Goal: Task Accomplishment & Management: Manage account settings

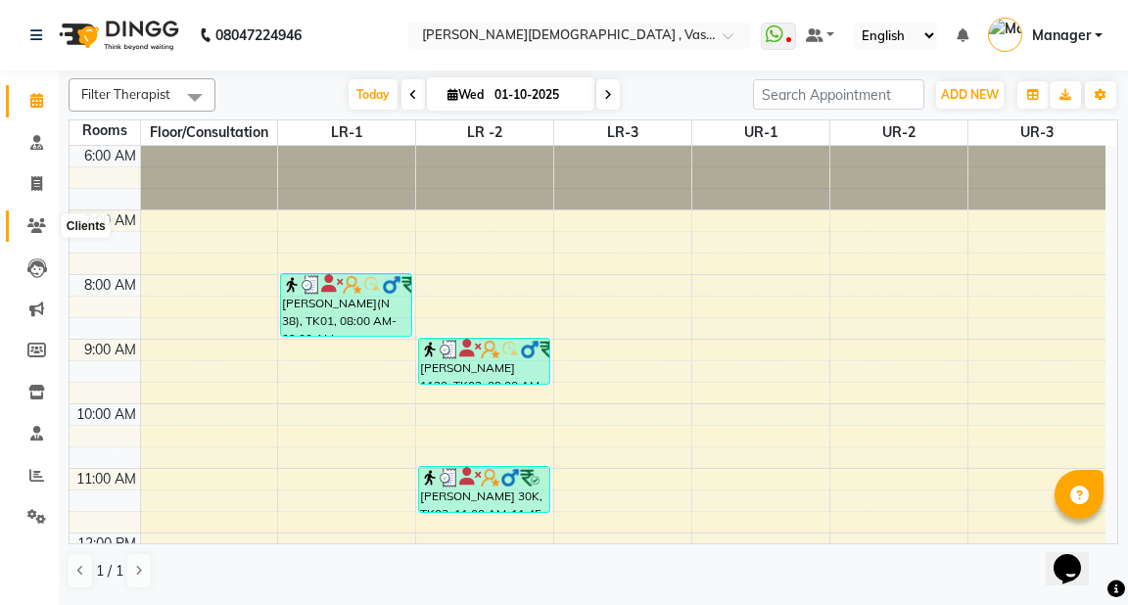
click at [44, 227] on icon at bounding box center [36, 225] width 19 height 15
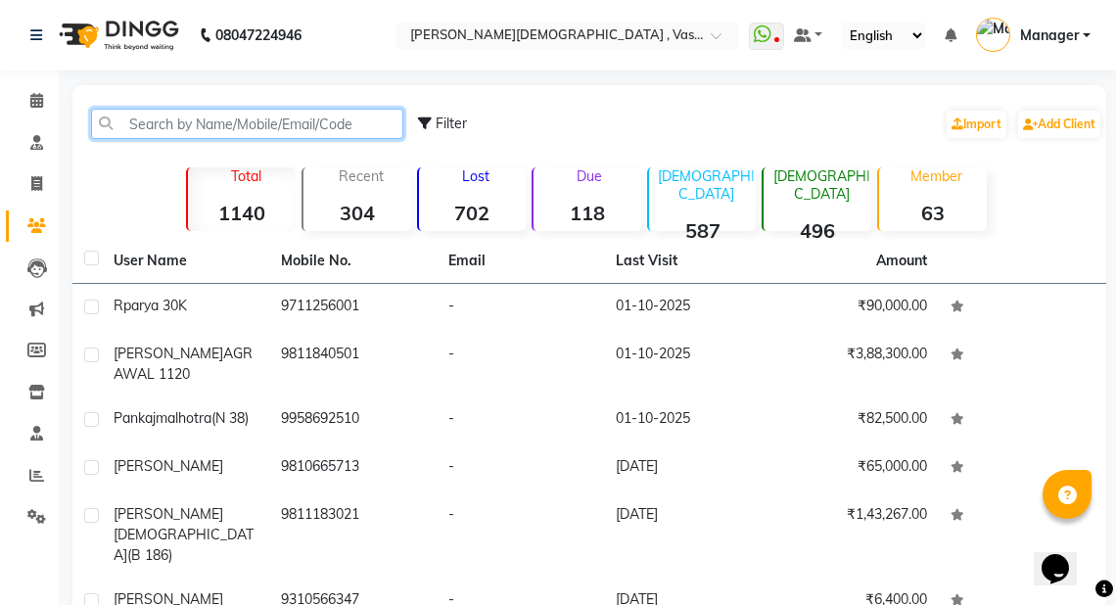
click at [204, 132] on input "text" at bounding box center [247, 124] width 312 height 30
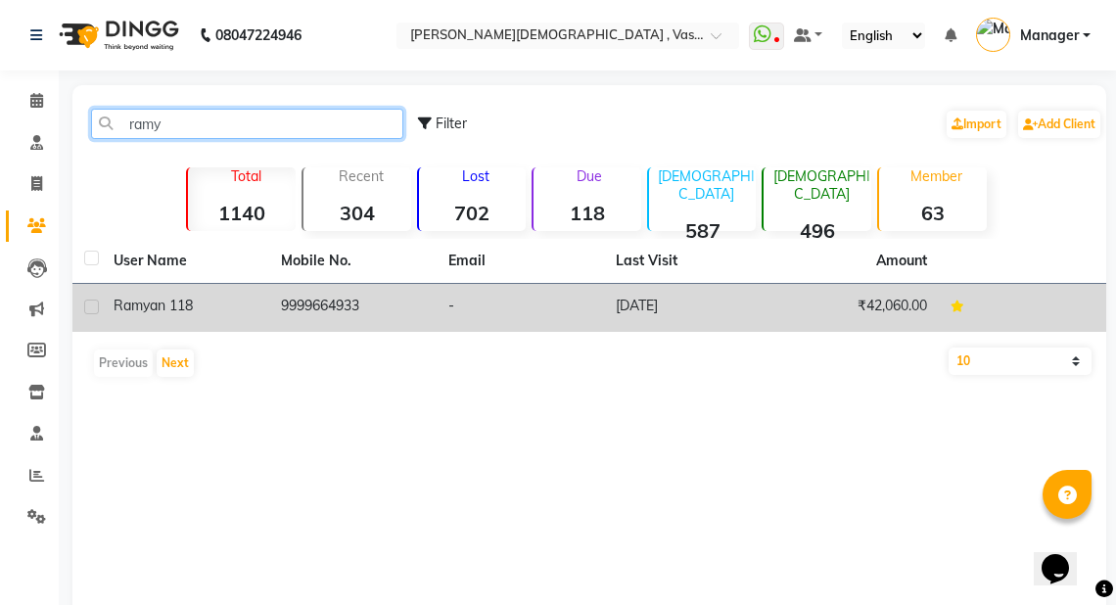
type input "ramy"
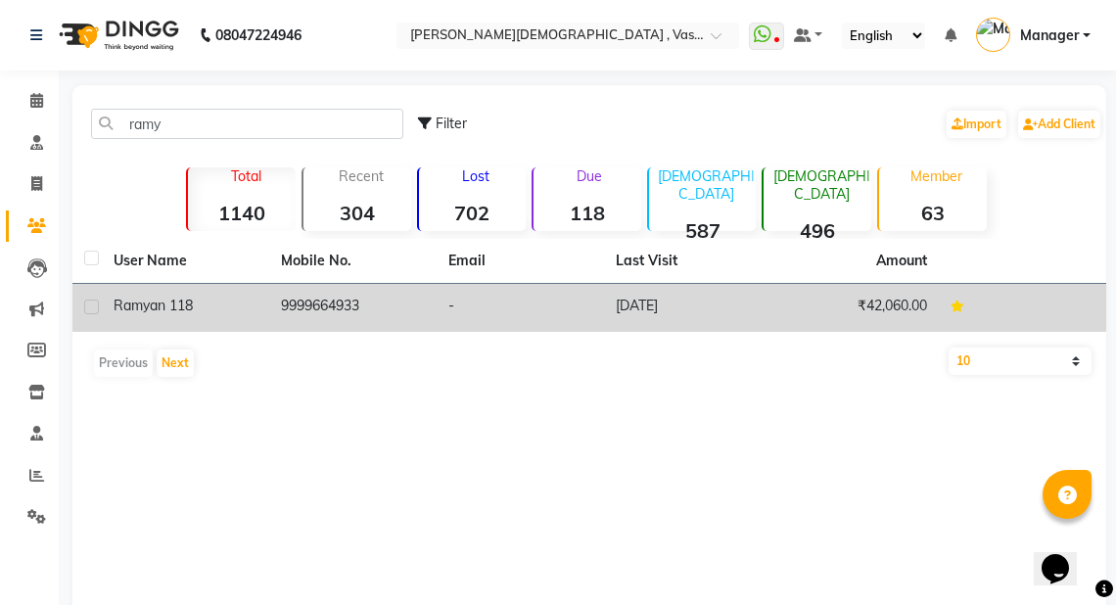
click at [278, 309] on td "9999664933" at bounding box center [352, 308] width 167 height 48
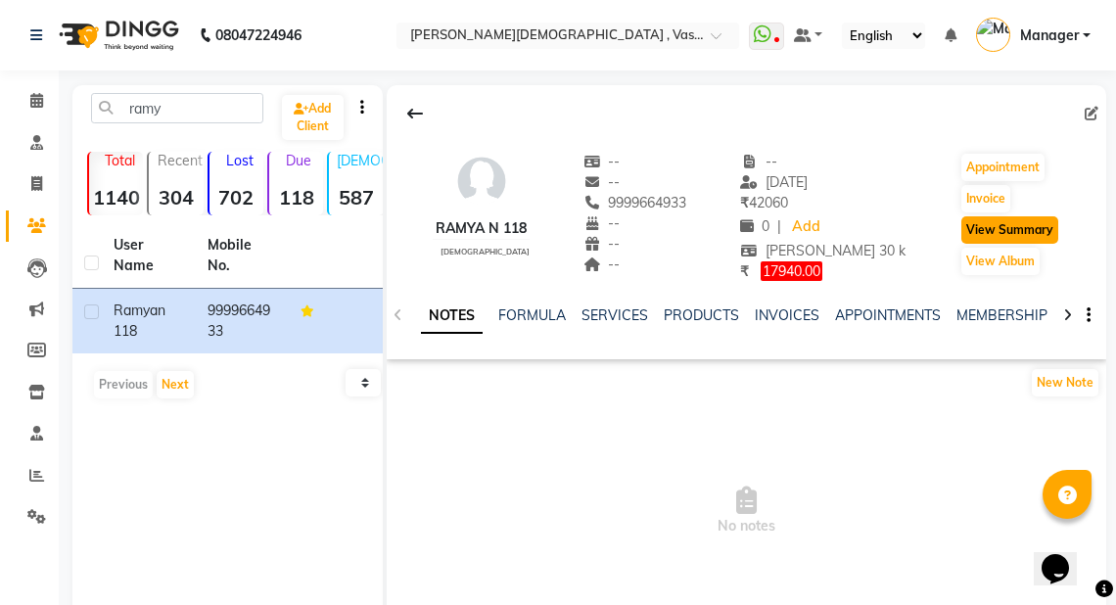
click at [1001, 225] on button "View Summary" at bounding box center [1009, 229] width 97 height 27
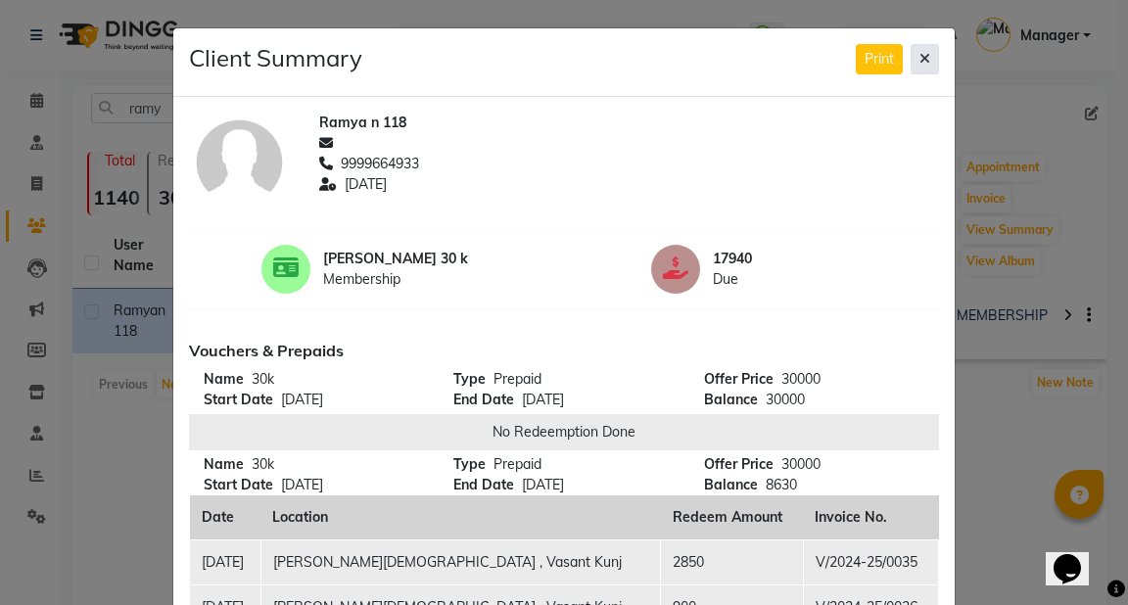
click at [927, 64] on button at bounding box center [925, 59] width 28 height 30
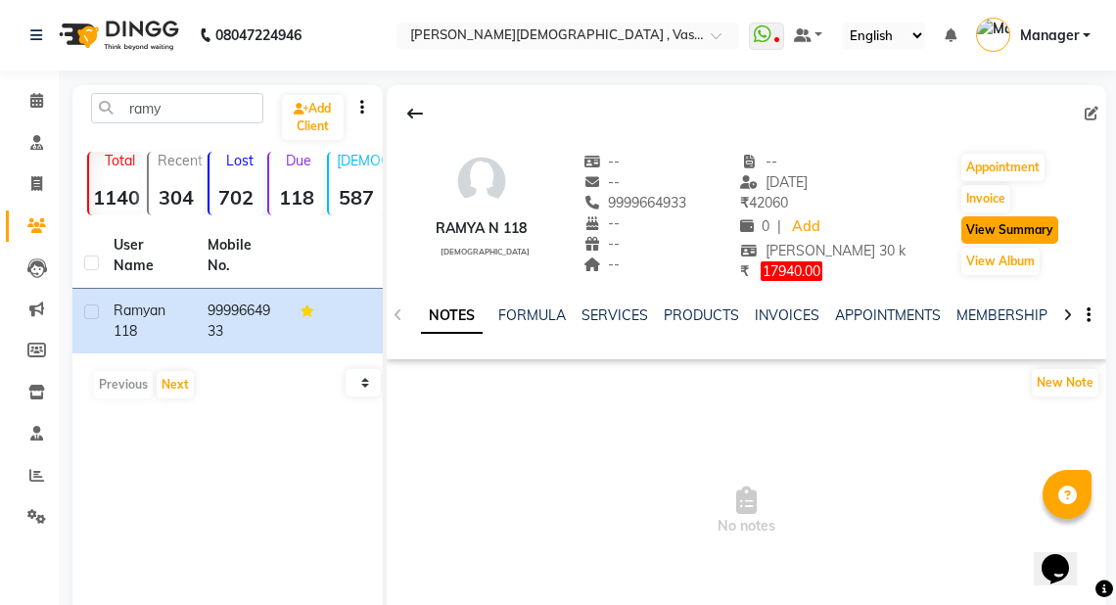
click at [1007, 231] on button "View Summary" at bounding box center [1009, 229] width 97 height 27
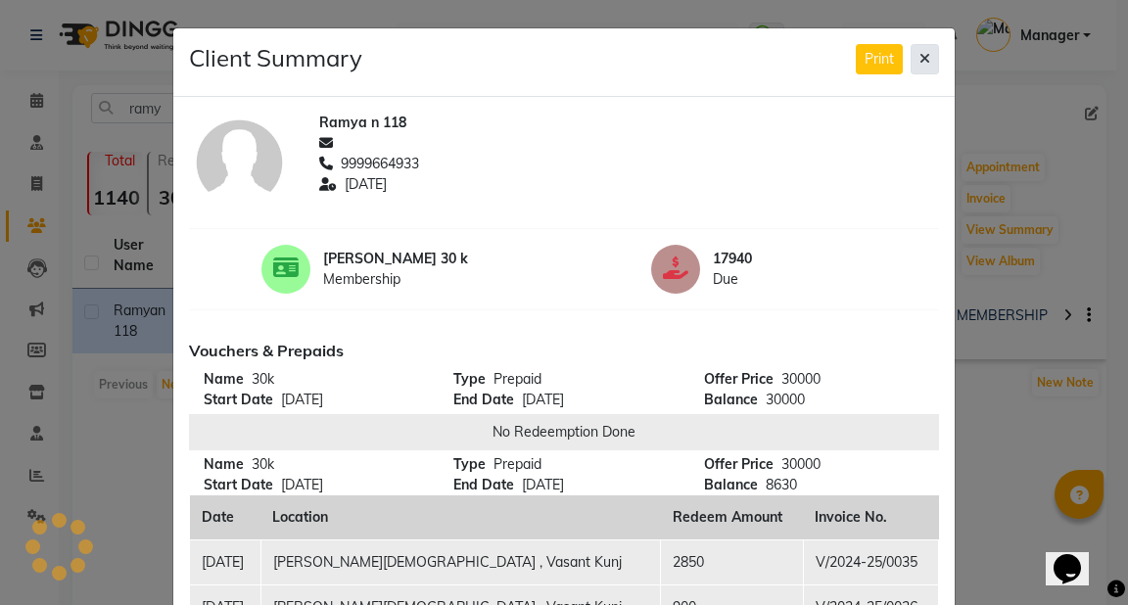
click at [919, 56] on icon at bounding box center [924, 59] width 11 height 14
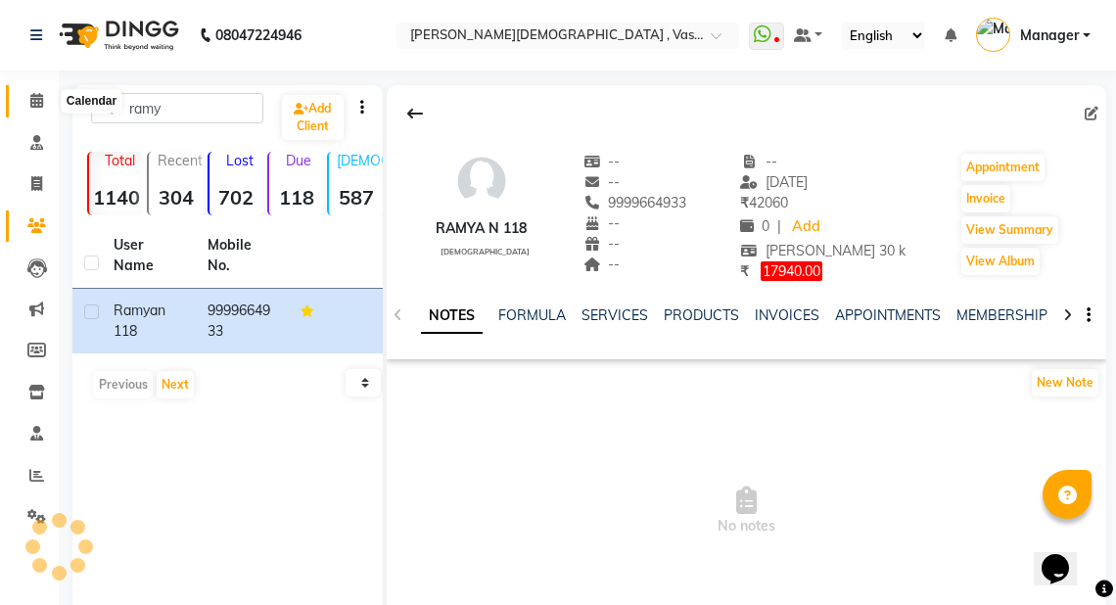
click at [34, 100] on icon at bounding box center [36, 100] width 13 height 15
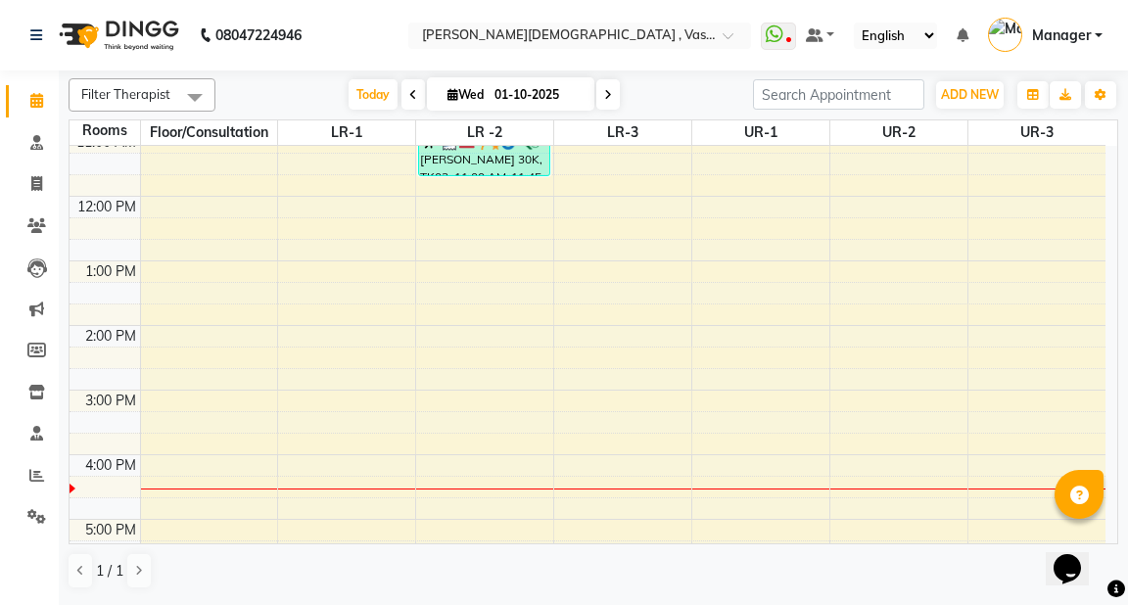
scroll to position [339, 0]
click at [309, 384] on div "6:00 AM 7:00 AM 8:00 AM 9:00 AM 10:00 AM 11:00 AM 12:00 PM 1:00 PM 2:00 PM 3:00…" at bounding box center [588, 291] width 1036 height 968
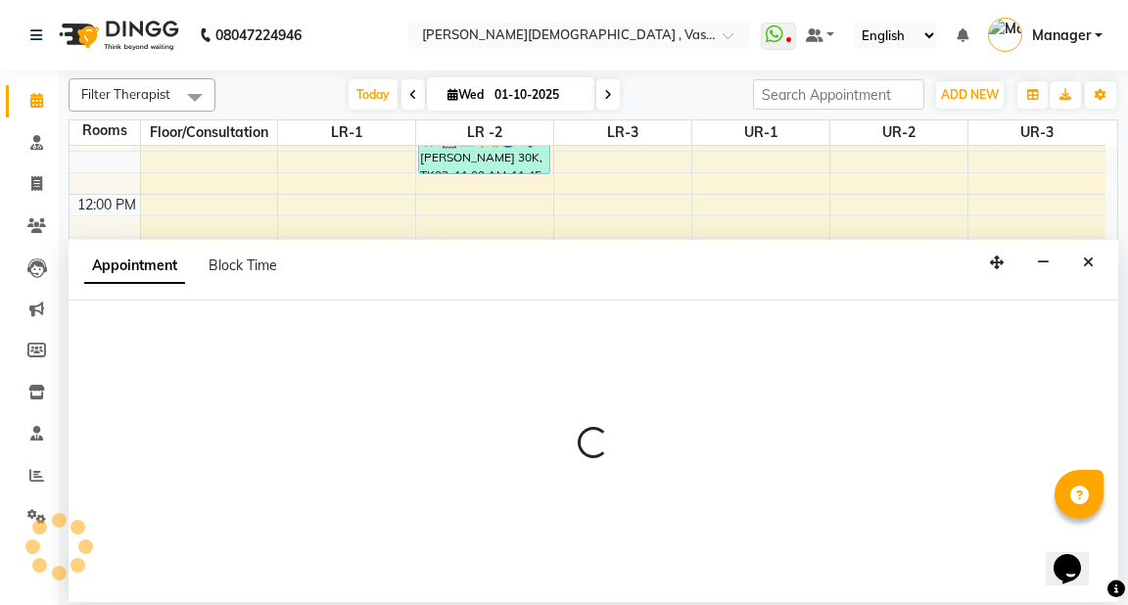
select select "900"
select select "tentative"
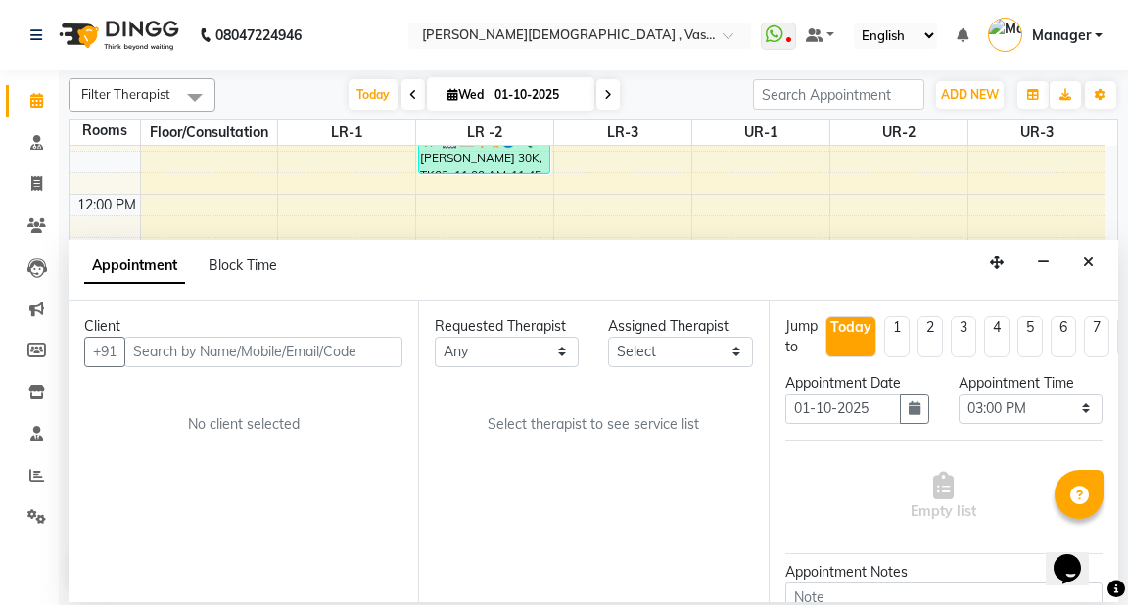
click at [227, 342] on input "text" at bounding box center [263, 352] width 278 height 30
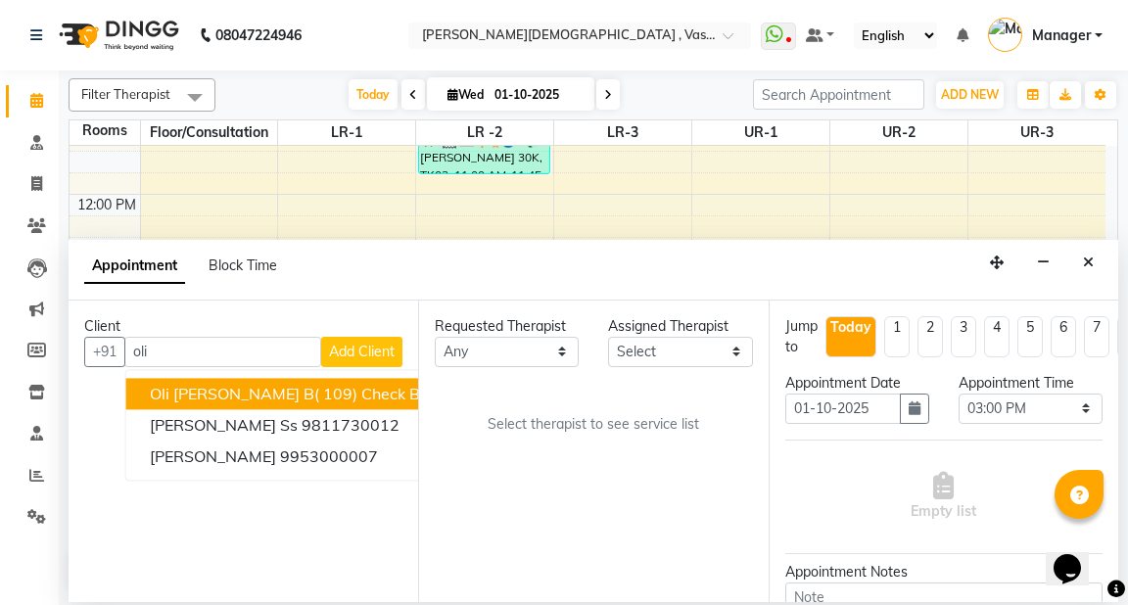
click at [246, 396] on span "oli borah b( 109) check book" at bounding box center [298, 394] width 296 height 20
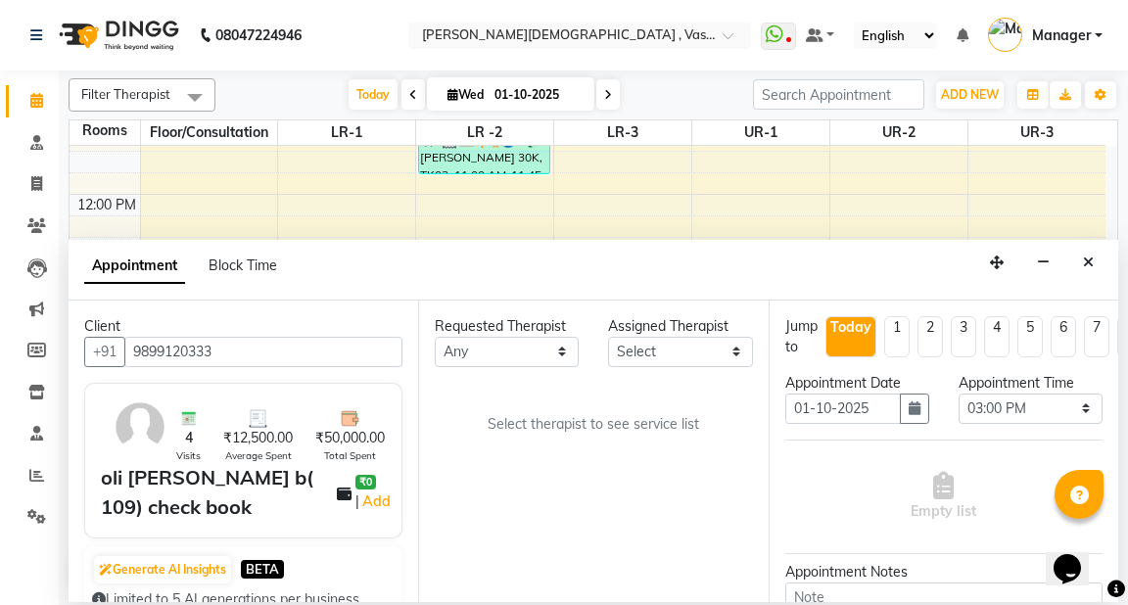
type input "9899120333"
click at [508, 353] on select "Any [PERSON_NAME] V [PERSON_NAME] [PERSON_NAME] A K [PERSON_NAME] N [PERSON_NAM…" at bounding box center [507, 352] width 144 height 30
select select "39036"
click at [435, 337] on select "Any [PERSON_NAME] V [PERSON_NAME] [PERSON_NAME] A K [PERSON_NAME] N [PERSON_NAM…" at bounding box center [507, 352] width 144 height 30
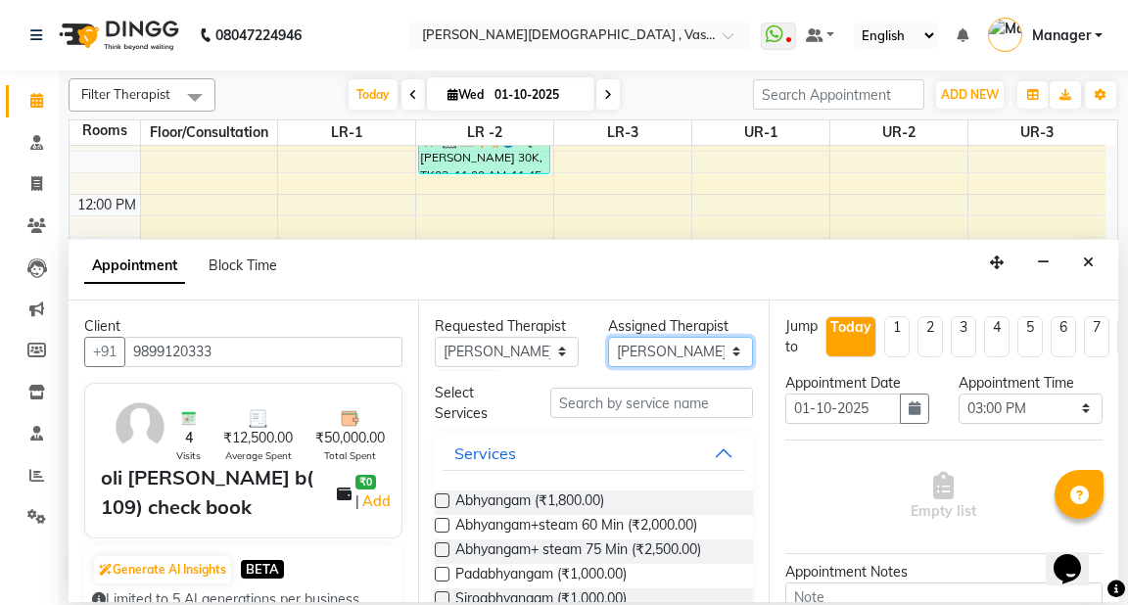
click at [668, 345] on select "Select [PERSON_NAME] V [PERSON_NAME] [PERSON_NAME] A K [PERSON_NAME] N [PERSON_…" at bounding box center [680, 352] width 144 height 30
select select "39038"
click at [608, 337] on select "Select [PERSON_NAME] V [PERSON_NAME] [PERSON_NAME] A K [PERSON_NAME] N [PERSON_…" at bounding box center [680, 352] width 144 height 30
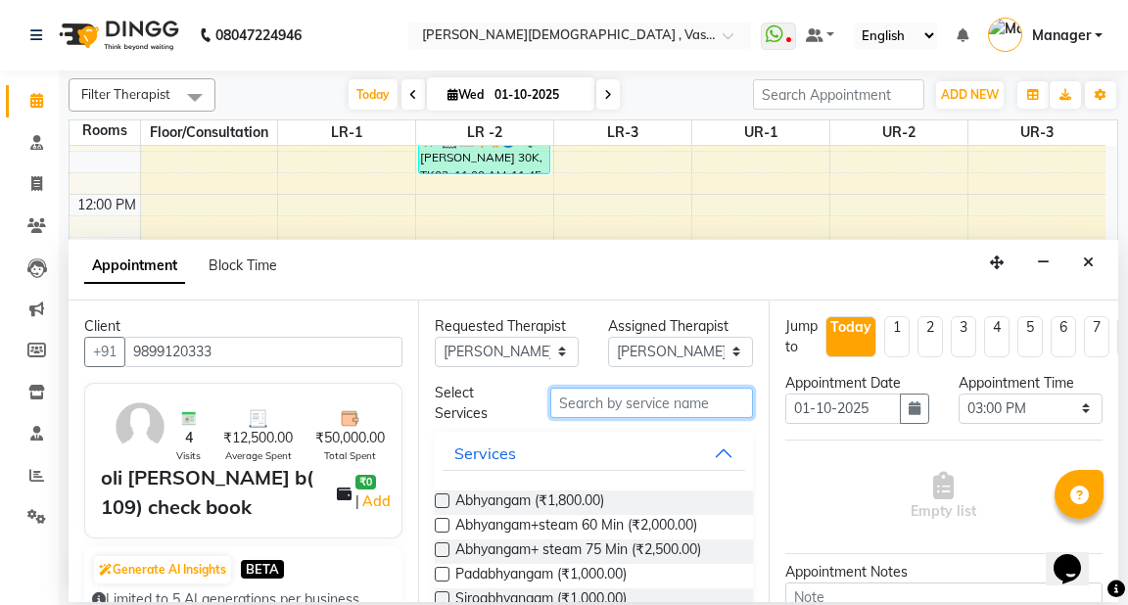
click at [576, 403] on input "text" at bounding box center [651, 403] width 202 height 30
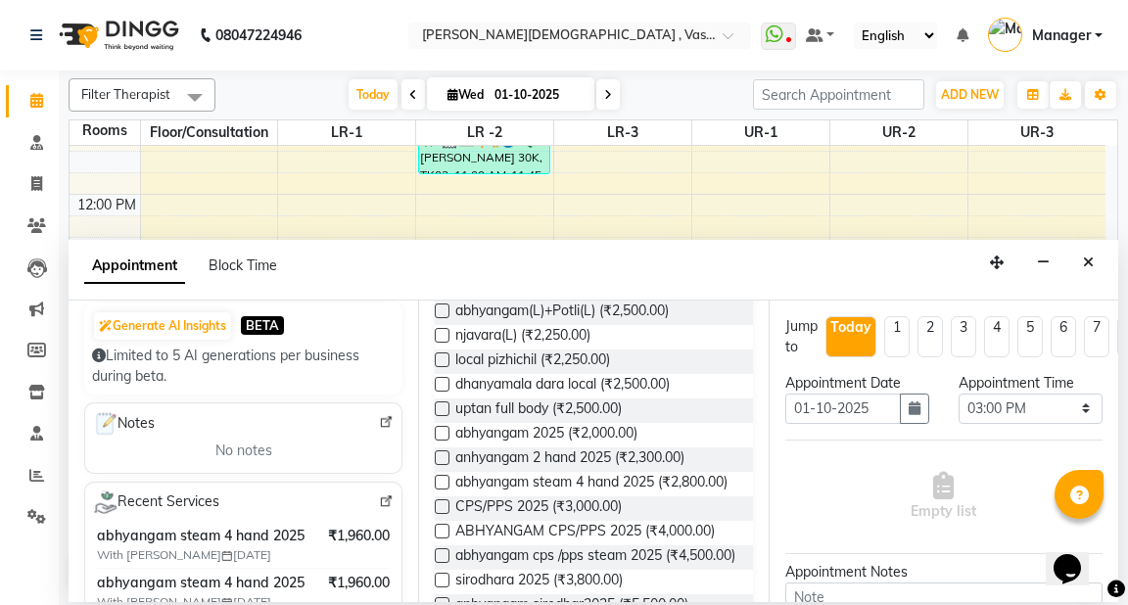
scroll to position [248, 0]
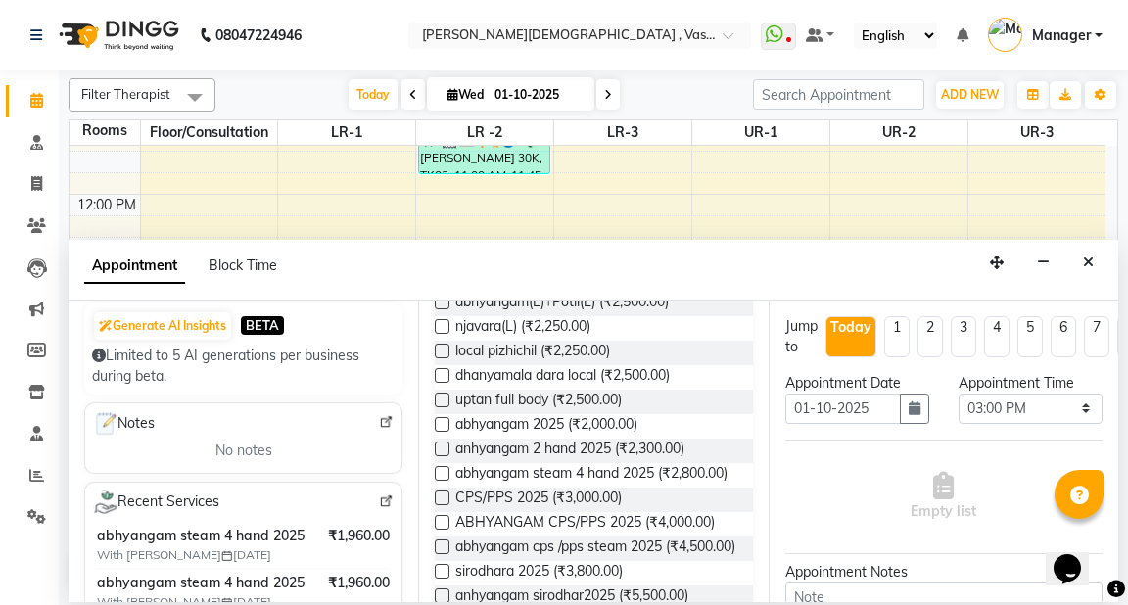
type input "25"
click at [446, 470] on label at bounding box center [442, 473] width 15 height 15
click at [446, 470] on input "checkbox" at bounding box center [441, 475] width 13 height 13
checkbox input "true"
select select "2647"
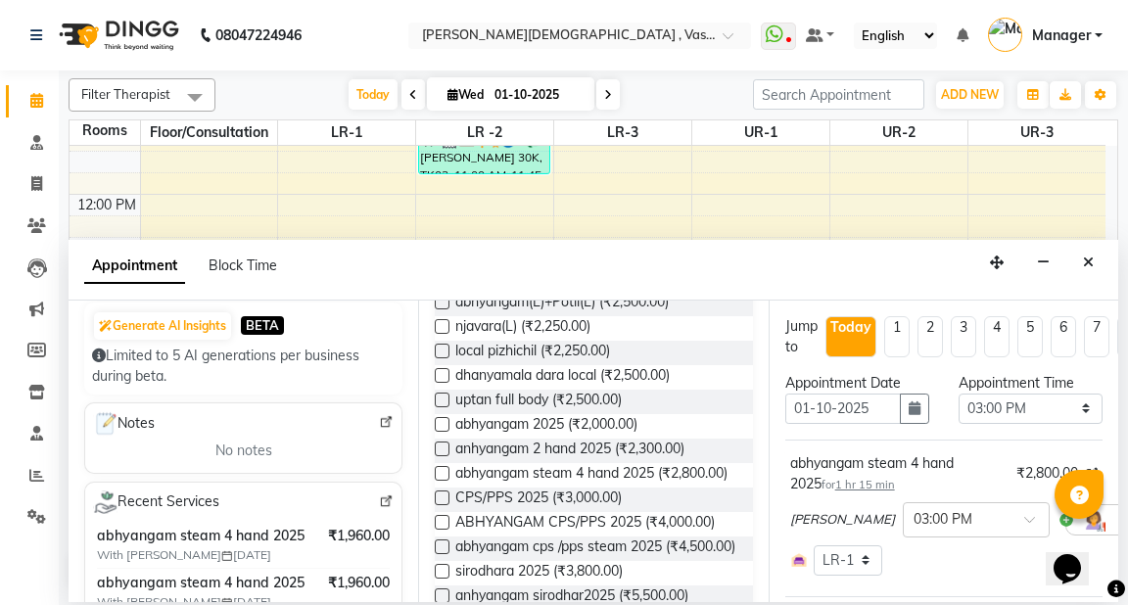
checkbox input "false"
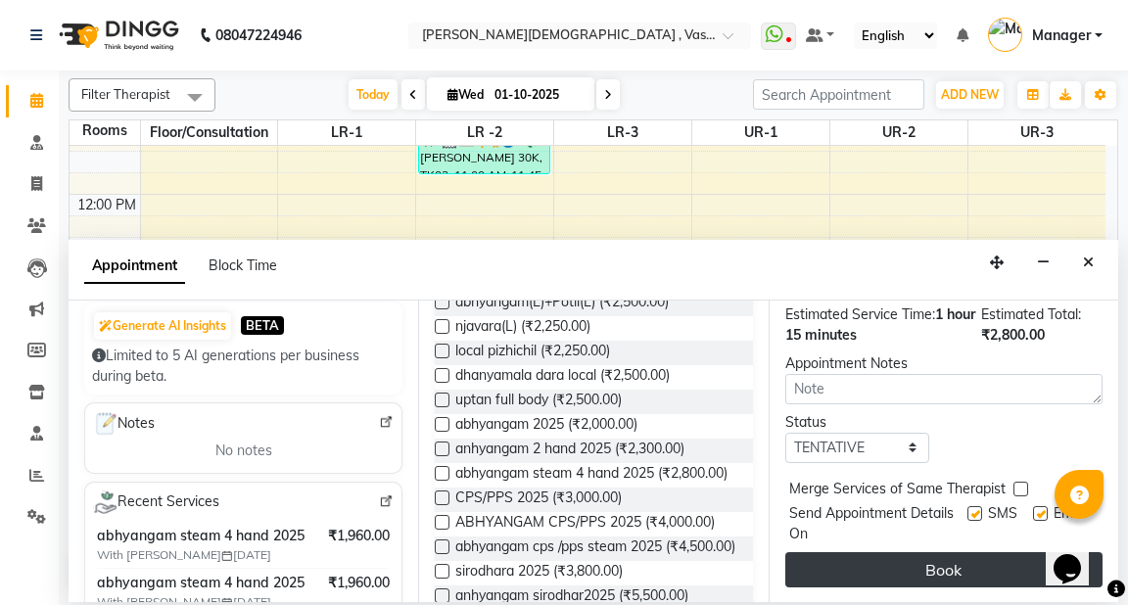
click at [960, 556] on button "Book" at bounding box center [943, 569] width 317 height 35
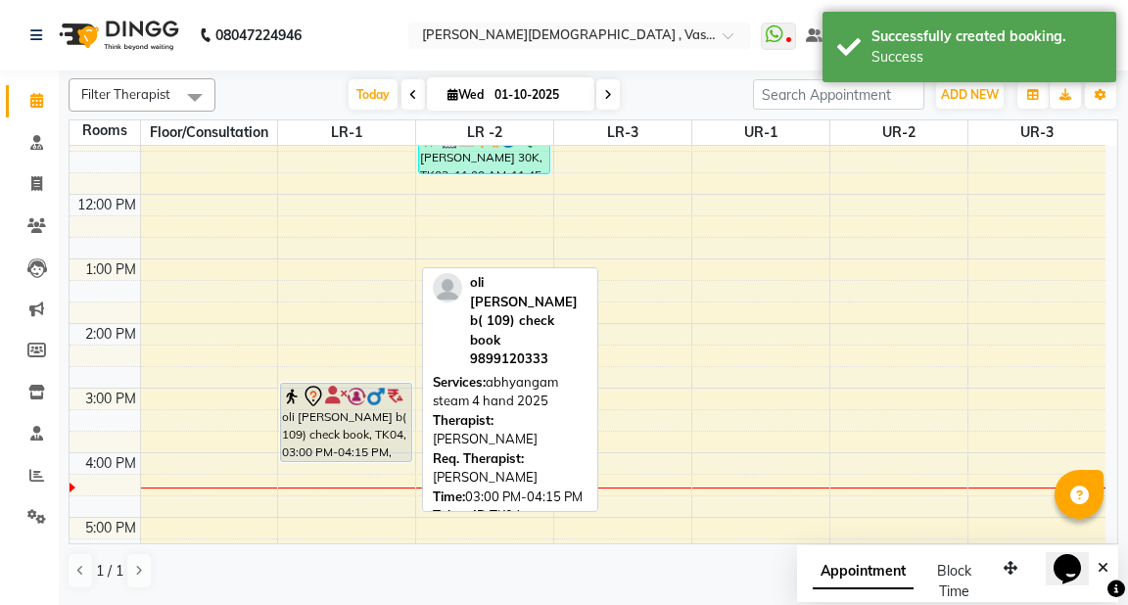
click at [329, 430] on div "oli [PERSON_NAME] b( 109) check book, TK04, 03:00 PM-04:15 PM, abhyangam steam …" at bounding box center [345, 422] width 129 height 77
select select "7"
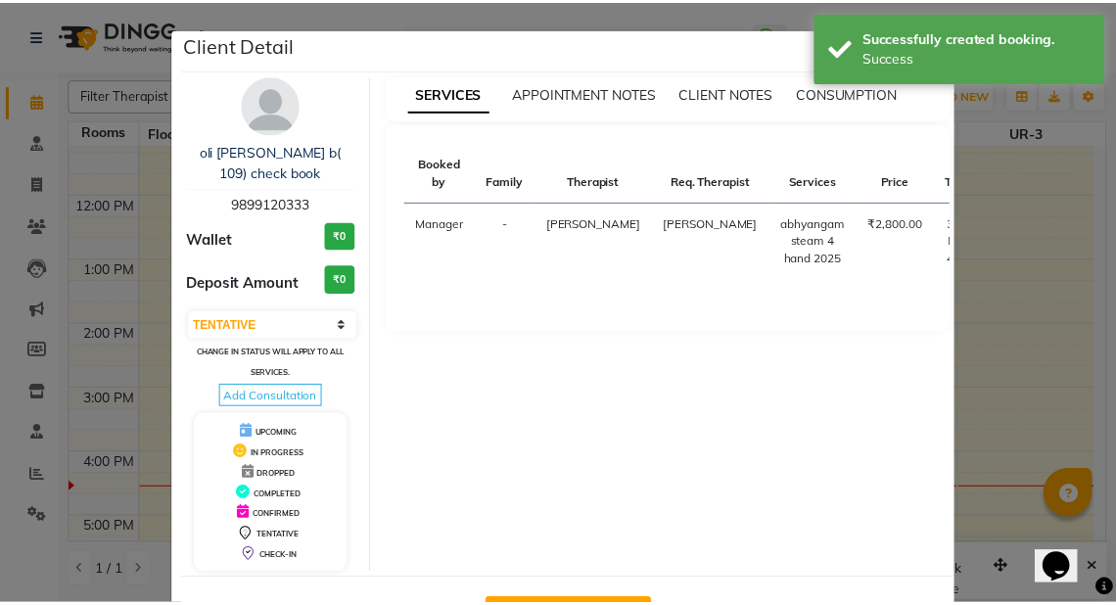
scroll to position [70, 0]
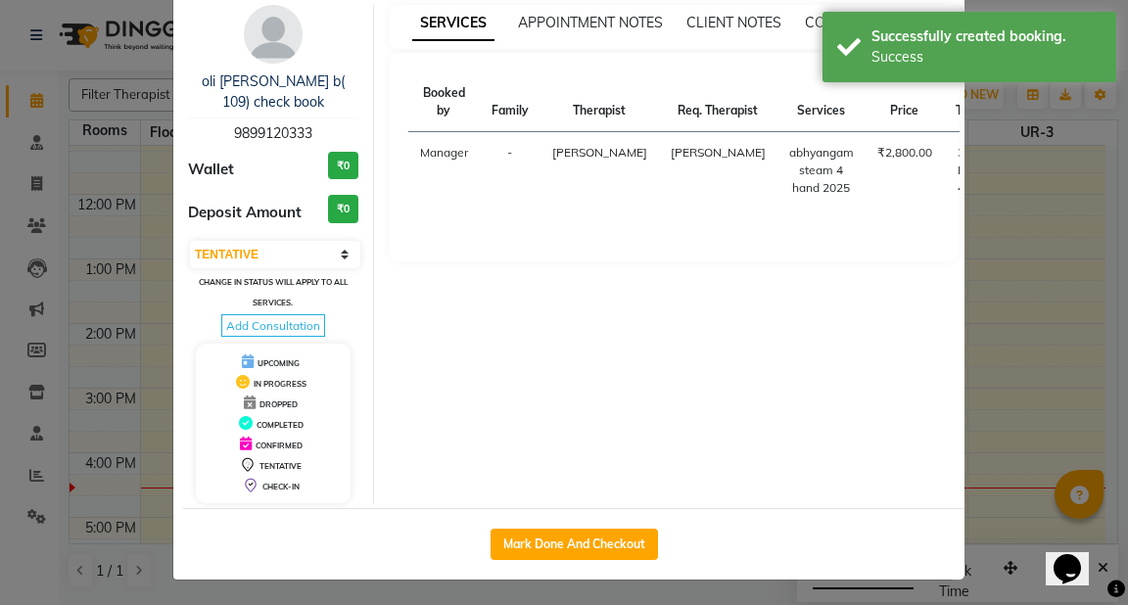
click at [606, 522] on div "Mark Done And Checkout" at bounding box center [573, 543] width 781 height 71
click at [604, 537] on button "Mark Done And Checkout" at bounding box center [574, 544] width 167 height 31
select select "service"
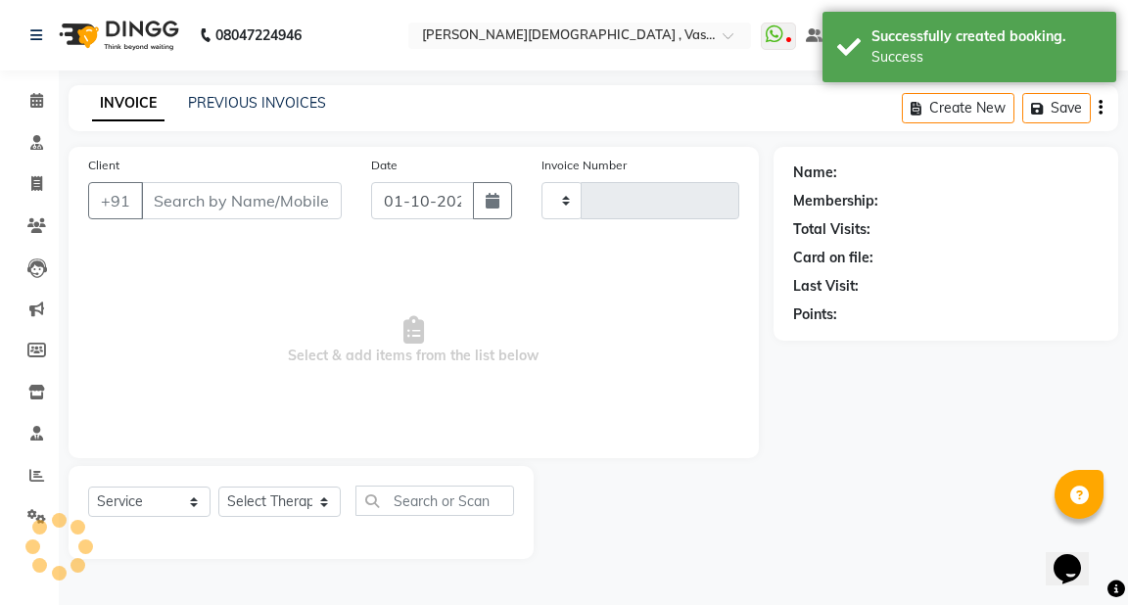
type input "3209"
select select "5571"
type input "9899120333"
select select "39038"
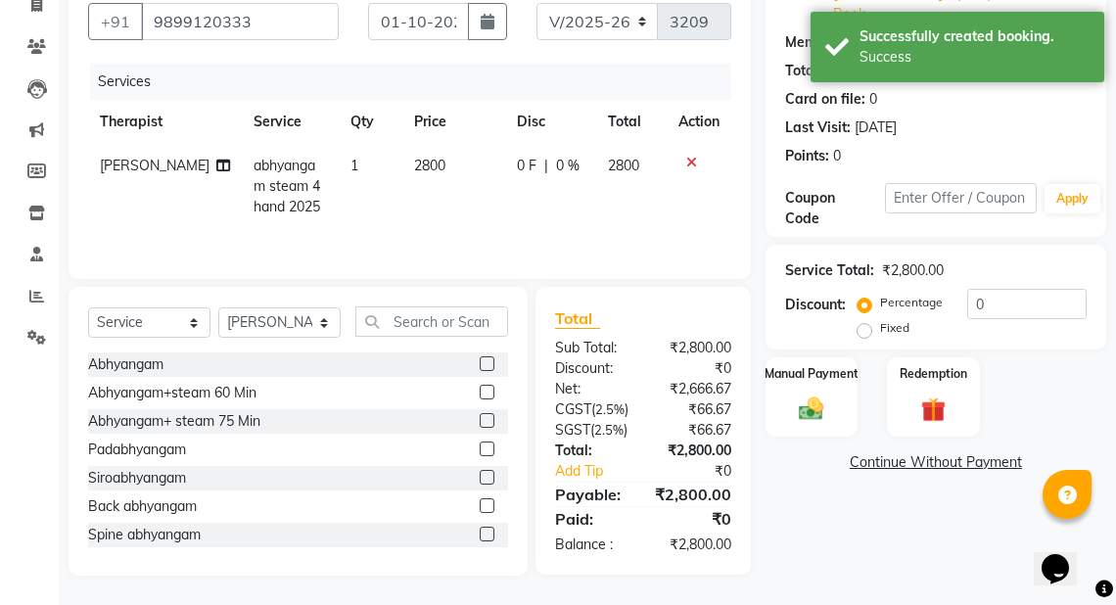
scroll to position [161, 0]
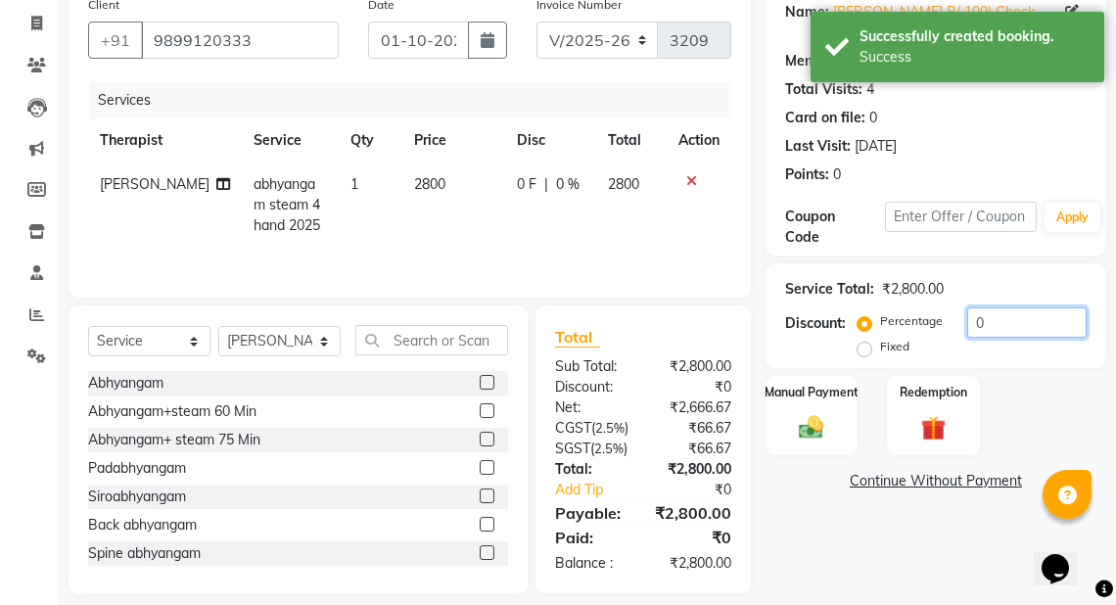
drag, startPoint x: 1002, startPoint y: 305, endPoint x: 913, endPoint y: 307, distance: 89.1
click at [916, 314] on div "Percentage Fixed 0" at bounding box center [974, 333] width 225 height 53
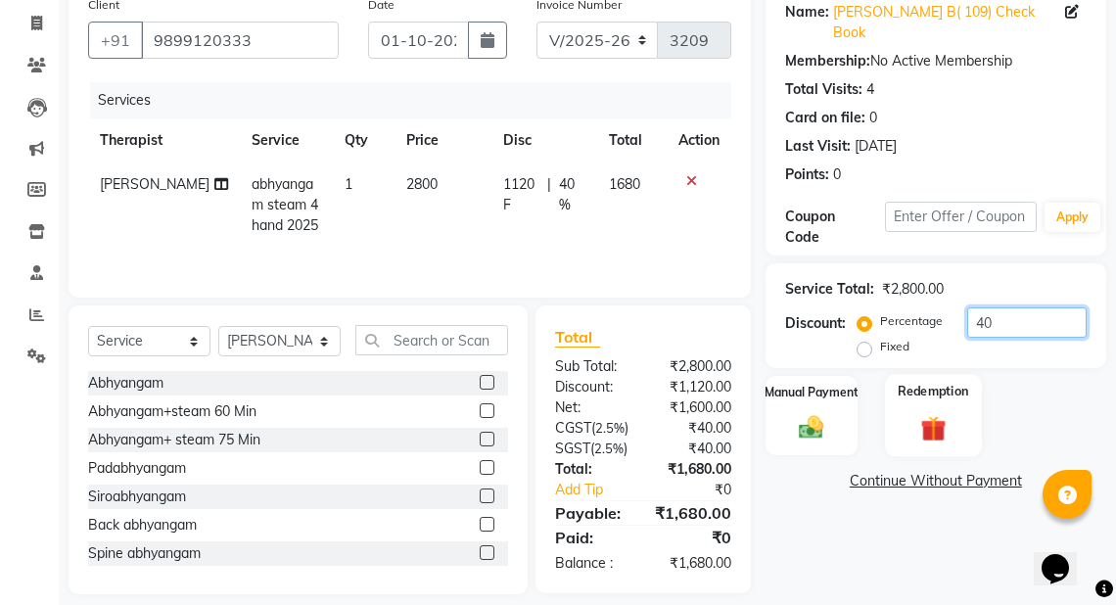
type input "40"
click at [917, 412] on img at bounding box center [934, 428] width 42 height 32
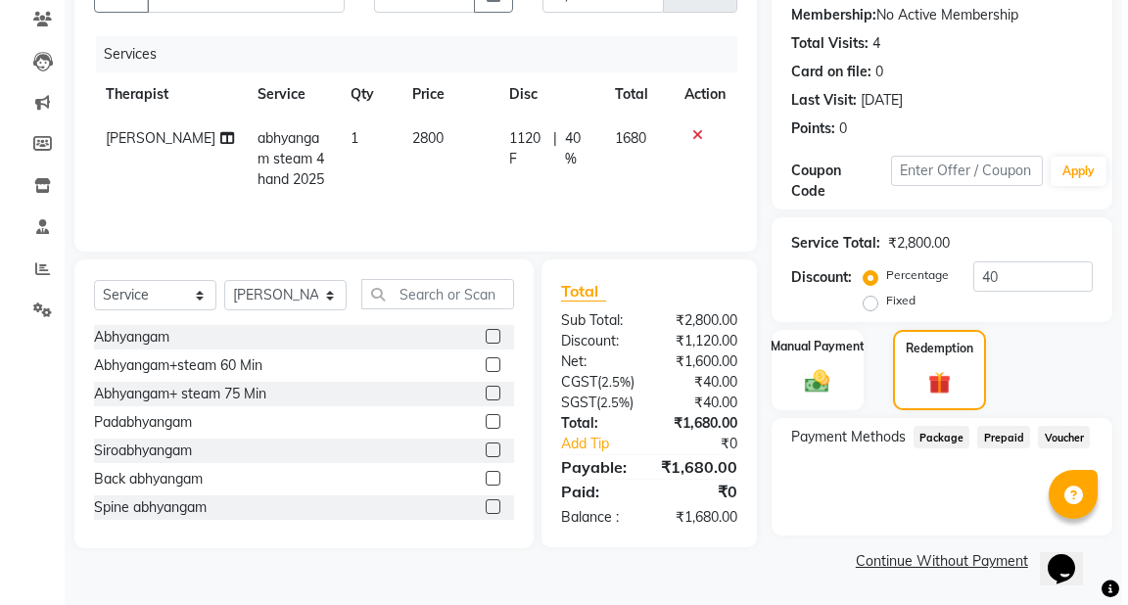
scroll to position [0, 0]
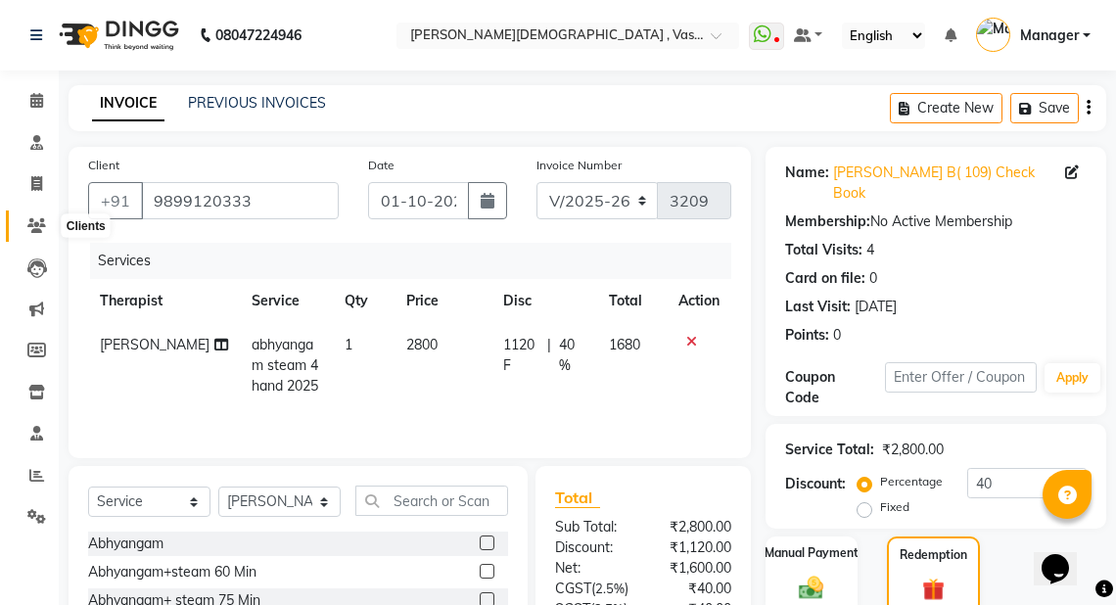
click at [27, 223] on icon at bounding box center [36, 225] width 19 height 15
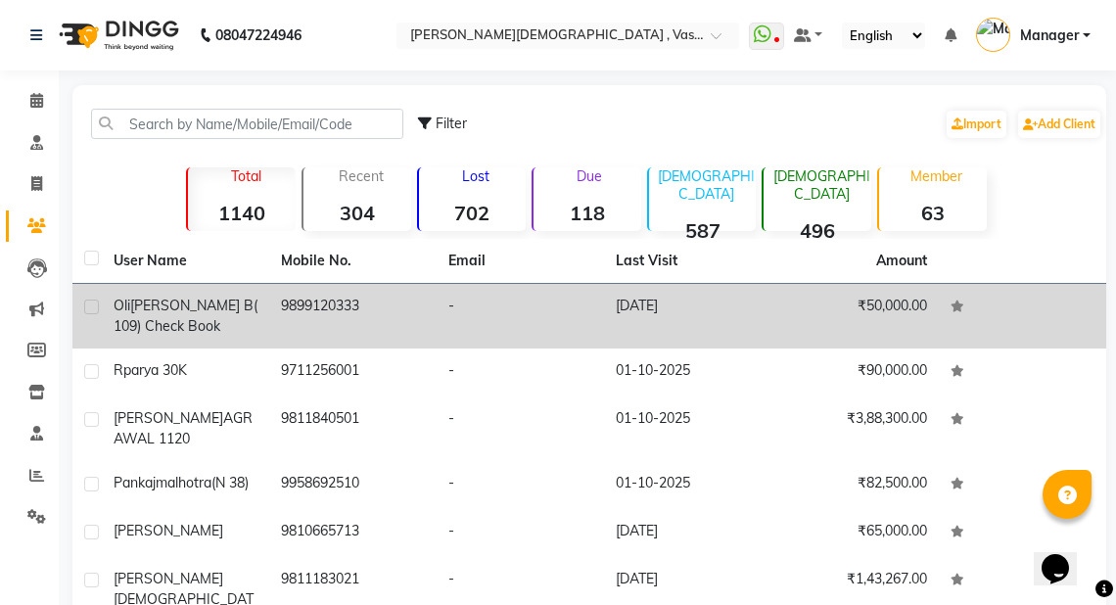
click at [131, 321] on span "[PERSON_NAME] b( 109) check book" at bounding box center [186, 316] width 144 height 38
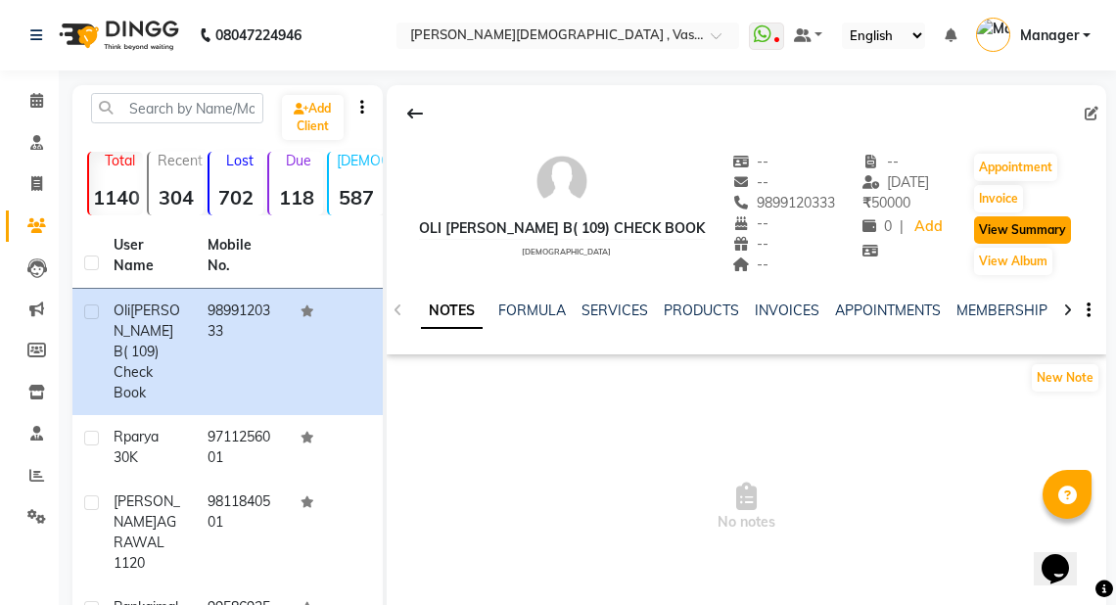
click at [1010, 225] on button "View Summary" at bounding box center [1022, 229] width 97 height 27
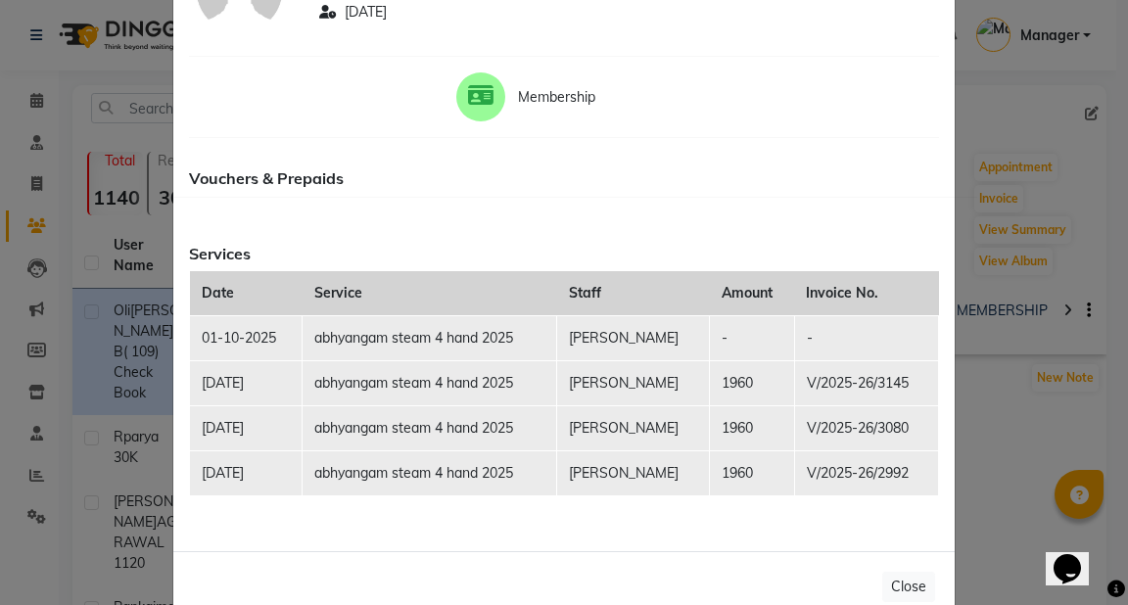
scroll to position [213, 0]
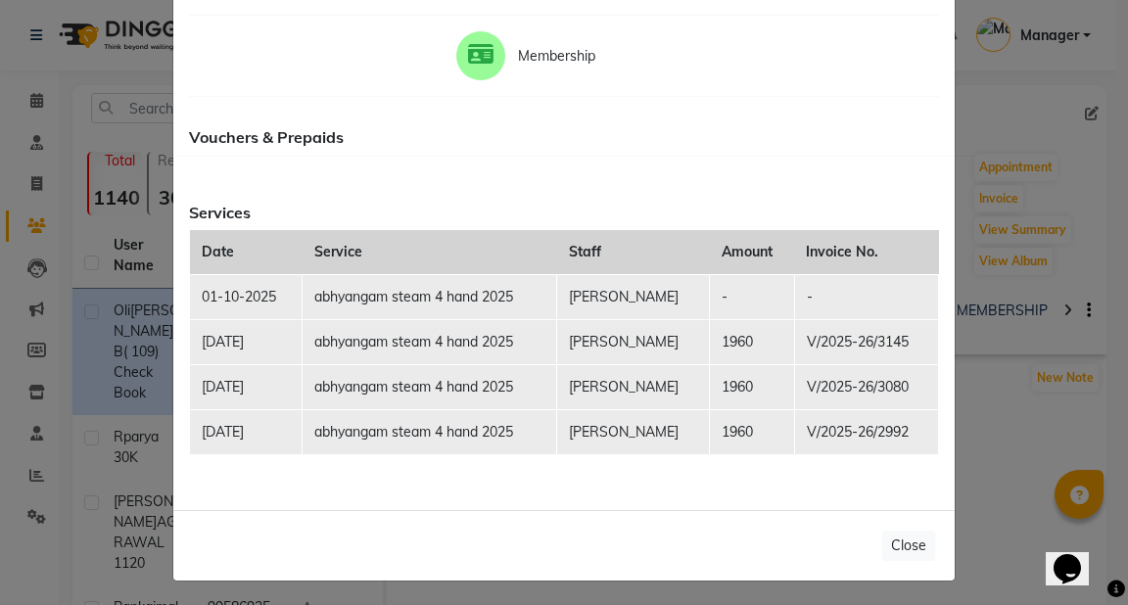
drag, startPoint x: 1115, startPoint y: 213, endPoint x: 1127, endPoint y: 135, distance: 79.2
click at [1120, 98] on ngb-modal-window "Client Summary Print oli borah b( 109) check book 9899120333 2025-09-27 Members…" at bounding box center [564, 302] width 1128 height 605
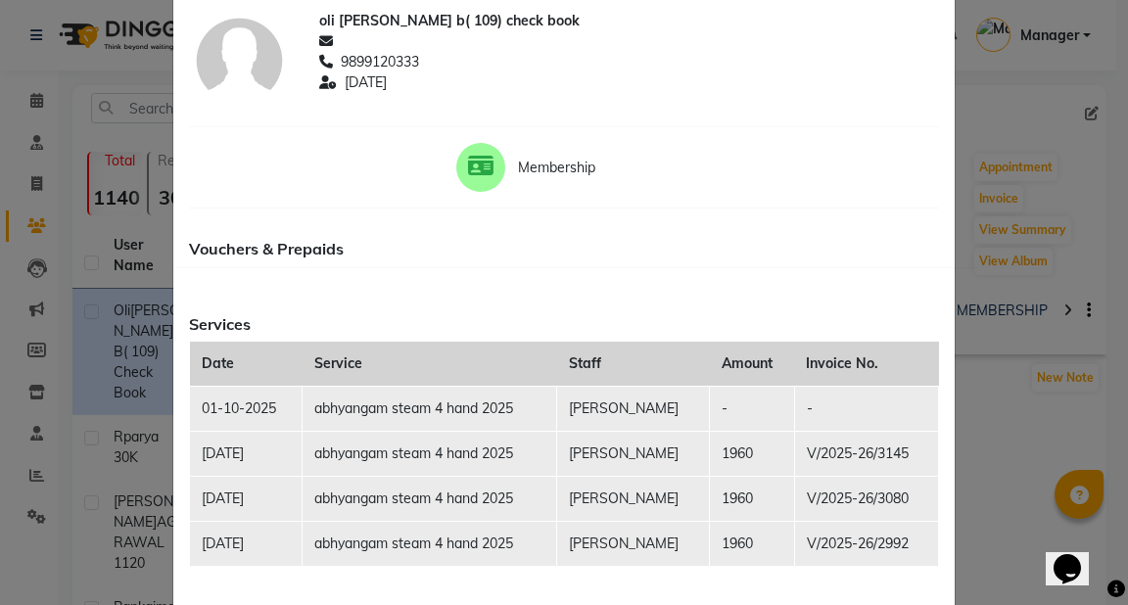
scroll to position [0, 0]
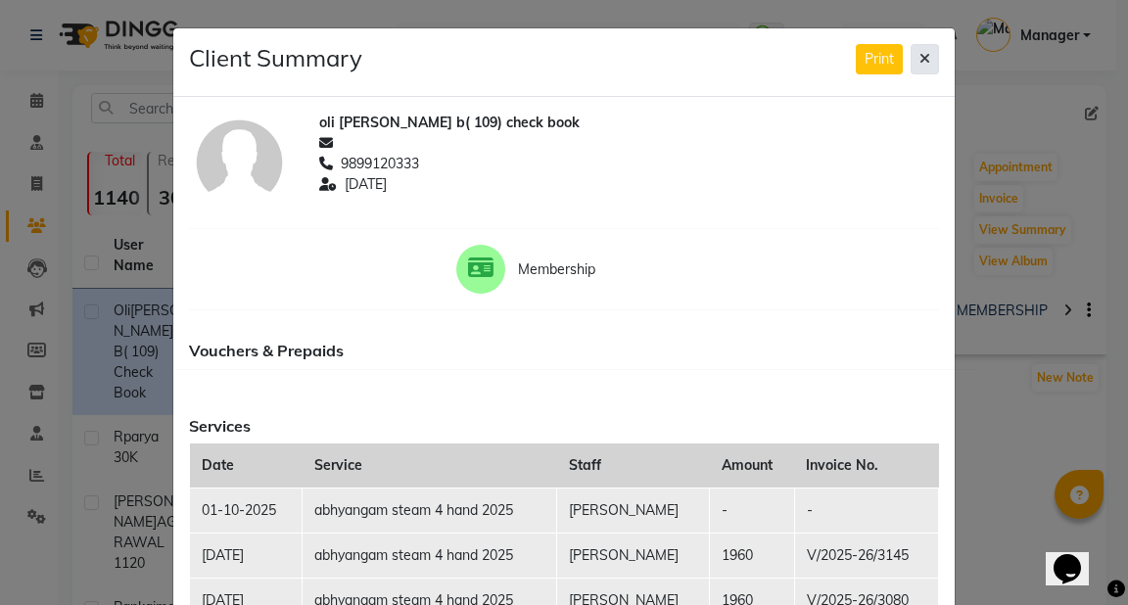
click at [926, 54] on button at bounding box center [925, 59] width 28 height 30
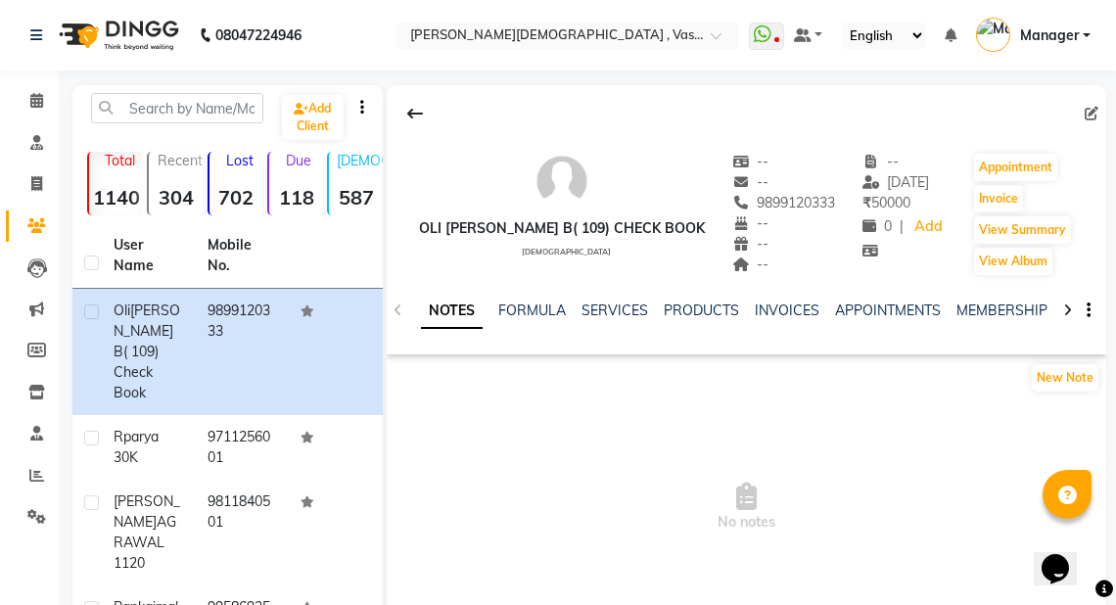
click at [1063, 308] on icon at bounding box center [1067, 311] width 9 height 14
click at [1063, 309] on icon at bounding box center [1067, 311] width 9 height 14
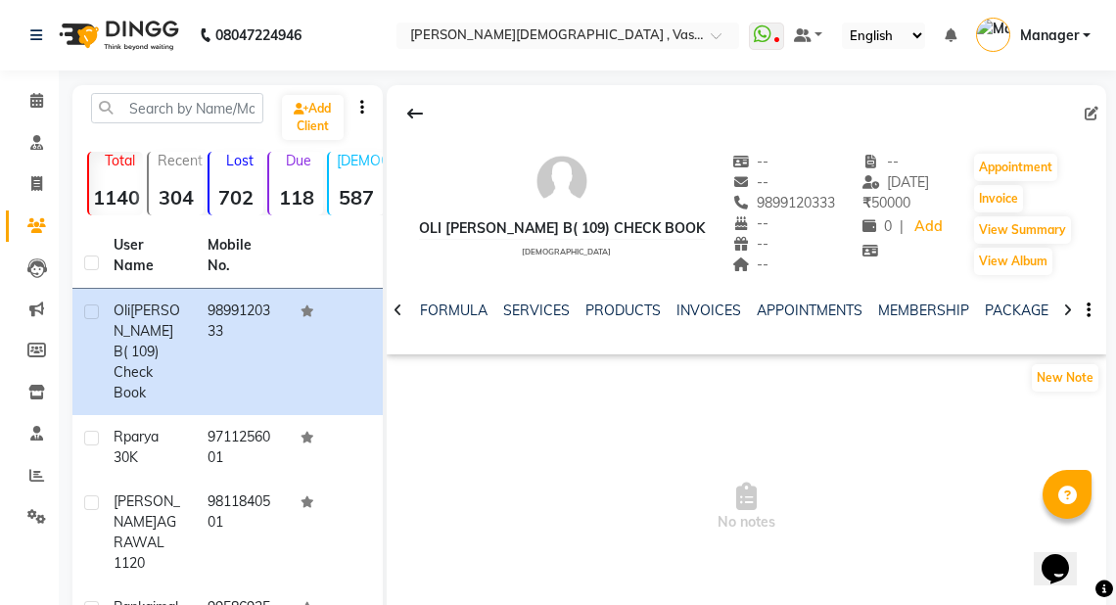
click at [1063, 309] on icon at bounding box center [1067, 311] width 9 height 14
click at [1027, 311] on link "VOUCHERS" at bounding box center [1048, 311] width 77 height 18
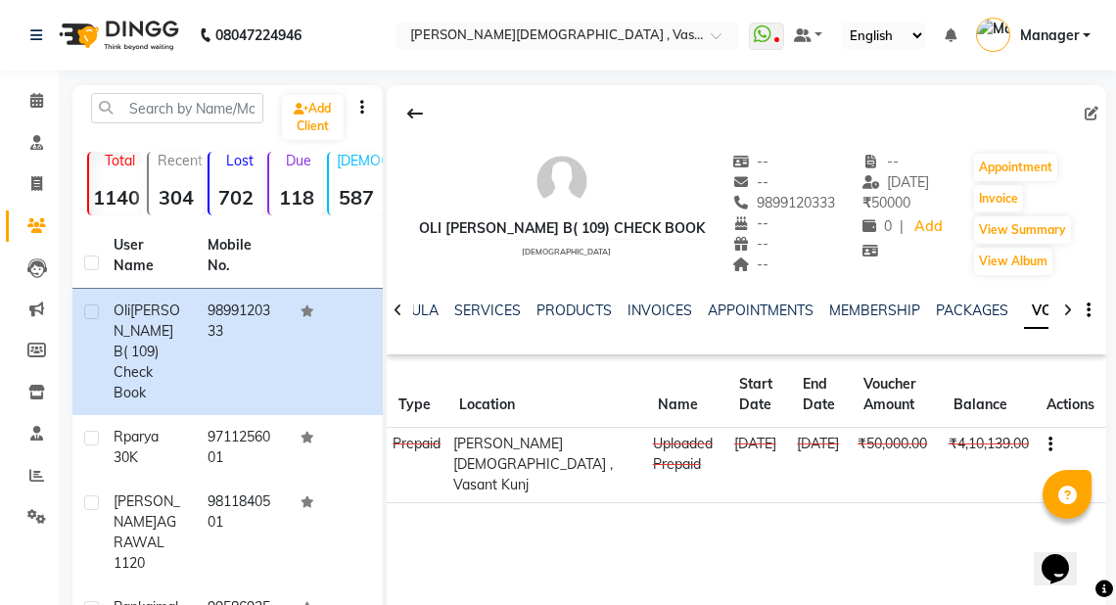
click at [1049, 445] on icon "button" at bounding box center [1051, 445] width 4 height 1
click at [958, 445] on div "Edit" at bounding box center [958, 443] width 122 height 24
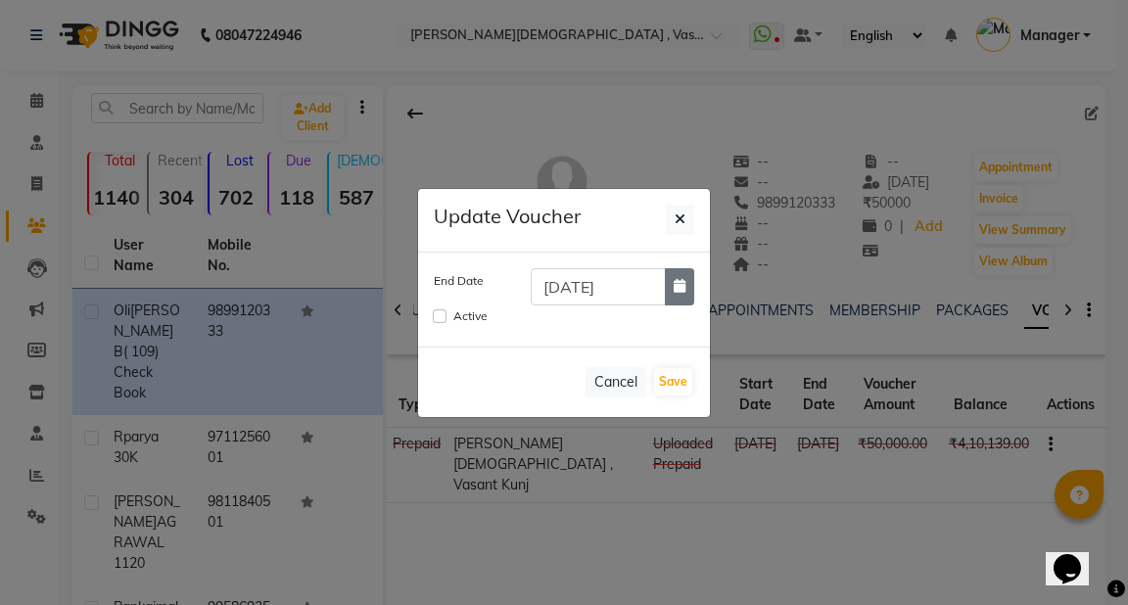
click at [681, 287] on icon "button" at bounding box center [680, 286] width 12 height 14
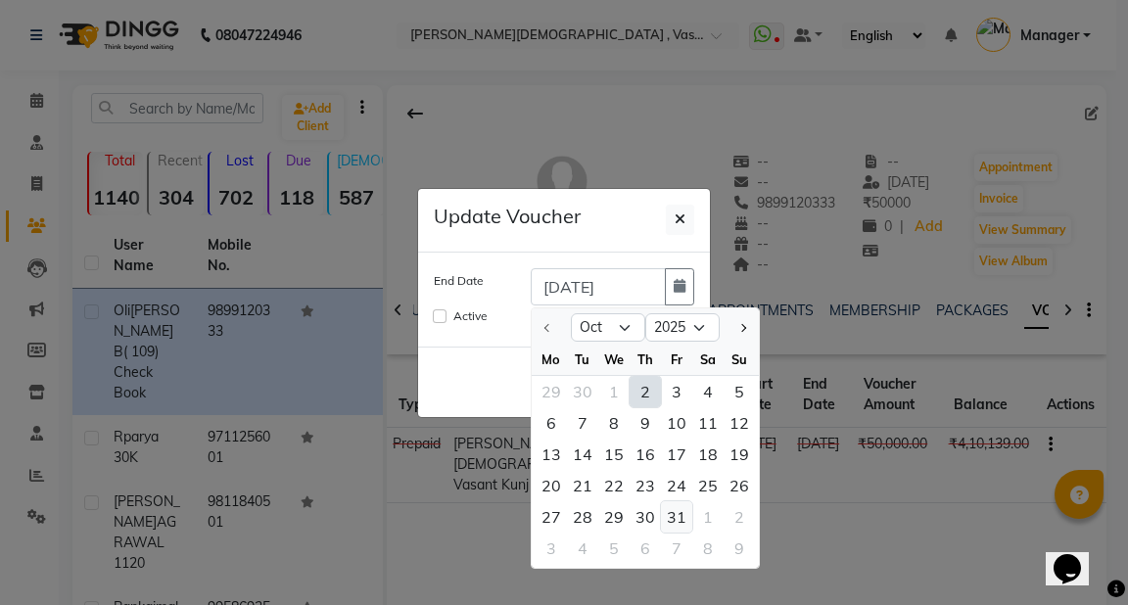
click at [669, 515] on div "31" at bounding box center [676, 516] width 31 height 31
type input "31-10-2025"
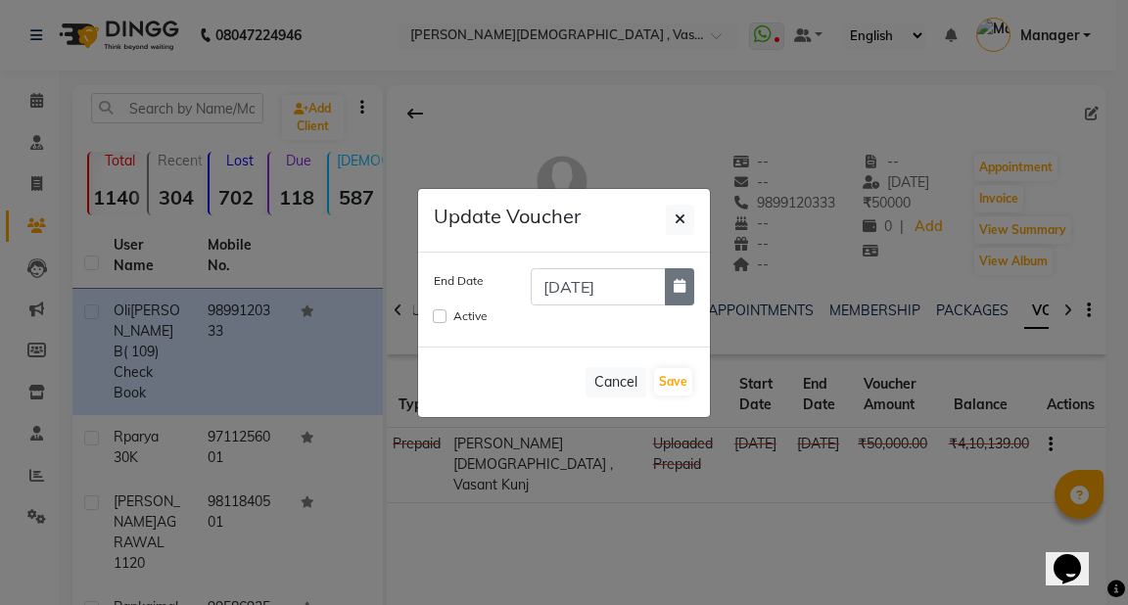
click at [685, 283] on icon "button" at bounding box center [680, 286] width 12 height 14
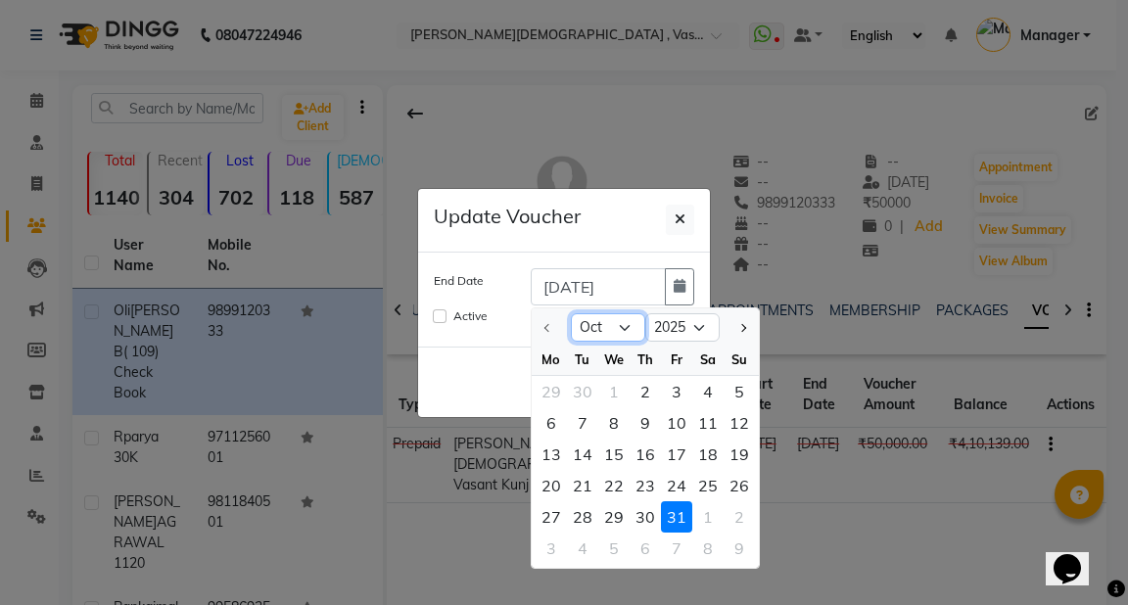
click at [629, 329] on select "Oct Nov Dec" at bounding box center [608, 327] width 74 height 29
select select "12"
click at [571, 313] on select "Oct Nov Dec" at bounding box center [608, 327] width 74 height 29
drag, startPoint x: 618, startPoint y: 514, endPoint x: 596, endPoint y: 470, distance: 49.0
click at [617, 514] on div "31" at bounding box center [613, 516] width 31 height 31
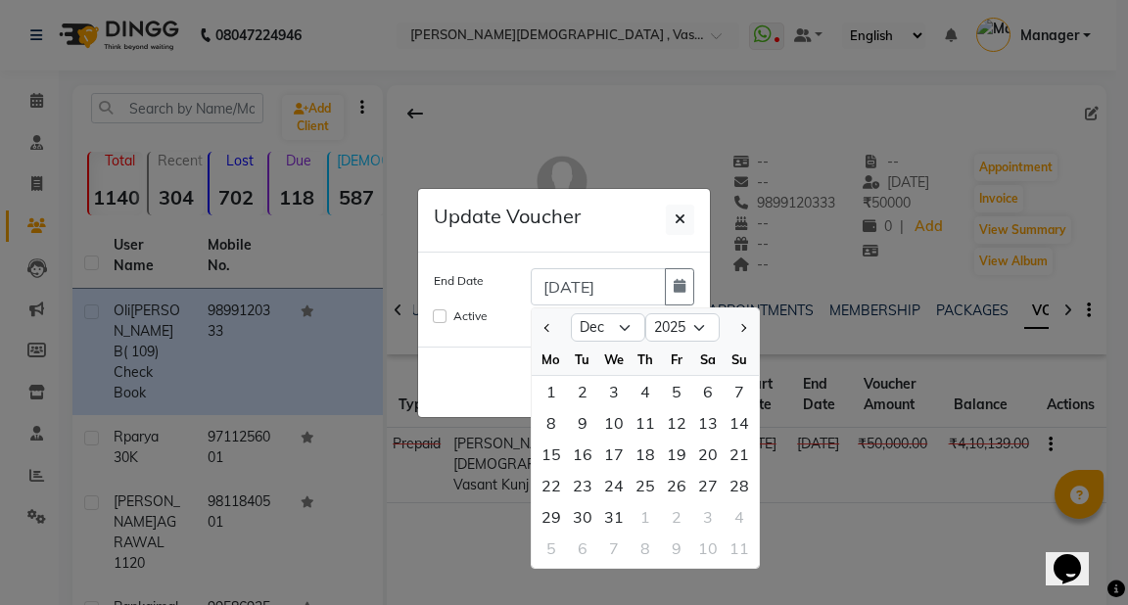
type input "31-12-2025"
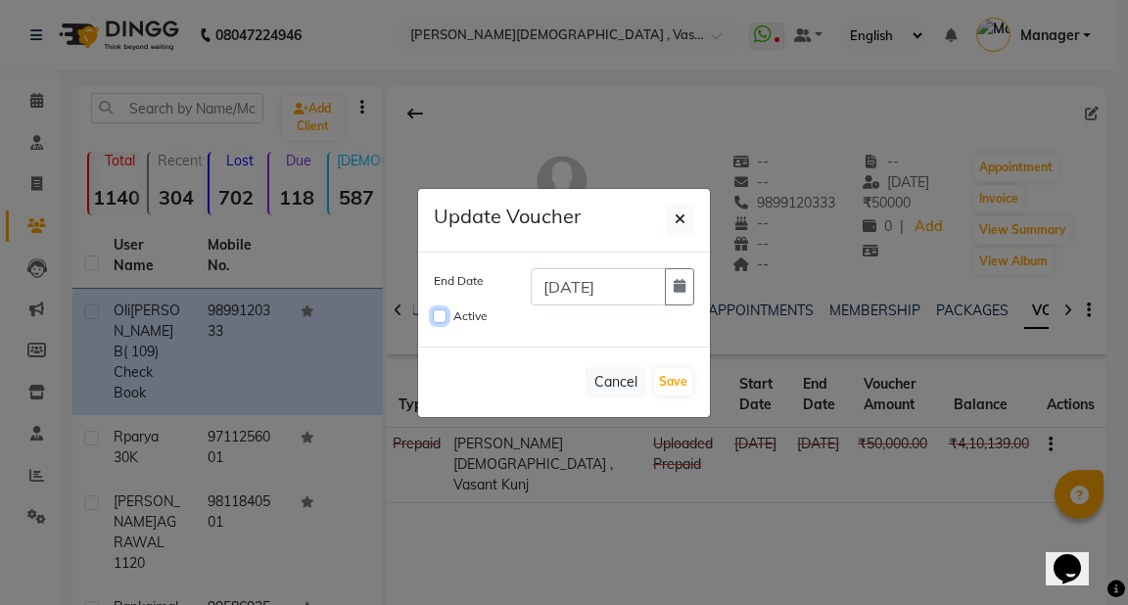
click at [440, 315] on input "Active" at bounding box center [440, 316] width 14 height 14
checkbox input "true"
click at [682, 388] on button "Save" at bounding box center [673, 381] width 38 height 27
checkbox input "false"
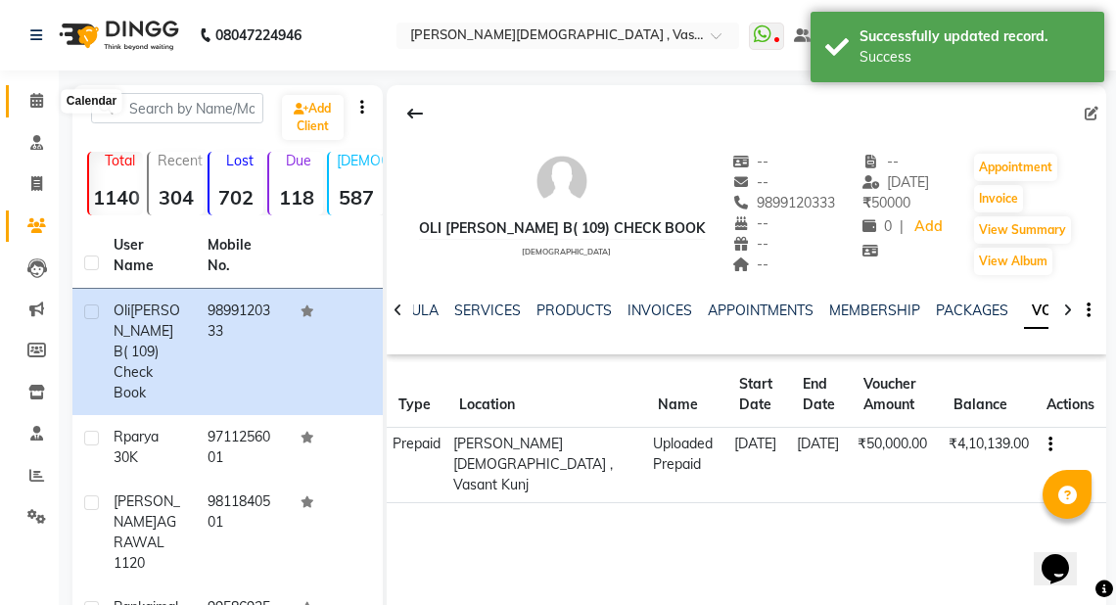
drag, startPoint x: 32, startPoint y: 101, endPoint x: 56, endPoint y: 106, distance: 24.0
click at [32, 100] on icon at bounding box center [36, 100] width 13 height 15
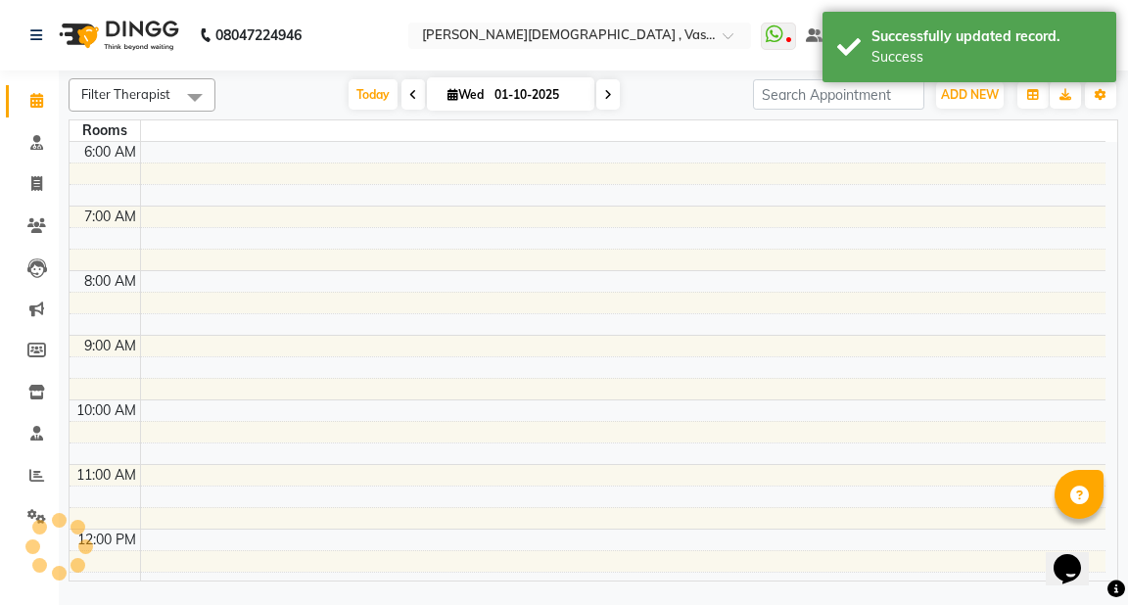
scroll to position [524, 0]
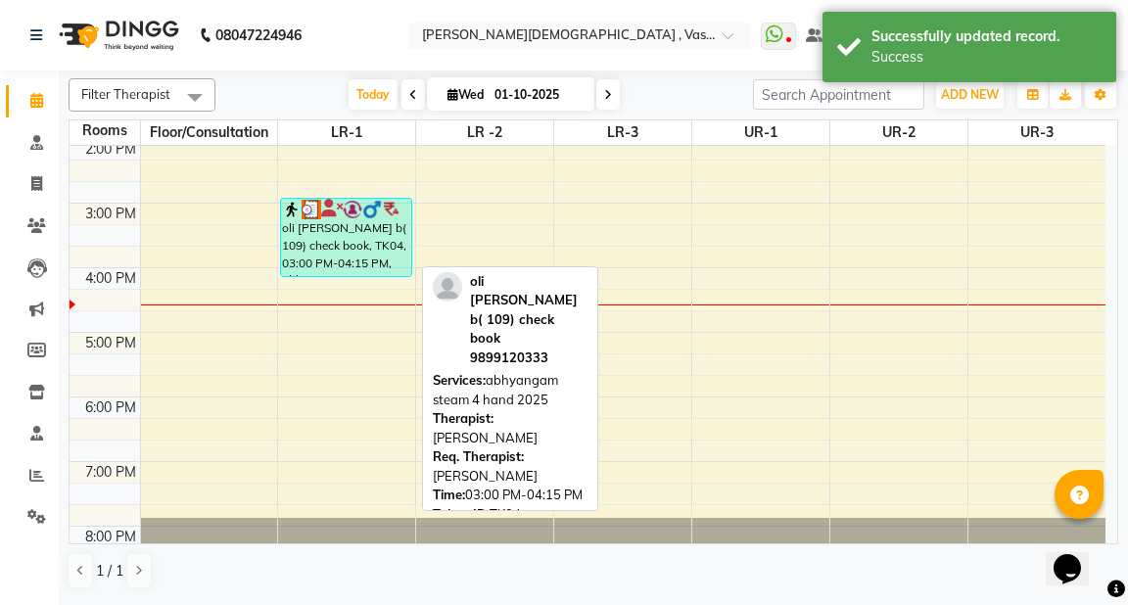
click at [326, 245] on div "oli [PERSON_NAME] b( 109) check book, TK04, 03:00 PM-04:15 PM, abhyangam steam …" at bounding box center [345, 237] width 129 height 77
select select "3"
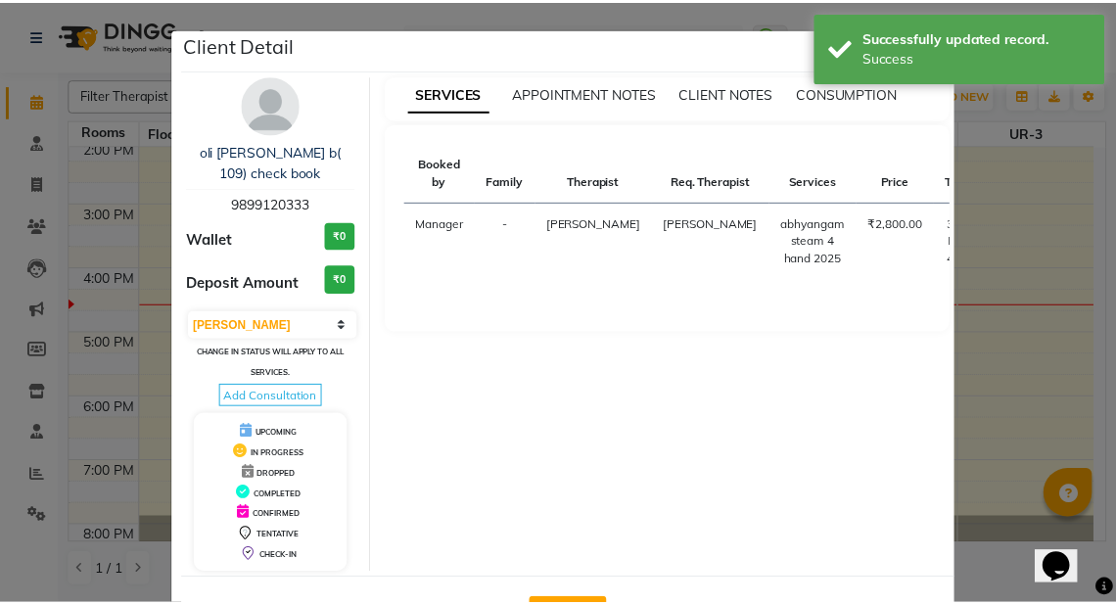
scroll to position [70, 0]
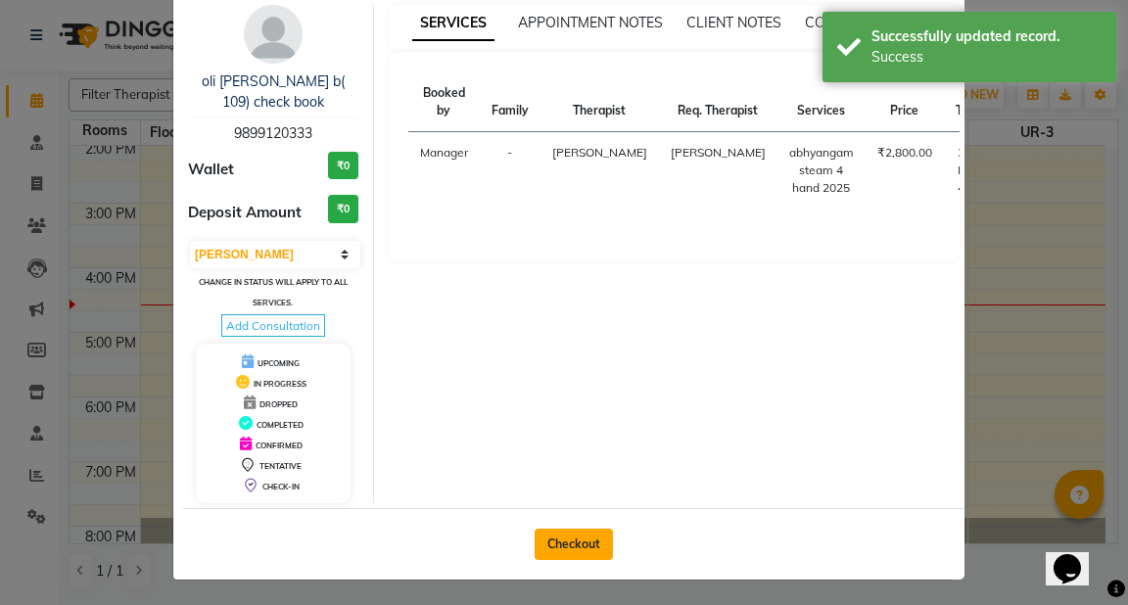
click at [576, 531] on button "Checkout" at bounding box center [574, 544] width 78 height 31
select select "service"
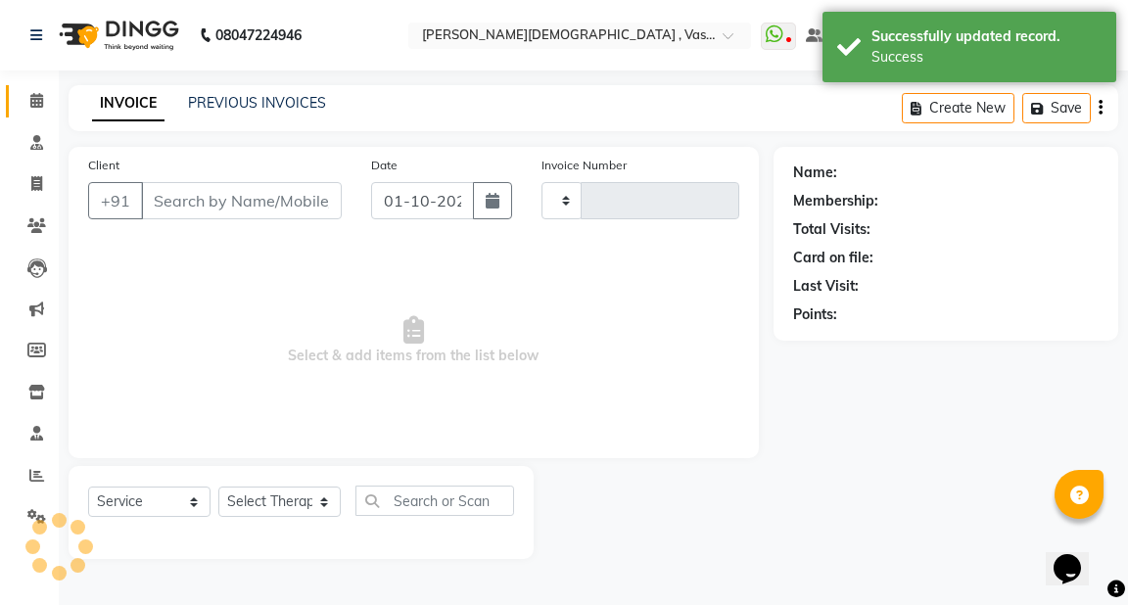
type input "3209"
select select "5571"
type input "9899120333"
select select "39038"
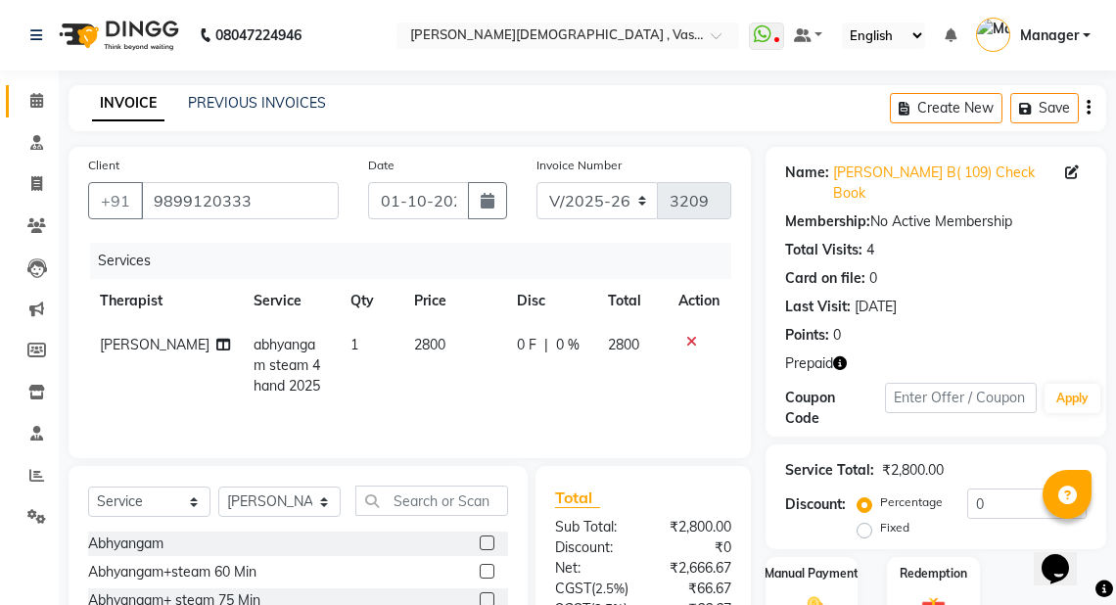
scroll to position [219, 0]
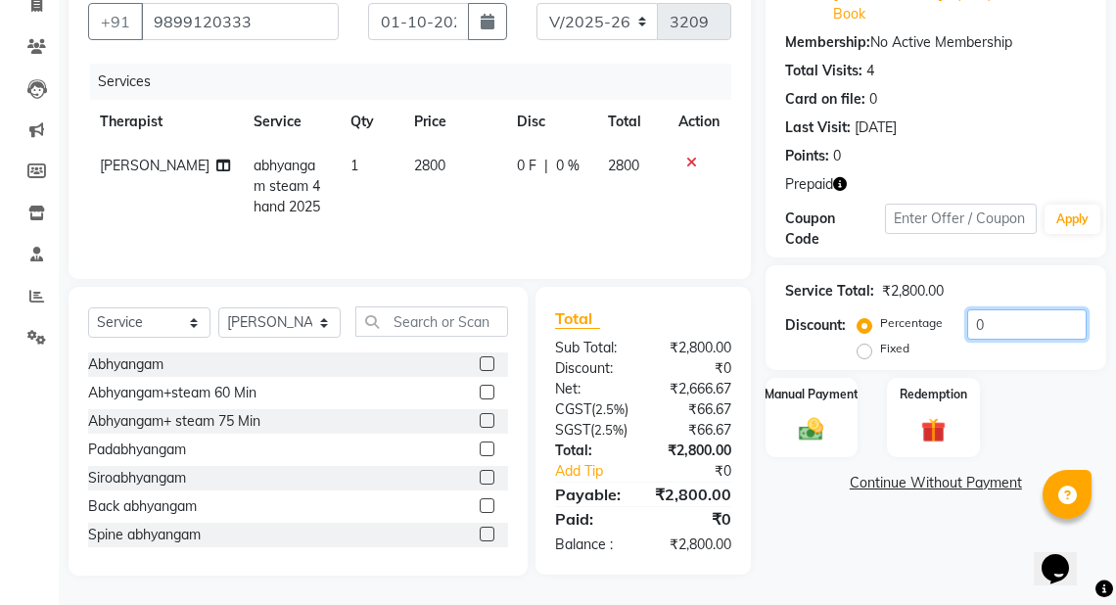
drag, startPoint x: 1003, startPoint y: 270, endPoint x: 890, endPoint y: 267, distance: 112.6
click at [890, 309] on div "Percentage Fixed 0" at bounding box center [974, 335] width 225 height 53
type input "40"
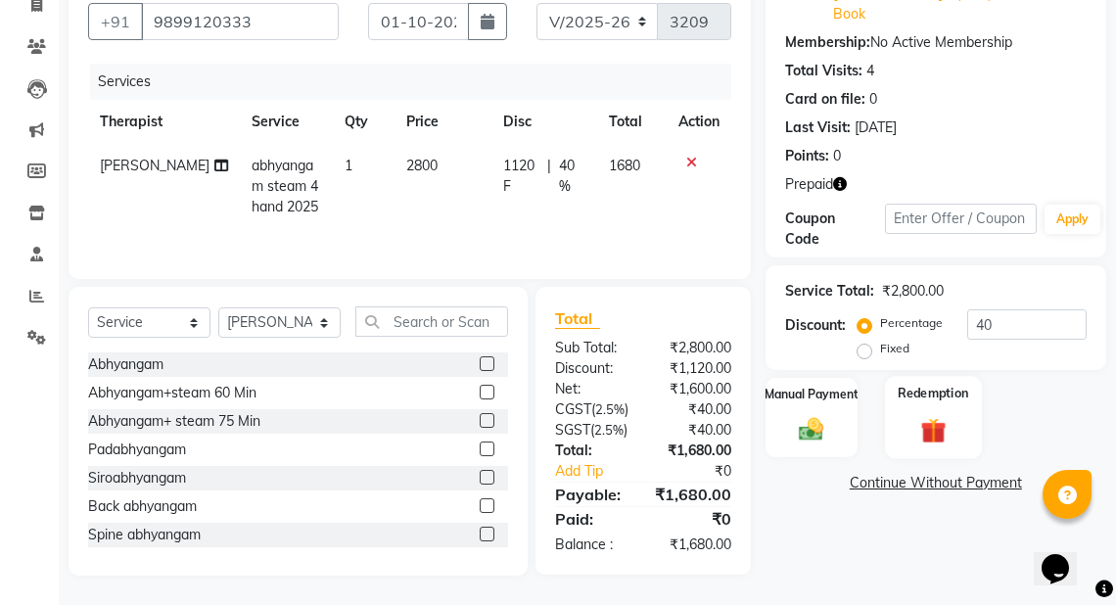
click at [935, 376] on div "Redemption" at bounding box center [933, 417] width 96 height 83
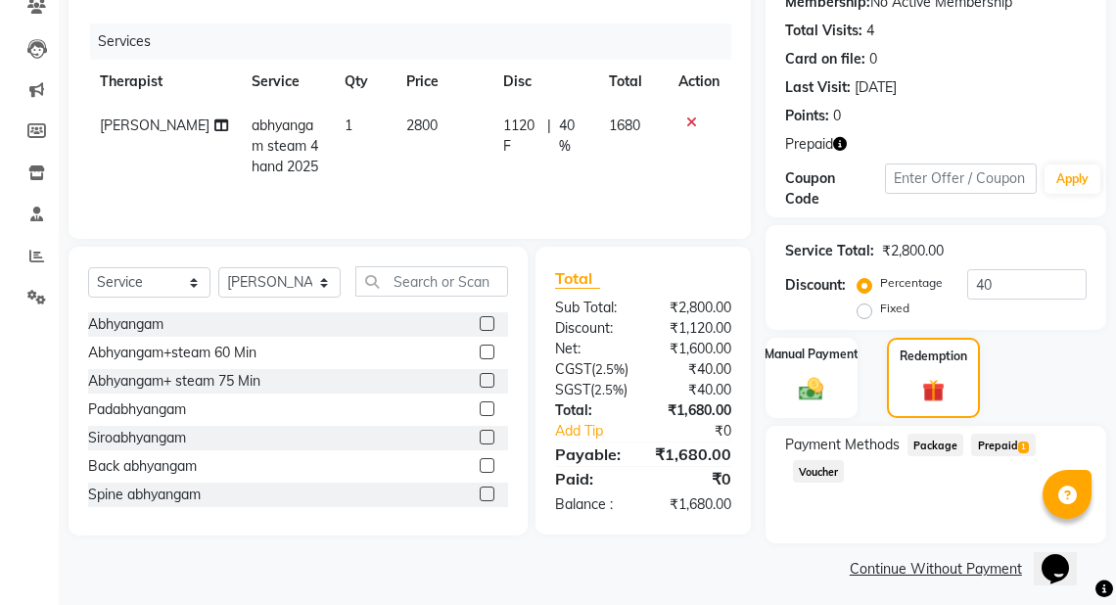
drag, startPoint x: 1004, startPoint y: 426, endPoint x: 1127, endPoint y: 425, distance: 123.4
click at [1004, 434] on span "Prepaid 1" at bounding box center [1003, 445] width 64 height 23
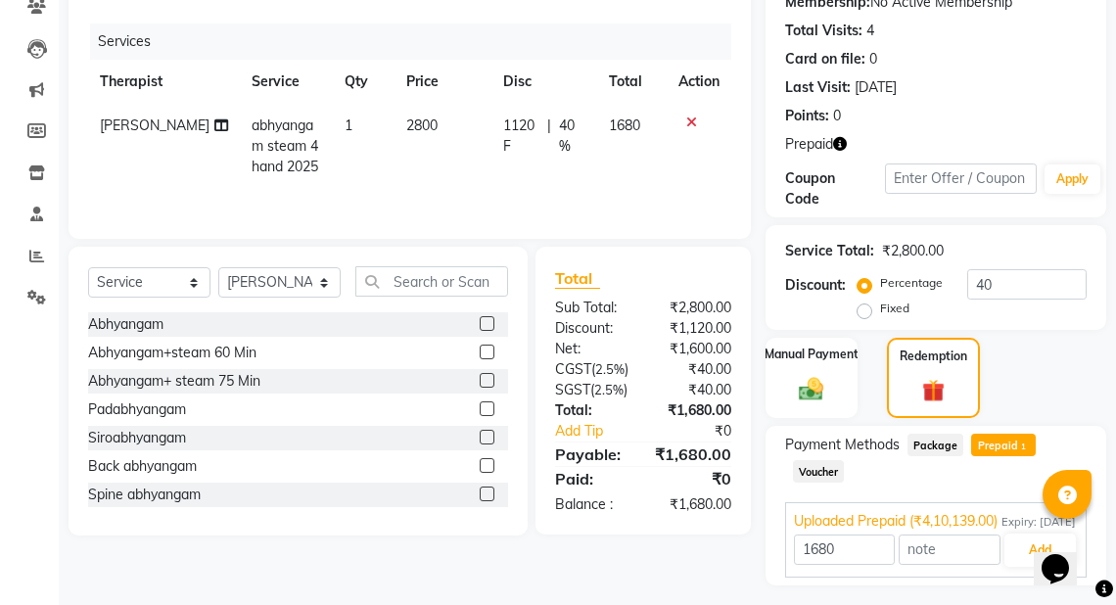
scroll to position [269, 0]
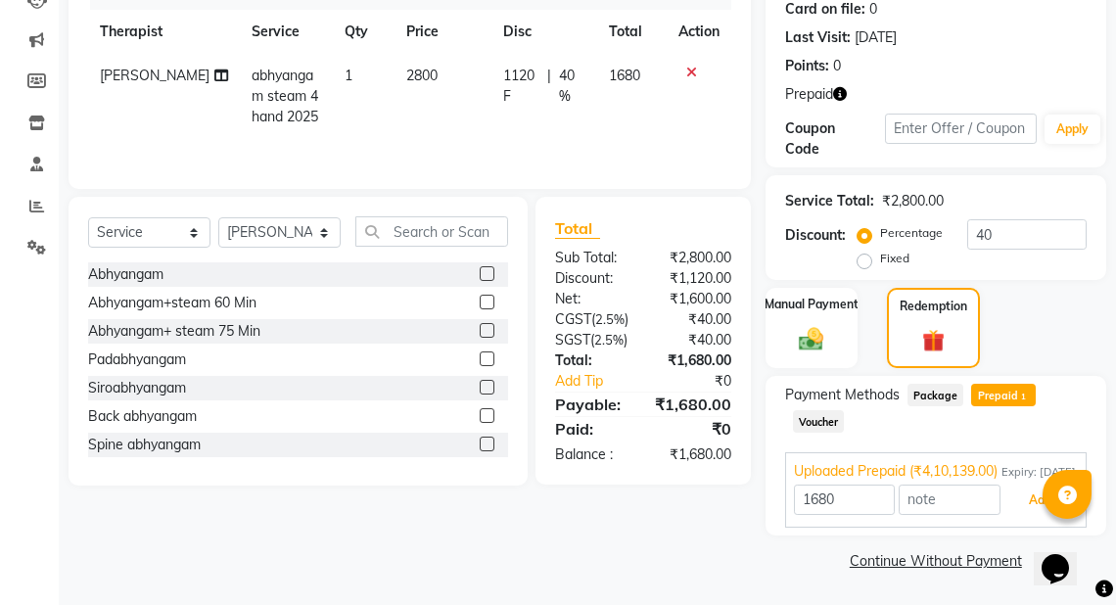
drag, startPoint x: 1026, startPoint y: 499, endPoint x: 1109, endPoint y: 482, distance: 85.1
click at [1028, 498] on button "Add" at bounding box center [1040, 500] width 71 height 33
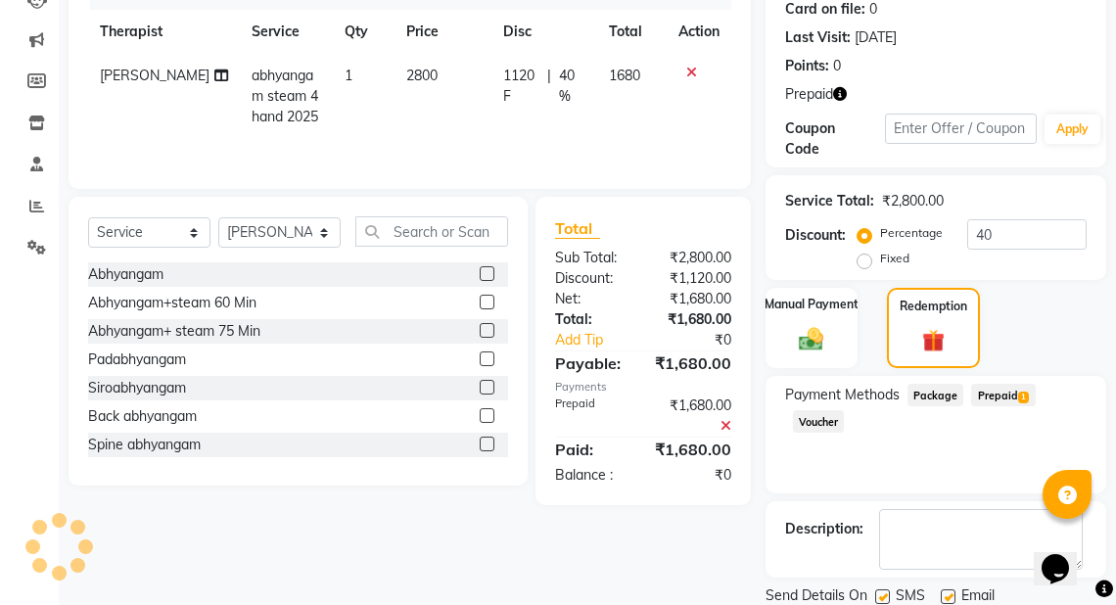
scroll to position [315, 0]
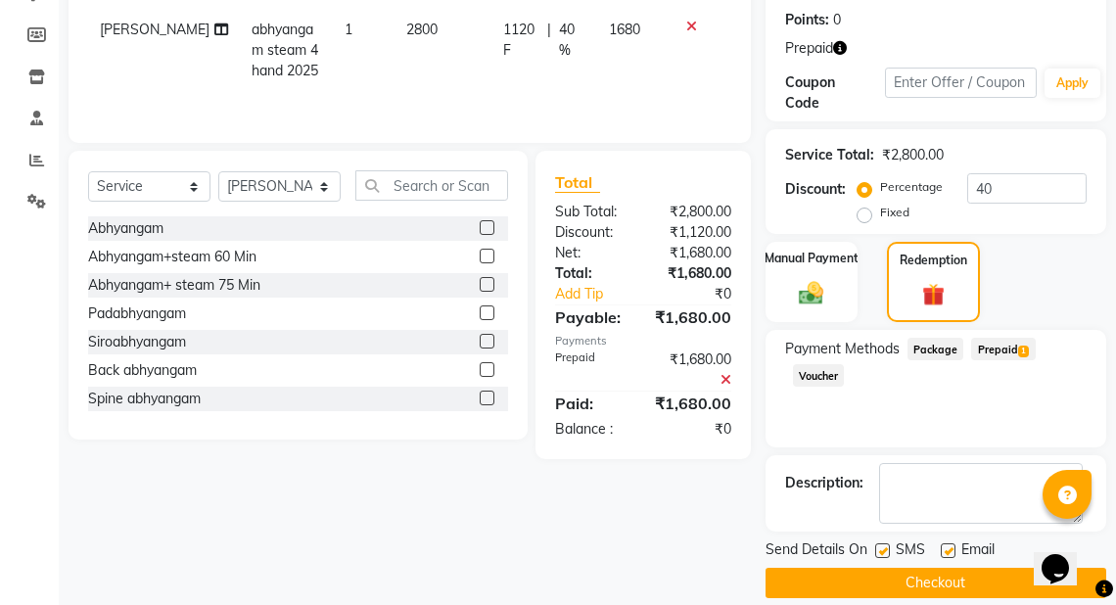
click at [1007, 568] on button "Checkout" at bounding box center [936, 583] width 341 height 30
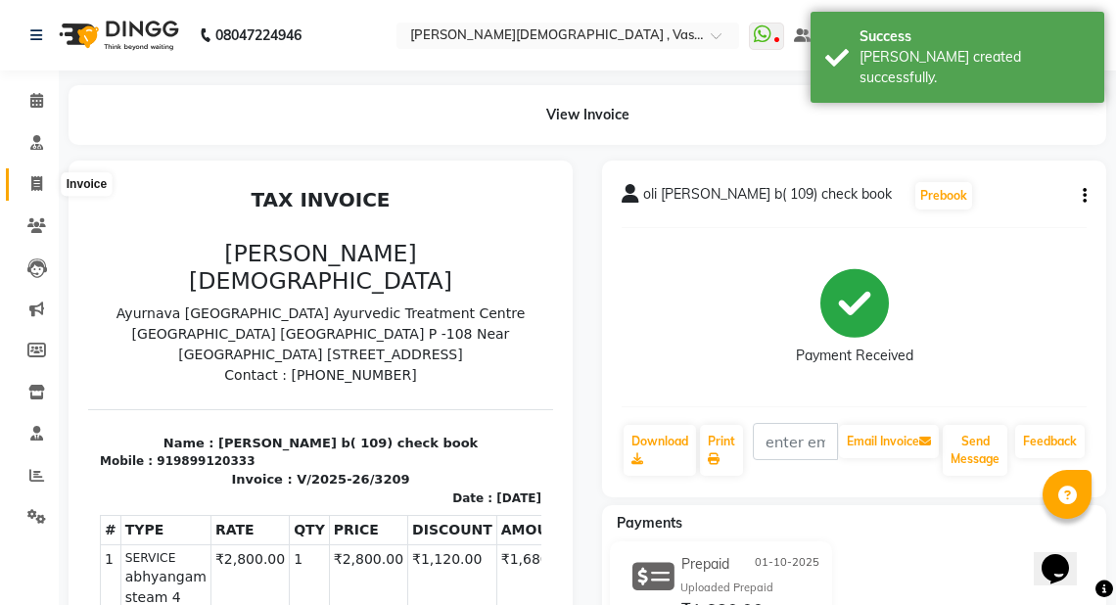
click at [34, 177] on icon at bounding box center [36, 183] width 11 height 15
select select "service"
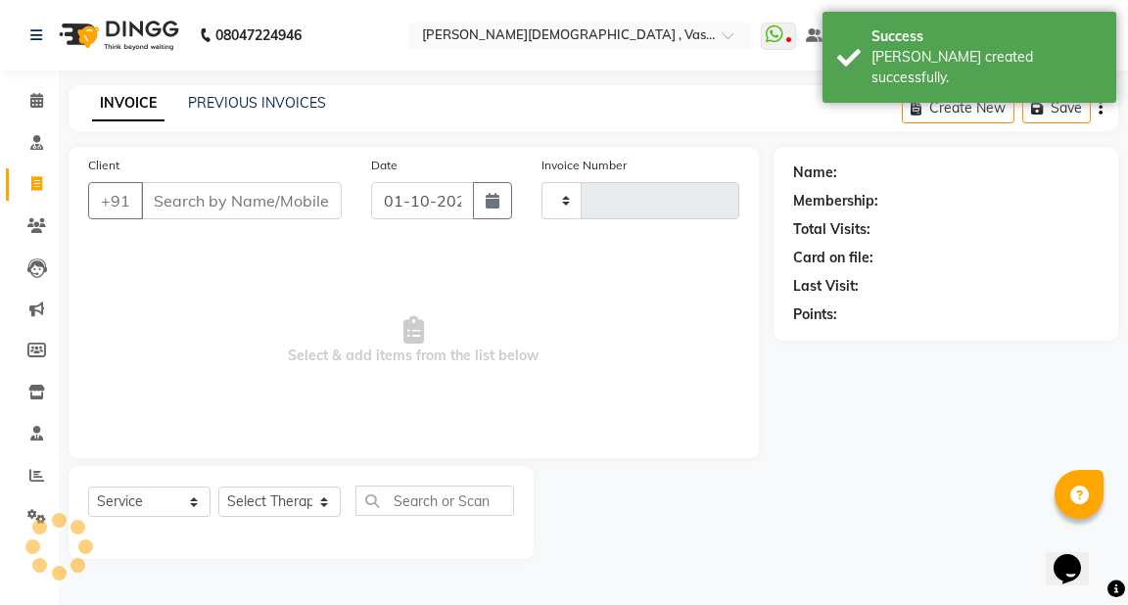
type input "3210"
select select "5571"
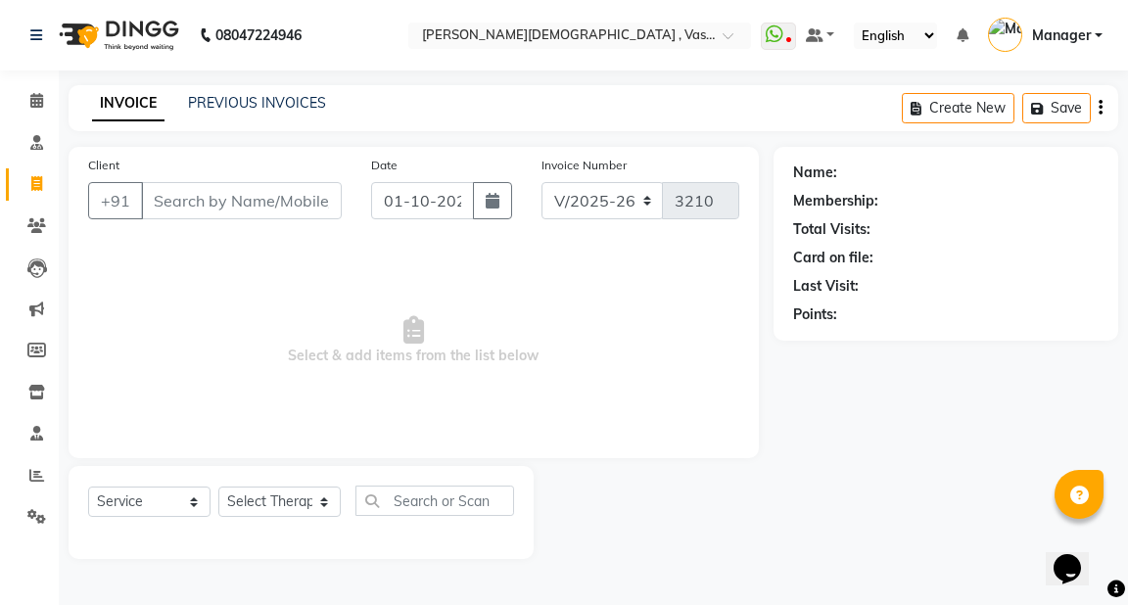
click at [184, 207] on input "Client" at bounding box center [241, 200] width 201 height 37
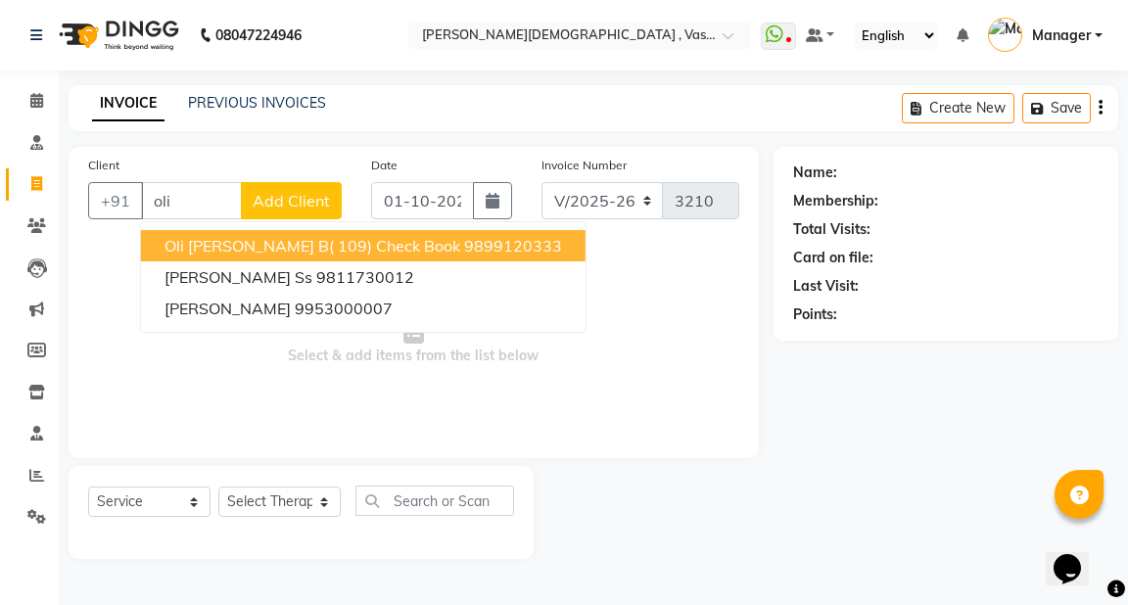
click at [245, 248] on span "oli borah b( 109) check book" at bounding box center [312, 246] width 296 height 20
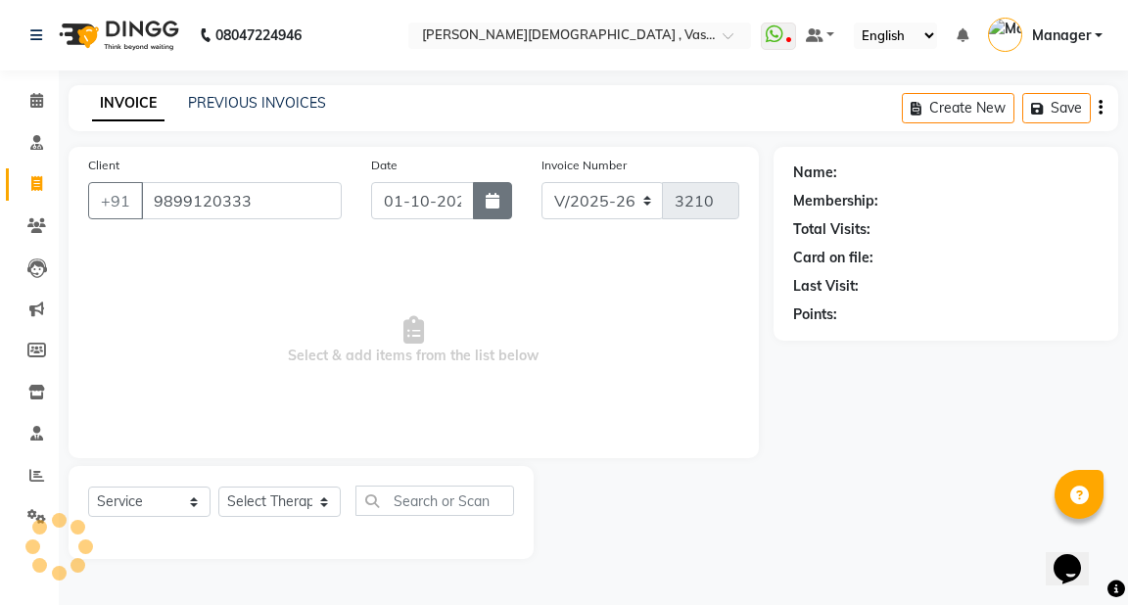
type input "9899120333"
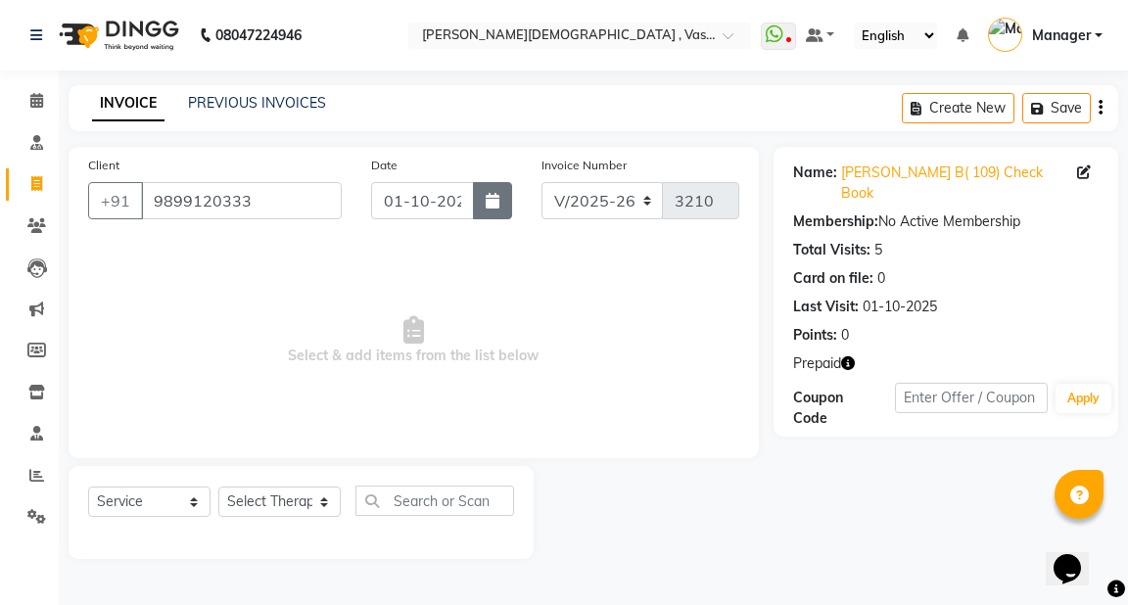
click at [487, 200] on icon "button" at bounding box center [493, 201] width 14 height 16
select select "10"
select select "2025"
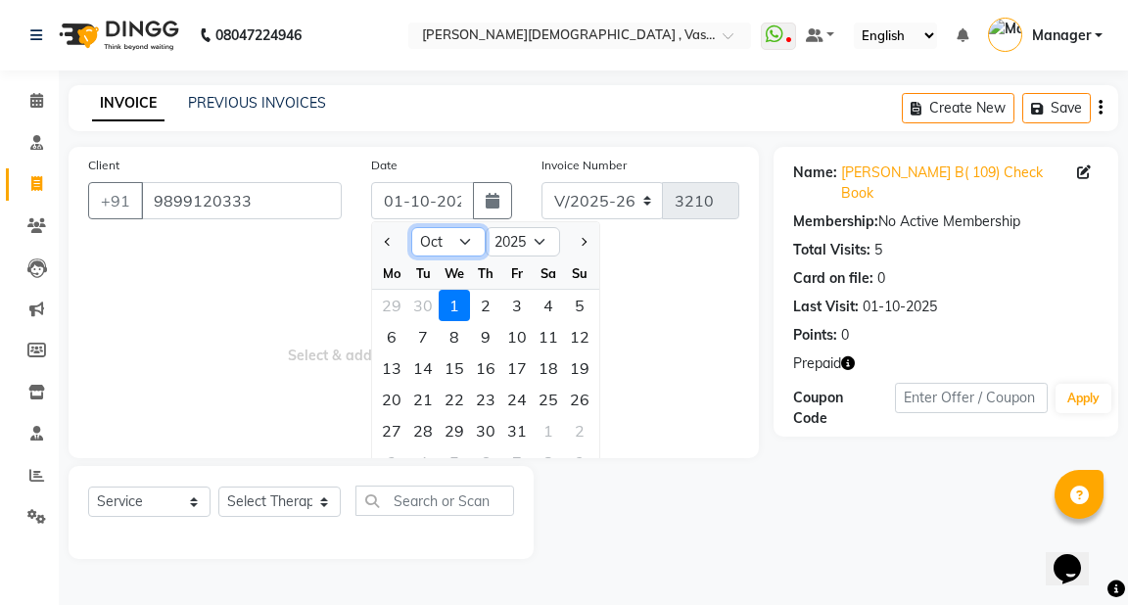
click at [468, 239] on select "Jan Feb Mar Apr May Jun Jul Aug Sep Oct Nov Dec" at bounding box center [448, 241] width 74 height 29
select select "9"
click at [411, 227] on select "Jan Feb Mar Apr May Jun Jul Aug Sep Oct Nov Dec" at bounding box center [448, 241] width 74 height 29
click at [539, 397] on div "27" at bounding box center [548, 399] width 31 height 31
type input "27-09-2025"
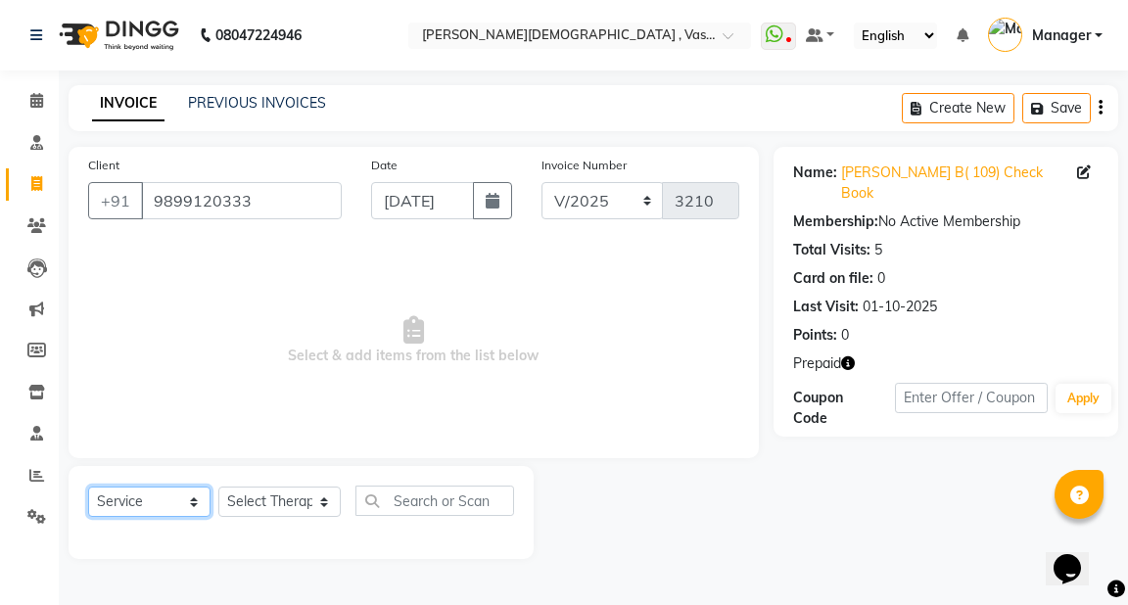
click at [190, 502] on select "Select Service Product Membership Package Voucher Prepaid Gift Card" at bounding box center [149, 502] width 122 height 30
select select "membership"
click at [88, 488] on select "Select Service Product Membership Package Voucher Prepaid Gift Card" at bounding box center [149, 502] width 122 height 30
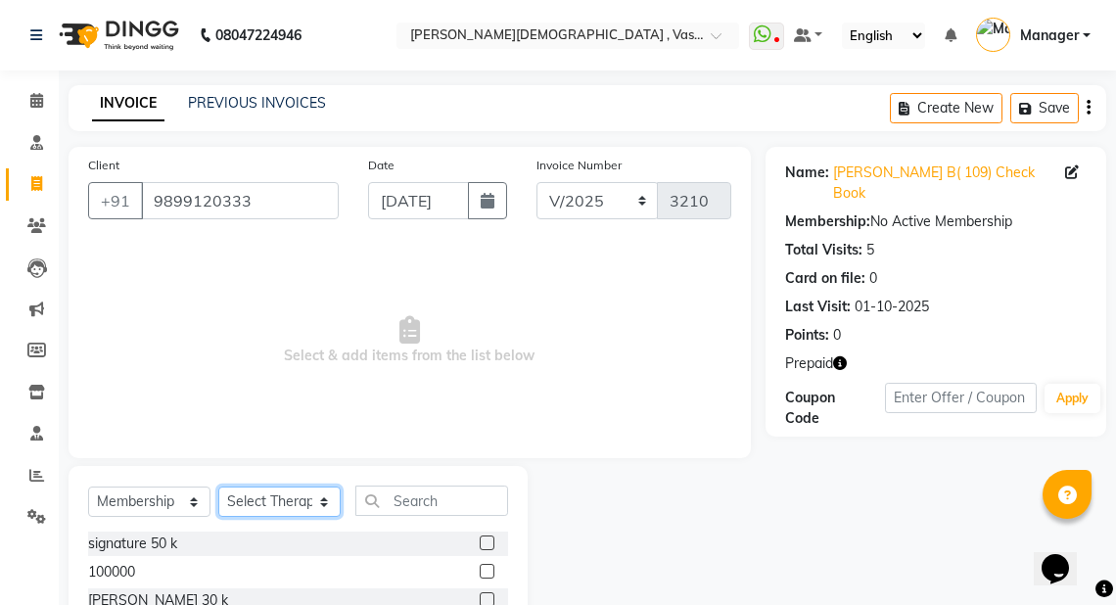
drag, startPoint x: 262, startPoint y: 502, endPoint x: 263, endPoint y: 492, distance: 10.8
click at [262, 500] on select "Select Therapist Adarsh Akshaya V Aleena Thankachan Anakha A K Anaswara N anush…" at bounding box center [279, 502] width 122 height 30
select select "38480"
click at [218, 488] on select "Select Therapist Adarsh Akshaya V Aleena Thankachan Anakha A K Anaswara N anush…" at bounding box center [279, 502] width 122 height 30
click at [480, 543] on label at bounding box center [487, 543] width 15 height 15
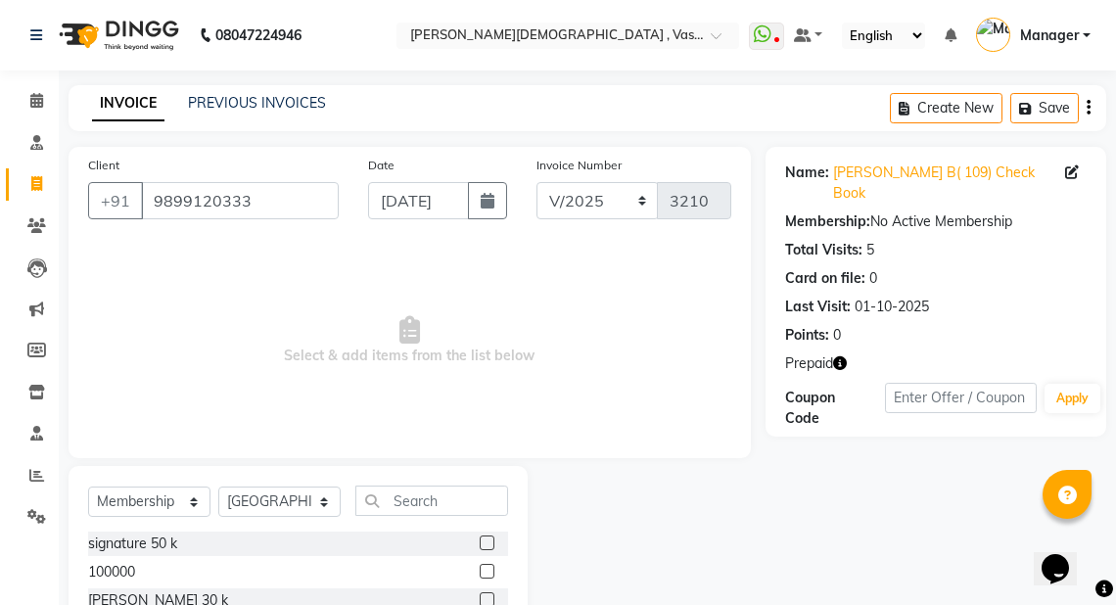
click at [480, 543] on input "checkbox" at bounding box center [486, 544] width 13 height 13
select select "select"
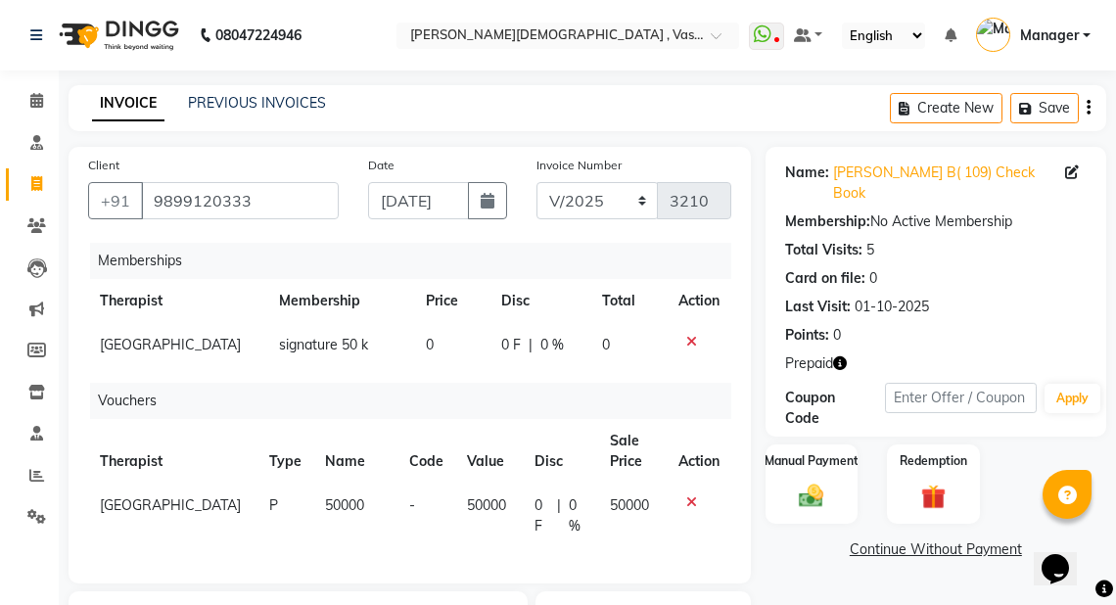
drag, startPoint x: 687, startPoint y: 343, endPoint x: 701, endPoint y: 357, distance: 20.1
click at [688, 342] on icon at bounding box center [691, 342] width 11 height 14
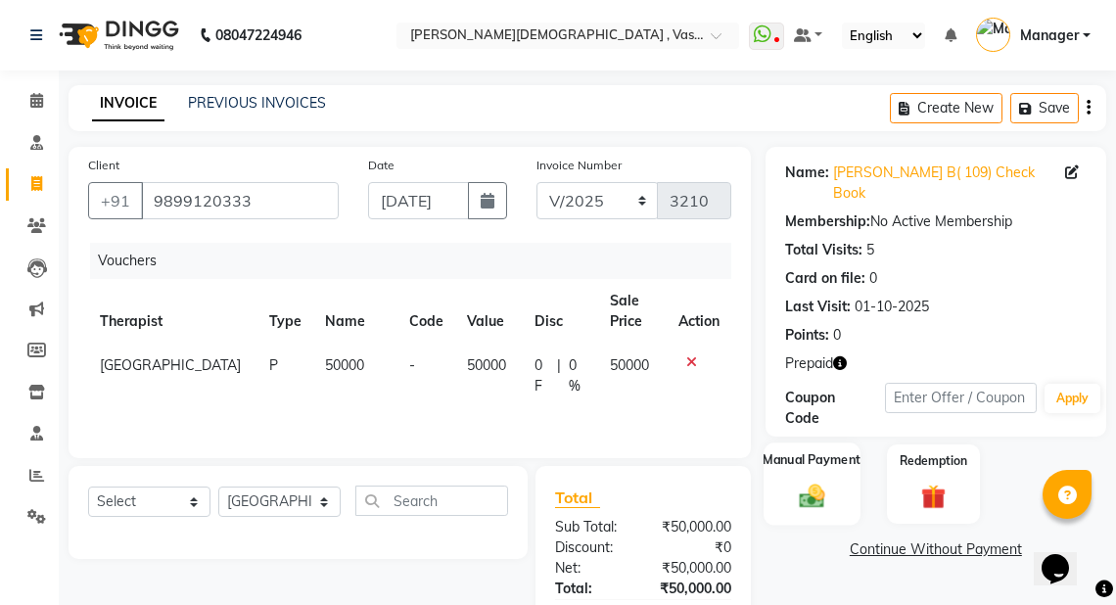
click at [781, 469] on div "Manual Payment" at bounding box center [812, 484] width 96 height 83
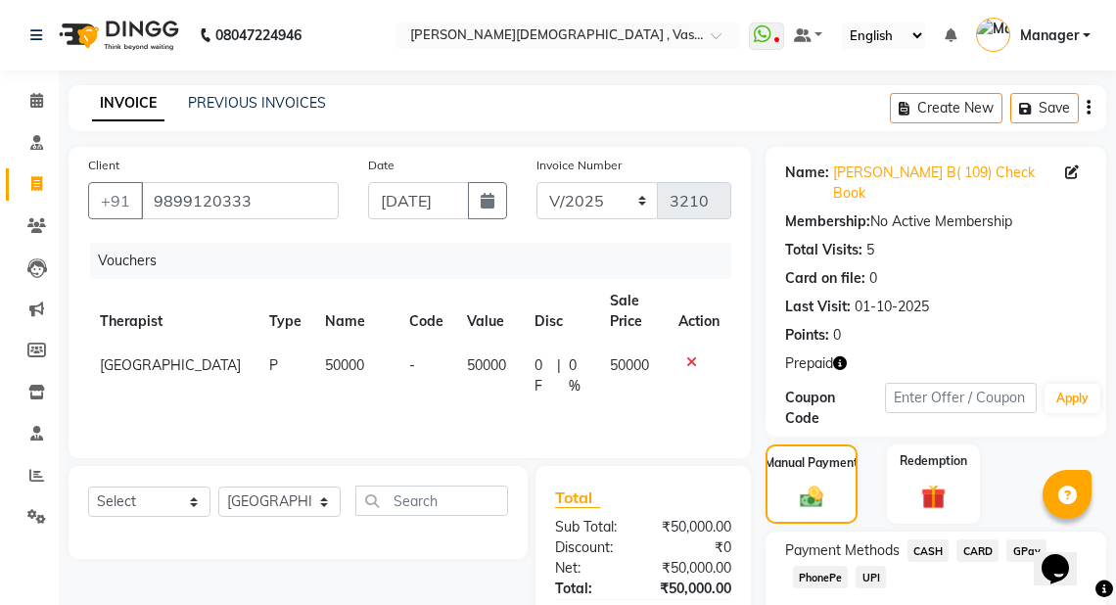
scroll to position [140, 0]
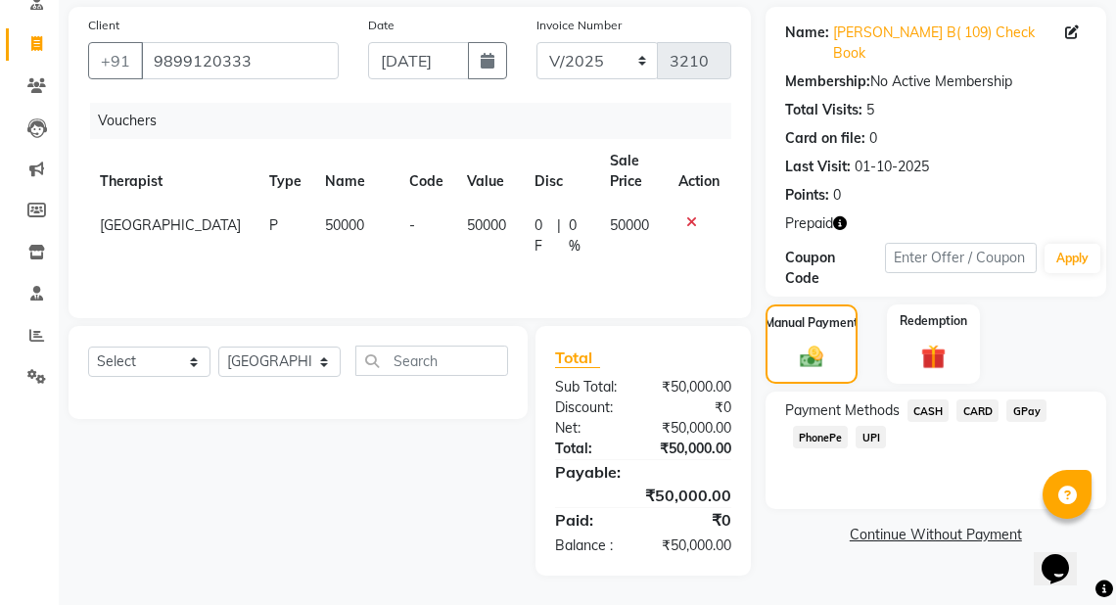
drag, startPoint x: 982, startPoint y: 388, endPoint x: 1021, endPoint y: 433, distance: 59.7
click at [989, 399] on span "CARD" at bounding box center [978, 410] width 42 height 23
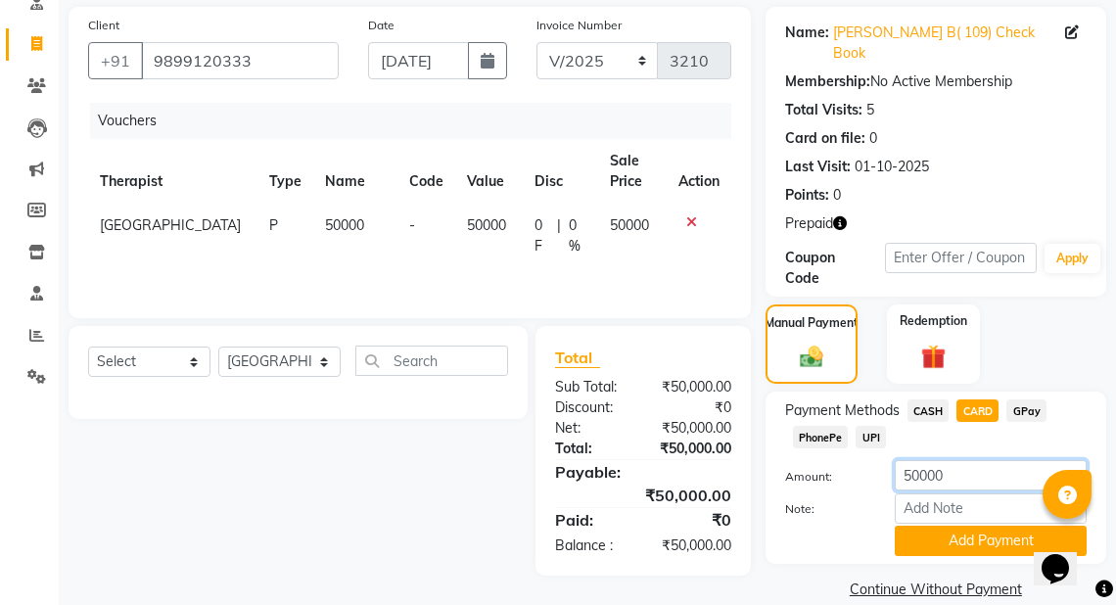
drag, startPoint x: 972, startPoint y: 462, endPoint x: 877, endPoint y: 465, distance: 95.0
click at [877, 465] on div "Amount: 50000" at bounding box center [936, 476] width 331 height 33
type input "20000"
click at [938, 531] on button "Add Payment" at bounding box center [991, 541] width 192 height 30
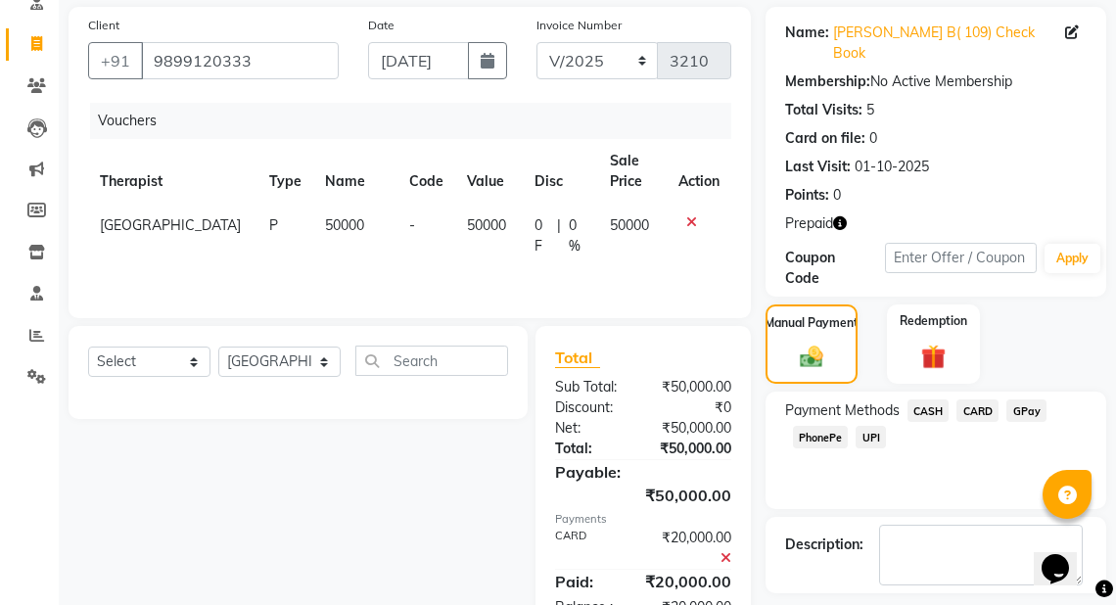
scroll to position [201, 0]
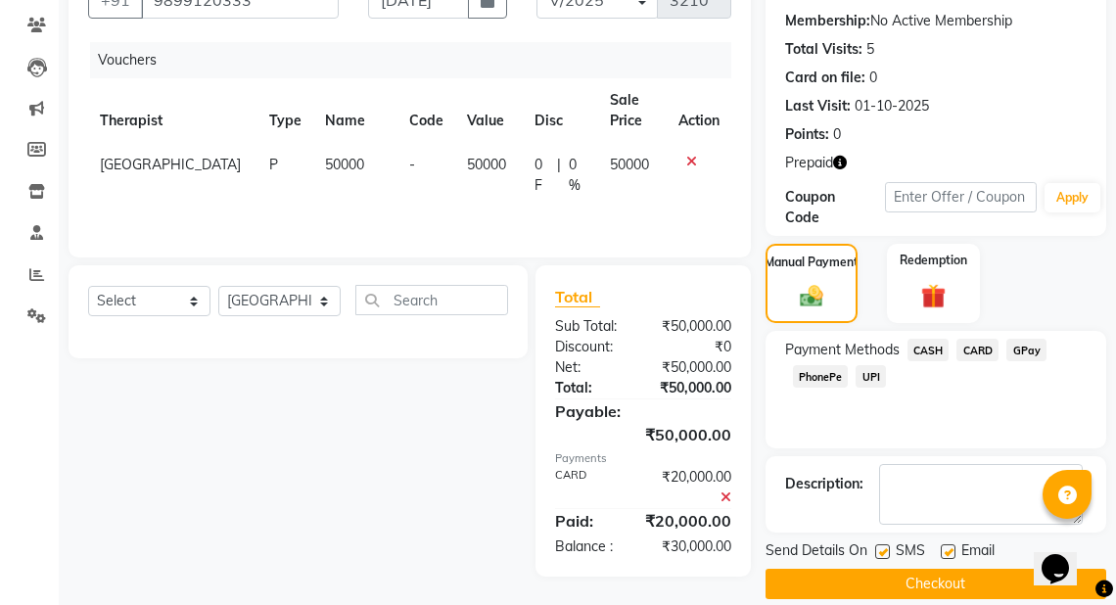
click at [945, 569] on button "Checkout" at bounding box center [936, 584] width 341 height 30
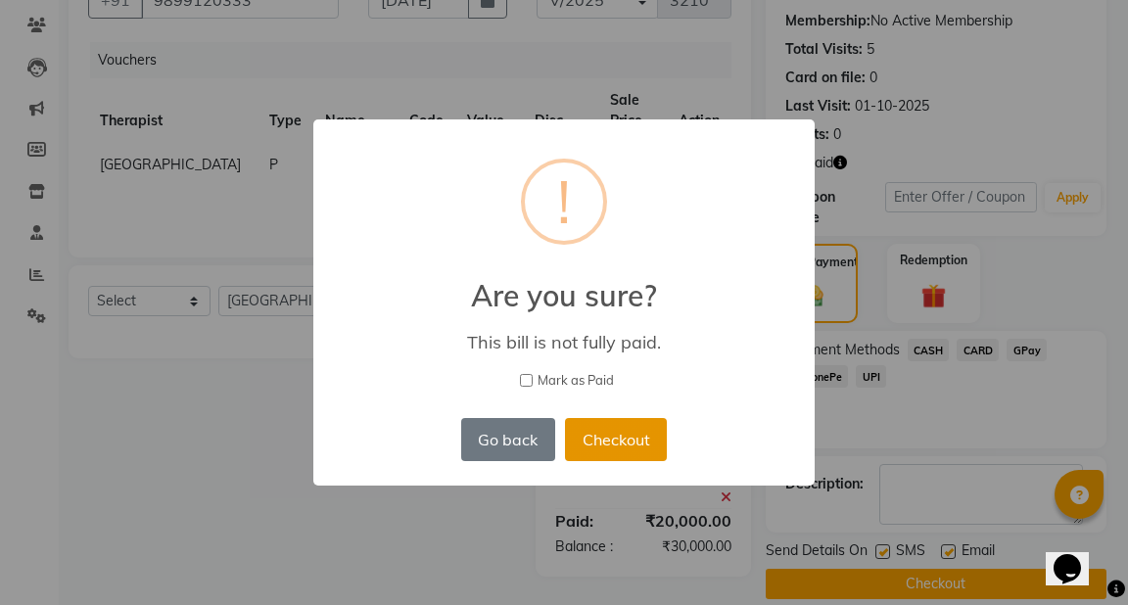
click at [632, 431] on button "Checkout" at bounding box center [616, 439] width 102 height 43
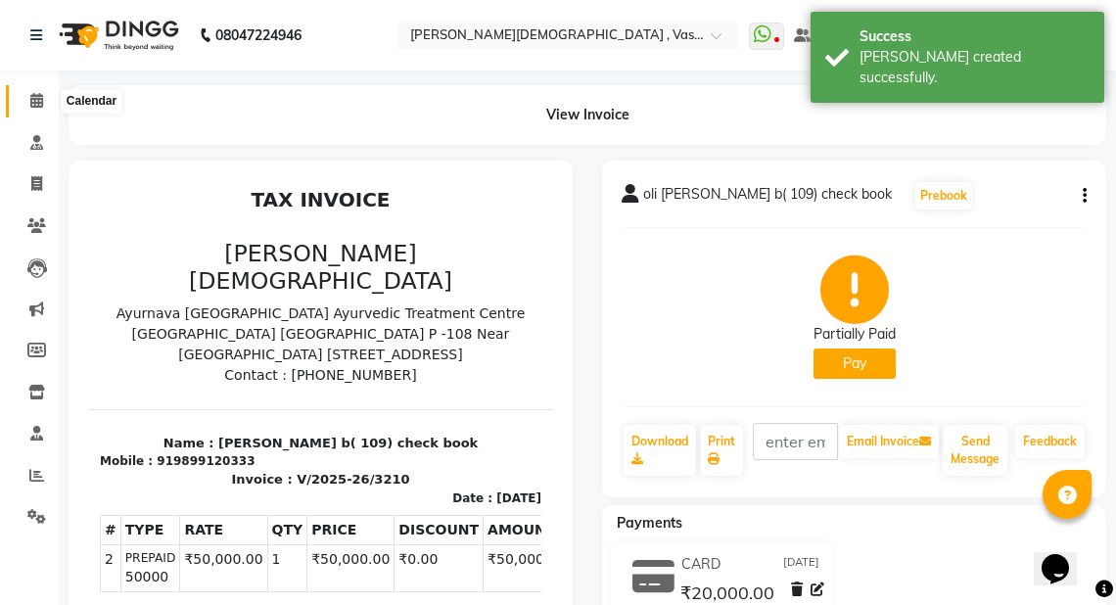
click at [31, 99] on icon at bounding box center [36, 100] width 13 height 15
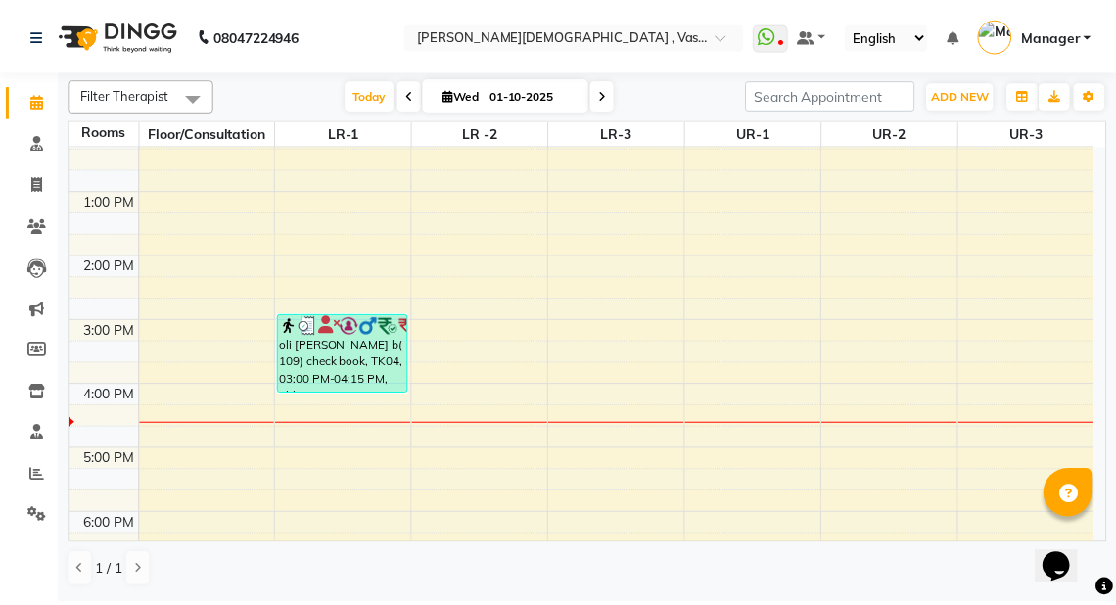
scroll to position [394, 0]
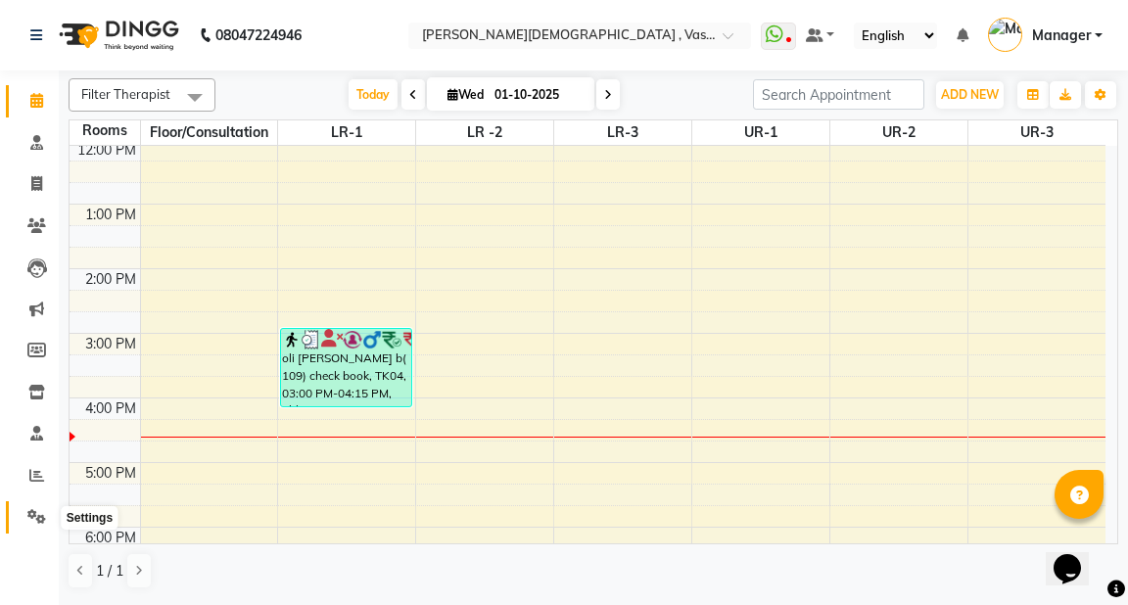
click at [44, 519] on icon at bounding box center [36, 516] width 19 height 15
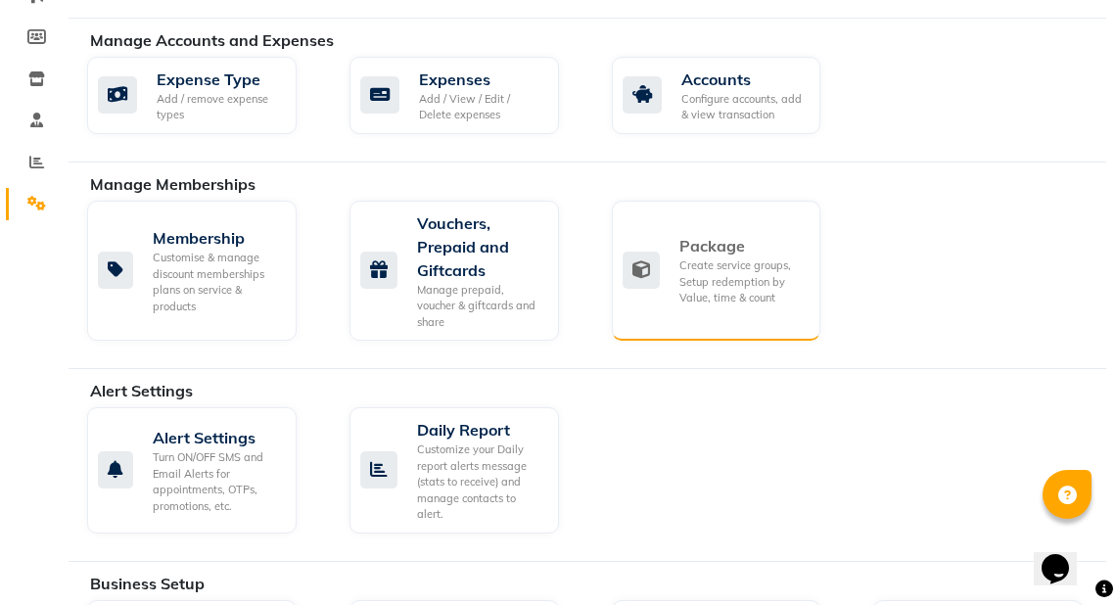
click at [751, 234] on div "Package" at bounding box center [742, 245] width 126 height 23
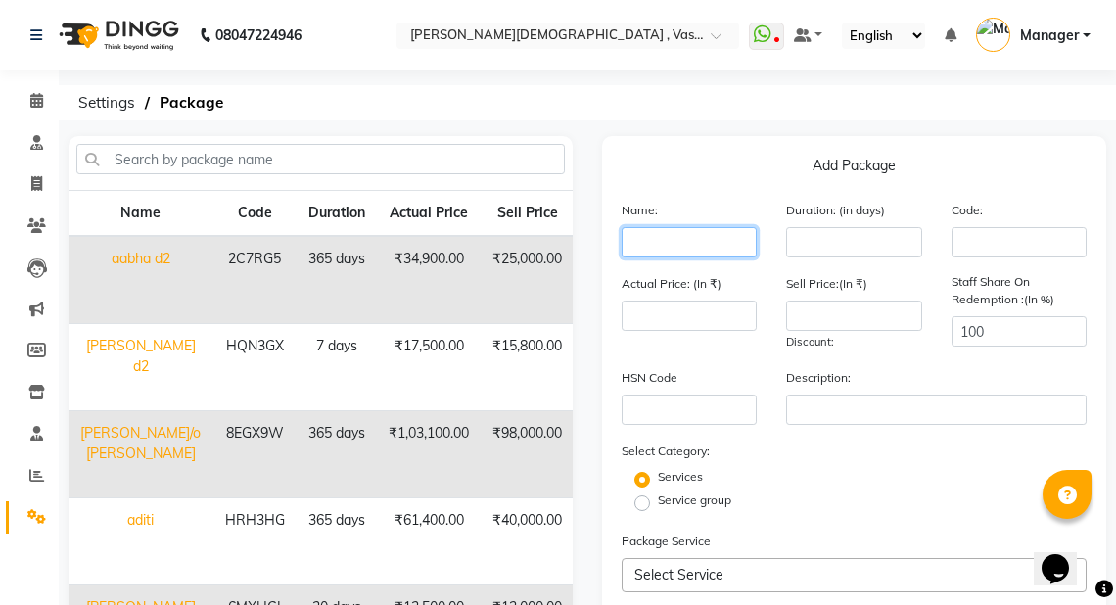
click at [646, 243] on input "text" at bounding box center [689, 242] width 135 height 30
type input "dev"
click at [875, 250] on input "number" at bounding box center [853, 242] width 135 height 30
type input "365"
click at [800, 488] on div "Services" at bounding box center [854, 479] width 494 height 23
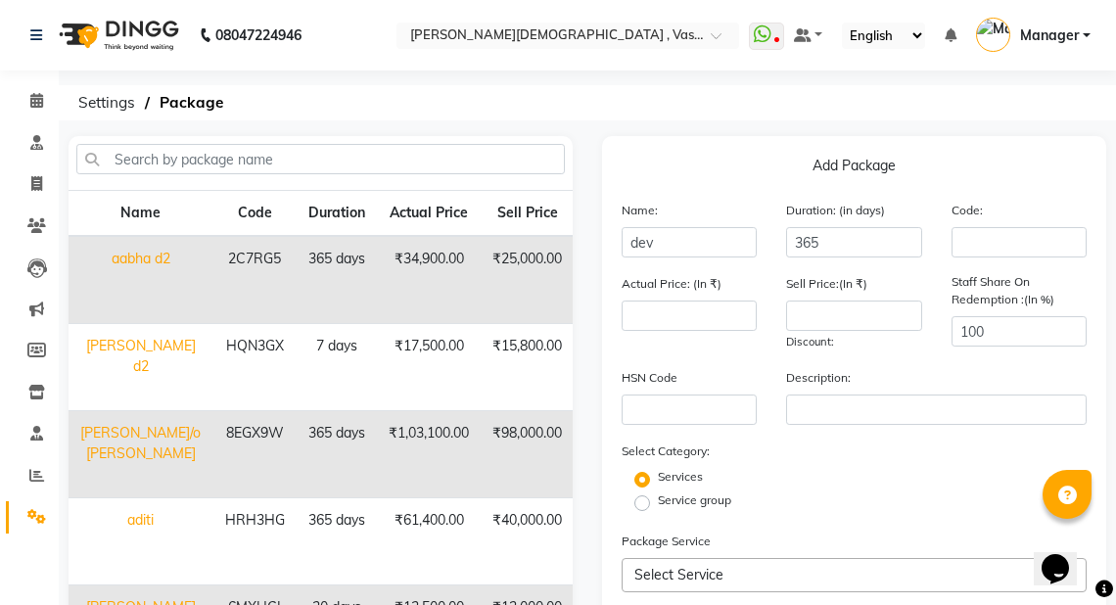
click at [693, 574] on span "Select Service" at bounding box center [678, 575] width 89 height 18
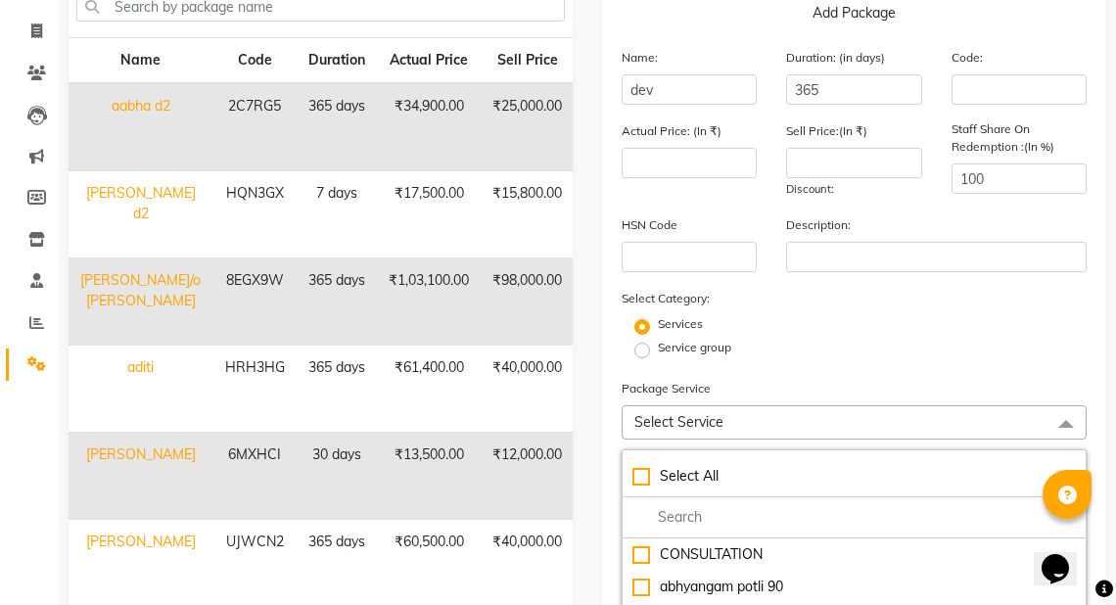
scroll to position [232, 0]
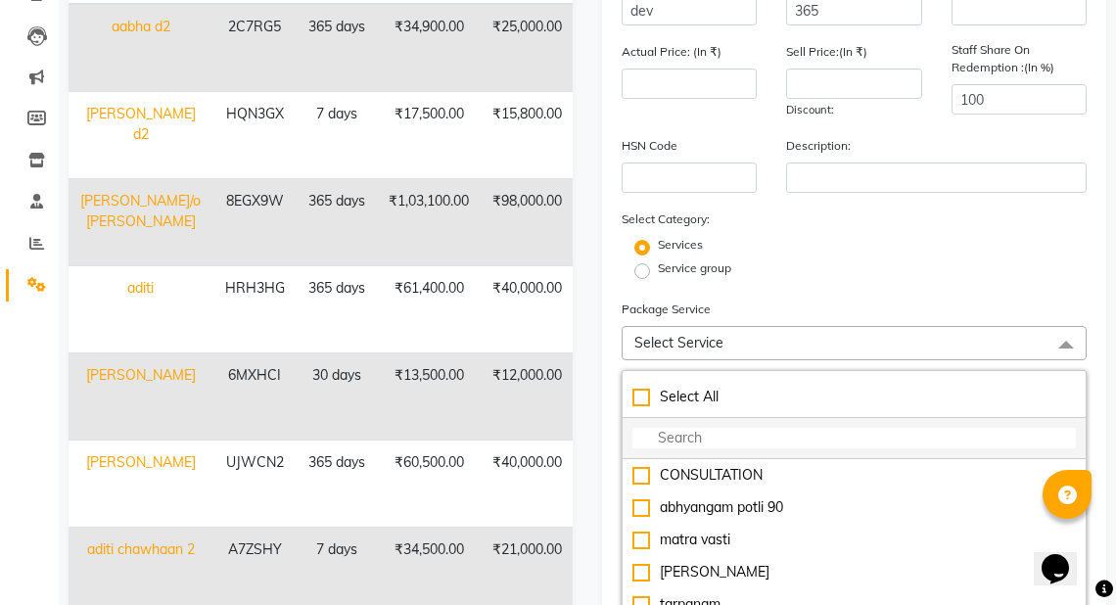
click at [677, 440] on input "multiselect-search" at bounding box center [854, 438] width 444 height 21
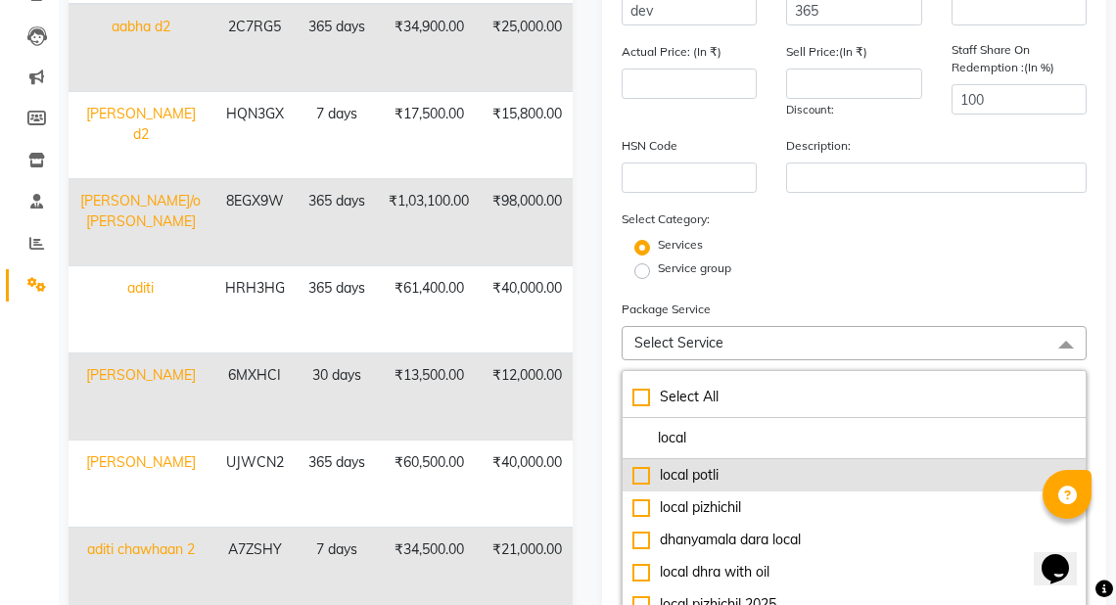
type input "local"
click at [688, 484] on div "local potli" at bounding box center [854, 475] width 444 height 21
type input "1800"
checkbox input "true"
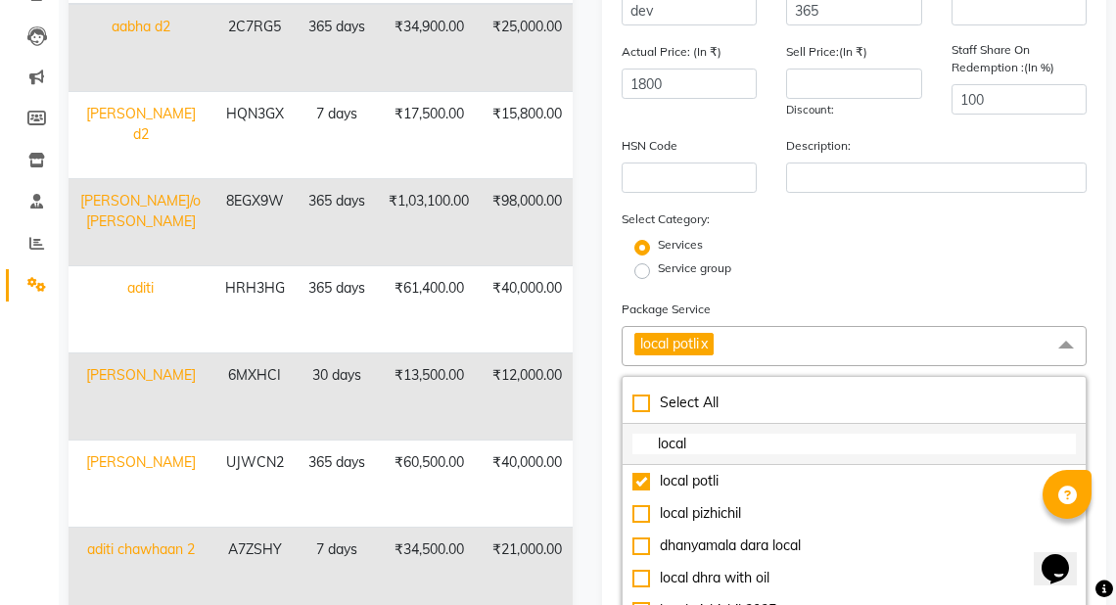
drag, startPoint x: 693, startPoint y: 456, endPoint x: 658, endPoint y: 454, distance: 35.3
click at [658, 454] on input "local" at bounding box center [854, 444] width 444 height 21
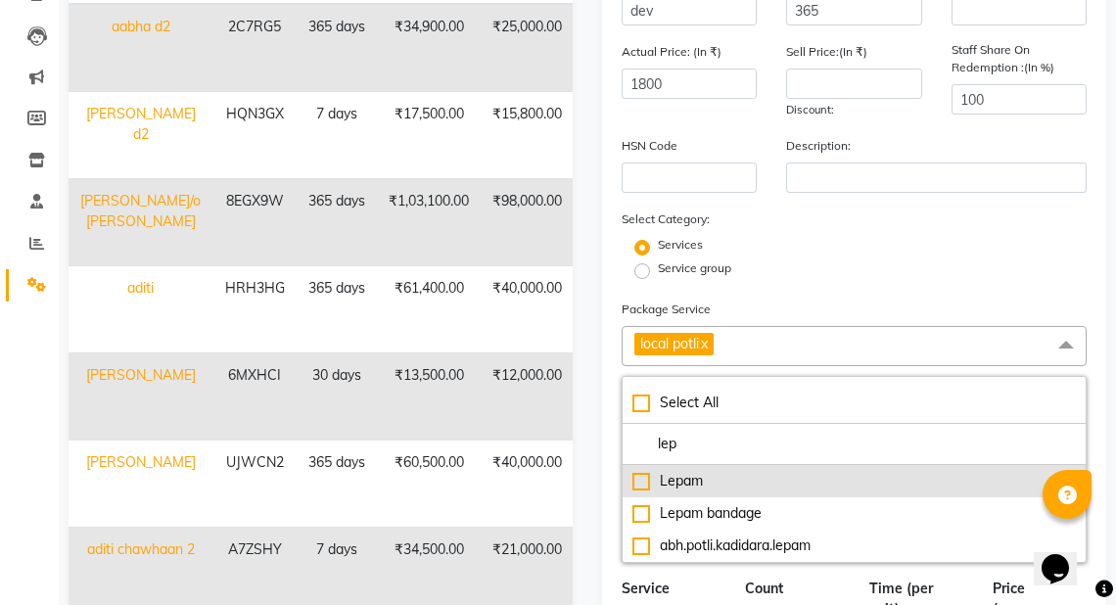
type input "lep"
click at [666, 491] on div "Lepam" at bounding box center [854, 481] width 444 height 21
type input "2600"
checkbox input "true"
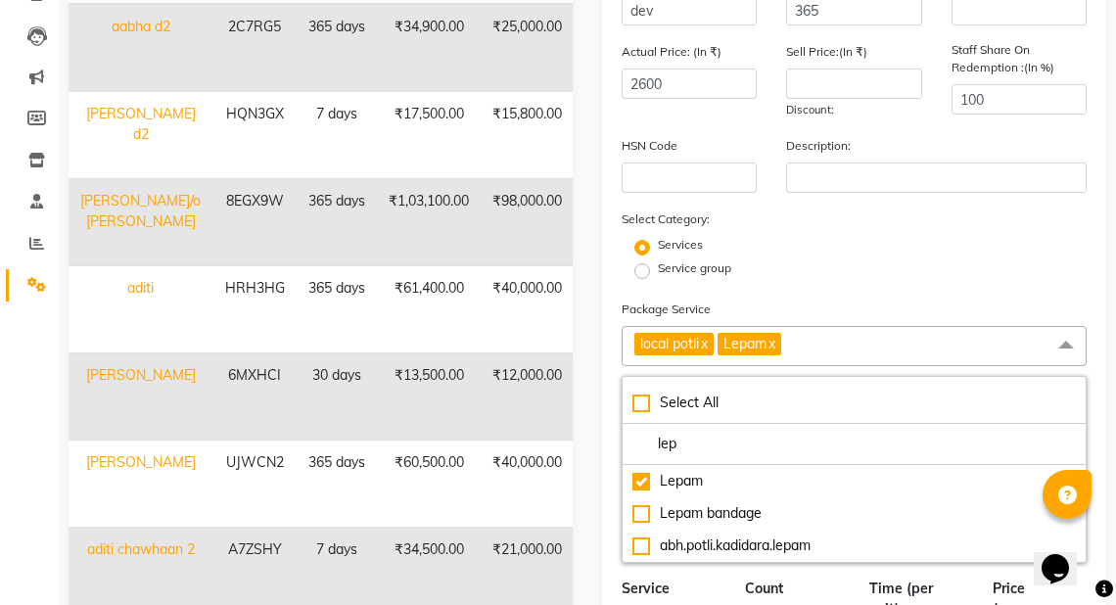
click at [980, 240] on div "Services" at bounding box center [854, 247] width 494 height 23
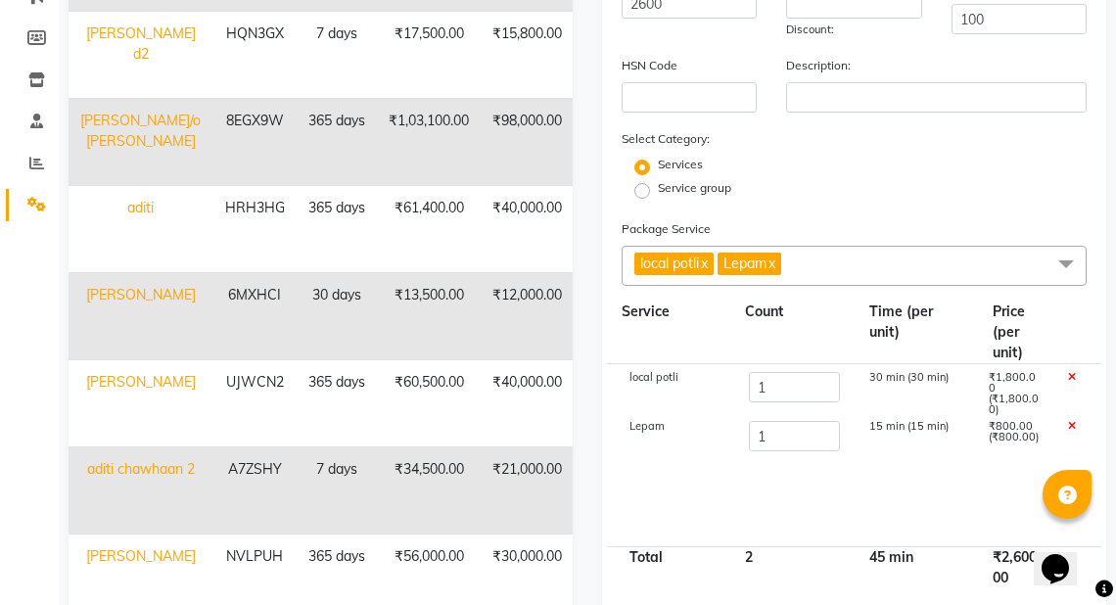
scroll to position [326, 0]
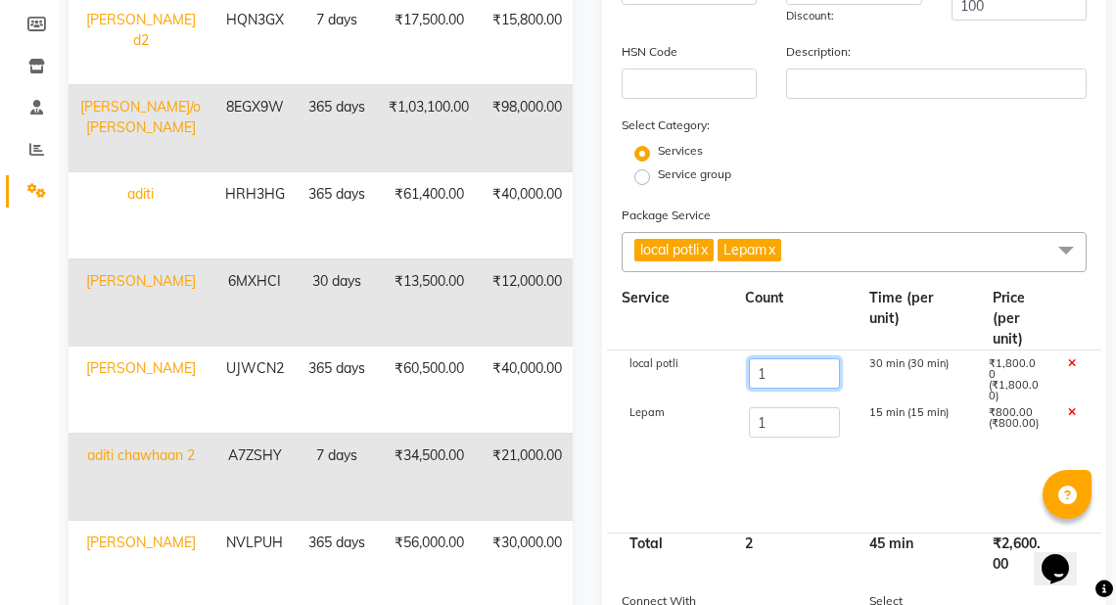
drag, startPoint x: 795, startPoint y: 379, endPoint x: 721, endPoint y: 379, distance: 74.4
click at [721, 379] on div "local potli 1 30 min (30 min) ₹1,800.00 (₹1,800.00)" at bounding box center [854, 375] width 494 height 49
type input "14"
type input "26000"
click at [762, 424] on input "1" at bounding box center [794, 422] width 90 height 30
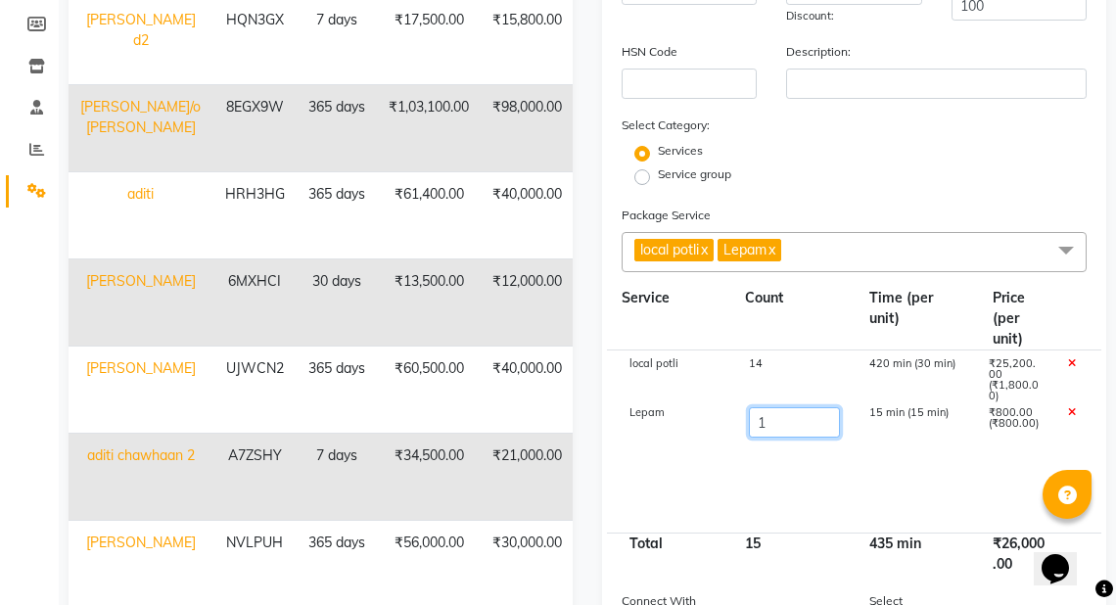
click at [762, 424] on input "1" at bounding box center [794, 422] width 90 height 30
drag, startPoint x: 767, startPoint y: 427, endPoint x: 738, endPoint y: 427, distance: 28.4
click at [737, 428] on div "1" at bounding box center [793, 423] width 119 height 33
type input "14"
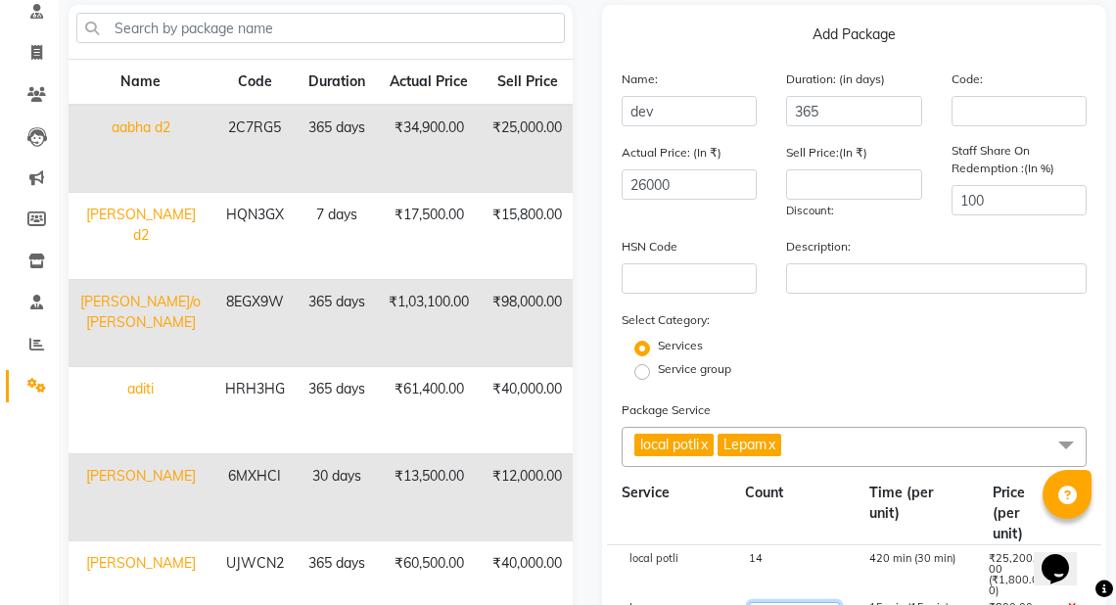
scroll to position [96, 0]
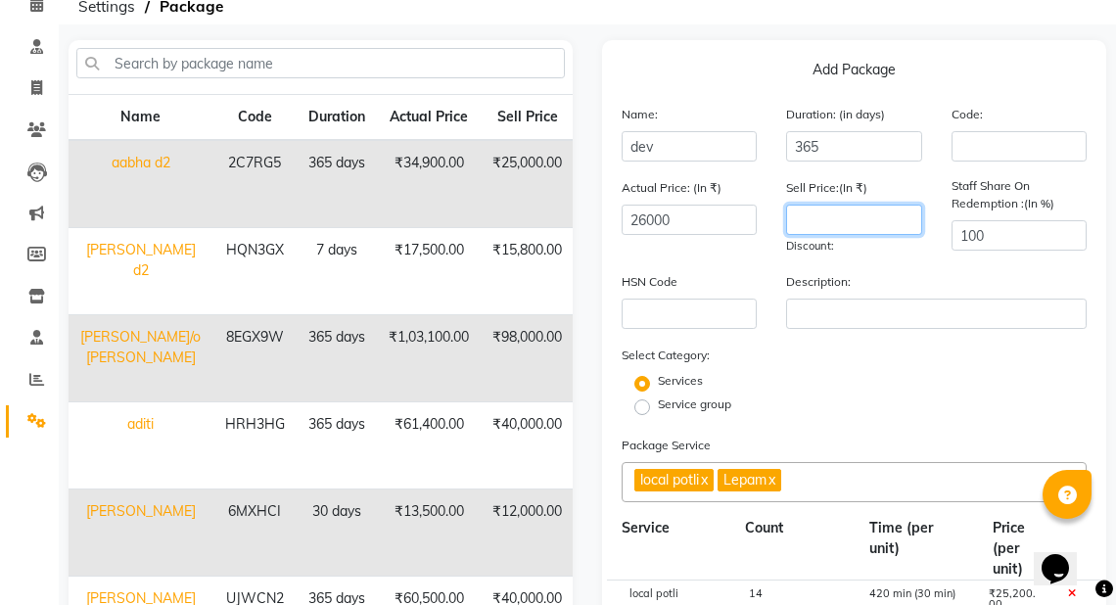
type input "36400"
click at [847, 215] on input "number" at bounding box center [853, 220] width 135 height 30
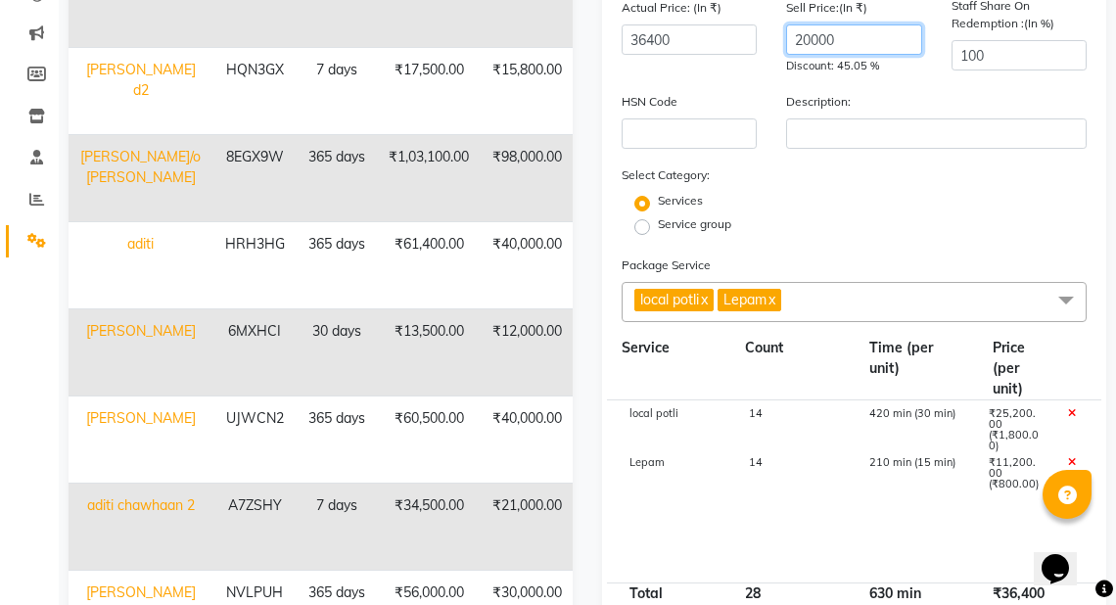
scroll to position [273, 0]
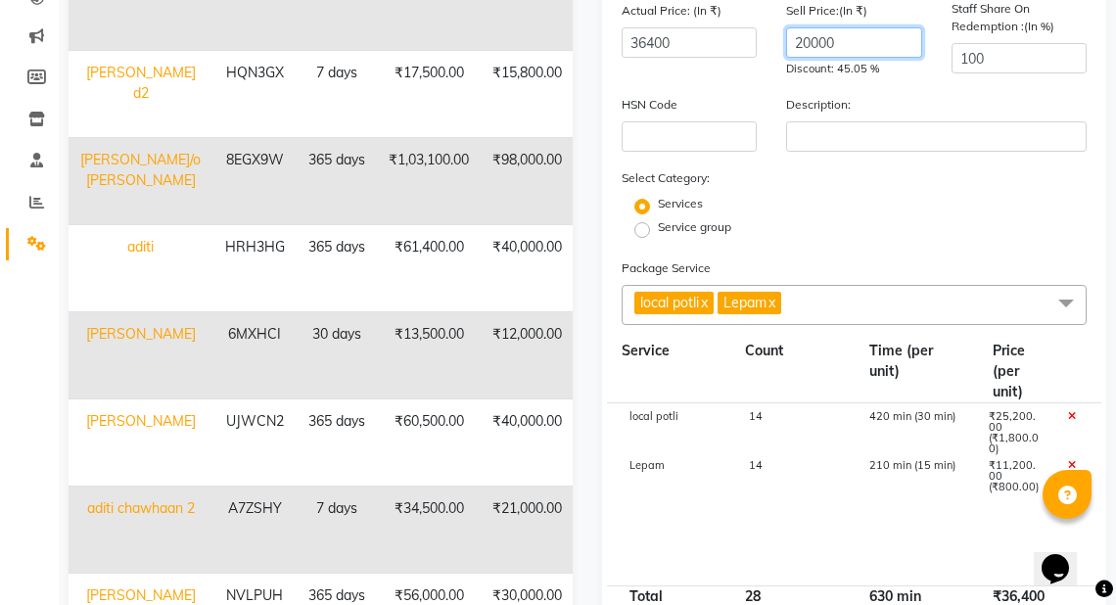
type input "20000"
click at [772, 469] on div "14" at bounding box center [793, 476] width 119 height 33
drag, startPoint x: 776, startPoint y: 484, endPoint x: 750, endPoint y: 484, distance: 26.4
click at [750, 484] on input "14" at bounding box center [794, 475] width 90 height 30
type input "7"
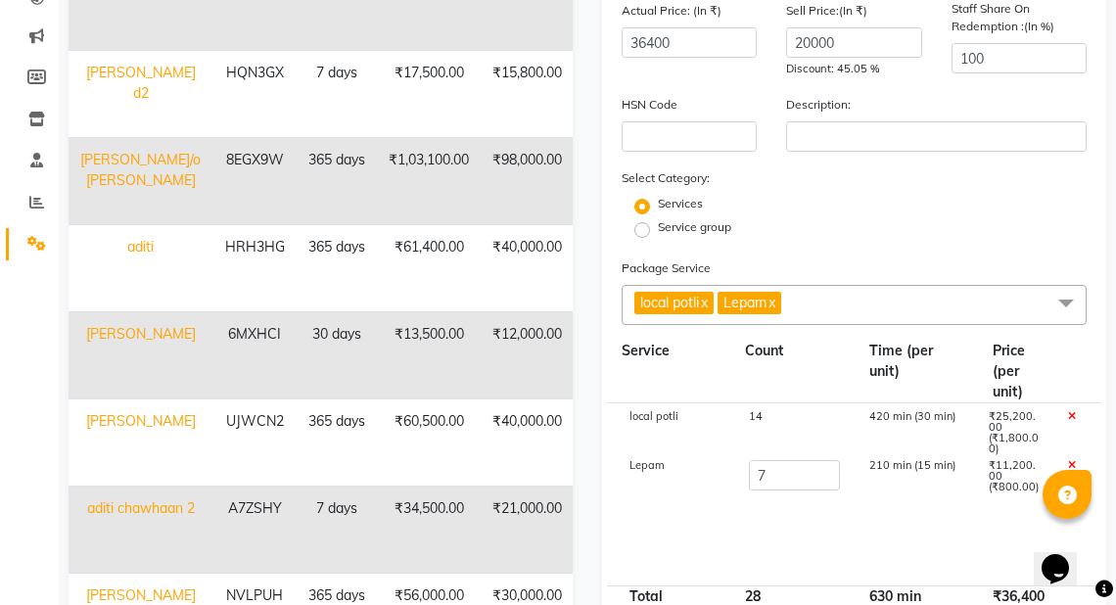
type input "30800"
click at [957, 224] on div "Service group" at bounding box center [854, 229] width 494 height 23
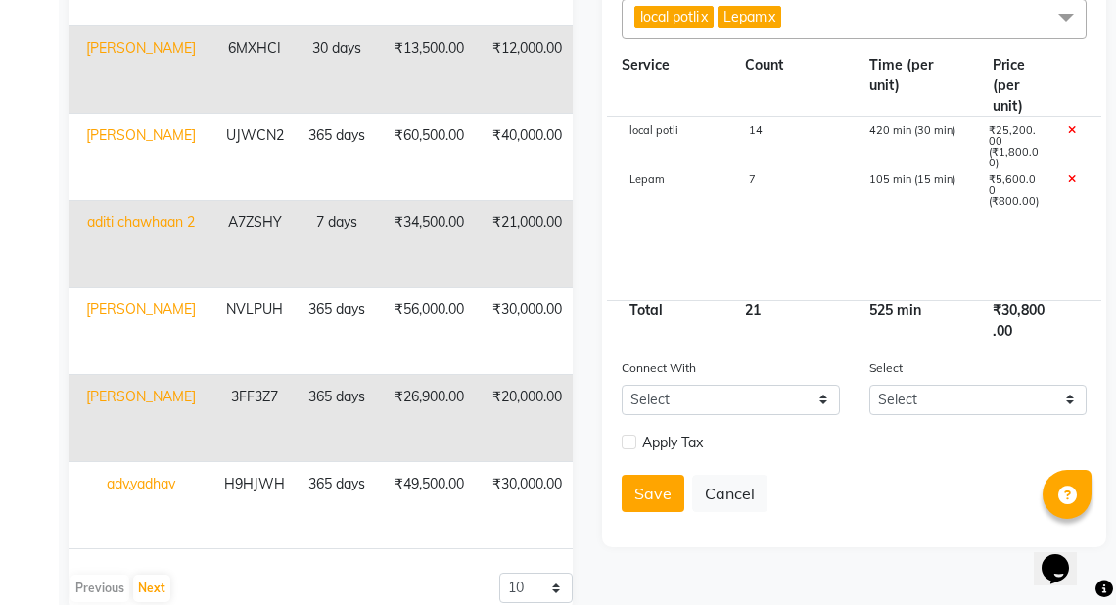
scroll to position [563, 0]
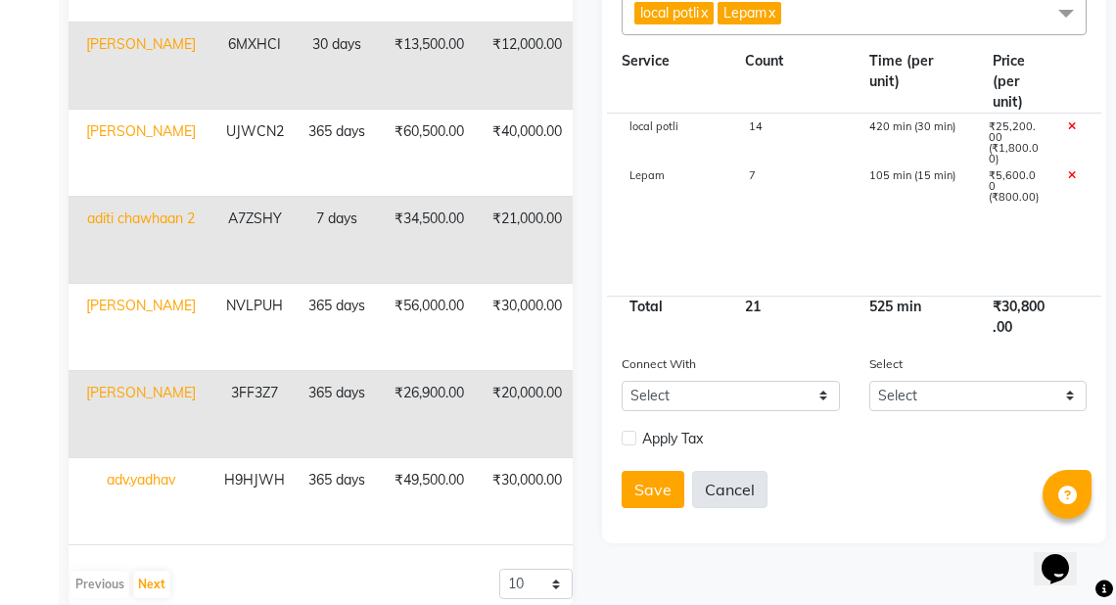
drag, startPoint x: 642, startPoint y: 490, endPoint x: 736, endPoint y: 488, distance: 94.0
click at [642, 490] on button "Save" at bounding box center [653, 489] width 63 height 37
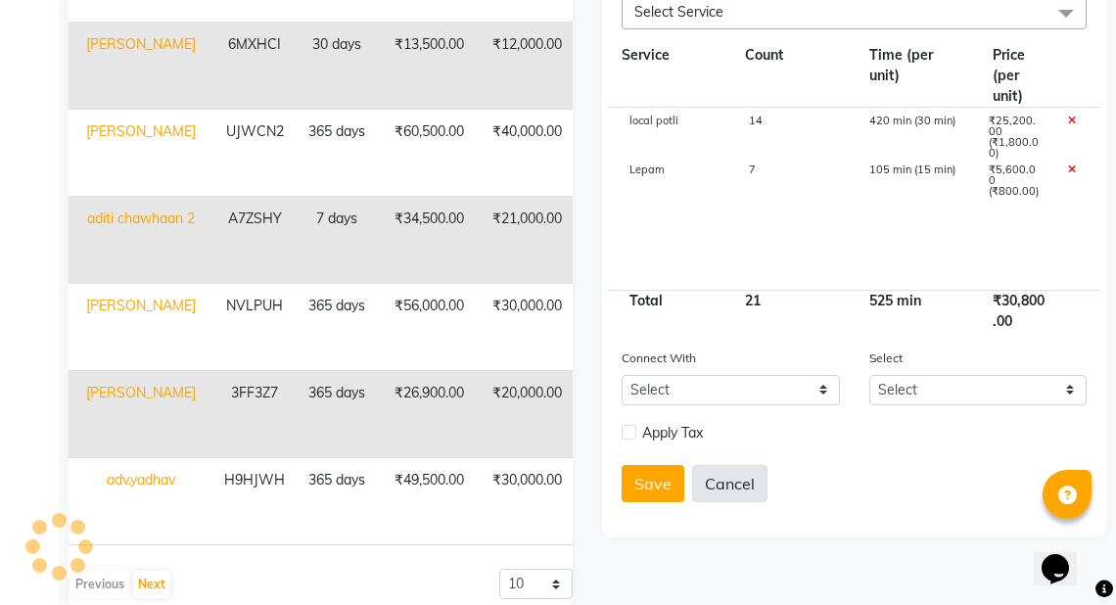
select select
checkbox input "false"
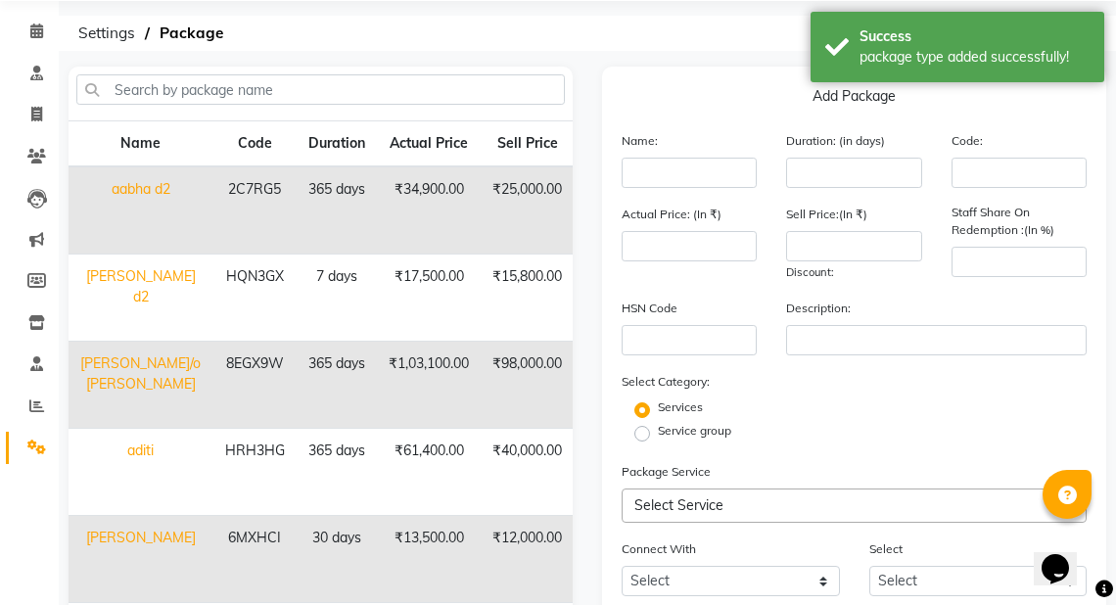
scroll to position [27, 0]
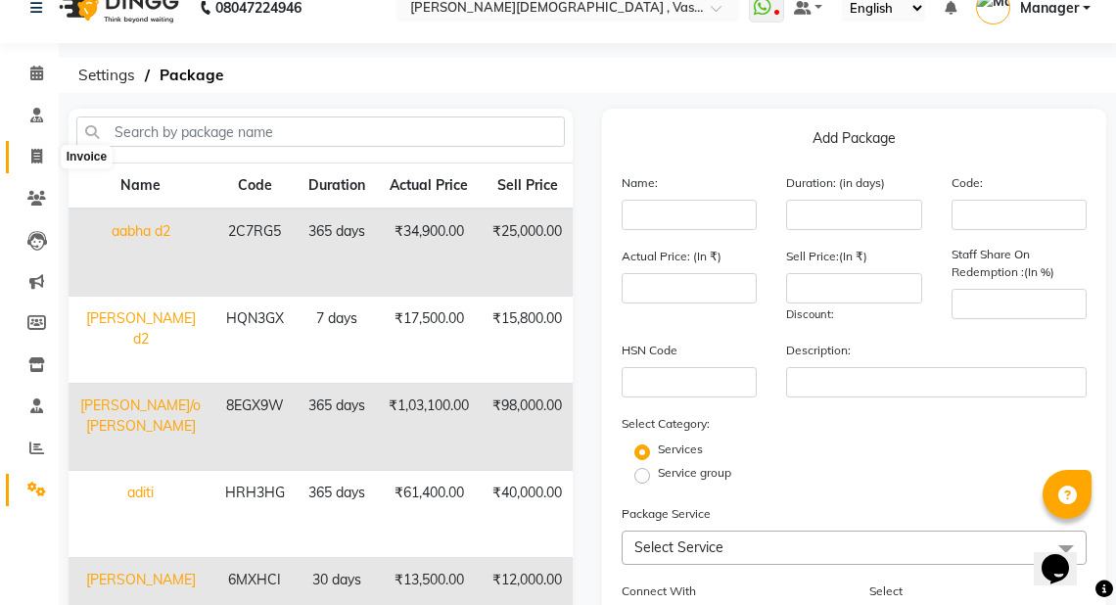
click at [35, 160] on icon at bounding box center [36, 156] width 11 height 15
select select "service"
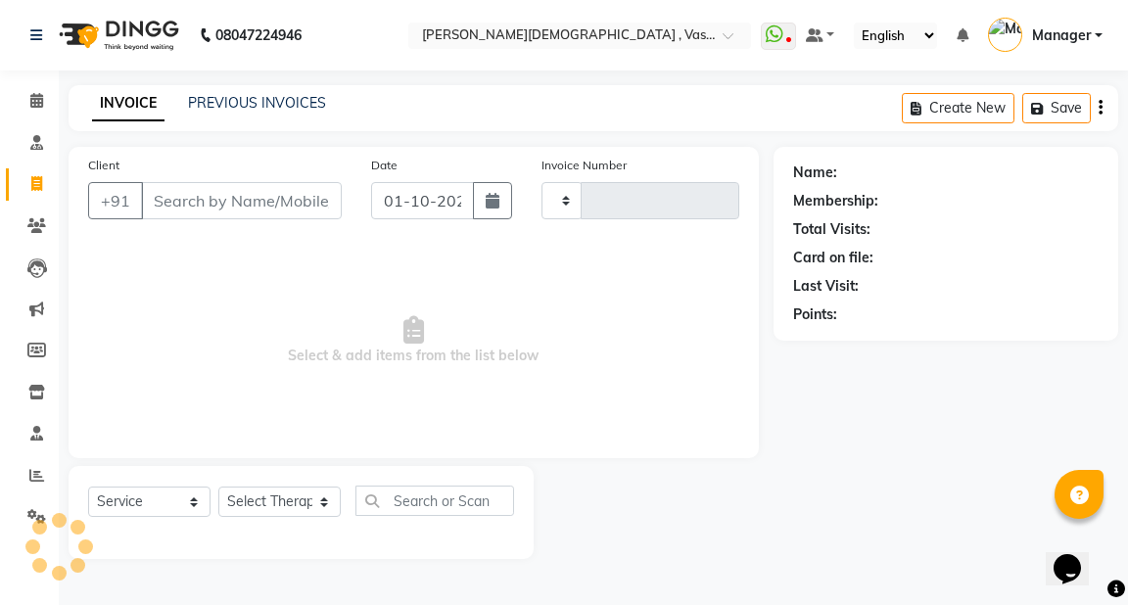
type input "3211"
select select "5571"
click at [174, 199] on input "Client" at bounding box center [241, 200] width 201 height 37
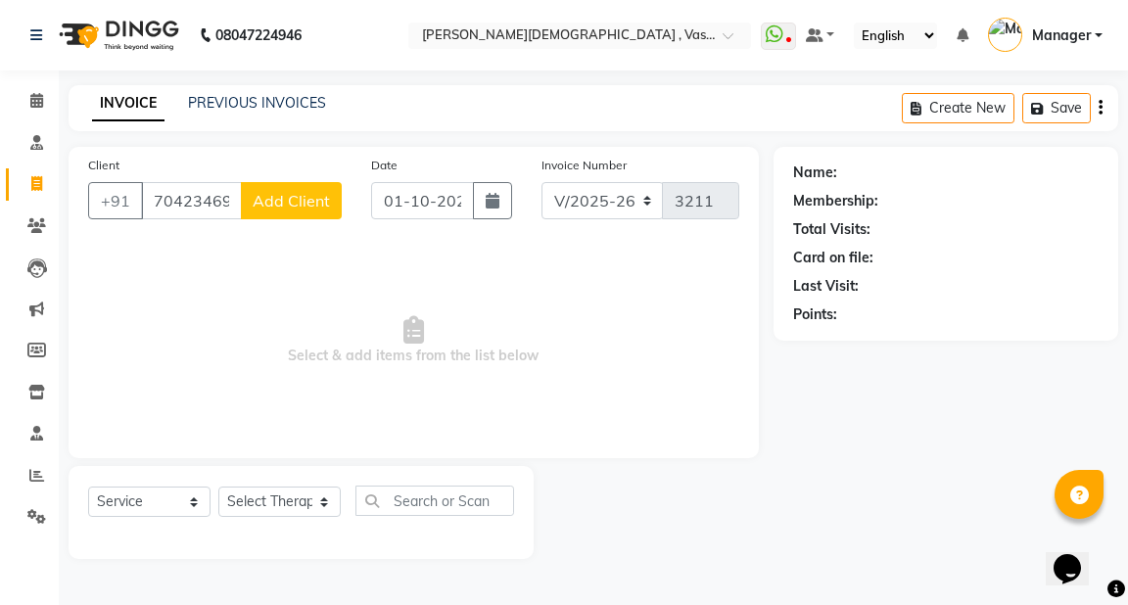
type input "7042346977"
click at [310, 196] on span "Add Client" at bounding box center [291, 201] width 77 height 20
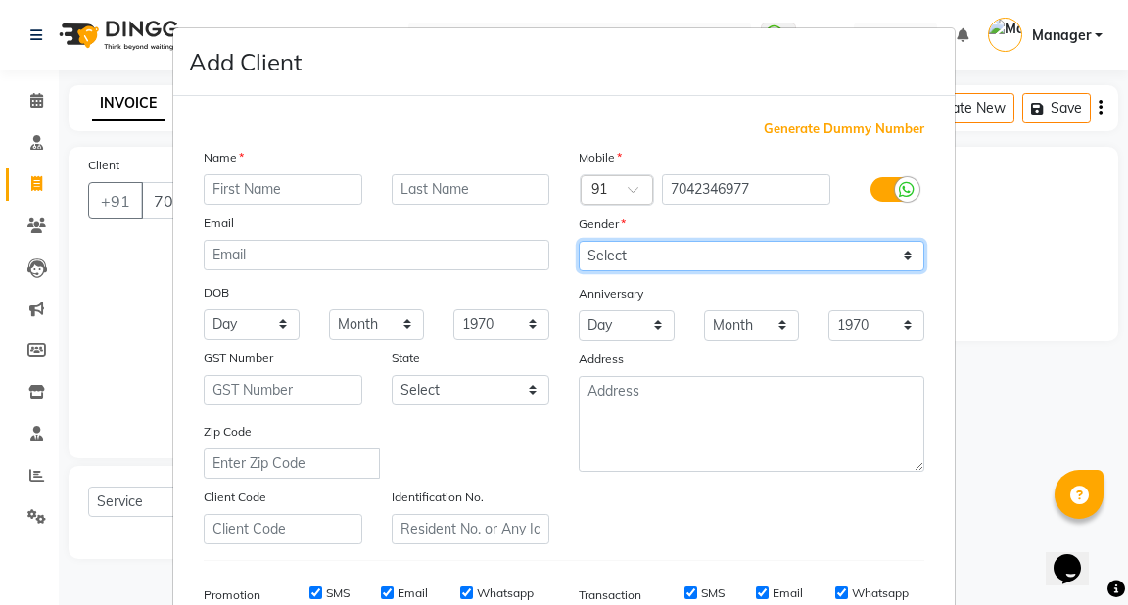
click at [902, 258] on select "Select Male Female Other Prefer Not To Say" at bounding box center [752, 256] width 346 height 30
select select "[DEMOGRAPHIC_DATA]"
click at [579, 242] on select "Select Male Female Other Prefer Not To Say" at bounding box center [752, 256] width 346 height 30
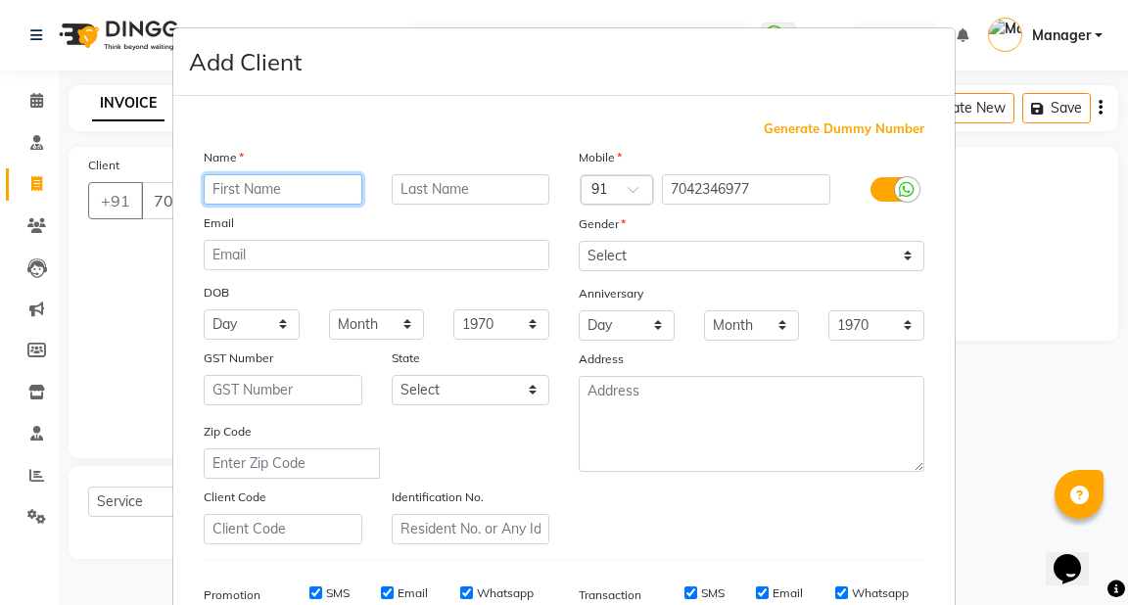
click at [267, 196] on input "text" at bounding box center [283, 189] width 159 height 30
type input "Dev"
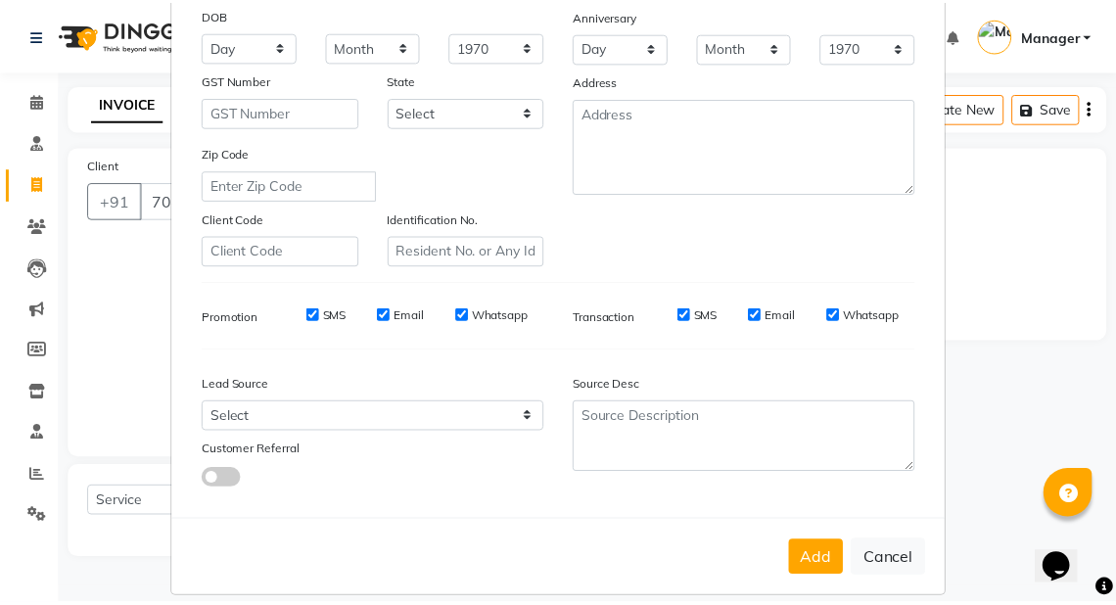
scroll to position [293, 0]
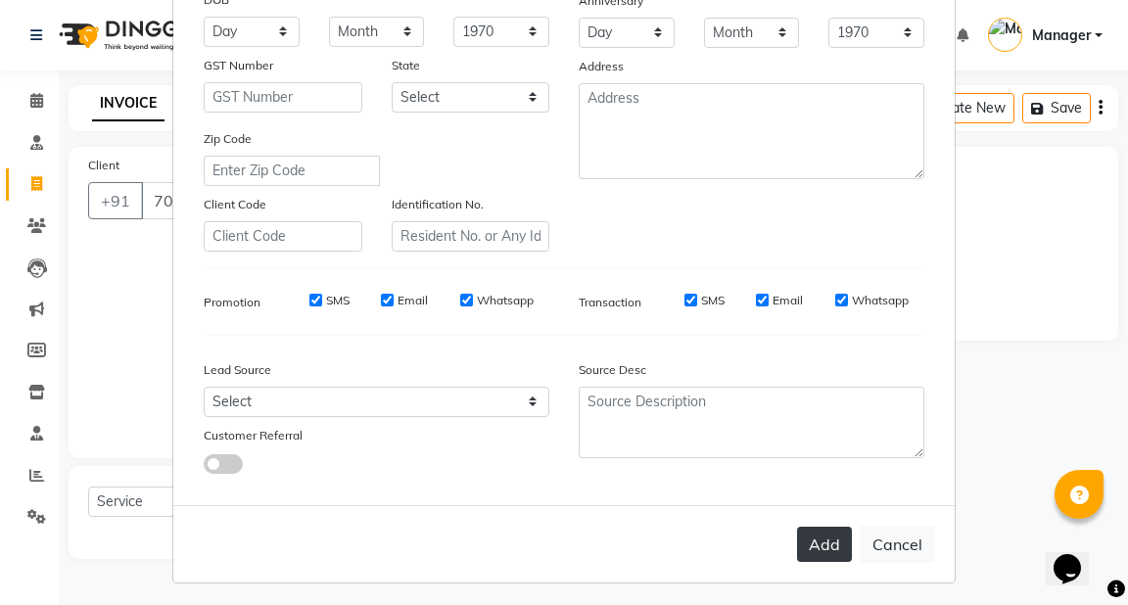
click at [805, 556] on button "Add" at bounding box center [824, 544] width 55 height 35
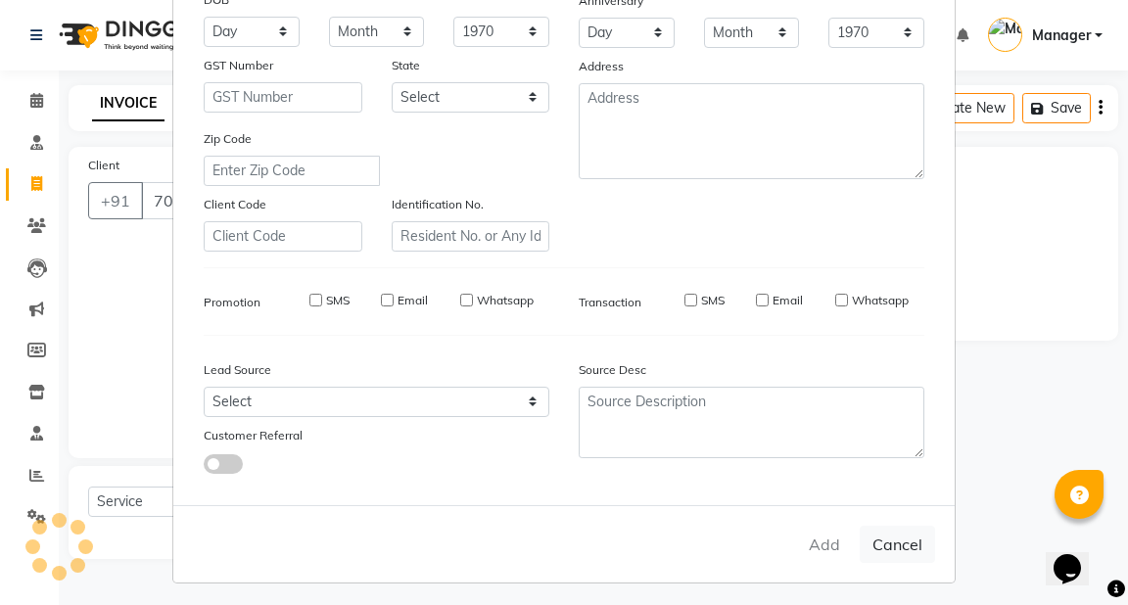
select select
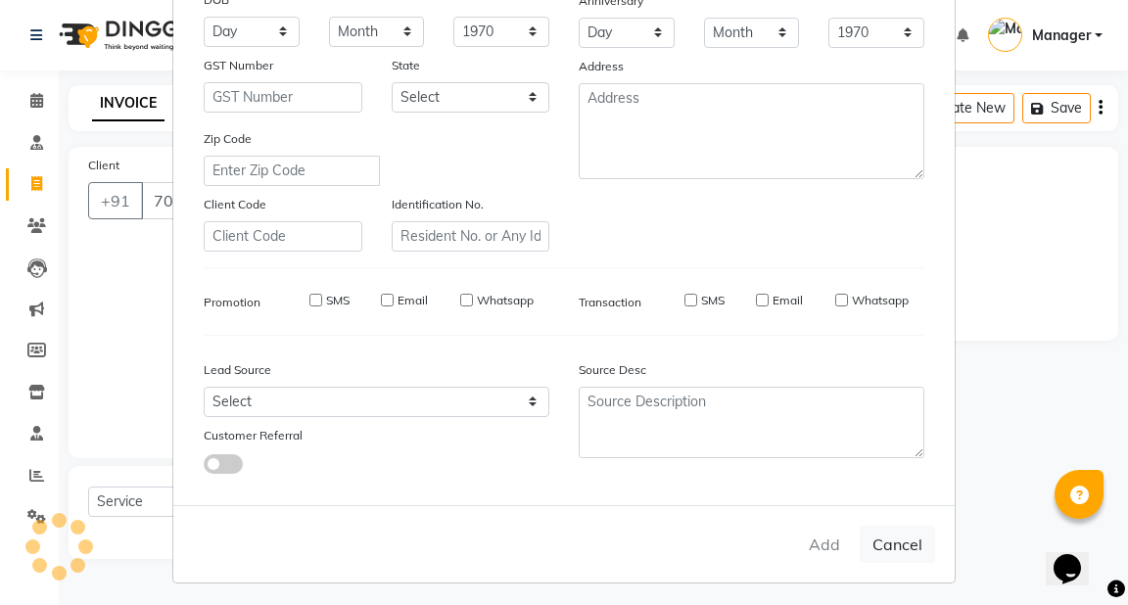
select select
checkbox input "false"
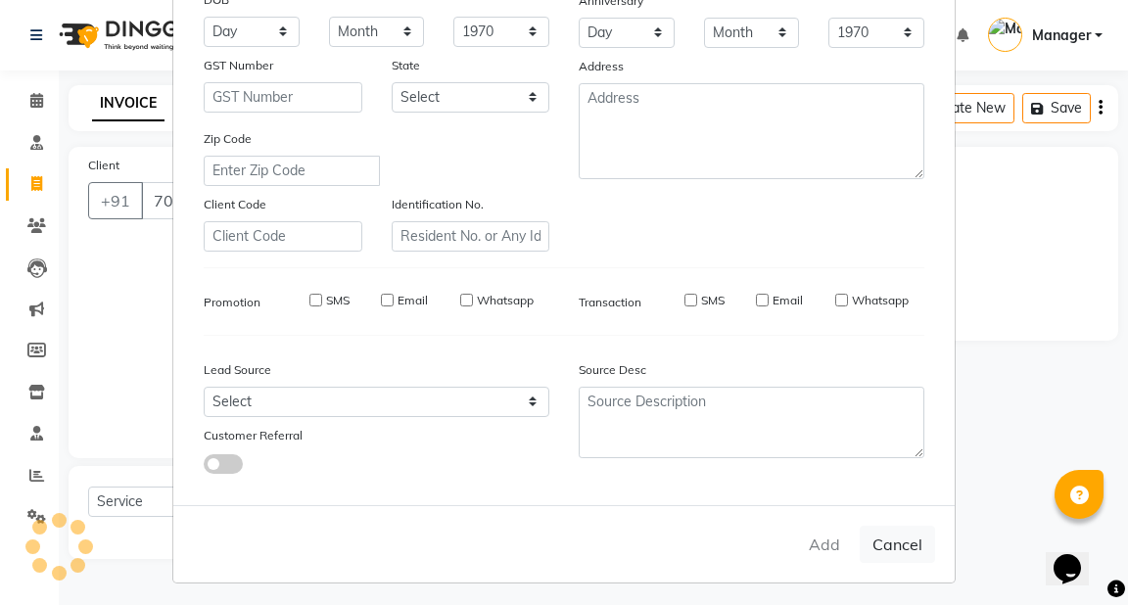
checkbox input "false"
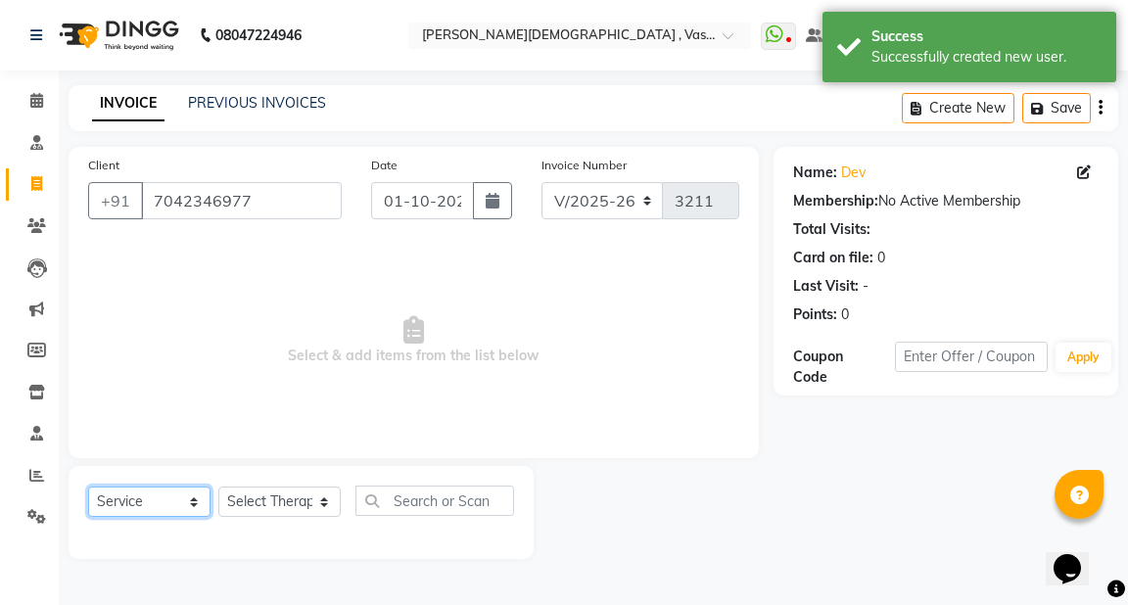
click at [191, 502] on select "Select Service Product Membership Package Voucher Prepaid Gift Card" at bounding box center [149, 502] width 122 height 30
select select "package"
click at [88, 488] on select "Select Service Product Membership Package Voucher Prepaid Gift Card" at bounding box center [149, 502] width 122 height 30
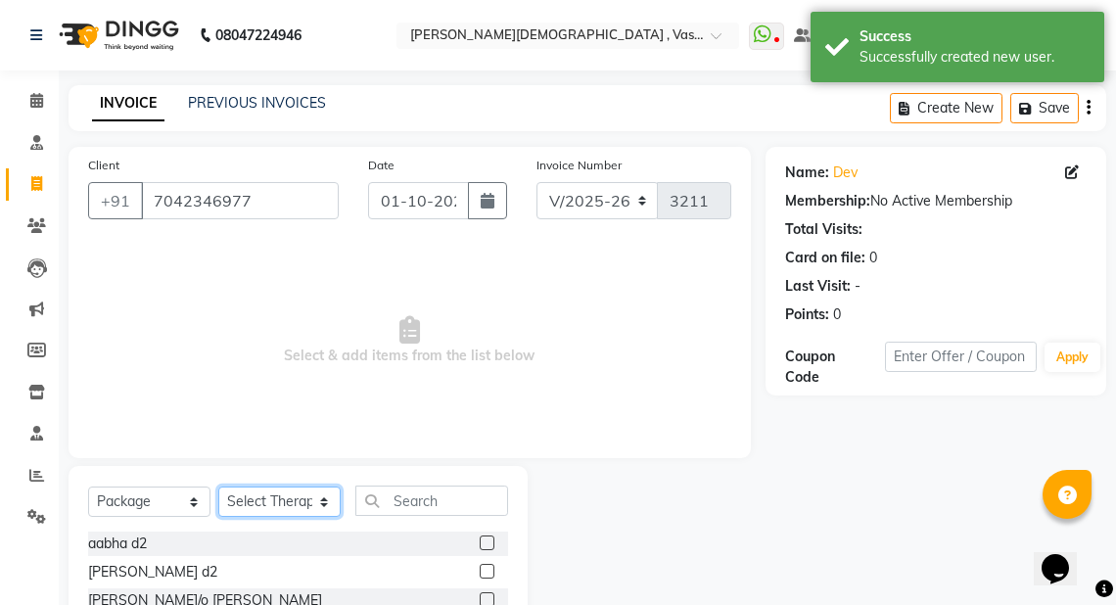
click at [321, 508] on select "Select Therapist Adarsh Akshaya V Aleena Thankachan Anakha A K Anaswara N anush…" at bounding box center [279, 502] width 122 height 30
select select "38480"
click at [218, 488] on select "Select Therapist Adarsh Akshaya V Aleena Thankachan Anakha A K Anaswara N anush…" at bounding box center [279, 502] width 122 height 30
click at [409, 497] on input "text" at bounding box center [431, 501] width 153 height 30
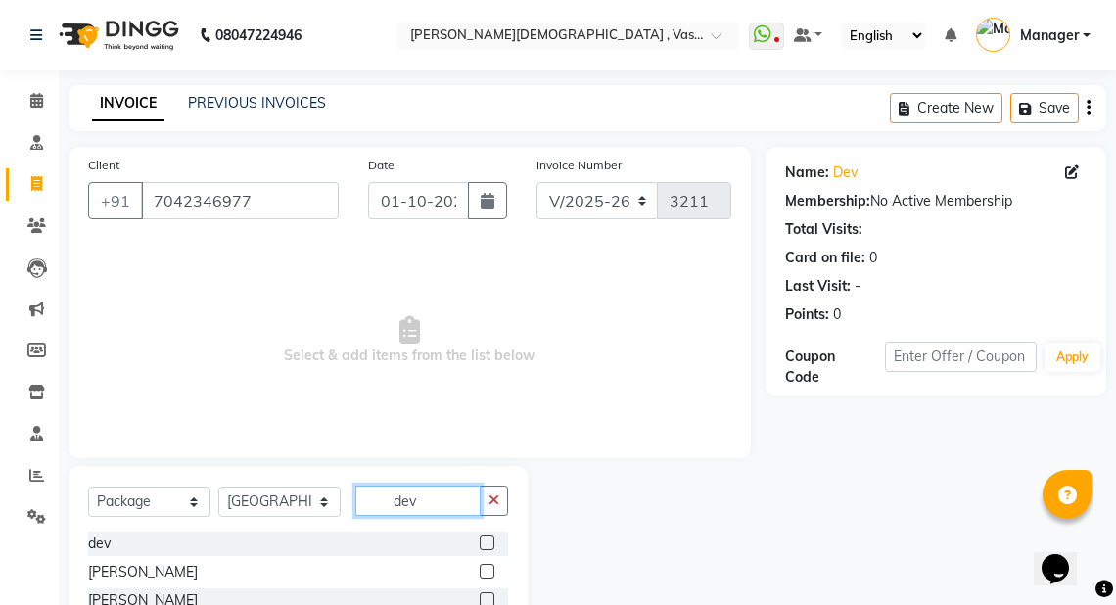
type input "dev"
click at [489, 541] on label at bounding box center [487, 543] width 15 height 15
click at [489, 541] on input "checkbox" at bounding box center [486, 544] width 13 height 13
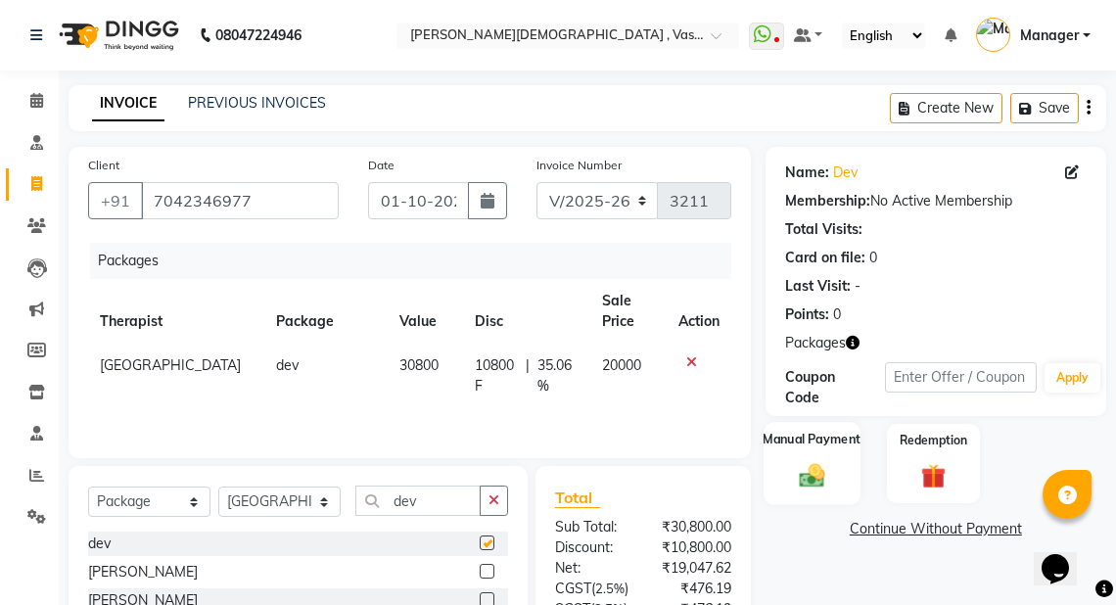
checkbox input "false"
click at [826, 462] on img at bounding box center [812, 475] width 42 height 29
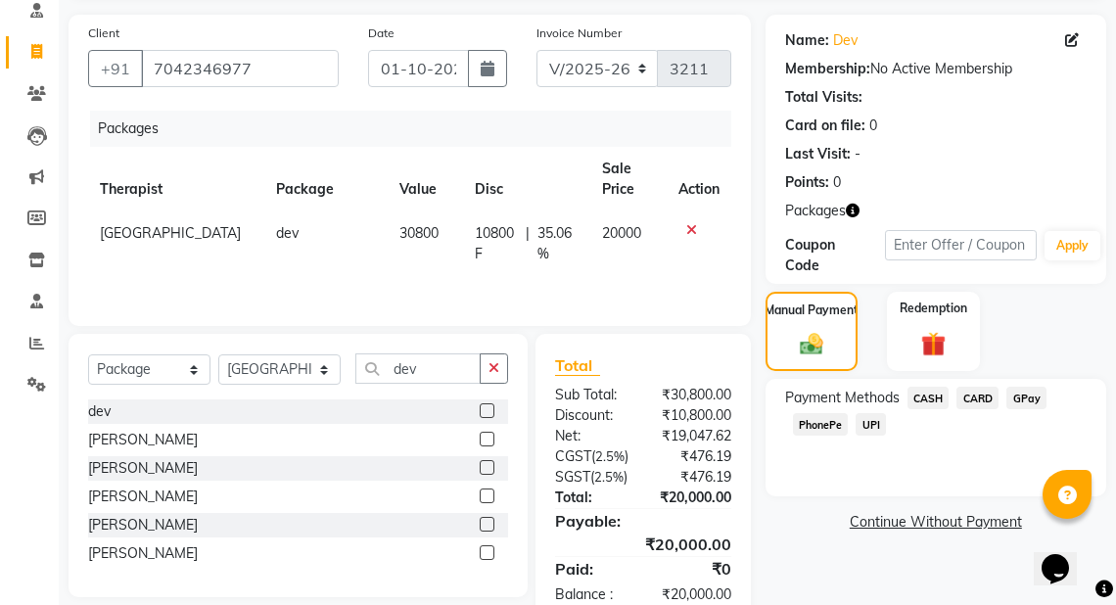
scroll to position [129, 0]
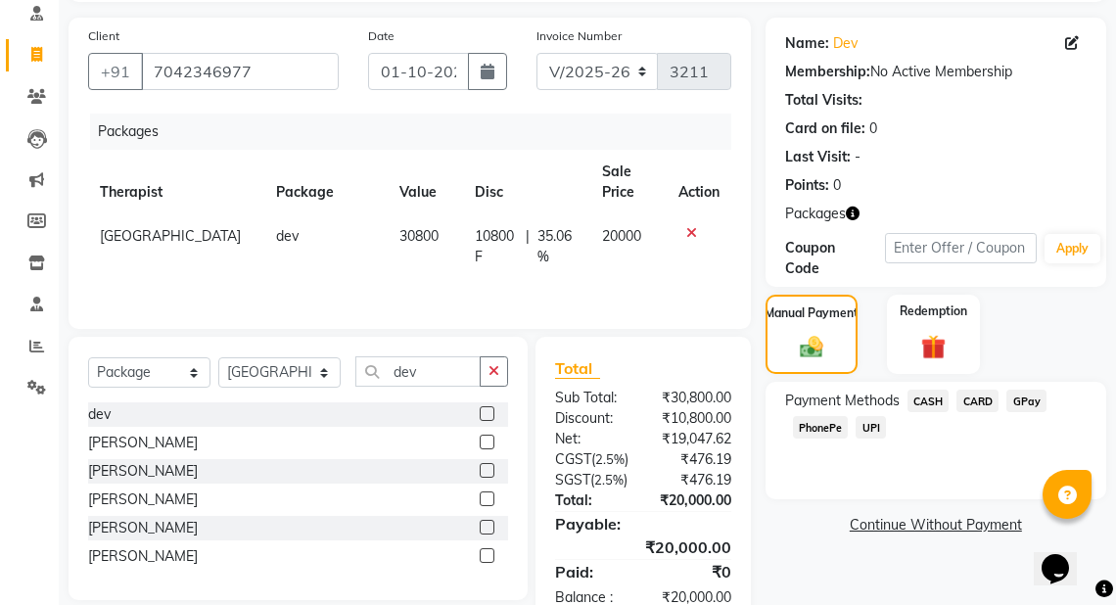
click at [1034, 405] on span "GPay" at bounding box center [1027, 401] width 40 height 23
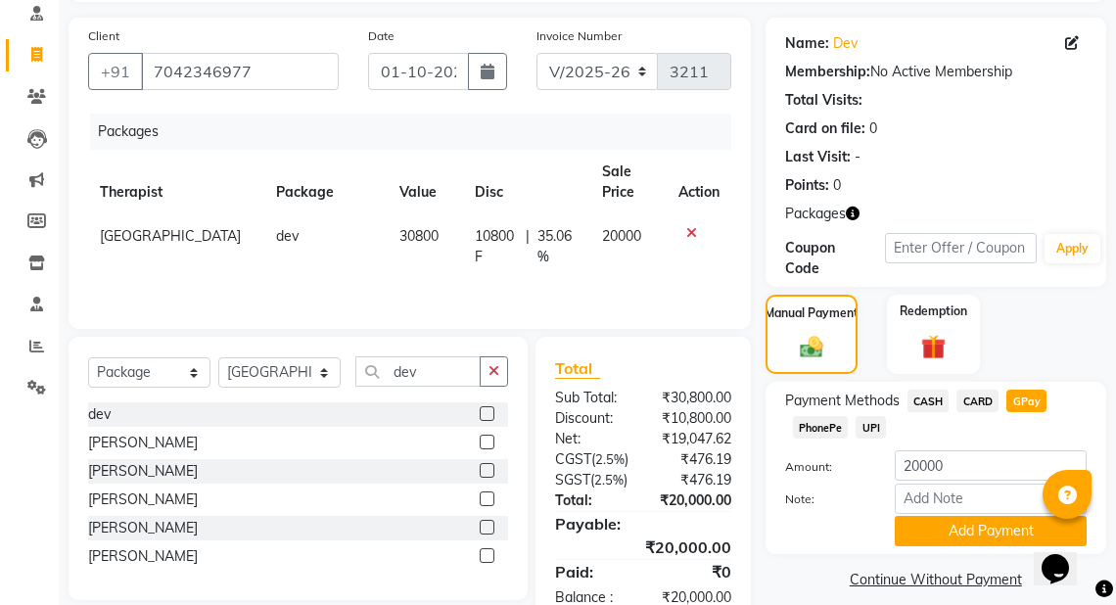
scroll to position [173, 0]
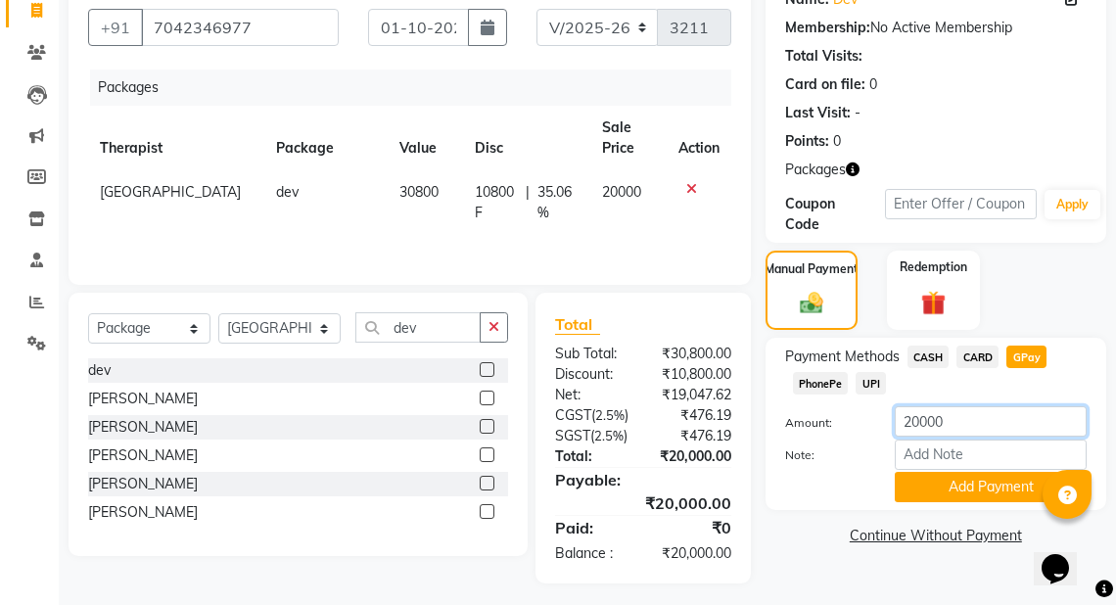
drag, startPoint x: 975, startPoint y: 424, endPoint x: 846, endPoint y: 395, distance: 132.5
click at [842, 409] on div "Amount: 20000" at bounding box center [936, 422] width 331 height 33
type input "10000"
click at [1017, 488] on button "Add Payment" at bounding box center [991, 487] width 192 height 30
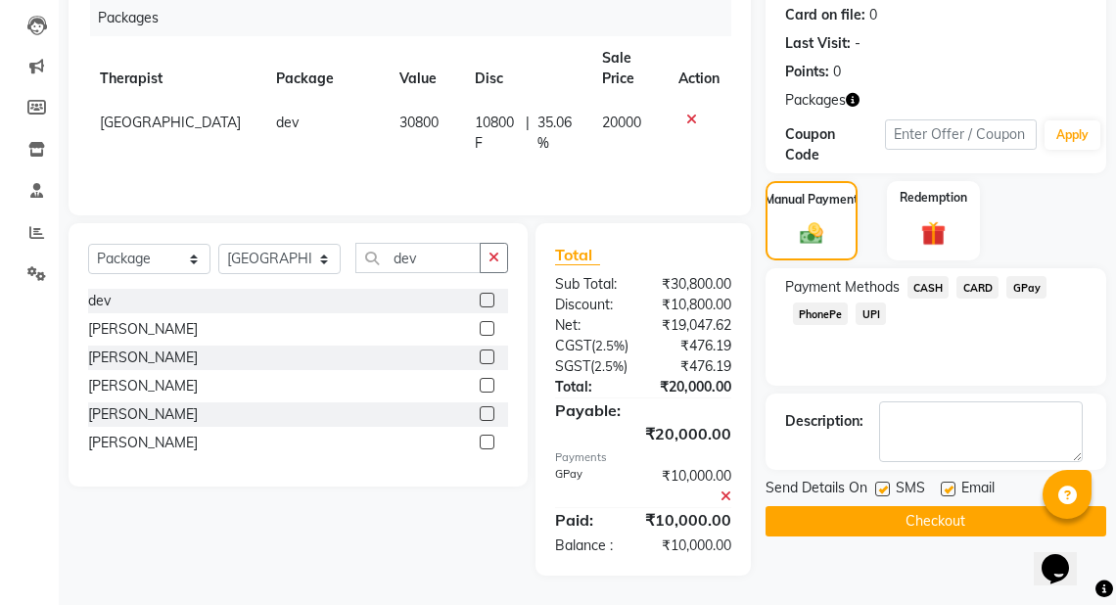
click at [911, 506] on button "Checkout" at bounding box center [936, 521] width 341 height 30
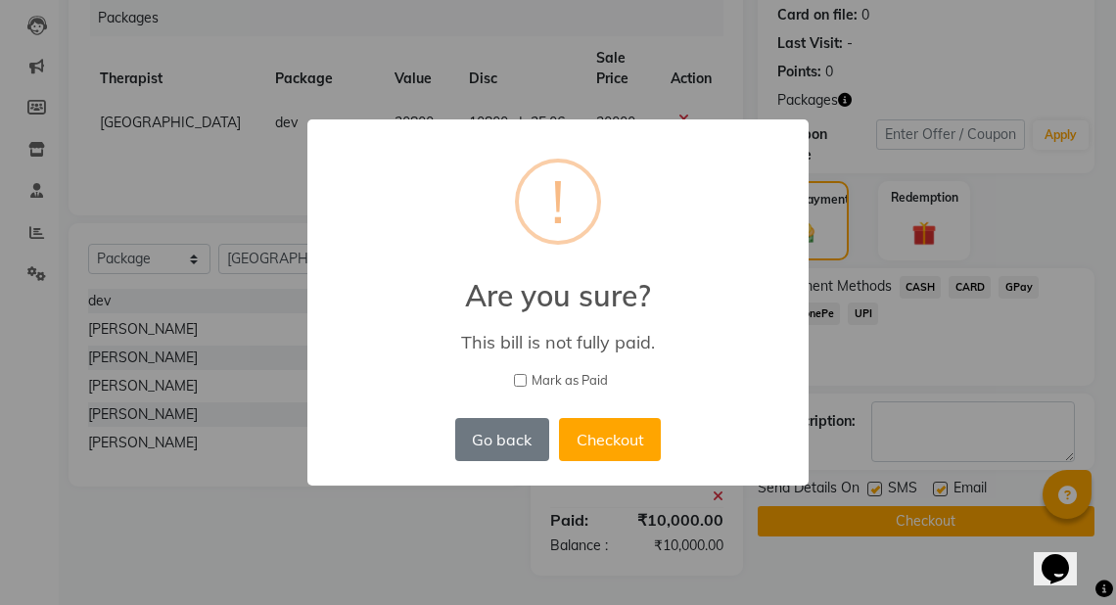
scroll to position [260, 0]
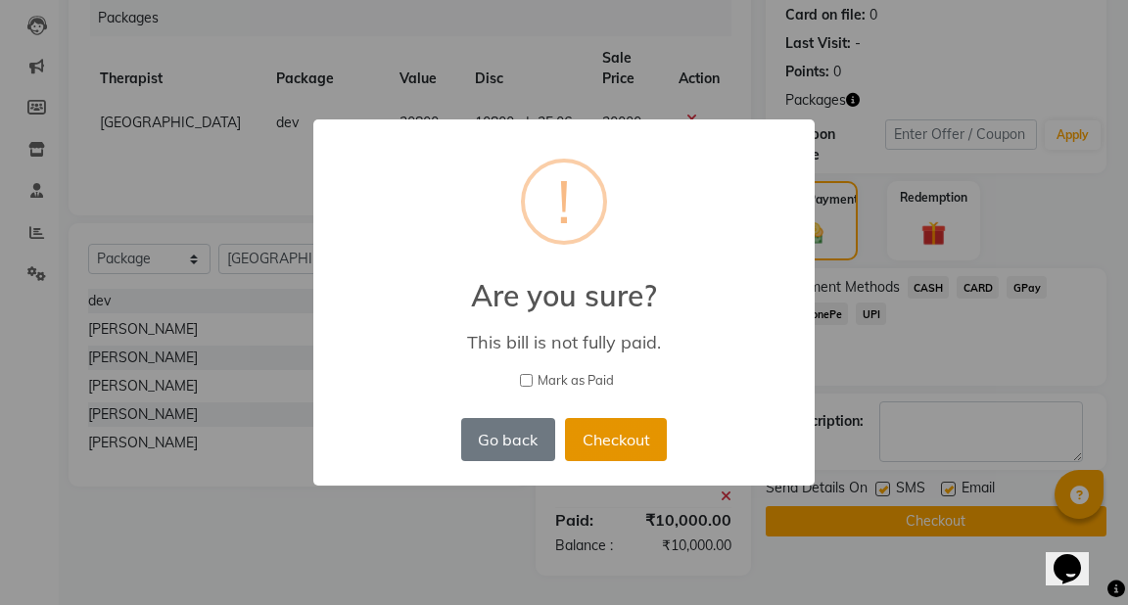
click at [634, 445] on button "Checkout" at bounding box center [616, 439] width 102 height 43
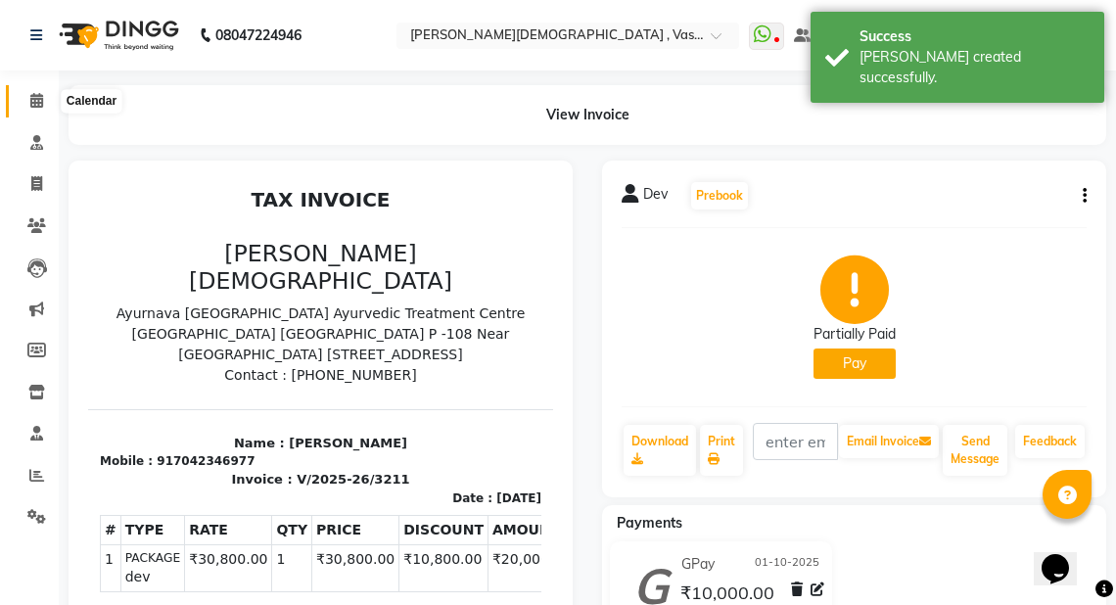
click at [39, 102] on icon at bounding box center [36, 100] width 13 height 15
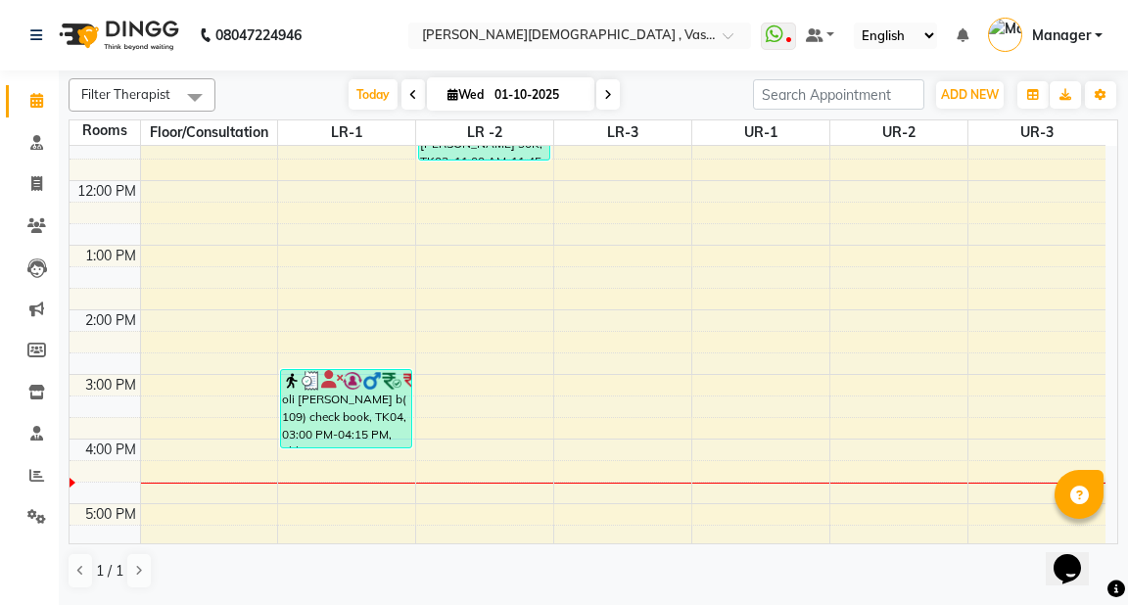
scroll to position [357, 0]
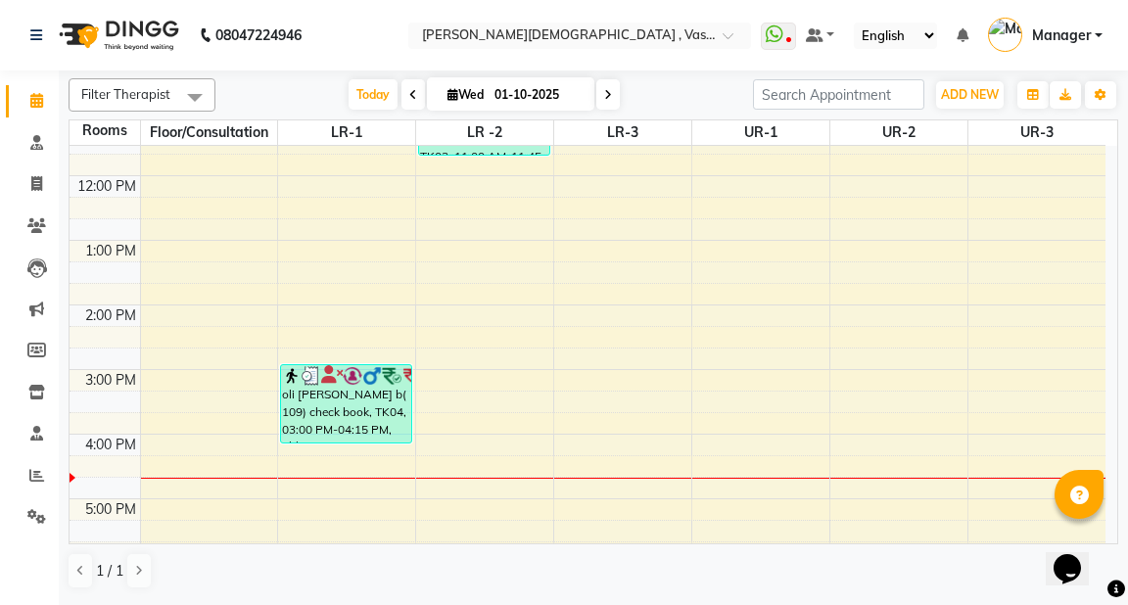
click at [452, 433] on div "6:00 AM 7:00 AM 8:00 AM 9:00 AM 10:00 AM 11:00 AM 12:00 PM 1:00 PM 2:00 PM 3:00…" at bounding box center [588, 273] width 1036 height 968
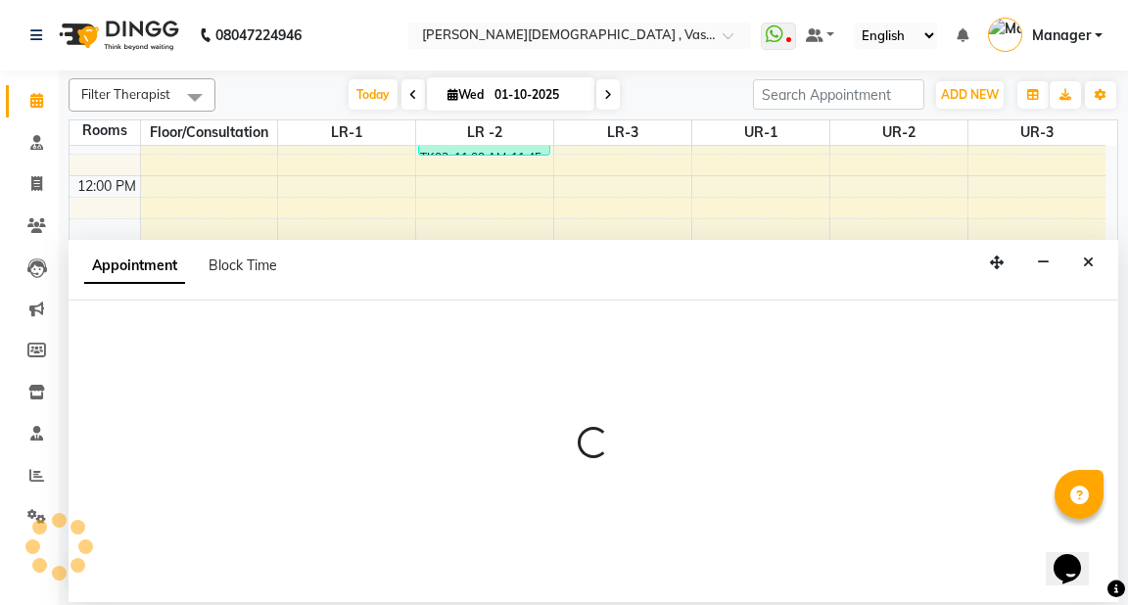
select select "960"
select select "tentative"
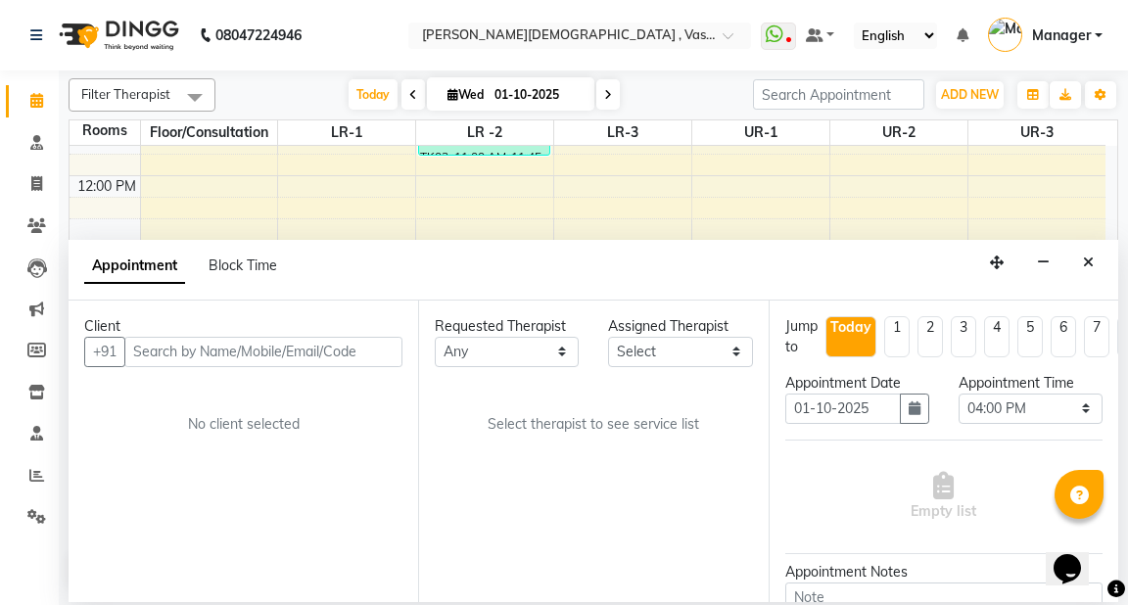
click at [177, 349] on input "text" at bounding box center [263, 352] width 278 height 30
type input "dev"
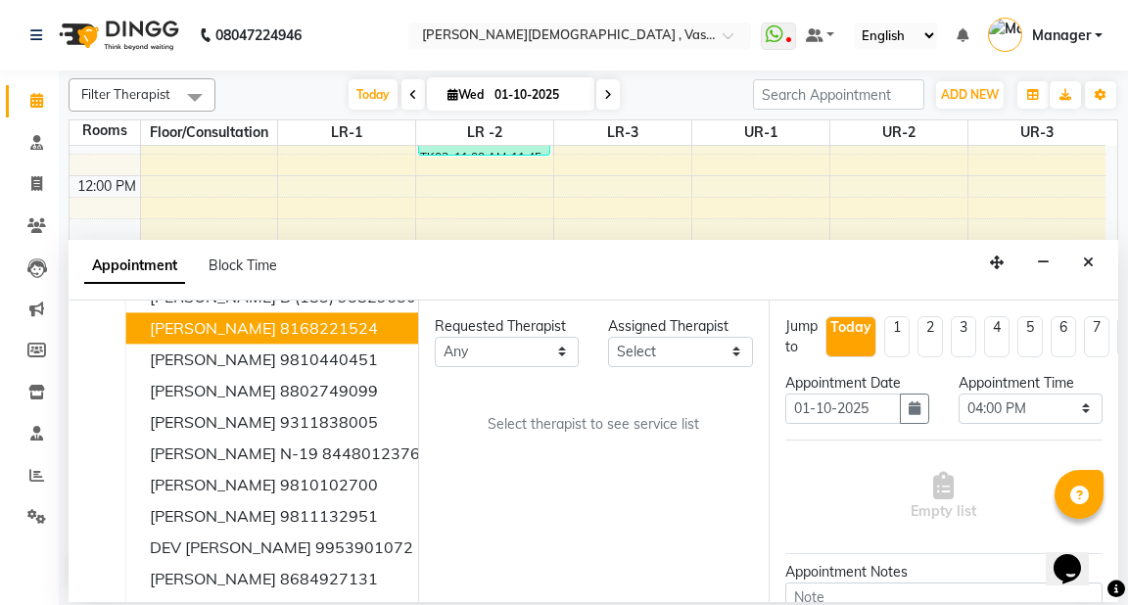
scroll to position [0, 0]
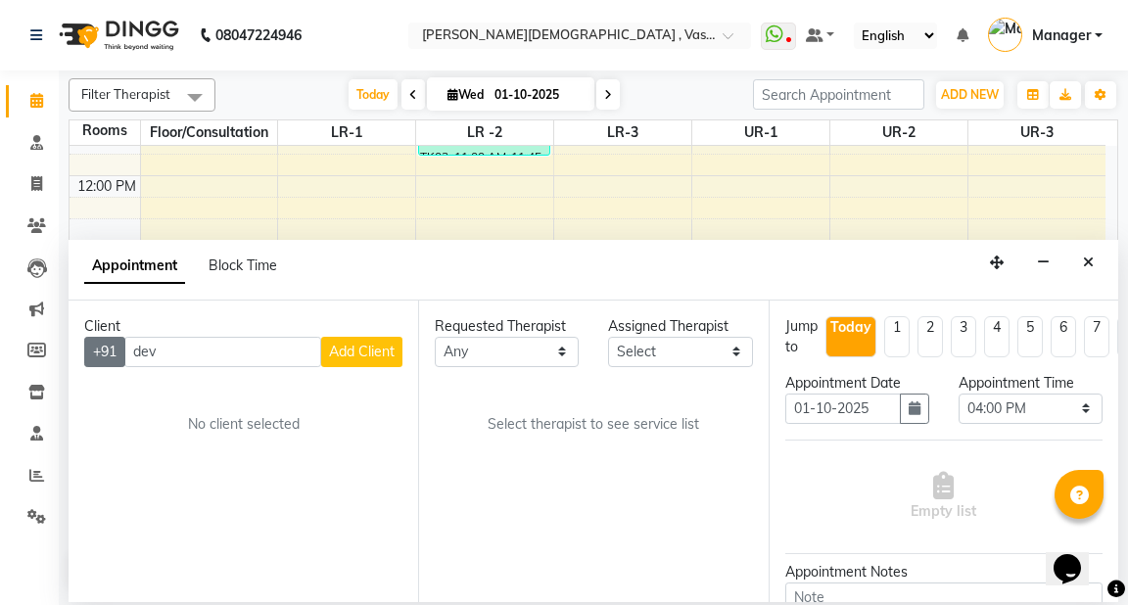
drag, startPoint x: 179, startPoint y: 357, endPoint x: 97, endPoint y: 355, distance: 82.3
click at [97, 355] on div "+91 dev Add Client" at bounding box center [243, 352] width 318 height 30
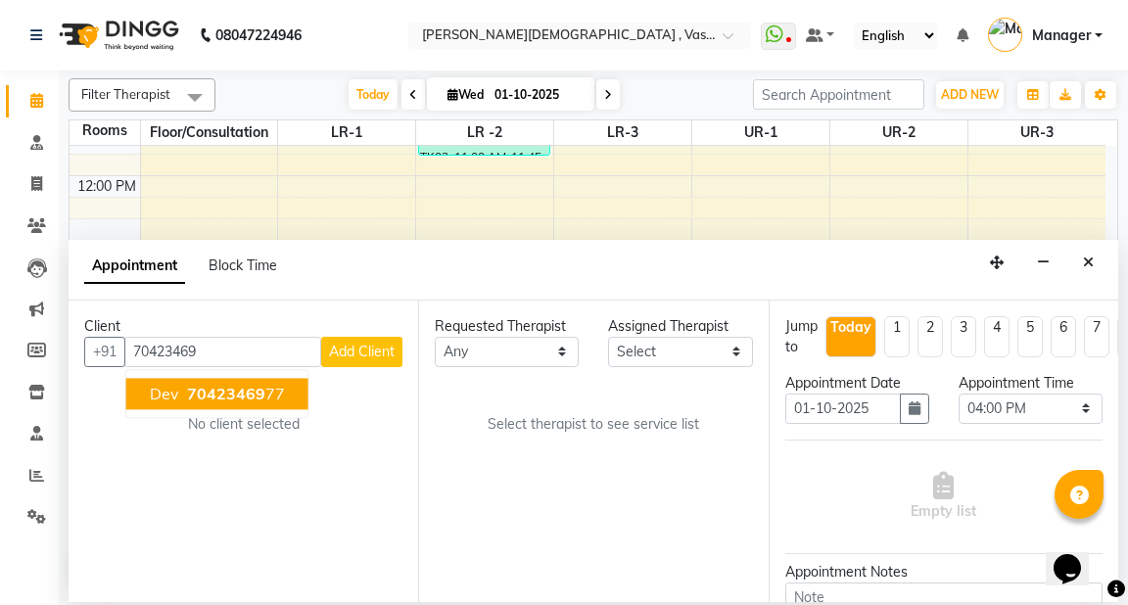
click at [205, 397] on span "70423469" at bounding box center [226, 394] width 78 height 20
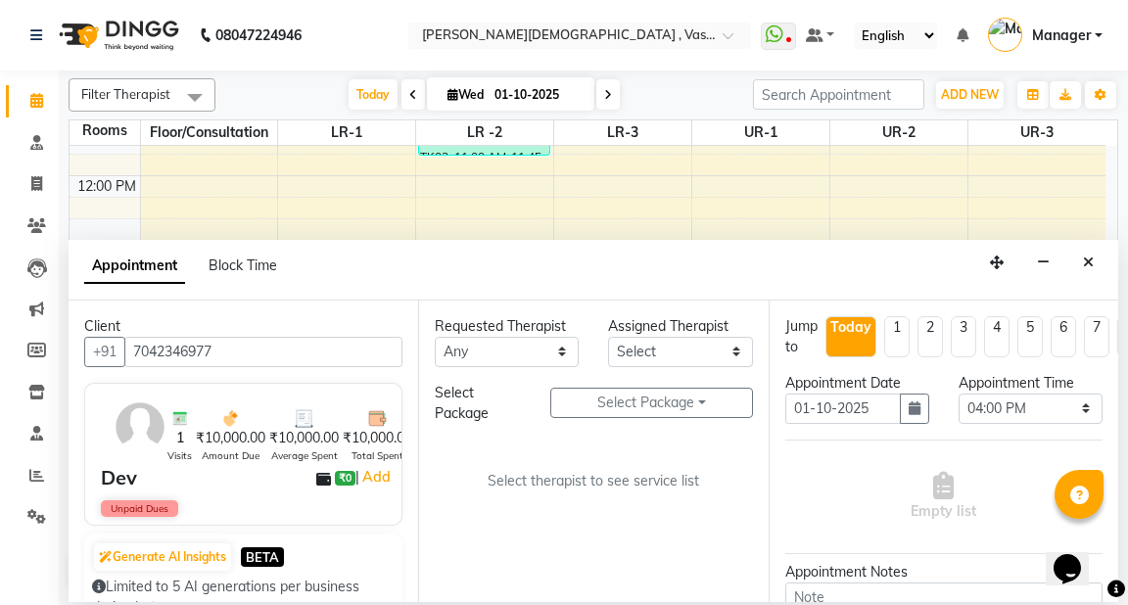
type input "7042346977"
click at [541, 348] on select "Any [PERSON_NAME] V [PERSON_NAME] [PERSON_NAME] A K [PERSON_NAME] N [PERSON_NAM…" at bounding box center [507, 352] width 144 height 30
select select "50054"
click at [435, 337] on select "Any [PERSON_NAME] V [PERSON_NAME] [PERSON_NAME] A K [PERSON_NAME] N [PERSON_NAM…" at bounding box center [507, 352] width 144 height 30
select select "50054"
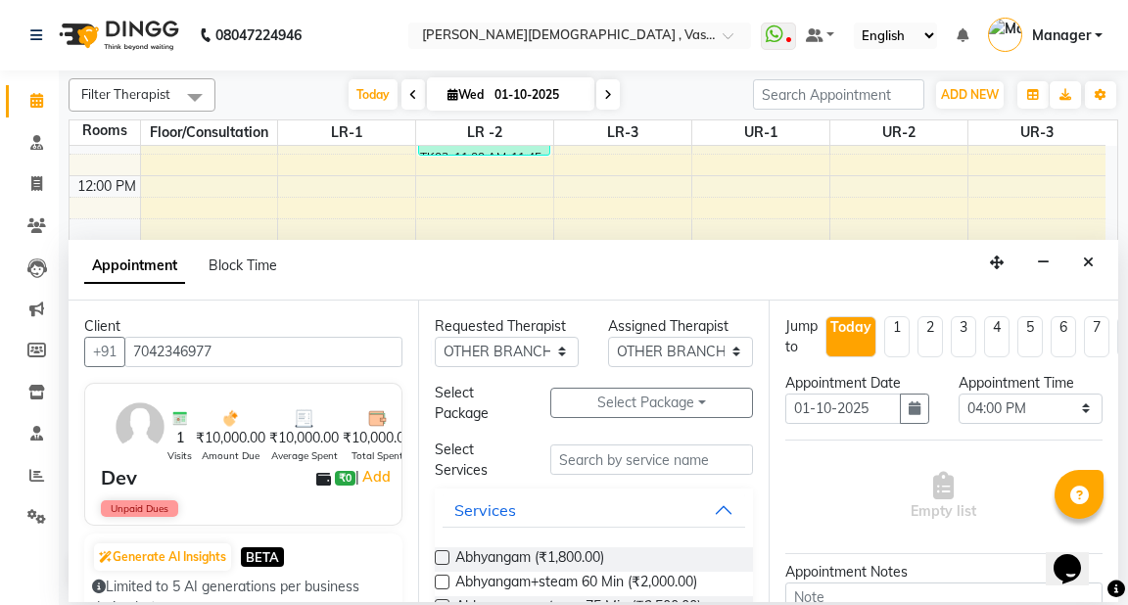
drag, startPoint x: 647, startPoint y: 397, endPoint x: 645, endPoint y: 423, distance: 26.5
click at [646, 397] on button "Select Package Toggle Dropdown" at bounding box center [651, 403] width 202 height 30
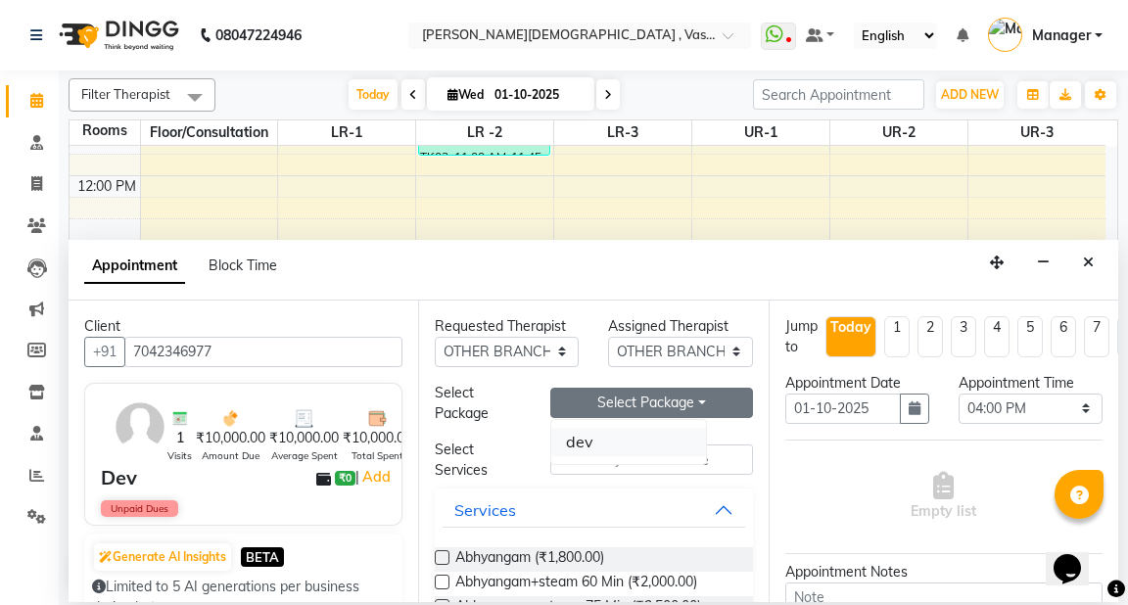
click at [587, 442] on li "dev" at bounding box center [628, 442] width 155 height 28
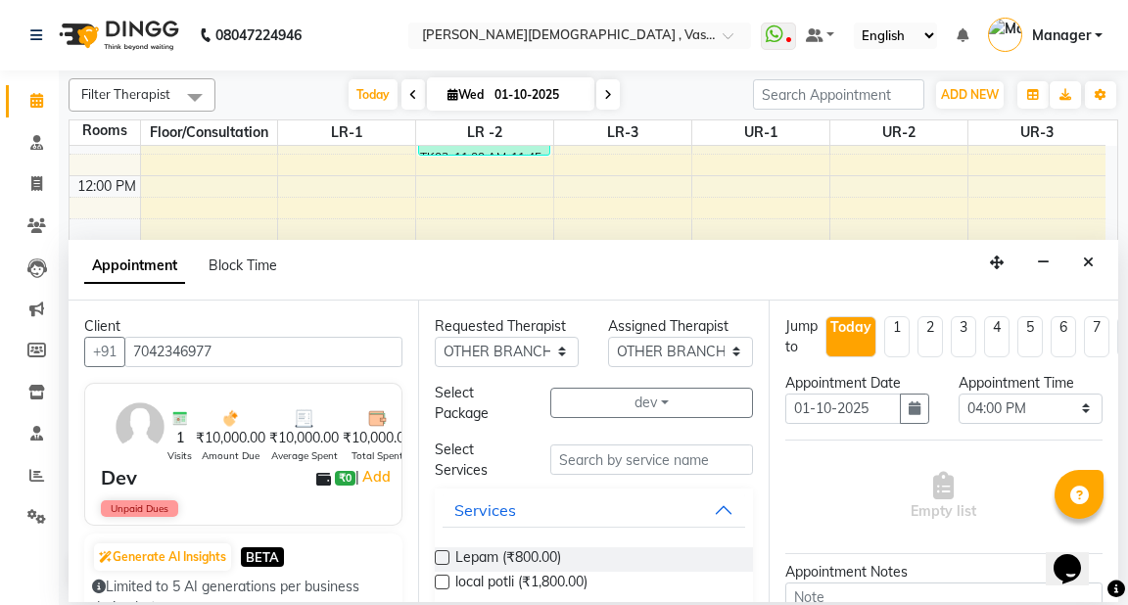
click at [441, 581] on label at bounding box center [442, 582] width 15 height 15
click at [441, 581] on input "checkbox" at bounding box center [441, 584] width 13 height 13
checkbox input "true"
select select "2648"
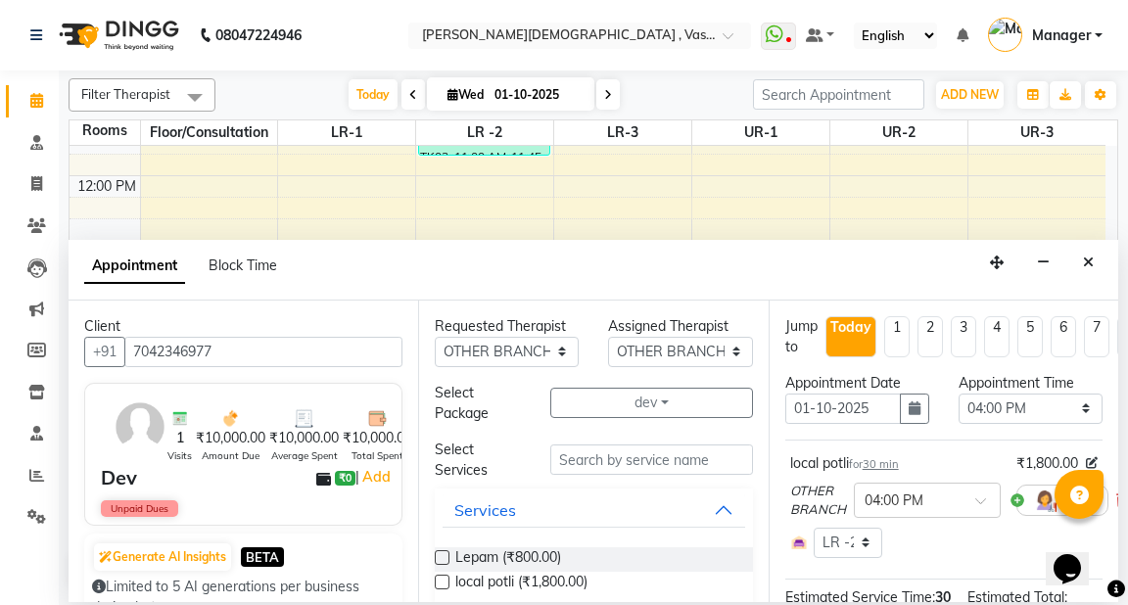
checkbox input "false"
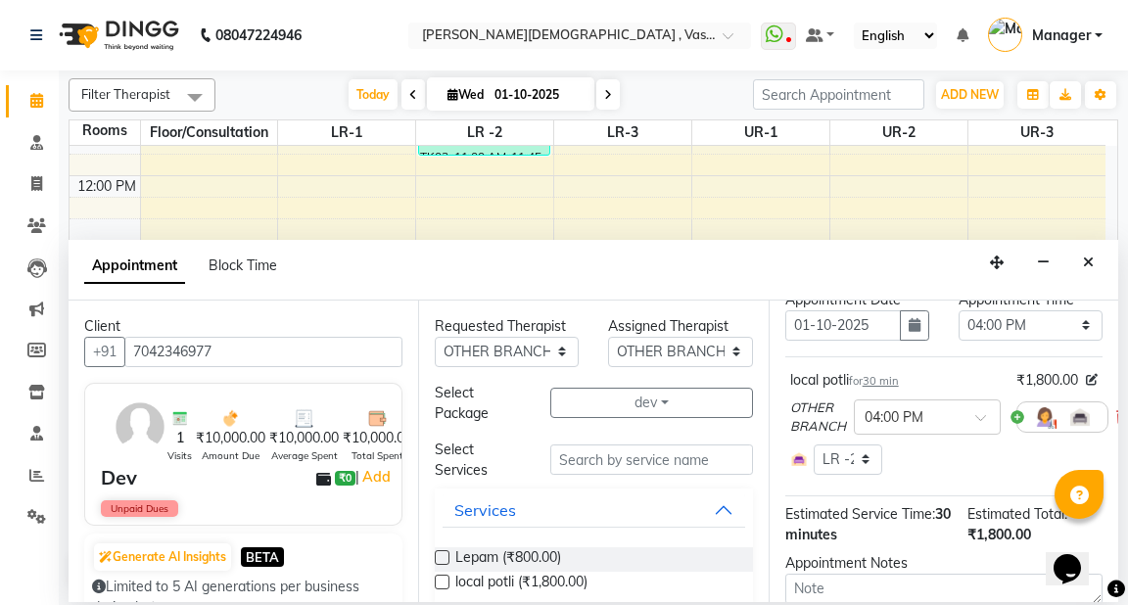
scroll to position [294, 0]
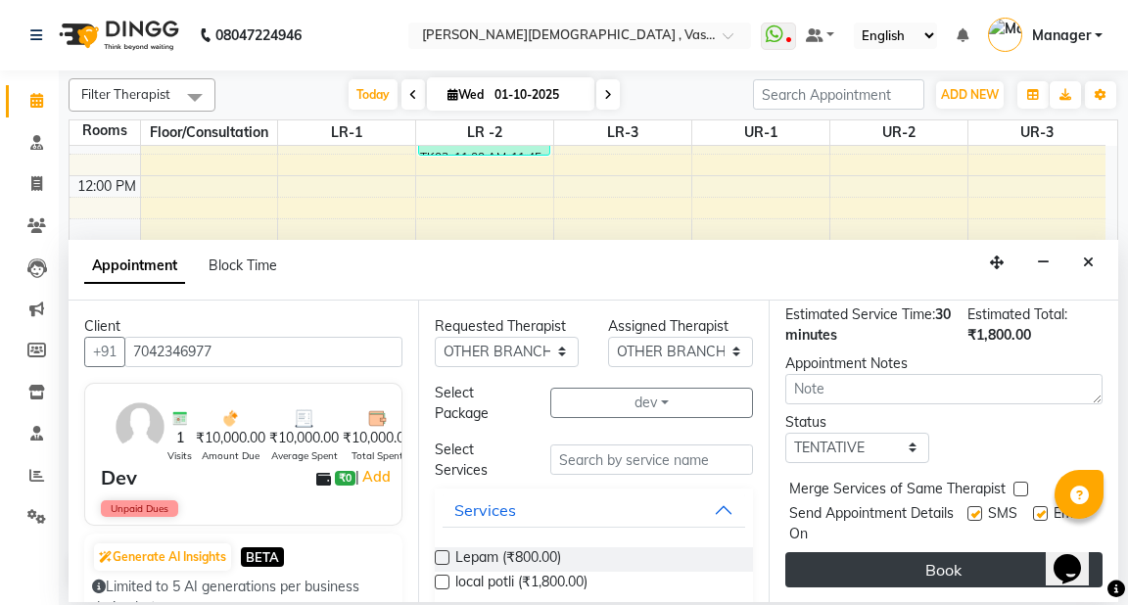
click at [938, 555] on button "Book" at bounding box center [943, 569] width 317 height 35
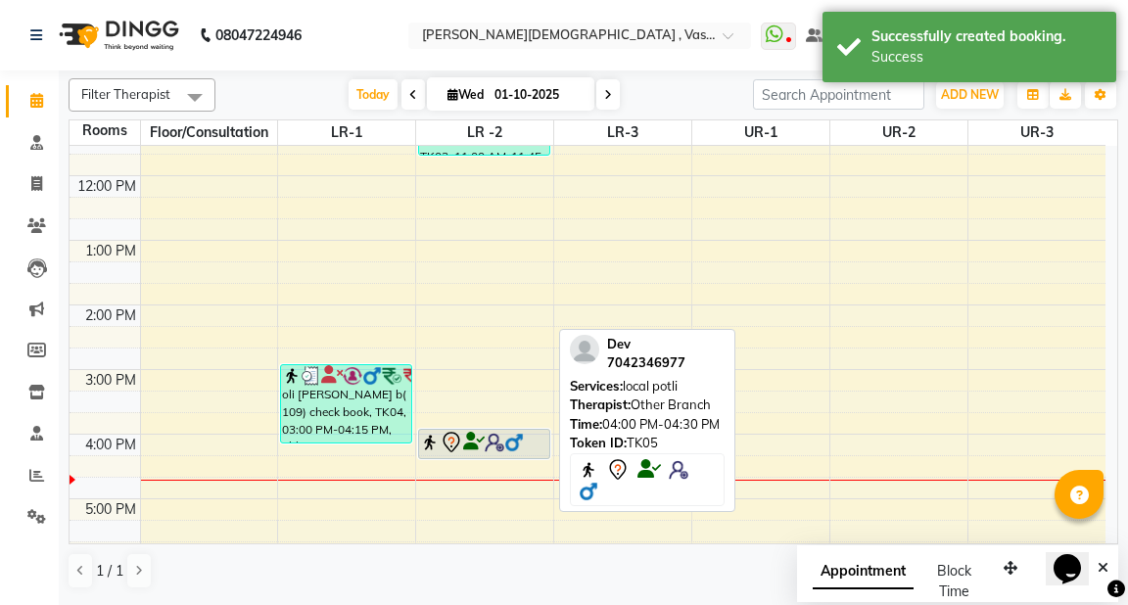
click at [478, 443] on icon at bounding box center [474, 442] width 22 height 1
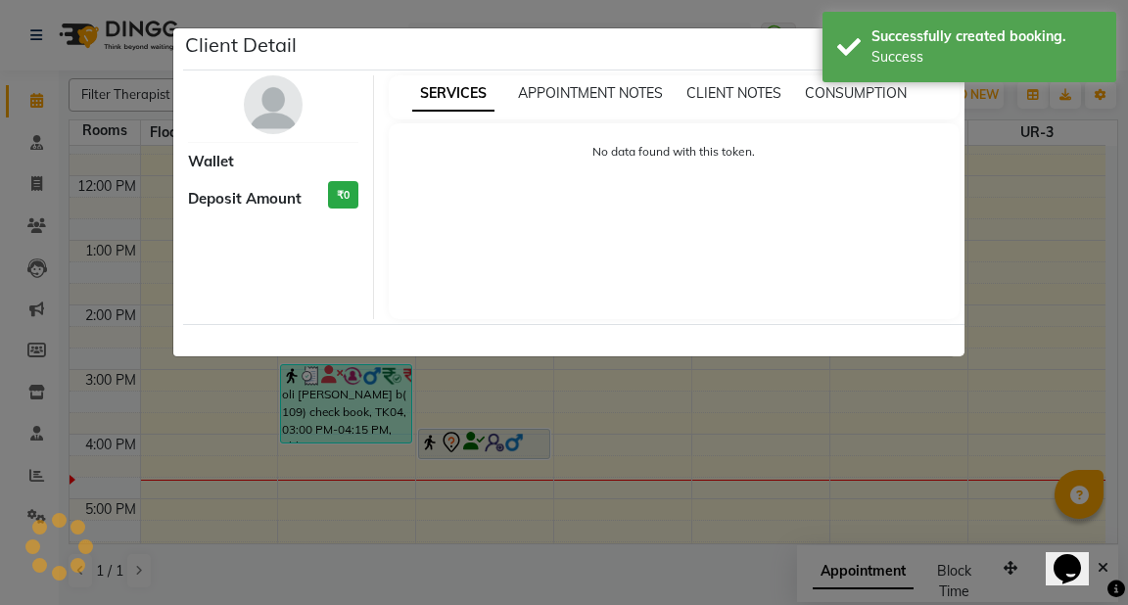
select select "7"
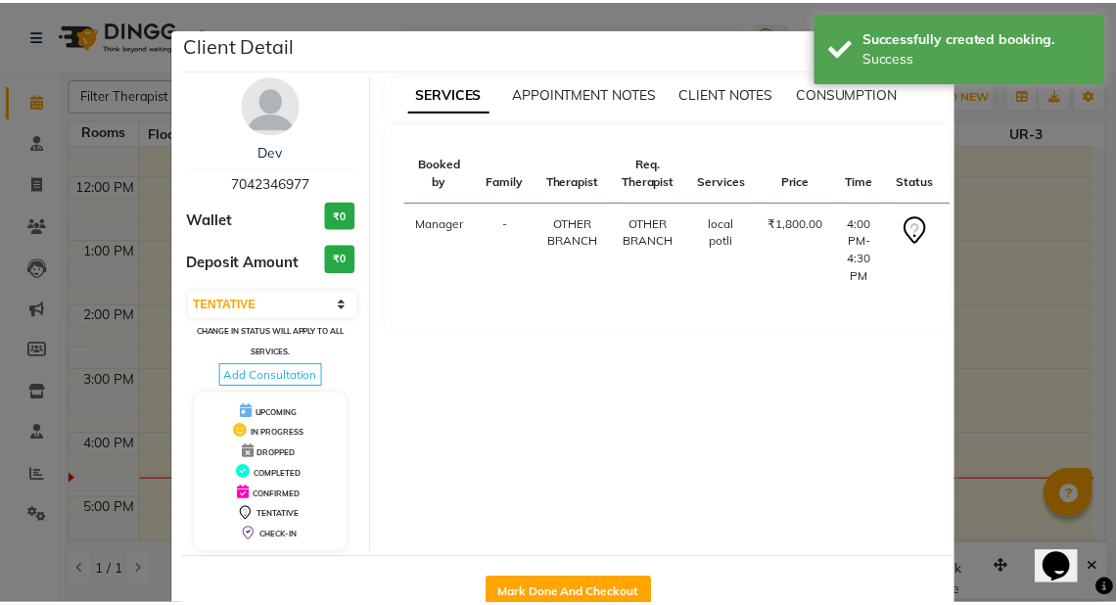
scroll to position [50, 0]
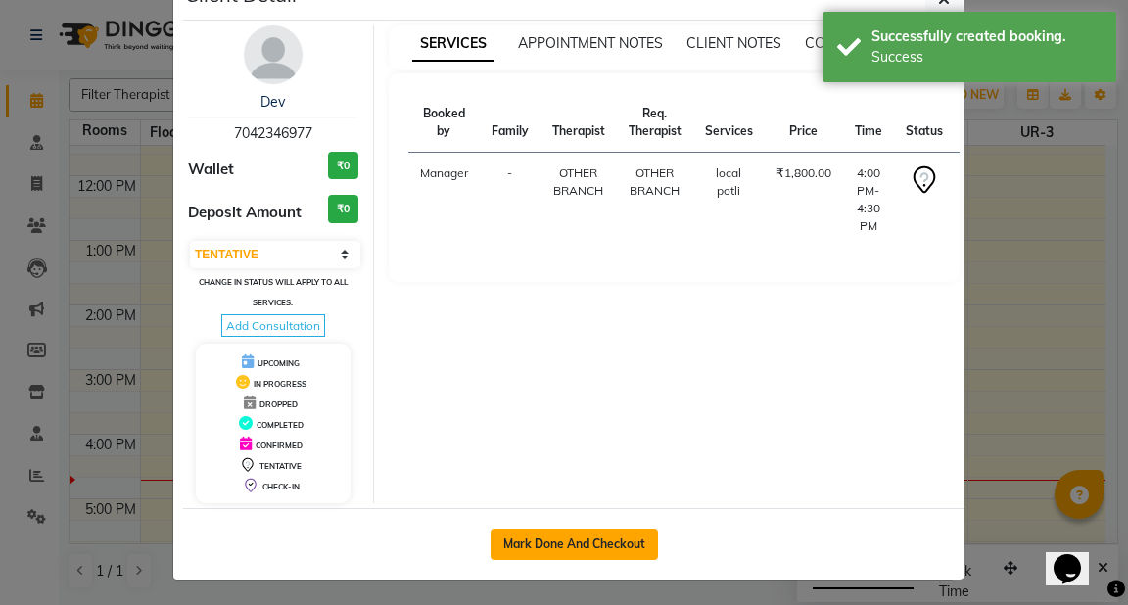
click at [502, 537] on button "Mark Done And Checkout" at bounding box center [574, 544] width 167 height 31
select select "service"
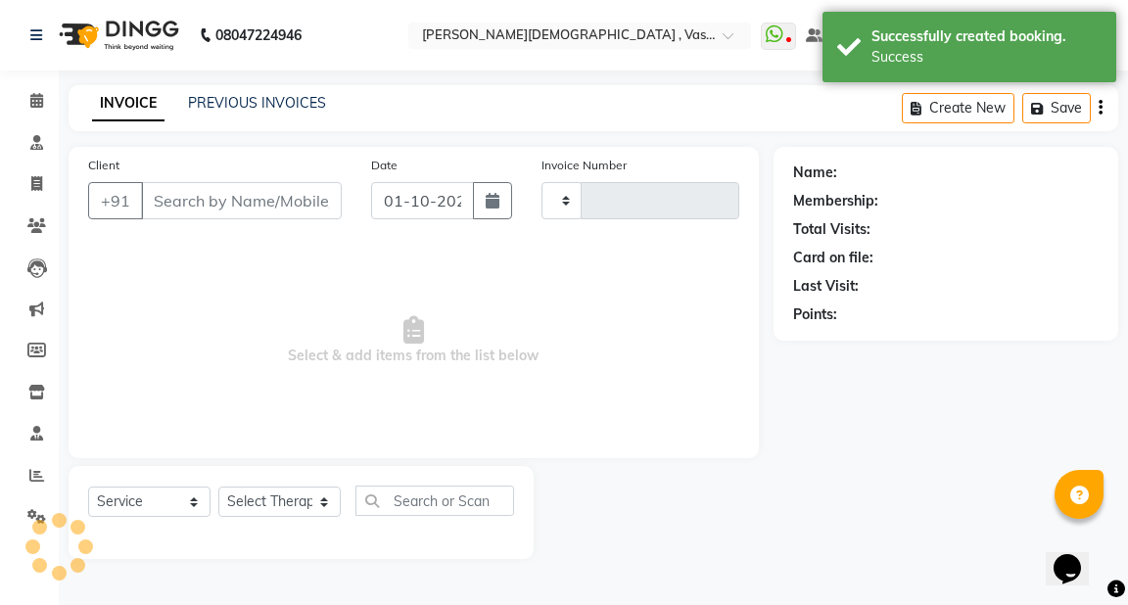
type input "3212"
select select "5571"
type input "7042346977"
select select "50054"
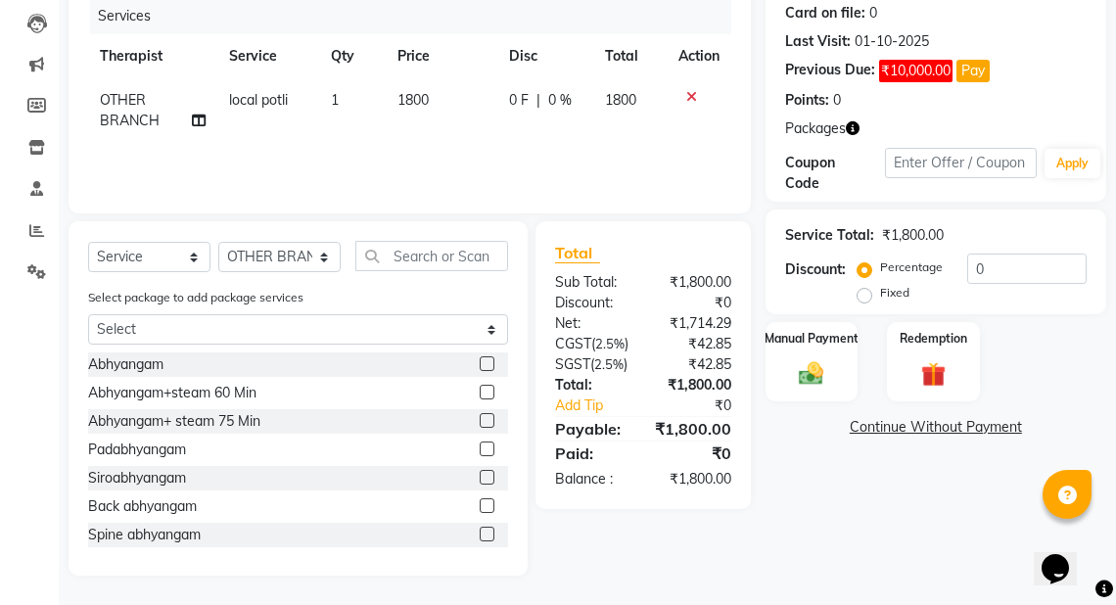
scroll to position [227, 0]
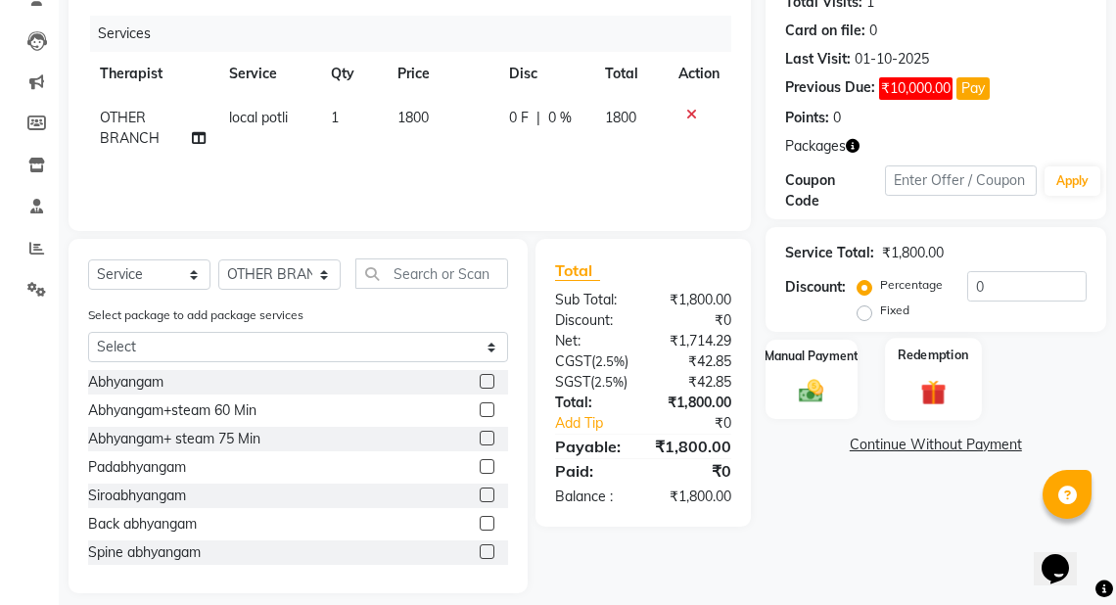
click at [942, 377] on img at bounding box center [934, 392] width 42 height 32
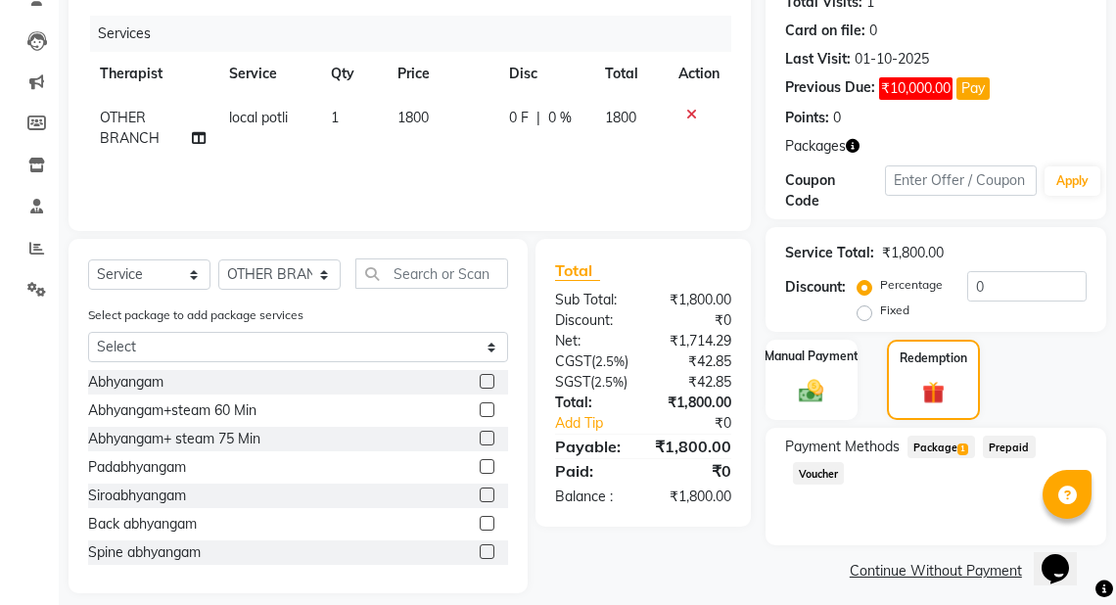
click at [939, 446] on span "Package 1" at bounding box center [942, 447] width 68 height 23
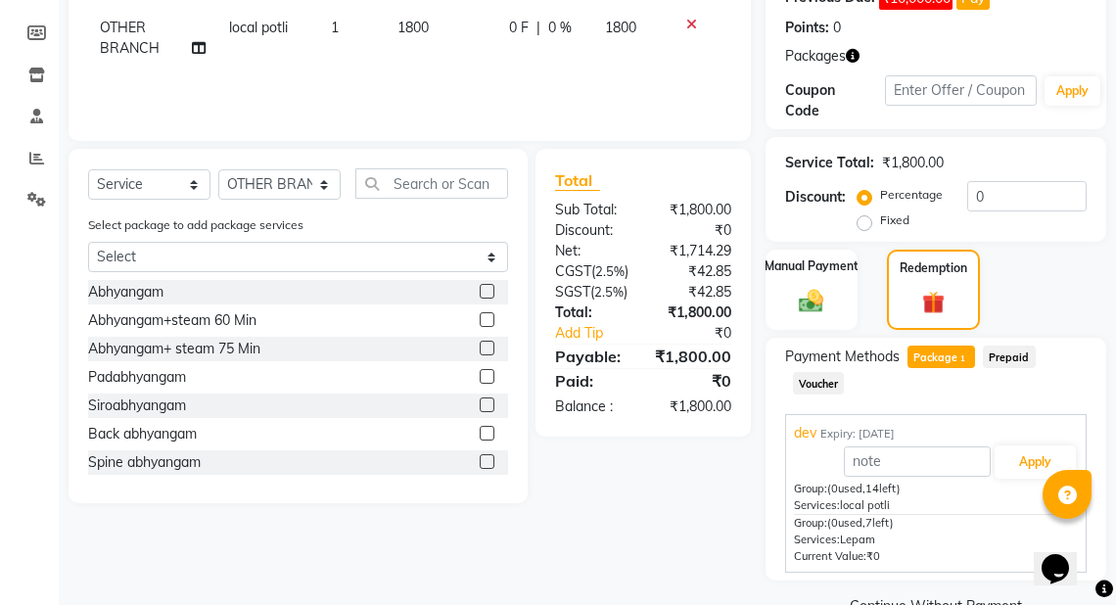
scroll to position [362, 0]
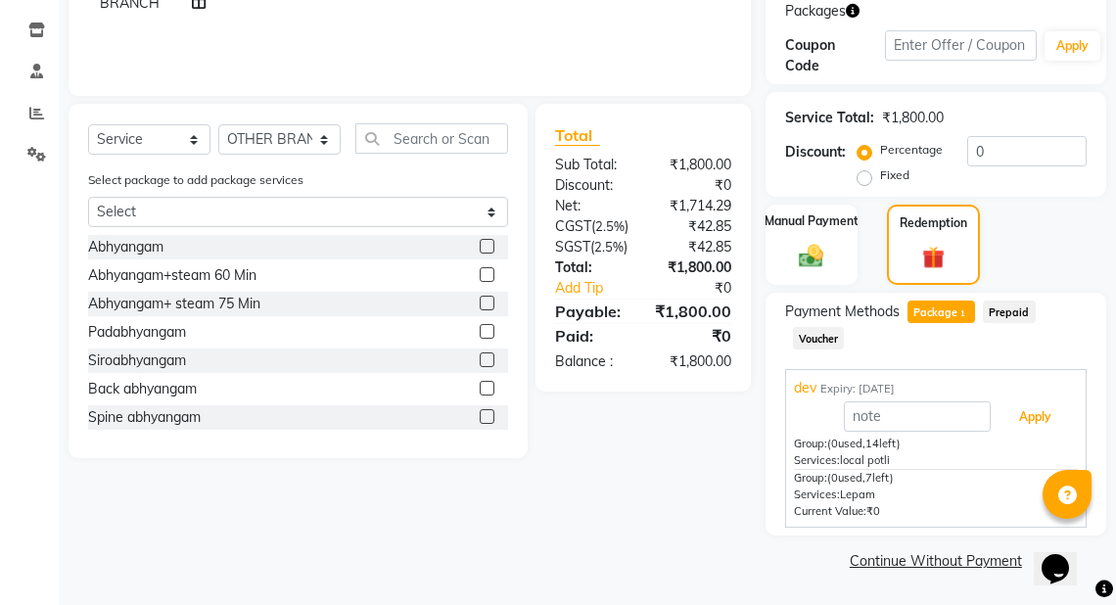
drag, startPoint x: 1036, startPoint y: 423, endPoint x: 1127, endPoint y: 419, distance: 91.1
click at [1036, 421] on button "Apply" at bounding box center [1035, 416] width 81 height 33
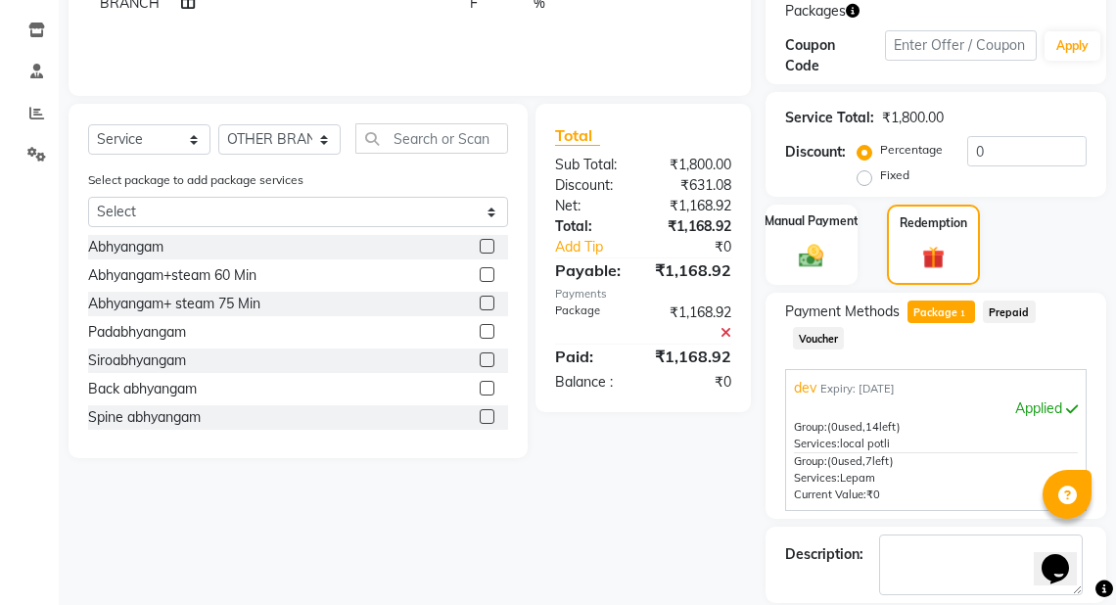
scroll to position [455, 0]
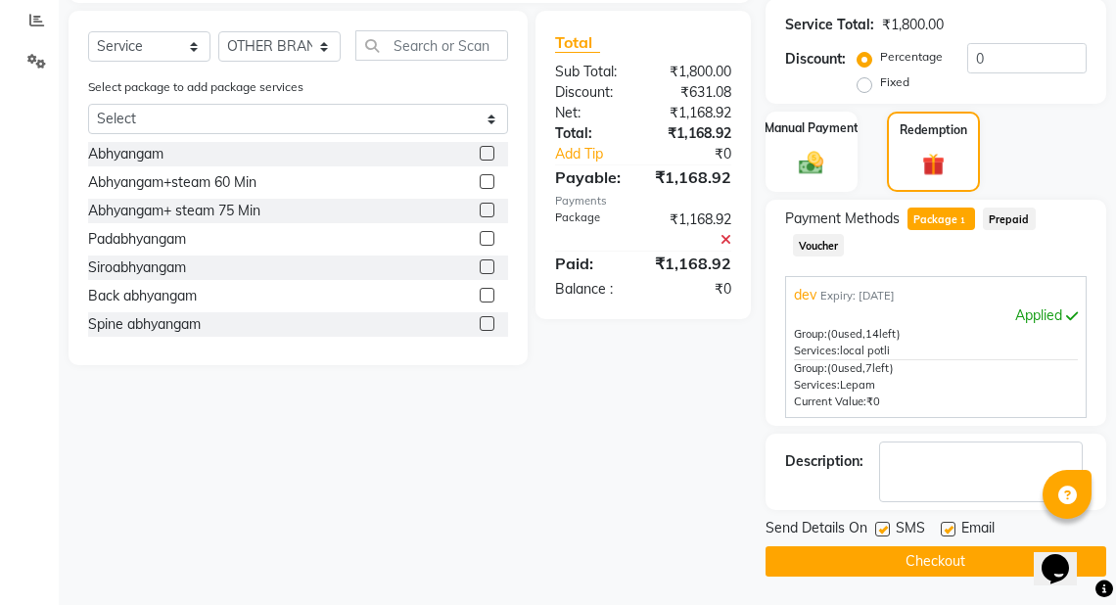
click at [869, 560] on button "Checkout" at bounding box center [936, 561] width 341 height 30
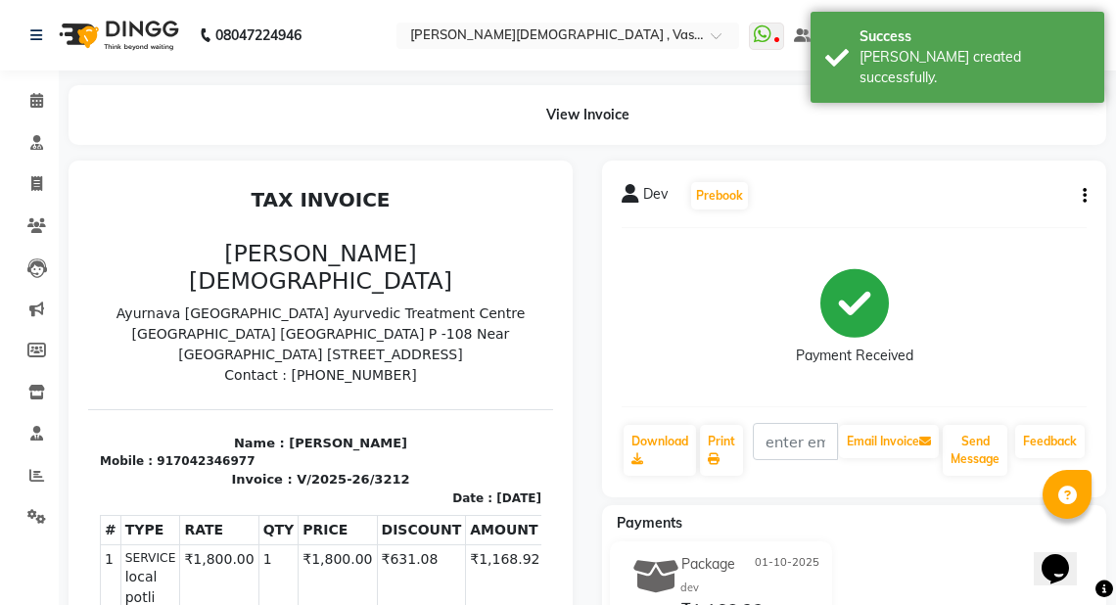
click at [1085, 197] on icon "button" at bounding box center [1085, 196] width 4 height 1
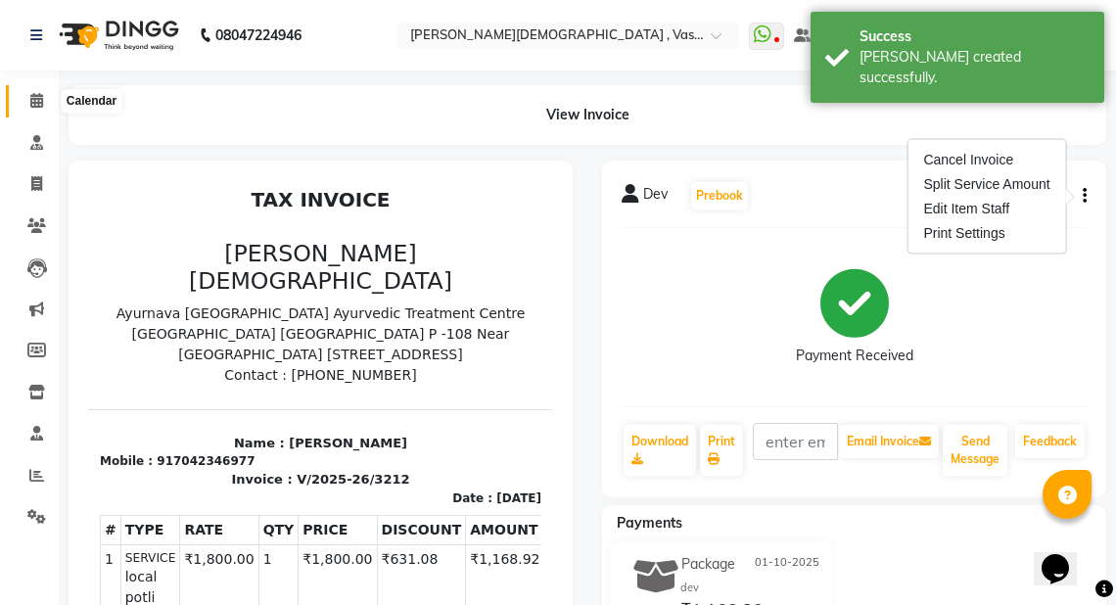
click at [39, 96] on icon at bounding box center [36, 100] width 13 height 15
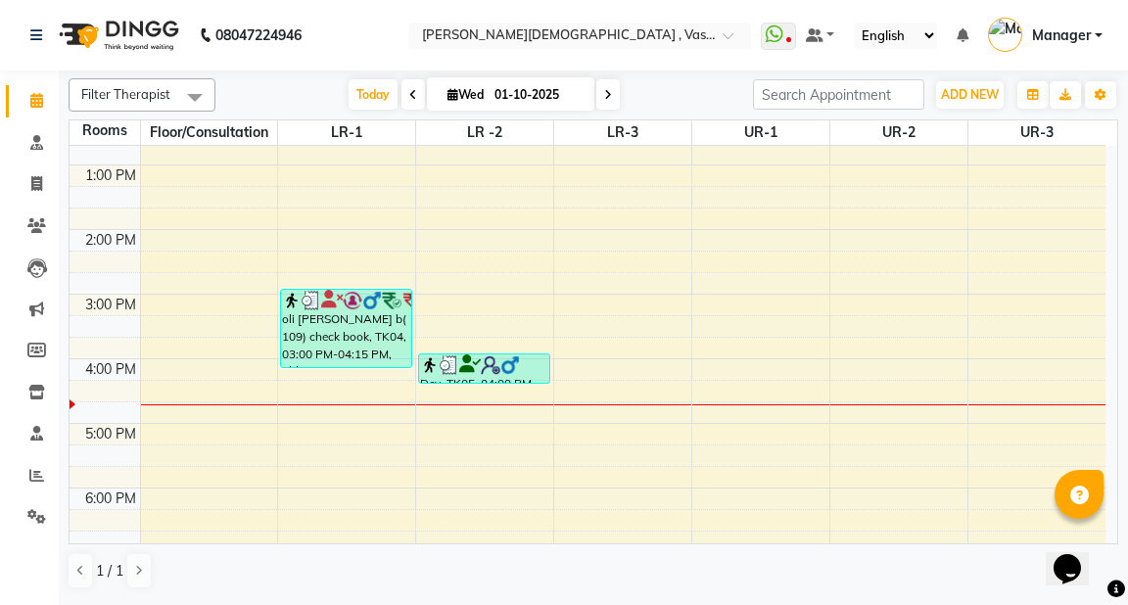
scroll to position [398, 0]
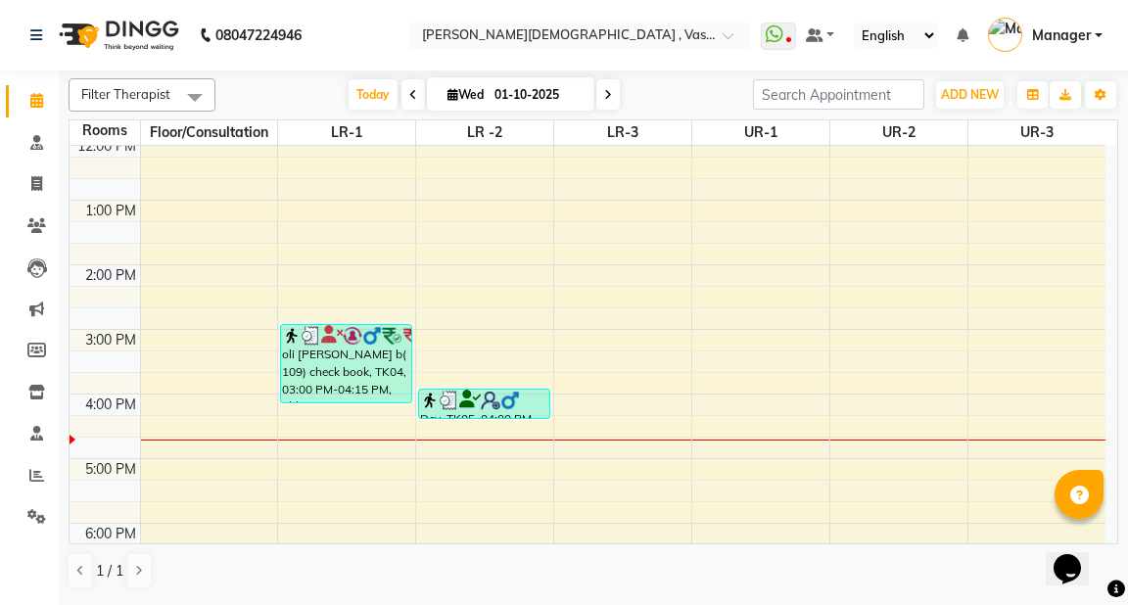
click at [439, 422] on div "6:00 AM 7:00 AM 8:00 AM 9:00 AM 10:00 AM 11:00 AM 12:00 PM 1:00 PM 2:00 PM 3:00…" at bounding box center [588, 232] width 1036 height 968
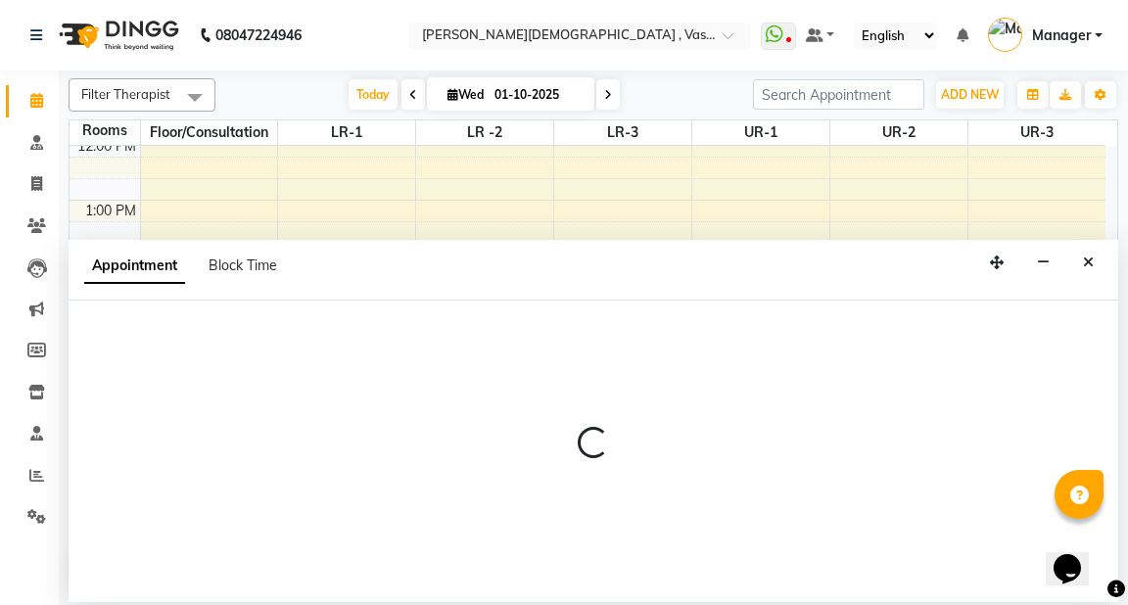
select select "tentative"
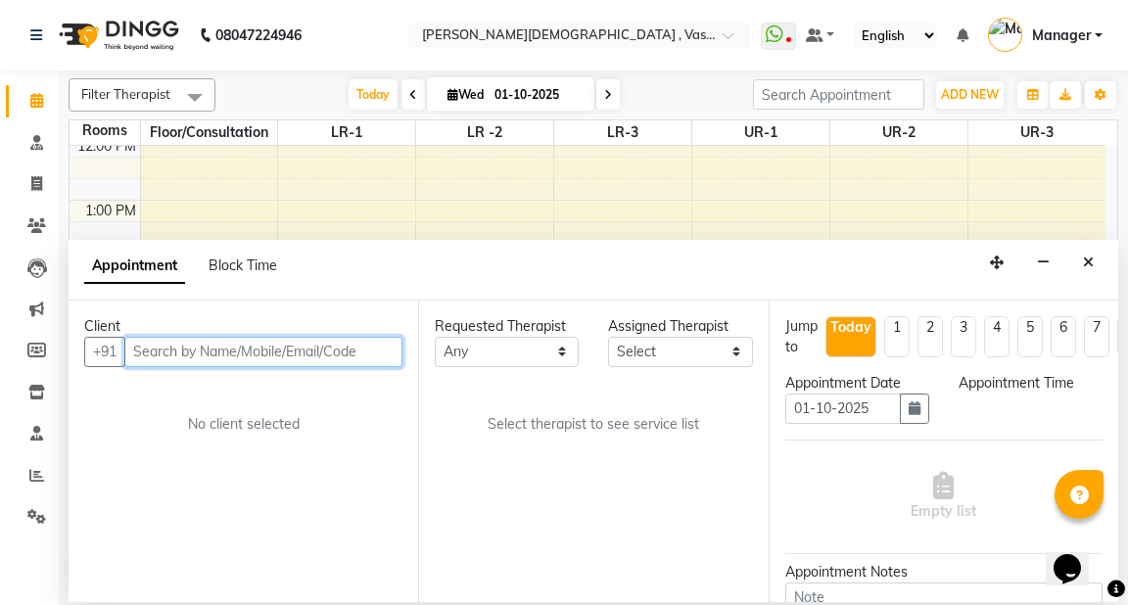
select select "975"
click at [186, 341] on input "text" at bounding box center [263, 352] width 278 height 30
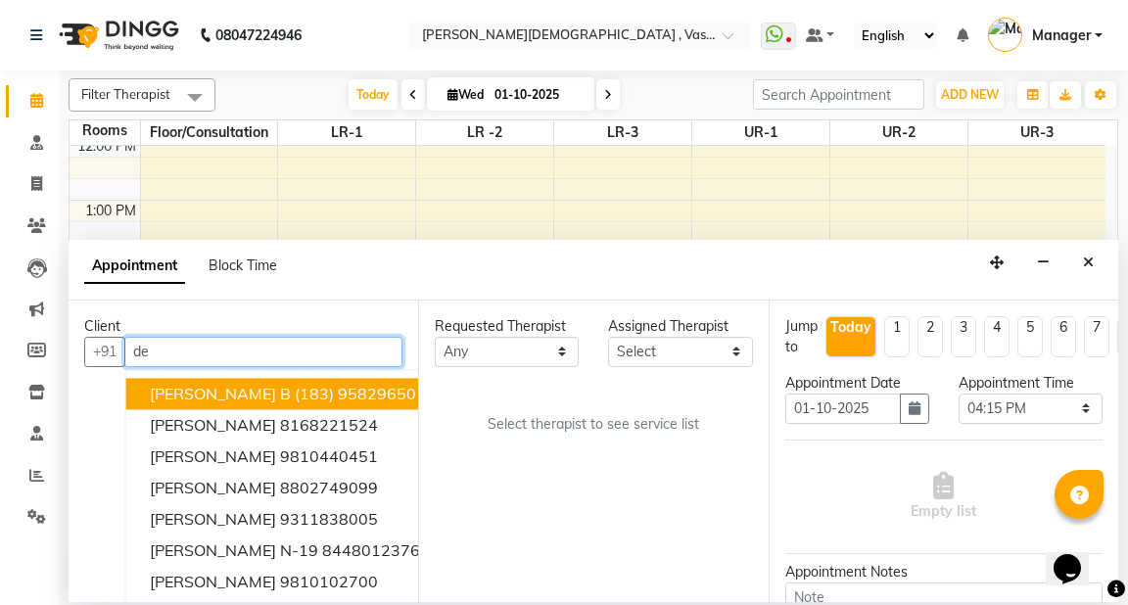
type input "d"
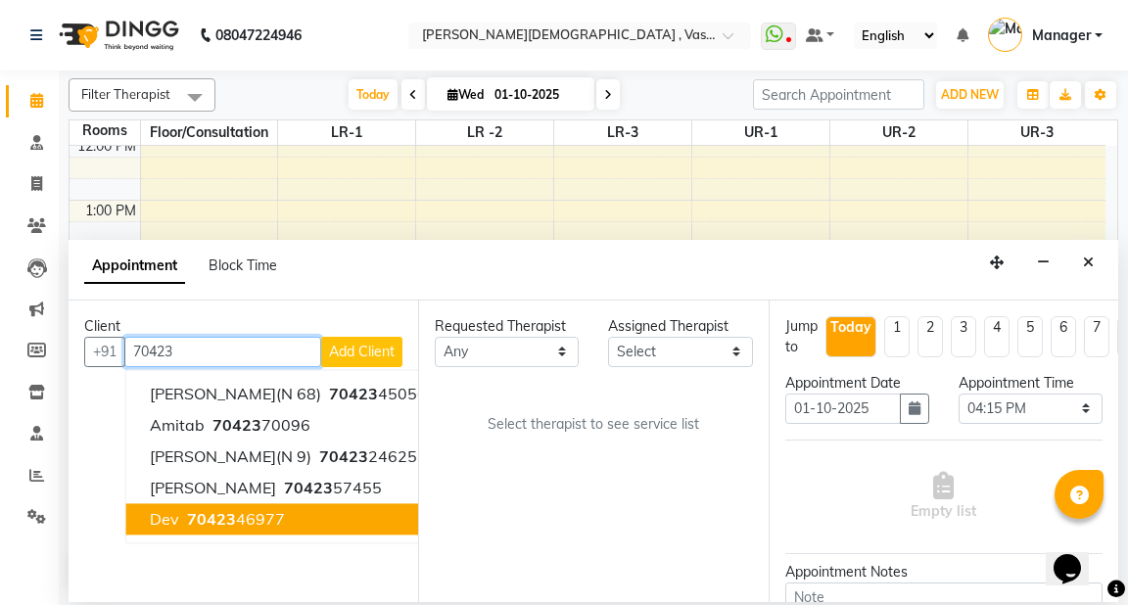
click at [240, 521] on ngb-highlight "70423 46977" at bounding box center [234, 519] width 102 height 20
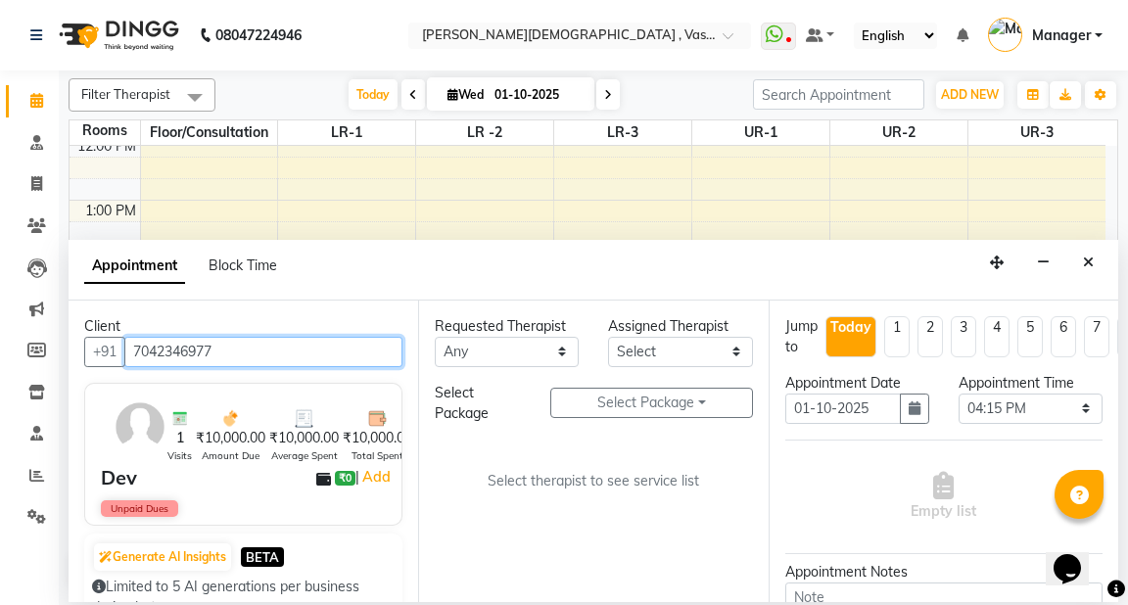
type input "7042346977"
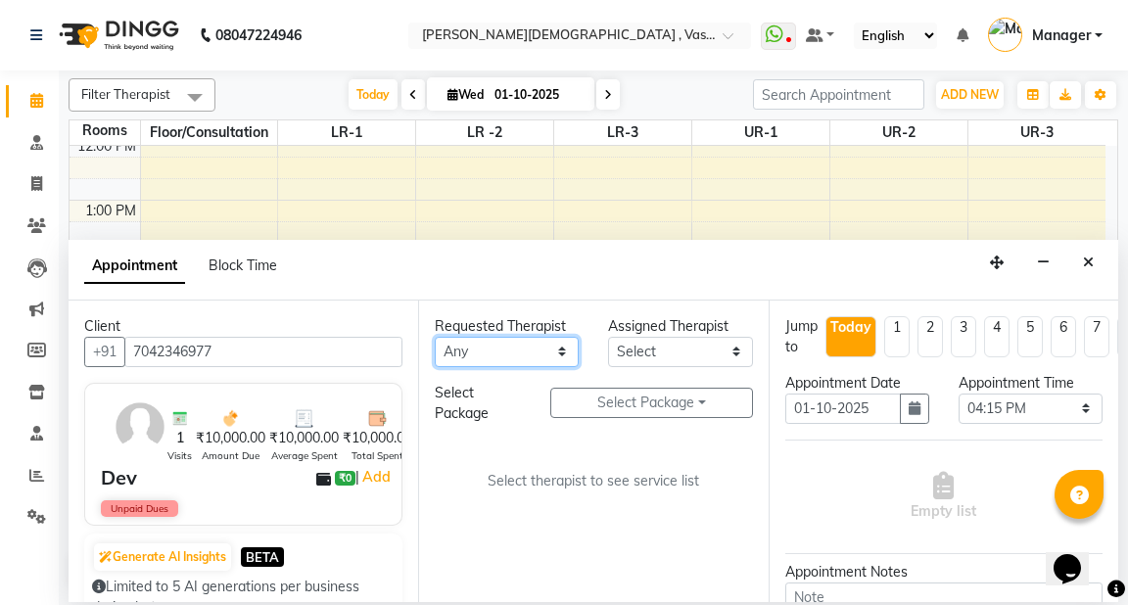
click at [560, 350] on select "Any [PERSON_NAME] V [PERSON_NAME] [PERSON_NAME] A K [PERSON_NAME] N [PERSON_NAM…" at bounding box center [507, 352] width 144 height 30
select select "50054"
click at [435, 337] on select "Any [PERSON_NAME] V [PERSON_NAME] [PERSON_NAME] A K [PERSON_NAME] N [PERSON_NAM…" at bounding box center [507, 352] width 144 height 30
select select "50054"
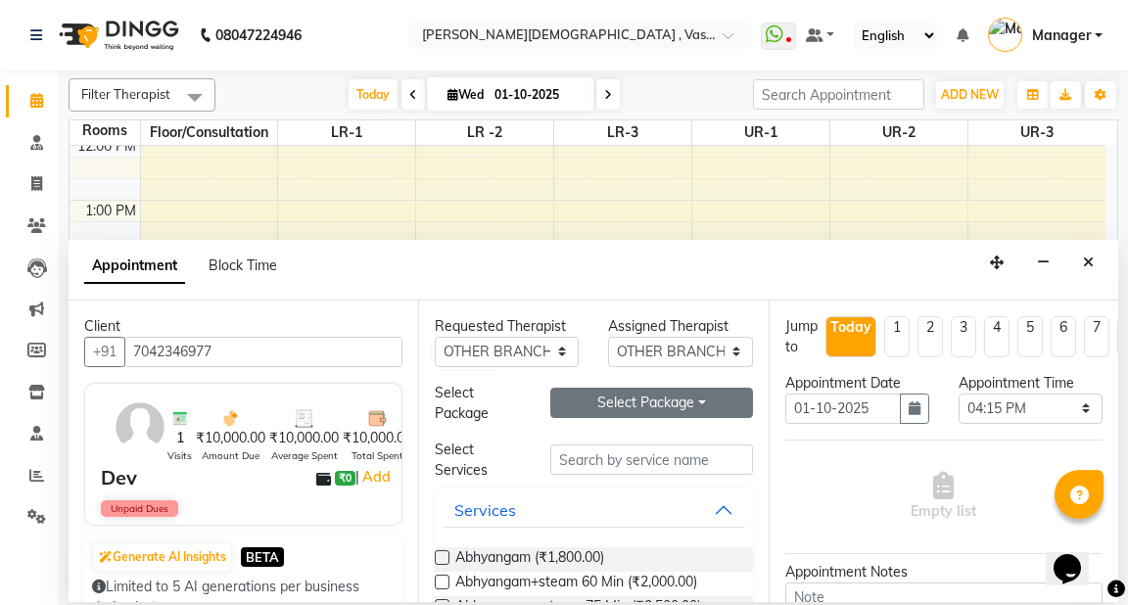
click at [597, 401] on button "Select Package Toggle Dropdown" at bounding box center [651, 403] width 202 height 30
click at [581, 443] on li "dev" at bounding box center [628, 442] width 155 height 28
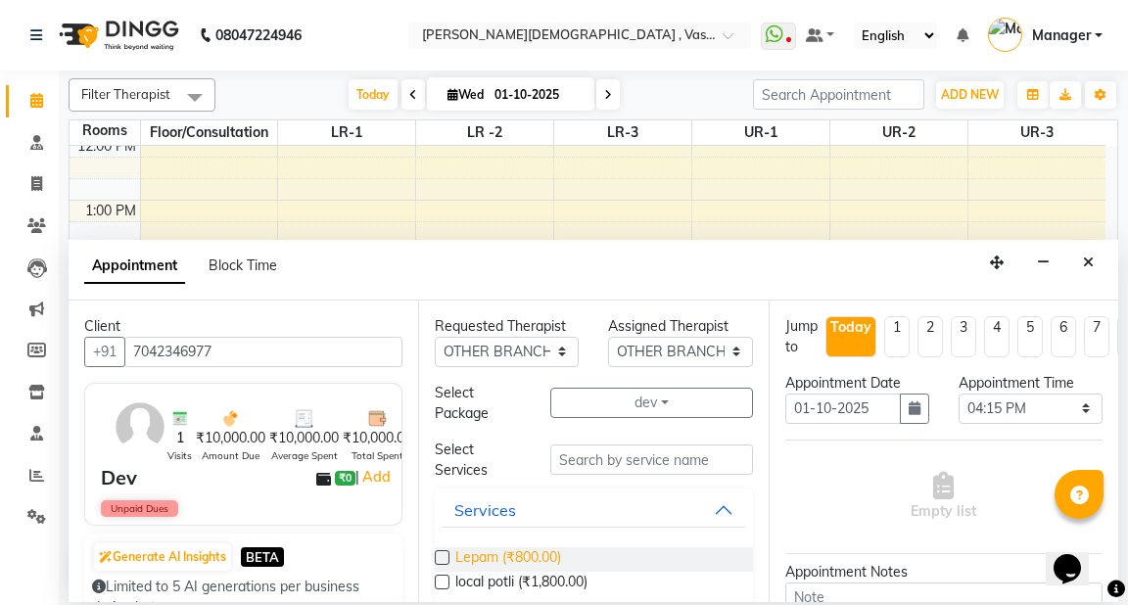
drag, startPoint x: 442, startPoint y: 556, endPoint x: 509, endPoint y: 556, distance: 67.6
click at [443, 556] on label at bounding box center [442, 557] width 15 height 15
click at [443, 556] on input "checkbox" at bounding box center [441, 559] width 13 height 13
checkbox input "true"
select select "2648"
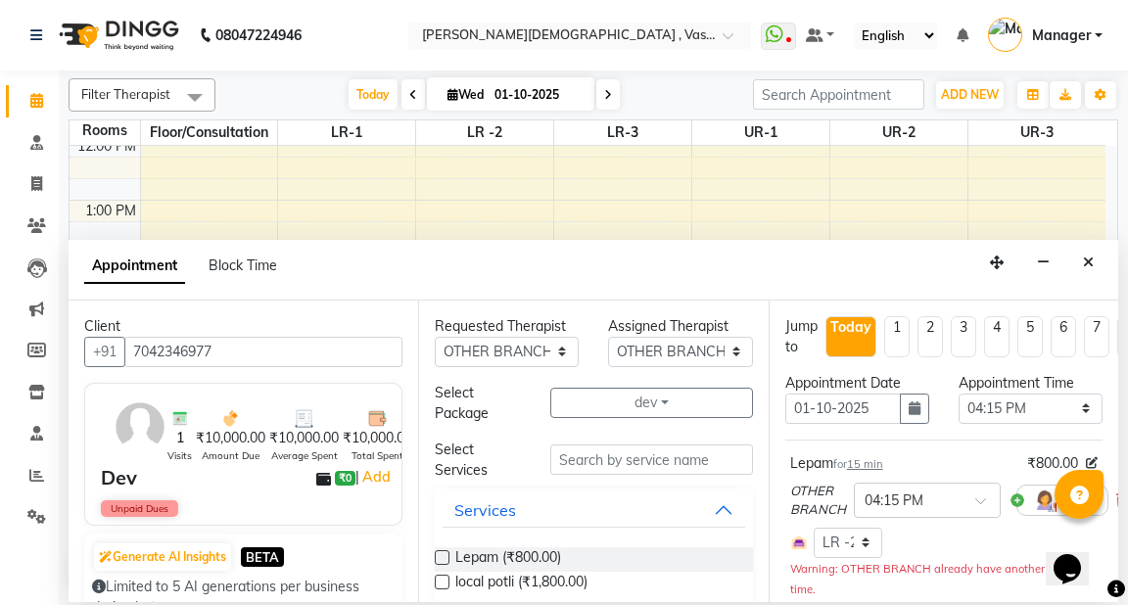
checkbox input "false"
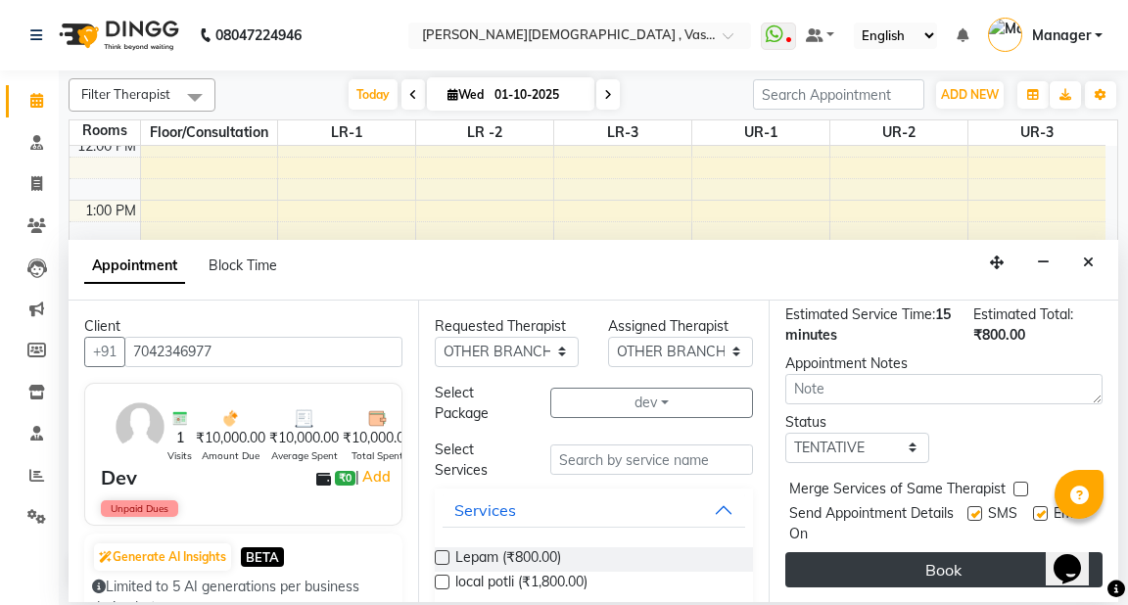
click at [984, 552] on button "Book" at bounding box center [943, 569] width 317 height 35
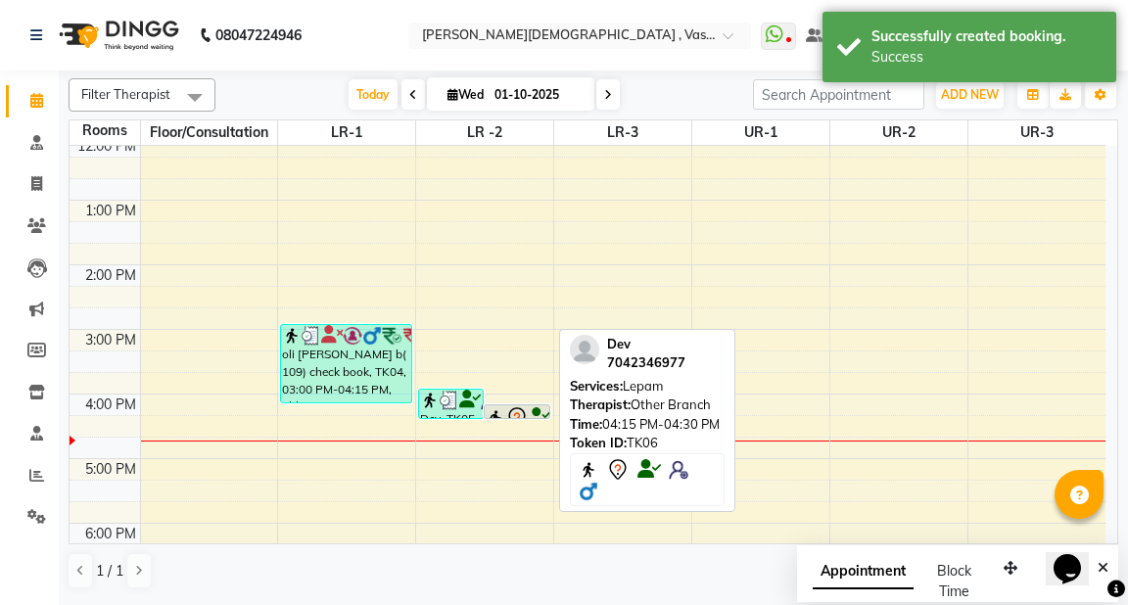
click at [514, 414] on div at bounding box center [517, 418] width 64 height 8
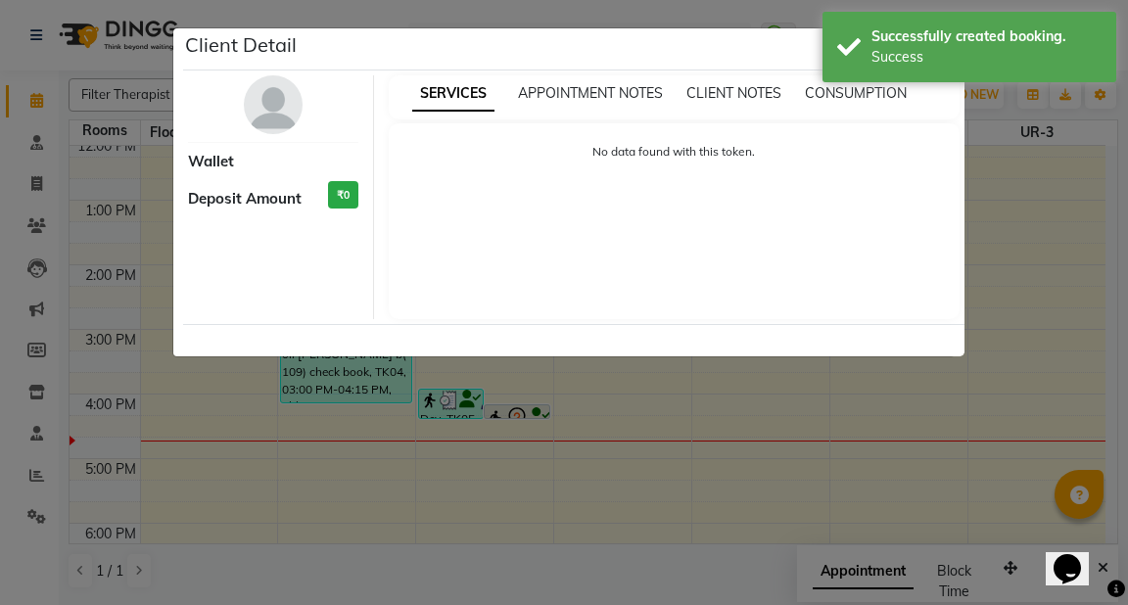
select select "7"
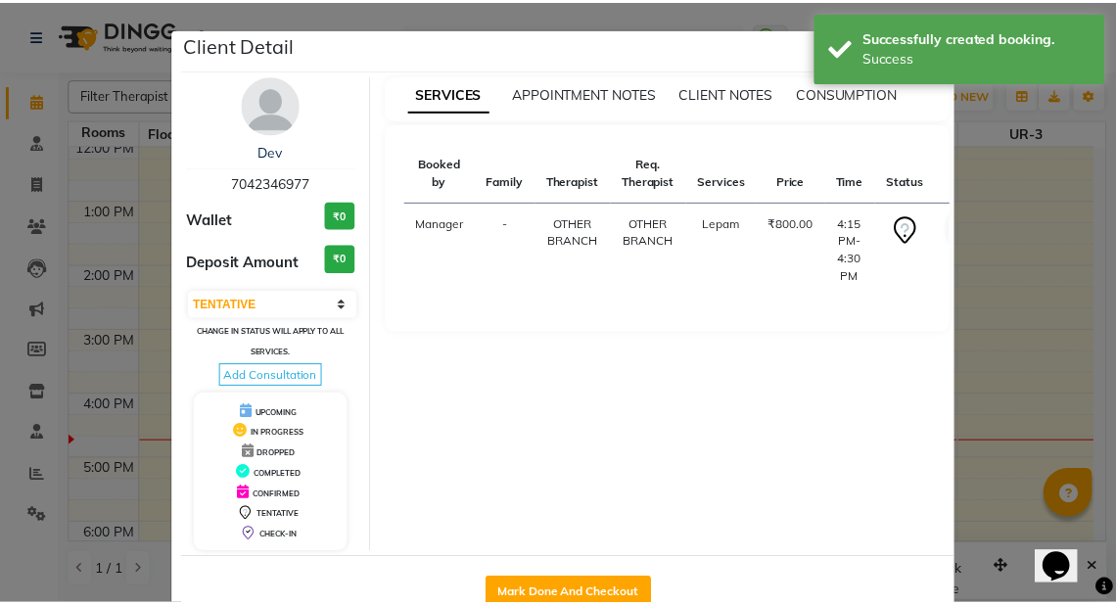
scroll to position [50, 0]
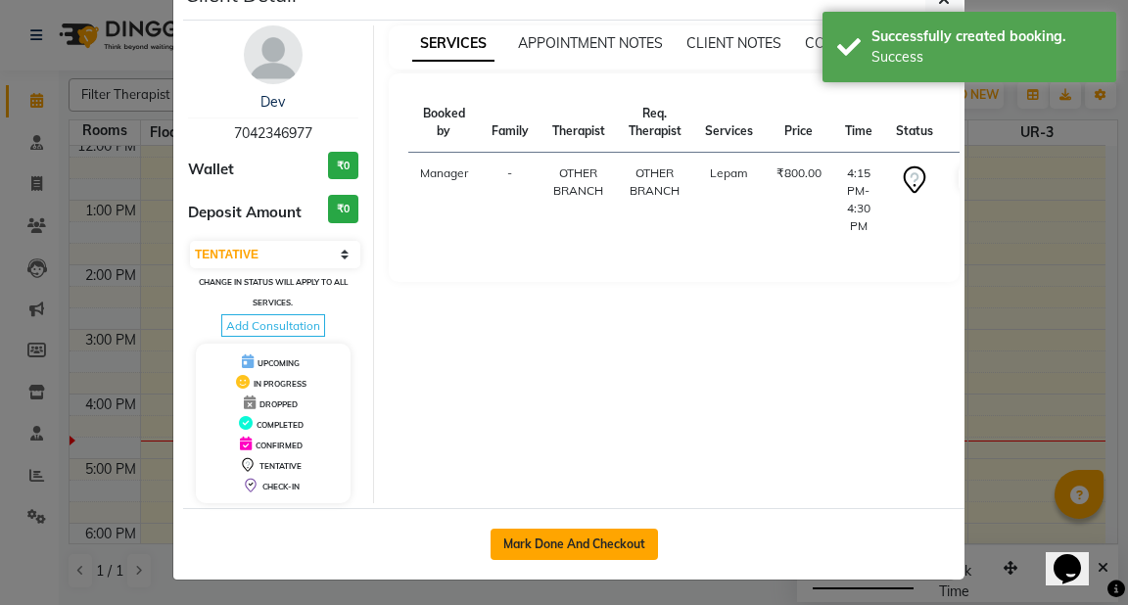
drag, startPoint x: 572, startPoint y: 535, endPoint x: 773, endPoint y: 533, distance: 201.7
click at [572, 534] on button "Mark Done And Checkout" at bounding box center [574, 544] width 167 height 31
select select "service"
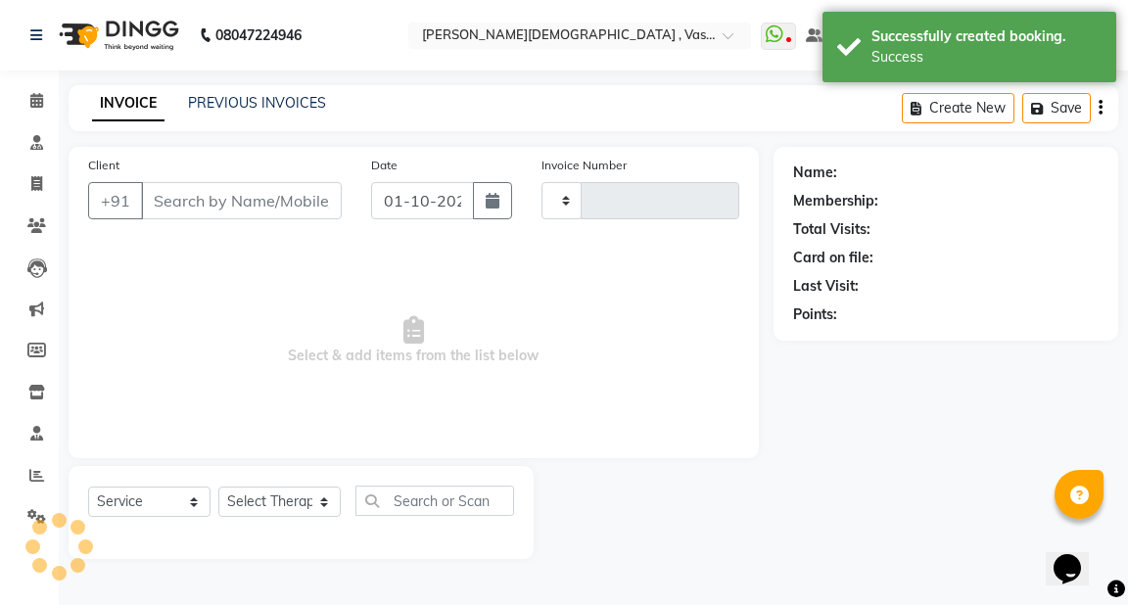
type input "3213"
select select "5571"
type input "7042346977"
select select "50054"
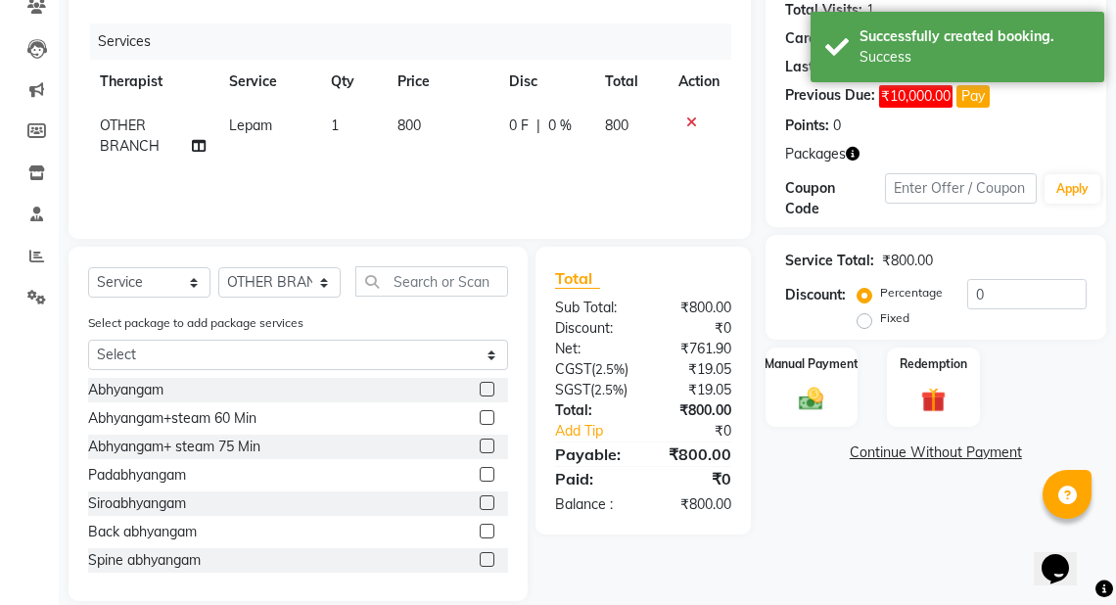
scroll to position [239, 0]
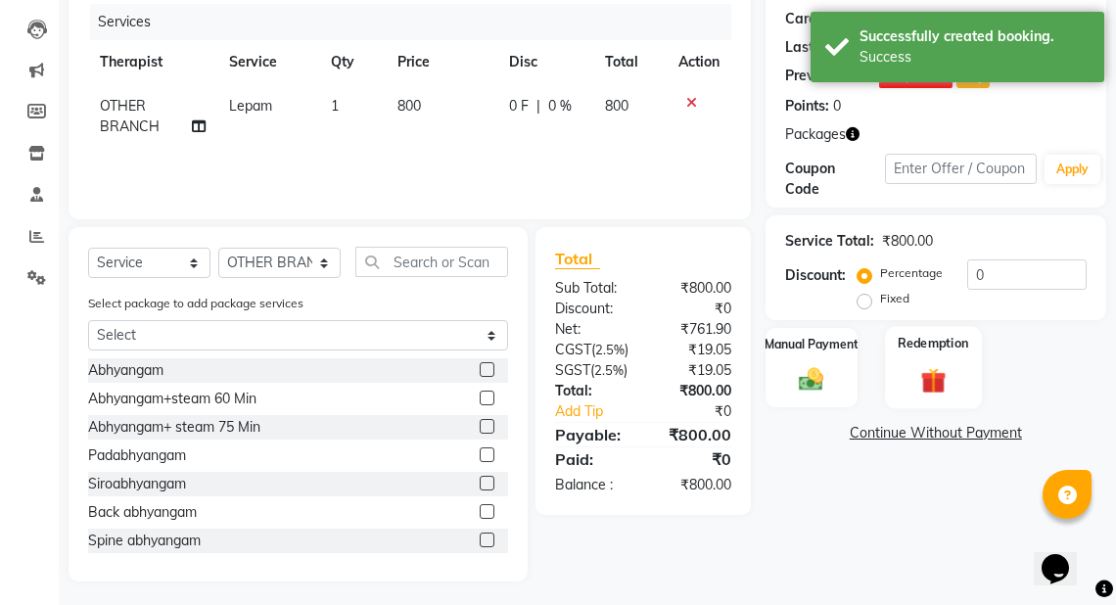
click at [938, 356] on div "Redemption" at bounding box center [933, 367] width 96 height 83
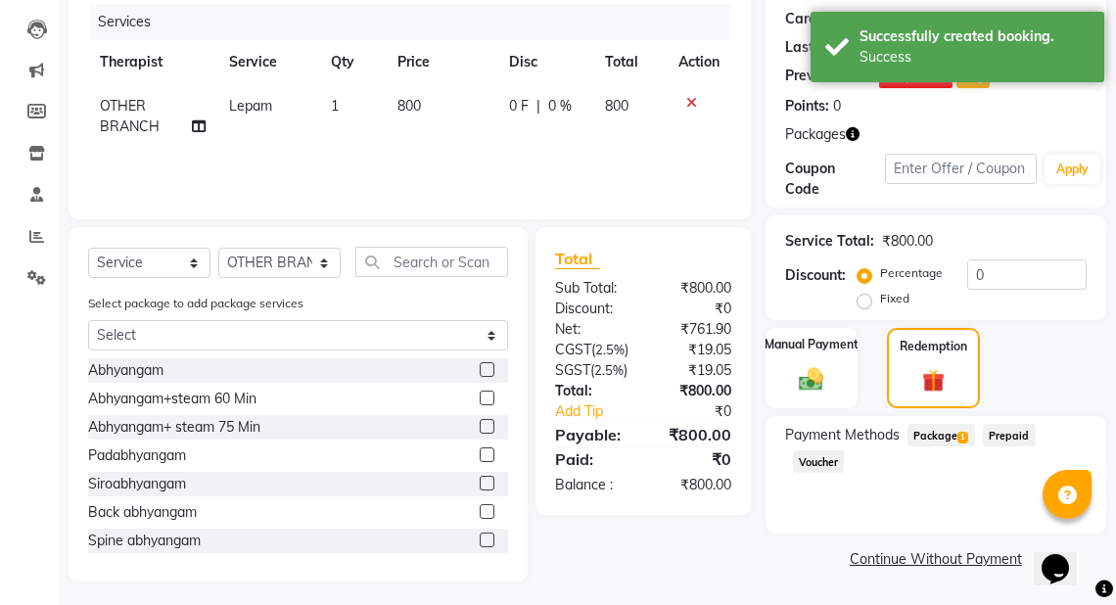
click at [952, 439] on span "Package 1" at bounding box center [942, 435] width 68 height 23
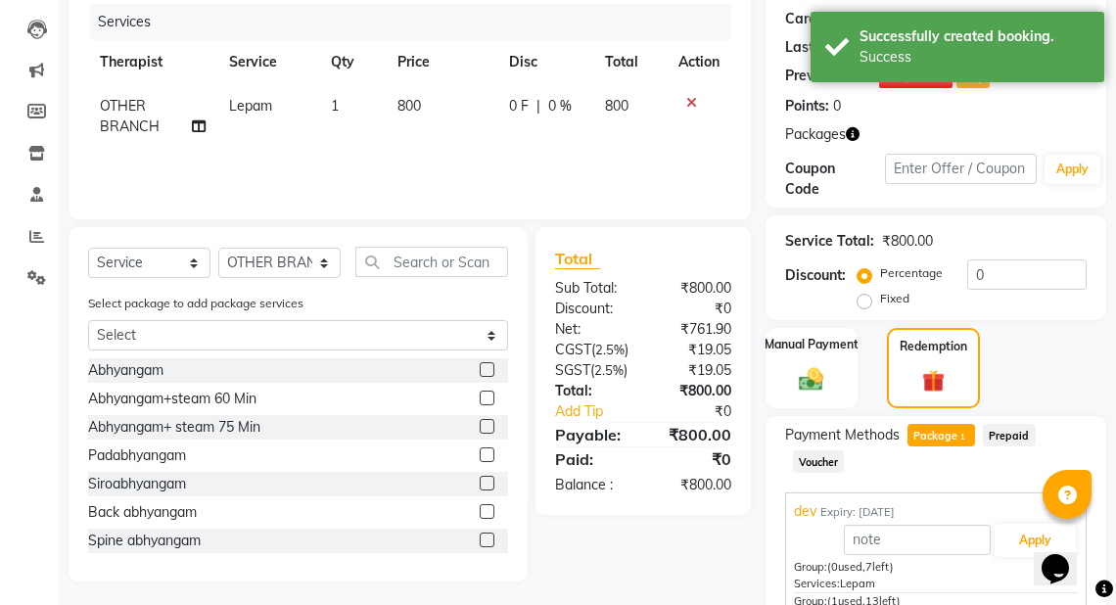
scroll to position [362, 0]
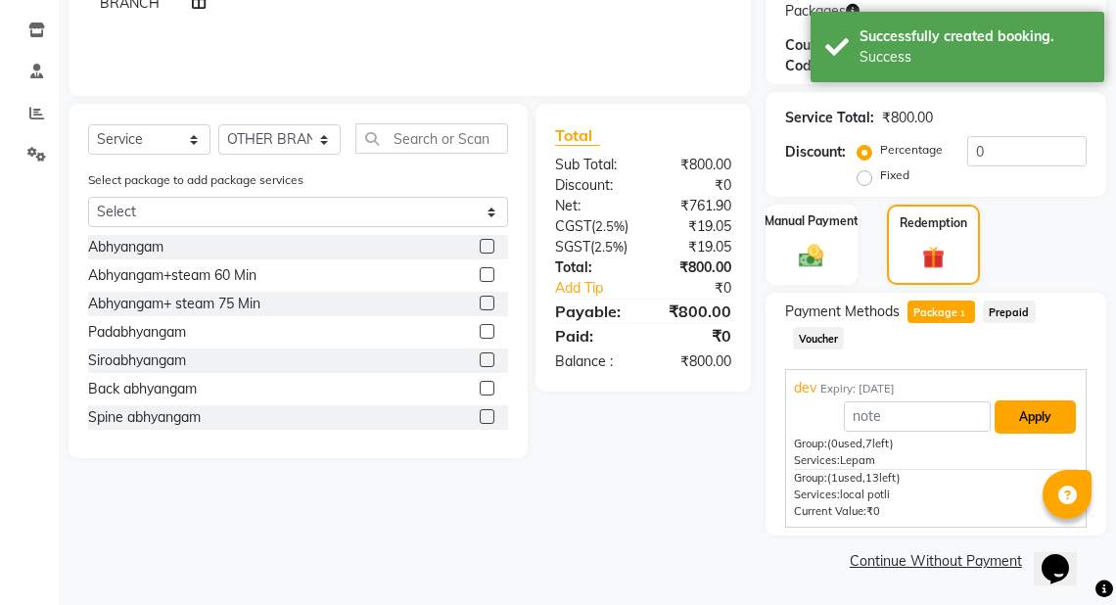
click at [1010, 413] on button "Apply" at bounding box center [1035, 416] width 81 height 33
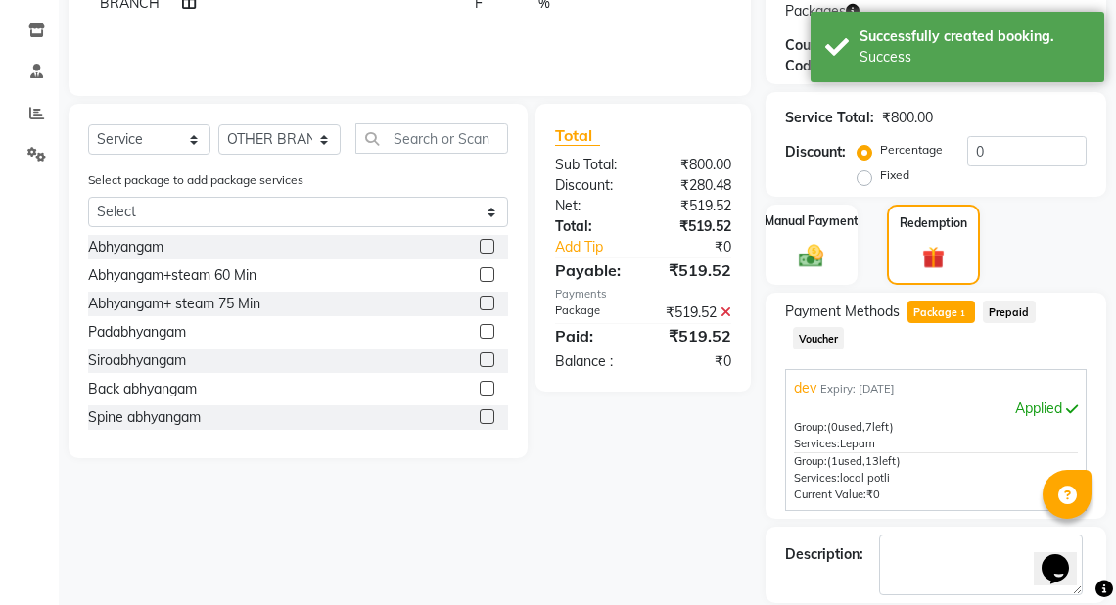
scroll to position [455, 0]
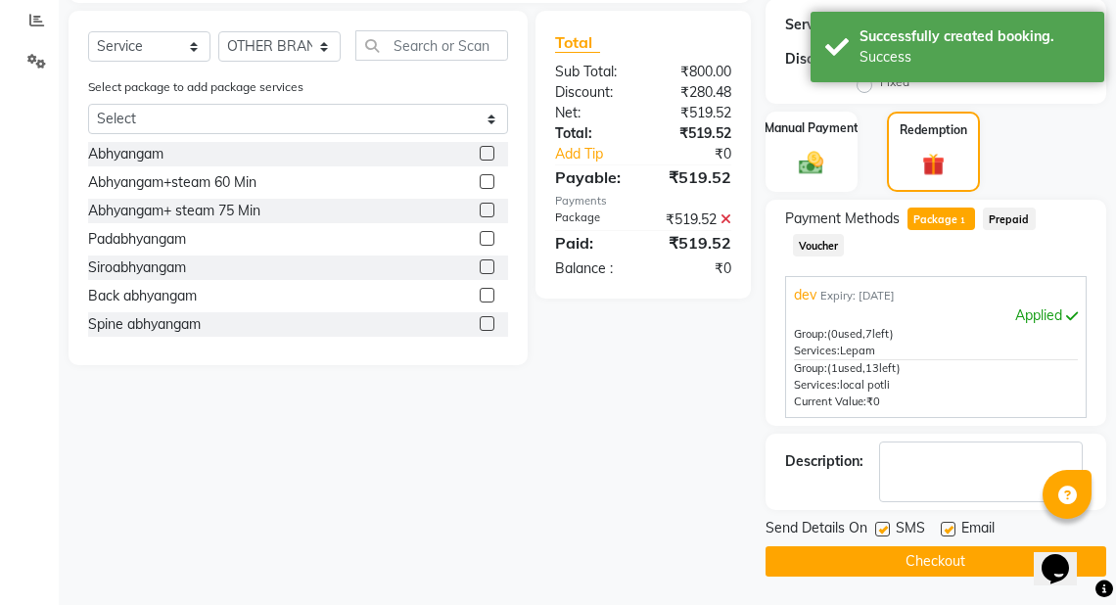
click at [947, 557] on button "Checkout" at bounding box center [936, 561] width 341 height 30
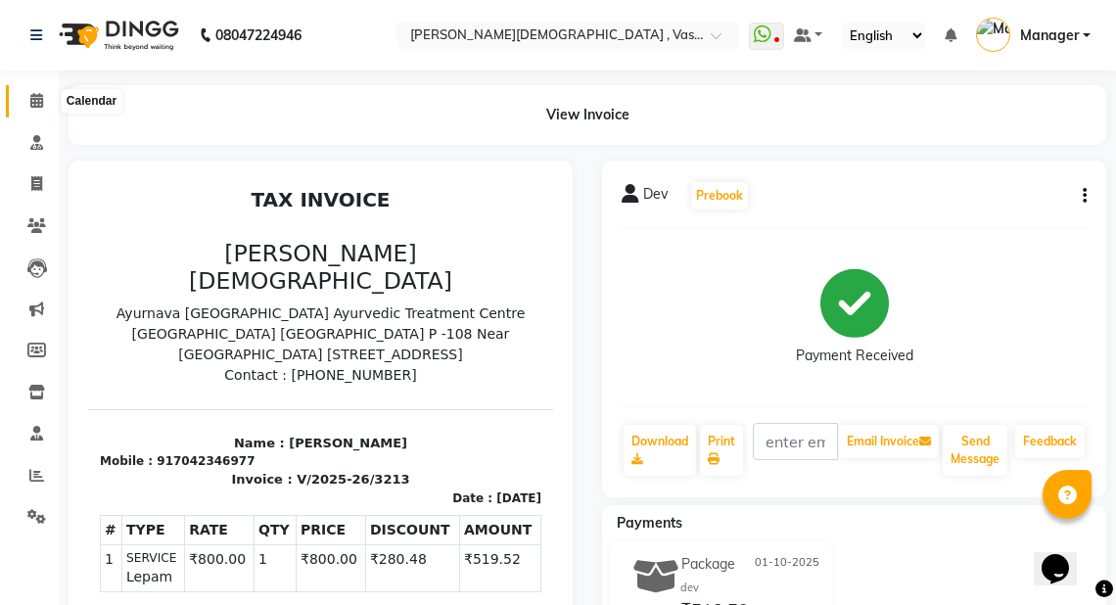
click at [31, 100] on icon at bounding box center [36, 100] width 13 height 15
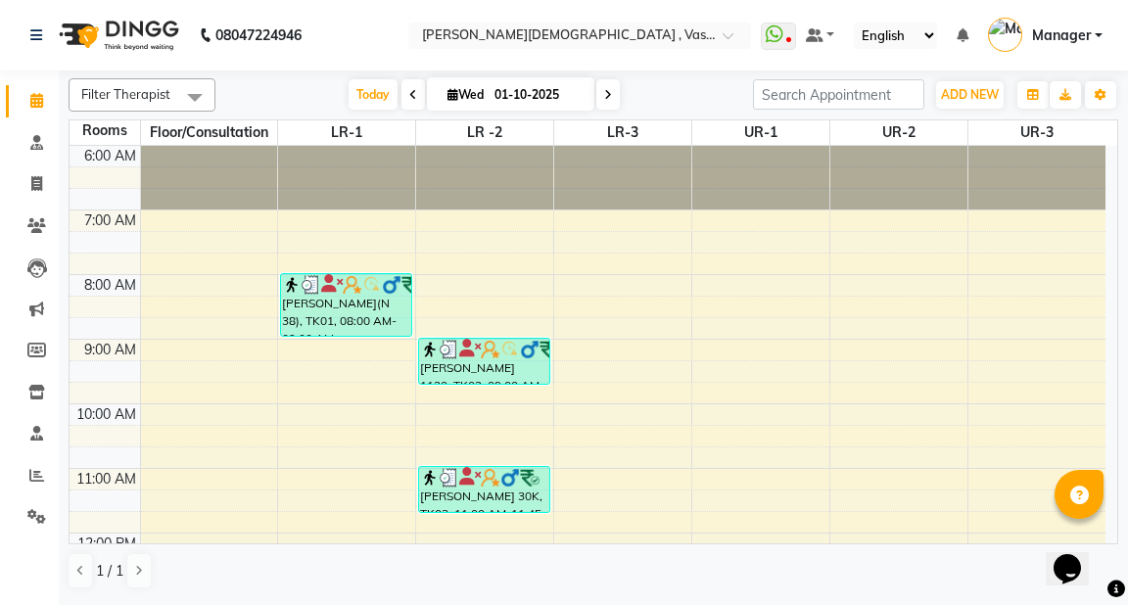
scroll to position [16, 0]
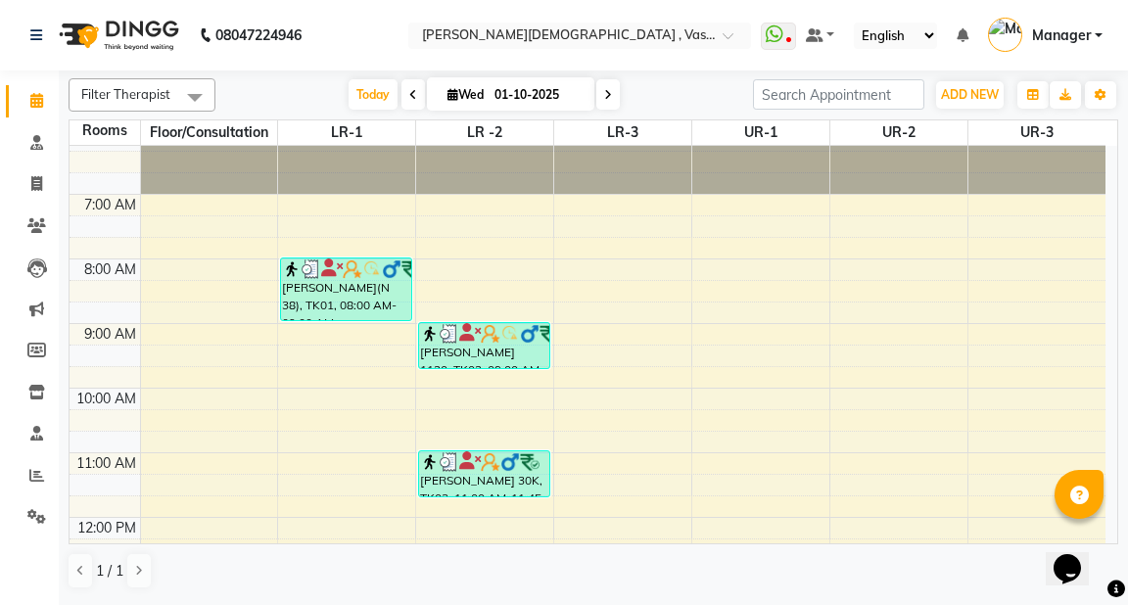
click at [172, 328] on div "6:00 AM 7:00 AM 8:00 AM 9:00 AM 10:00 AM 11:00 AM 12:00 PM 1:00 PM 2:00 PM 3:00…" at bounding box center [588, 614] width 1036 height 968
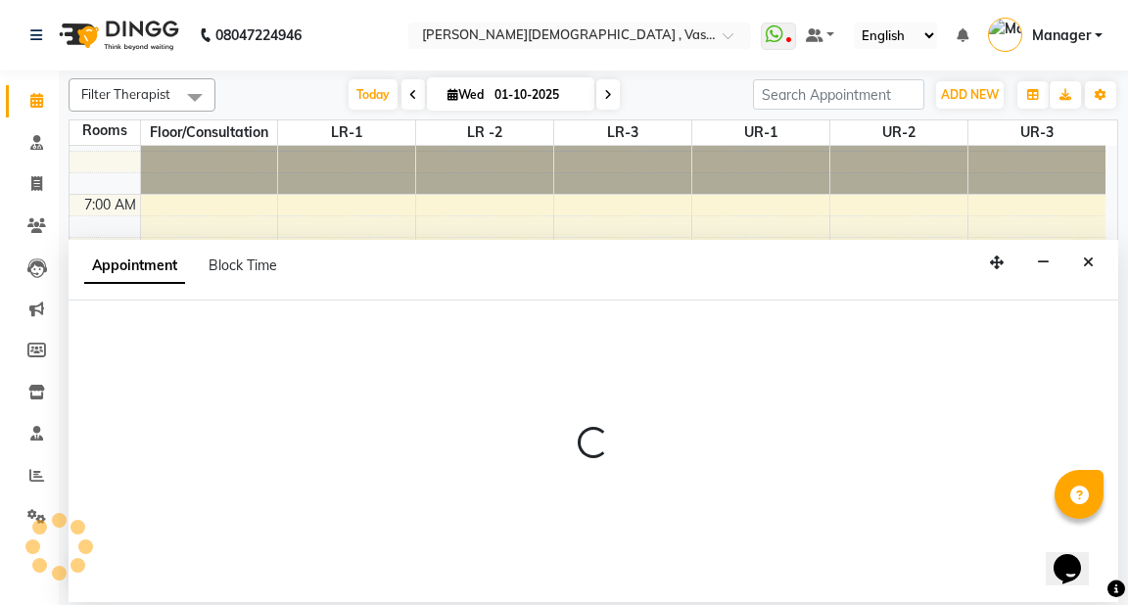
select select "540"
select select "tentative"
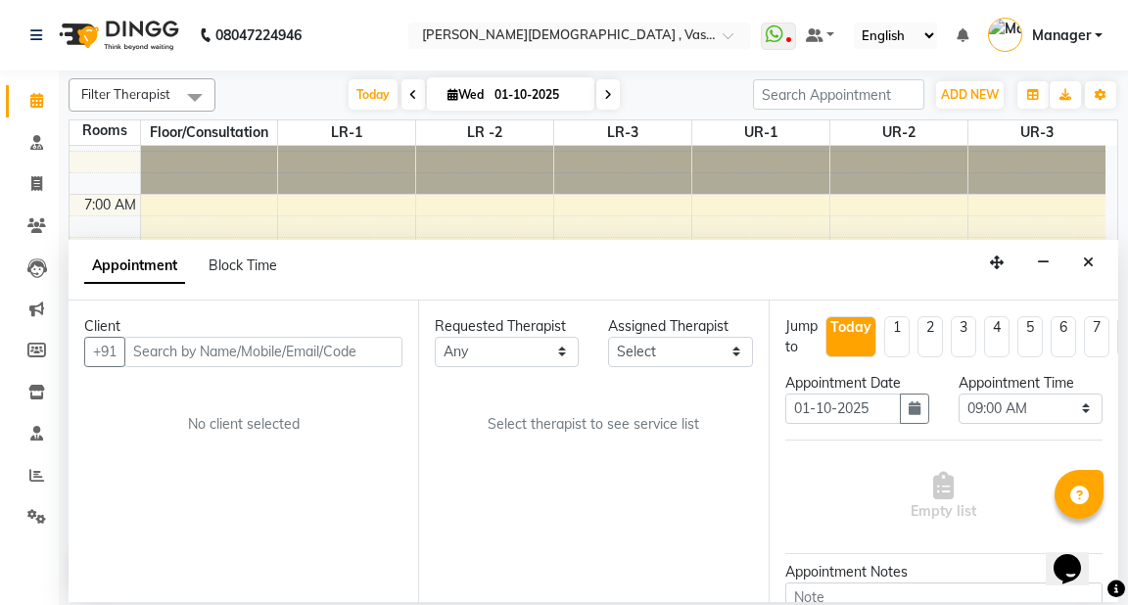
click at [169, 340] on input "text" at bounding box center [263, 352] width 278 height 30
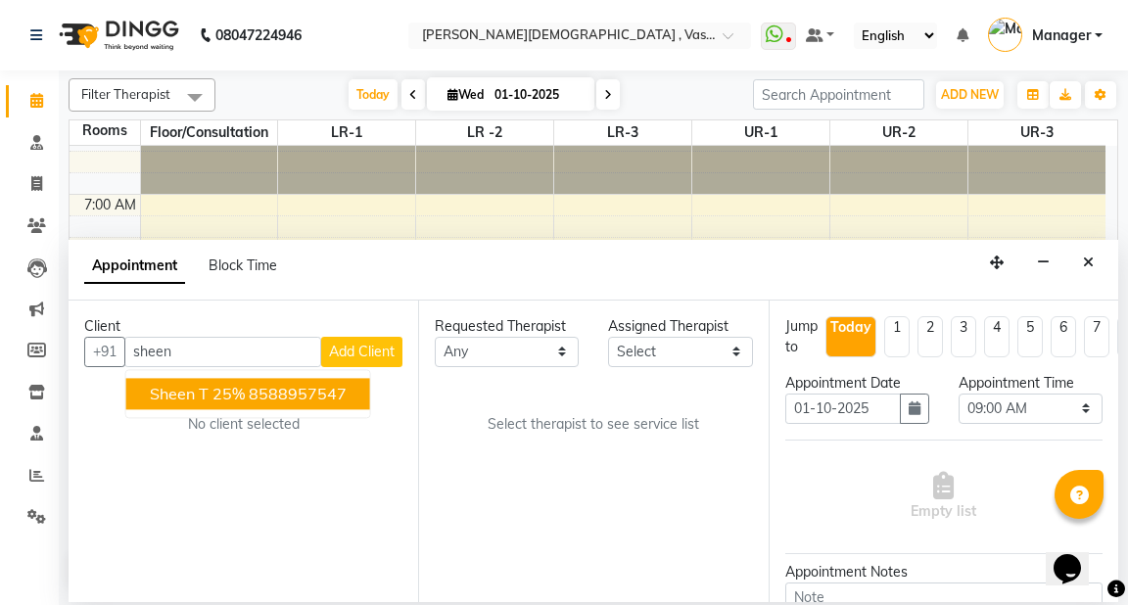
click at [217, 396] on span "sheen T 25%" at bounding box center [197, 394] width 95 height 20
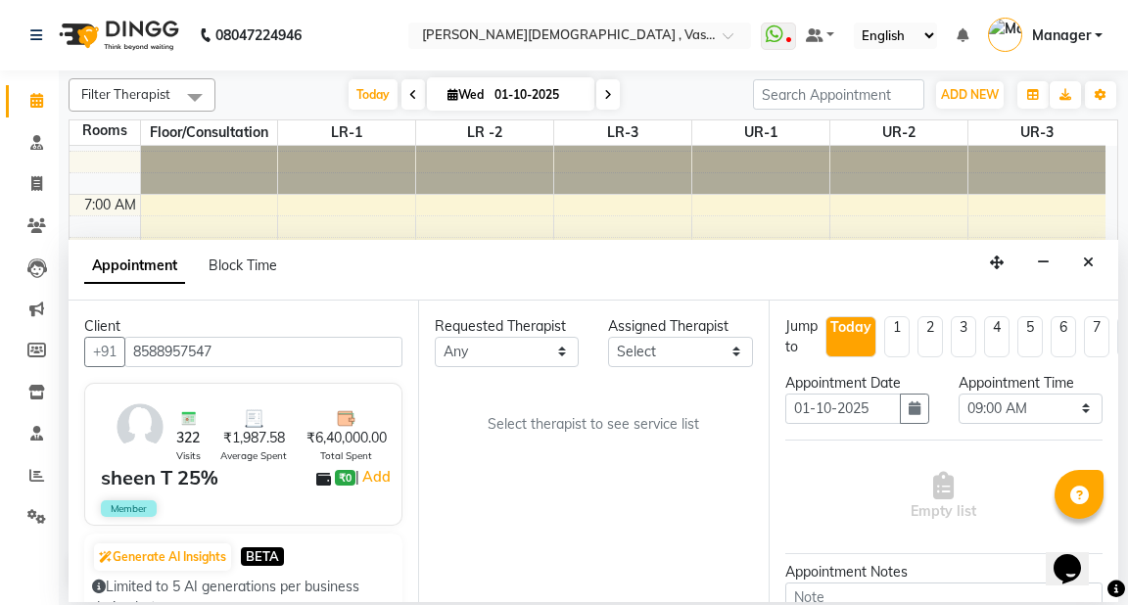
type input "8588957547"
click at [560, 345] on select "Any [PERSON_NAME] V [PERSON_NAME] [PERSON_NAME] A K [PERSON_NAME] N [PERSON_NAM…" at bounding box center [507, 352] width 144 height 30
select select "41713"
click at [435, 337] on select "Any [PERSON_NAME] V [PERSON_NAME] [PERSON_NAME] A K [PERSON_NAME] N [PERSON_NAM…" at bounding box center [507, 352] width 144 height 30
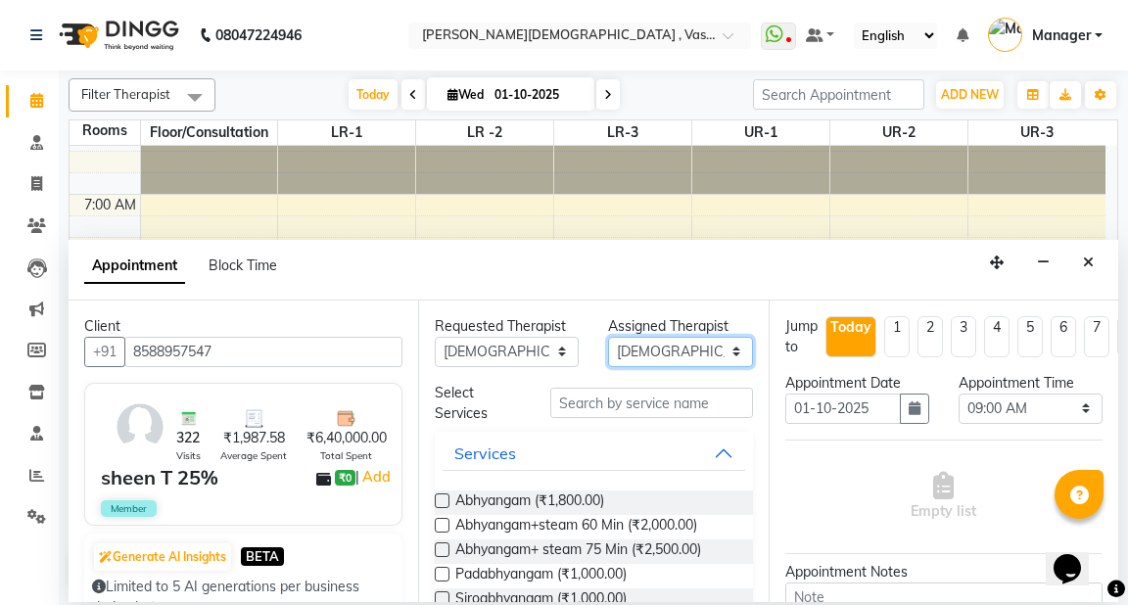
click at [670, 349] on select "Select [PERSON_NAME] V [PERSON_NAME] [PERSON_NAME] A K [PERSON_NAME] N [PERSON_…" at bounding box center [680, 352] width 144 height 30
select select "71499"
click at [608, 337] on select "Select [PERSON_NAME] V [PERSON_NAME] [PERSON_NAME] A K [PERSON_NAME] N [PERSON_…" at bounding box center [680, 352] width 144 height 30
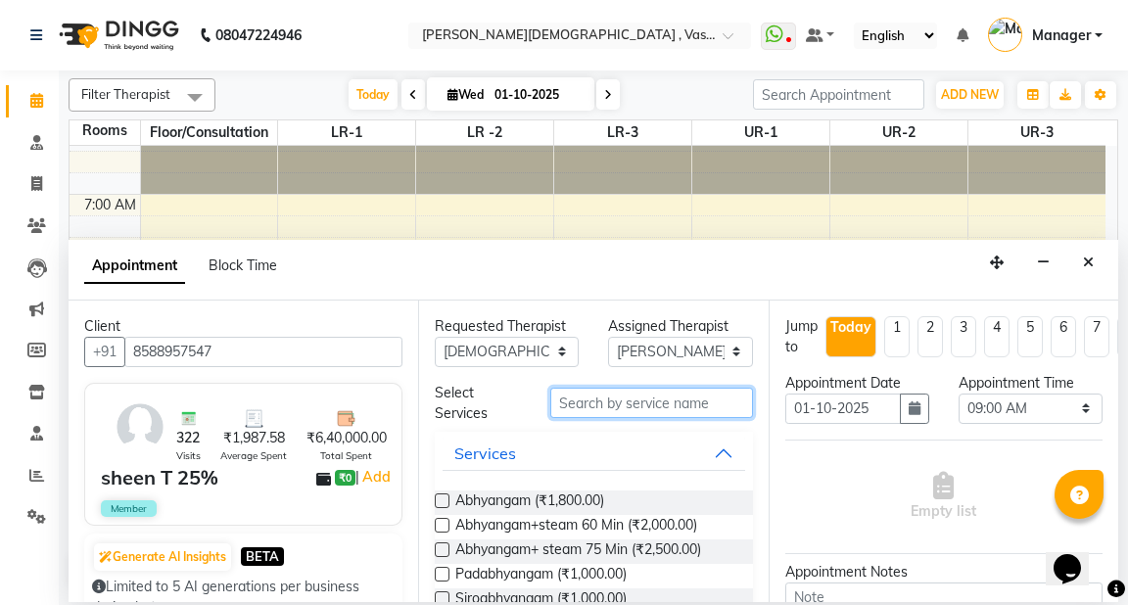
click at [627, 395] on input "text" at bounding box center [651, 403] width 202 height 30
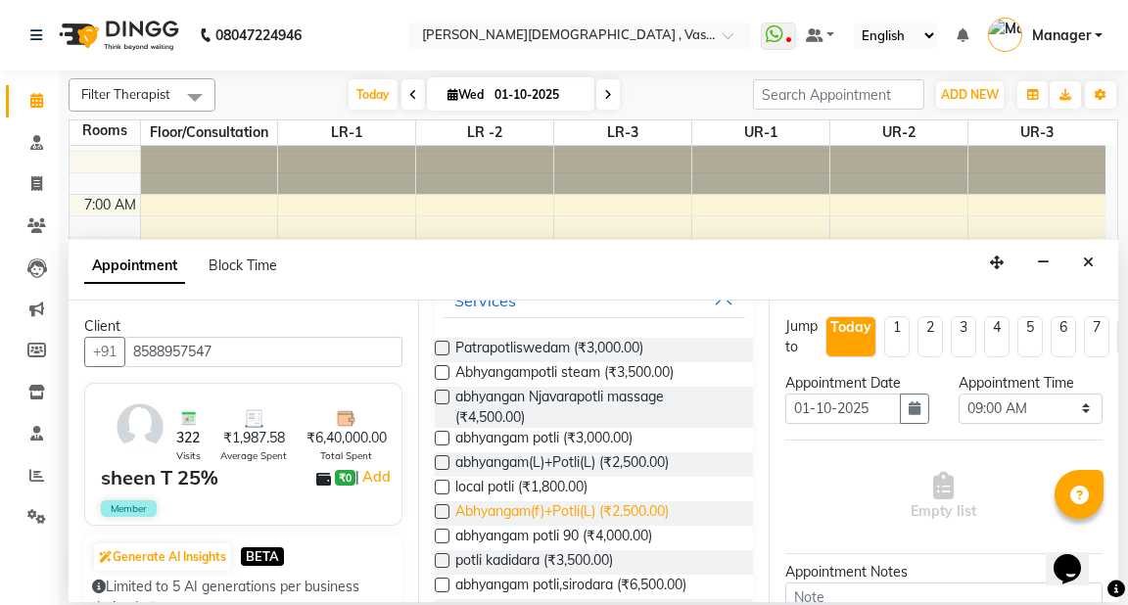
scroll to position [157, 0]
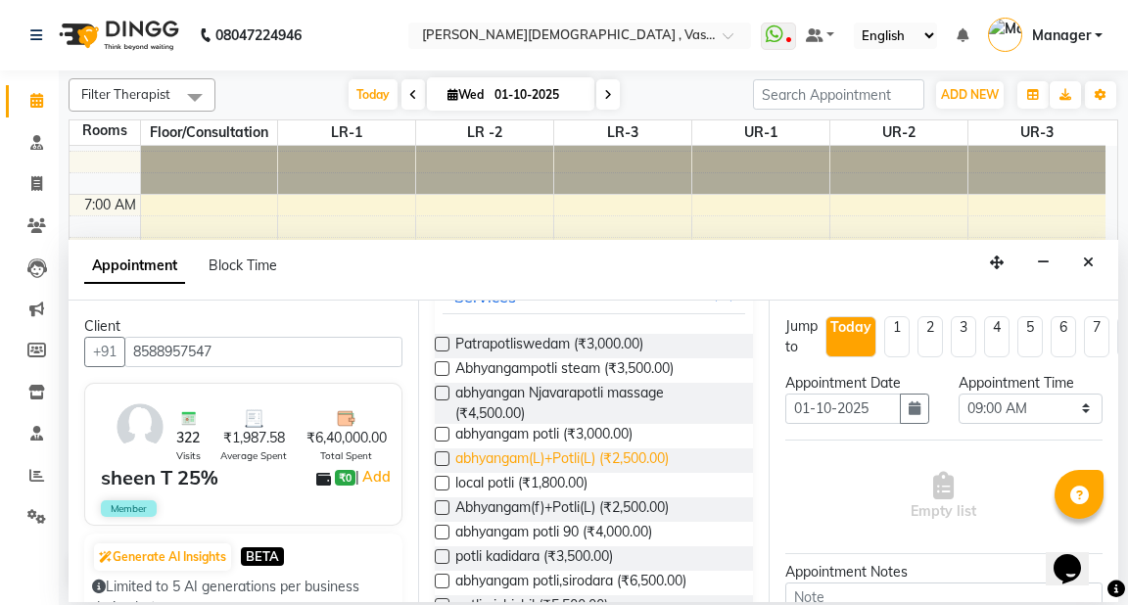
type input "potli"
click at [599, 463] on span "abhyangam(L)+Potli(L) (₹2,500.00)" at bounding box center [561, 460] width 213 height 24
checkbox input "true"
select select "2610"
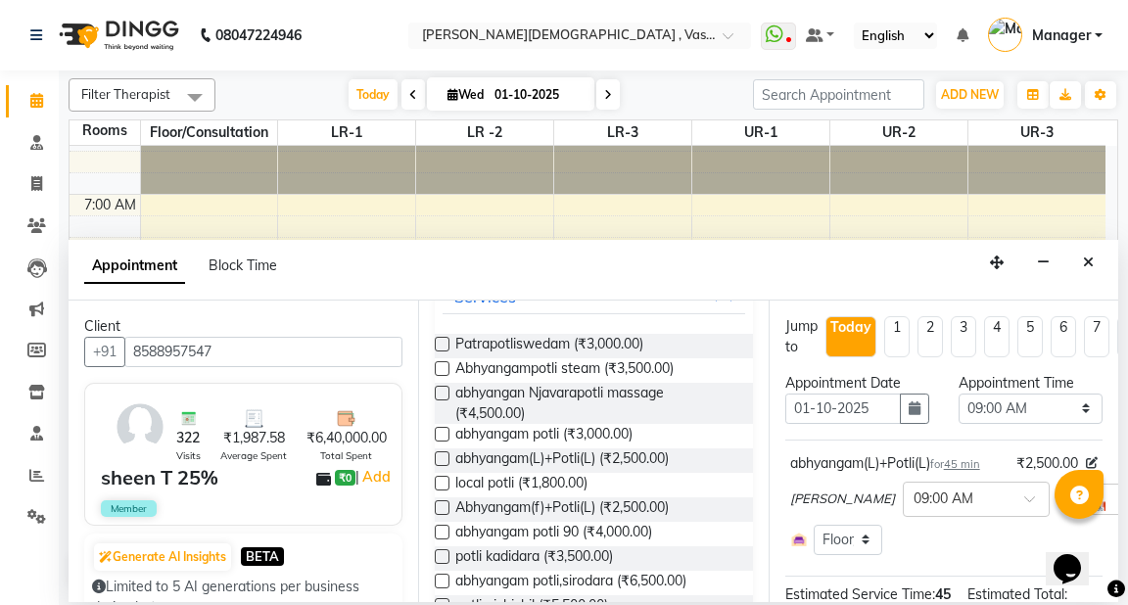
checkbox input "false"
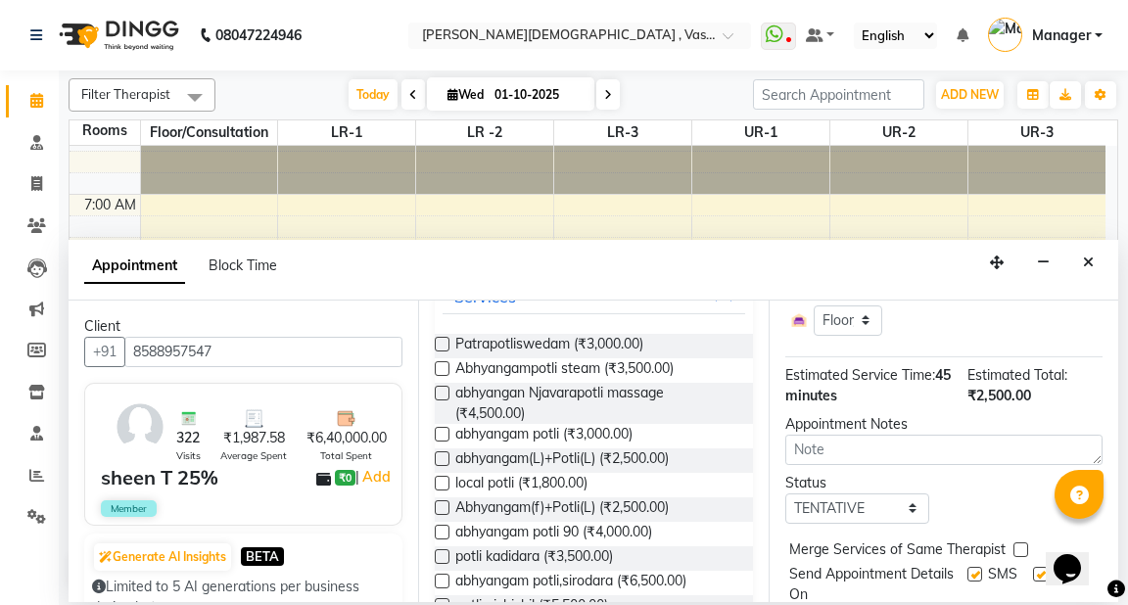
scroll to position [290, 0]
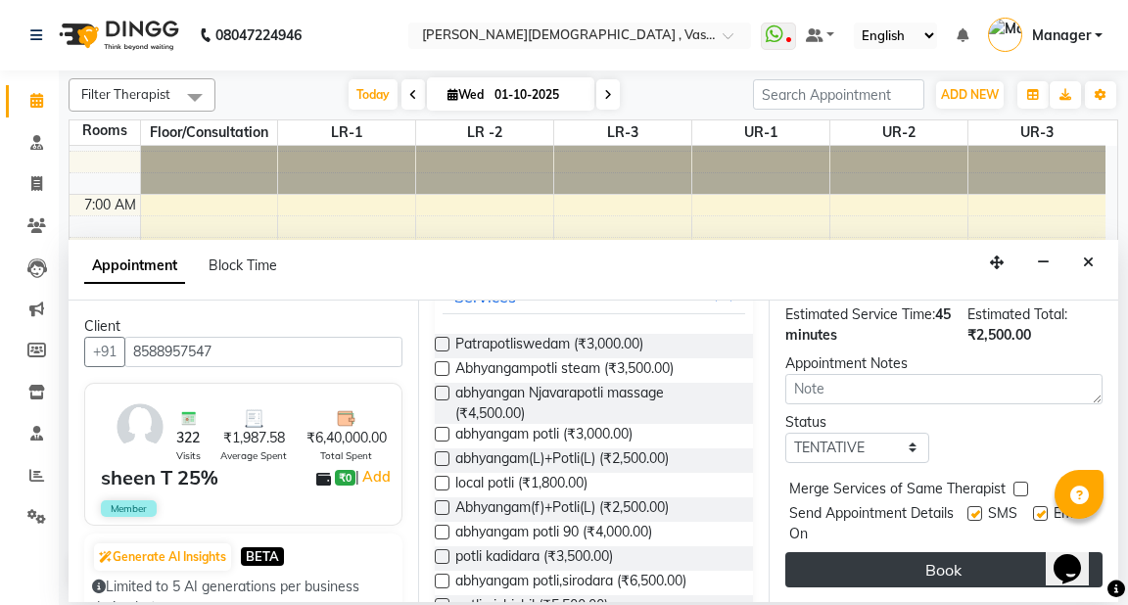
click at [1010, 569] on button "Book" at bounding box center [943, 569] width 317 height 35
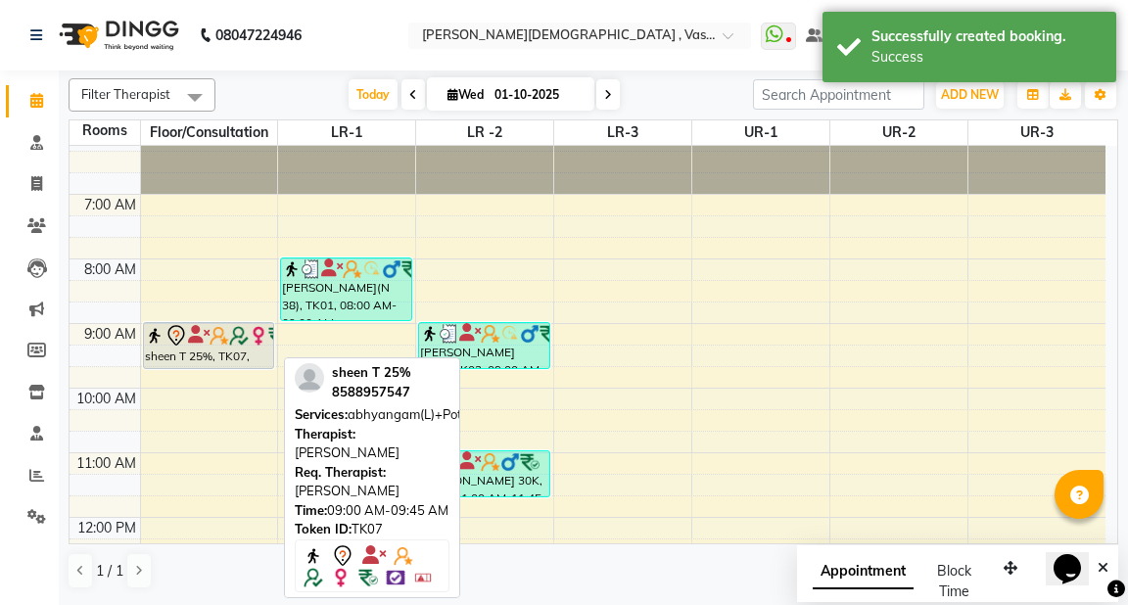
click at [231, 356] on div "sheen T 25%, TK07, 09:00 AM-09:45 AM, abhyangam(L)+Potli(L)" at bounding box center [208, 345] width 129 height 45
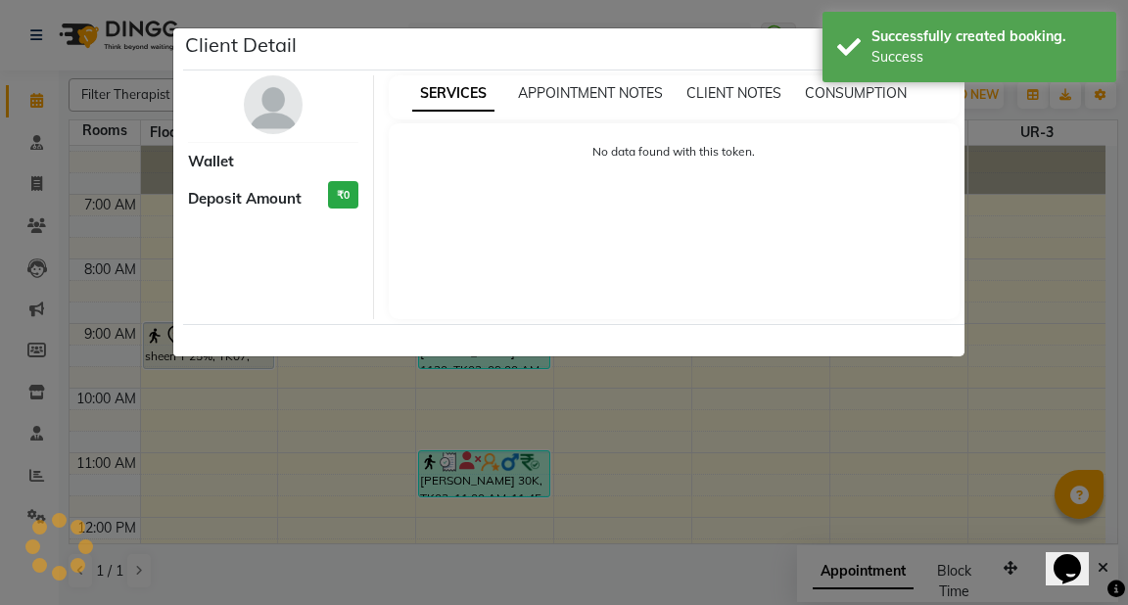
select select "7"
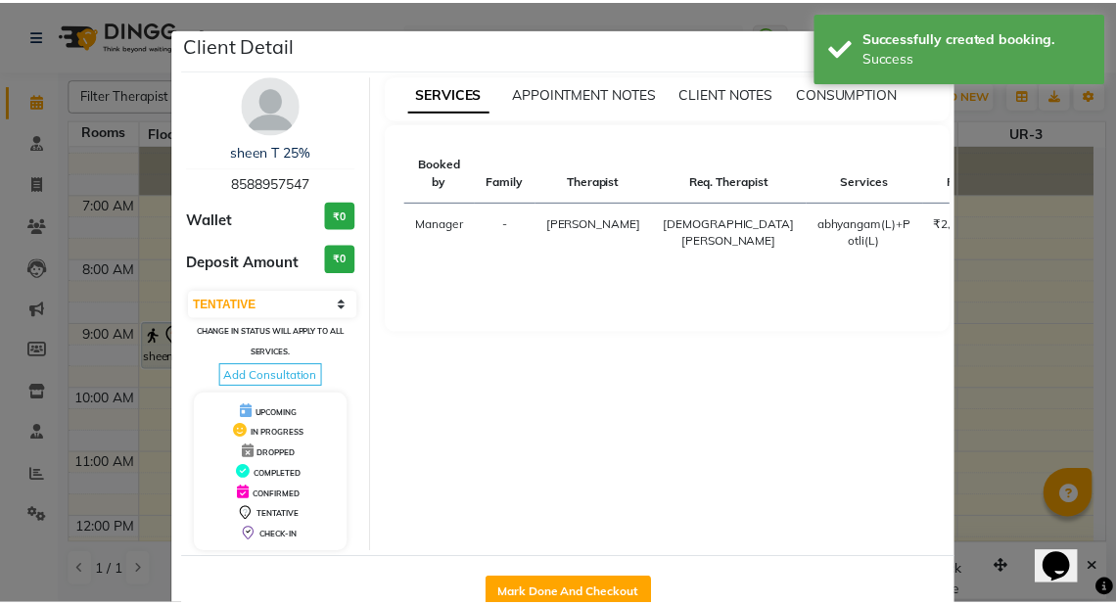
scroll to position [50, 0]
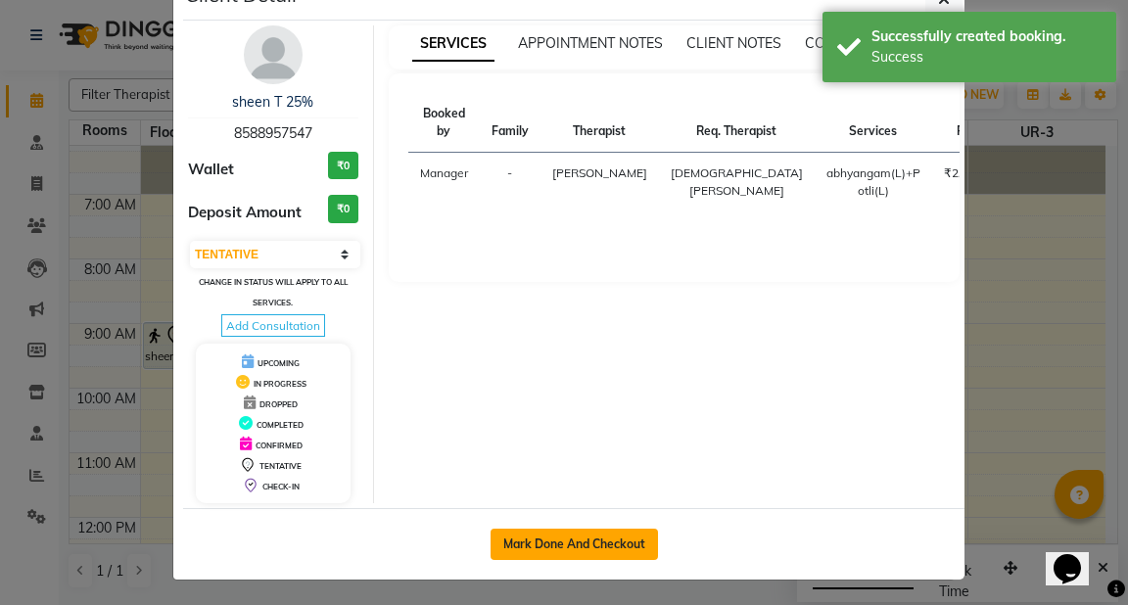
click at [616, 535] on button "Mark Done And Checkout" at bounding box center [574, 544] width 167 height 31
select select "service"
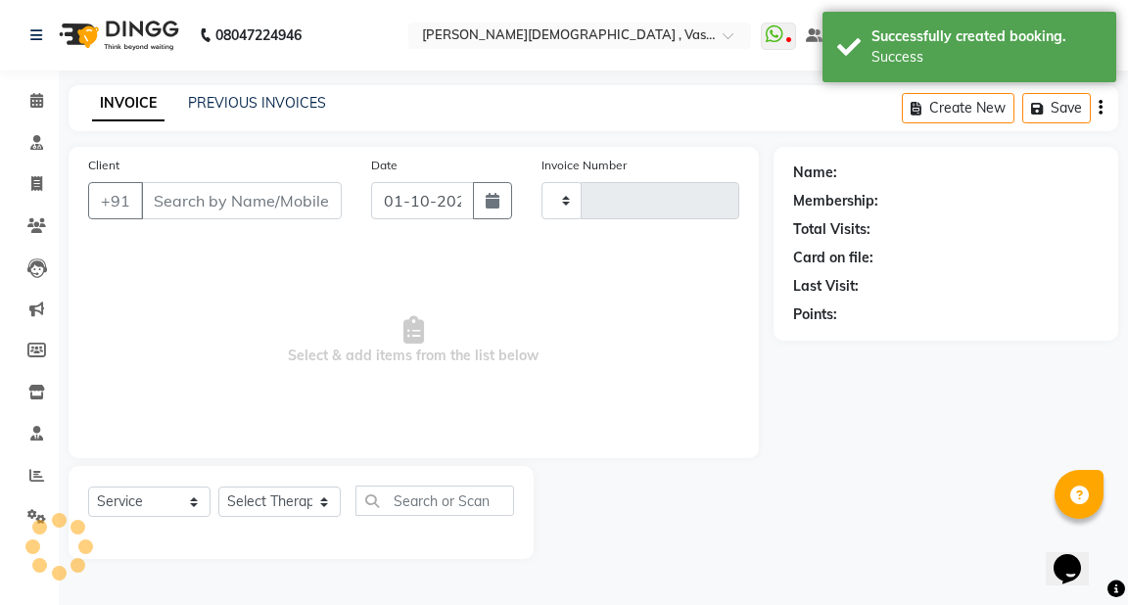
type input "3214"
select select "5571"
type input "8588957547"
select select "71499"
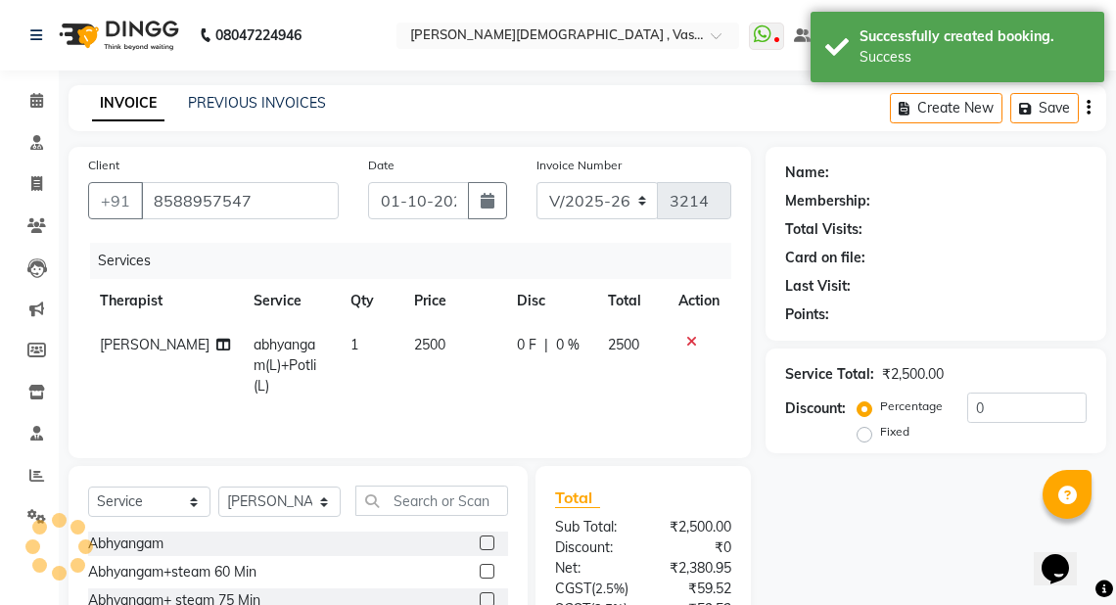
select select "1: Object"
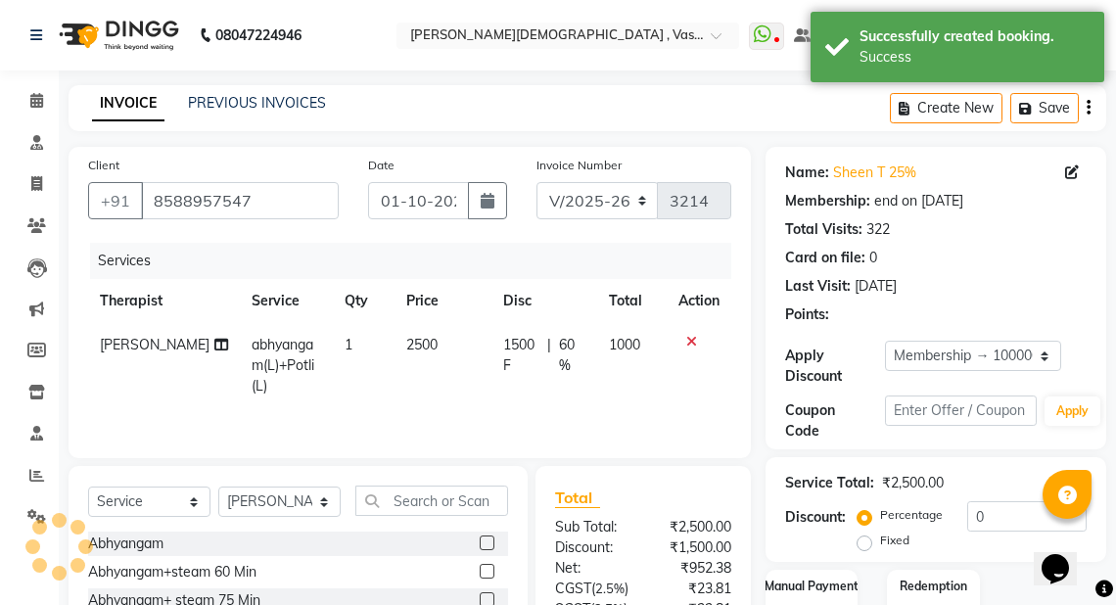
type input "60"
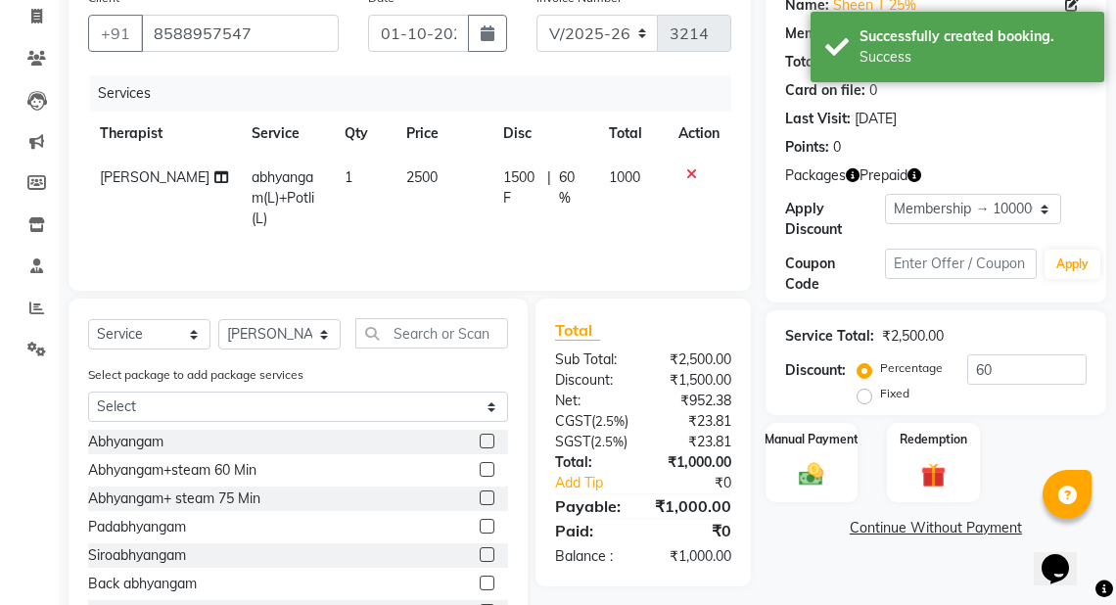
scroll to position [182, 0]
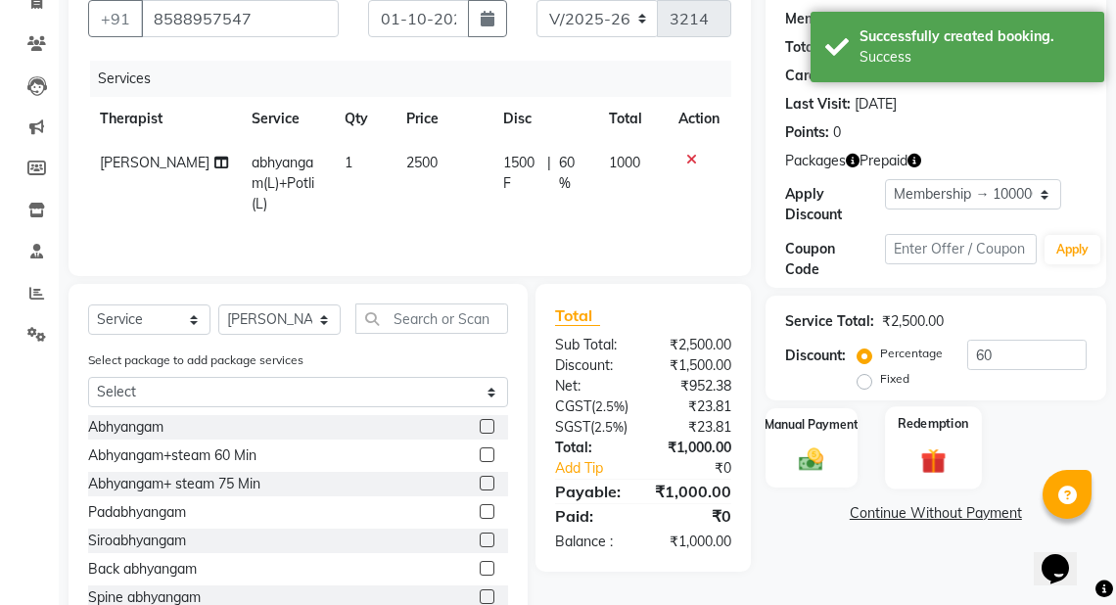
click at [926, 458] on img at bounding box center [934, 461] width 42 height 32
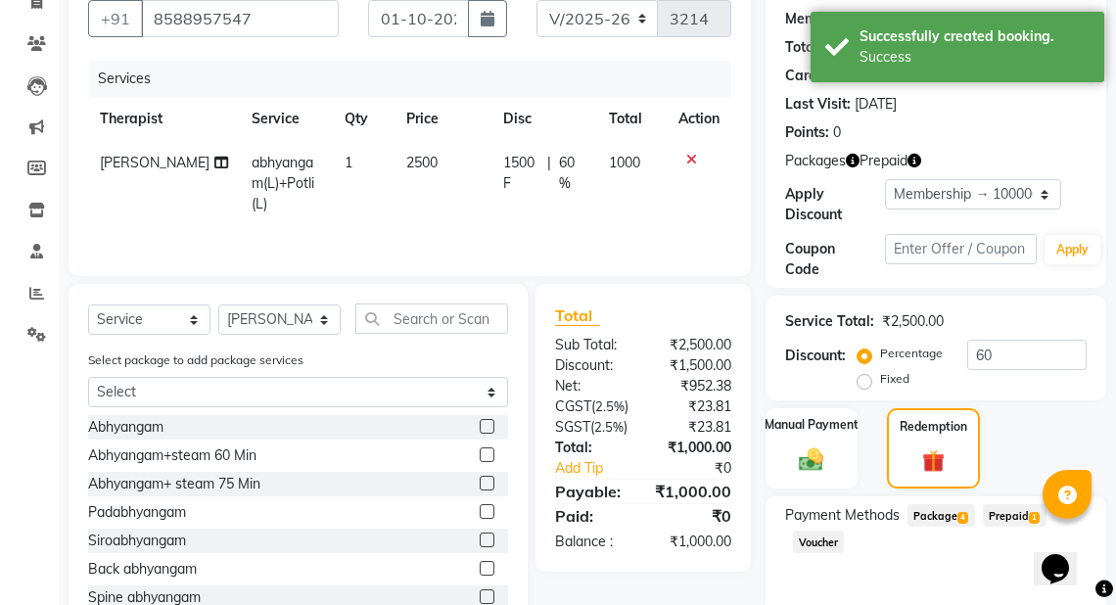
drag, startPoint x: 1014, startPoint y: 514, endPoint x: 1127, endPoint y: 353, distance: 196.1
click at [1016, 513] on span "Prepaid 1" at bounding box center [1015, 515] width 64 height 23
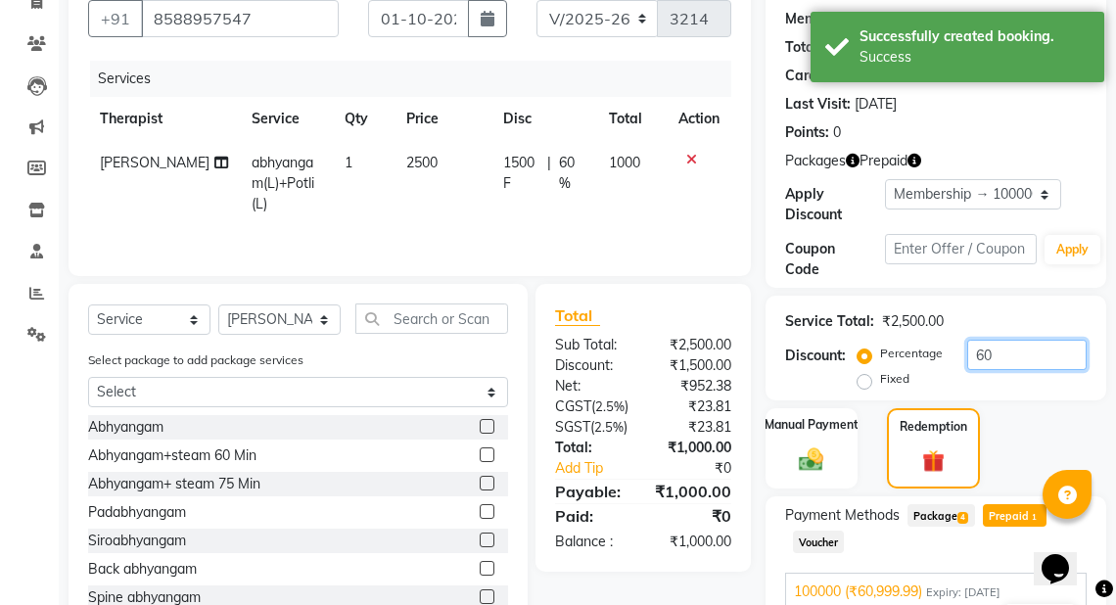
drag, startPoint x: 1085, startPoint y: 488, endPoint x: 1021, endPoint y: 492, distance: 63.8
click at [1077, 423] on body "08047224946 Select Location × Ayurnava Ayurveda , Vasant Kunj WhatsApp Status ✕…" at bounding box center [558, 120] width 1116 height 605
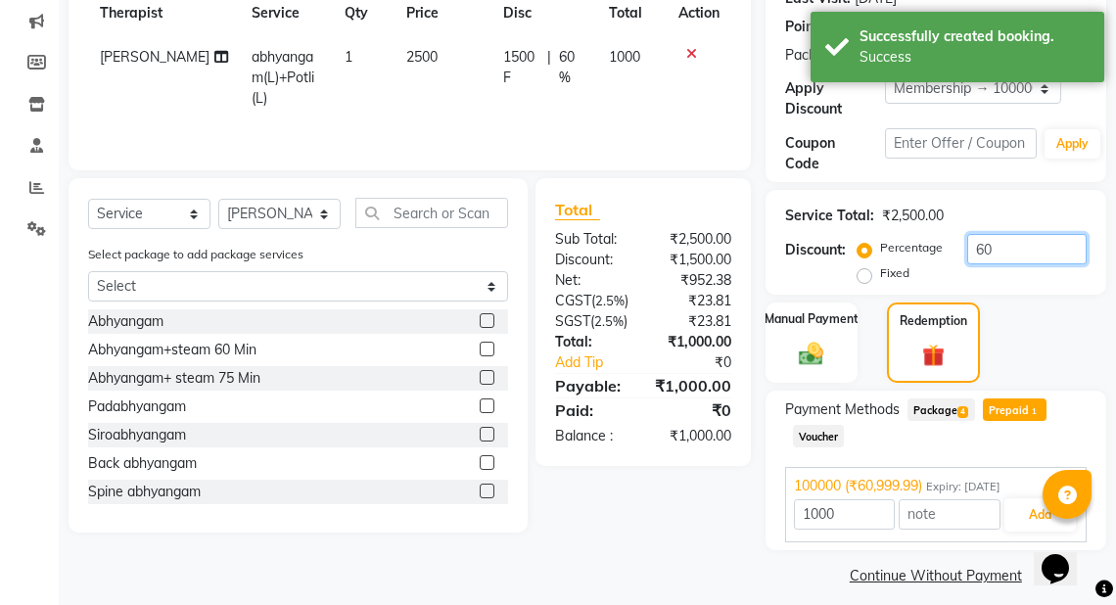
scroll to position [303, 0]
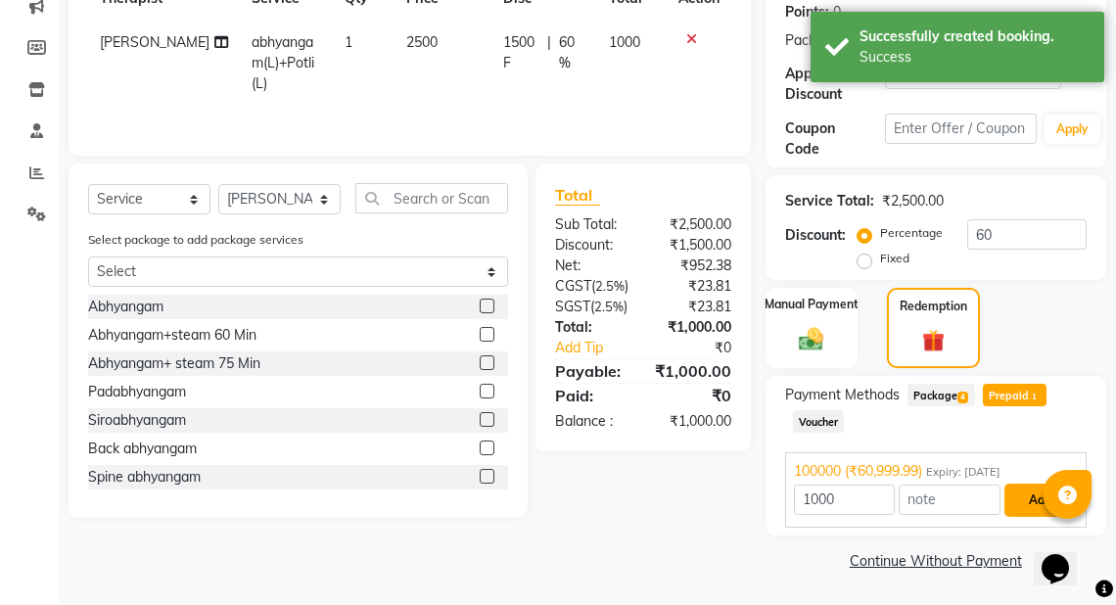
click at [1026, 493] on button "Add" at bounding box center [1040, 500] width 71 height 33
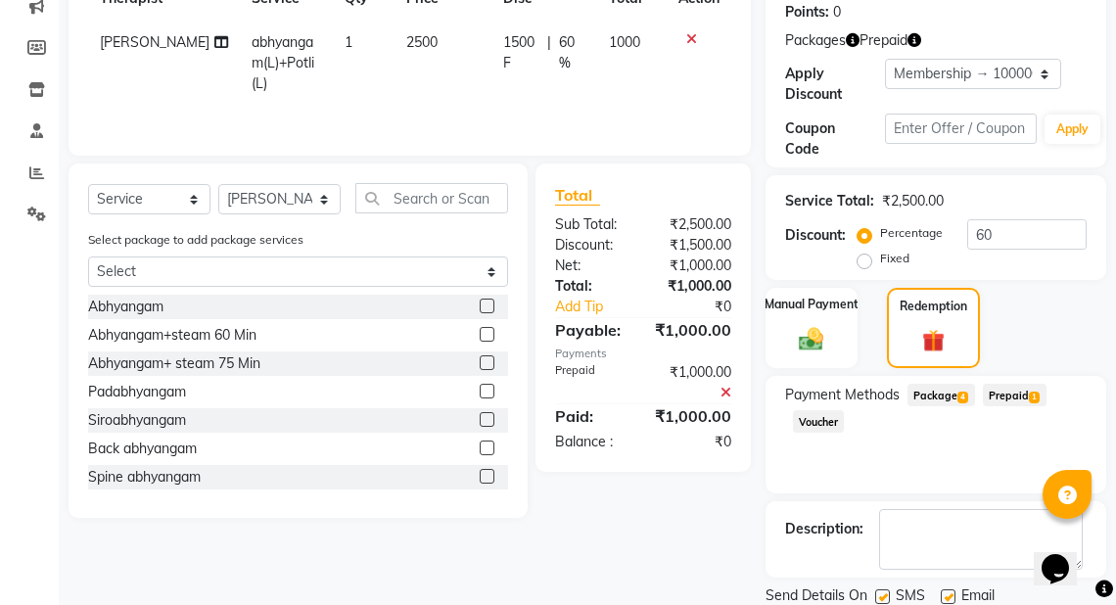
scroll to position [369, 0]
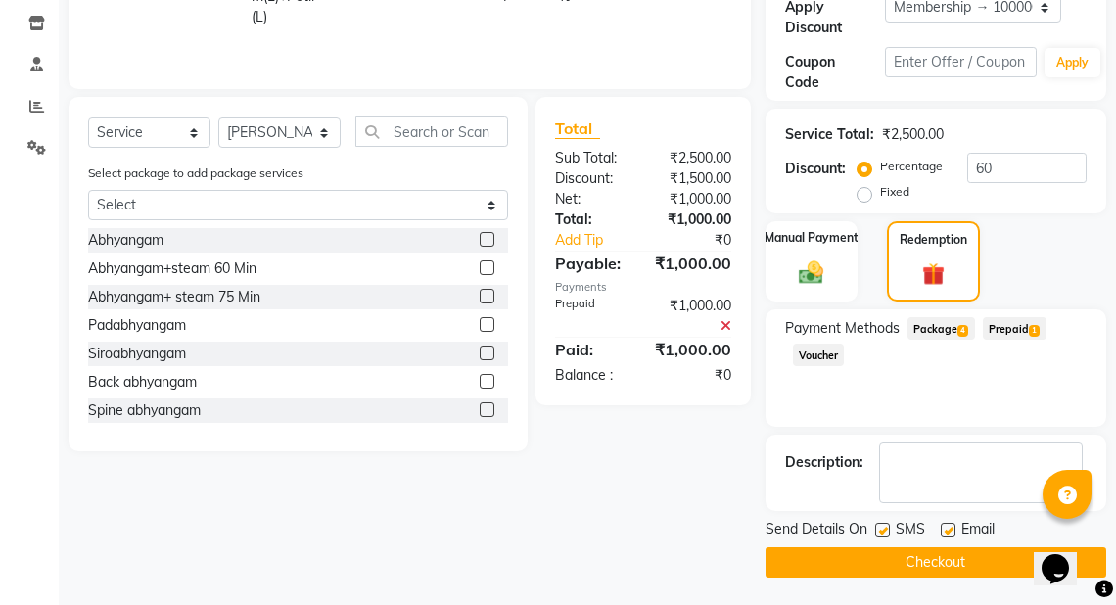
drag, startPoint x: 1126, startPoint y: 435, endPoint x: 62, endPoint y: 41, distance: 1134.7
click at [928, 566] on button "Checkout" at bounding box center [936, 562] width 341 height 30
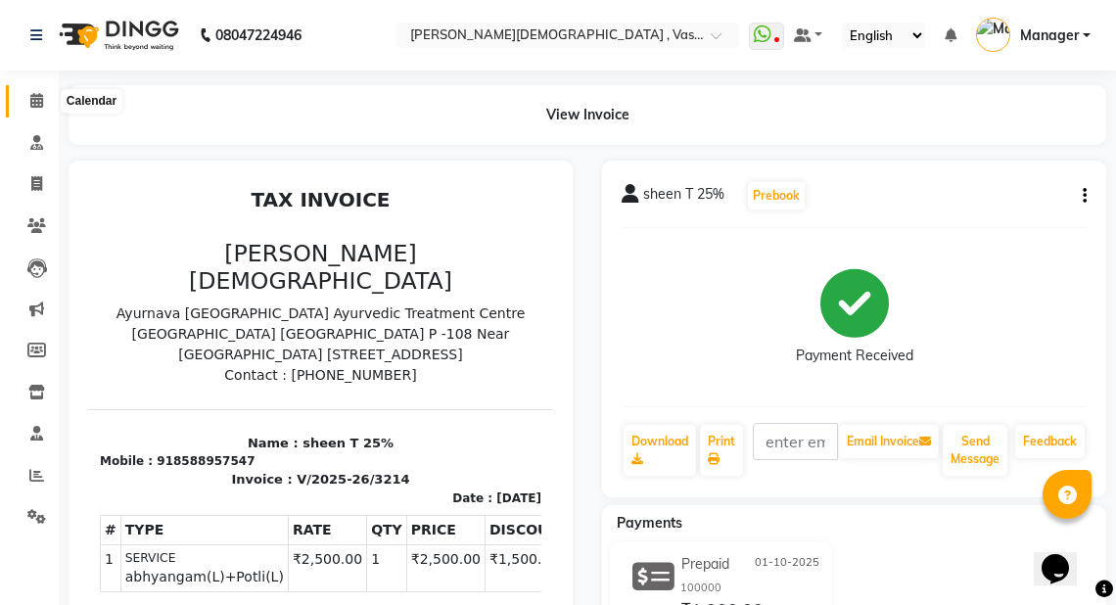
click at [36, 102] on icon at bounding box center [36, 100] width 13 height 15
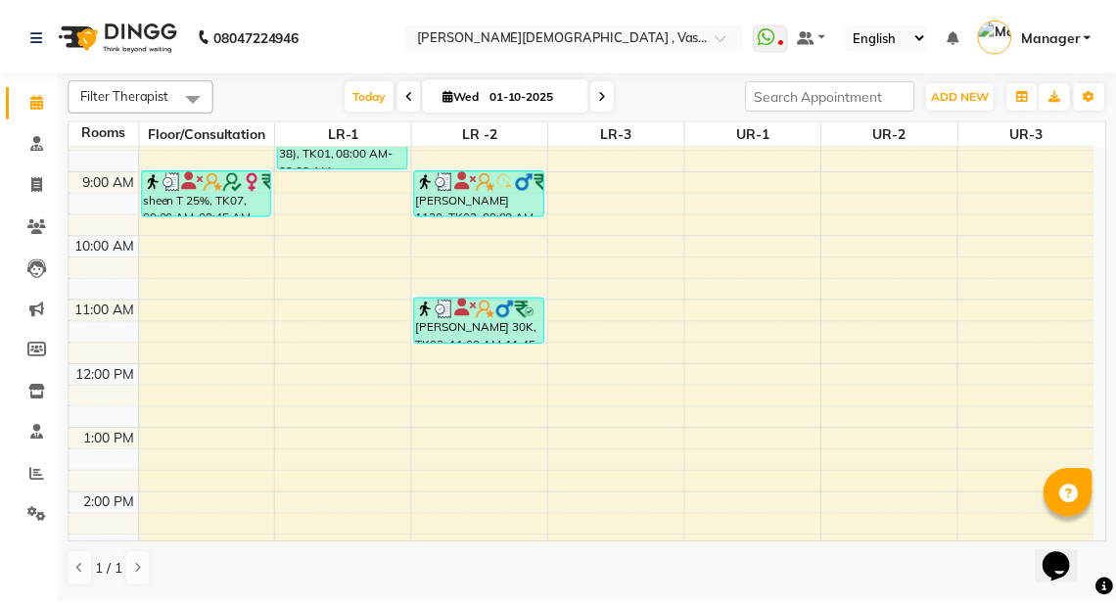
scroll to position [163, 0]
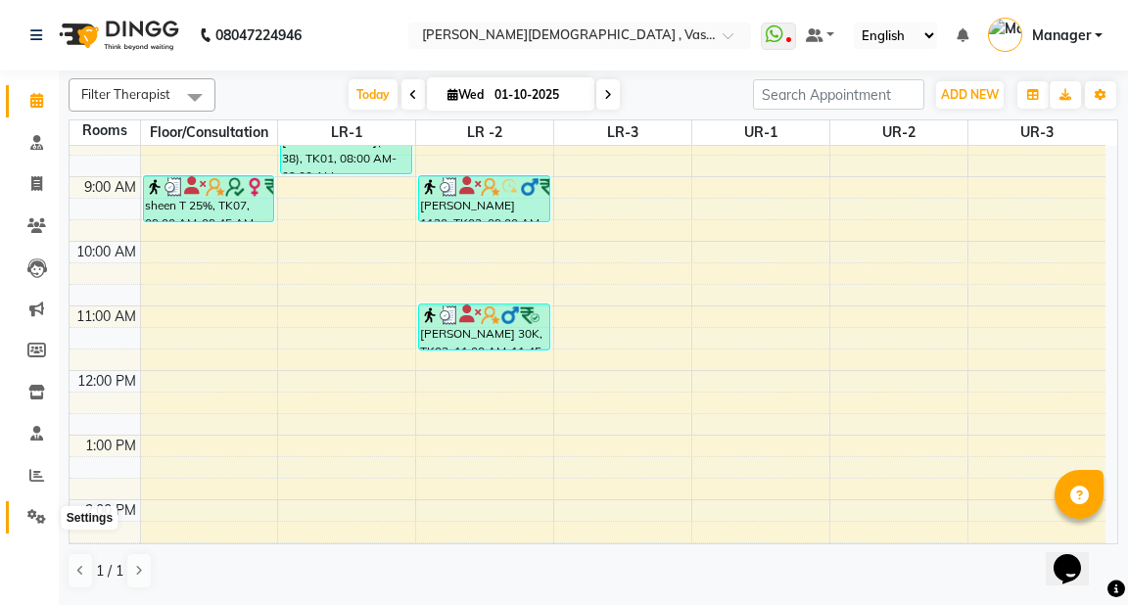
click at [36, 510] on icon at bounding box center [36, 516] width 19 height 15
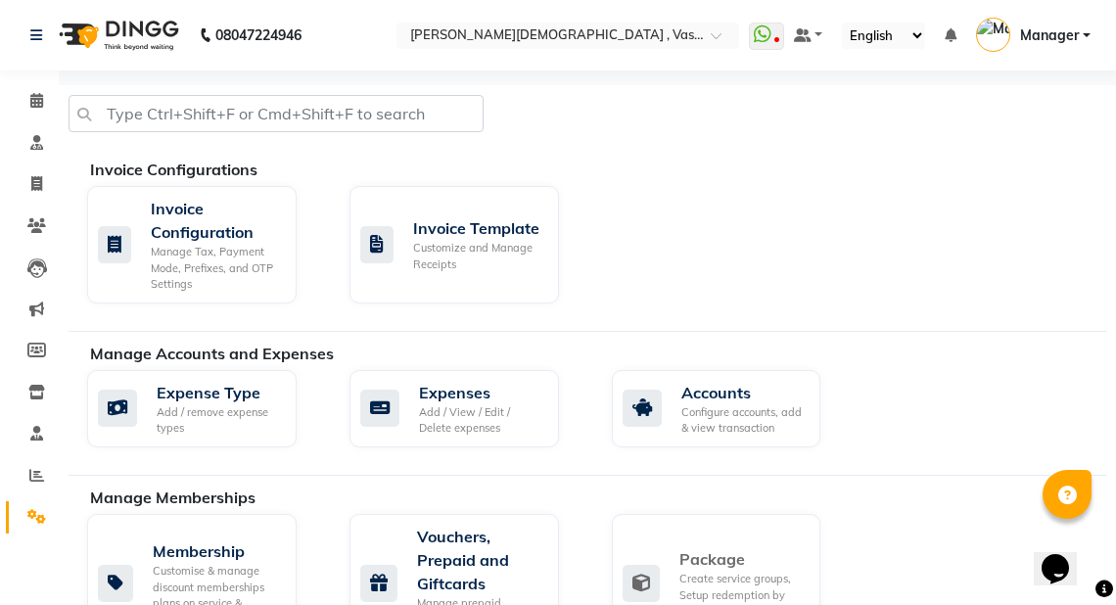
click at [758, 553] on div "Package" at bounding box center [742, 558] width 126 height 23
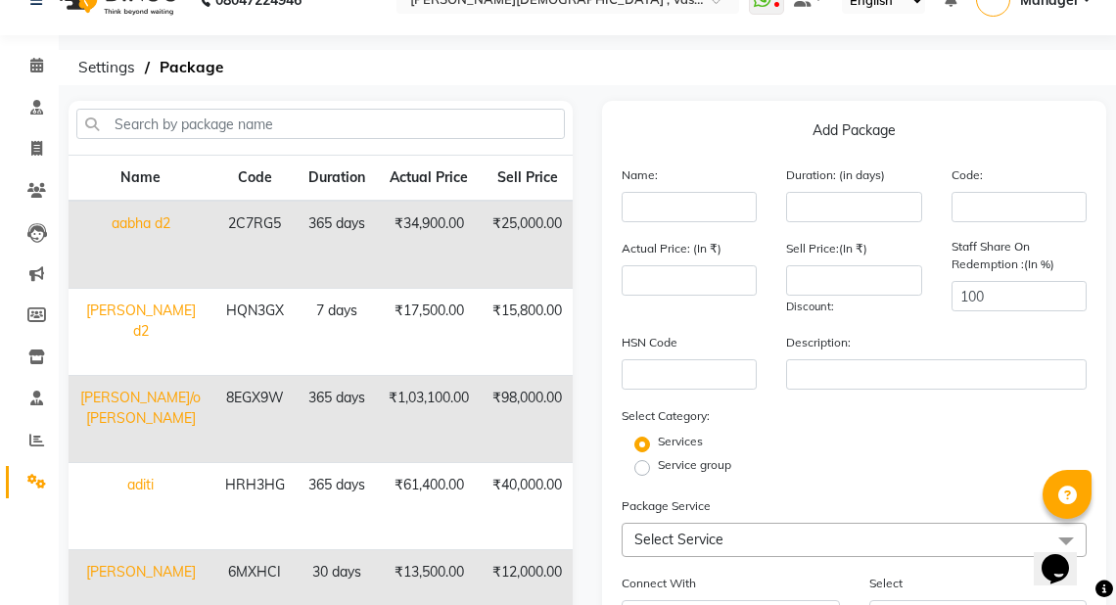
scroll to position [54, 0]
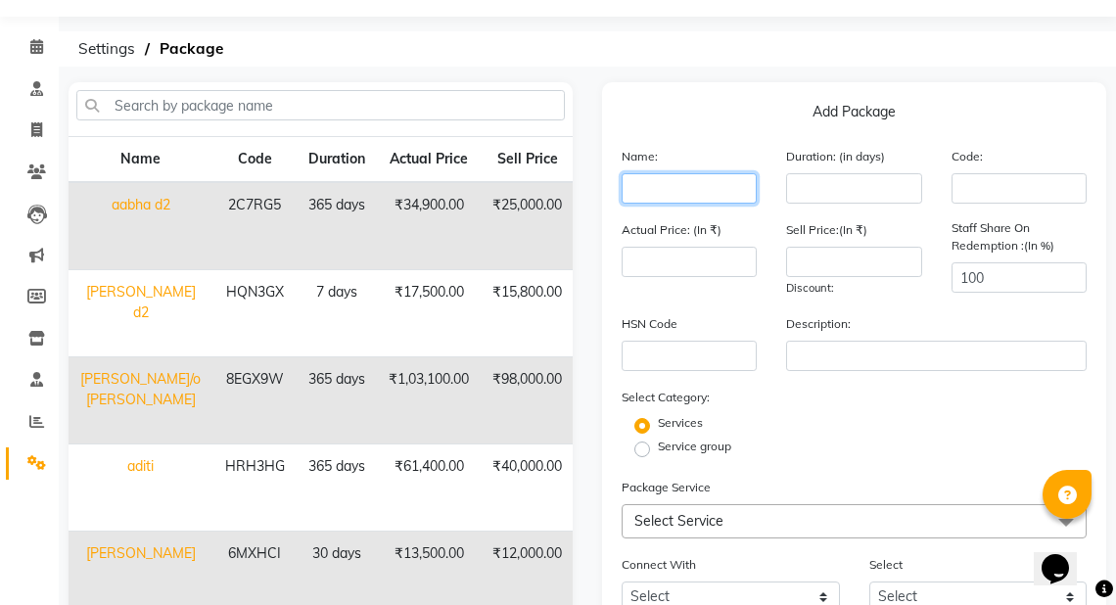
click at [697, 194] on input "text" at bounding box center [689, 188] width 135 height 30
type input "Rolly"
click at [886, 193] on input "number" at bounding box center [853, 188] width 135 height 30
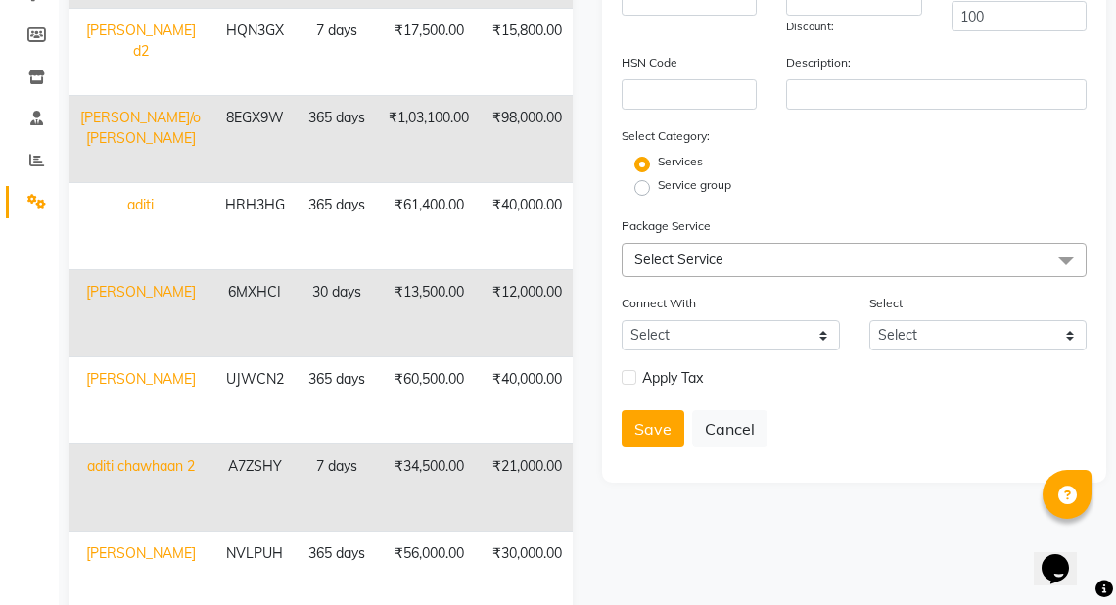
scroll to position [307, 0]
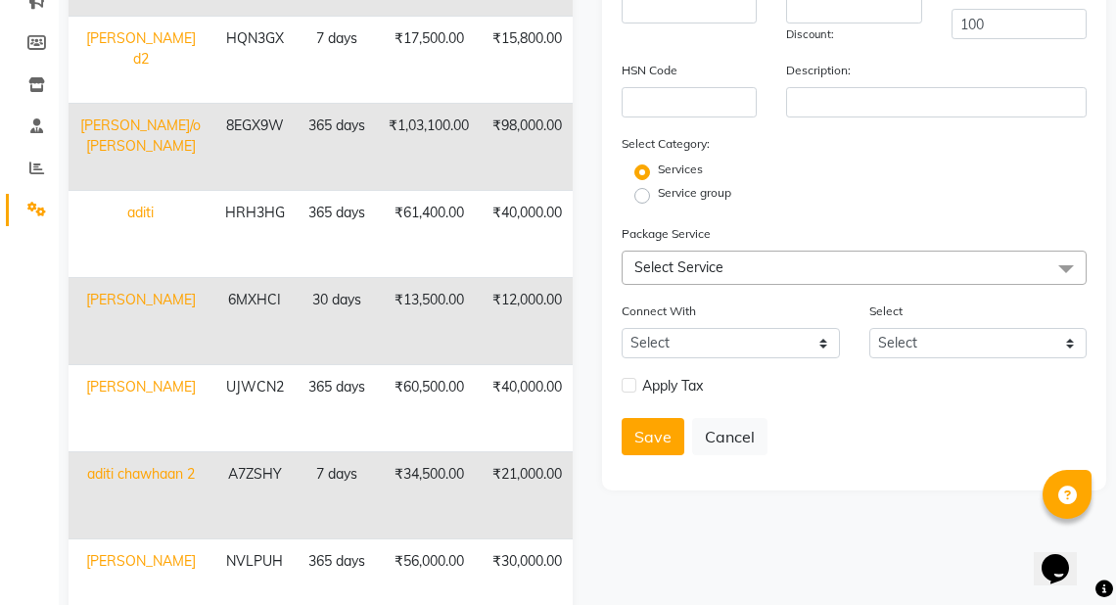
type input "365"
click at [650, 259] on span "Select Service" at bounding box center [854, 268] width 465 height 34
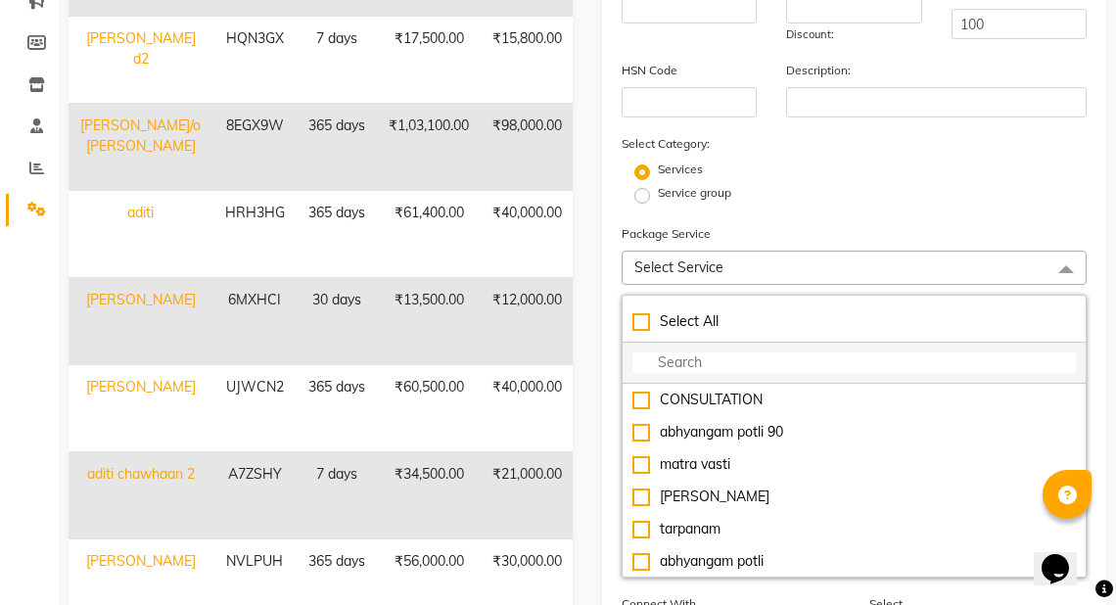
click at [674, 367] on input "multiselect-search" at bounding box center [854, 362] width 444 height 21
type input "a"
type input "potl"
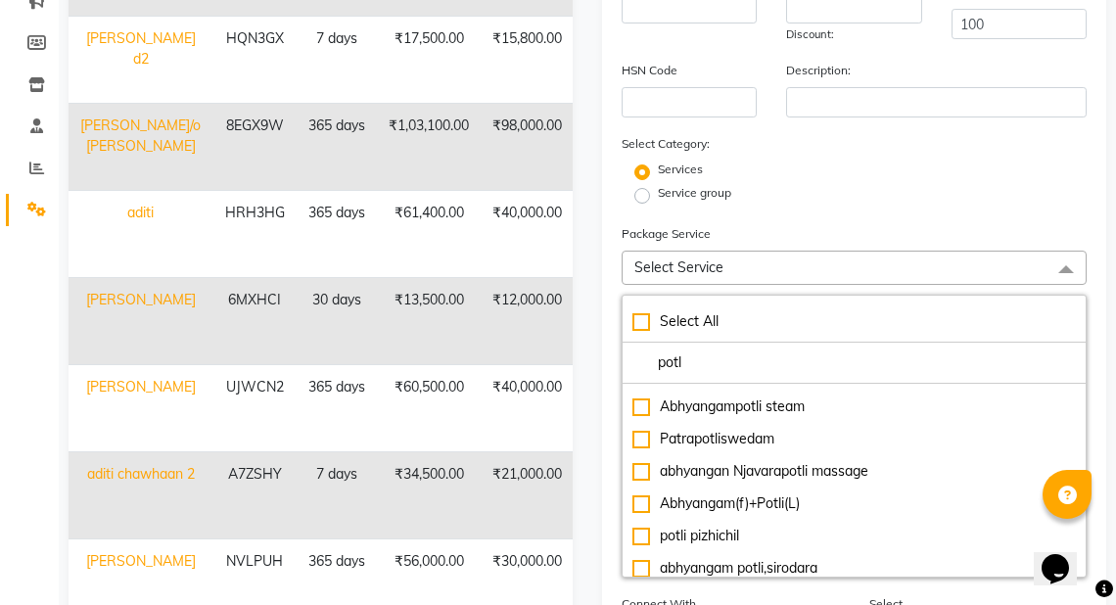
scroll to position [164, 0]
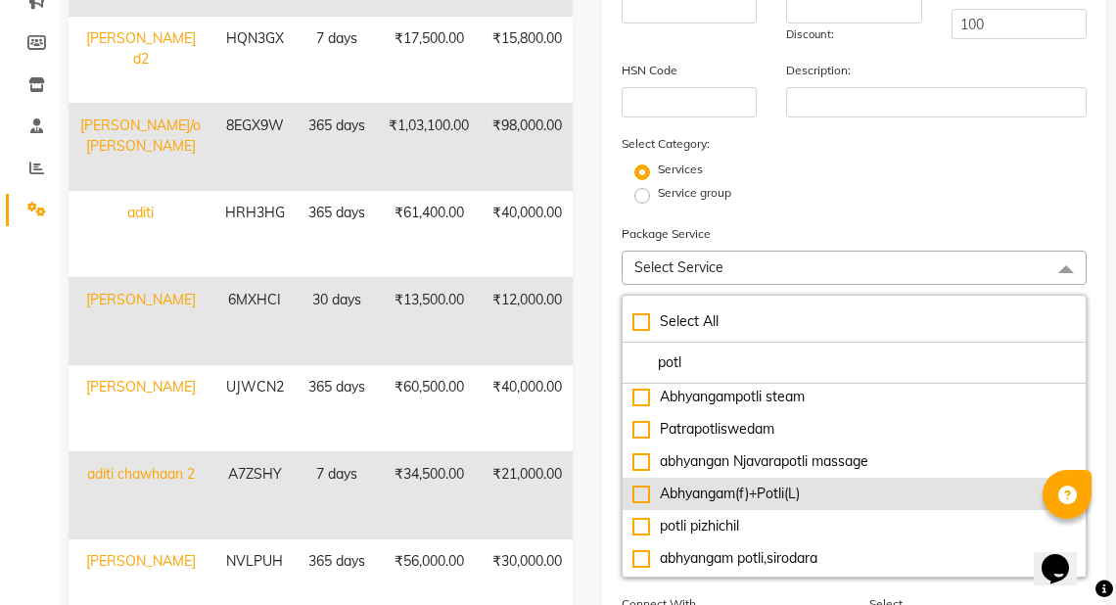
click at [876, 504] on div "Abhyangam(f)+Potli(L)" at bounding box center [854, 494] width 444 height 21
type input "2500"
checkbox input "true"
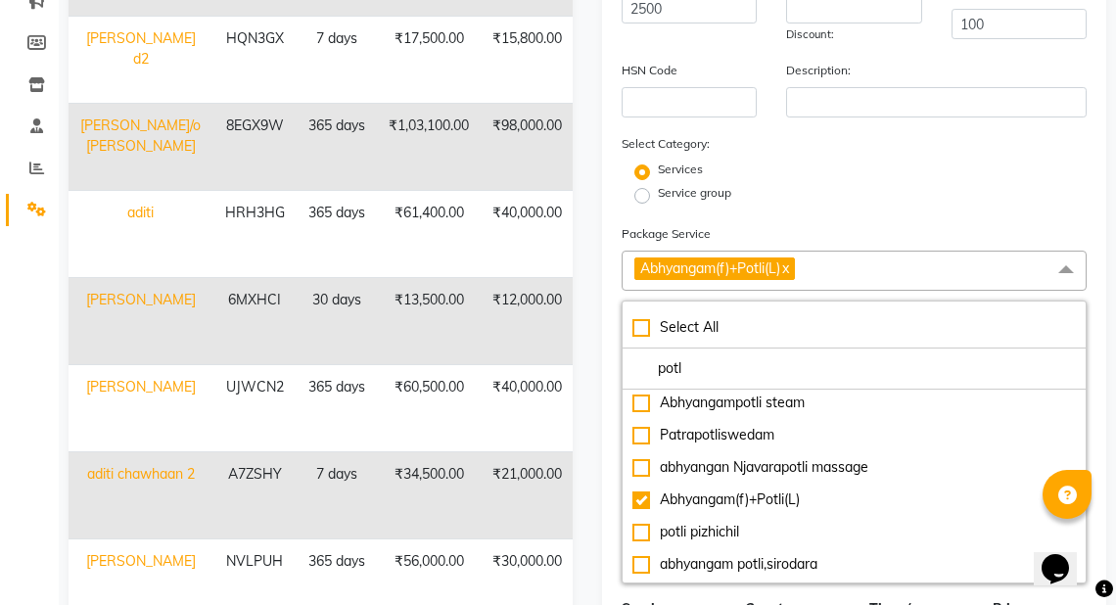
click at [843, 278] on span "Abhyangam(f)+Potli(L) x" at bounding box center [854, 271] width 465 height 40
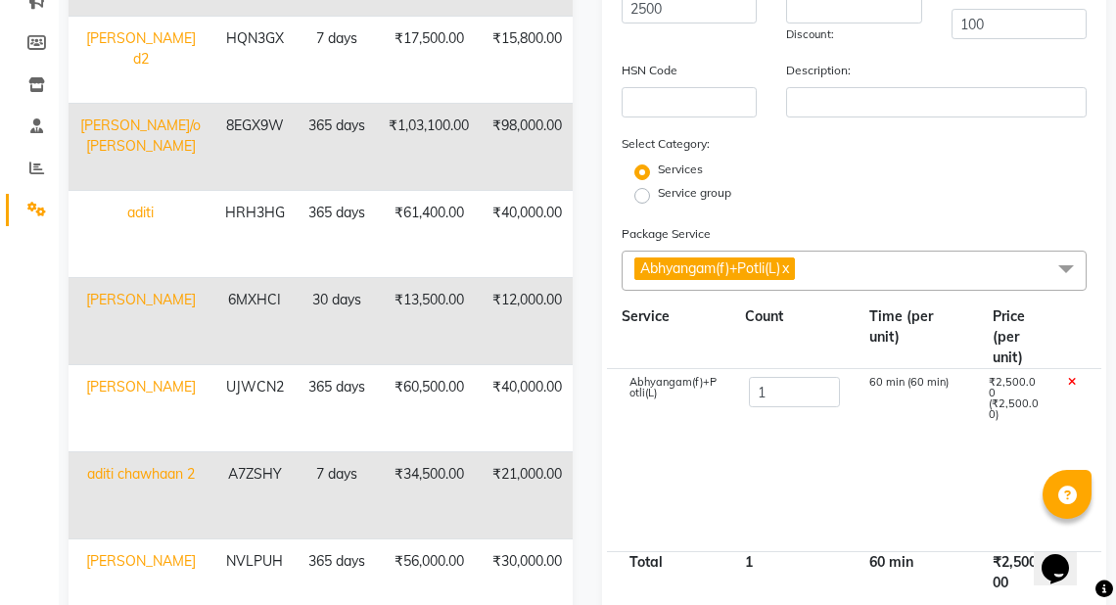
click at [822, 275] on span "Abhyangam(f)+Potli(L) x" at bounding box center [854, 271] width 465 height 40
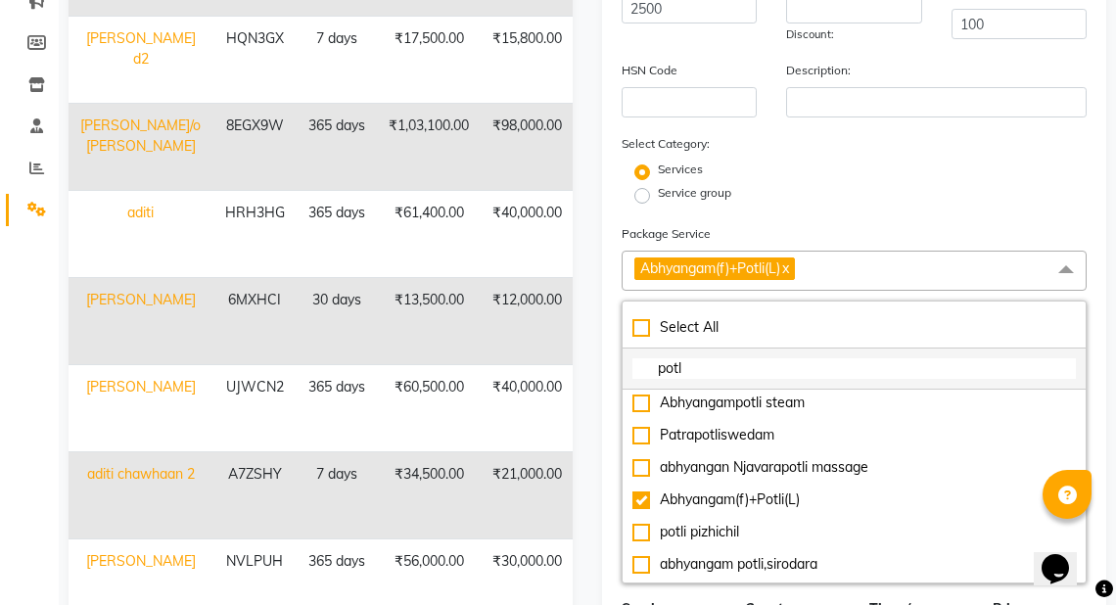
drag, startPoint x: 715, startPoint y: 372, endPoint x: 654, endPoint y: 380, distance: 61.2
click at [654, 379] on input "potl" at bounding box center [854, 368] width 444 height 21
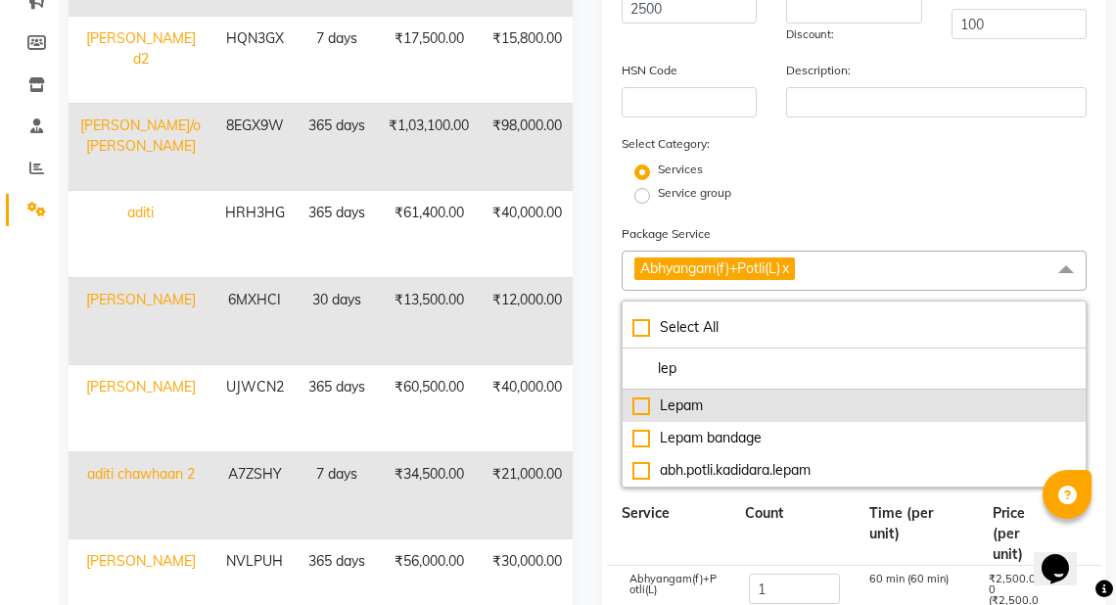
type input "lep"
click at [651, 408] on div "Lepam" at bounding box center [854, 406] width 444 height 21
type input "3300"
checkbox input "true"
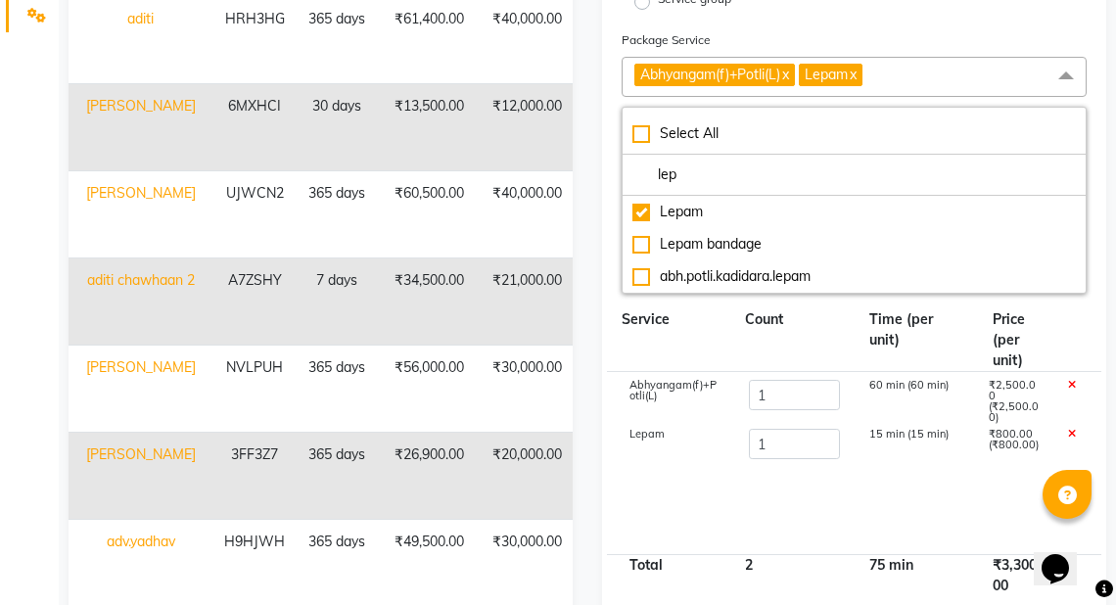
scroll to position [529, 0]
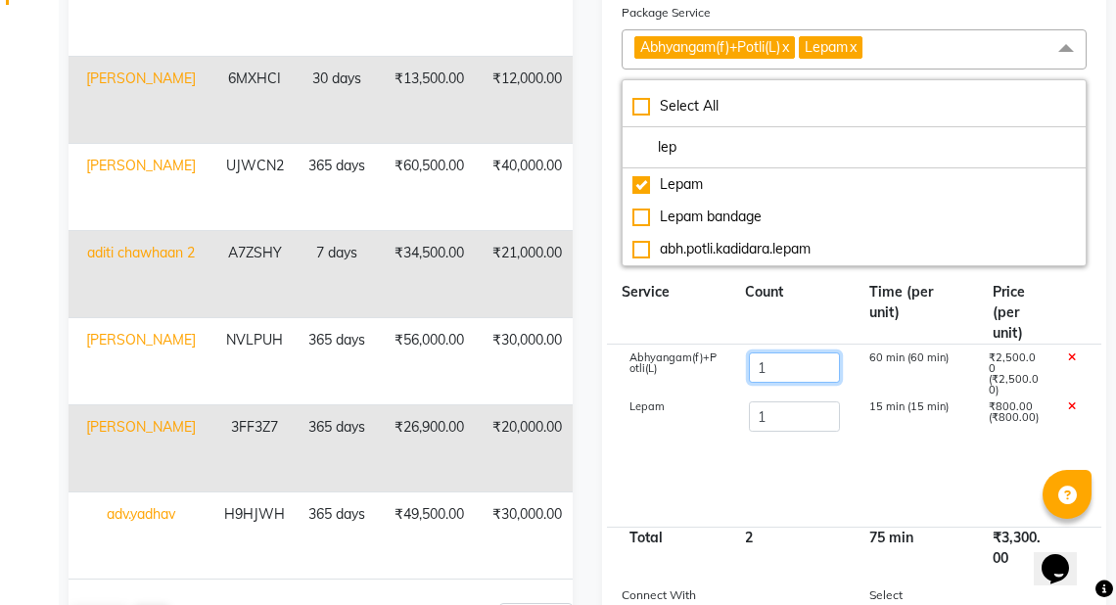
drag, startPoint x: 797, startPoint y: 368, endPoint x: 759, endPoint y: 374, distance: 38.6
click at [759, 374] on input "1" at bounding box center [794, 367] width 90 height 30
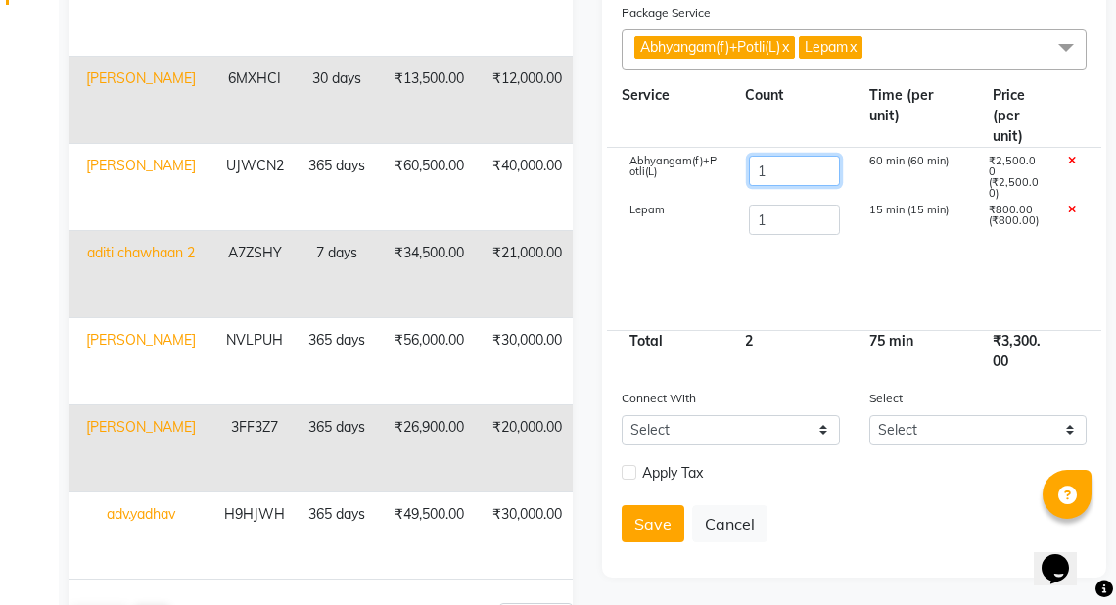
type input "4"
type input "10800"
drag, startPoint x: 779, startPoint y: 231, endPoint x: 727, endPoint y: 233, distance: 51.9
click at [727, 233] on div "Lepam 1 15 min (15 min) ₹800.00 (₹800.00)" at bounding box center [854, 221] width 494 height 49
type input "4"
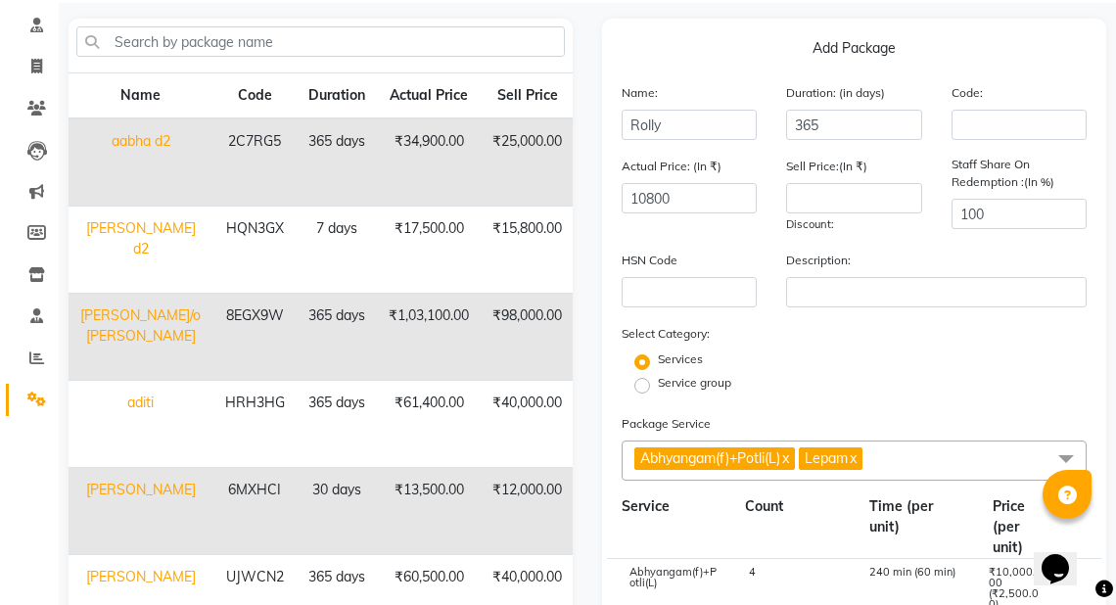
scroll to position [114, 0]
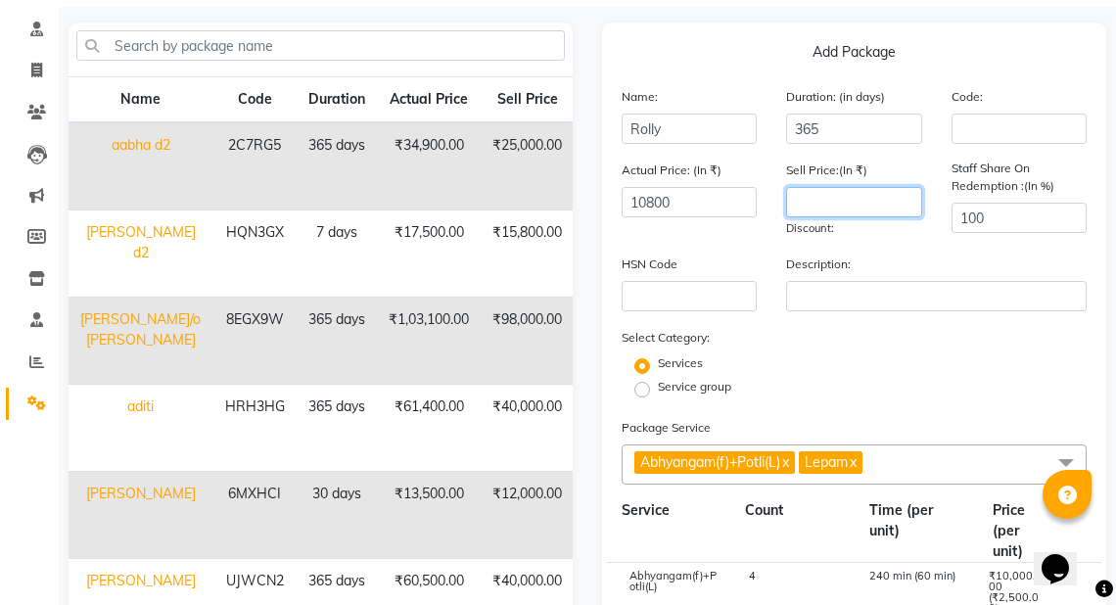
type input "13200"
click at [865, 203] on input "number" at bounding box center [853, 202] width 135 height 30
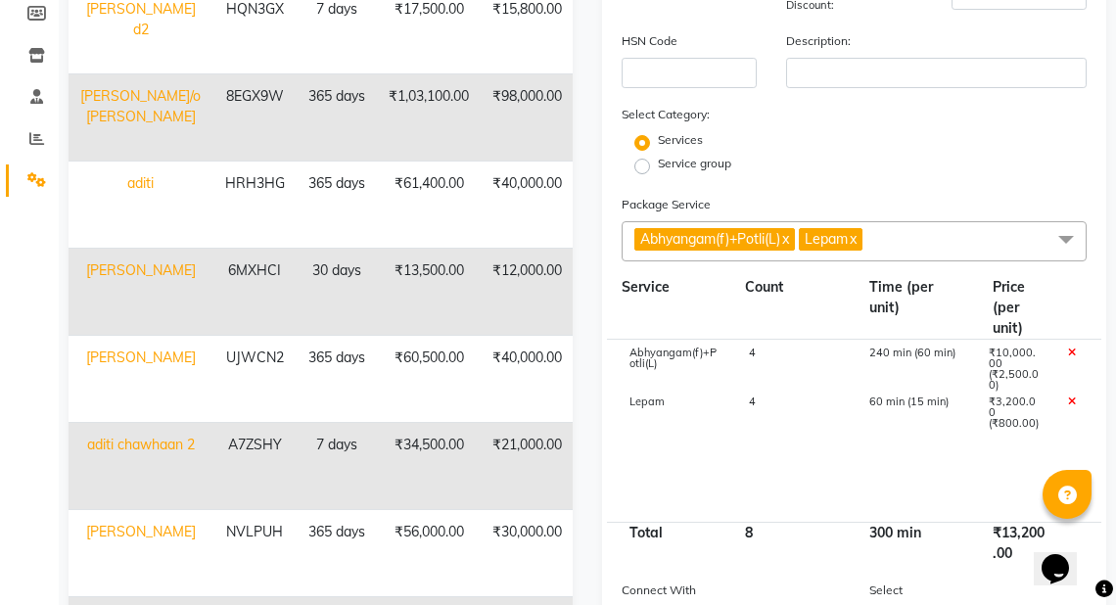
scroll to position [344, 0]
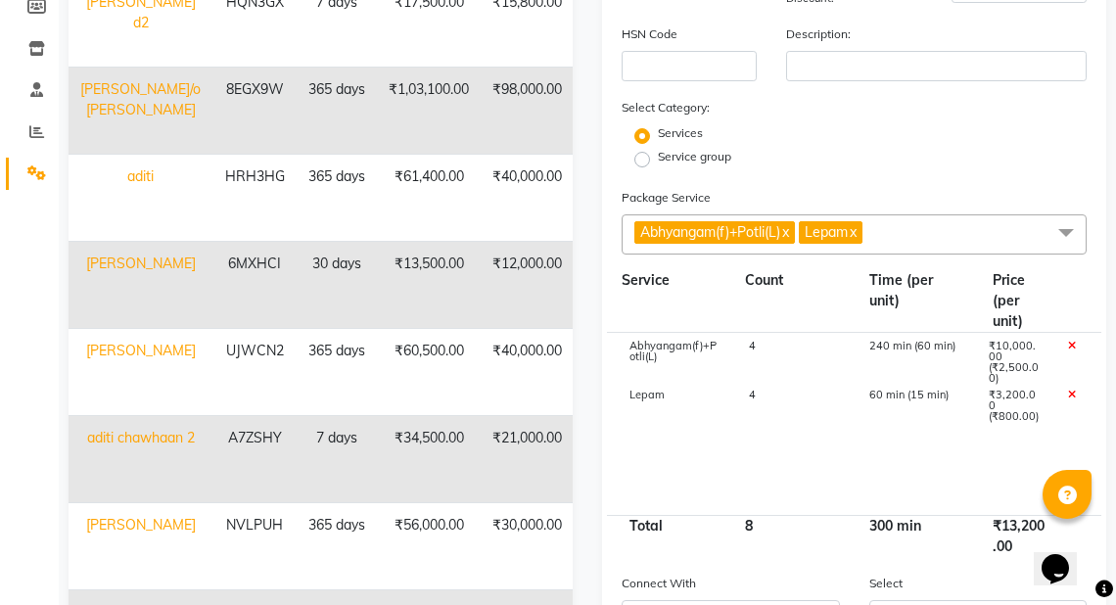
click at [677, 405] on div "Lepam" at bounding box center [674, 406] width 119 height 33
drag, startPoint x: 756, startPoint y: 415, endPoint x: 742, endPoint y: 415, distance: 13.7
click at [742, 415] on div "4" at bounding box center [793, 406] width 119 height 33
type input "5"
type input "14000"
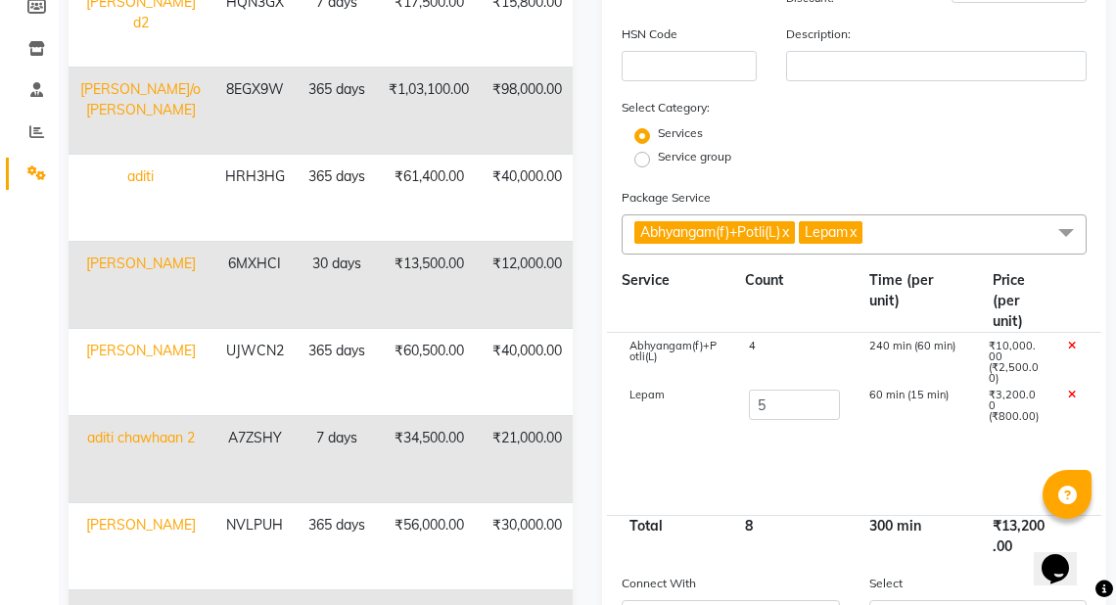
click at [748, 438] on cdk-virtual-scroll-viewport "Abhyangam(f)+Potli(L) 4 240 min (60 min) ₹10,000.00 (₹2,500.00) Lepam 5 60 min …" at bounding box center [854, 423] width 465 height 181
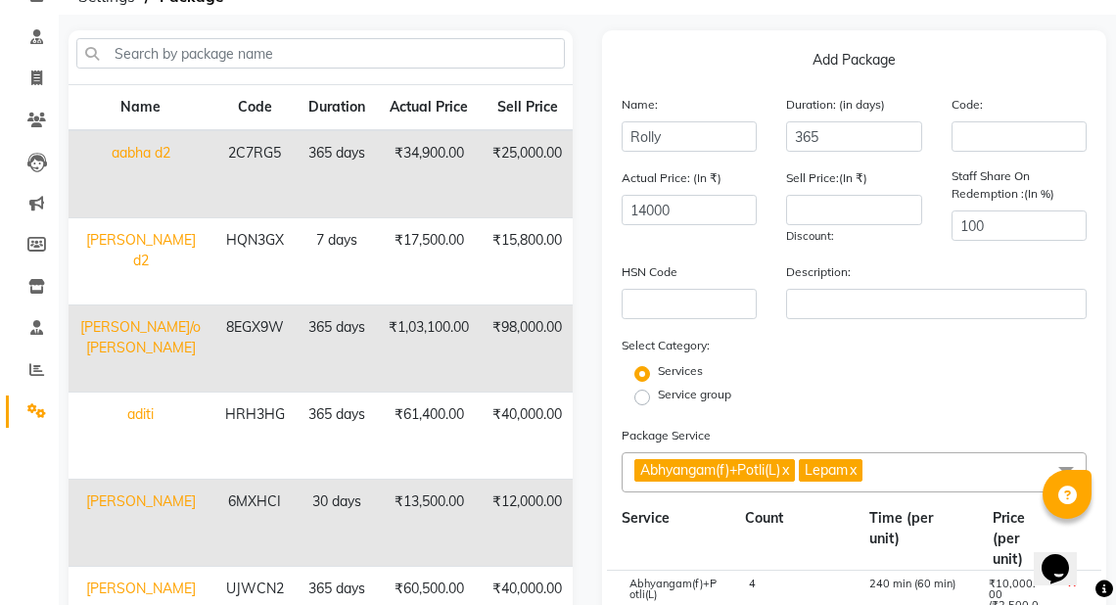
scroll to position [99, 0]
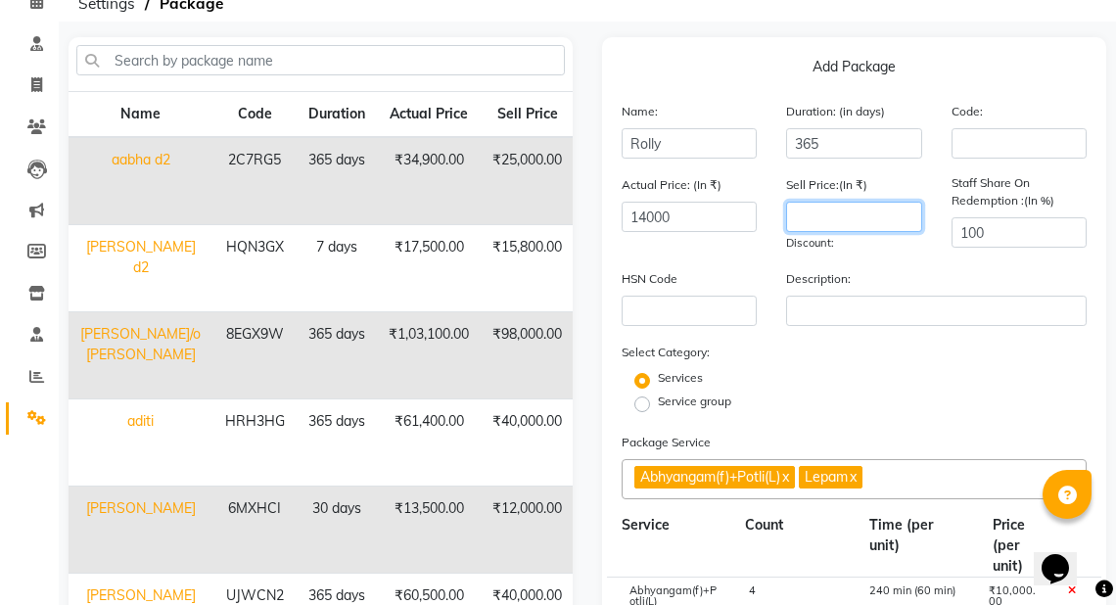
click at [874, 222] on input "number" at bounding box center [853, 217] width 135 height 30
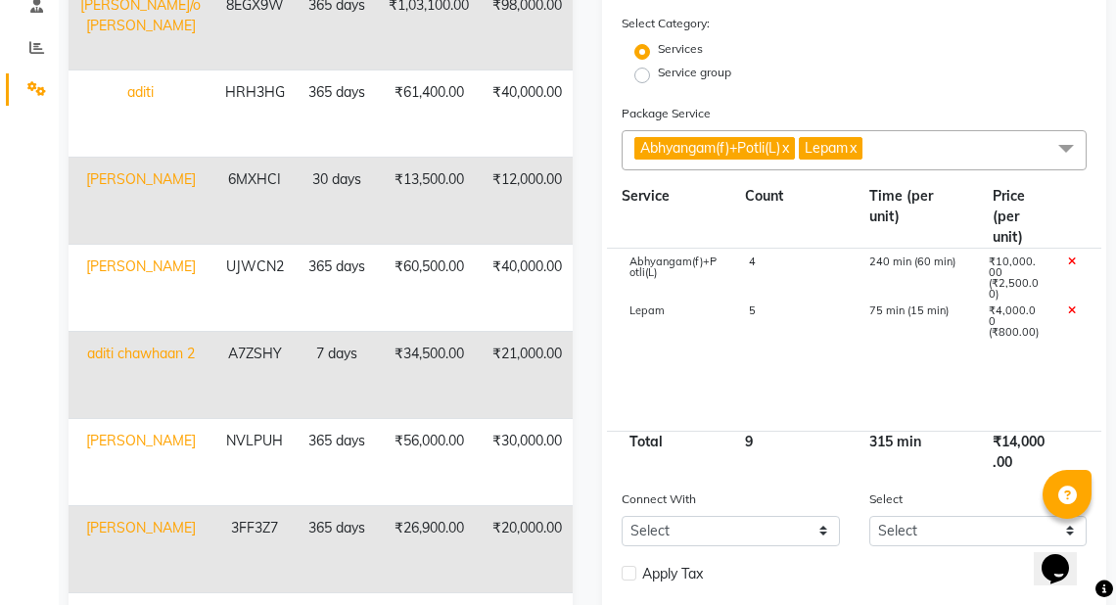
scroll to position [513, 0]
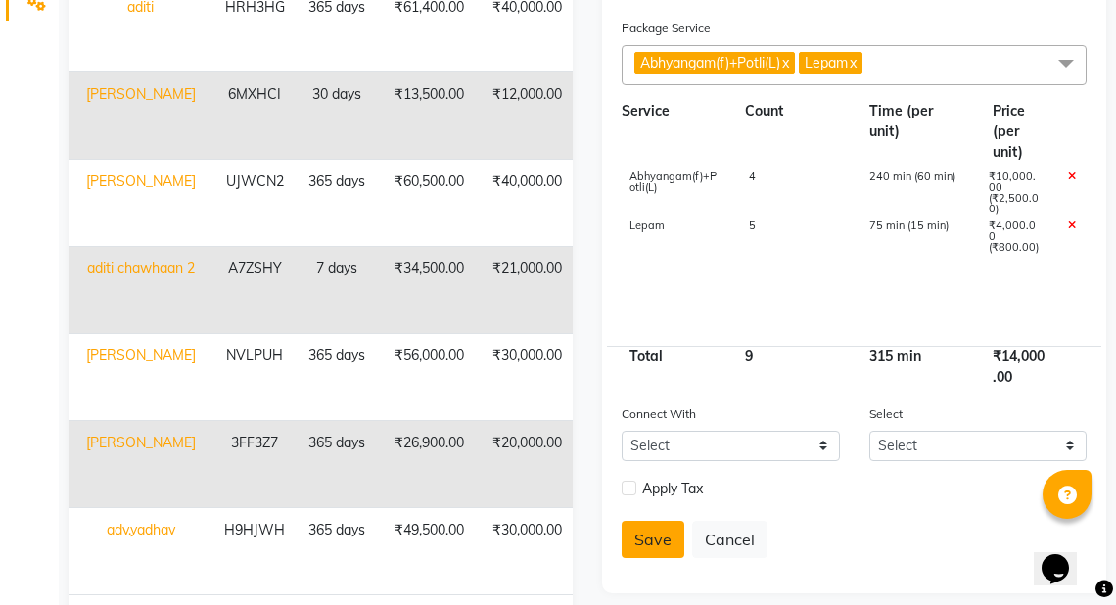
type input "13680"
click at [670, 538] on button "Save" at bounding box center [653, 539] width 63 height 37
select select
checkbox input "false"
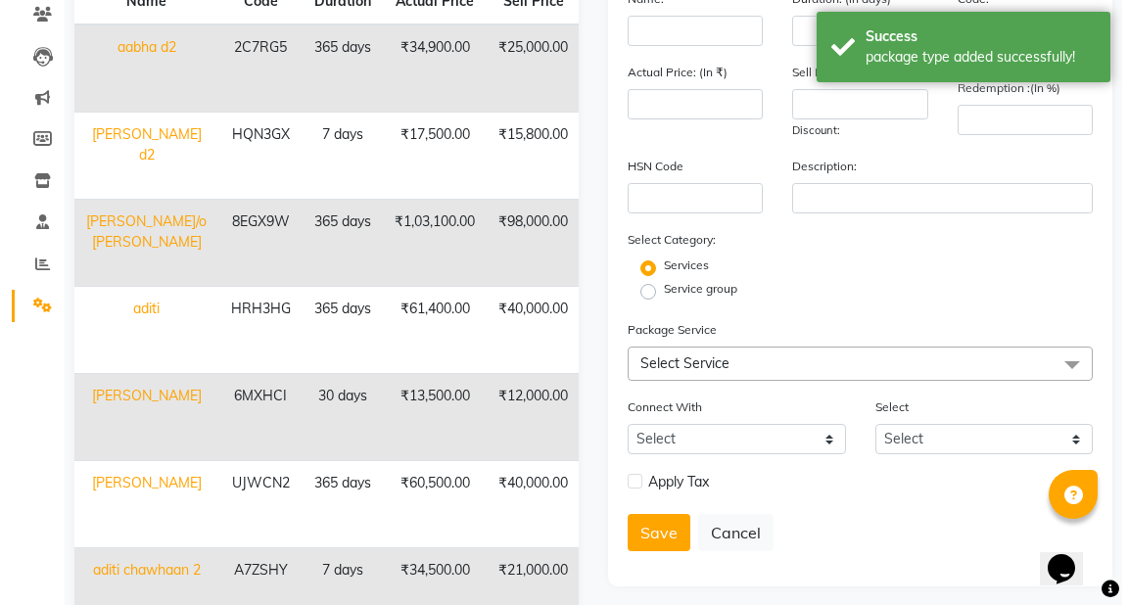
scroll to position [0, 0]
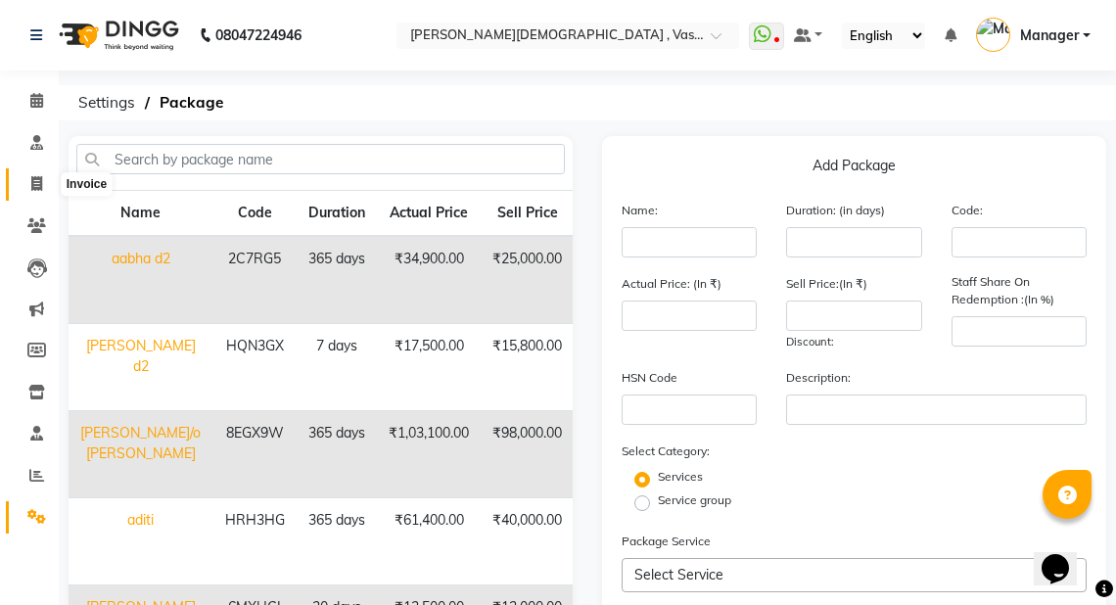
click at [32, 178] on icon at bounding box center [36, 183] width 11 height 15
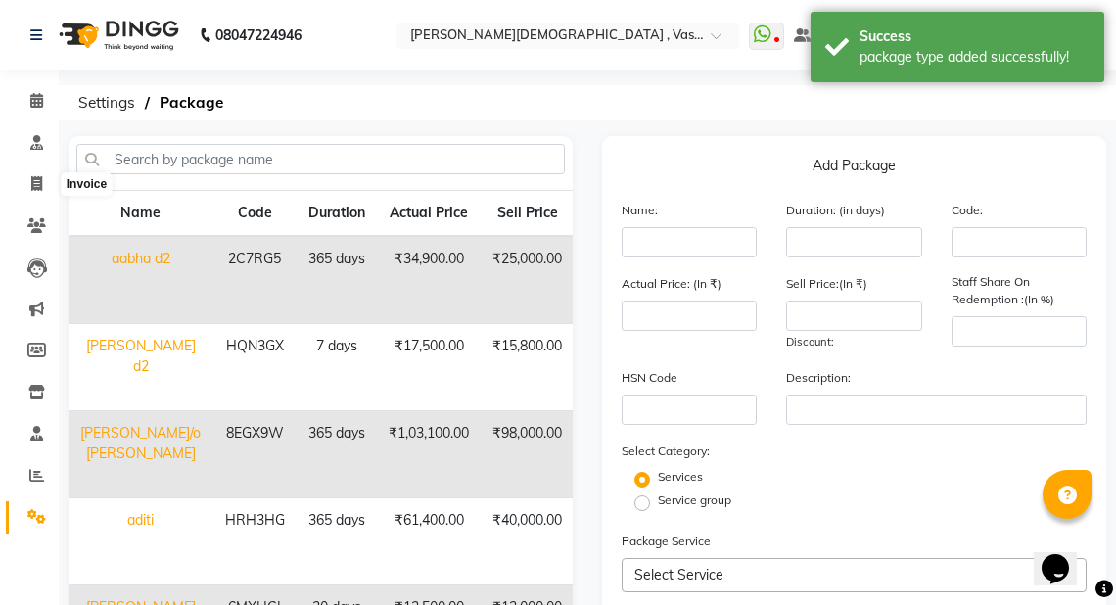
select select "service"
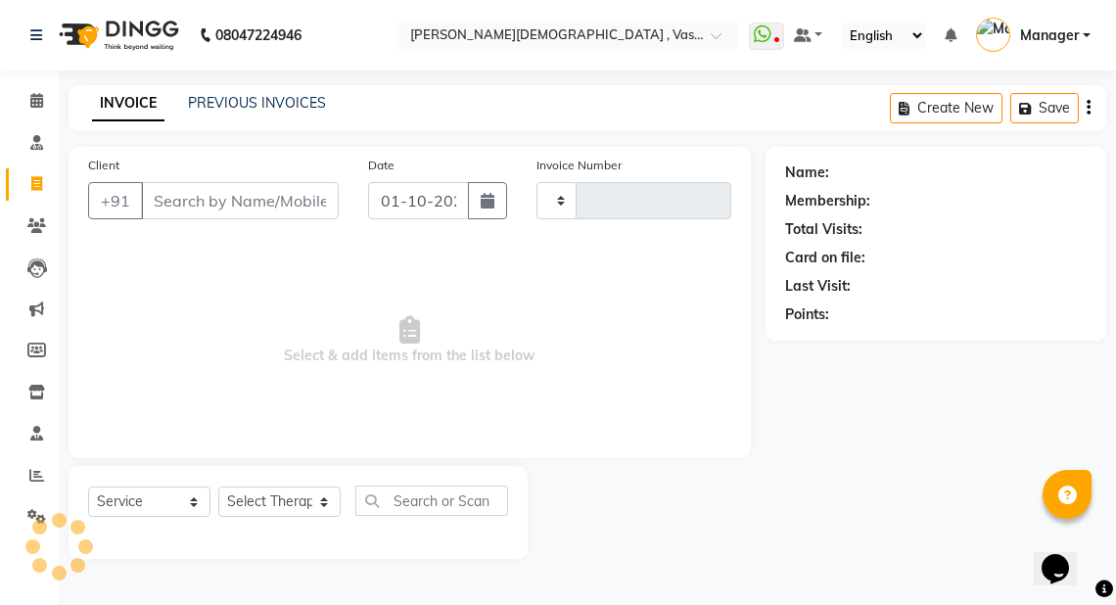
type input "3215"
select select "5571"
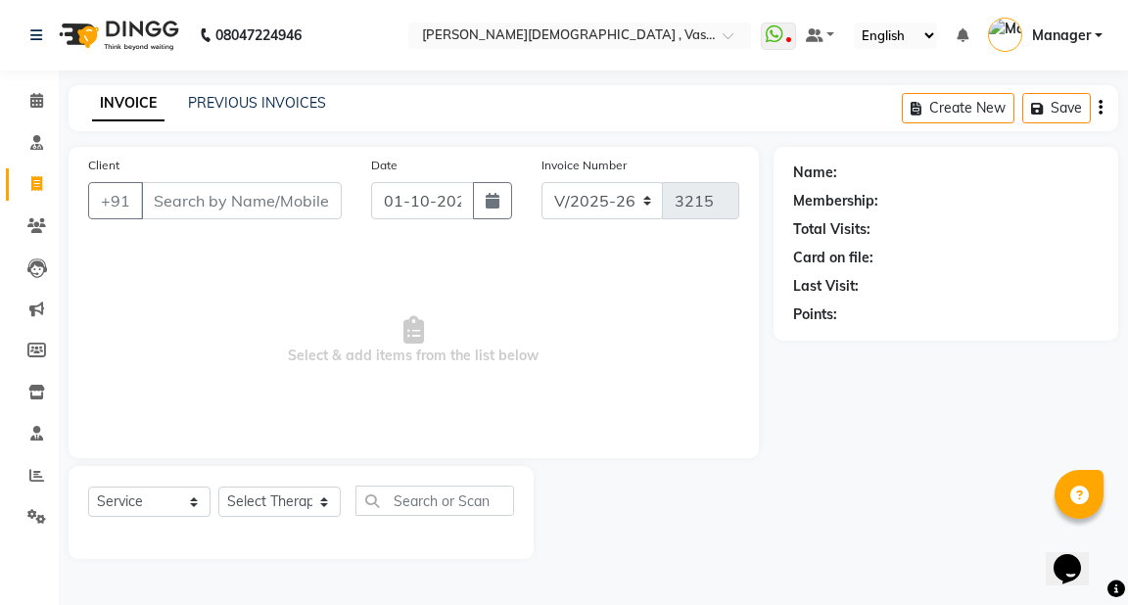
click at [181, 196] on input "Client" at bounding box center [241, 200] width 201 height 37
type input "r"
type input "Rolly"
click at [286, 205] on span "Add Client" at bounding box center [291, 201] width 77 height 20
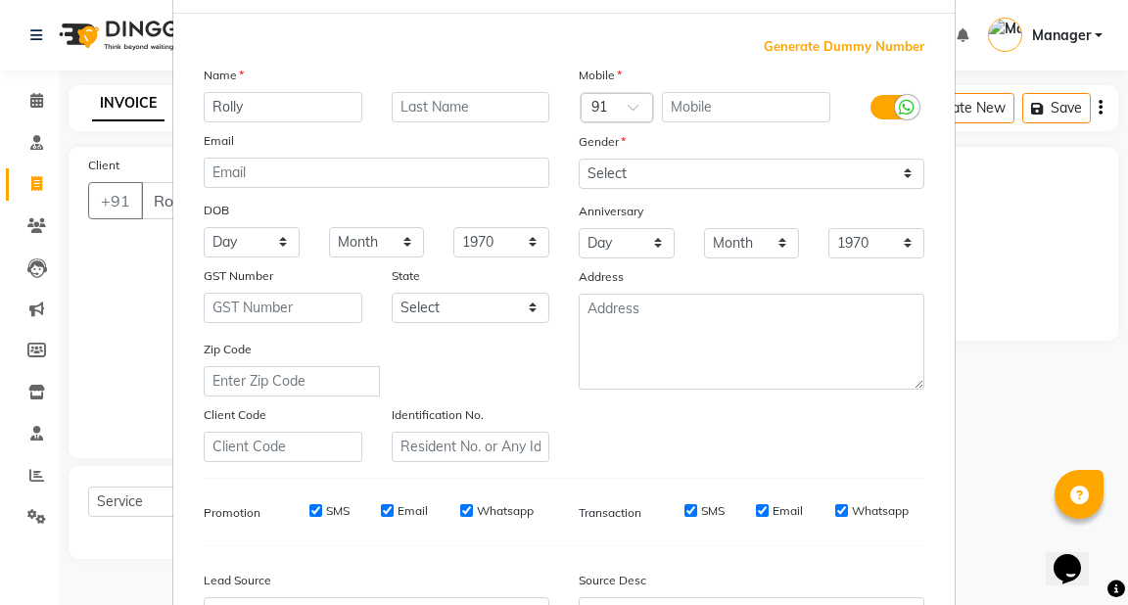
scroll to position [57, 0]
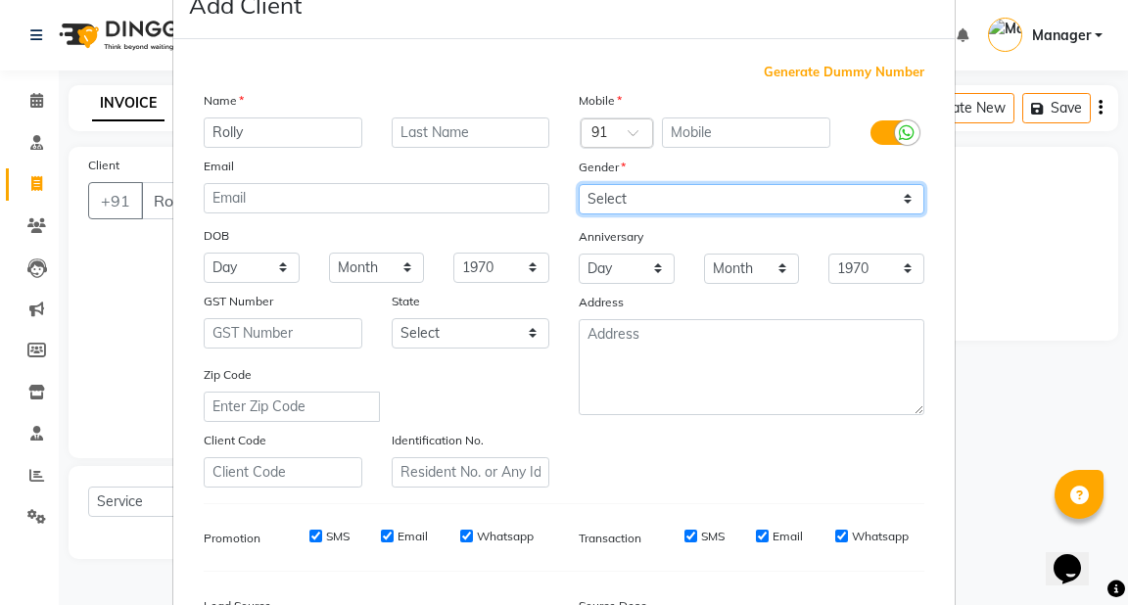
click at [632, 192] on select "Select Male Female Other Prefer Not To Say" at bounding box center [752, 199] width 346 height 30
click at [579, 184] on select "Select Male Female Other Prefer Not To Say" at bounding box center [752, 199] width 346 height 30
click at [668, 204] on select "Select Male Female Other Prefer Not To Say" at bounding box center [752, 199] width 346 height 30
select select "female"
click at [579, 184] on select "Select Male Female Other Prefer Not To Say" at bounding box center [752, 199] width 346 height 30
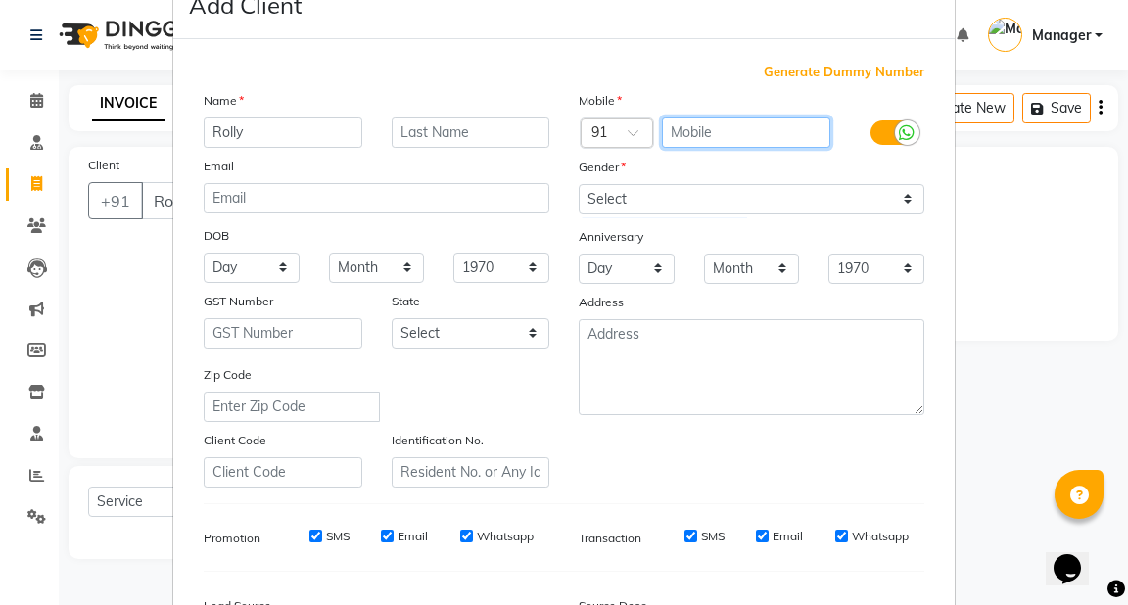
click at [682, 130] on input "text" at bounding box center [746, 132] width 169 height 30
type input "9871768635"
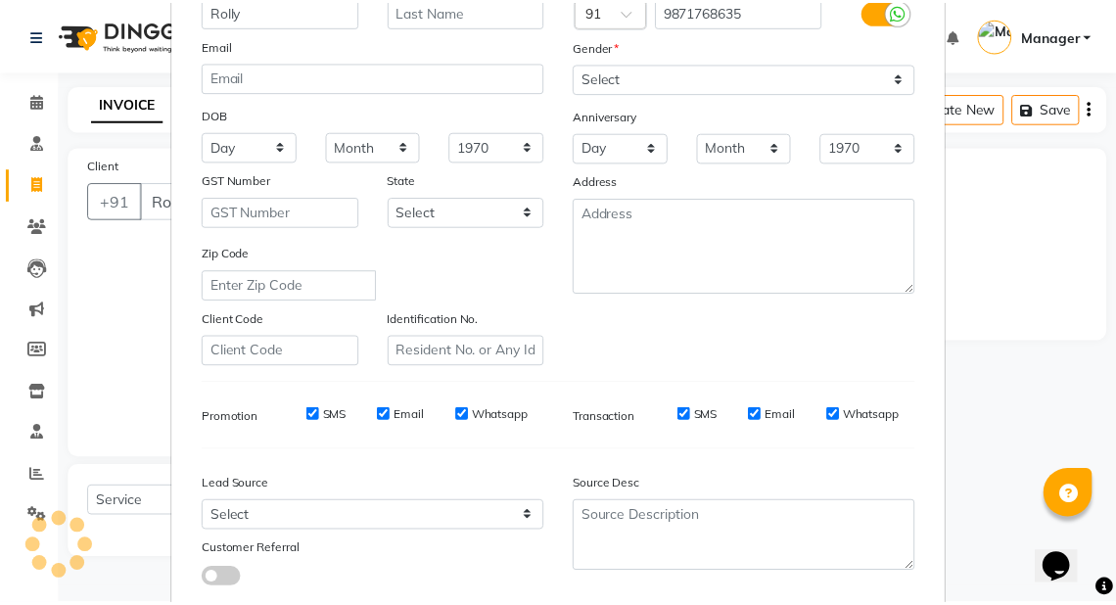
scroll to position [307, 0]
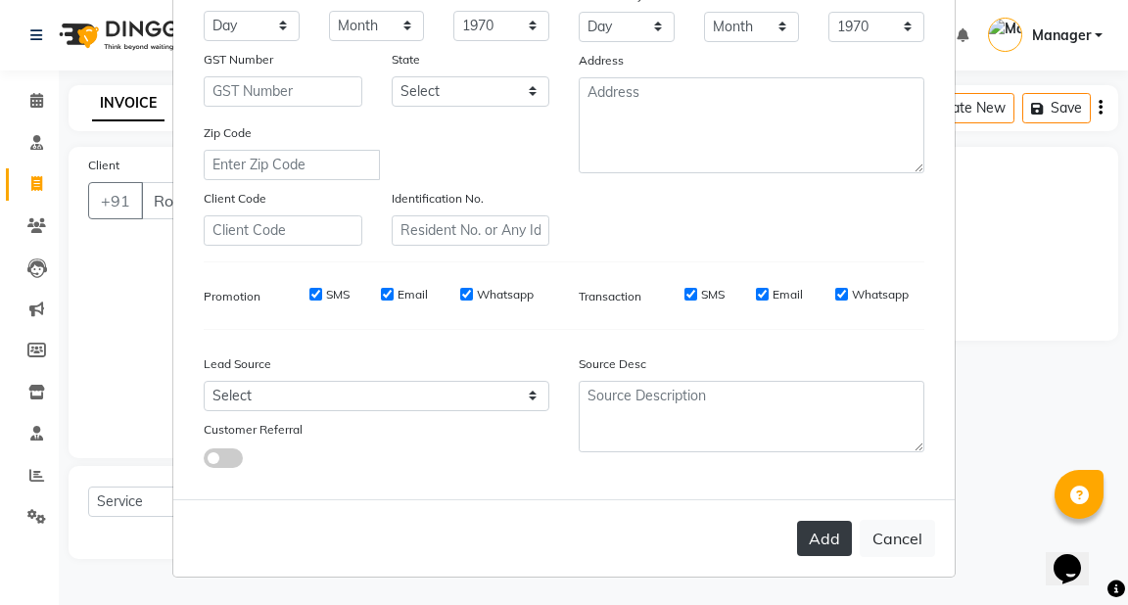
click at [817, 544] on button "Add" at bounding box center [824, 538] width 55 height 35
type input "9871768635"
select select
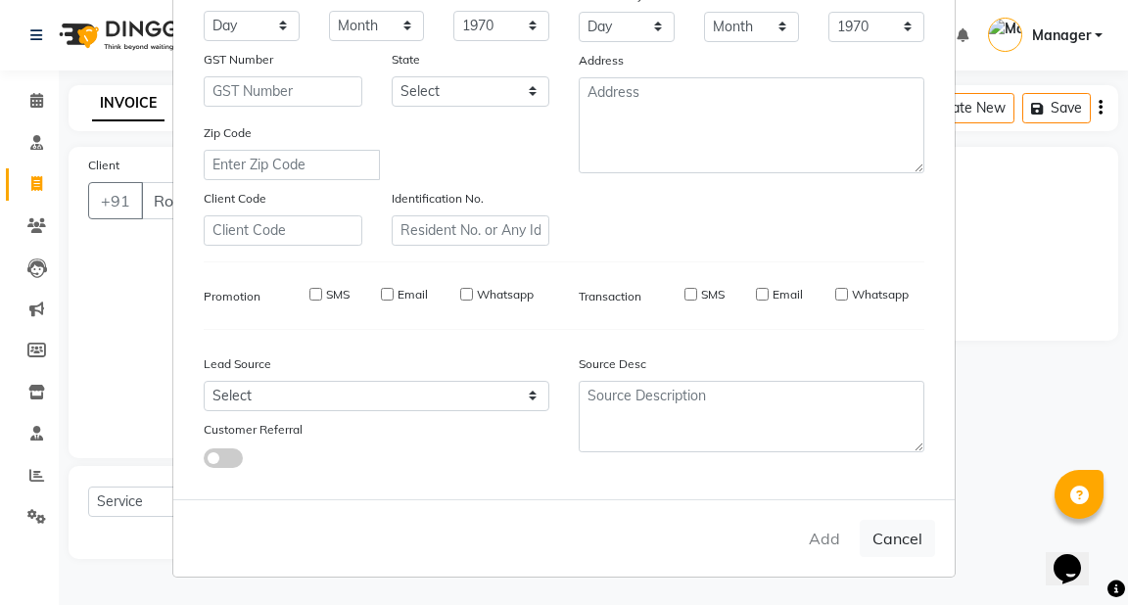
select select
checkbox input "false"
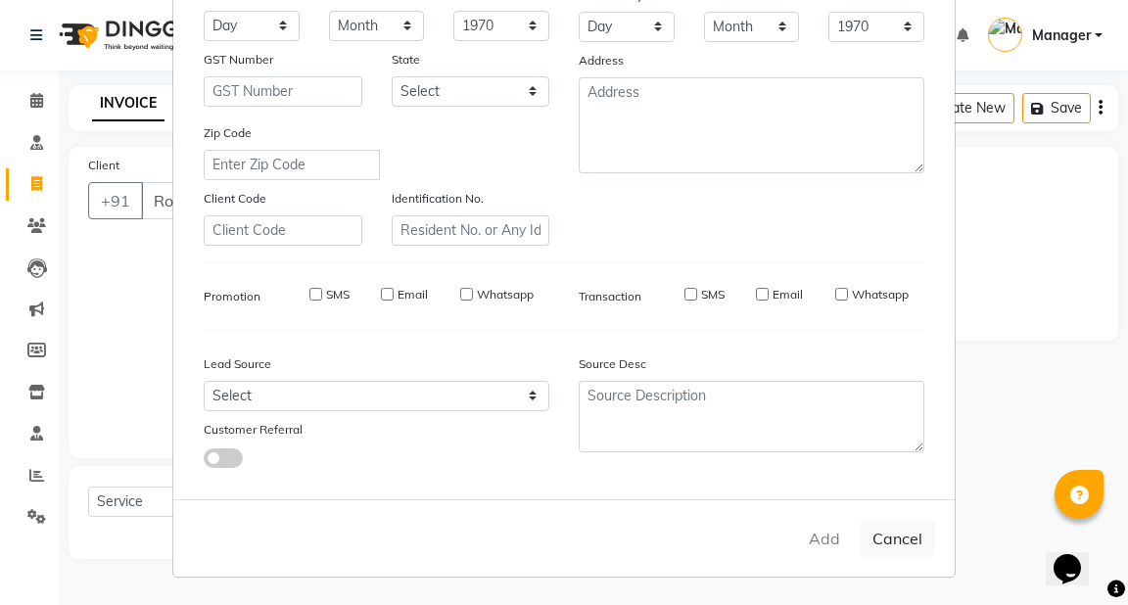
checkbox input "false"
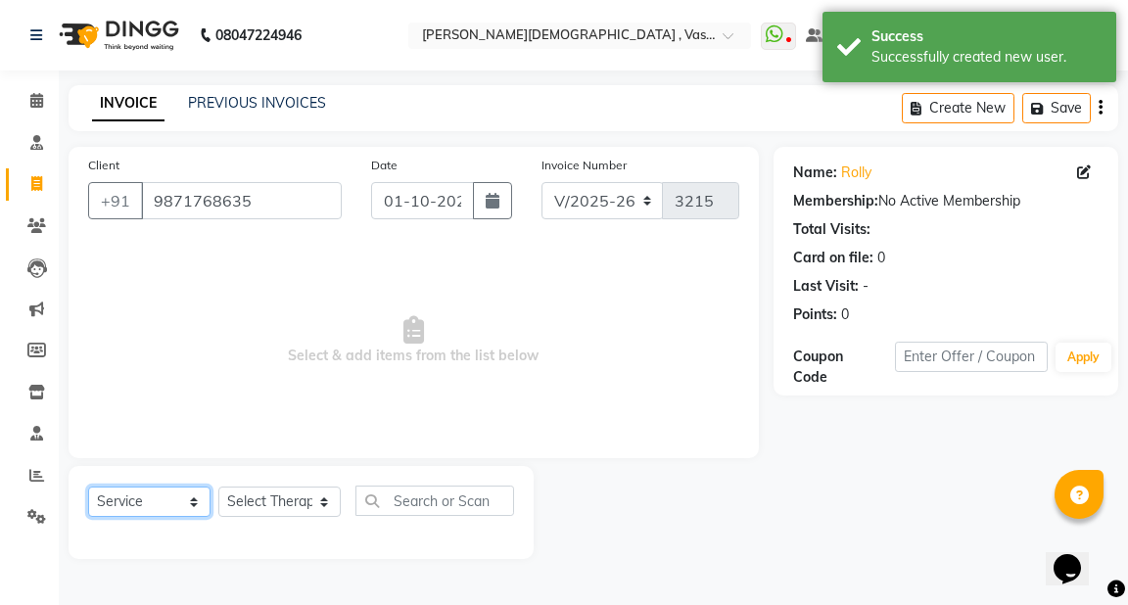
click at [177, 503] on select "Select Service Product Membership Package Voucher Prepaid Gift Card" at bounding box center [149, 502] width 122 height 30
select select "package"
click at [88, 488] on select "Select Service Product Membership Package Voucher Prepaid Gift Card" at bounding box center [149, 502] width 122 height 30
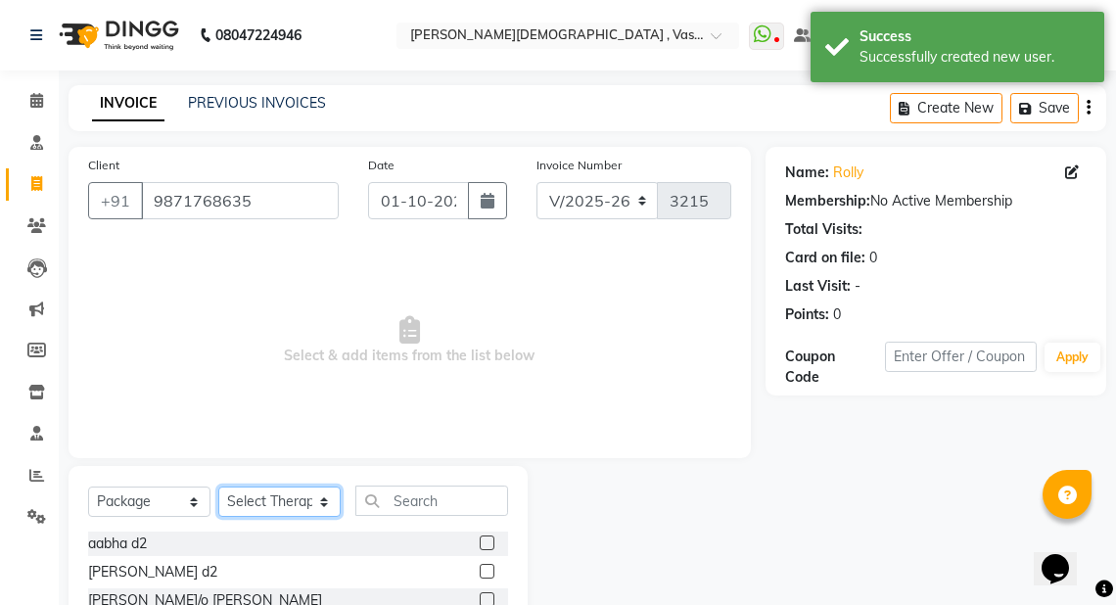
click at [294, 506] on select "Select Therapist Adarsh Akshaya V Aleena Thankachan Anakha A K Anaswara N anush…" at bounding box center [279, 502] width 122 height 30
select select "39034"
click at [218, 488] on select "Select Therapist Adarsh Akshaya V Aleena Thankachan Anakha A K Anaswara N anush…" at bounding box center [279, 502] width 122 height 30
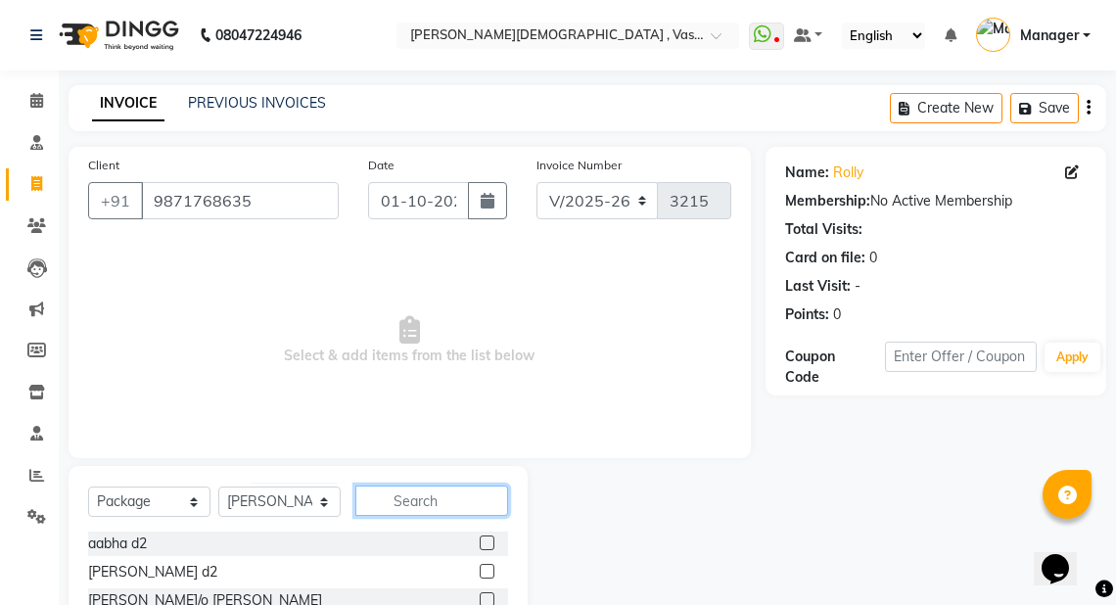
click at [435, 500] on input "text" at bounding box center [431, 501] width 153 height 30
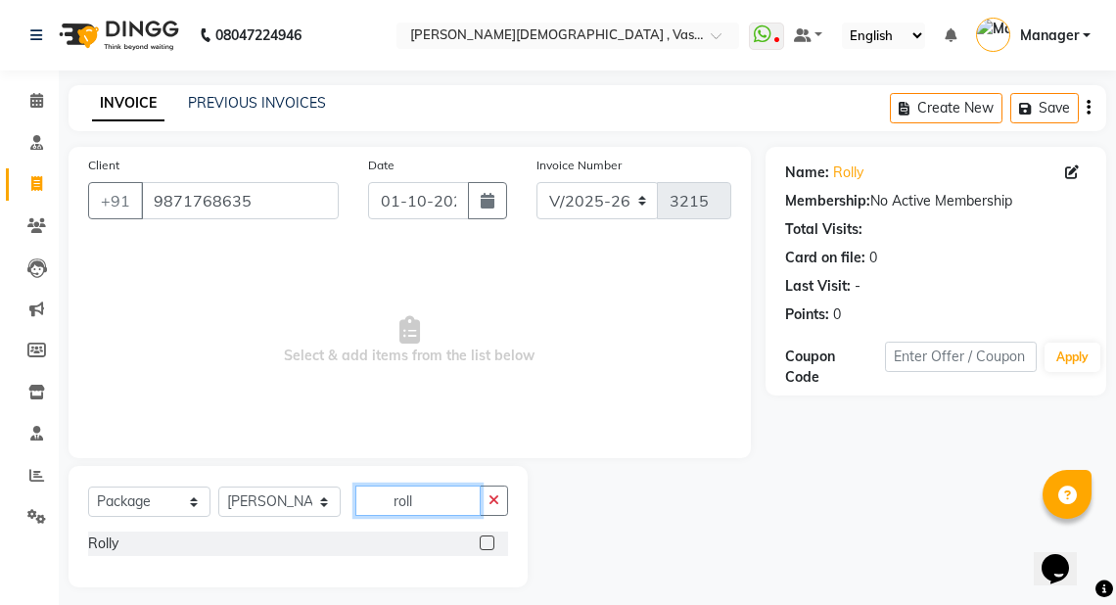
type input "roll"
click at [499, 540] on div at bounding box center [494, 544] width 28 height 24
click at [487, 550] on label at bounding box center [487, 543] width 15 height 15
click at [487, 550] on input "checkbox" at bounding box center [486, 544] width 13 height 13
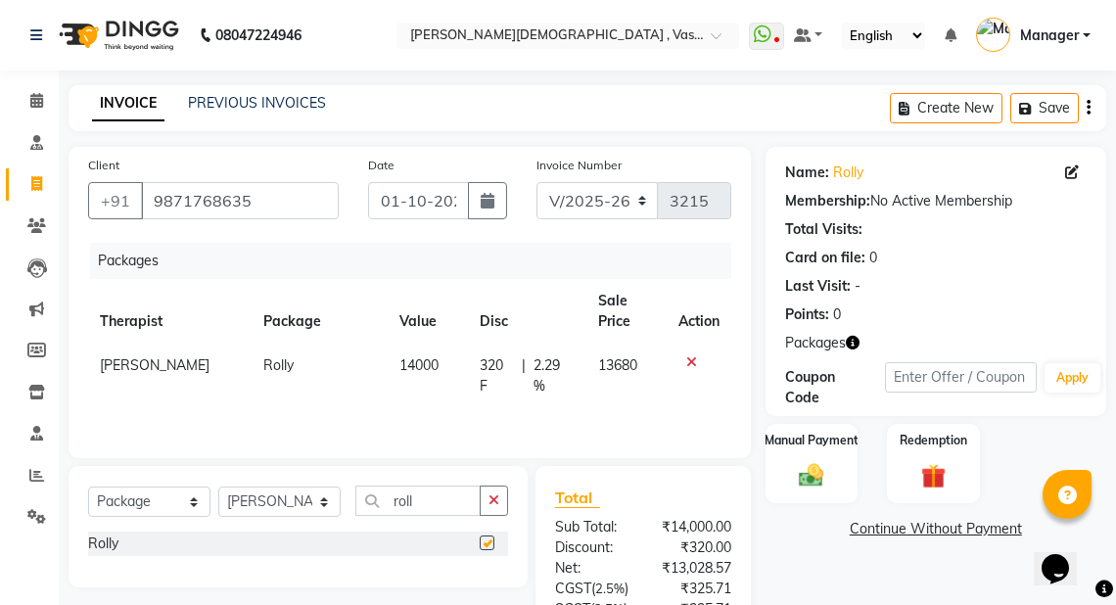
checkbox input "false"
drag, startPoint x: 787, startPoint y: 462, endPoint x: 1127, endPoint y: 473, distance: 339.9
click at [790, 462] on div "Manual Payment" at bounding box center [812, 463] width 93 height 79
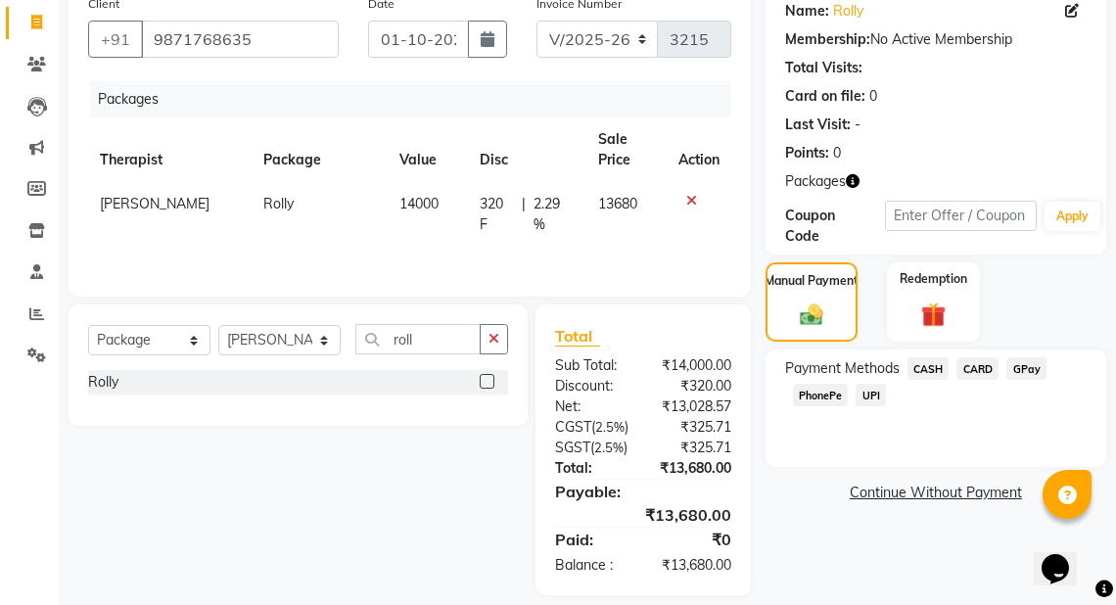
scroll to position [222, 0]
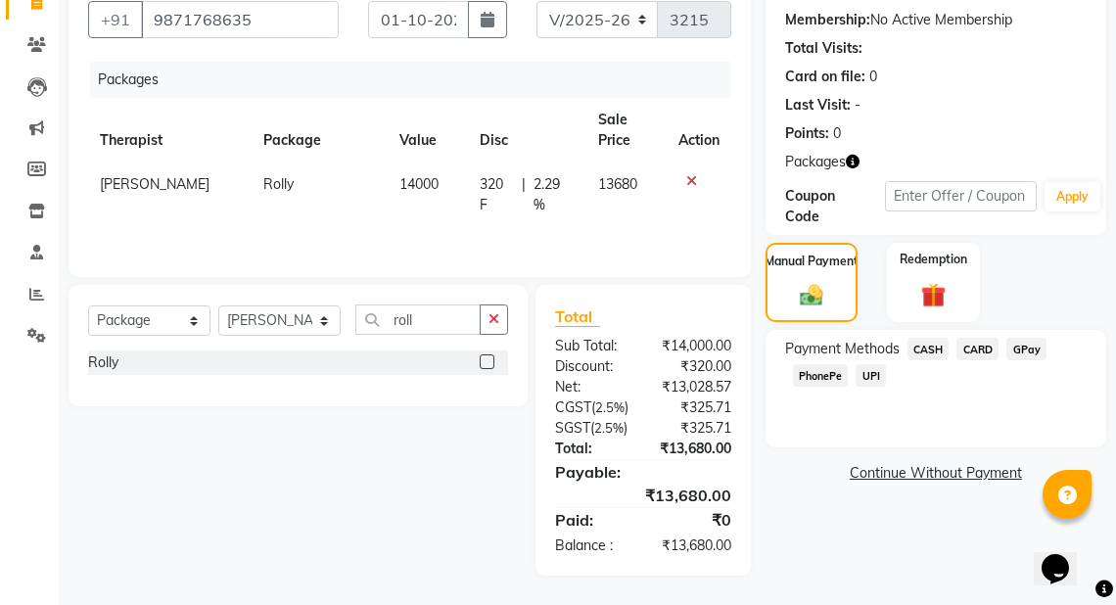
click at [1023, 330] on div "Payment Methods CASH CARD GPay PhonePe UPI" at bounding box center [936, 388] width 341 height 117
click at [1028, 338] on span "GPay" at bounding box center [1027, 349] width 40 height 23
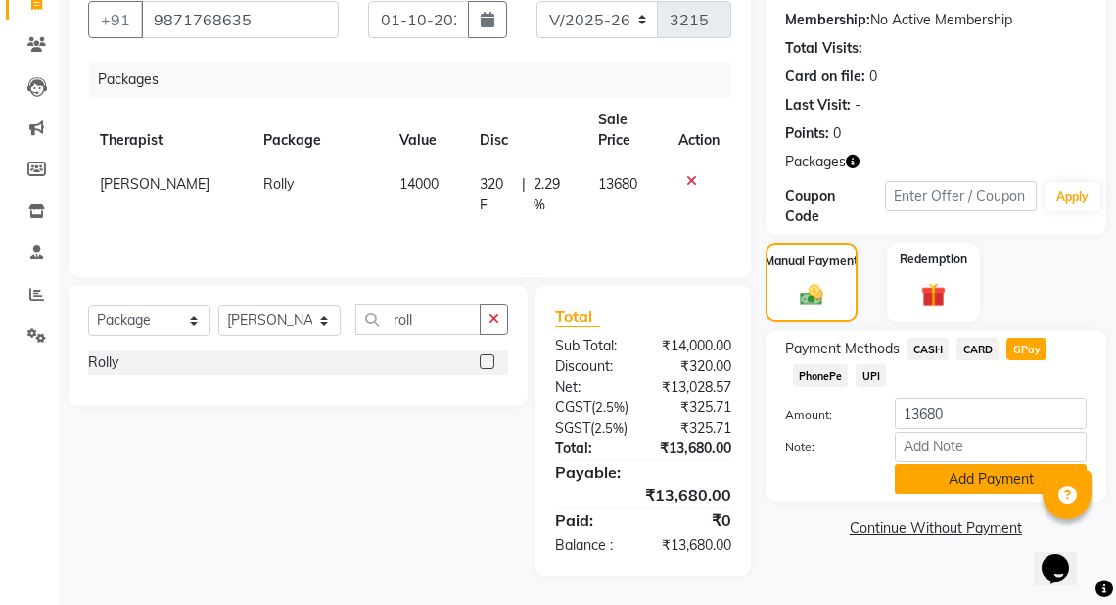
click at [1009, 464] on button "Add Payment" at bounding box center [991, 479] width 192 height 30
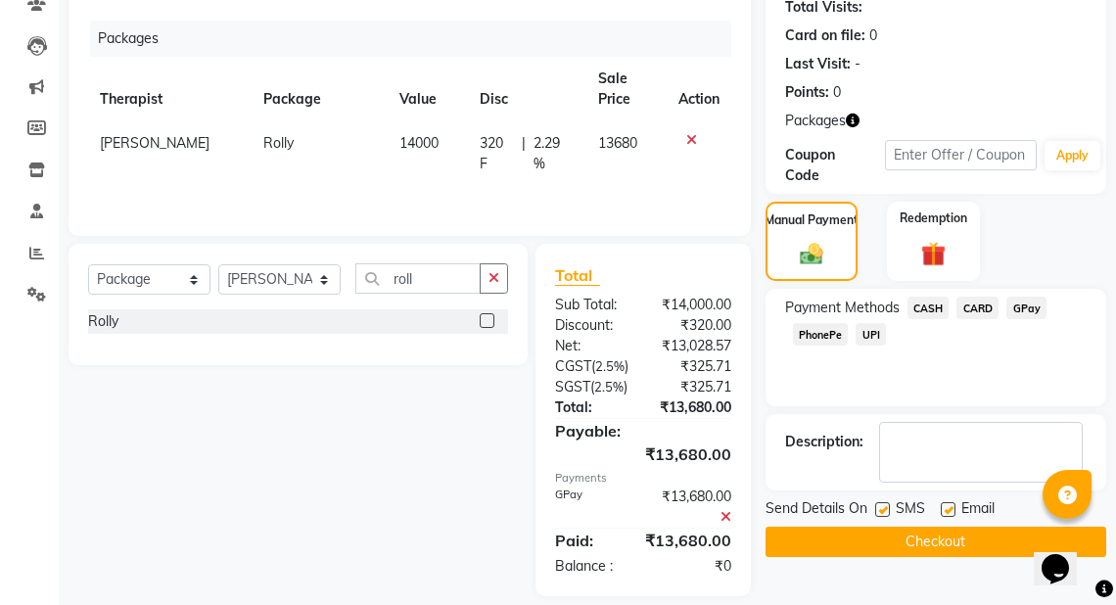
scroll to position [284, 0]
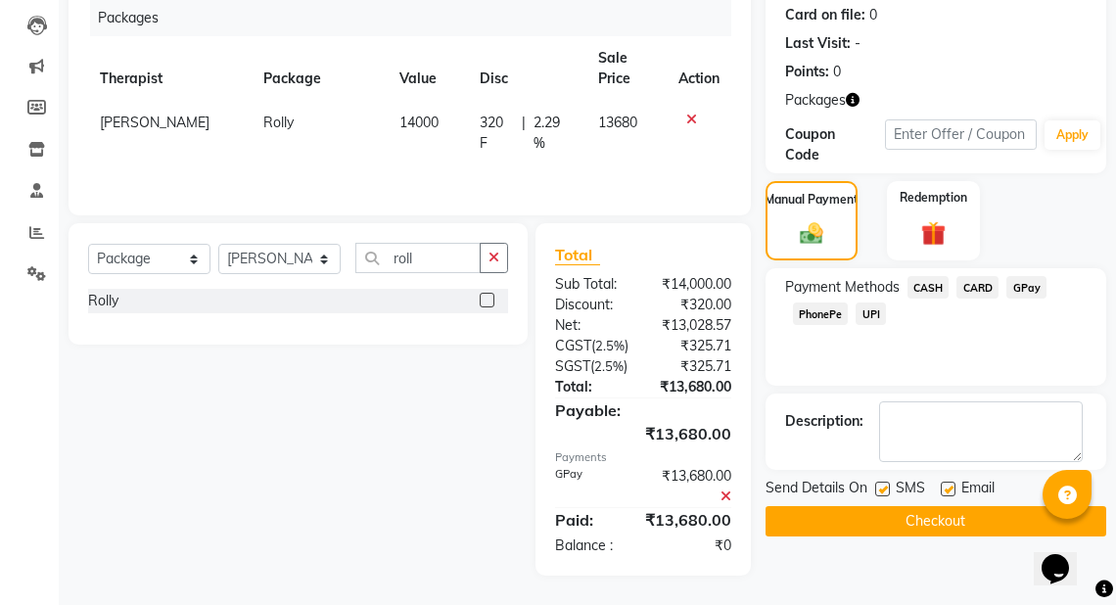
click at [957, 506] on button "Checkout" at bounding box center [936, 521] width 341 height 30
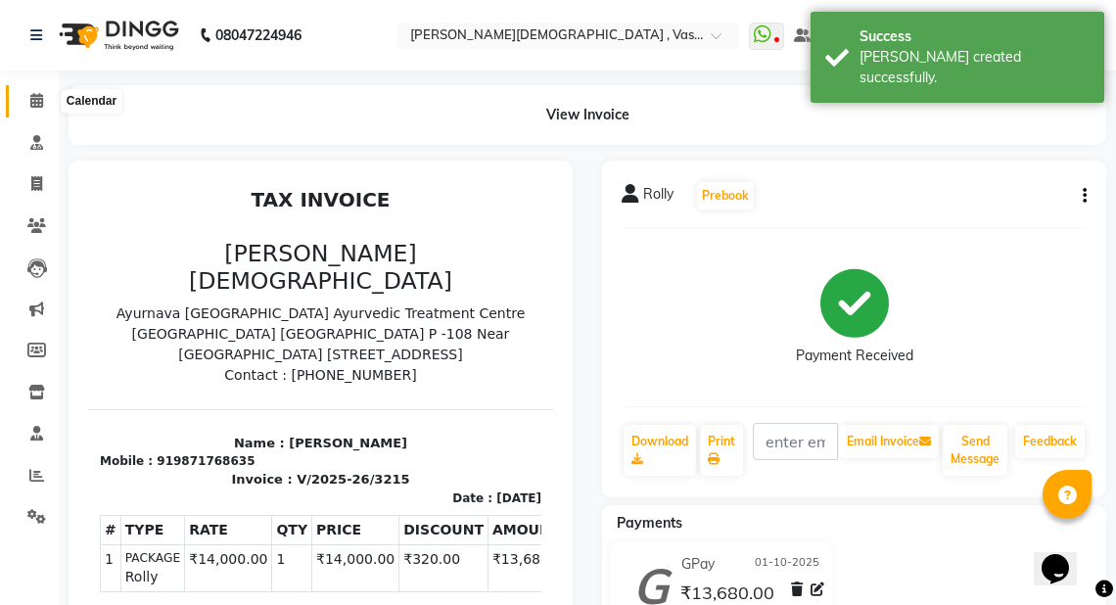
click at [35, 105] on icon at bounding box center [36, 100] width 13 height 15
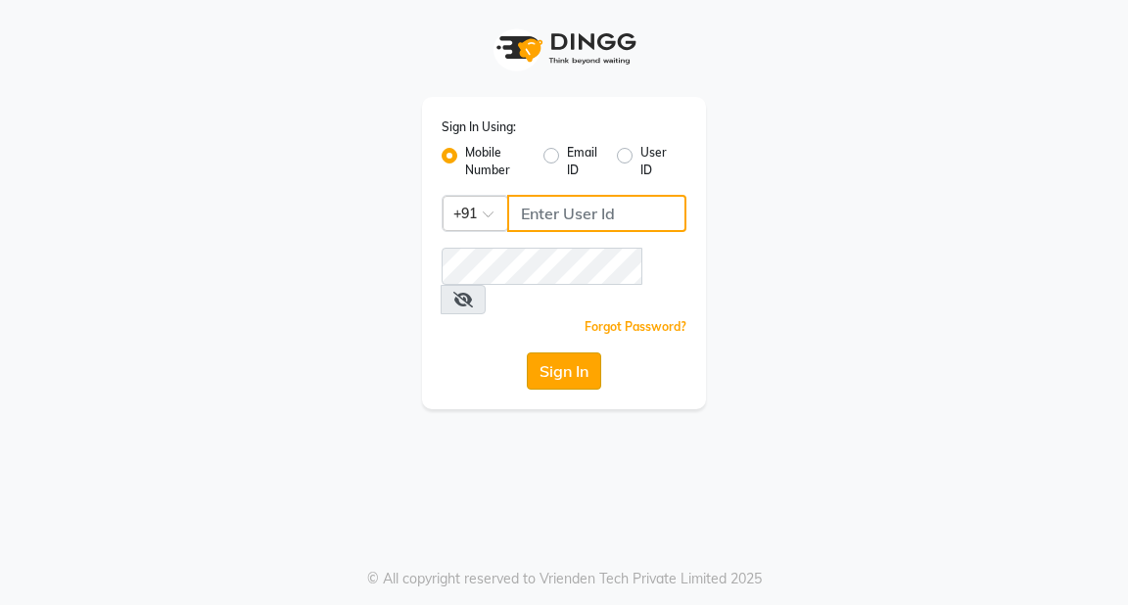
type input "9818659761"
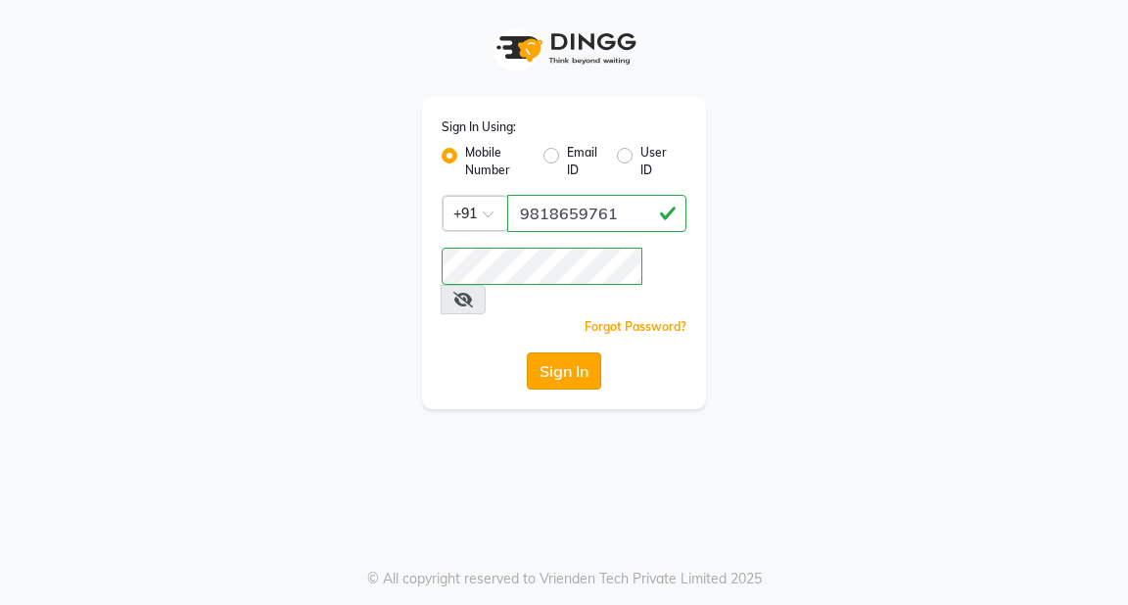
click at [560, 352] on button "Sign In" at bounding box center [564, 370] width 74 height 37
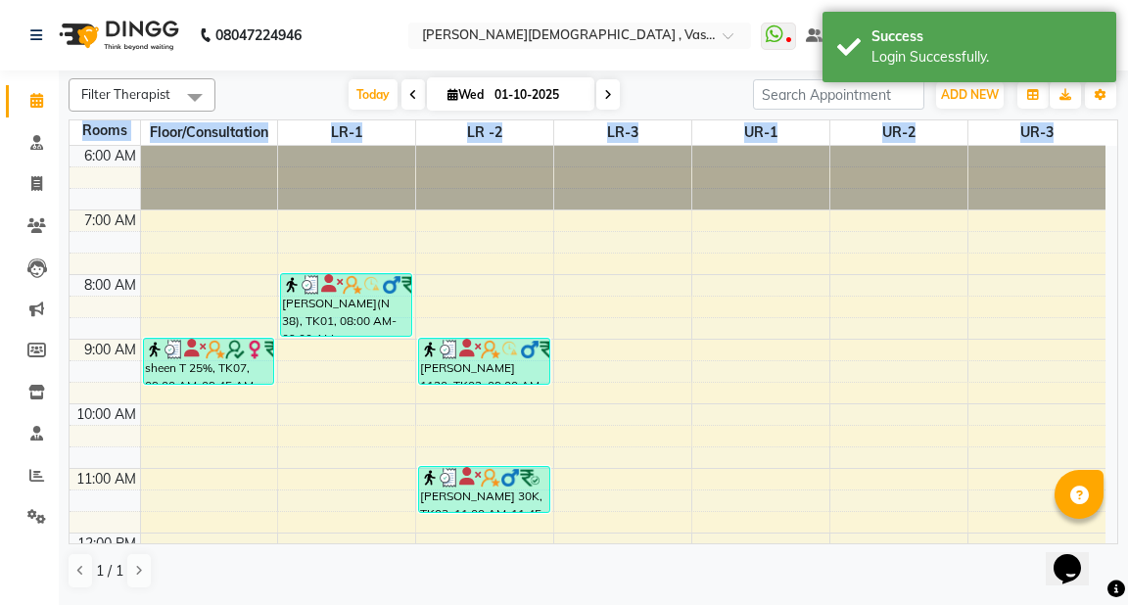
drag, startPoint x: 1117, startPoint y: 295, endPoint x: 1110, endPoint y: 351, distance: 56.2
click at [1119, 375] on div "Filter Therapist Select All Adarsh Akshaya V Aleena Thankachan Anakha A K Anasw…" at bounding box center [593, 336] width 1069 height 532
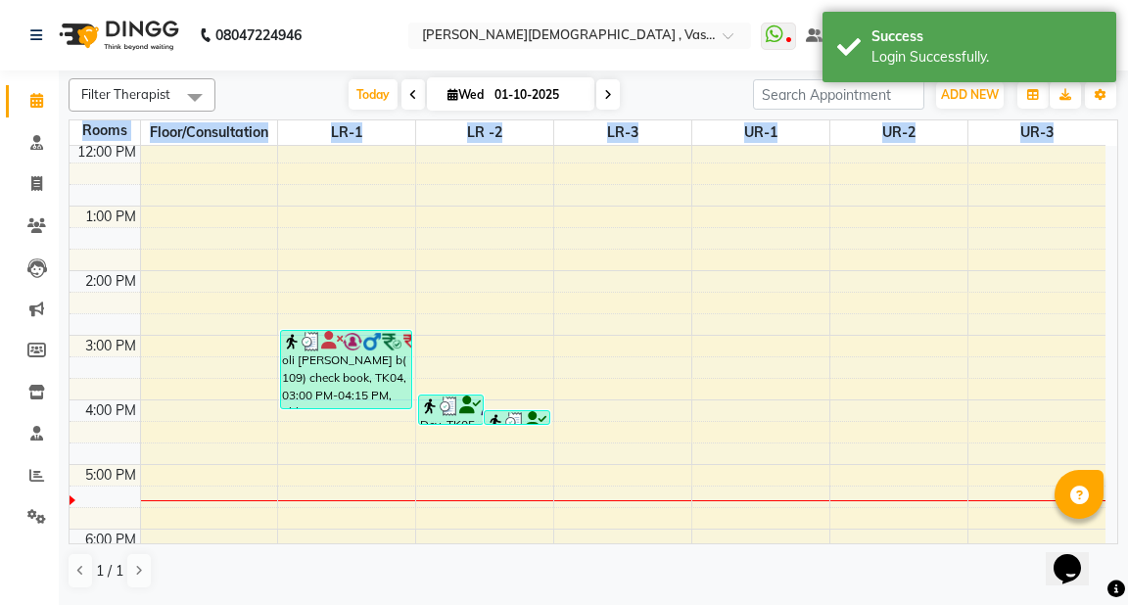
scroll to position [394, 0]
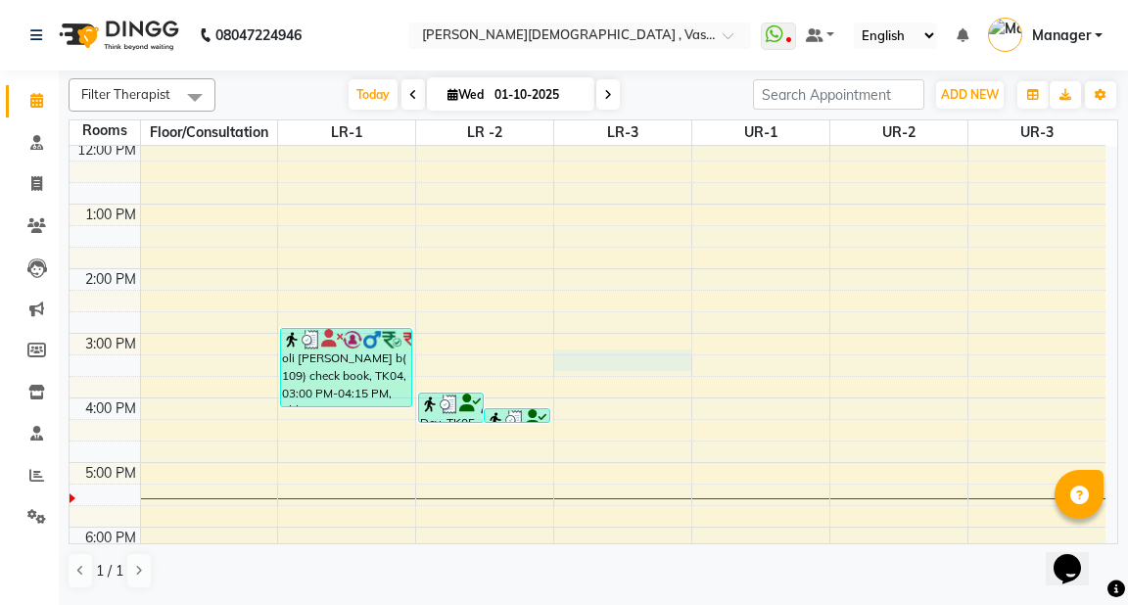
click at [573, 352] on div "6:00 AM 7:00 AM 8:00 AM 9:00 AM 10:00 AM 11:00 AM 12:00 PM 1:00 PM 2:00 PM 3:00…" at bounding box center [588, 236] width 1036 height 968
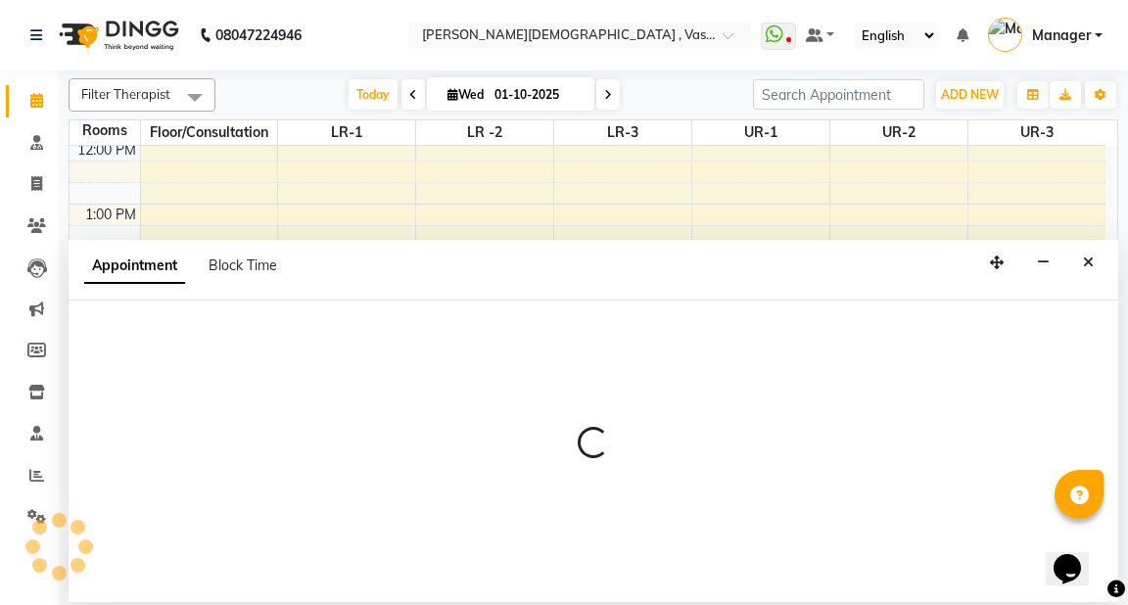
select select "915"
select select "tentative"
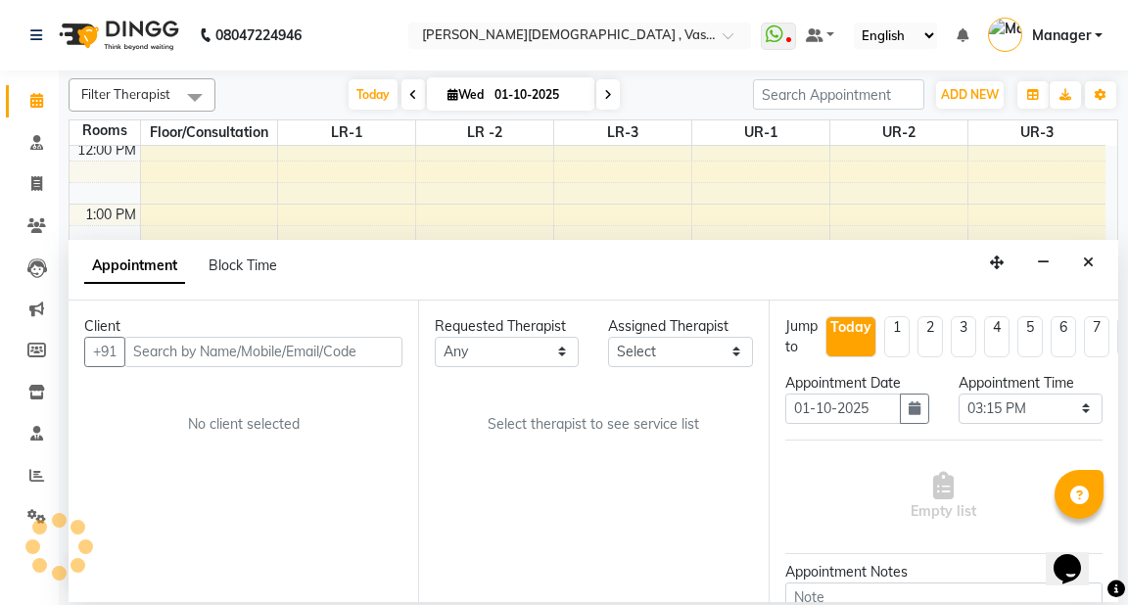
click at [199, 347] on input "text" at bounding box center [263, 352] width 278 height 30
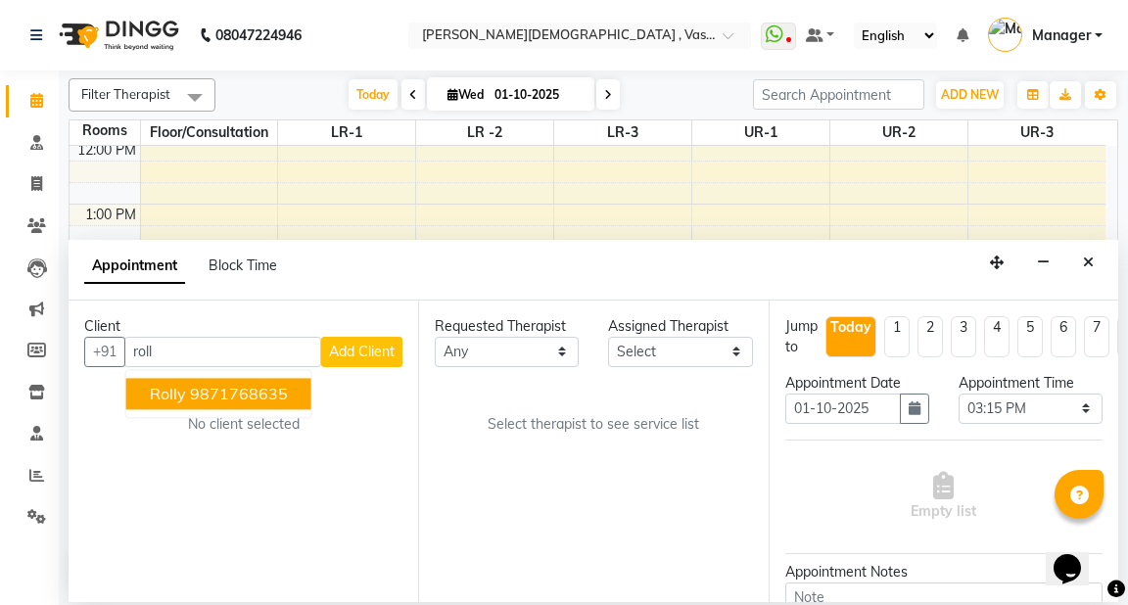
click at [206, 395] on ngb-highlight "9871768635" at bounding box center [239, 394] width 98 height 20
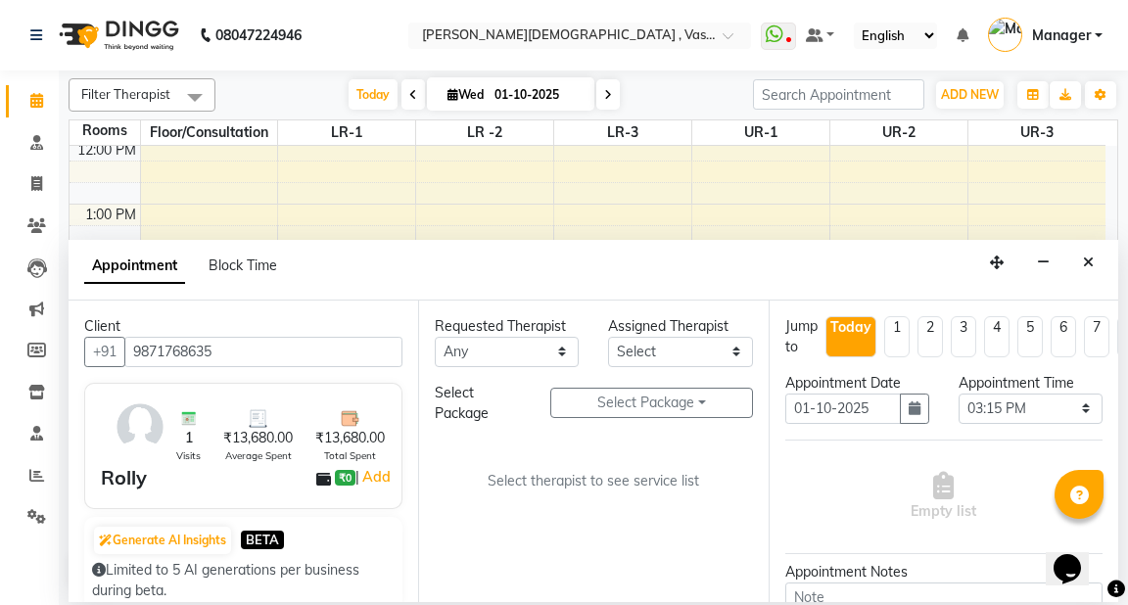
type input "9871768635"
click at [538, 345] on select "Any [PERSON_NAME] V [PERSON_NAME] [PERSON_NAME] A K [PERSON_NAME] N [PERSON_NAM…" at bounding box center [507, 352] width 144 height 30
select select "71499"
click at [435, 337] on select "Any [PERSON_NAME] V [PERSON_NAME] [PERSON_NAME] A K [PERSON_NAME] N [PERSON_NAM…" at bounding box center [507, 352] width 144 height 30
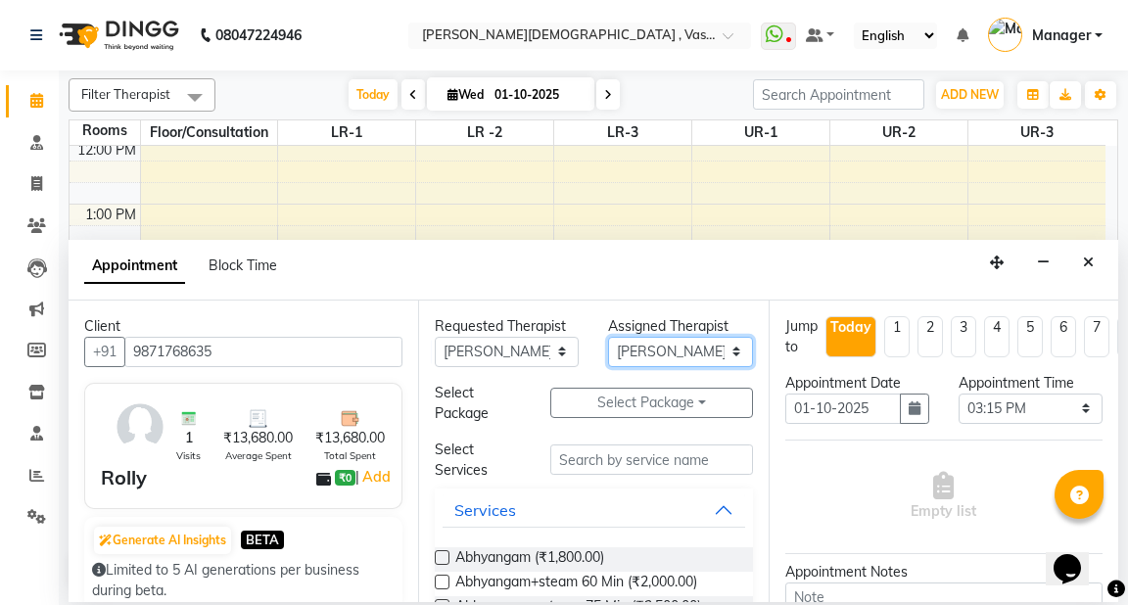
click at [707, 349] on select "Select [PERSON_NAME] V [PERSON_NAME] [PERSON_NAME] A K [PERSON_NAME] N [PERSON_…" at bounding box center [680, 352] width 144 height 30
select select "41713"
click at [608, 337] on select "Select [PERSON_NAME] V [PERSON_NAME] [PERSON_NAME] A K [PERSON_NAME] N [PERSON_…" at bounding box center [680, 352] width 144 height 30
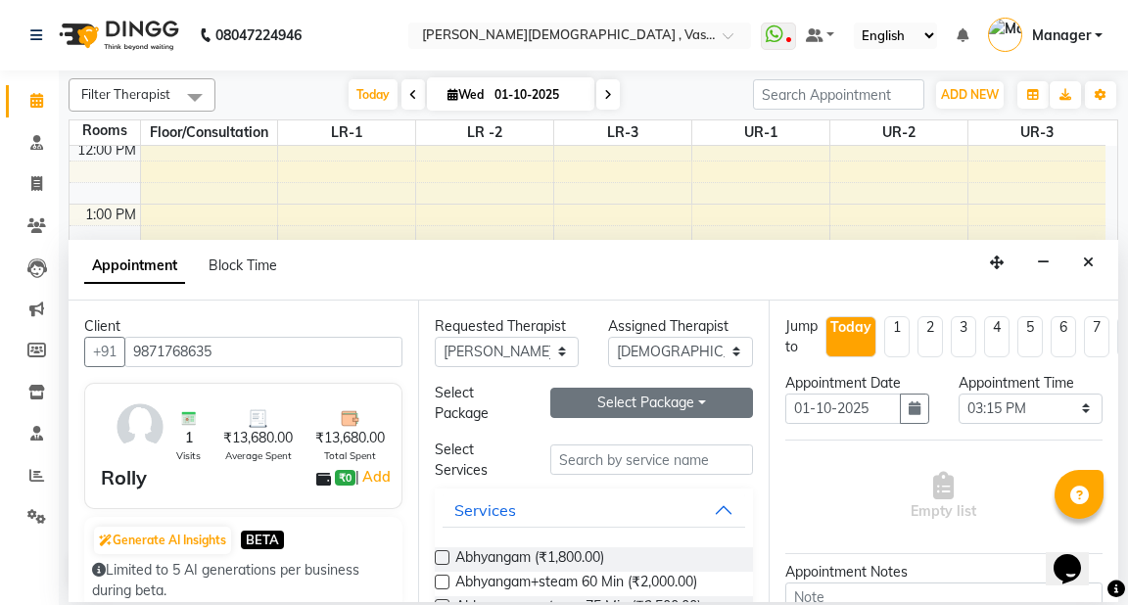
click at [676, 398] on button "Select Package Toggle Dropdown" at bounding box center [651, 403] width 202 height 30
click at [627, 445] on li "Rolly" at bounding box center [628, 442] width 155 height 28
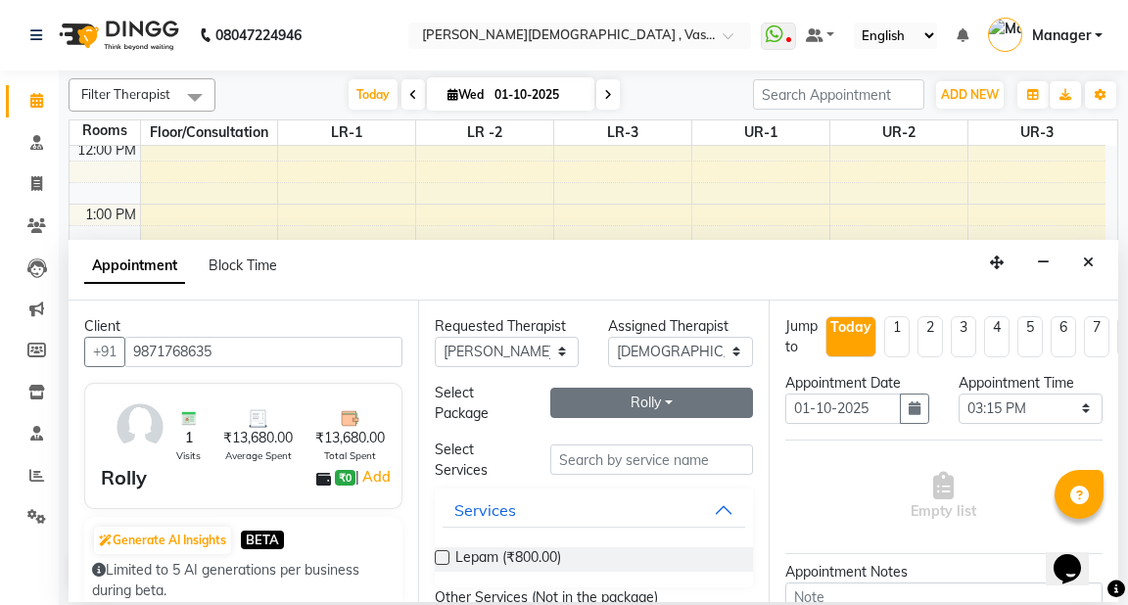
click at [625, 398] on button "Rolly" at bounding box center [651, 403] width 202 height 30
click at [587, 477] on li "Rolly" at bounding box center [628, 470] width 155 height 28
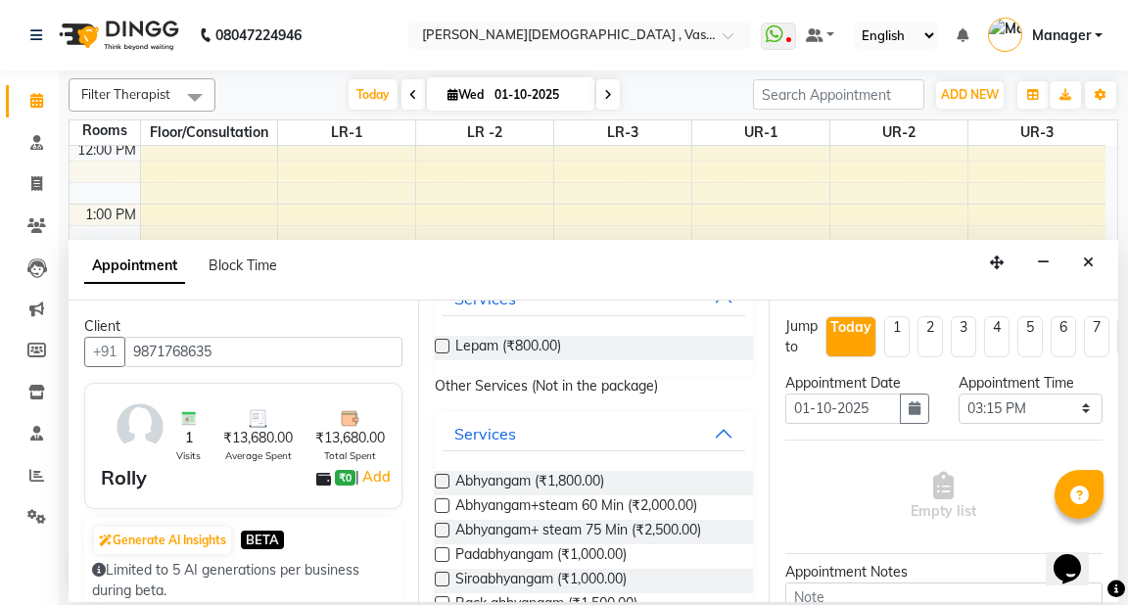
scroll to position [0, 0]
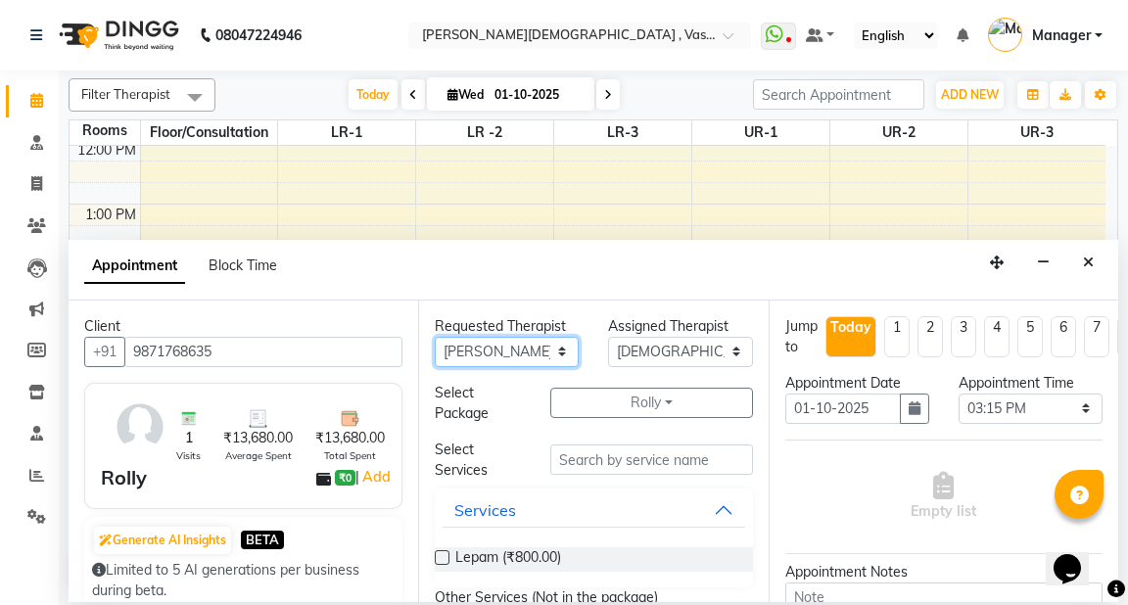
click at [552, 349] on select "Any [PERSON_NAME] V [PERSON_NAME] [PERSON_NAME] A K [PERSON_NAME] N [PERSON_NAM…" at bounding box center [507, 352] width 144 height 30
click at [552, 343] on select "Any [PERSON_NAME] V [PERSON_NAME] [PERSON_NAME] A K [PERSON_NAME] N [PERSON_NAM…" at bounding box center [507, 352] width 144 height 30
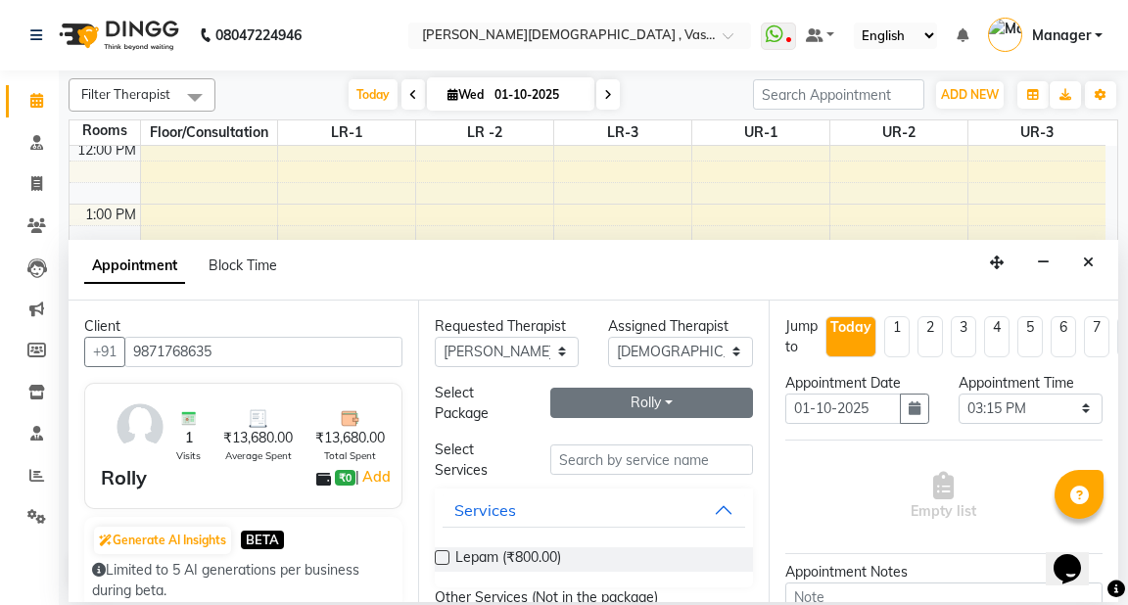
click at [663, 403] on button "Rolly" at bounding box center [651, 403] width 202 height 30
click at [619, 467] on li "Rolly" at bounding box center [628, 470] width 155 height 28
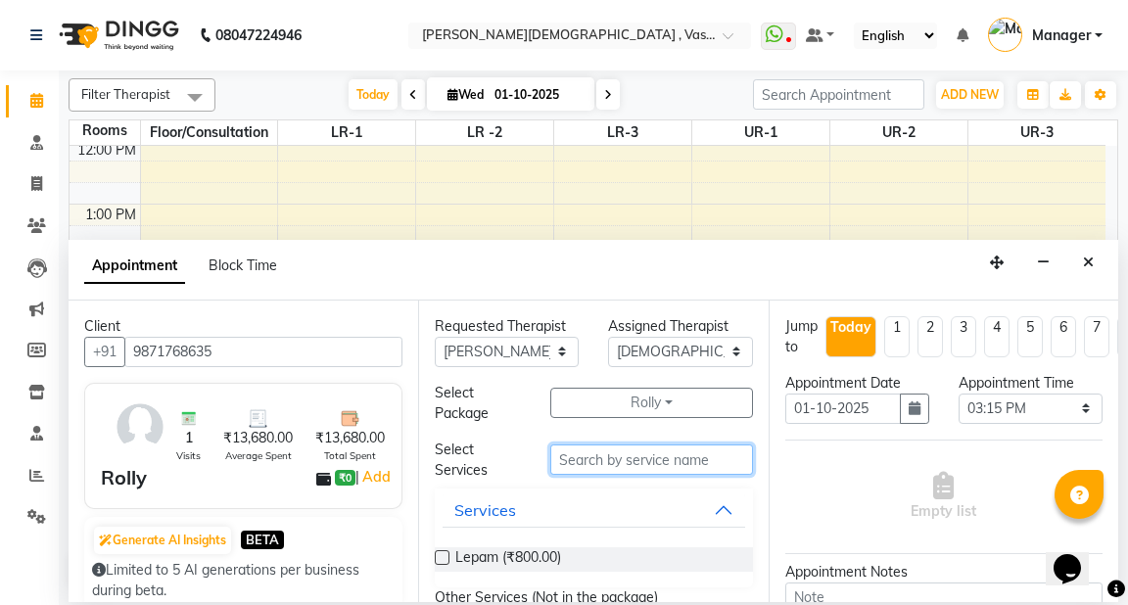
click at [590, 456] on input "text" at bounding box center [651, 460] width 202 height 30
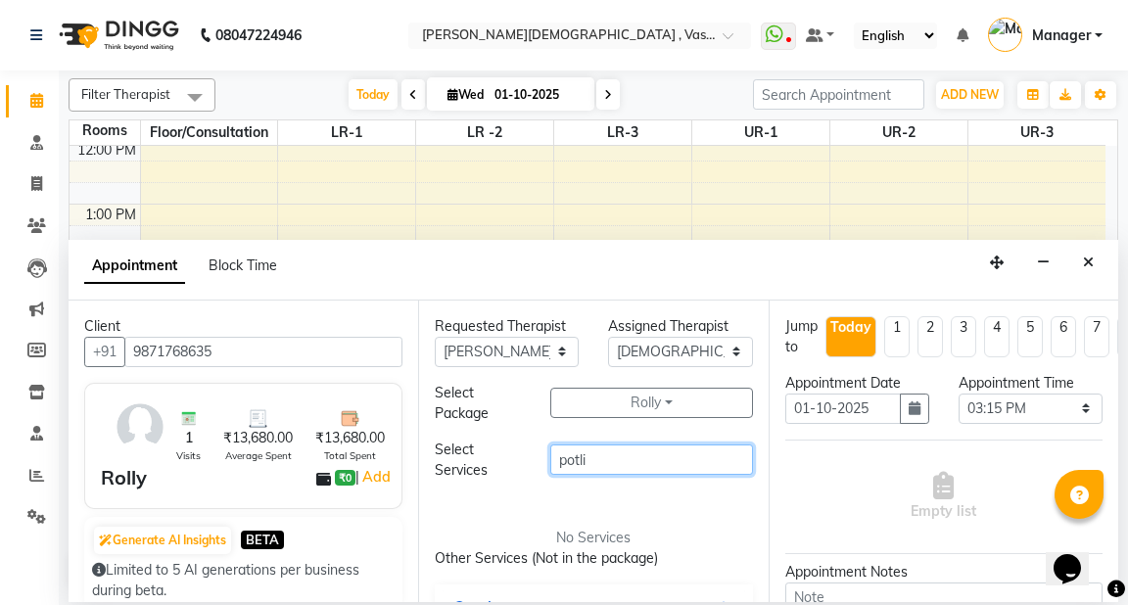
type input "potli"
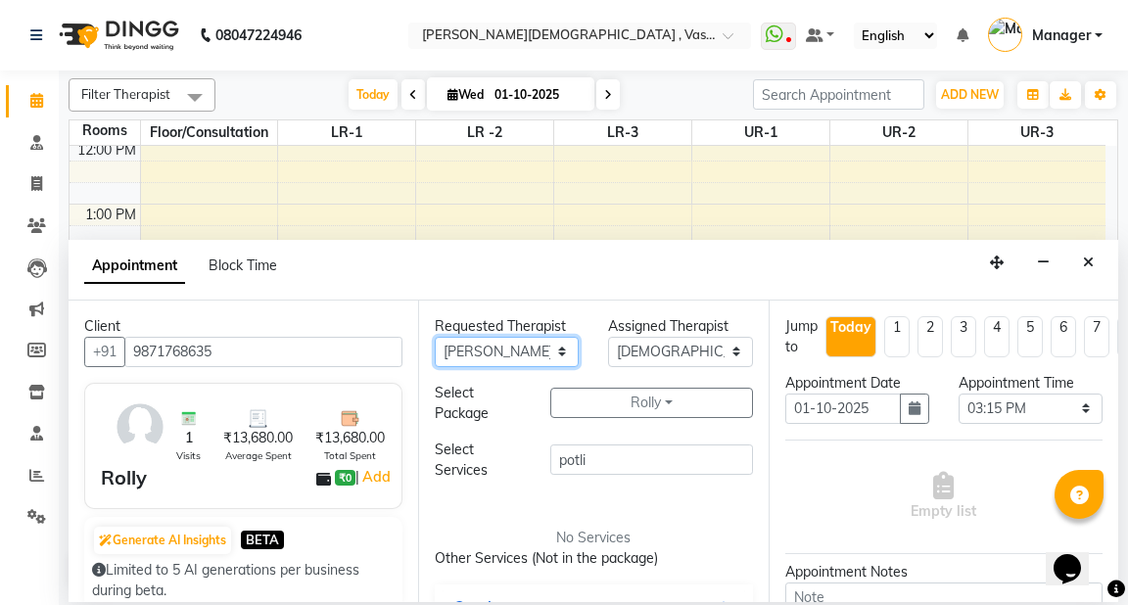
click at [512, 349] on select "Any [PERSON_NAME] V [PERSON_NAME] [PERSON_NAME] A K [PERSON_NAME] N [PERSON_NAM…" at bounding box center [507, 352] width 144 height 30
select select "48503"
click at [435, 337] on select "Any [PERSON_NAME] V [PERSON_NAME] [PERSON_NAME] A K [PERSON_NAME] N [PERSON_NAM…" at bounding box center [507, 352] width 144 height 30
select select "48503"
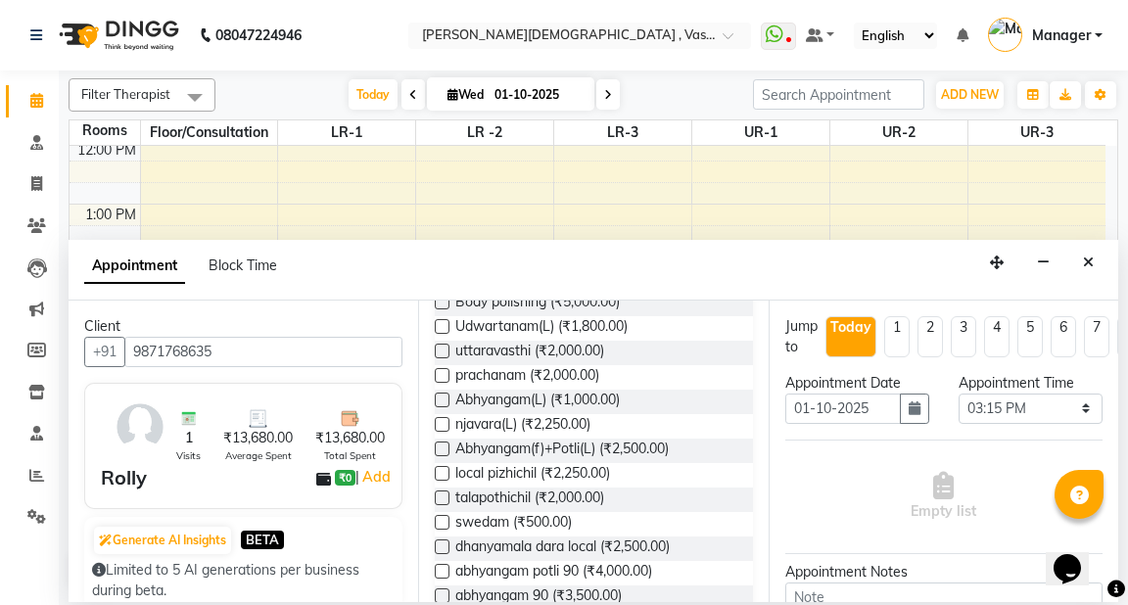
scroll to position [1398, 0]
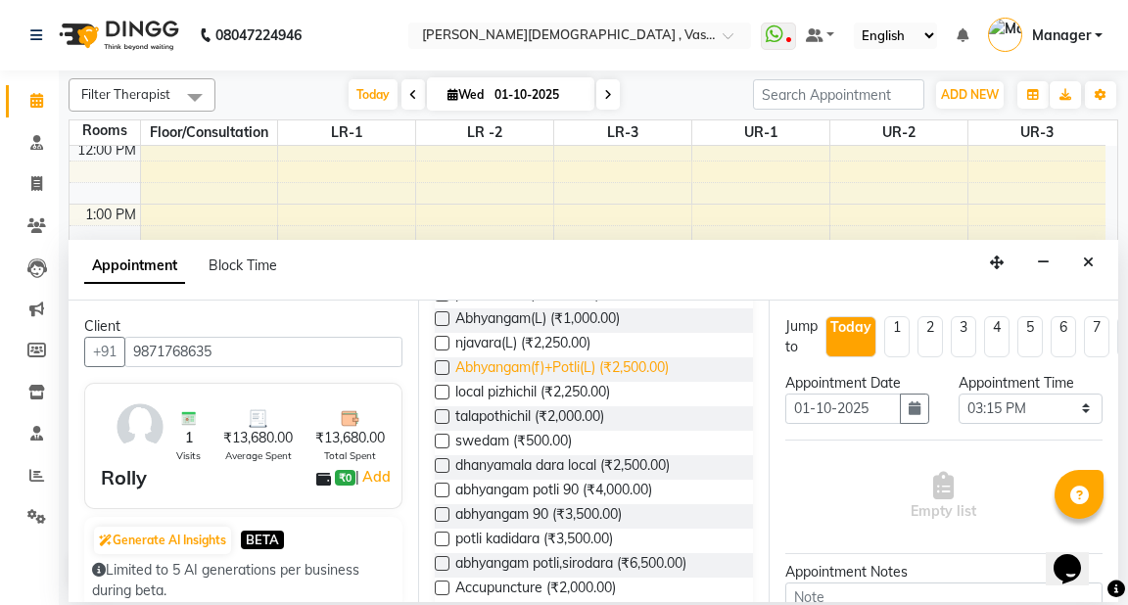
click at [578, 368] on span "Abhyangam(f)+Potli(L) (₹2,500.00)" at bounding box center [561, 369] width 213 height 24
checkbox input "true"
select select "2649"
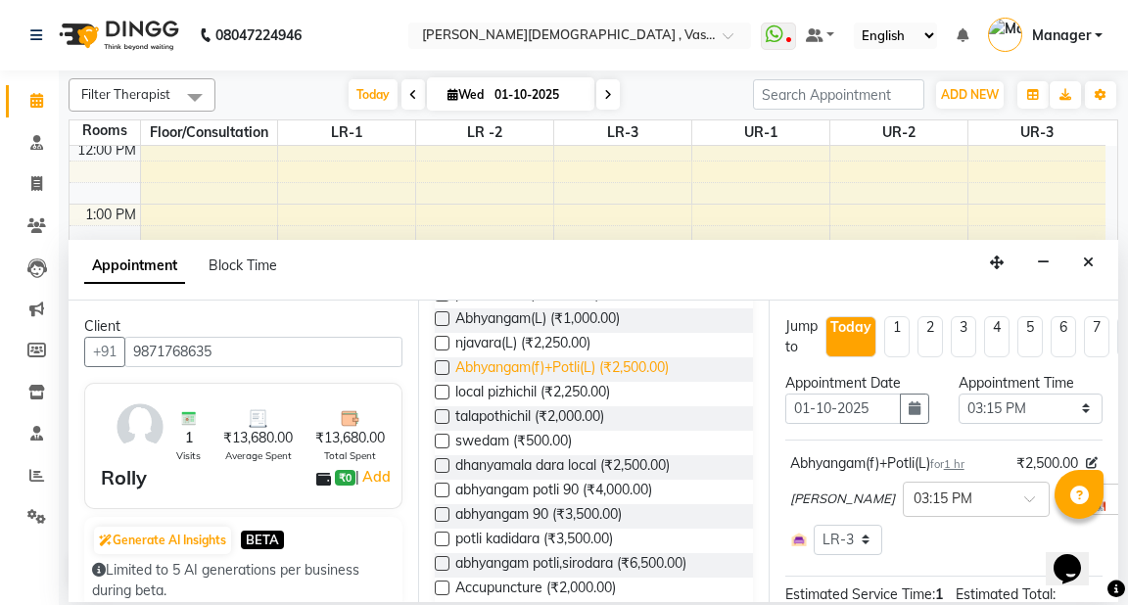
checkbox input "false"
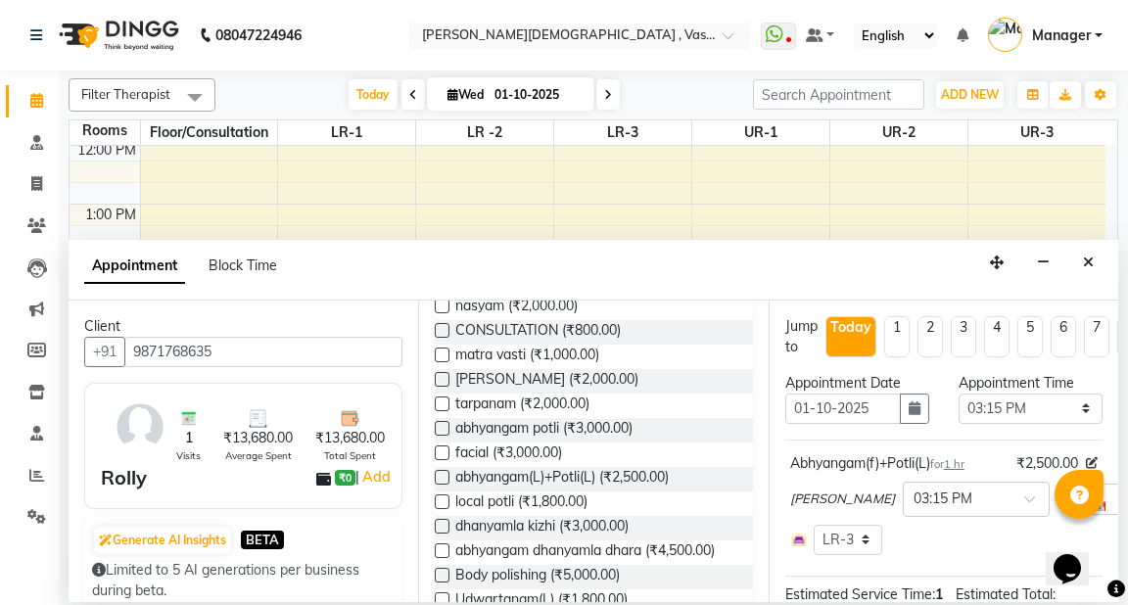
scroll to position [0, 0]
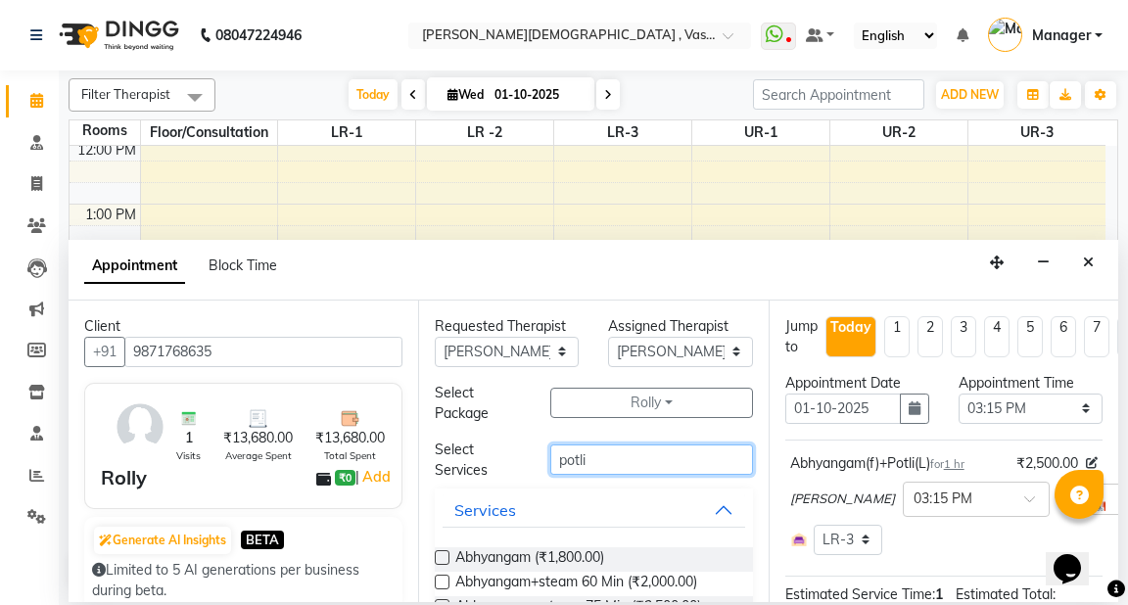
drag, startPoint x: 607, startPoint y: 465, endPoint x: 535, endPoint y: 463, distance: 72.5
click at [536, 463] on div "potli" at bounding box center [651, 460] width 231 height 30
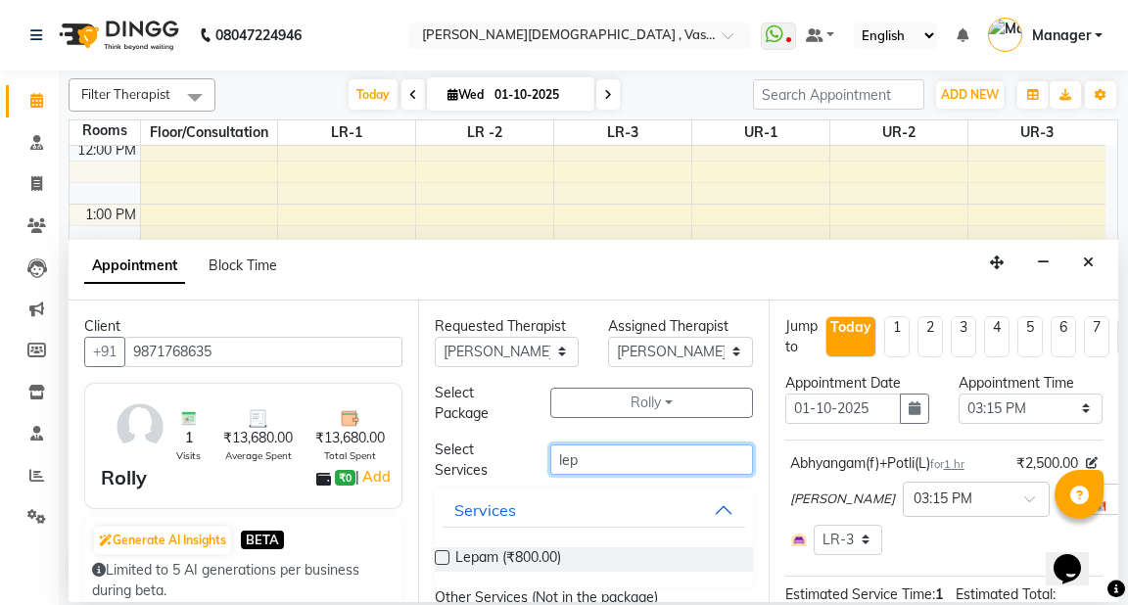
type input "lep"
click at [439, 557] on label at bounding box center [442, 557] width 15 height 15
click at [439, 557] on input "checkbox" at bounding box center [441, 559] width 13 height 13
checkbox input "true"
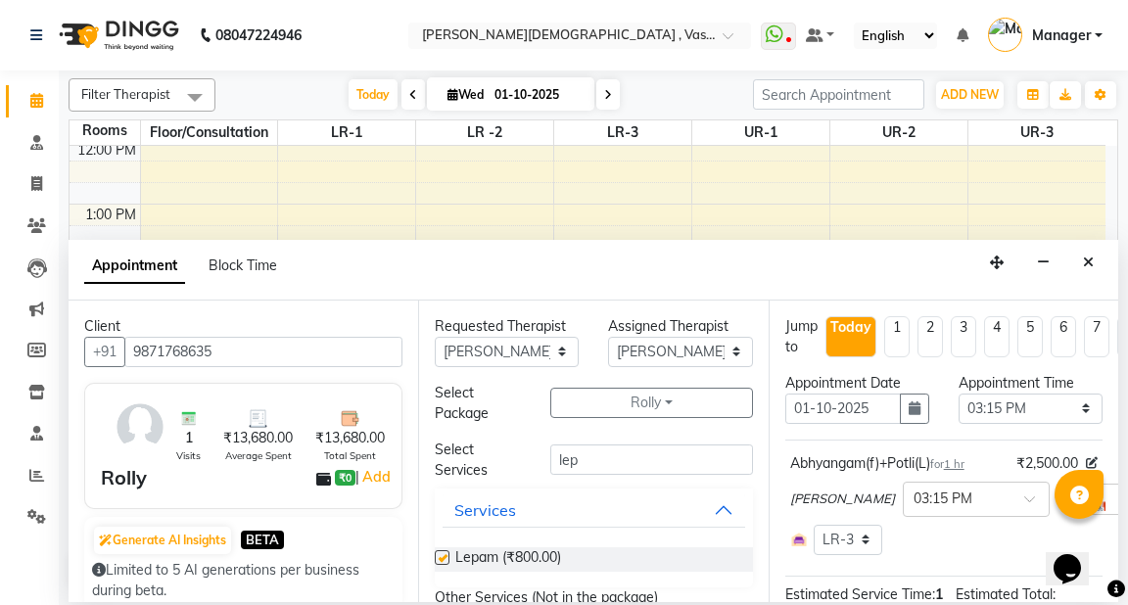
select select "2649"
checkbox input "false"
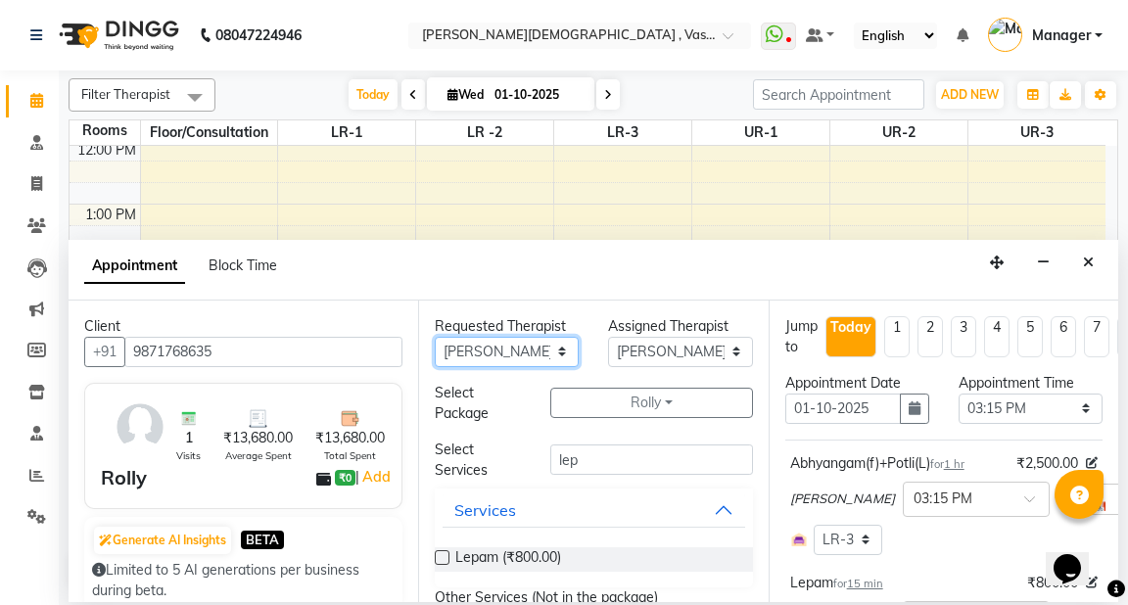
click at [548, 351] on select "Any [PERSON_NAME] V [PERSON_NAME] [PERSON_NAME] A K [PERSON_NAME] N [PERSON_NAM…" at bounding box center [507, 352] width 144 height 30
select select "41713"
click at [435, 337] on select "Any [PERSON_NAME] V [PERSON_NAME] [PERSON_NAME] A K [PERSON_NAME] N [PERSON_NAM…" at bounding box center [507, 352] width 144 height 30
select select "41713"
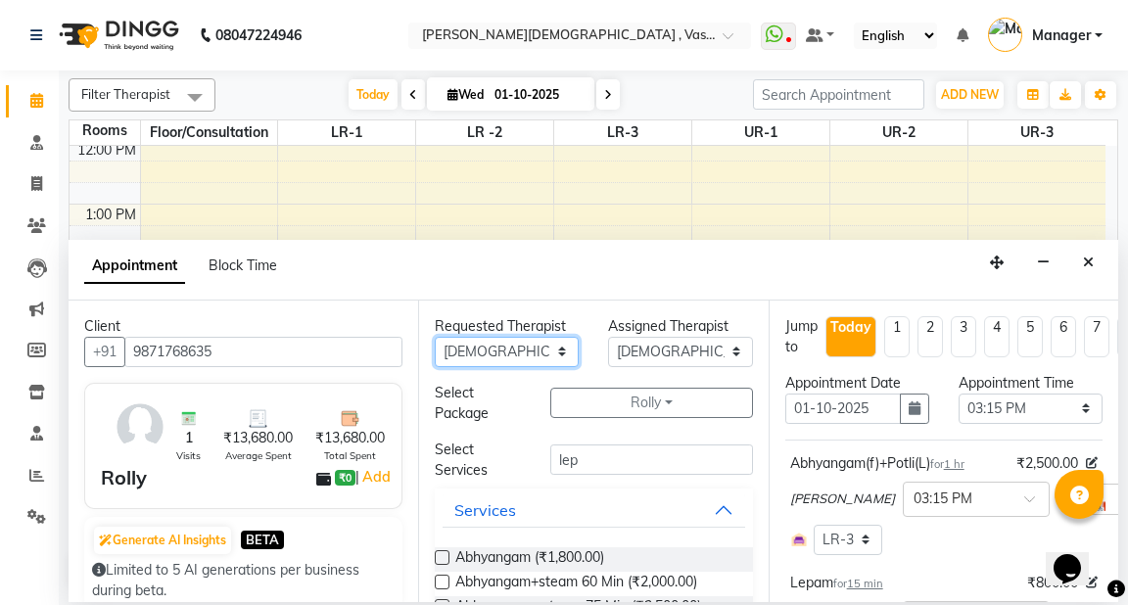
scroll to position [410, 0]
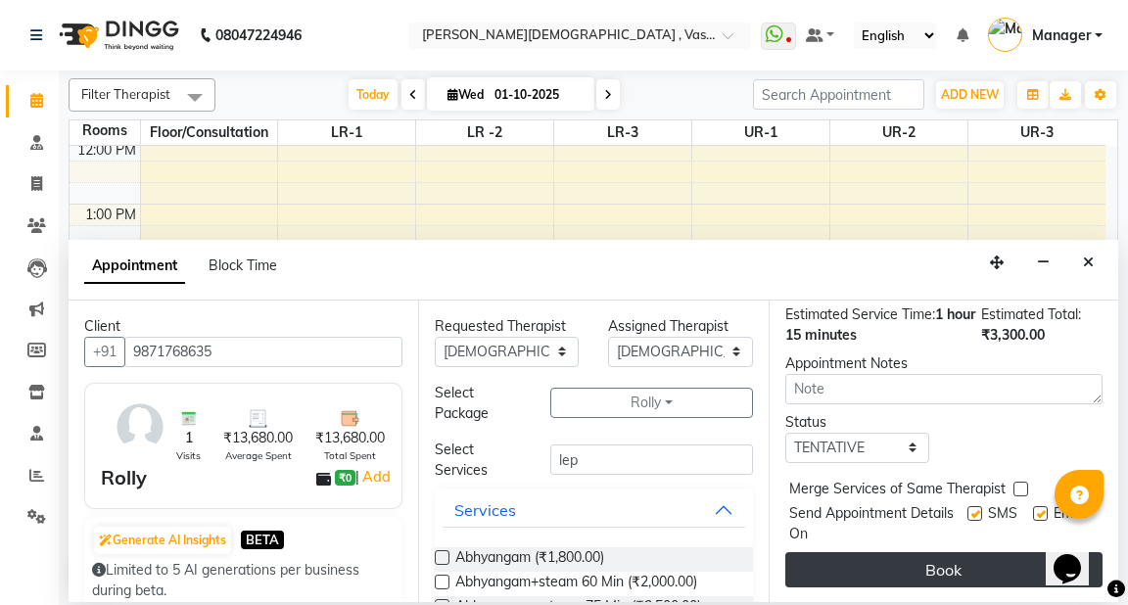
click at [916, 554] on button "Book" at bounding box center [943, 569] width 317 height 35
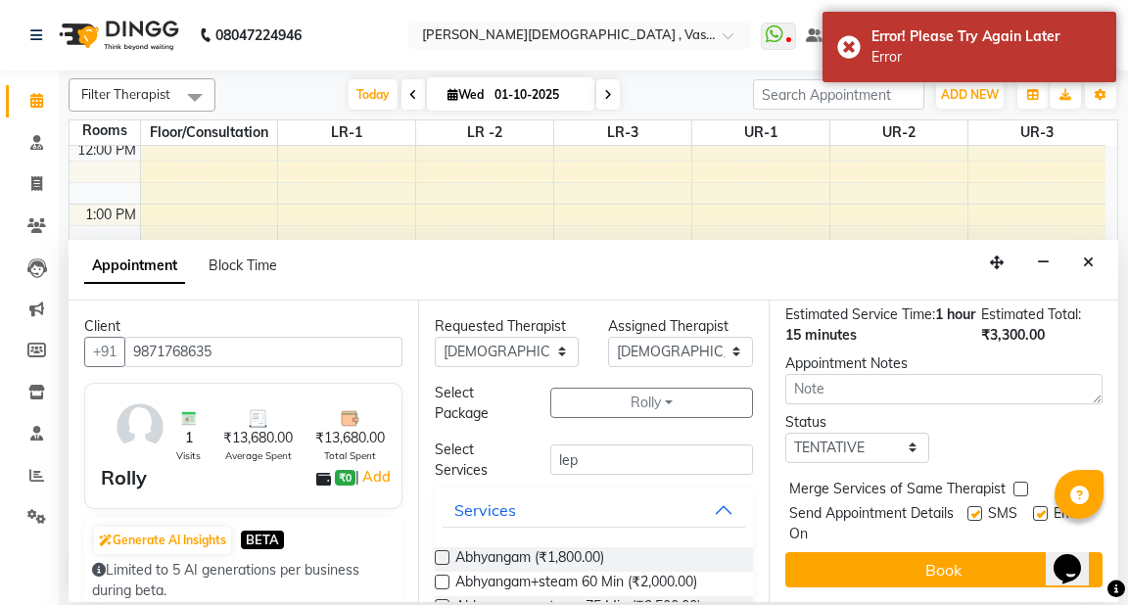
scroll to position [205, 0]
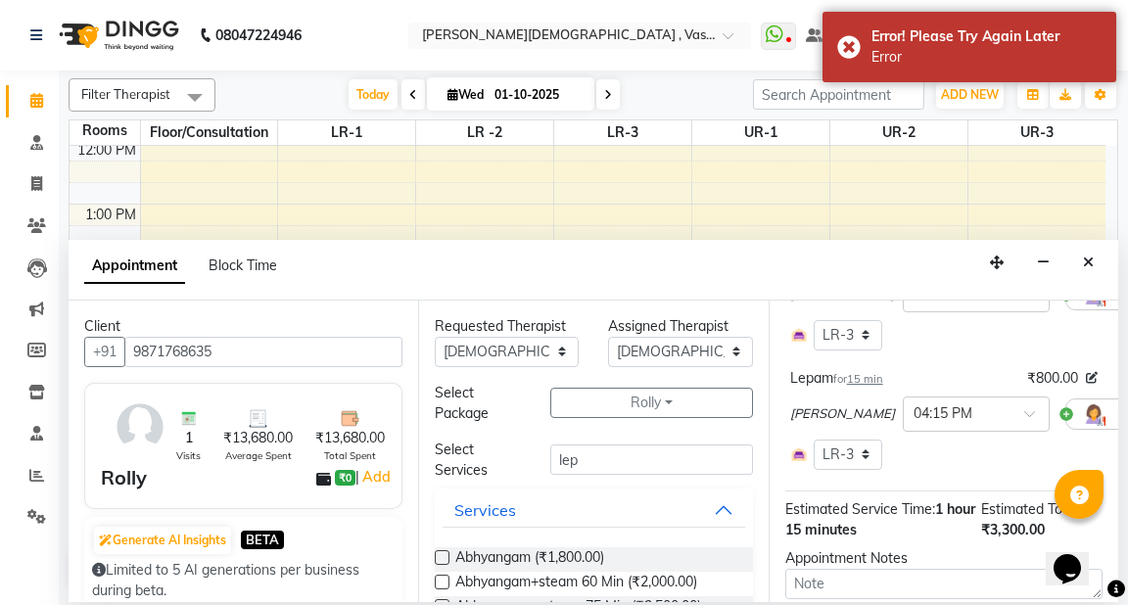
click at [1081, 259] on button "Close" at bounding box center [1088, 263] width 28 height 30
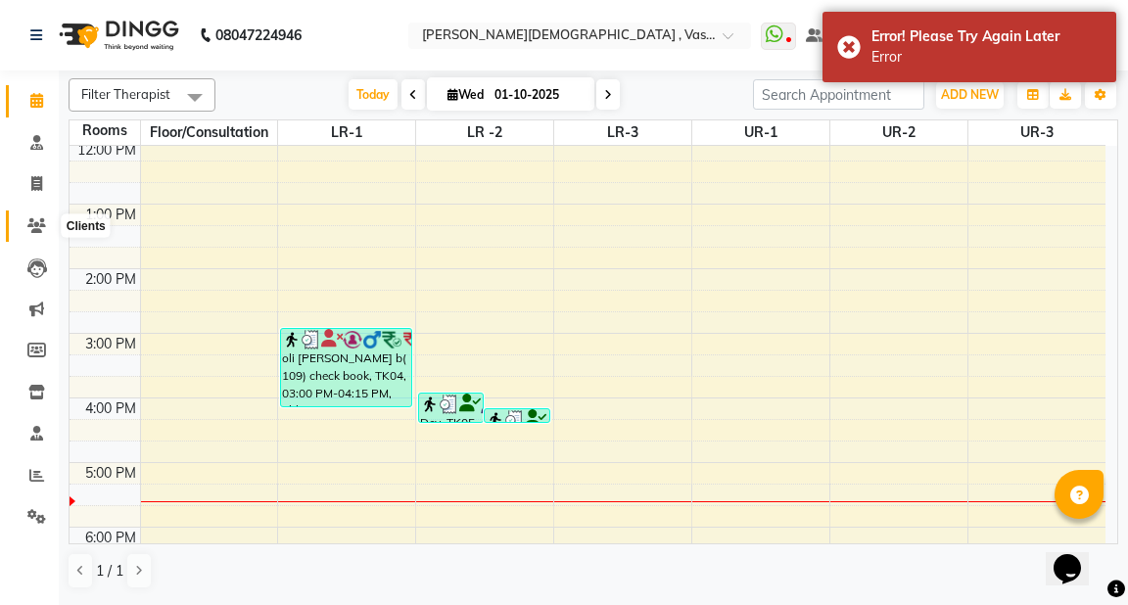
click at [27, 223] on icon at bounding box center [36, 225] width 19 height 15
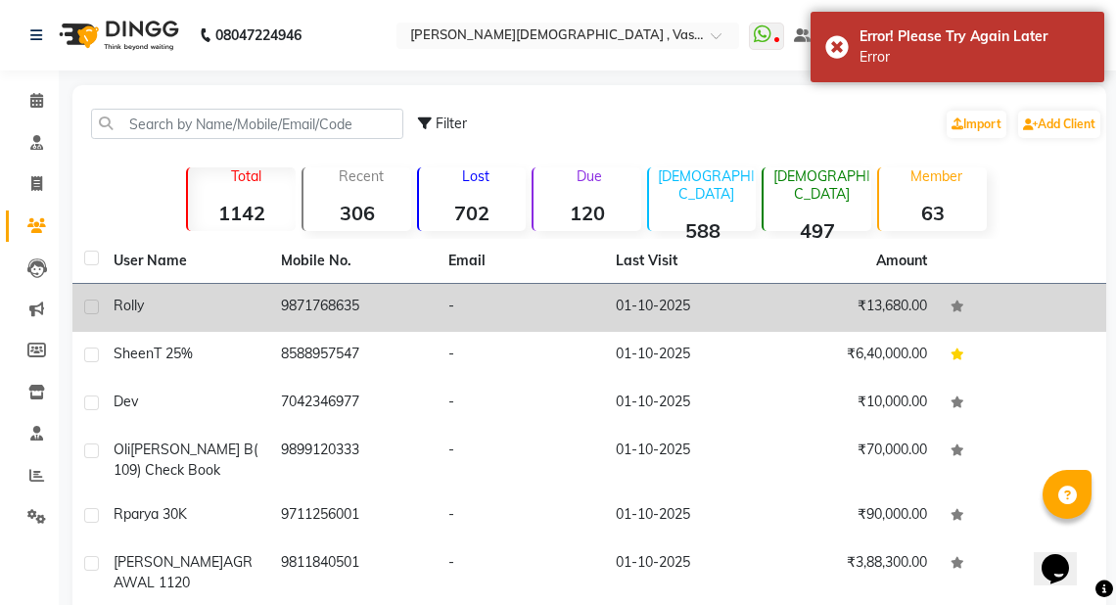
click at [174, 313] on div "Rolly" at bounding box center [186, 306] width 144 height 21
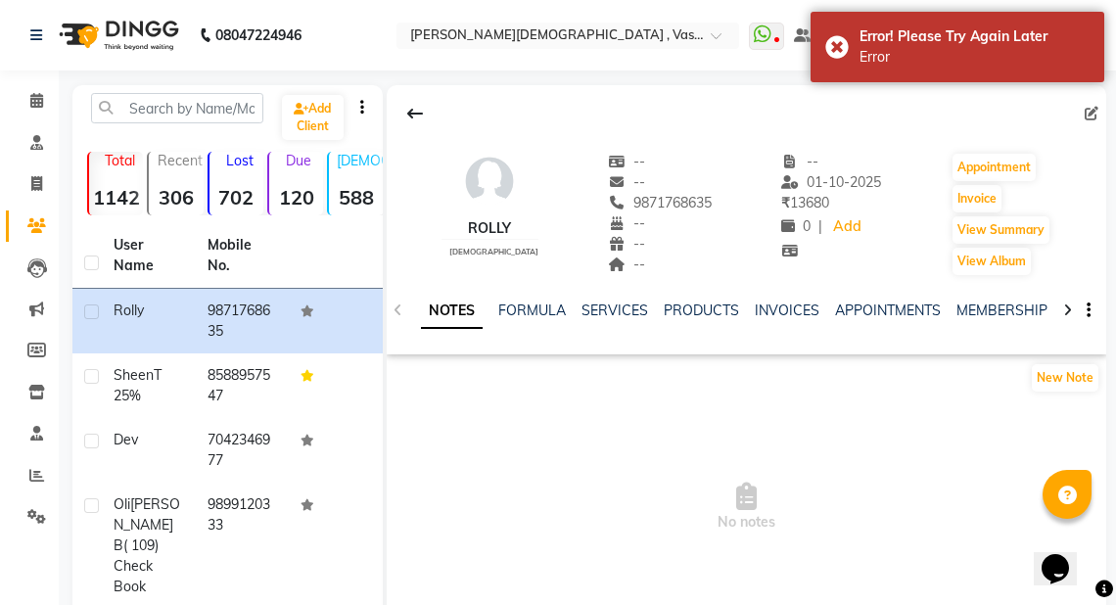
click at [1066, 311] on icon at bounding box center [1067, 311] width 9 height 14
click at [1066, 309] on icon at bounding box center [1067, 311] width 9 height 14
drag, startPoint x: 1066, startPoint y: 309, endPoint x: 1039, endPoint y: 305, distance: 27.7
click at [1066, 306] on icon at bounding box center [1067, 311] width 9 height 14
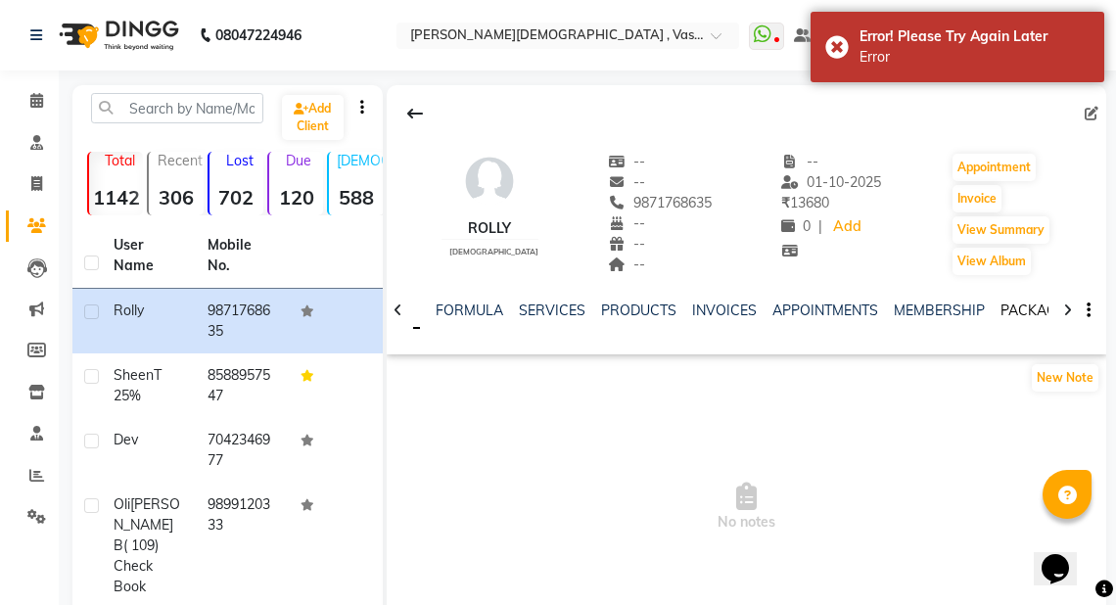
click at [1018, 305] on link "PACKAGES" at bounding box center [1037, 311] width 72 height 18
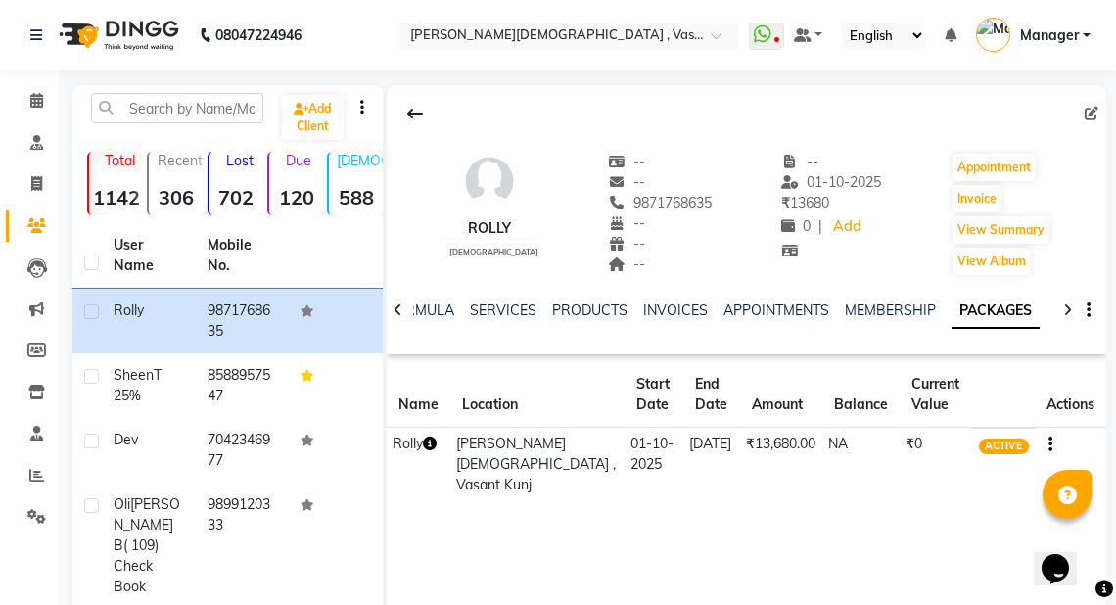
click at [433, 448] on icon "button" at bounding box center [430, 444] width 14 height 14
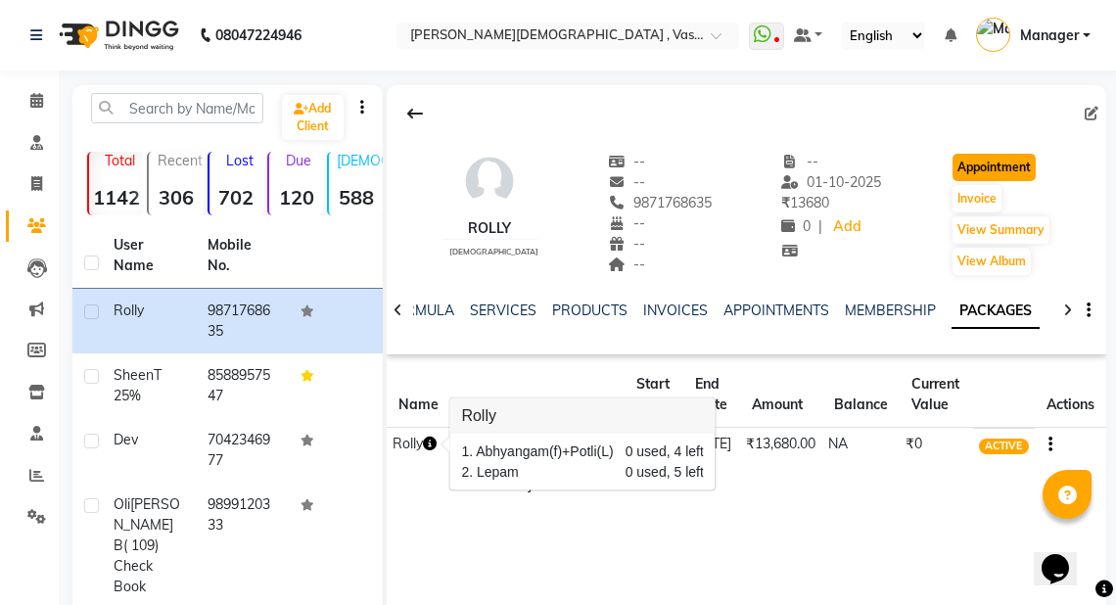
click at [984, 164] on button "Appointment" at bounding box center [994, 167] width 83 height 27
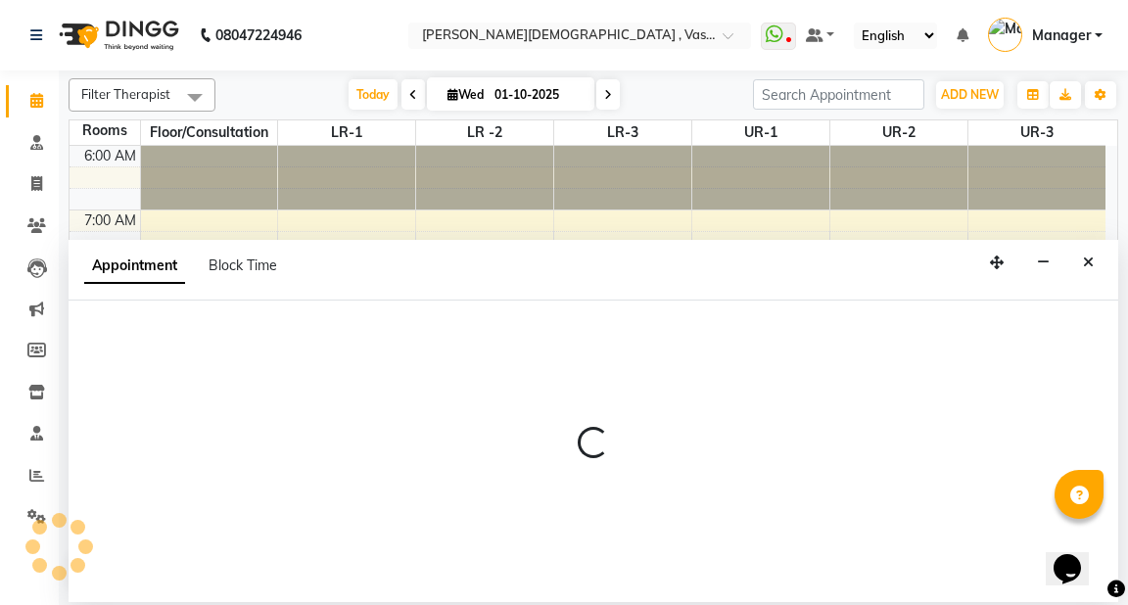
select select "420"
select select "tentative"
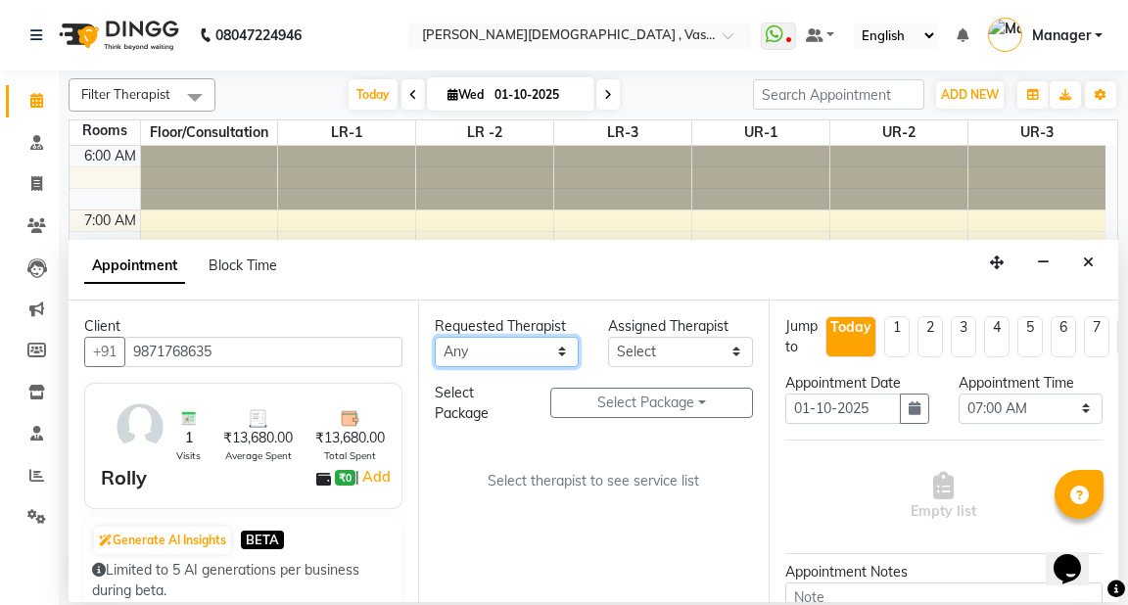
click at [556, 353] on select "Any [PERSON_NAME] V [PERSON_NAME] [PERSON_NAME] A K [PERSON_NAME] N [PERSON_NAM…" at bounding box center [507, 352] width 144 height 30
select select "48503"
click at [435, 337] on select "Any [PERSON_NAME] V [PERSON_NAME] [PERSON_NAME] A K [PERSON_NAME] N [PERSON_NAM…" at bounding box center [507, 352] width 144 height 30
select select "48503"
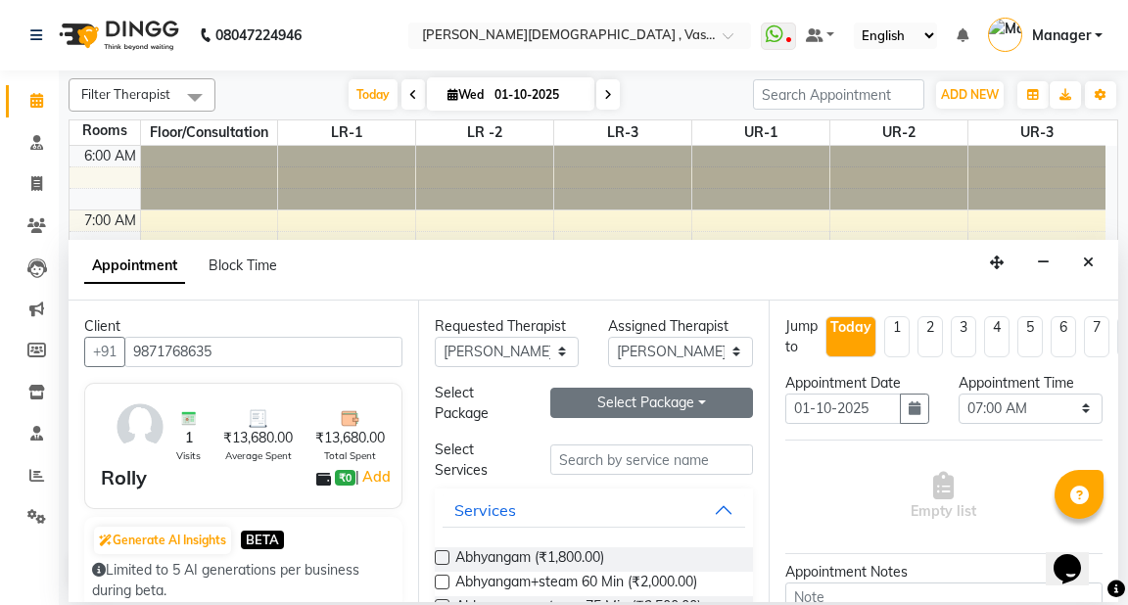
click at [631, 401] on button "Select Package Toggle Dropdown" at bounding box center [651, 403] width 202 height 30
click at [628, 443] on li "Rolly" at bounding box center [628, 442] width 155 height 28
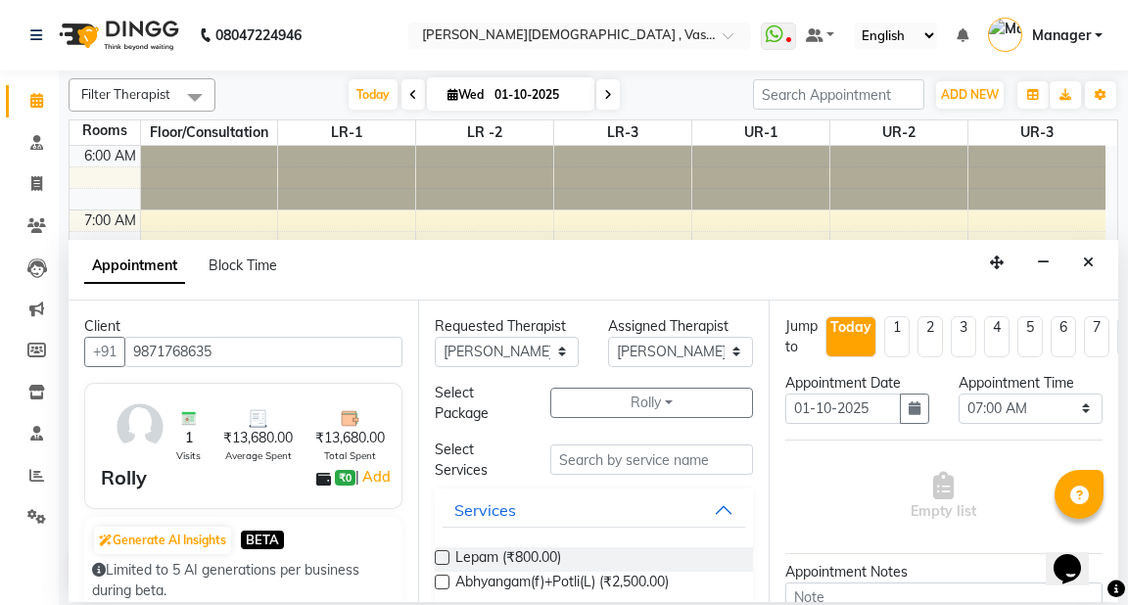
drag, startPoint x: 442, startPoint y: 556, endPoint x: 440, endPoint y: 569, distance: 12.9
click at [441, 556] on label at bounding box center [442, 557] width 15 height 15
click at [441, 556] on input "checkbox" at bounding box center [441, 559] width 13 height 13
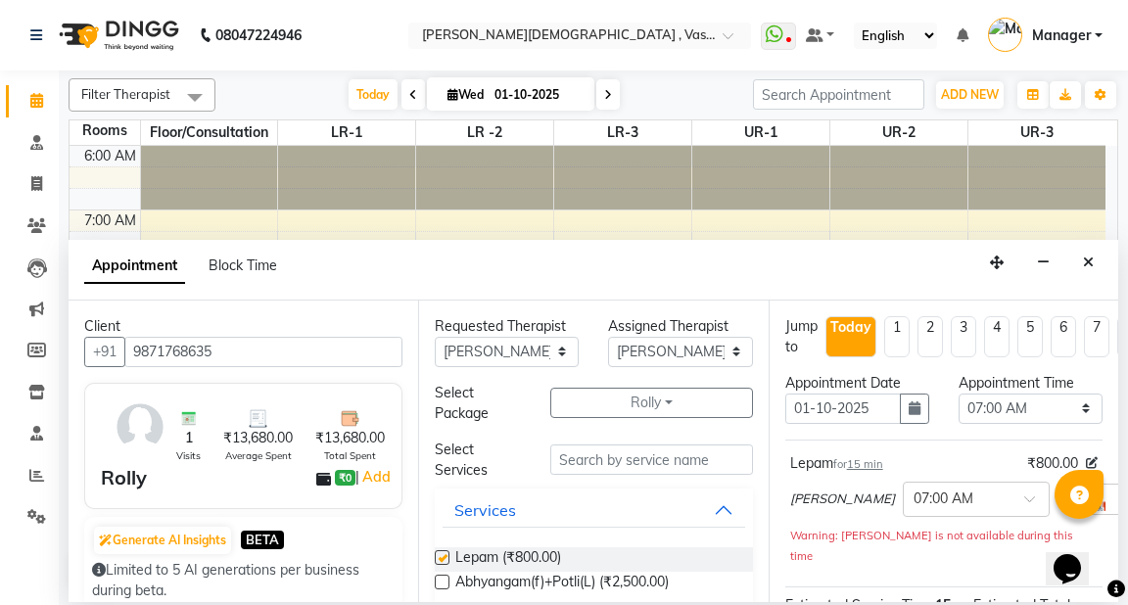
checkbox input "false"
drag, startPoint x: 441, startPoint y: 578, endPoint x: 448, endPoint y: 587, distance: 12.5
click at [441, 580] on label at bounding box center [442, 582] width 15 height 15
click at [441, 580] on input "checkbox" at bounding box center [441, 584] width 13 height 13
checkbox input "false"
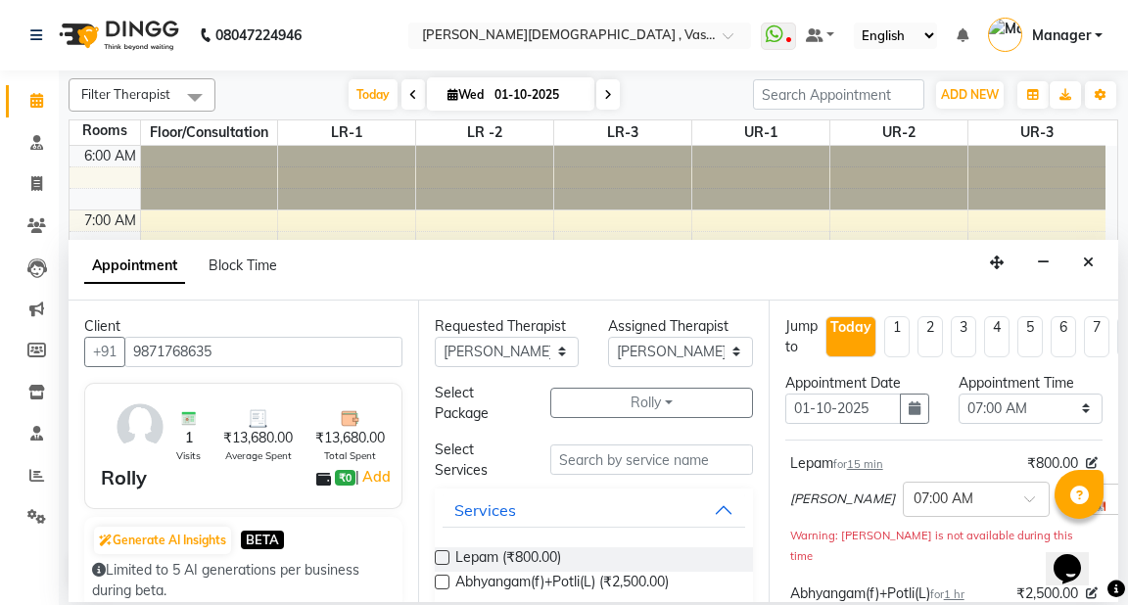
scroll to position [370, 0]
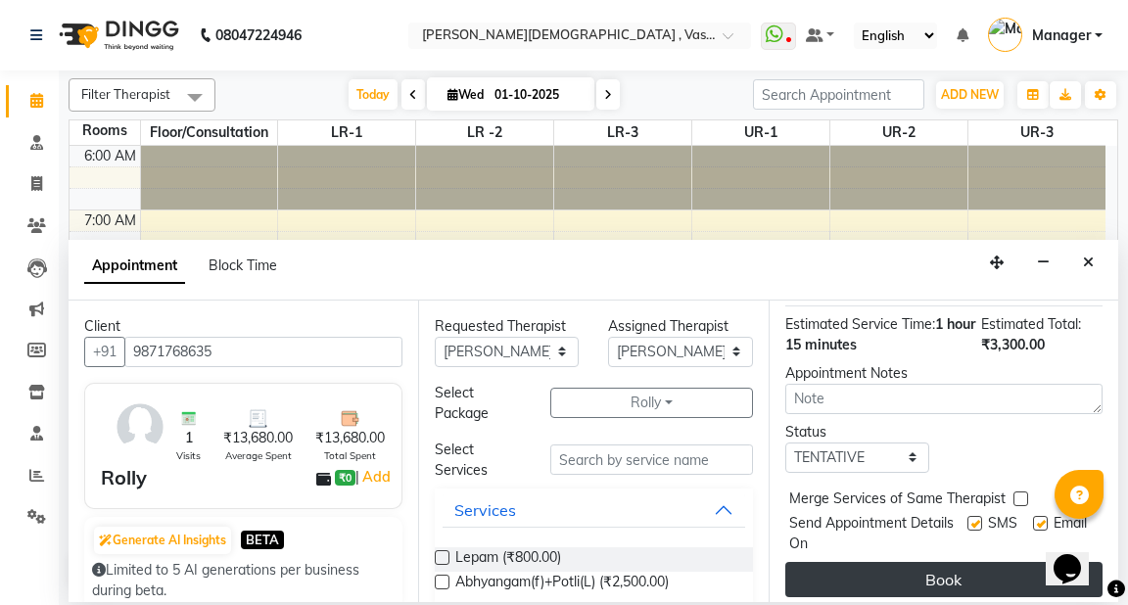
click at [932, 564] on button "Book" at bounding box center [943, 579] width 317 height 35
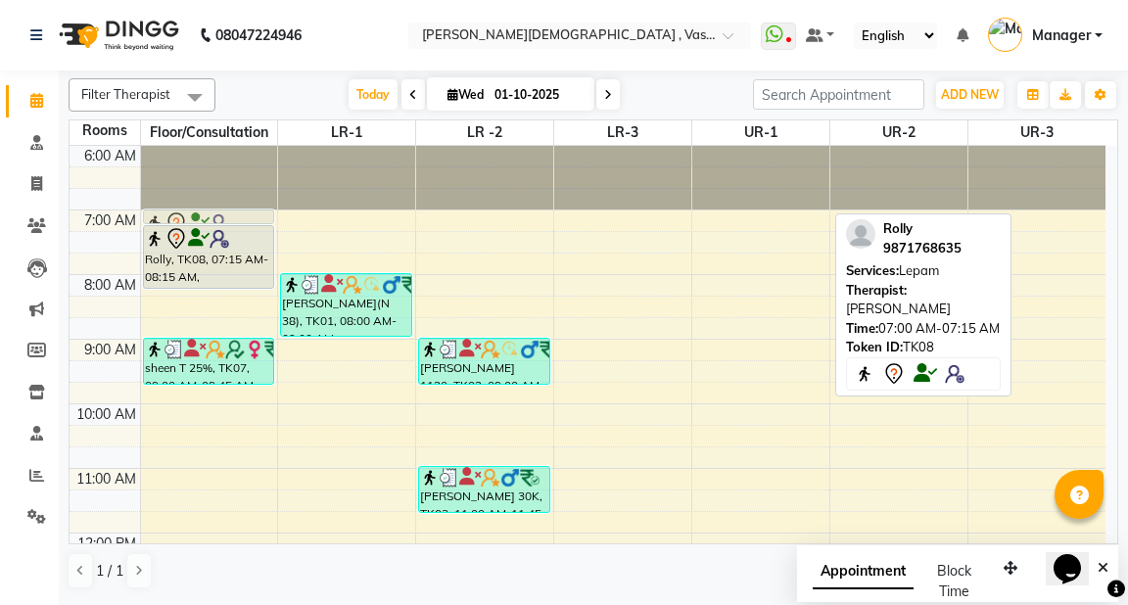
drag, startPoint x: 772, startPoint y: 213, endPoint x: 235, endPoint y: 215, distance: 536.5
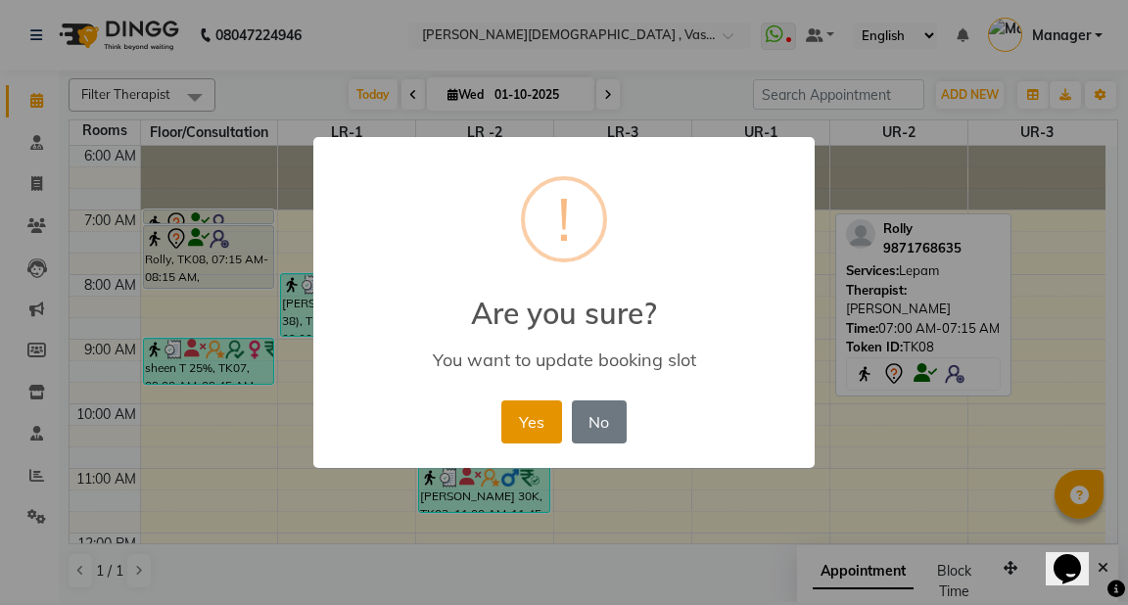
click at [535, 424] on button "Yes" at bounding box center [531, 421] width 60 height 43
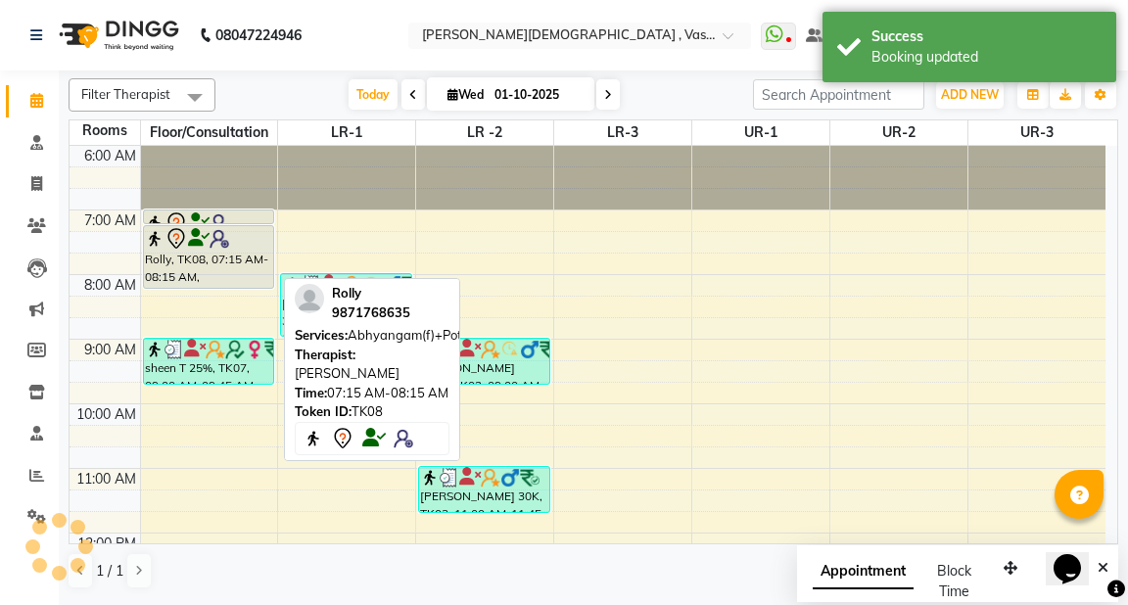
click at [203, 247] on div at bounding box center [208, 238] width 127 height 23
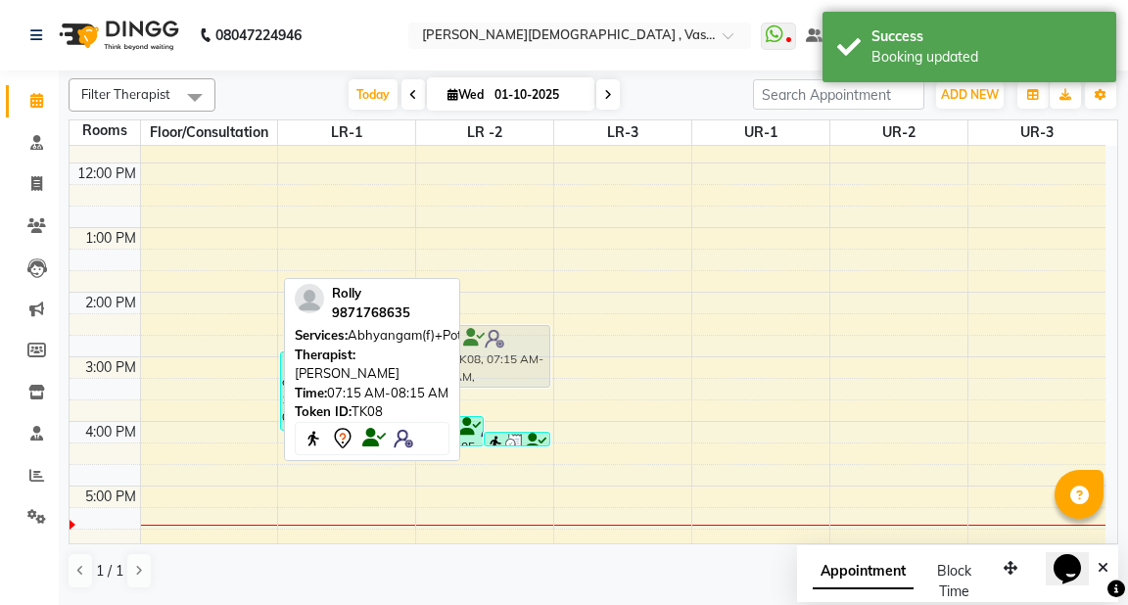
drag, startPoint x: 246, startPoint y: 237, endPoint x: 555, endPoint y: 348, distance: 328.6
click at [555, 348] on div "6:00 AM 7:00 AM 8:00 AM 9:00 AM 10:00 AM 11:00 AM 12:00 PM 1:00 PM 2:00 PM 3:00…" at bounding box center [588, 260] width 1036 height 968
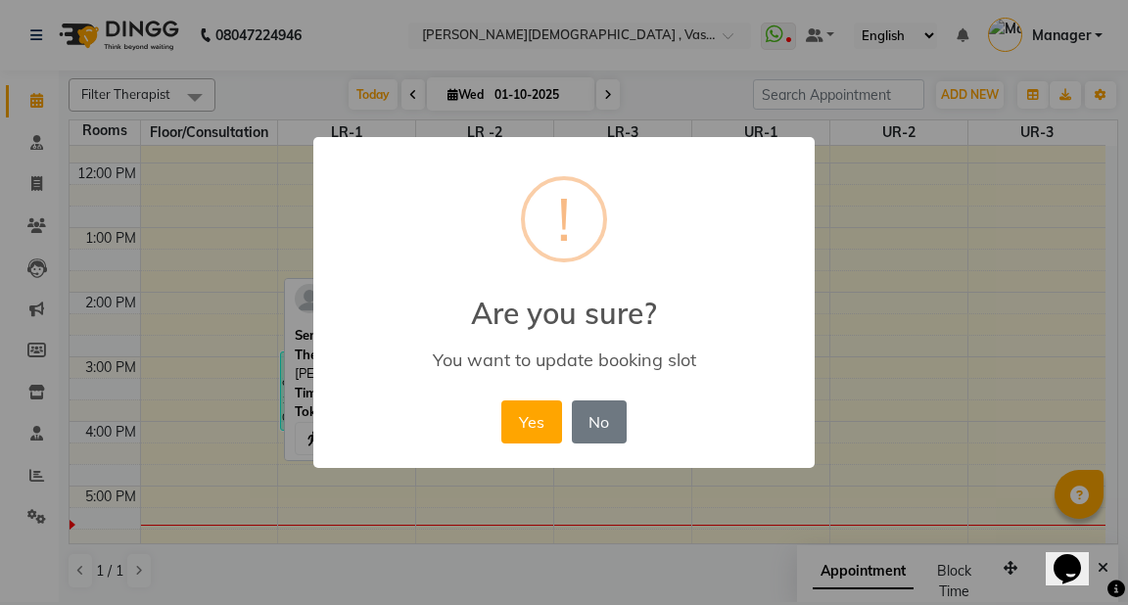
drag, startPoint x: 518, startPoint y: 431, endPoint x: 512, endPoint y: 374, distance: 57.1
click at [511, 426] on button "Yes" at bounding box center [531, 421] width 60 height 43
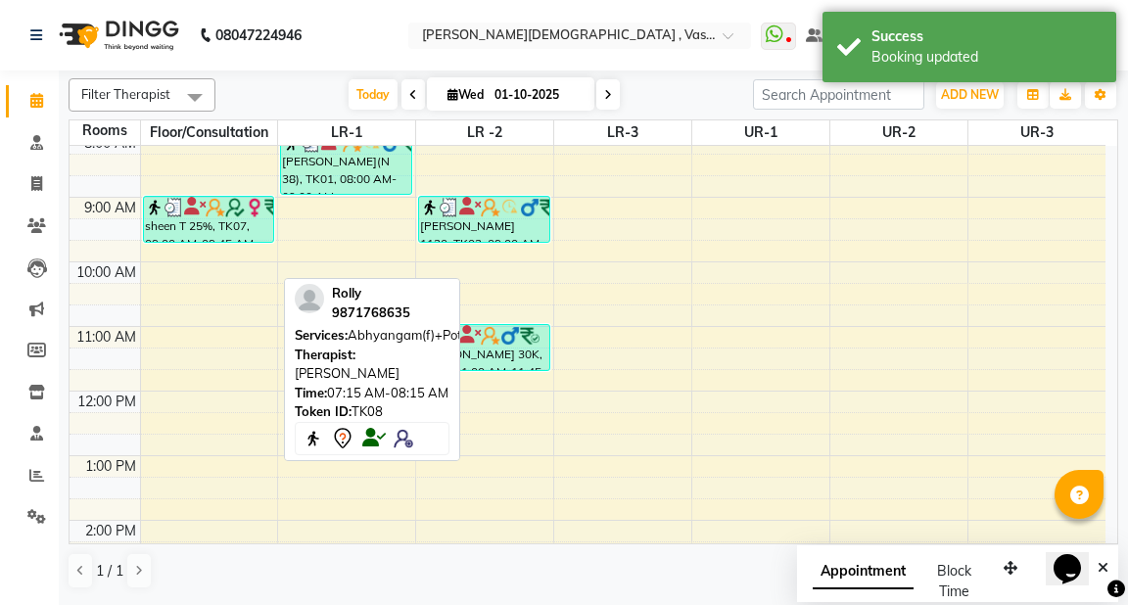
scroll to position [75, 0]
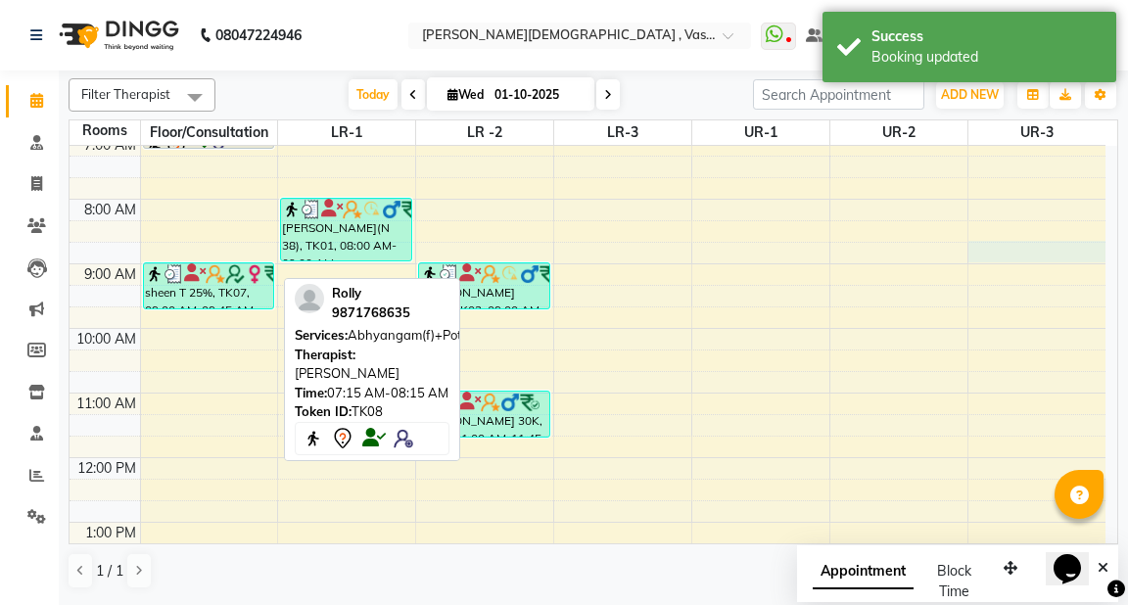
click at [1092, 255] on div "6:00 AM 7:00 AM 8:00 AM 9:00 AM 10:00 AM 11:00 AM 12:00 PM 1:00 PM 2:00 PM 3:00…" at bounding box center [588, 554] width 1036 height 968
select select "525"
select select "tentative"
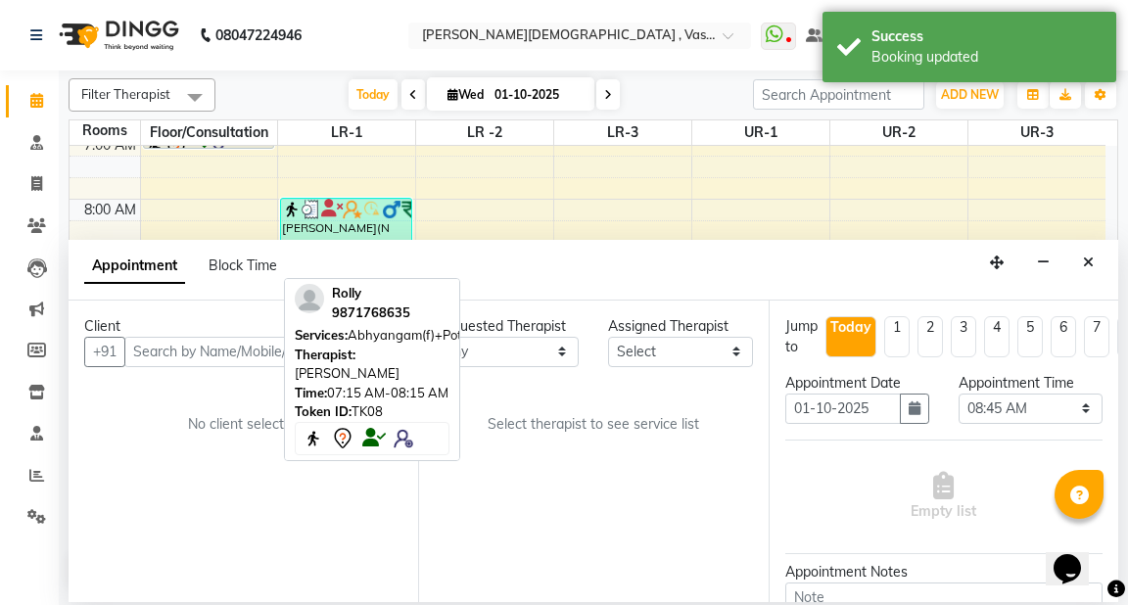
drag, startPoint x: 1089, startPoint y: 260, endPoint x: 1116, endPoint y: 229, distance: 41.6
click at [1089, 256] on icon "Close" at bounding box center [1088, 263] width 11 height 14
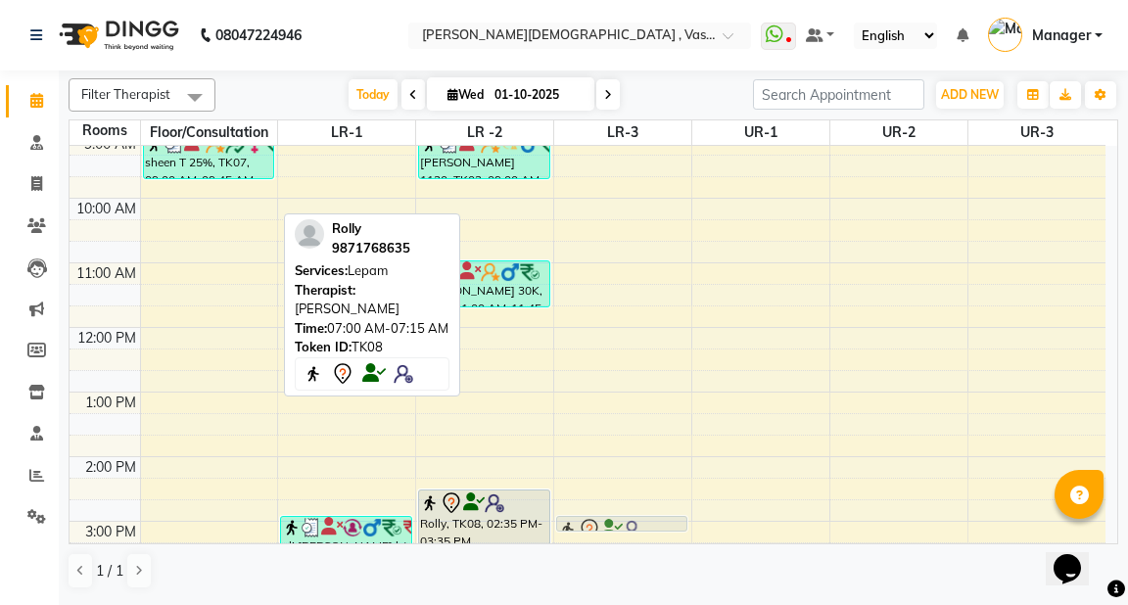
scroll to position [211, 0]
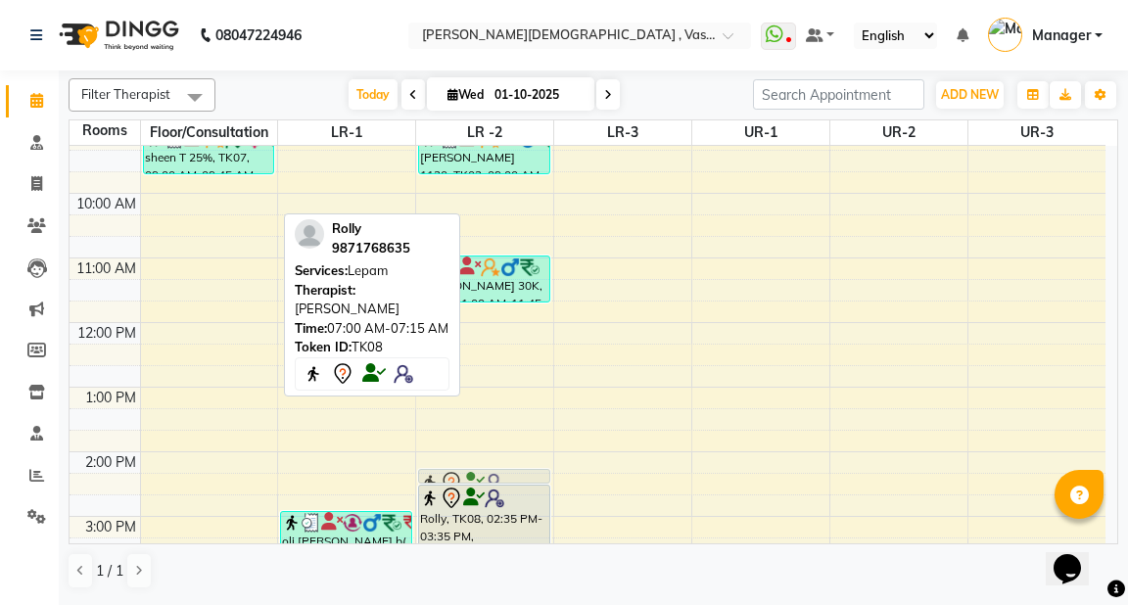
drag, startPoint x: 279, startPoint y: 211, endPoint x: 511, endPoint y: 478, distance: 353.2
click at [511, 478] on tr "Rolly, TK08, 07:00 AM-07:15 AM, Lepam sheen T 25%, TK07, 09:00 AM-09:45 AM, abh…" at bounding box center [588, 419] width 1036 height 968
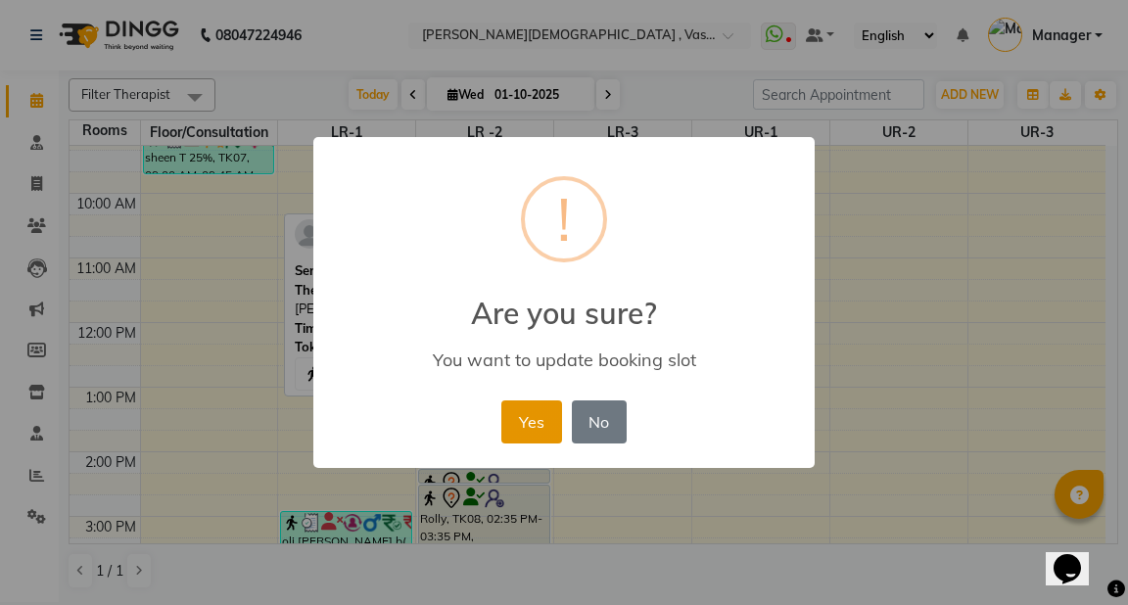
click at [509, 426] on button "Yes" at bounding box center [531, 421] width 60 height 43
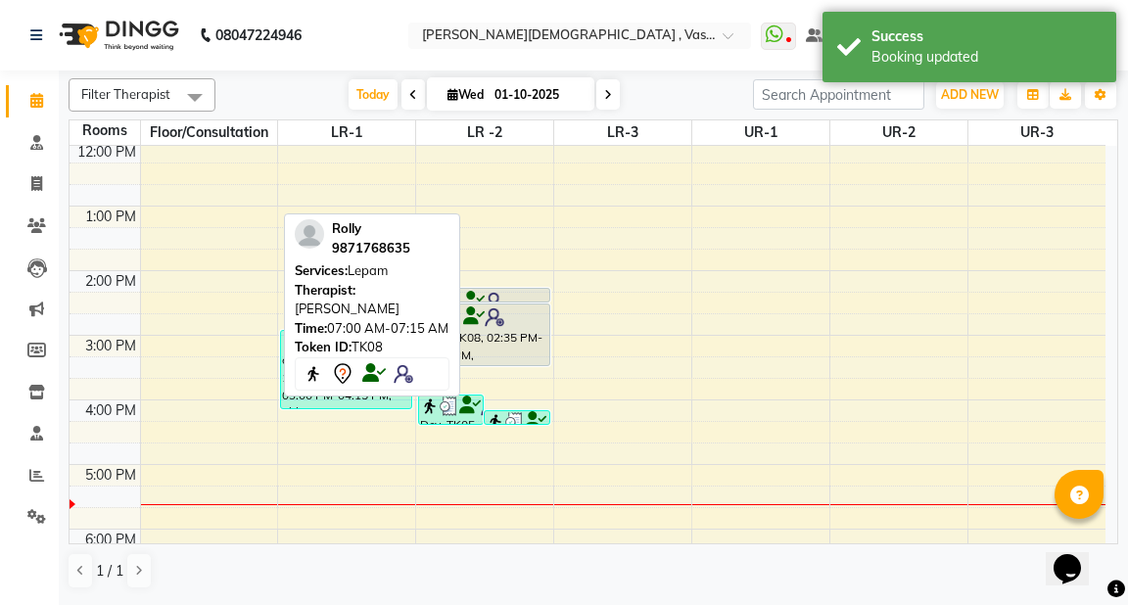
scroll to position [385, 0]
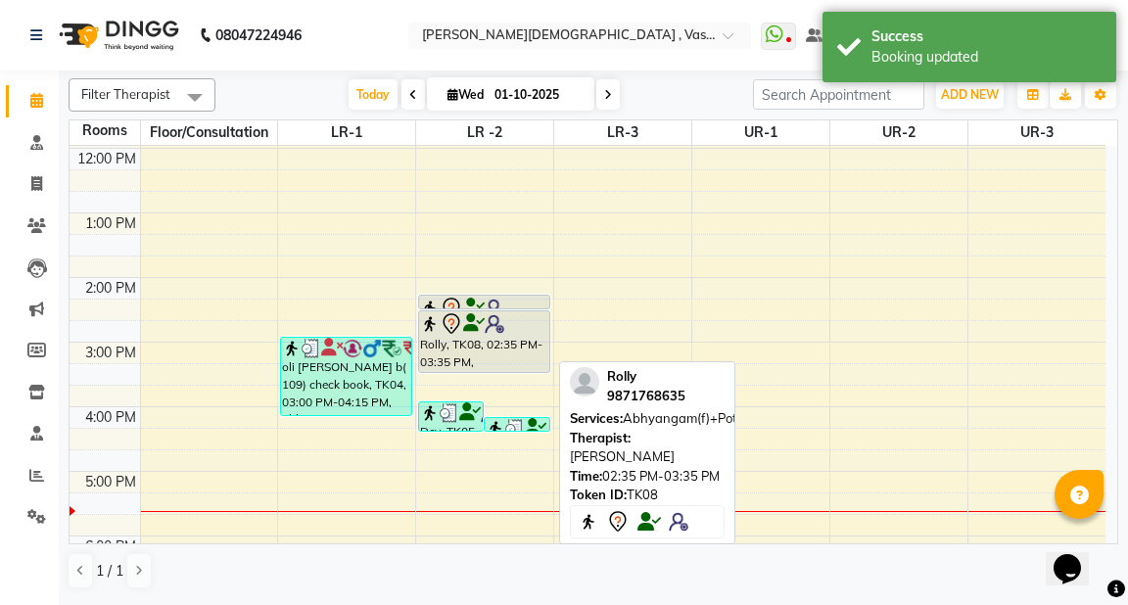
click at [503, 327] on img at bounding box center [495, 324] width 20 height 20
click at [481, 324] on icon at bounding box center [474, 323] width 22 height 1
select select "7"
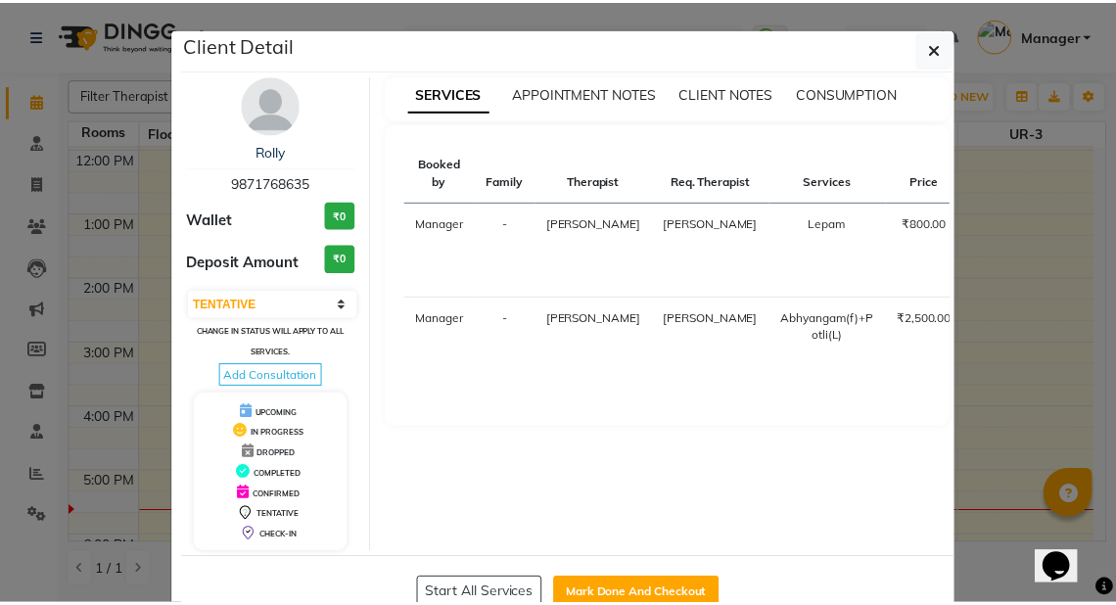
scroll to position [50, 0]
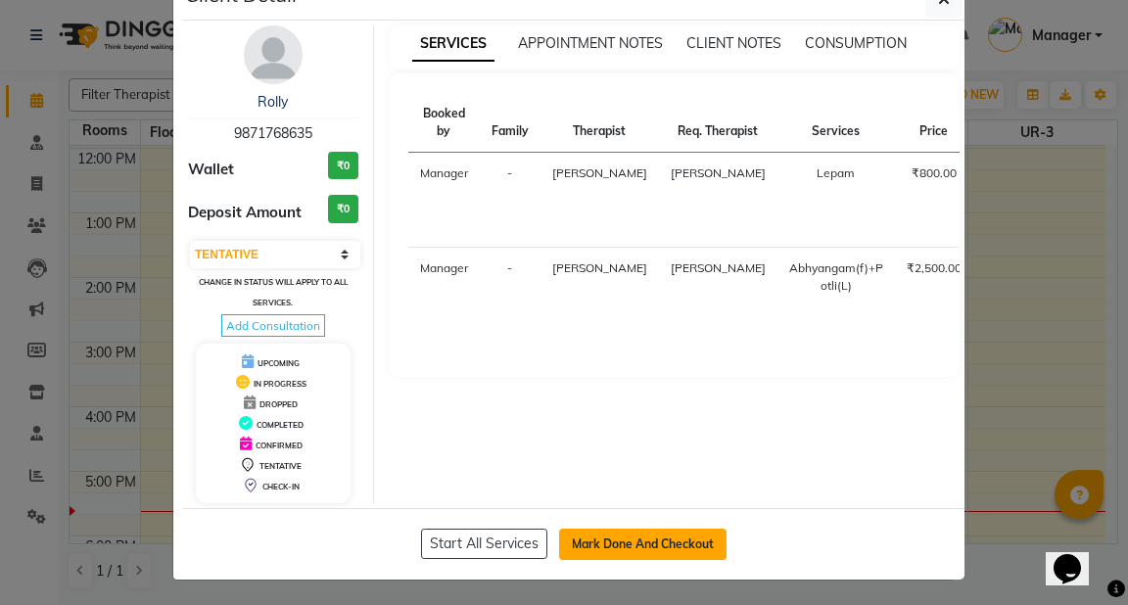
click at [647, 537] on button "Mark Done And Checkout" at bounding box center [642, 544] width 167 height 31
select select "service"
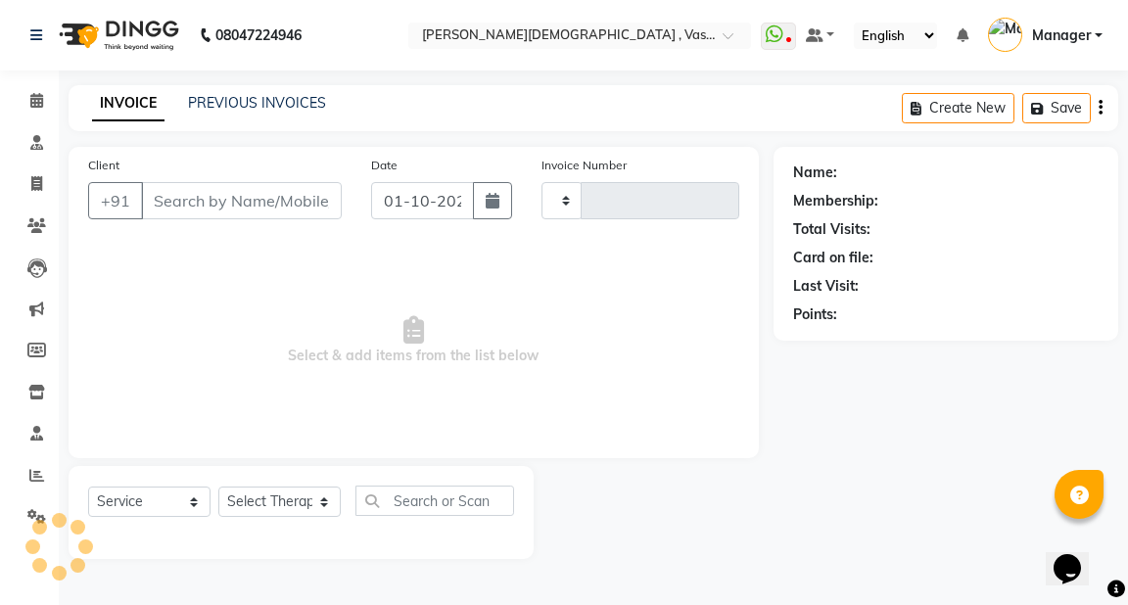
type input "3216"
select select "5571"
type input "9871768635"
select select "48503"
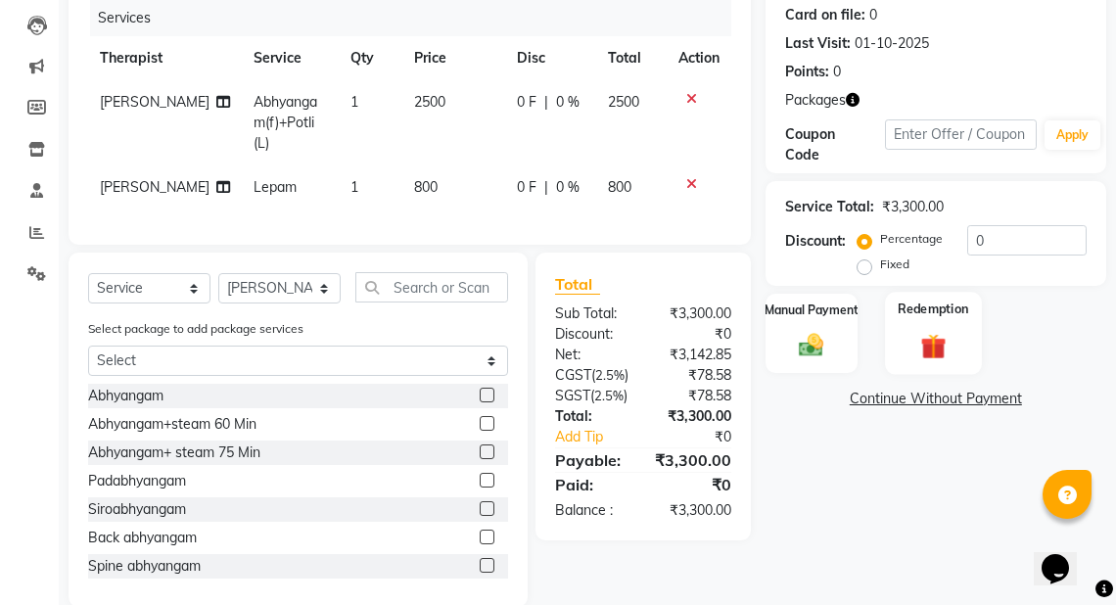
scroll to position [241, 0]
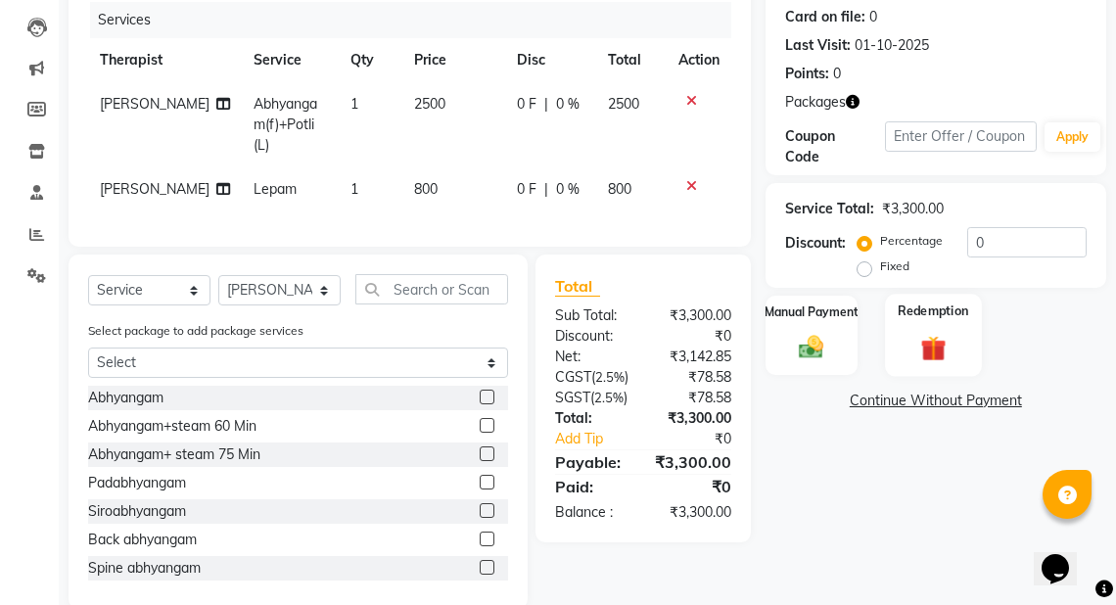
click at [944, 354] on img at bounding box center [934, 348] width 42 height 32
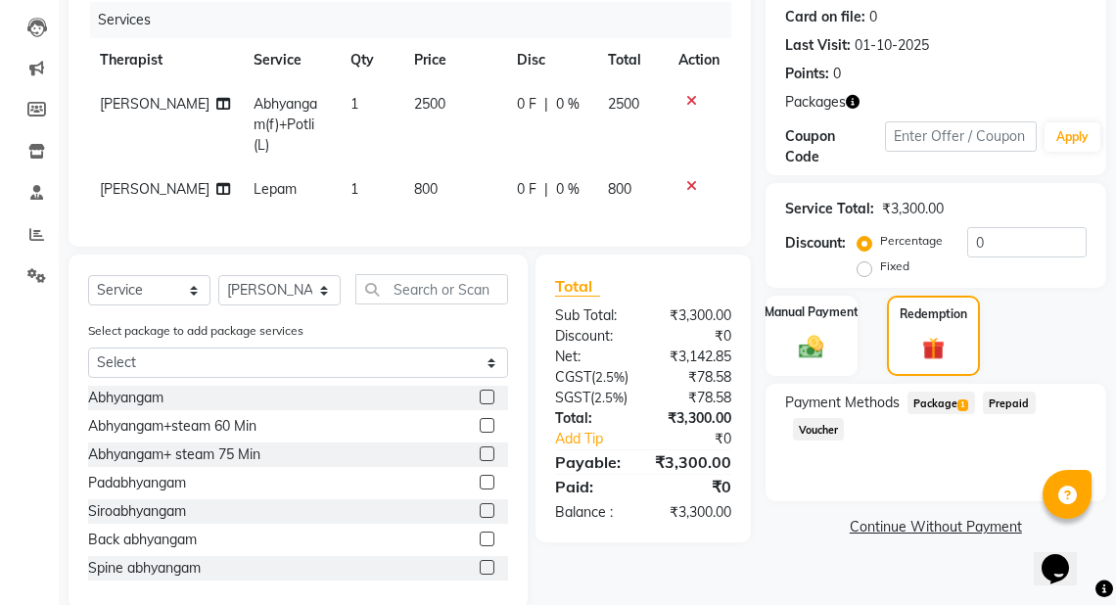
drag, startPoint x: 944, startPoint y: 399, endPoint x: 1127, endPoint y: 388, distance: 183.5
click at [944, 398] on span "Package 1" at bounding box center [942, 403] width 68 height 23
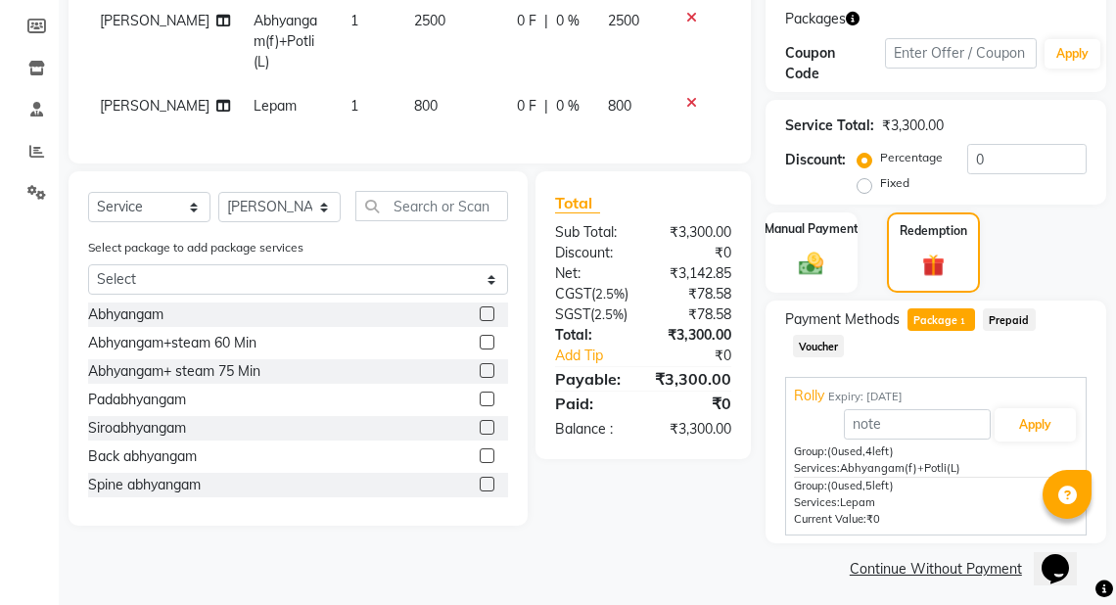
scroll to position [332, 0]
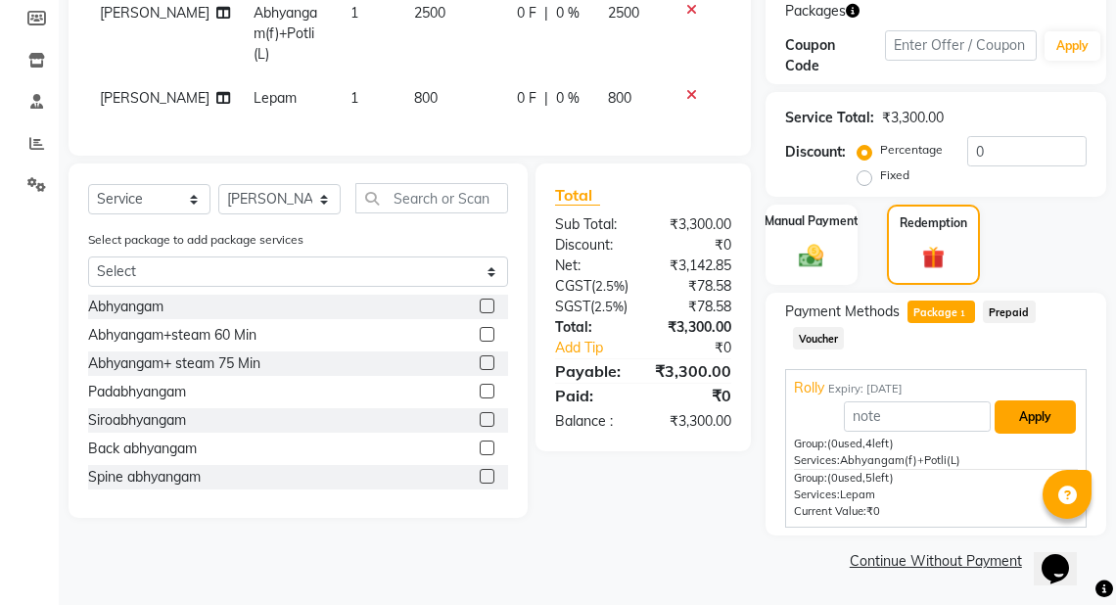
click at [1036, 411] on button "Apply" at bounding box center [1035, 416] width 81 height 33
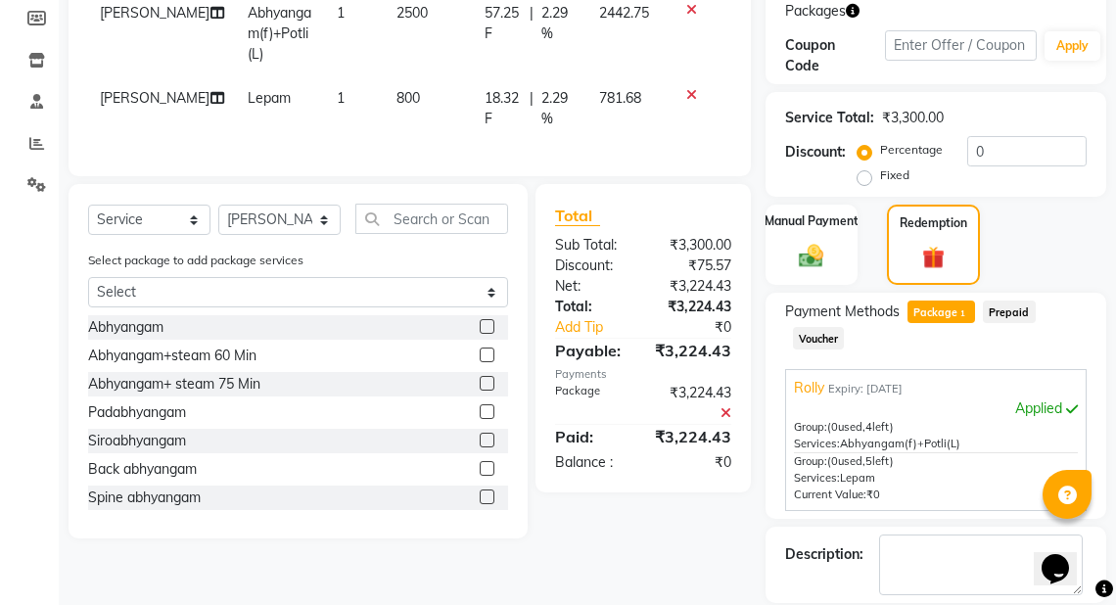
scroll to position [425, 0]
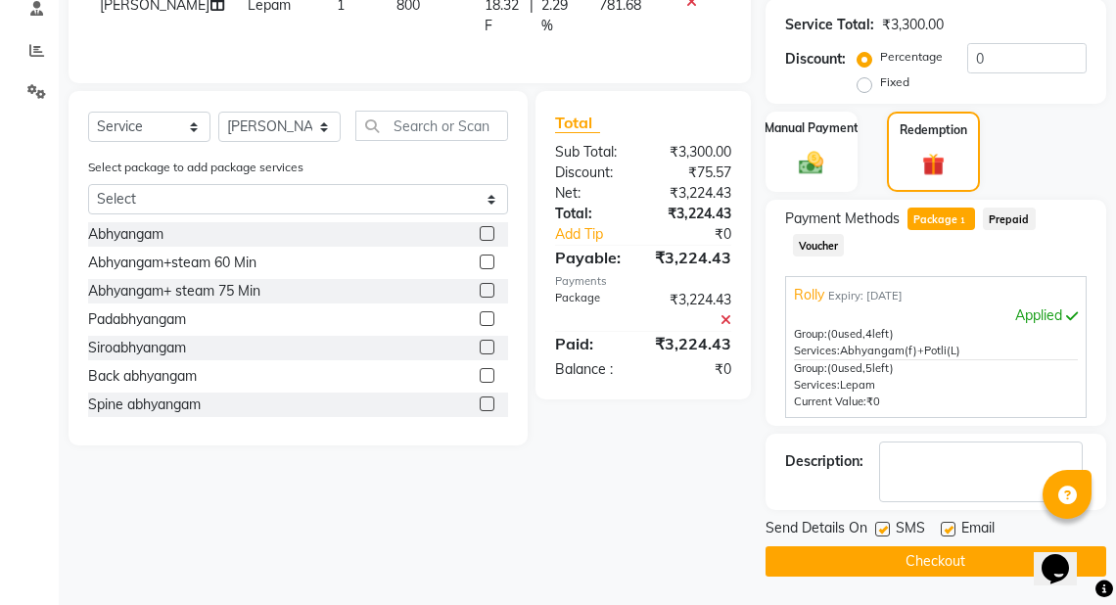
click at [957, 556] on button "Checkout" at bounding box center [936, 561] width 341 height 30
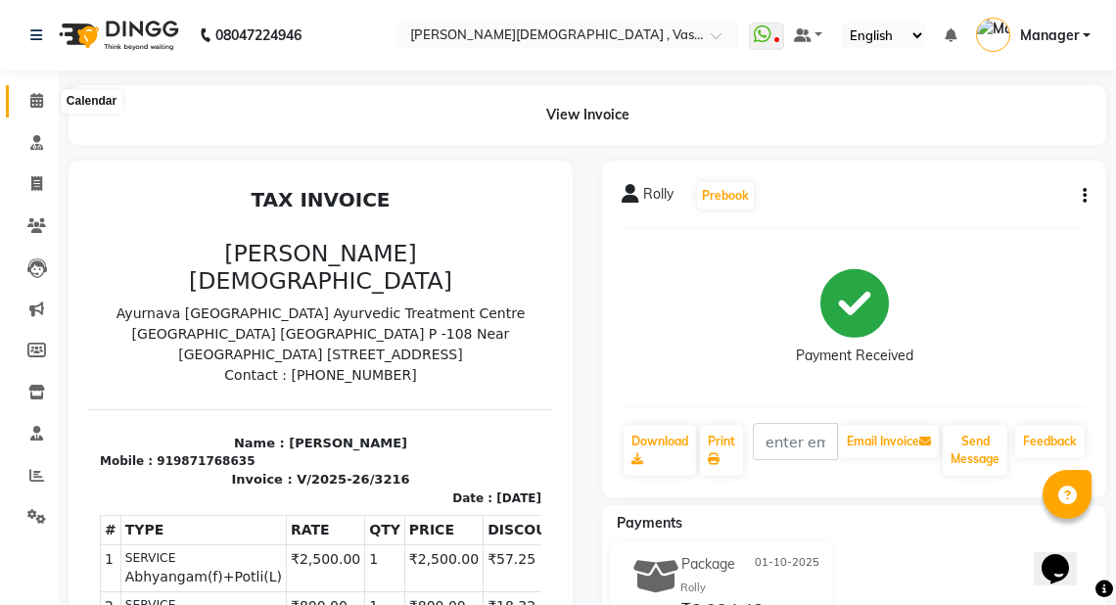
click at [44, 99] on span at bounding box center [37, 101] width 34 height 23
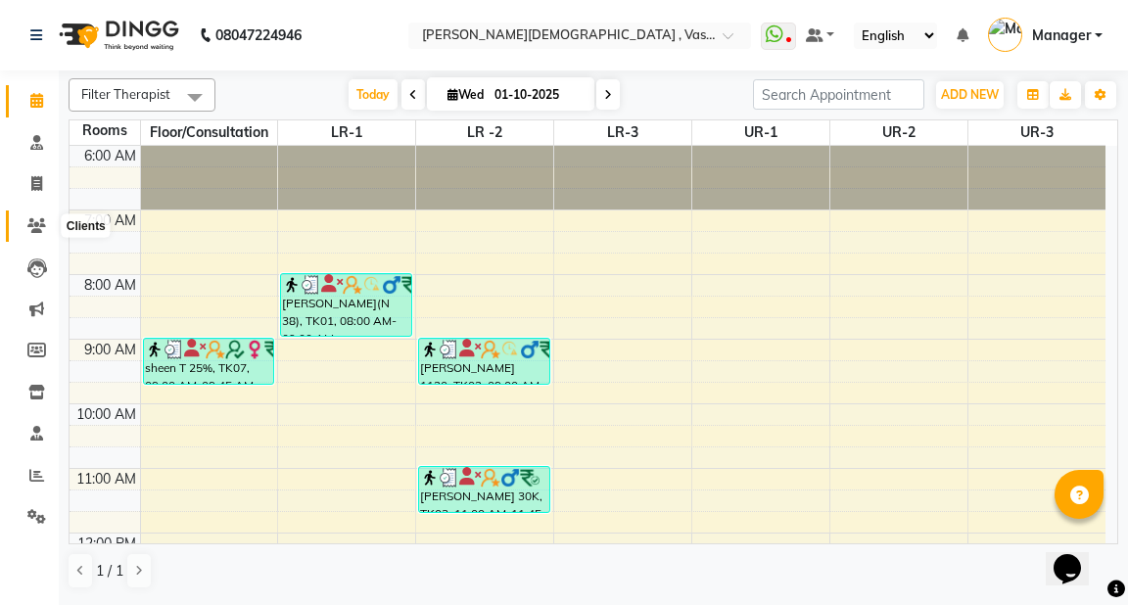
click at [29, 228] on icon at bounding box center [36, 225] width 19 height 15
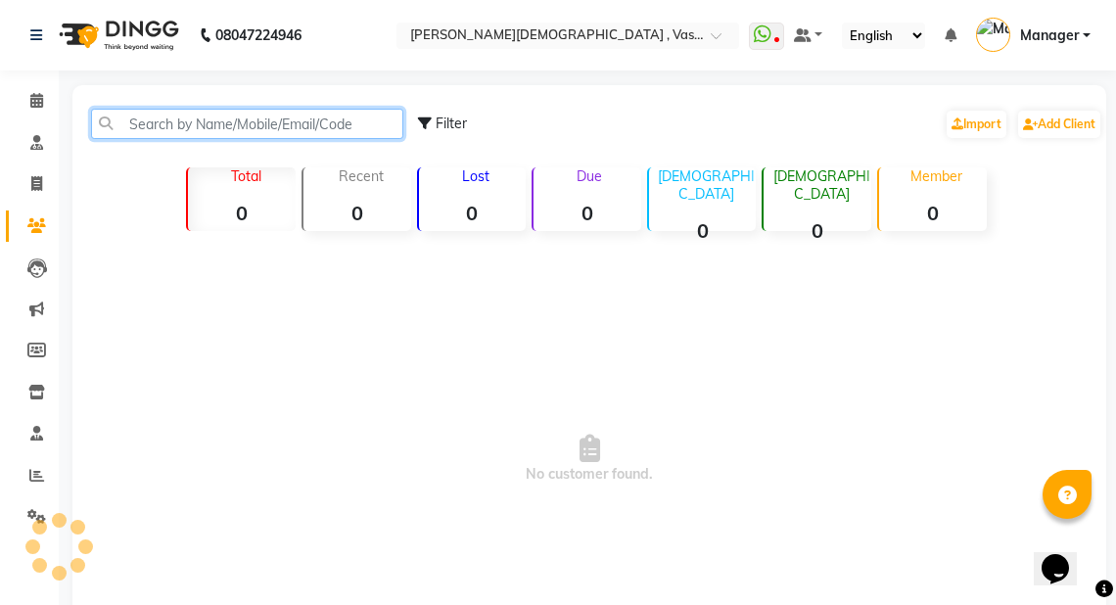
click at [152, 123] on input "text" at bounding box center [247, 124] width 312 height 30
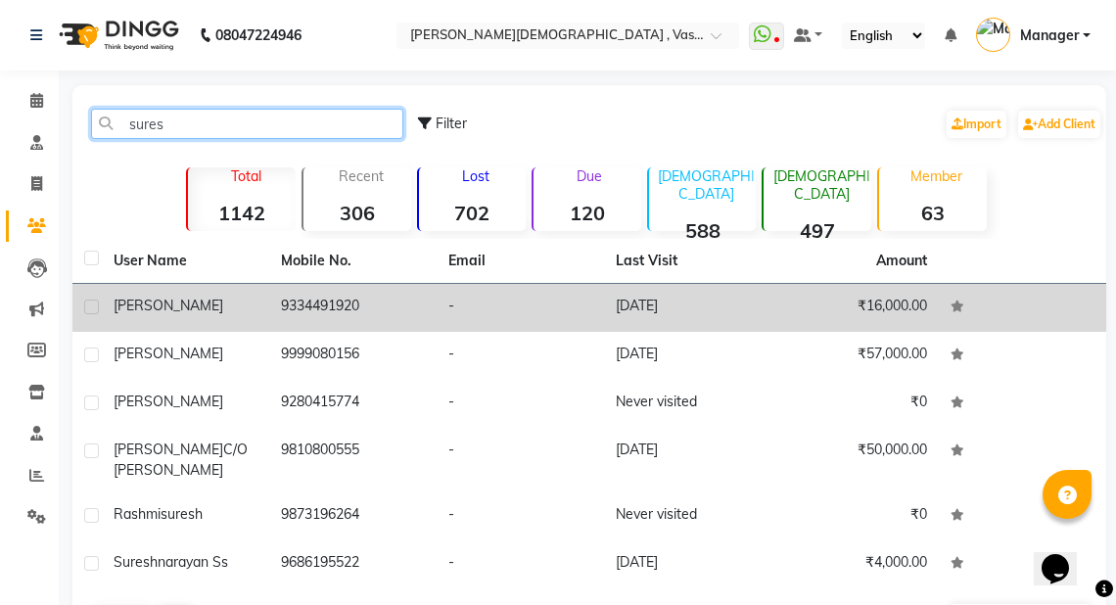
type input "sures"
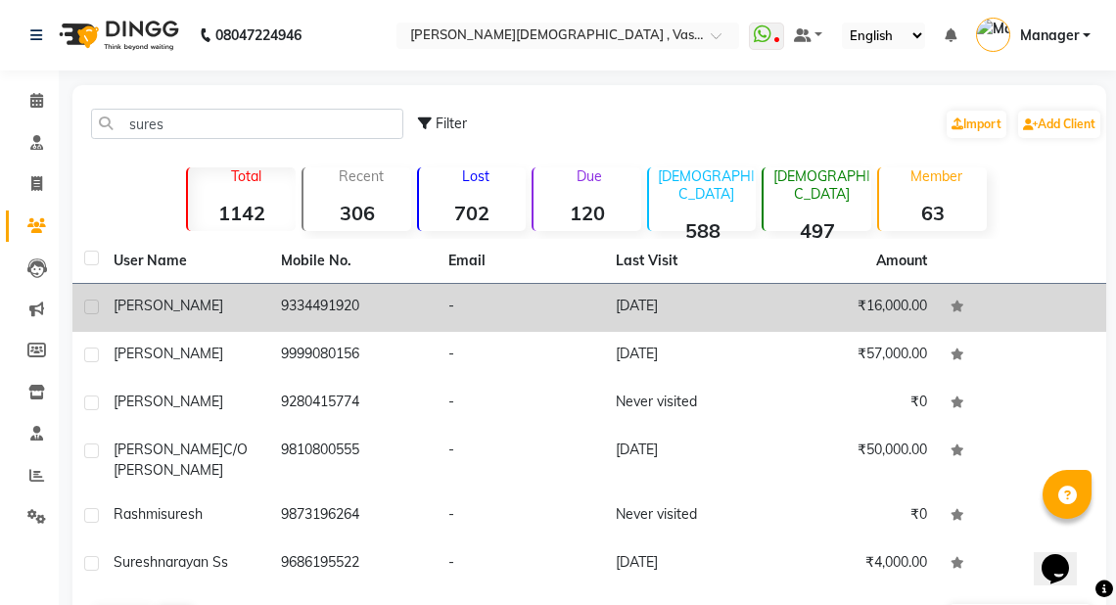
click at [206, 310] on span "[PERSON_NAME]" at bounding box center [169, 306] width 110 height 18
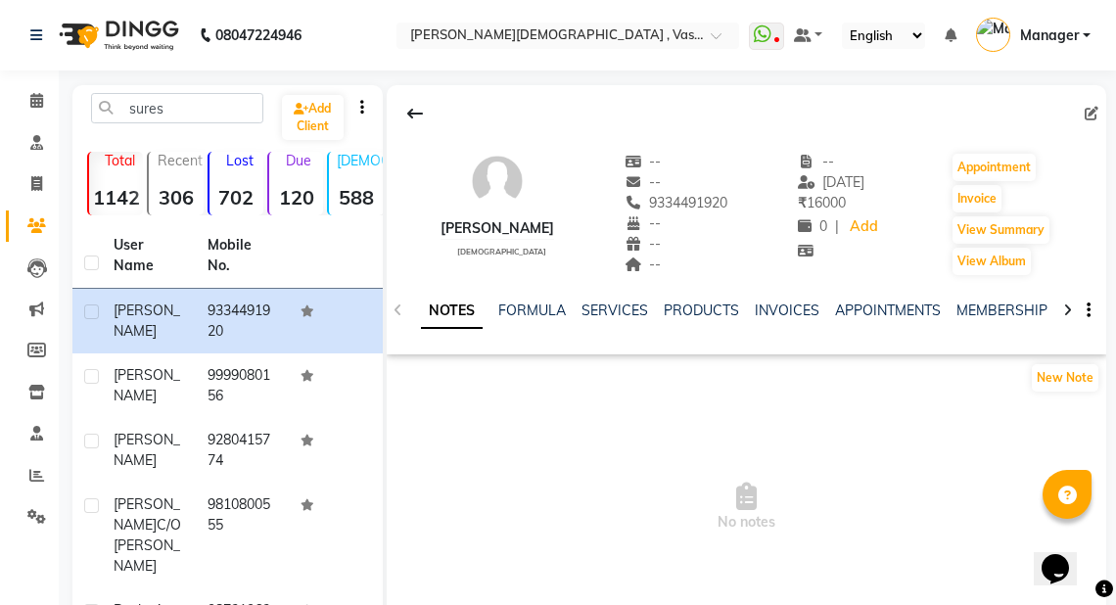
click at [1071, 308] on icon at bounding box center [1067, 311] width 9 height 14
click at [1072, 308] on div at bounding box center [1067, 309] width 23 height 38
click at [1018, 308] on link "PACKAGES" at bounding box center [1037, 311] width 72 height 18
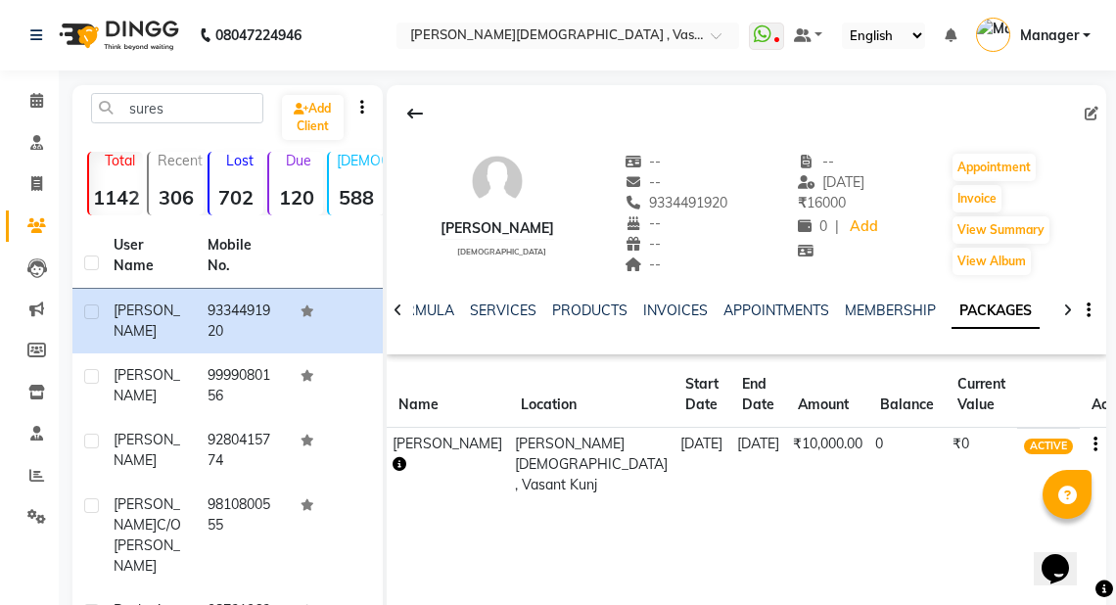
click at [1017, 310] on link "PACKAGES" at bounding box center [996, 311] width 88 height 35
click at [396, 471] on icon "button" at bounding box center [400, 464] width 14 height 14
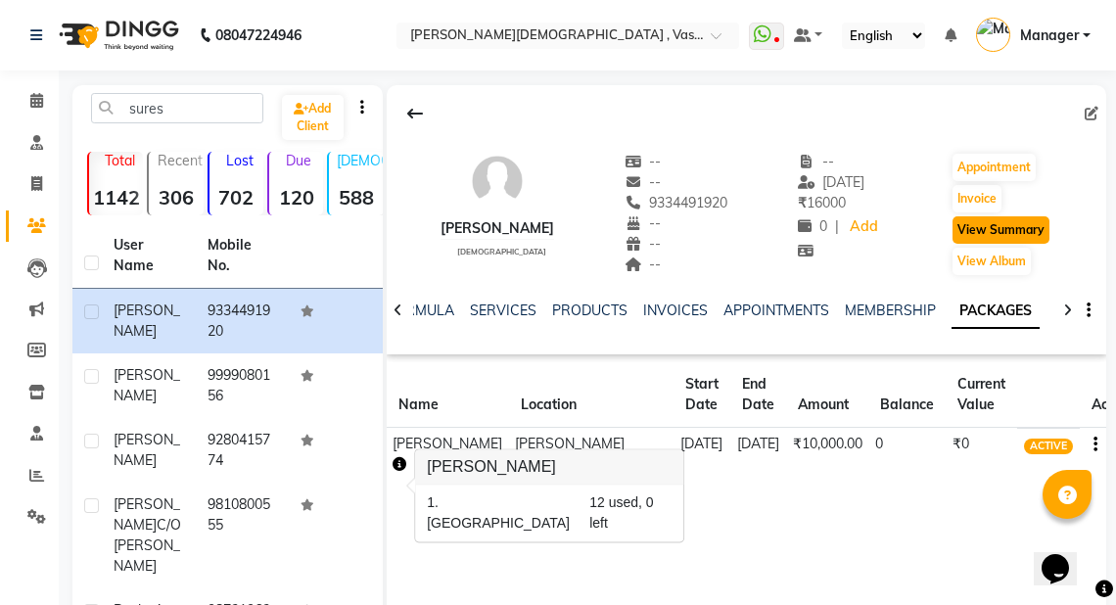
click at [995, 223] on button "View Summary" at bounding box center [1001, 229] width 97 height 27
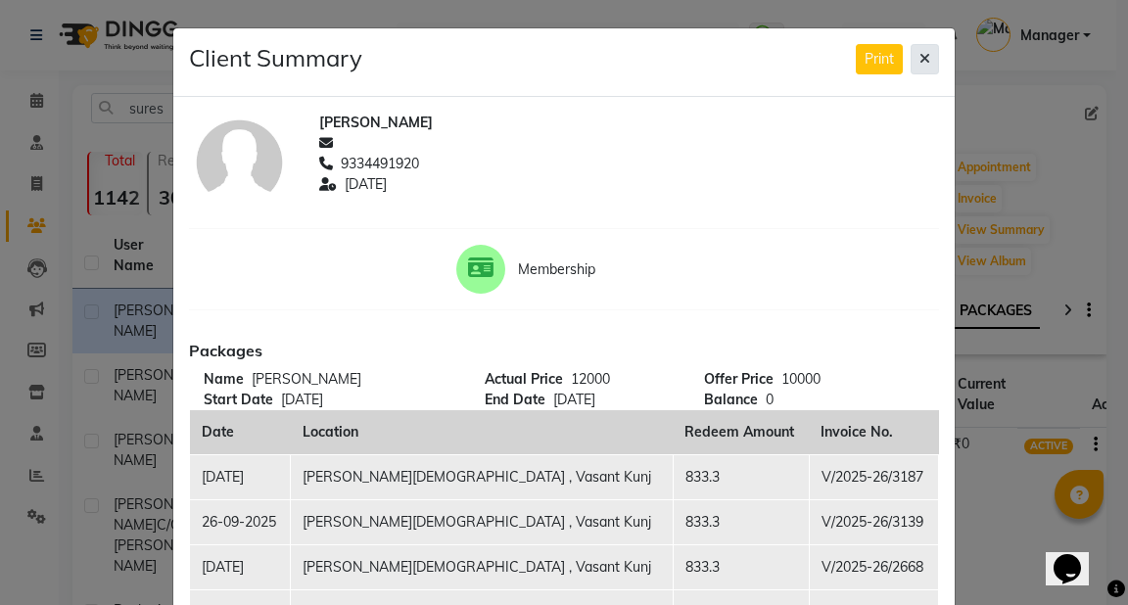
drag, startPoint x: 918, startPoint y: 51, endPoint x: 453, endPoint y: 73, distance: 465.6
click at [917, 51] on button at bounding box center [925, 59] width 28 height 30
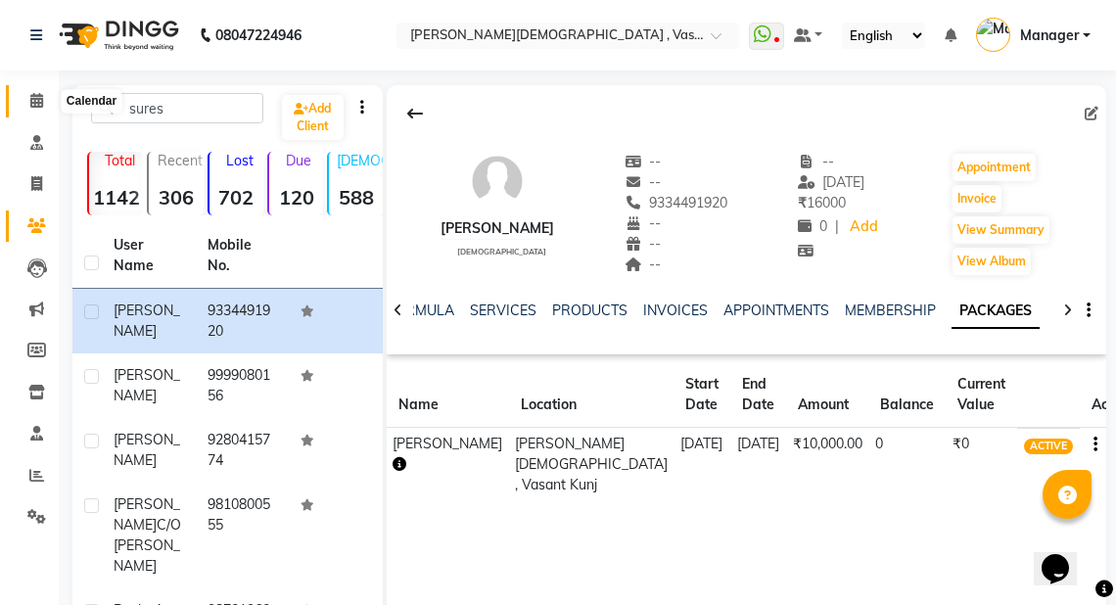
click at [31, 107] on icon at bounding box center [36, 100] width 13 height 15
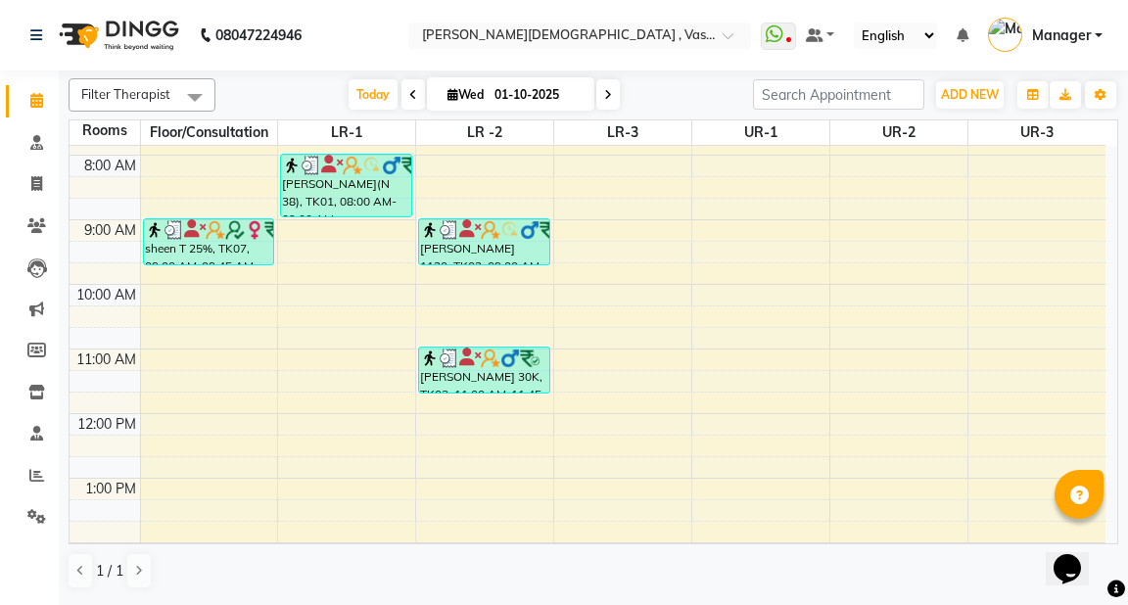
scroll to position [123, 0]
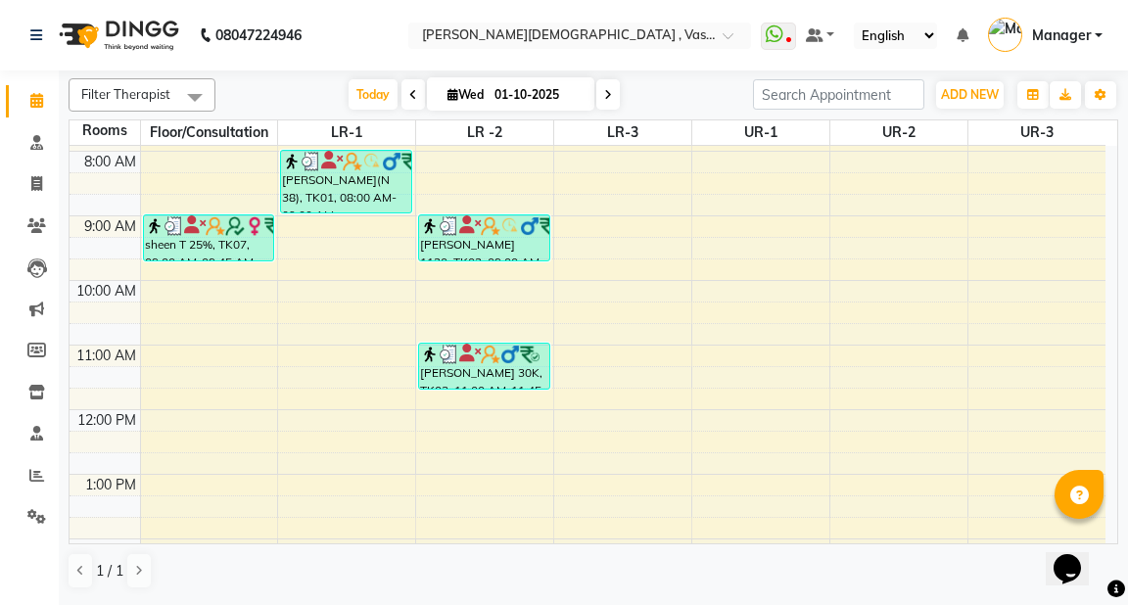
click at [403, 433] on div "6:00 AM 7:00 AM 8:00 AM 9:00 AM 10:00 AM 11:00 AM 12:00 PM 1:00 PM 2:00 PM 3:00…" at bounding box center [588, 507] width 1036 height 968
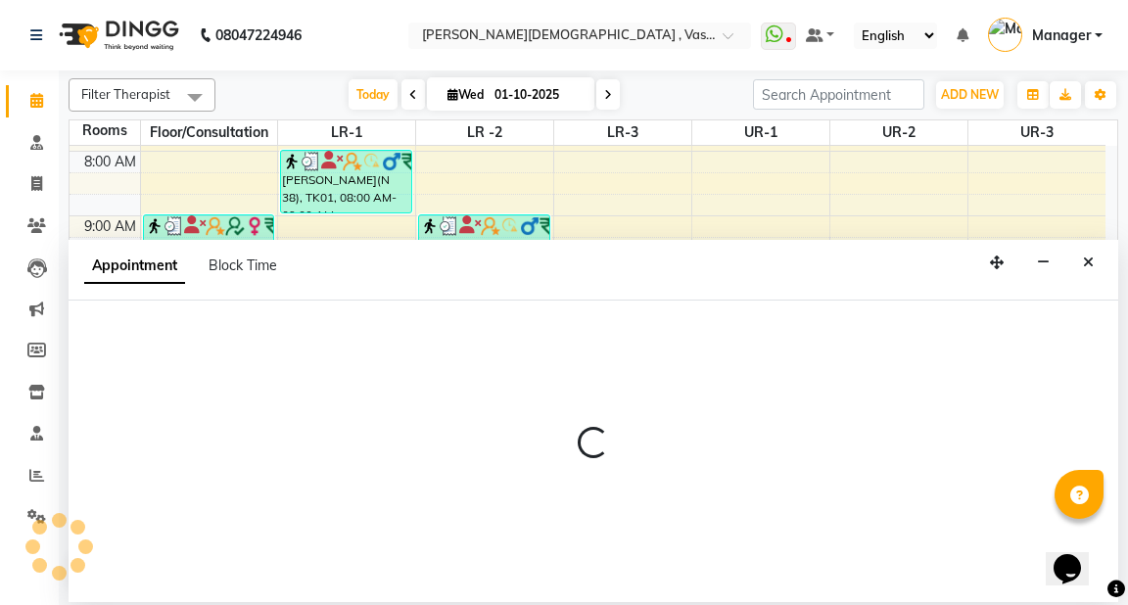
select select "tentative"
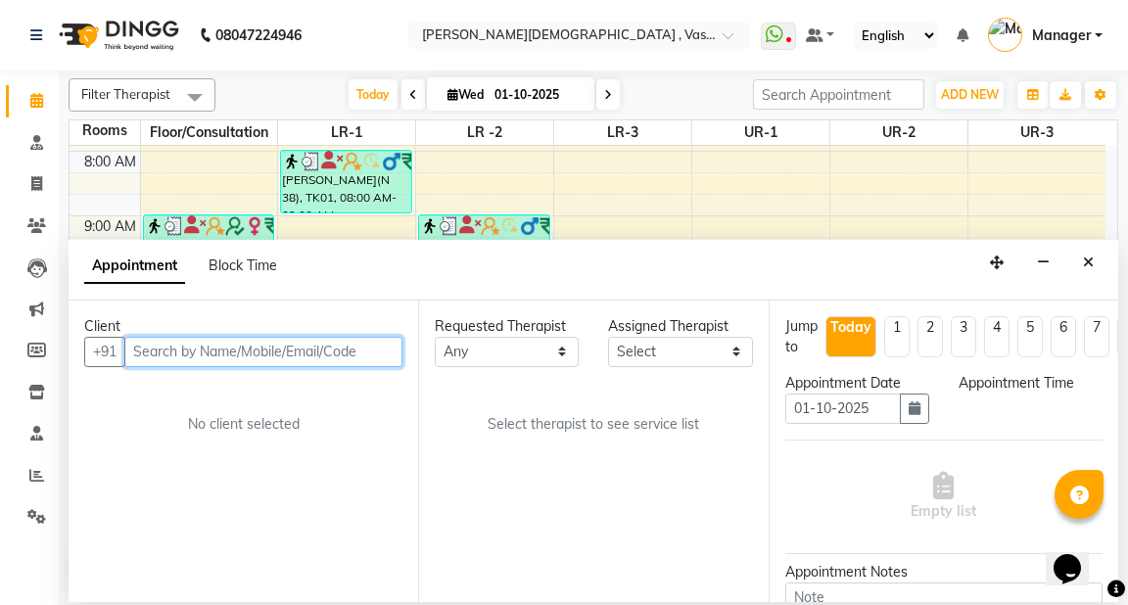
select select "735"
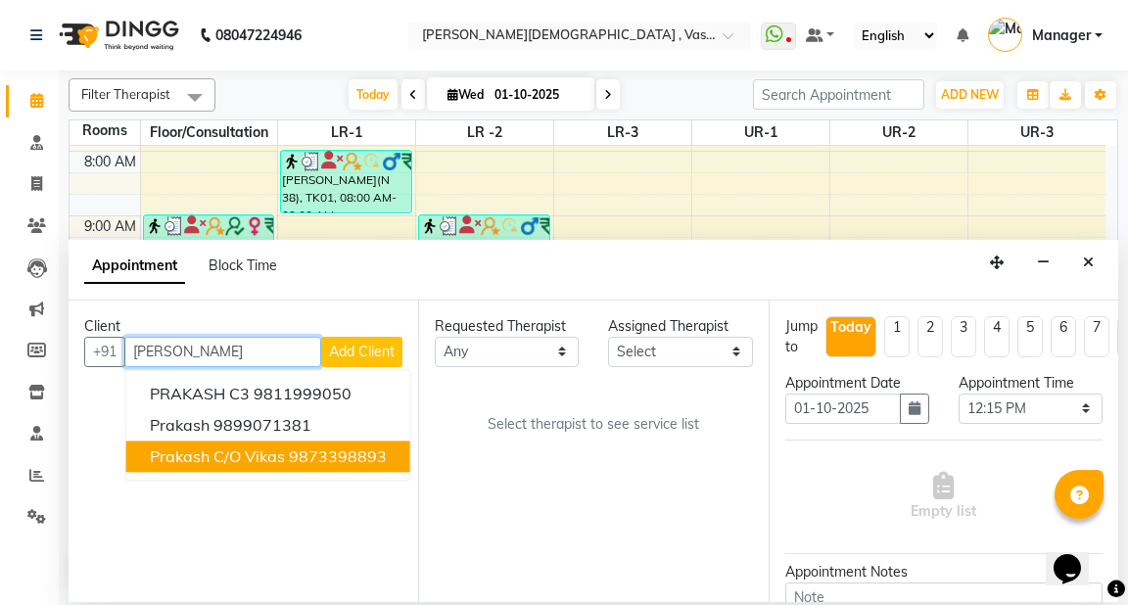
click at [253, 456] on span "Prakash c/o vikas" at bounding box center [217, 456] width 135 height 20
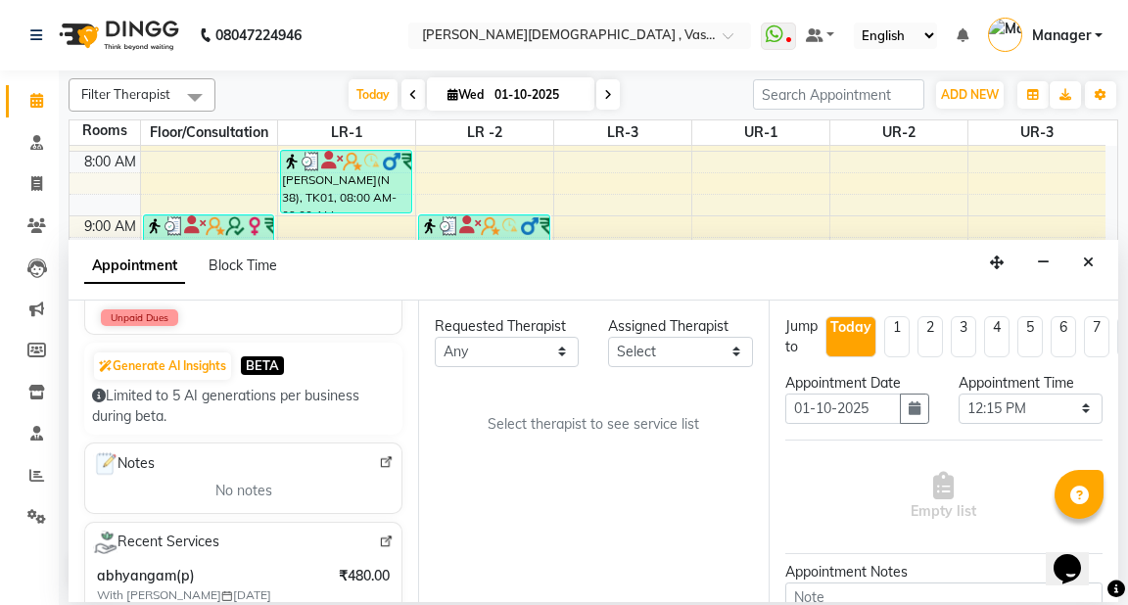
scroll to position [351, 0]
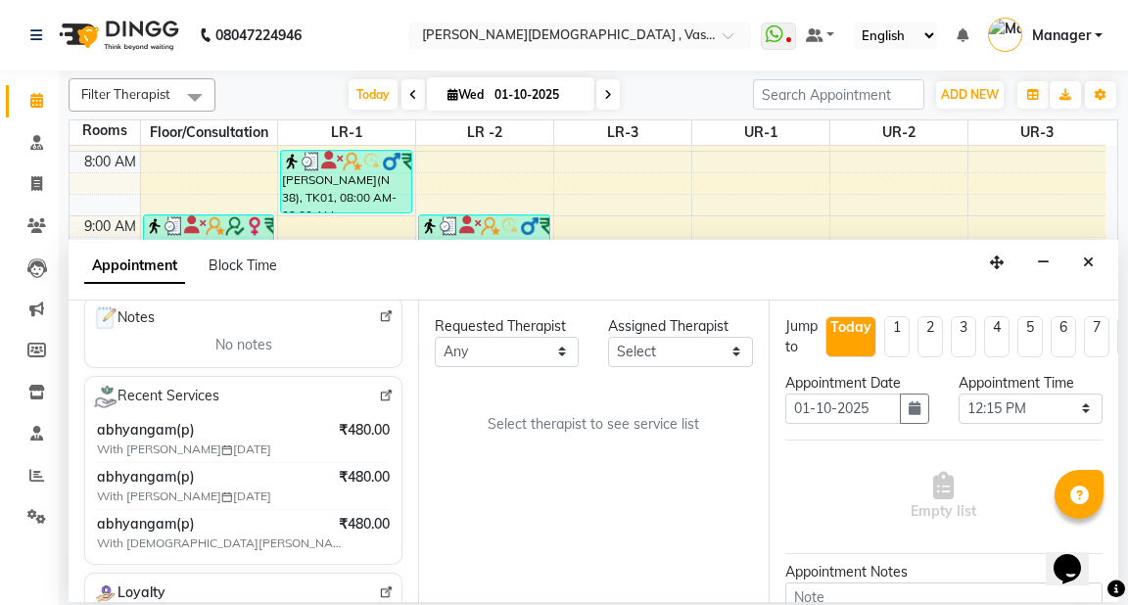
type input "9873398893"
click at [520, 342] on select "Any [PERSON_NAME] V [PERSON_NAME] [PERSON_NAME] A K [PERSON_NAME] N [PERSON_NAM…" at bounding box center [507, 352] width 144 height 30
select select "39038"
click at [435, 337] on select "Any [PERSON_NAME] V [PERSON_NAME] [PERSON_NAME] A K [PERSON_NAME] N [PERSON_NAM…" at bounding box center [507, 352] width 144 height 30
select select "39038"
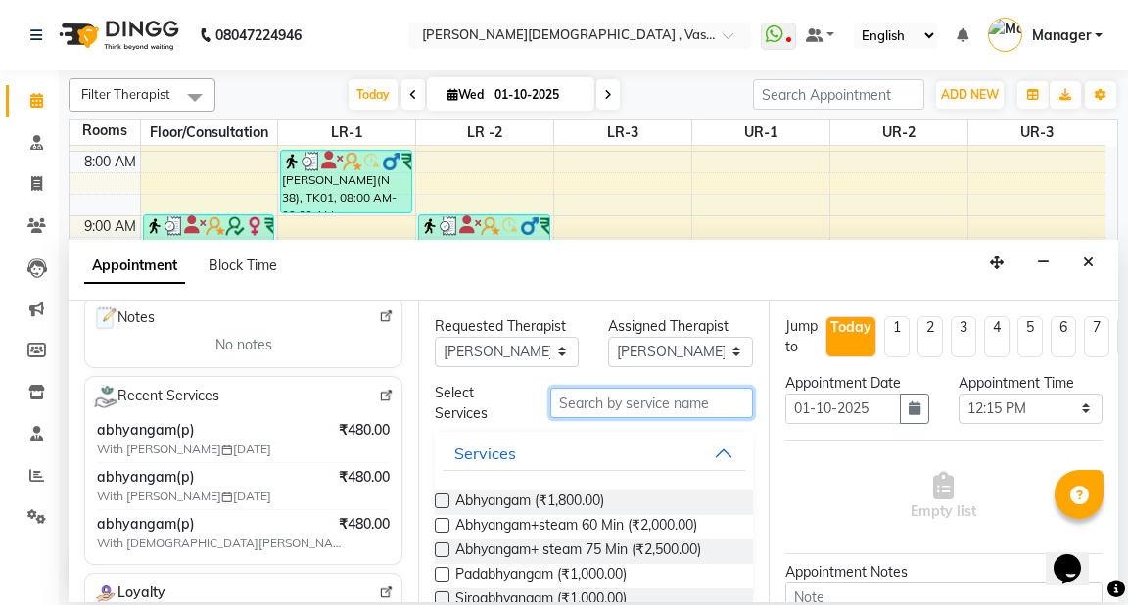
click at [568, 399] on input "text" at bounding box center [651, 403] width 202 height 30
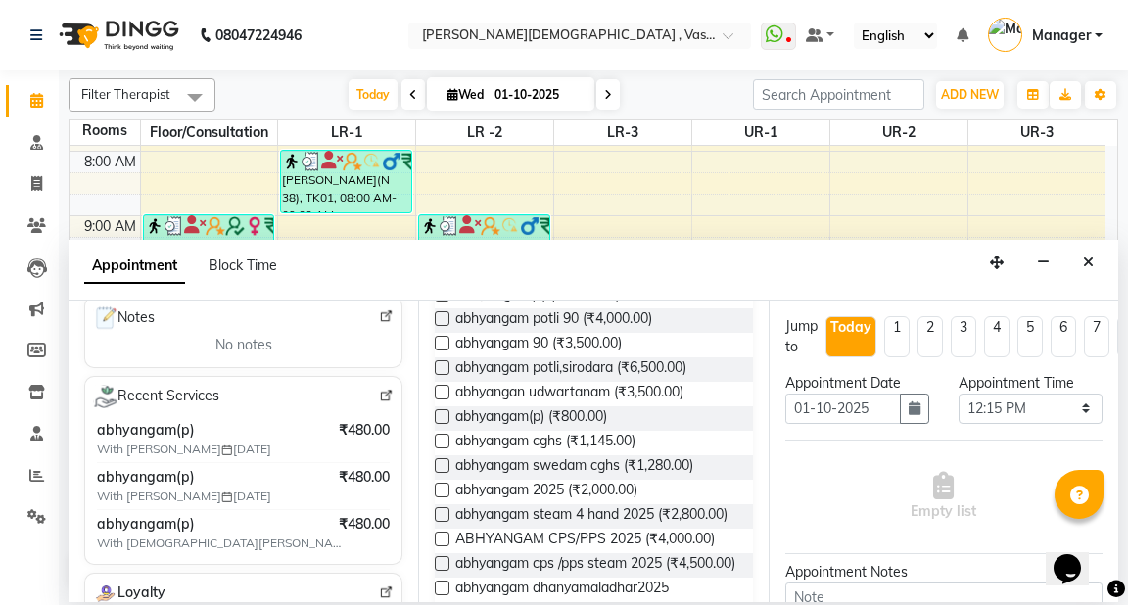
scroll to position [584, 0]
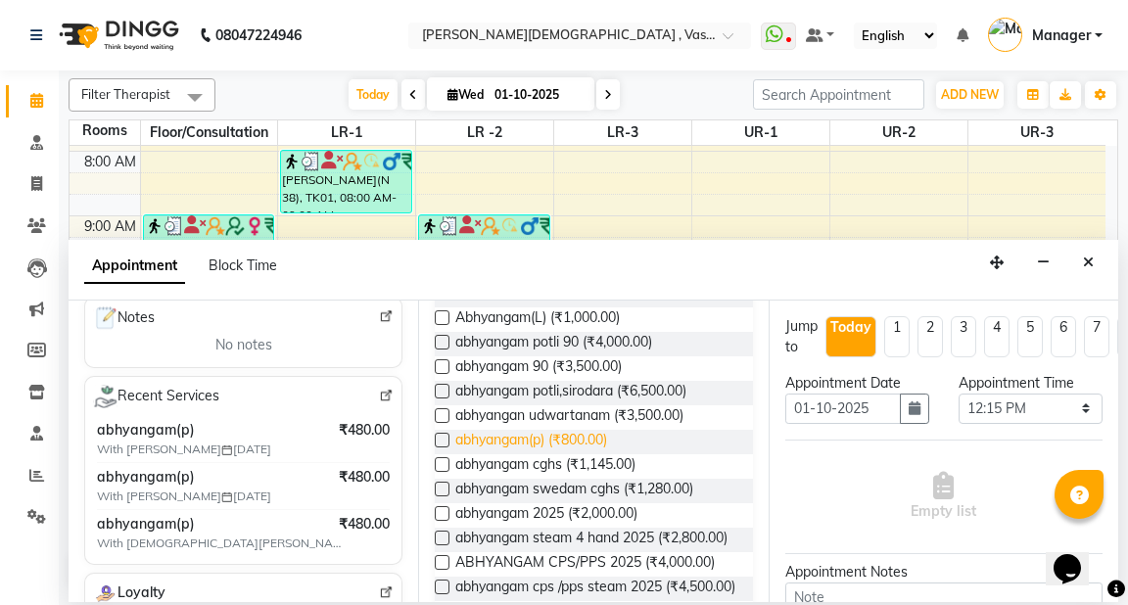
type input "abhy"
click at [529, 441] on span "abhyangam(p) (₹800.00)" at bounding box center [531, 442] width 152 height 24
checkbox input "false"
select select "2647"
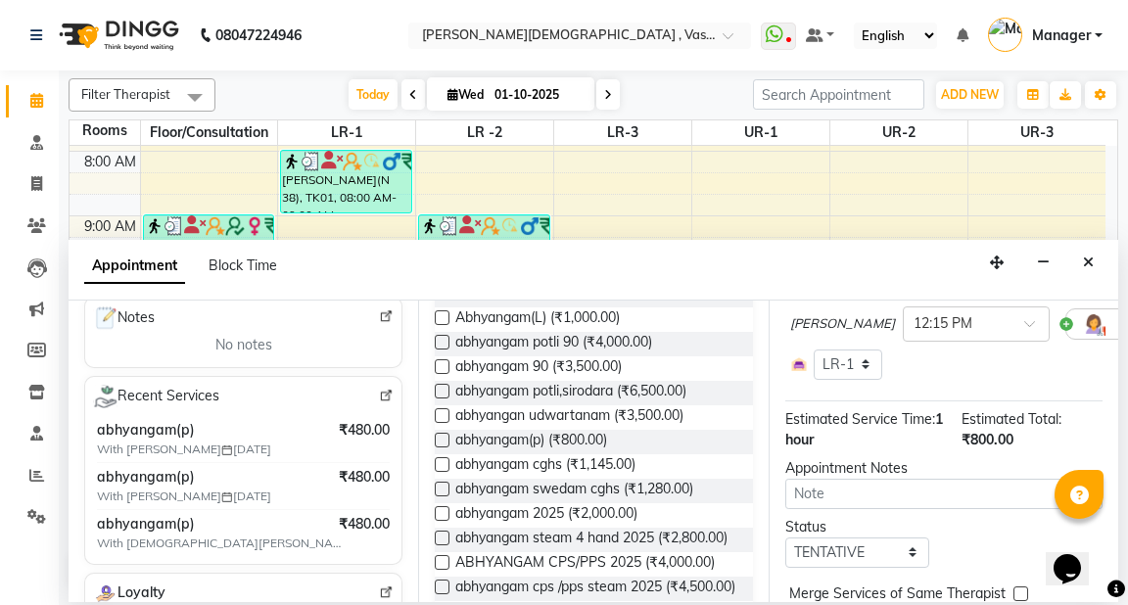
scroll to position [294, 0]
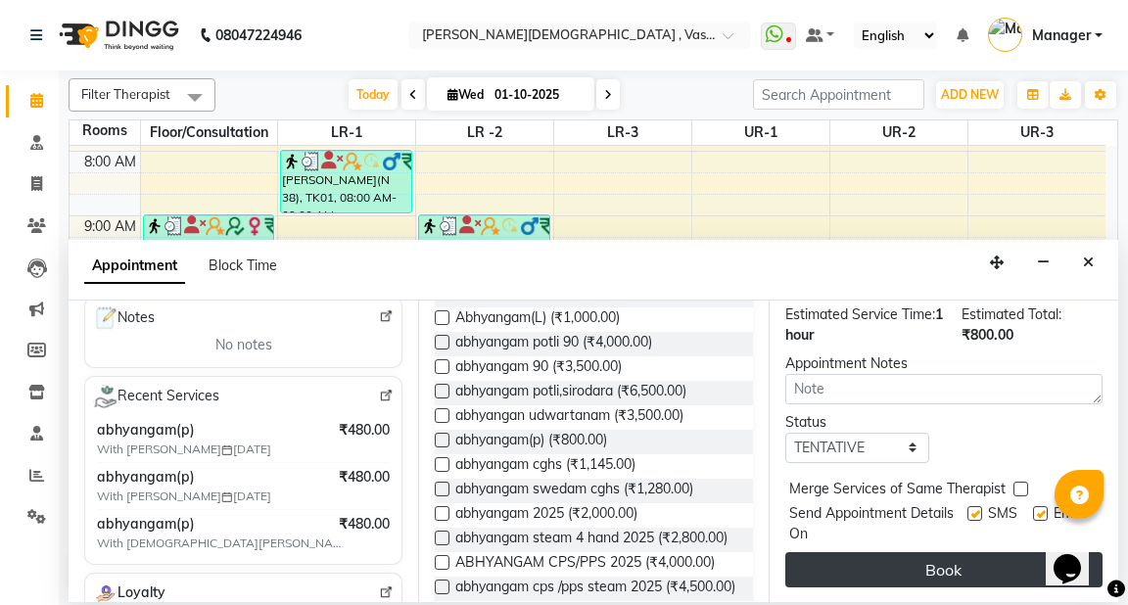
click at [962, 568] on button "Book" at bounding box center [943, 569] width 317 height 35
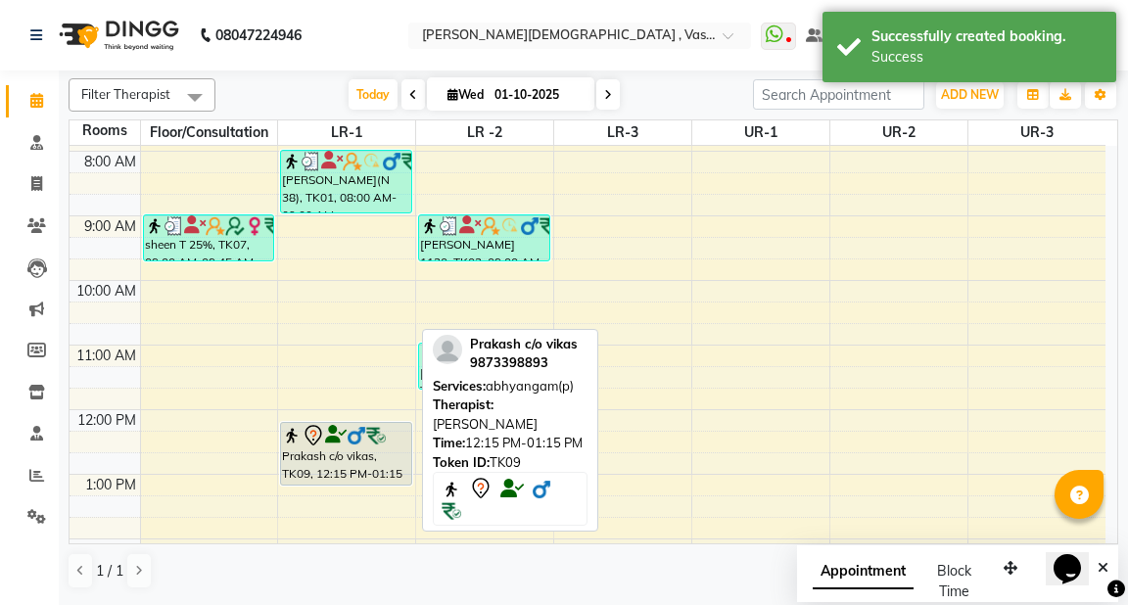
click at [352, 454] on div "Prakash c/o vikas, TK09, 12:15 PM-01:15 PM, abhyangam(p)" at bounding box center [345, 454] width 129 height 62
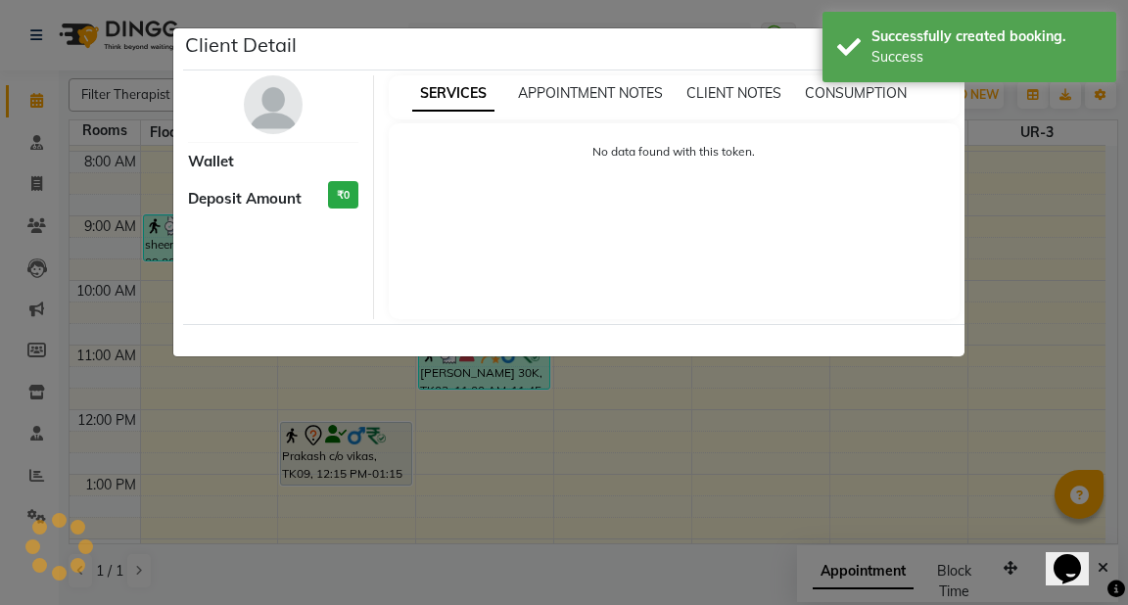
select select "7"
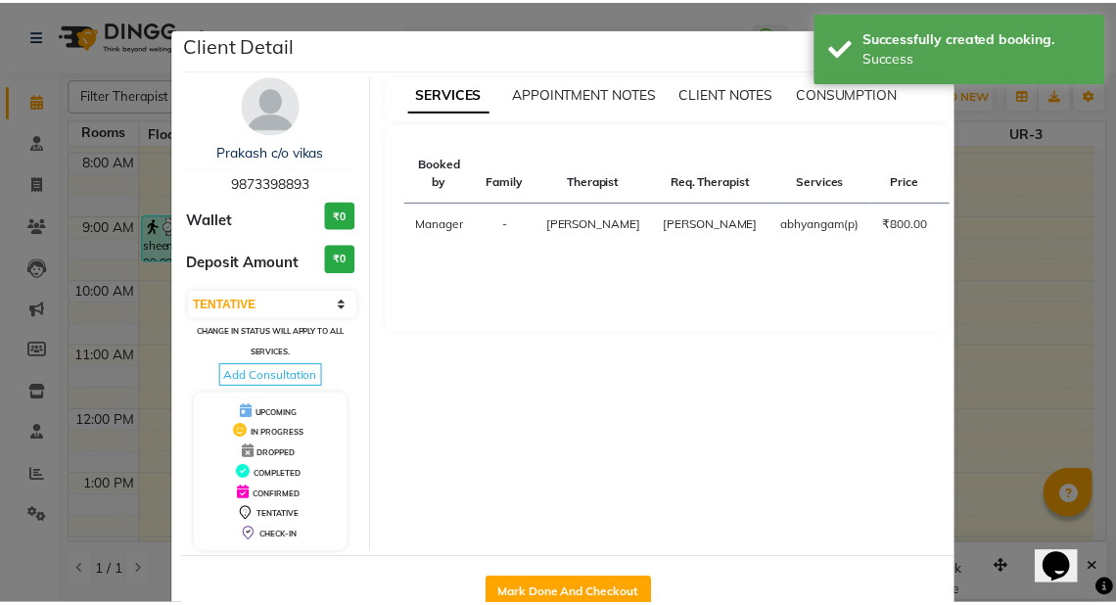
scroll to position [50, 0]
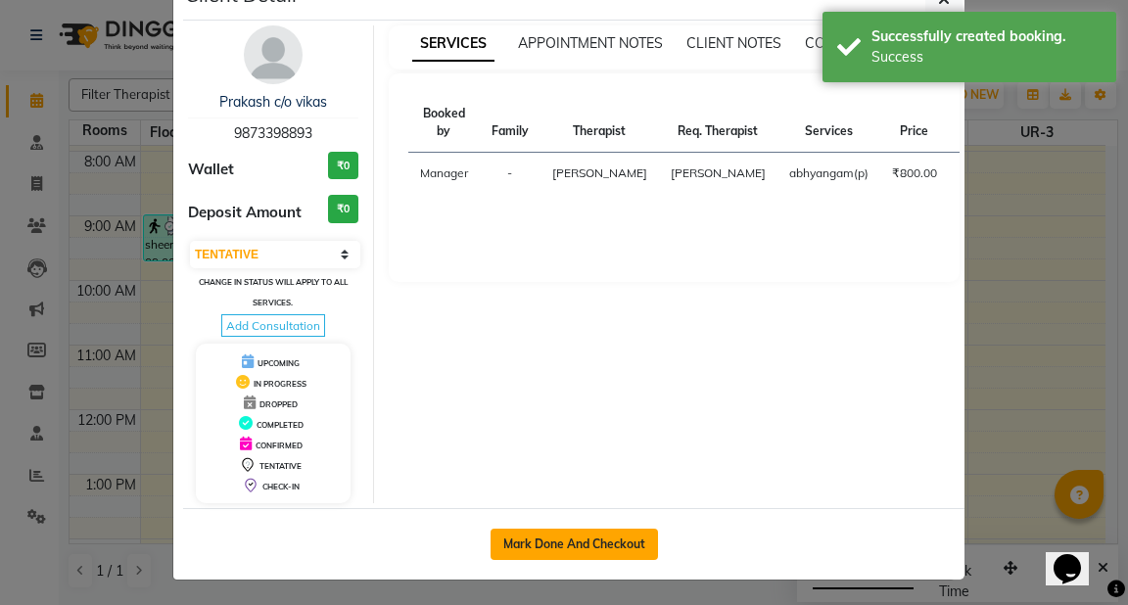
drag, startPoint x: 569, startPoint y: 541, endPoint x: 666, endPoint y: 524, distance: 98.5
click at [570, 541] on button "Mark Done And Checkout" at bounding box center [574, 544] width 167 height 31
select select "5571"
select select "service"
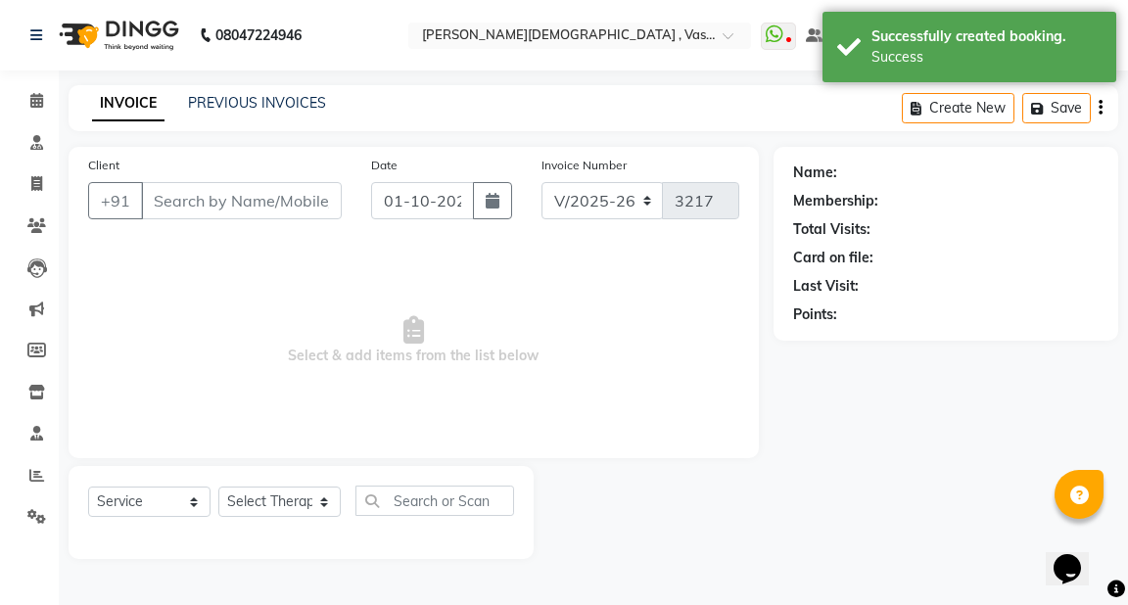
type input "9873398893"
select select "39038"
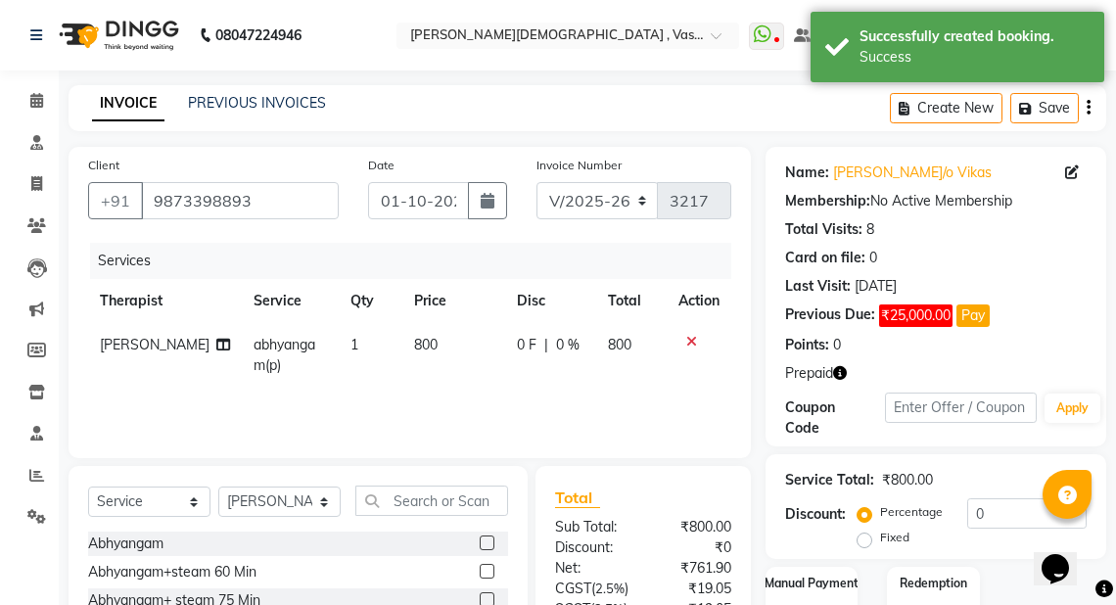
click at [880, 538] on label "Fixed" at bounding box center [894, 538] width 29 height 18
click at [862, 538] on input "Fixed" at bounding box center [869, 538] width 14 height 14
radio input "true"
drag, startPoint x: 998, startPoint y: 510, endPoint x: 959, endPoint y: 519, distance: 40.1
click at [959, 519] on div "Percentage Fixed 0" at bounding box center [974, 524] width 225 height 53
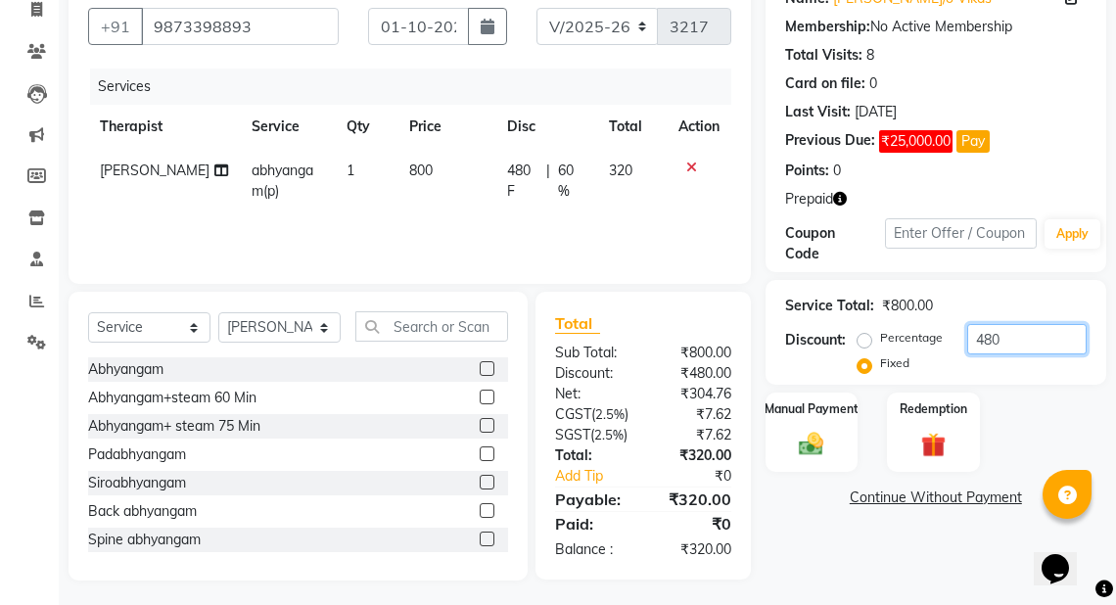
scroll to position [172, 0]
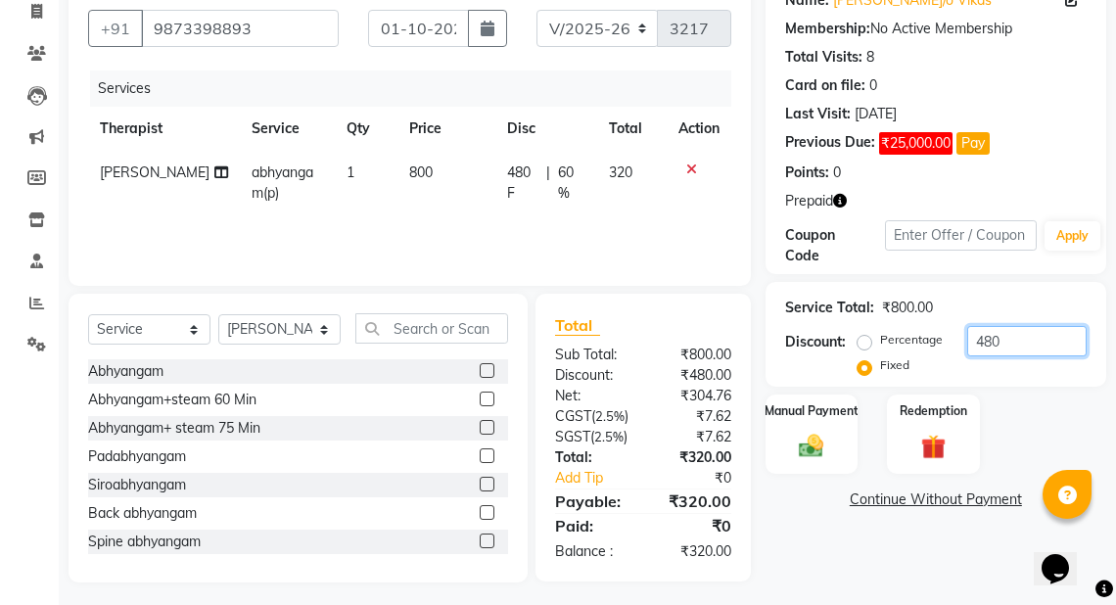
drag, startPoint x: 1005, startPoint y: 348, endPoint x: 963, endPoint y: 348, distance: 41.1
click at [963, 348] on div "Percentage Fixed 480" at bounding box center [974, 352] width 225 height 53
type input "320"
click at [893, 420] on div "Redemption" at bounding box center [933, 434] width 96 height 83
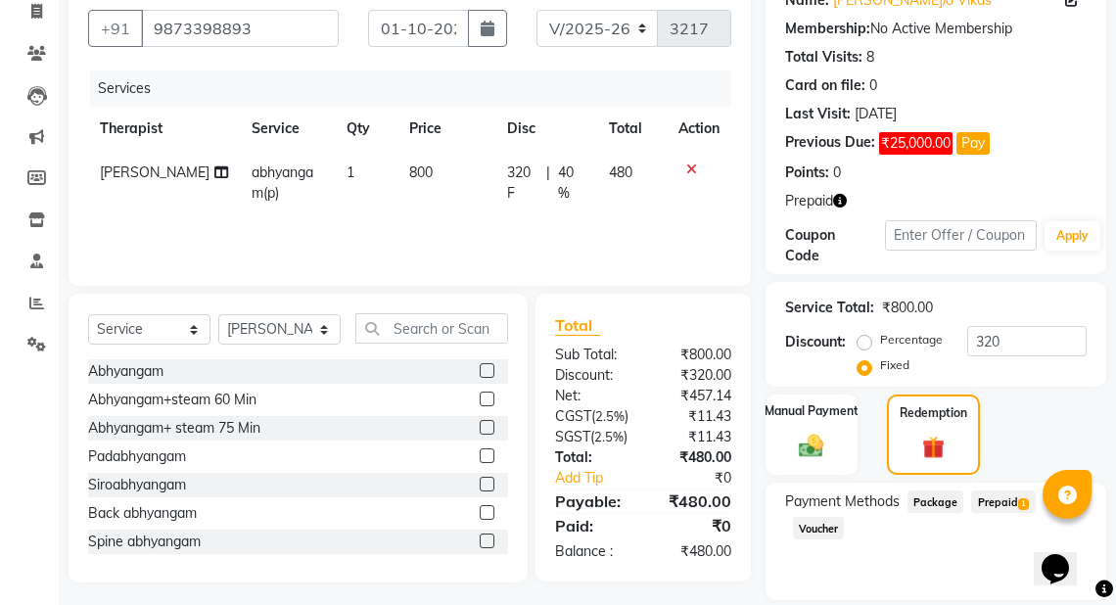
click at [997, 501] on span "Prepaid 1" at bounding box center [1003, 502] width 64 height 23
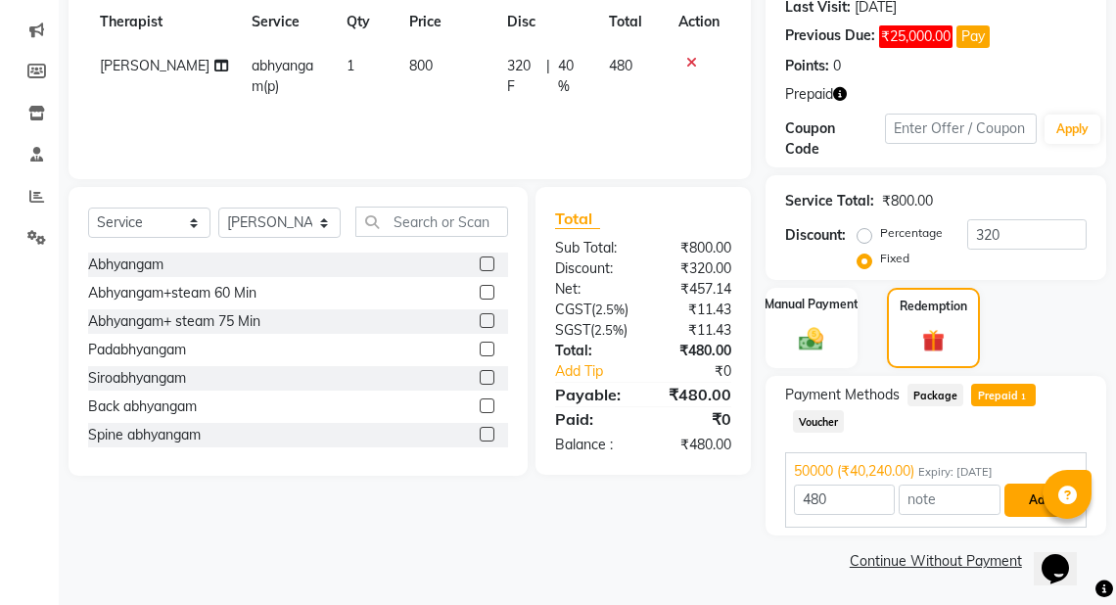
click at [1022, 494] on button "Add" at bounding box center [1040, 500] width 71 height 33
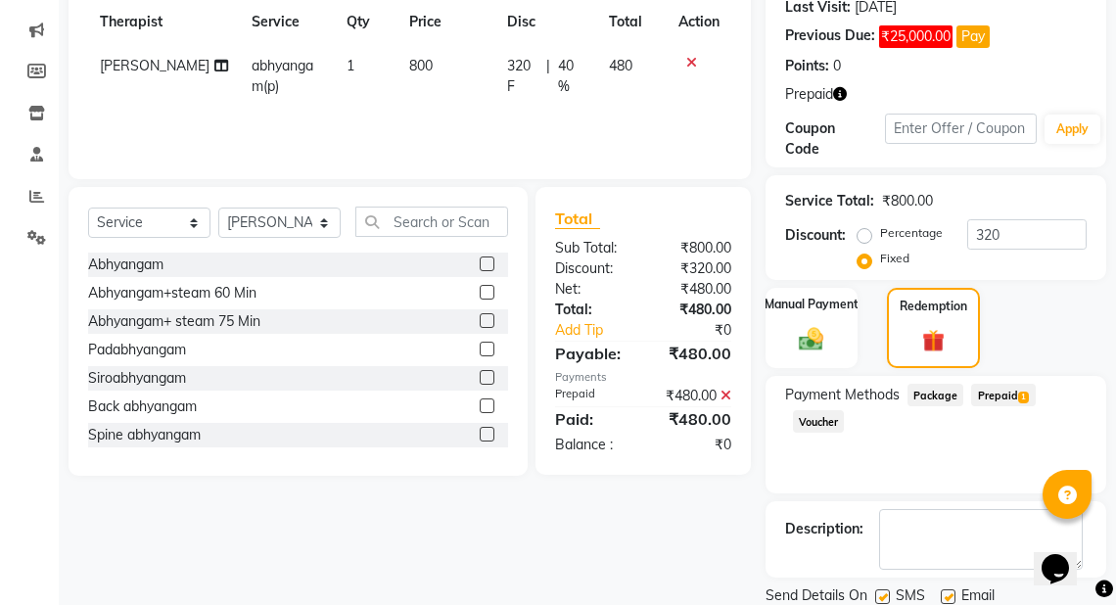
scroll to position [346, 0]
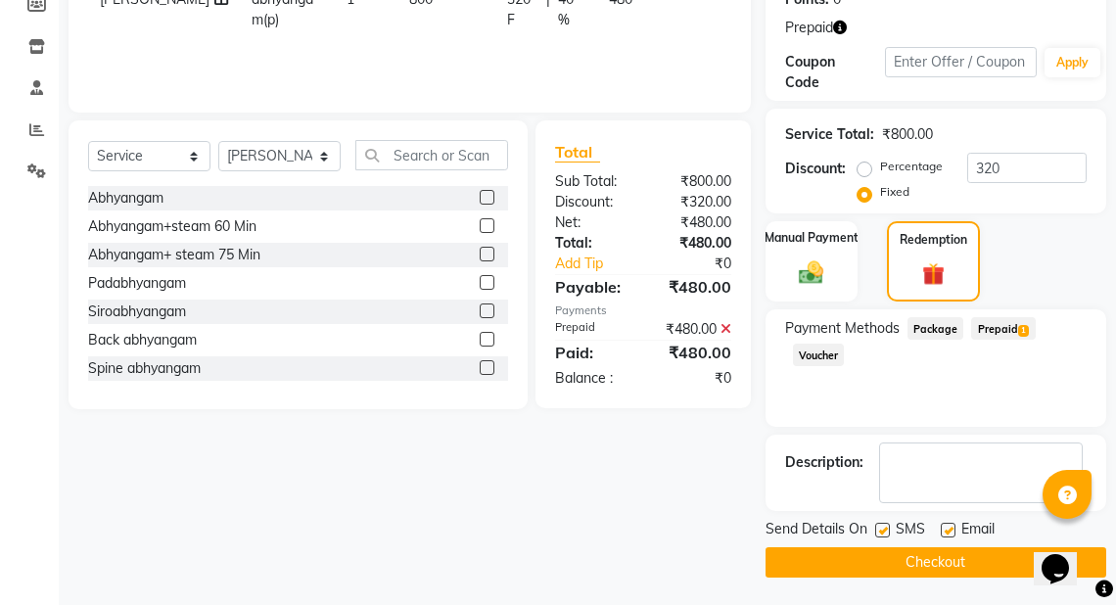
drag, startPoint x: 1122, startPoint y: 497, endPoint x: 4, endPoint y: 46, distance: 1205.8
click at [961, 560] on button "Checkout" at bounding box center [936, 562] width 341 height 30
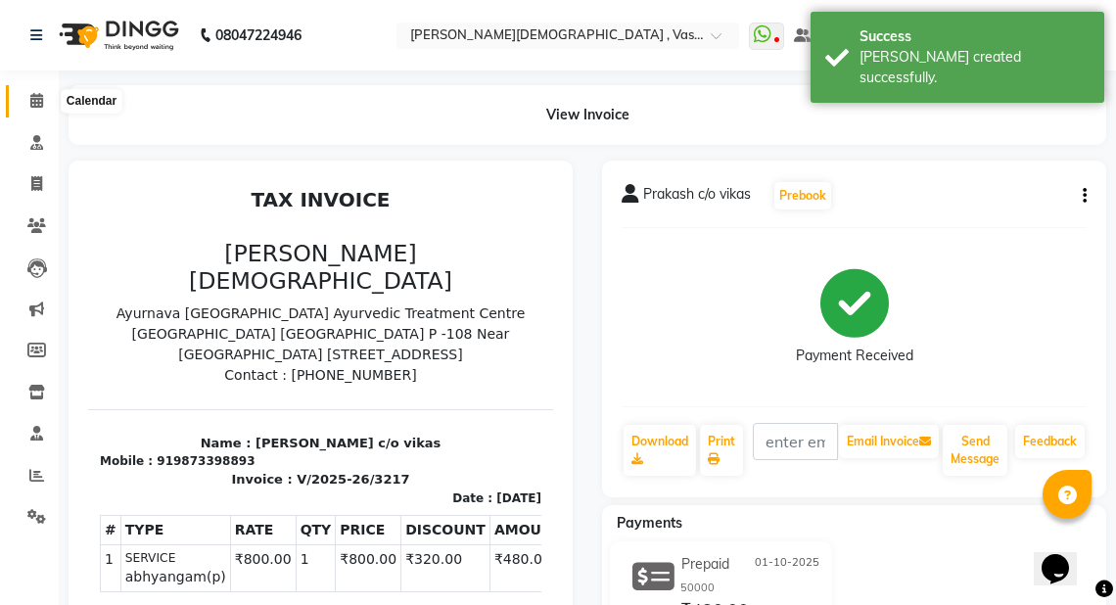
click at [35, 102] on icon at bounding box center [36, 100] width 13 height 15
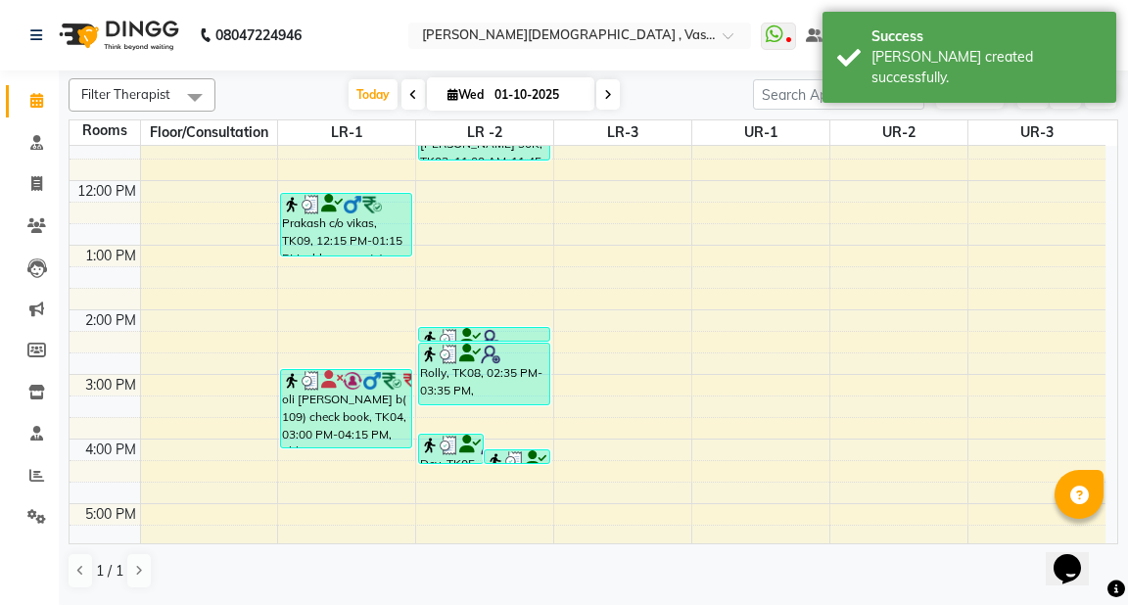
scroll to position [331, 0]
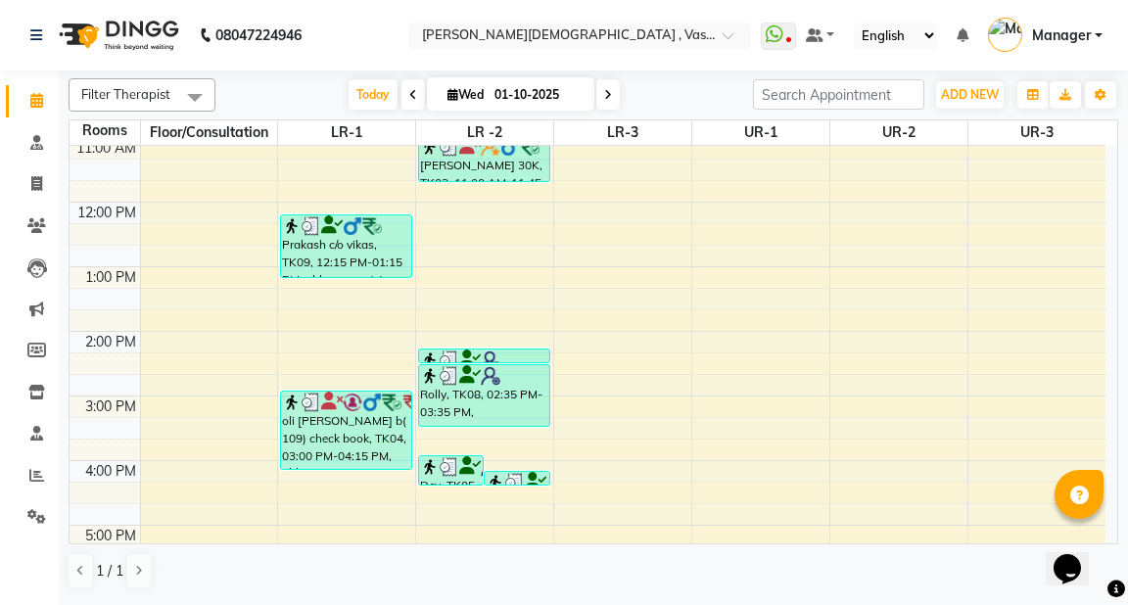
click at [440, 224] on div "6:00 AM 7:00 AM 8:00 AM 9:00 AM 10:00 AM 11:00 AM 12:00 PM 1:00 PM 2:00 PM 3:00…" at bounding box center [588, 299] width 1036 height 968
select select "tentative"
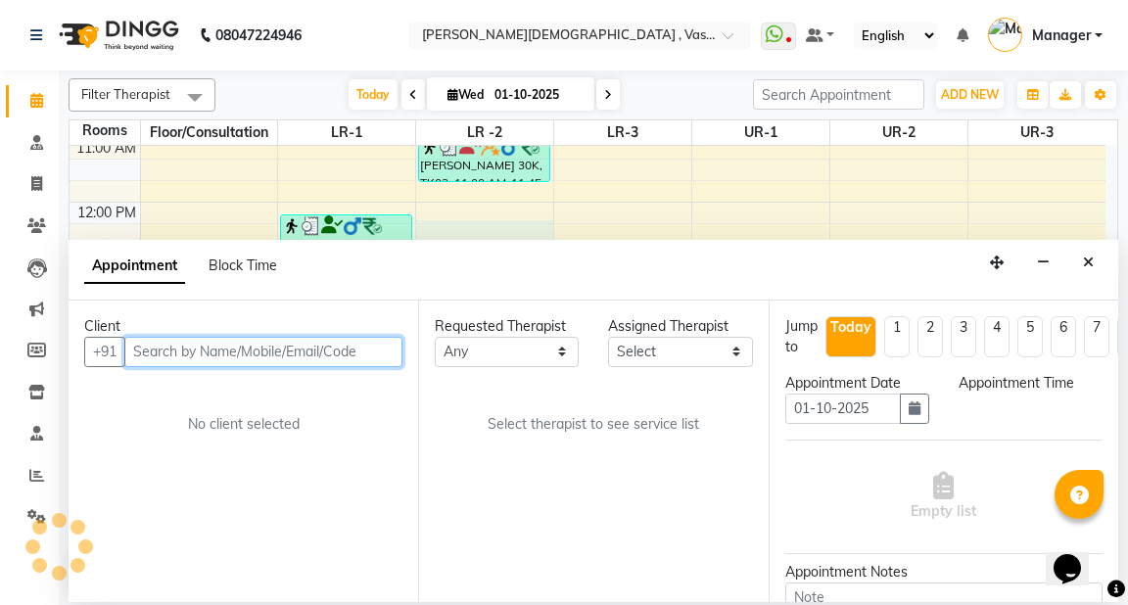
select select "735"
click at [179, 346] on input "text" at bounding box center [263, 352] width 278 height 30
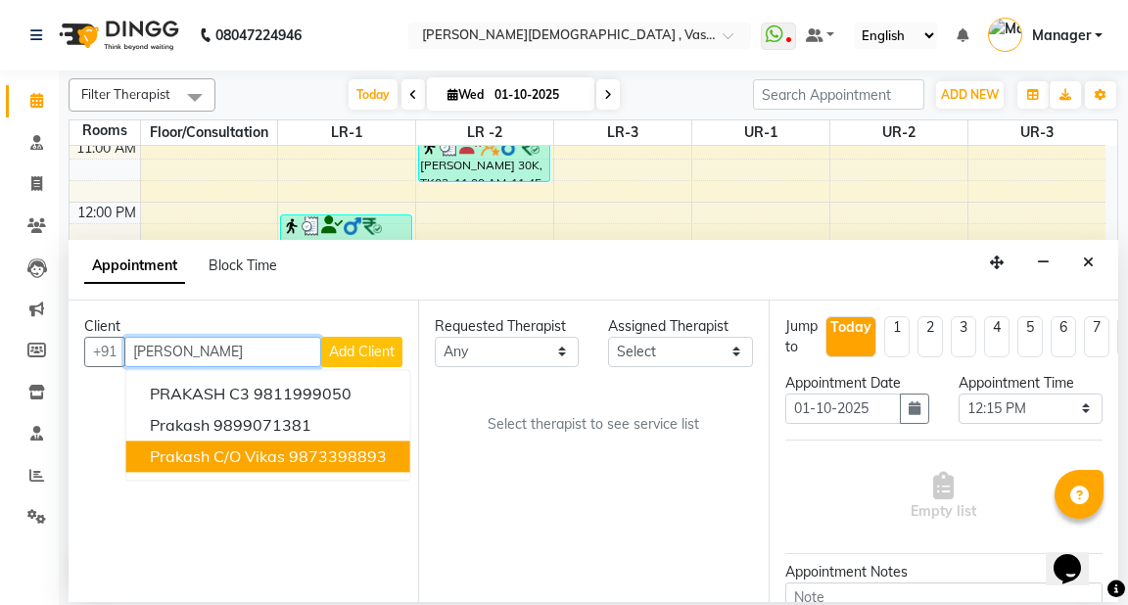
drag, startPoint x: 226, startPoint y: 459, endPoint x: 361, endPoint y: 425, distance: 139.4
click at [226, 458] on span "Prakash c/o vikas" at bounding box center [217, 456] width 135 height 20
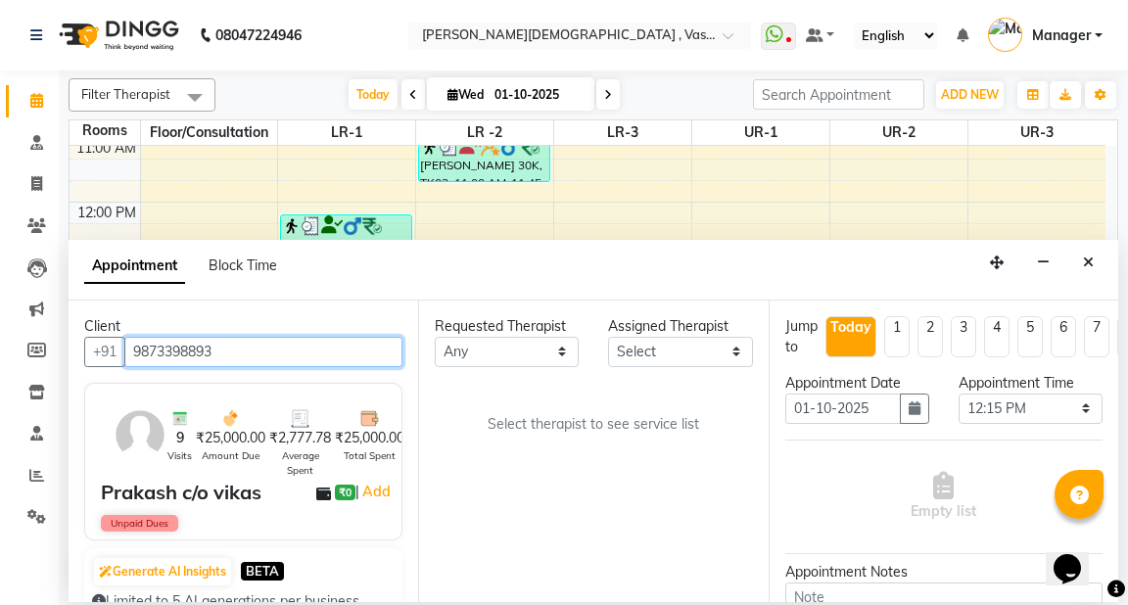
type input "9873398893"
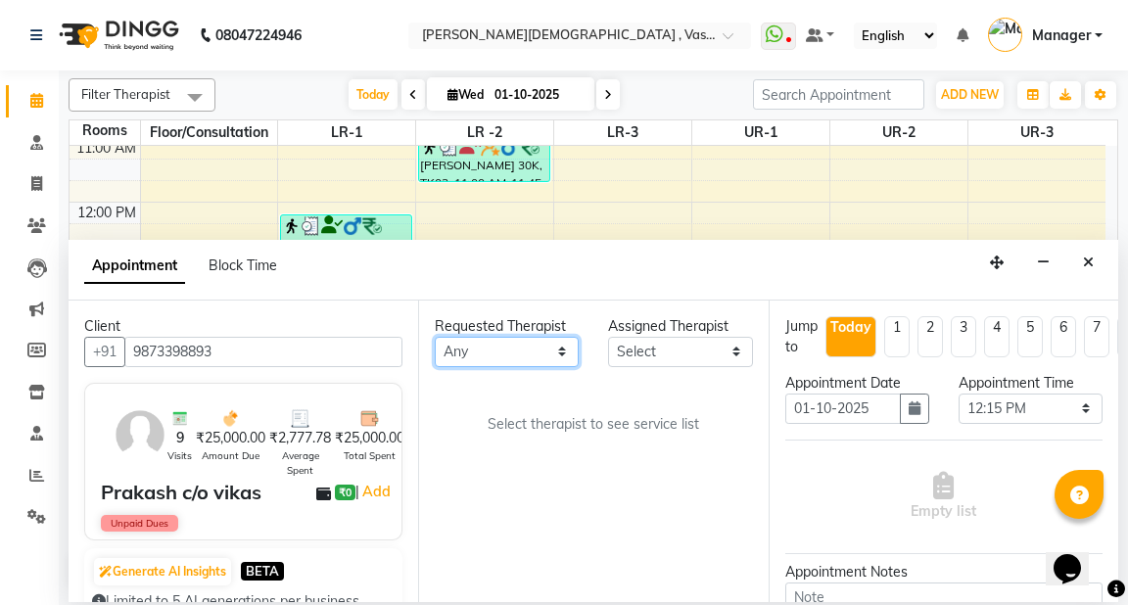
click at [538, 351] on select "Any [PERSON_NAME] V [PERSON_NAME] [PERSON_NAME] A K [PERSON_NAME] N [PERSON_NAM…" at bounding box center [507, 352] width 144 height 30
select select "71499"
click at [435, 337] on select "Any [PERSON_NAME] V [PERSON_NAME] [PERSON_NAME] A K [PERSON_NAME] N [PERSON_NAM…" at bounding box center [507, 352] width 144 height 30
select select "71499"
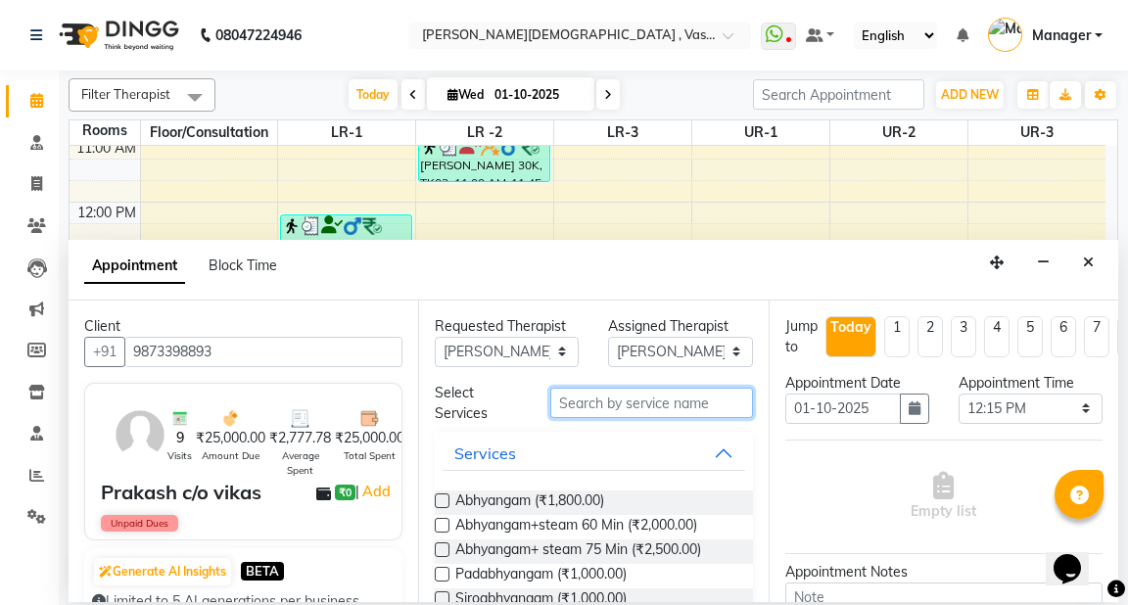
click at [573, 408] on input "text" at bounding box center [651, 403] width 202 height 30
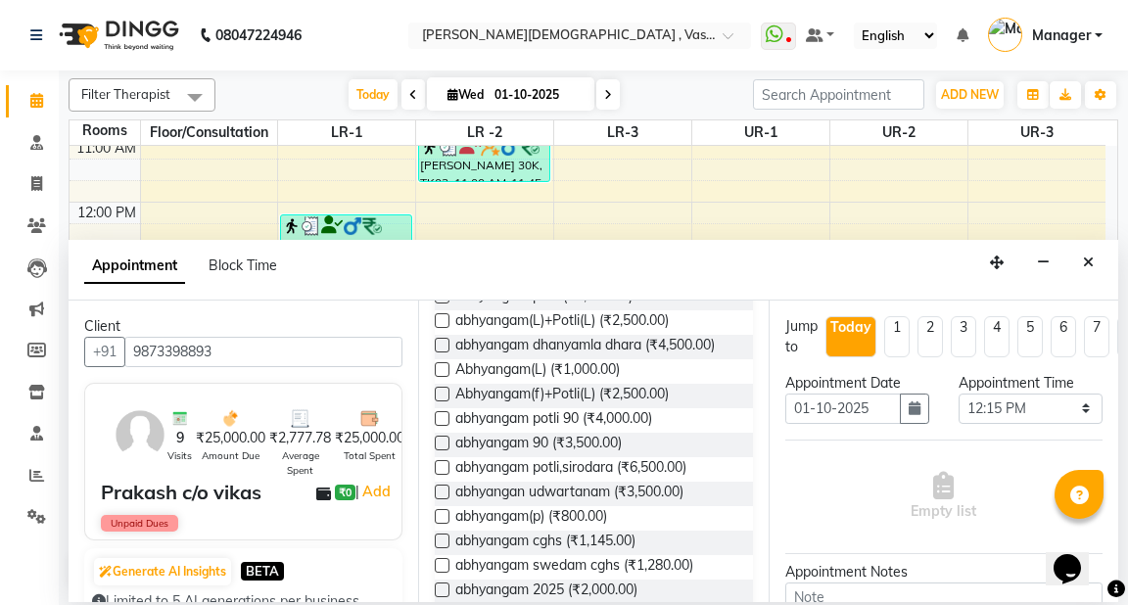
scroll to position [543, 0]
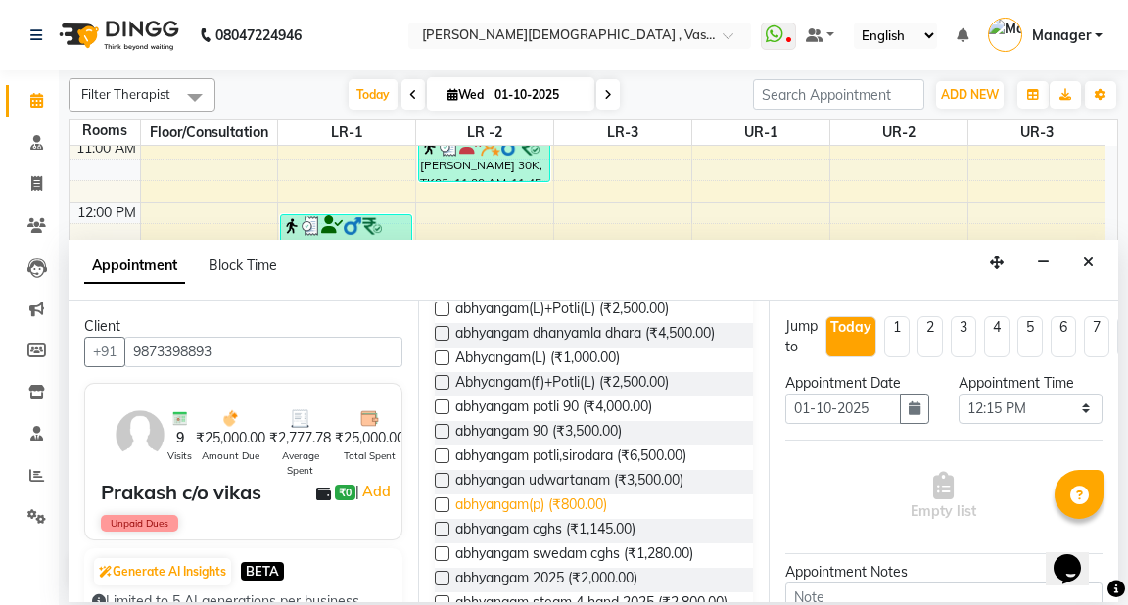
type input "abhya"
drag, startPoint x: 568, startPoint y: 501, endPoint x: 666, endPoint y: 506, distance: 98.0
click at [569, 501] on span "abhyangam(p) (₹800.00)" at bounding box center [531, 506] width 152 height 24
checkbox input "true"
select select "2648"
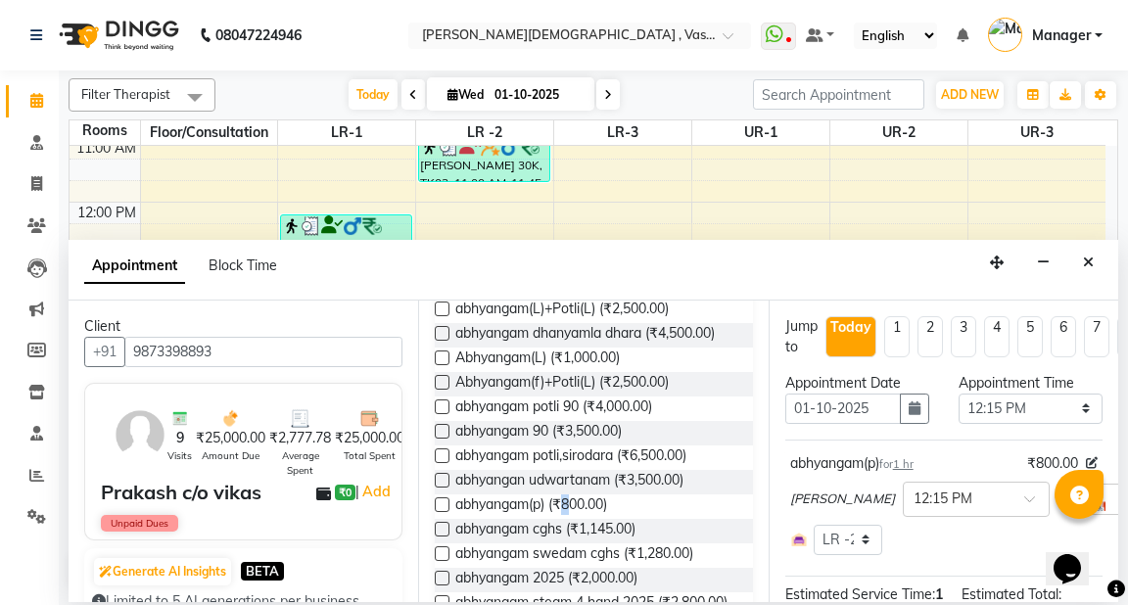
checkbox input "false"
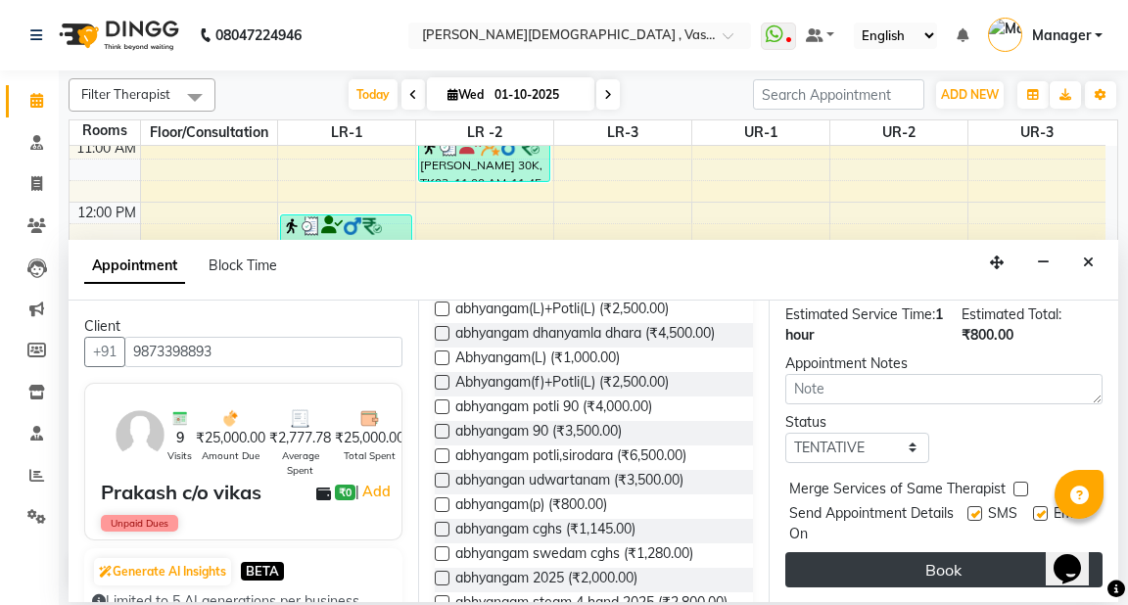
drag, startPoint x: 924, startPoint y: 529, endPoint x: 933, endPoint y: 558, distance: 30.7
click at [924, 534] on div "Jump to Today 1 2 3 4 5 6 7 8 Weeks Appointment Date 01-10-2025 Appointment Tim…" at bounding box center [944, 452] width 350 height 303
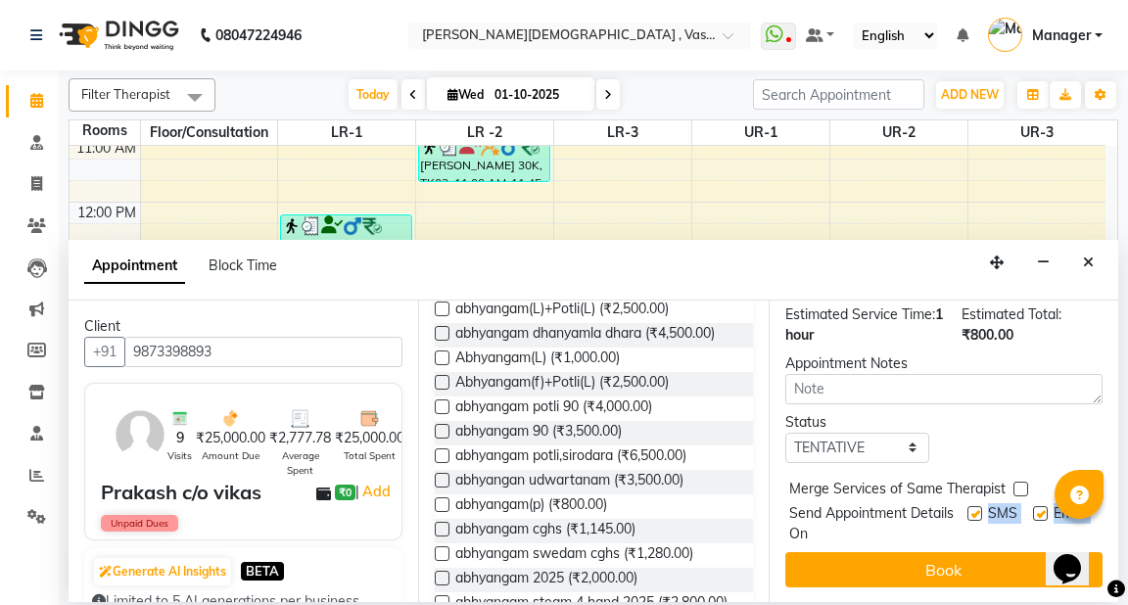
click at [936, 559] on button "Book" at bounding box center [943, 569] width 317 height 35
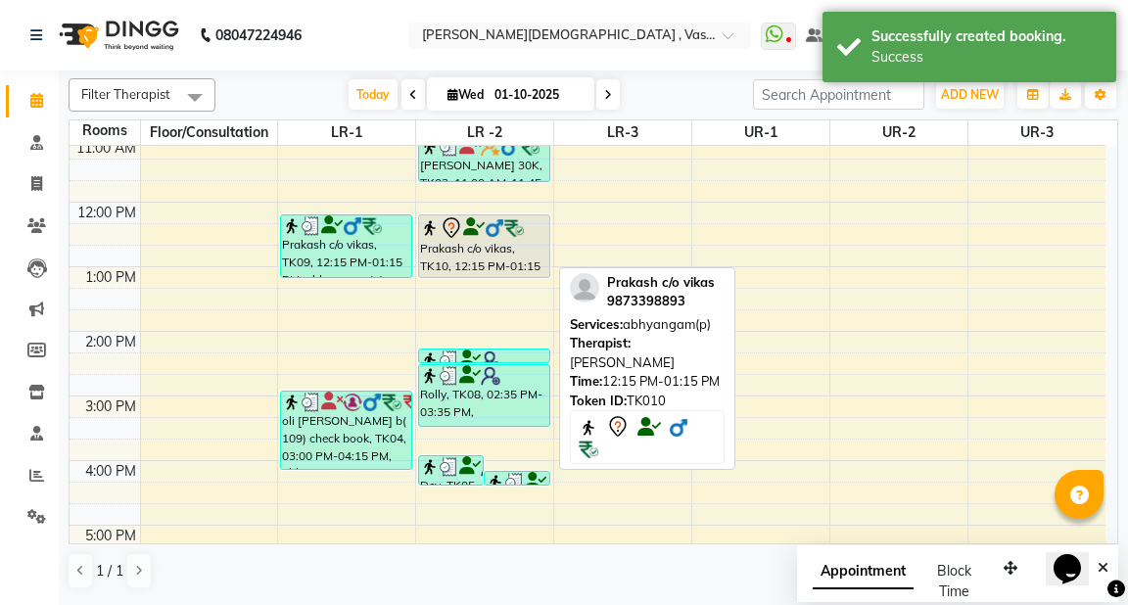
click at [469, 228] on icon at bounding box center [474, 227] width 22 height 1
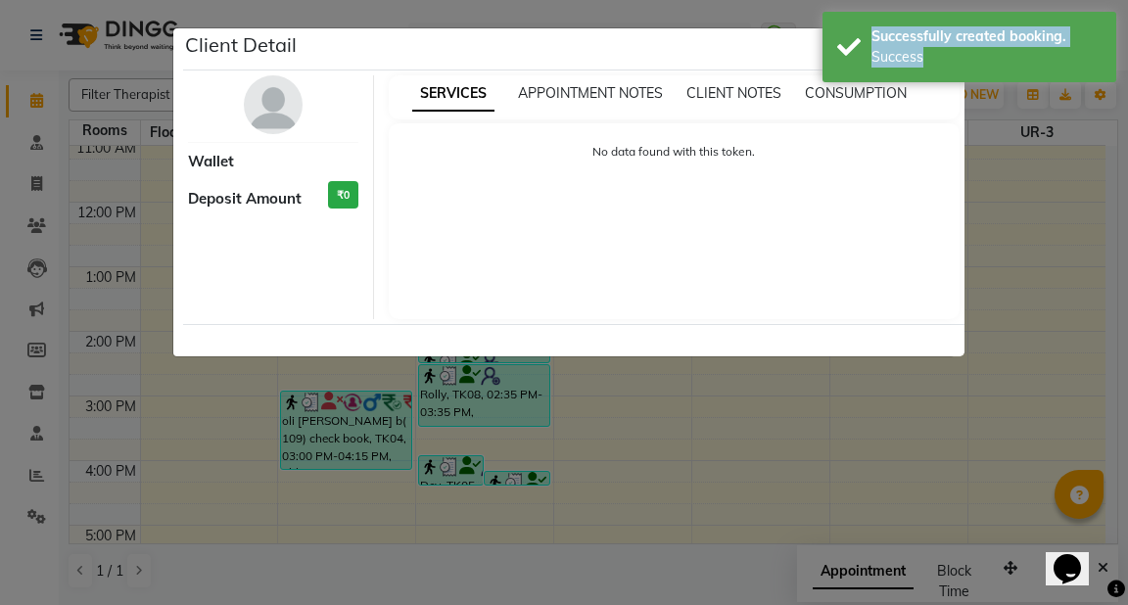
select select "7"
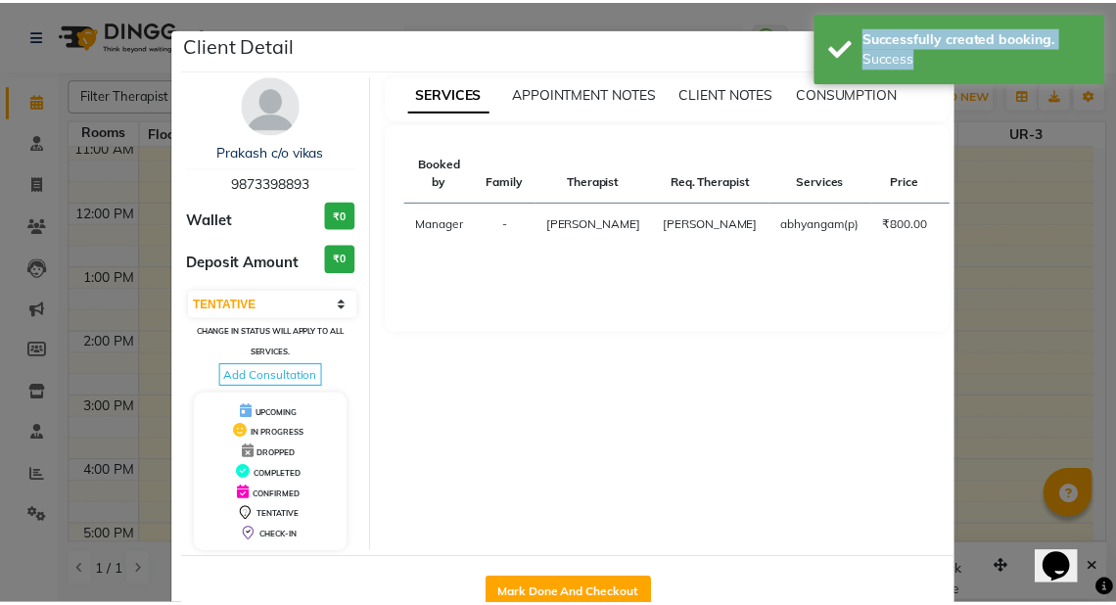
scroll to position [50, 0]
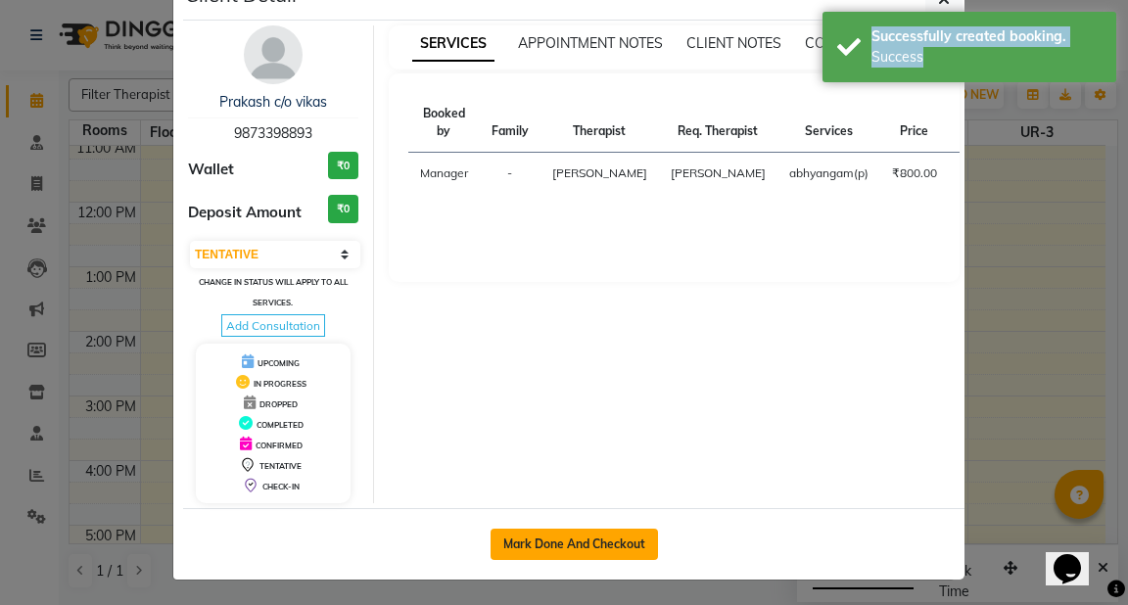
click at [594, 549] on button "Mark Done And Checkout" at bounding box center [574, 544] width 167 height 31
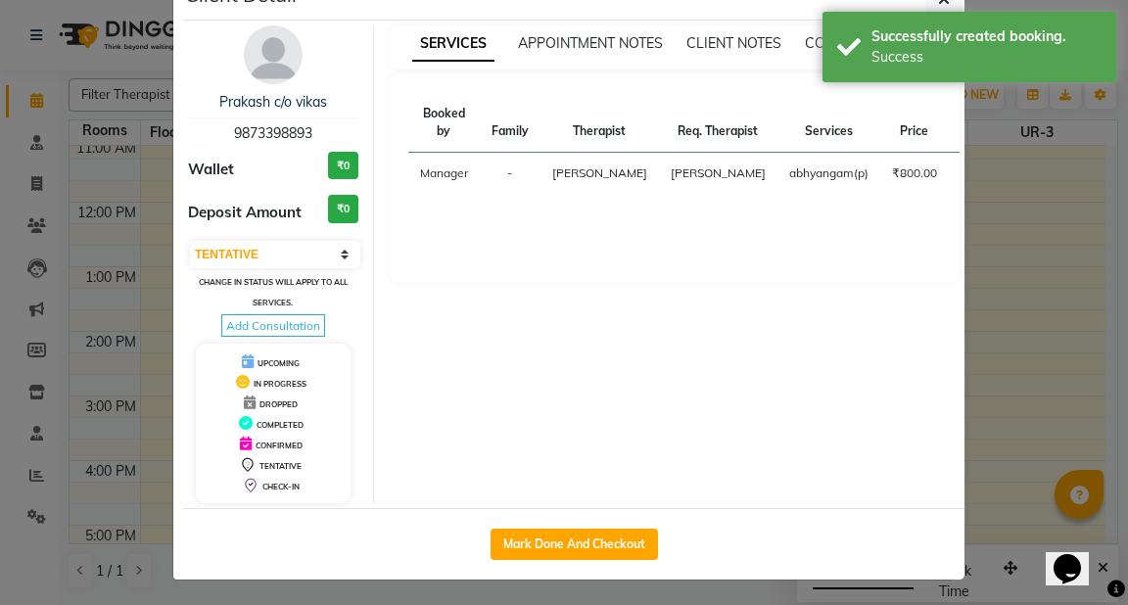
select select "service"
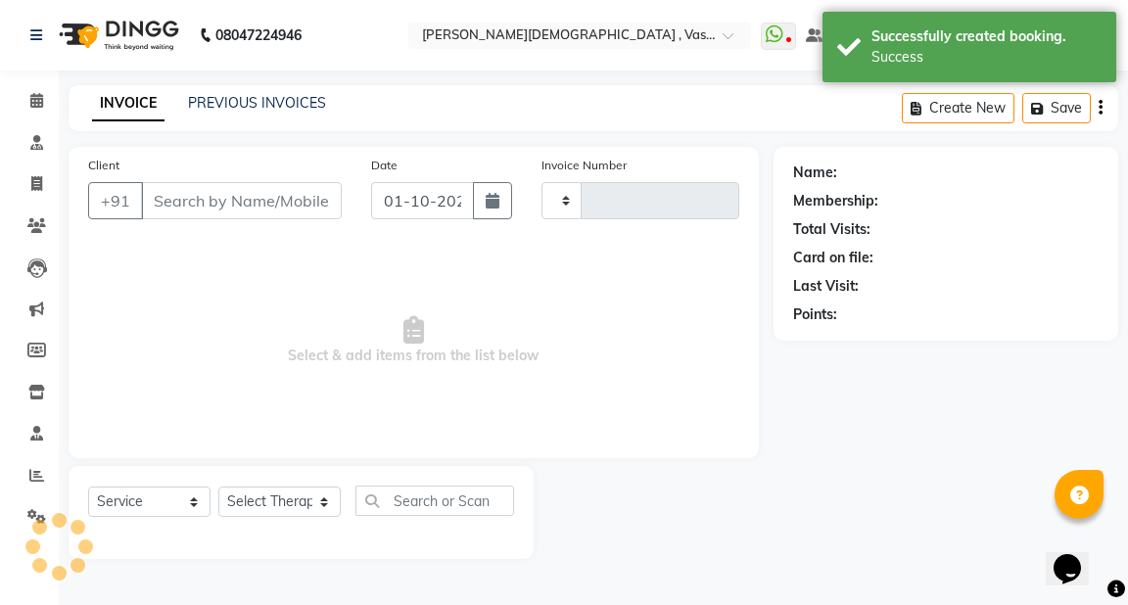
type input "3218"
select select "5571"
type input "9873398893"
select select "71499"
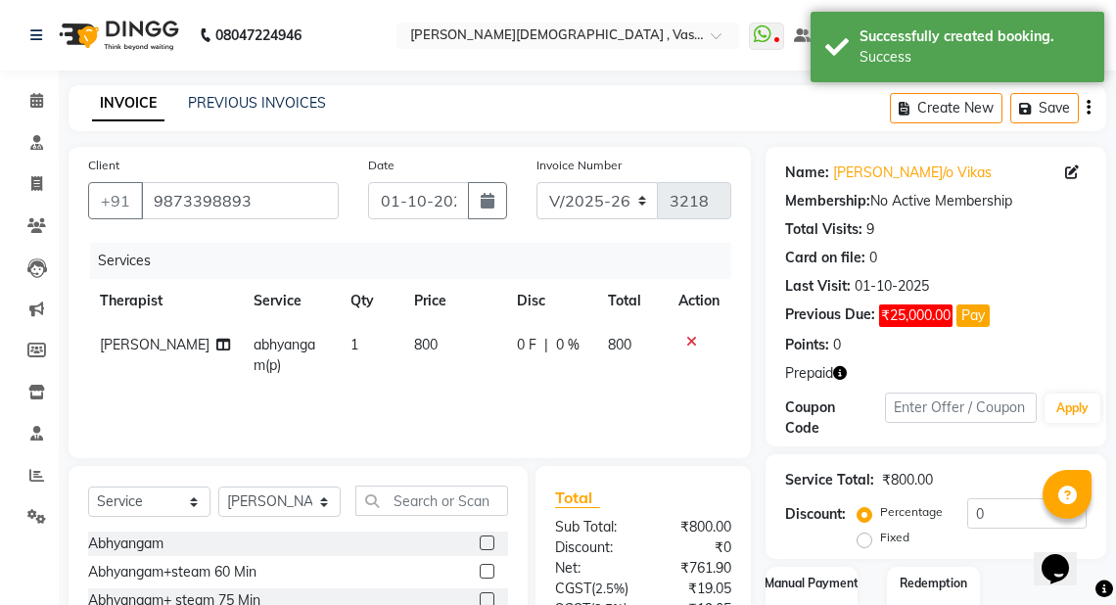
click at [880, 538] on label "Fixed" at bounding box center [894, 538] width 29 height 18
click at [867, 538] on input "Fixed" at bounding box center [869, 538] width 14 height 14
radio input "true"
drag, startPoint x: 1009, startPoint y: 501, endPoint x: 920, endPoint y: 516, distance: 90.3
click at [920, 516] on div "Service Total: ₹800.00 Discount: Percentage Fixed 0" at bounding box center [936, 506] width 302 height 89
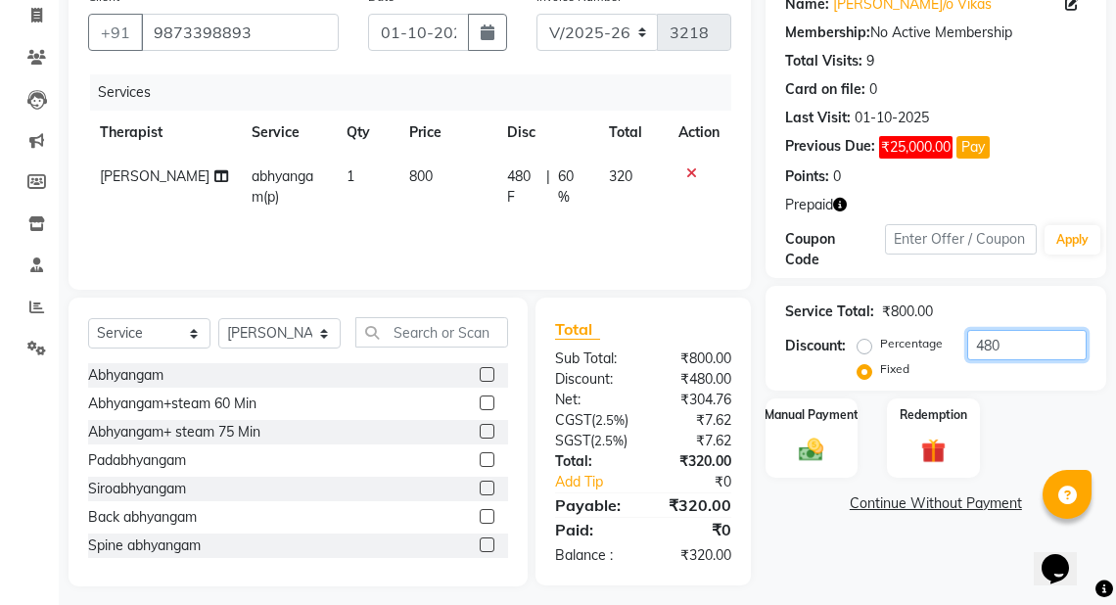
scroll to position [191, 0]
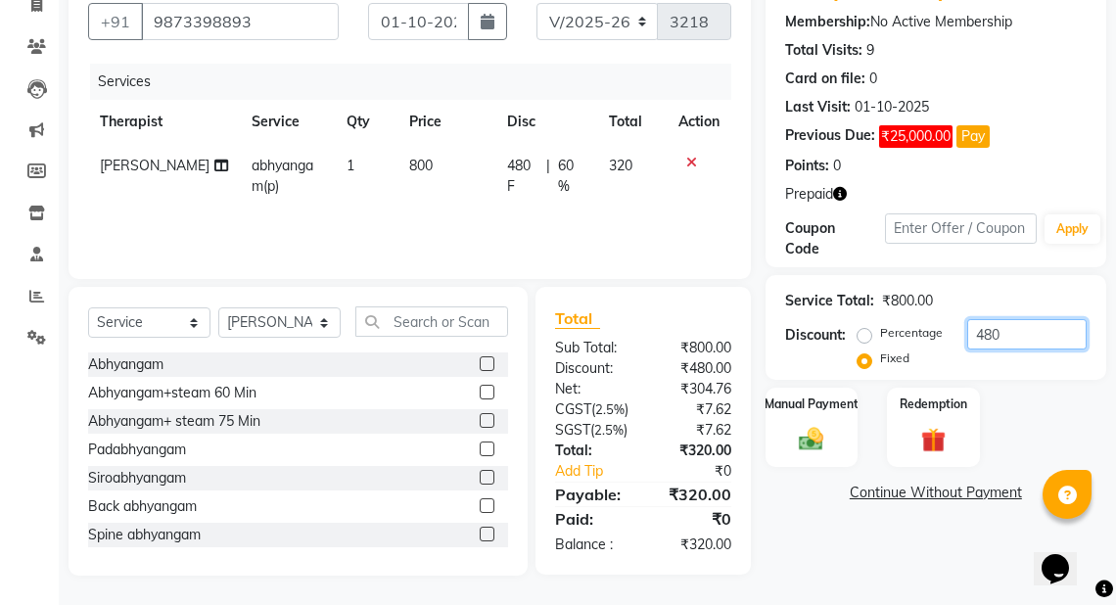
drag, startPoint x: 1007, startPoint y: 321, endPoint x: 971, endPoint y: 328, distance: 35.9
click at [971, 328] on input "480" at bounding box center [1026, 334] width 119 height 30
type input "320"
click at [947, 424] on img at bounding box center [934, 440] width 42 height 32
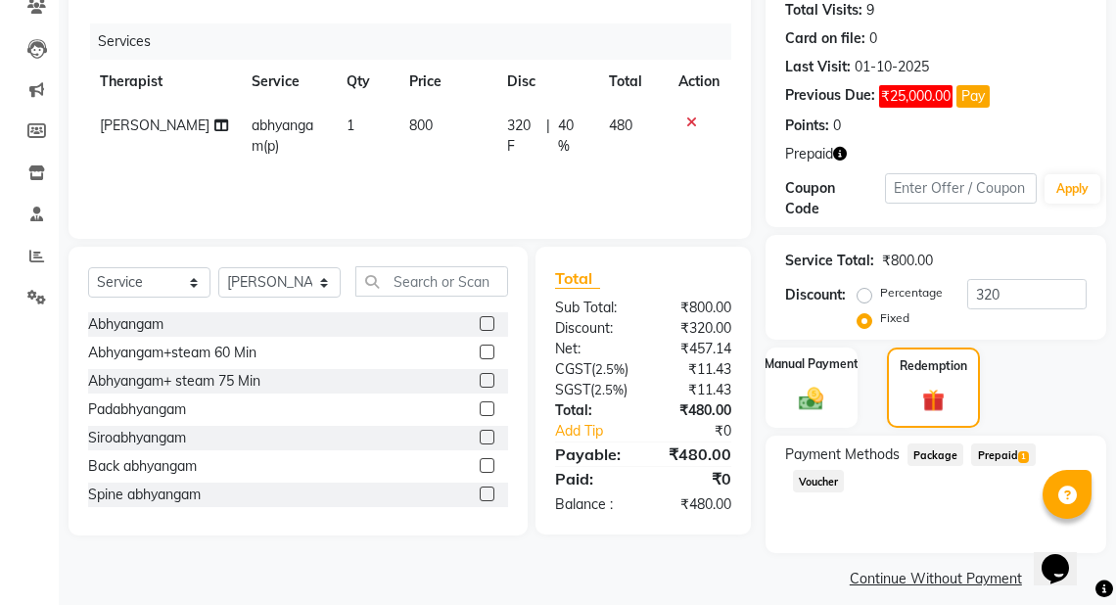
click at [996, 452] on span "Prepaid 1" at bounding box center [1003, 455] width 64 height 23
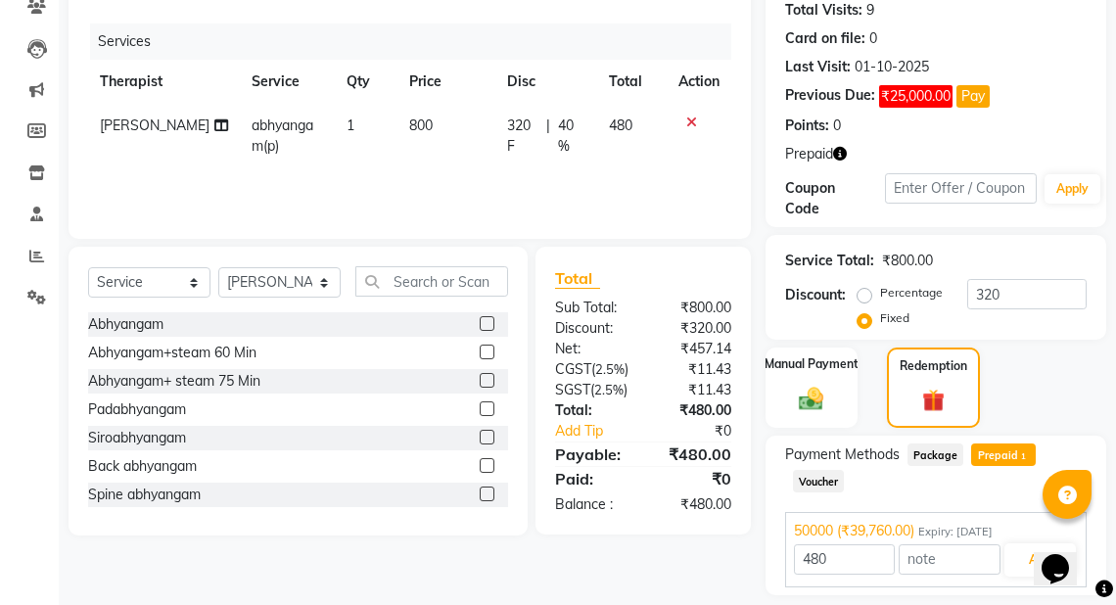
scroll to position [279, 0]
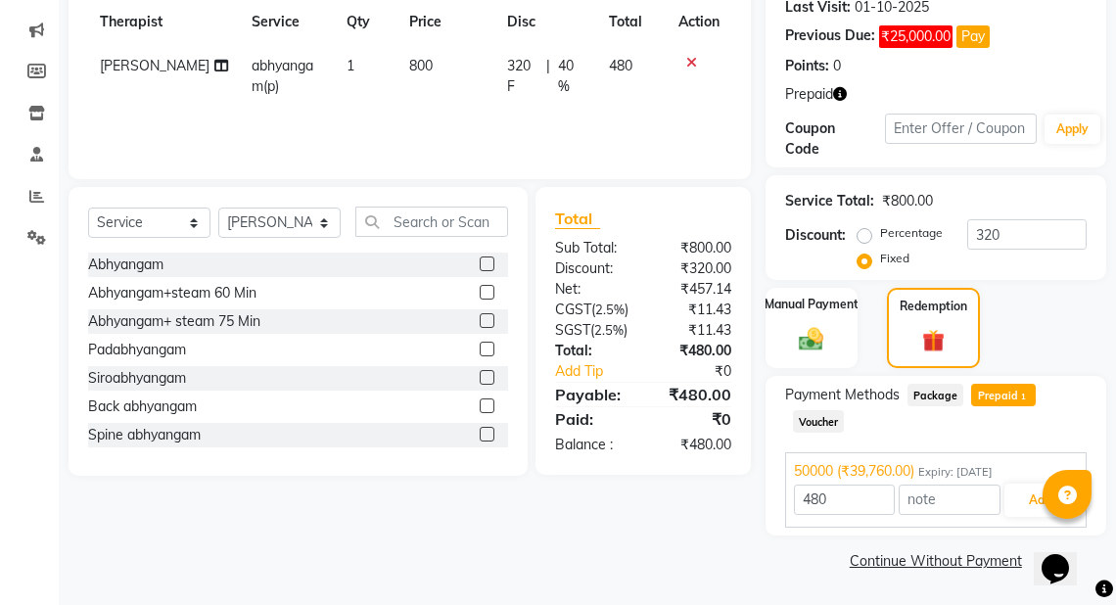
click at [1046, 500] on div at bounding box center [1067, 494] width 49 height 49
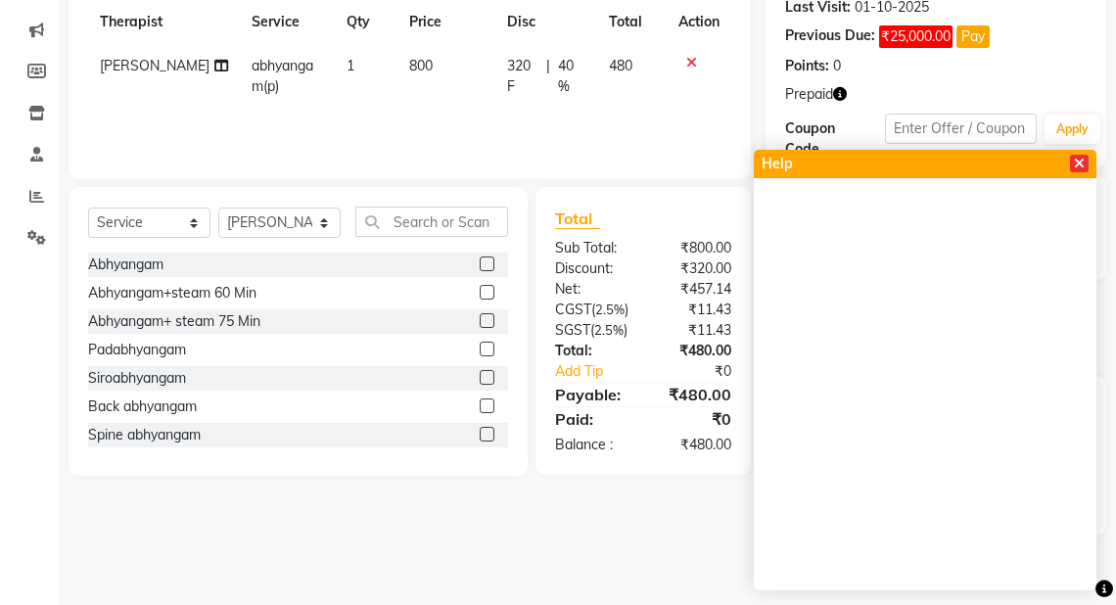
click at [1074, 164] on icon at bounding box center [1079, 164] width 11 height 14
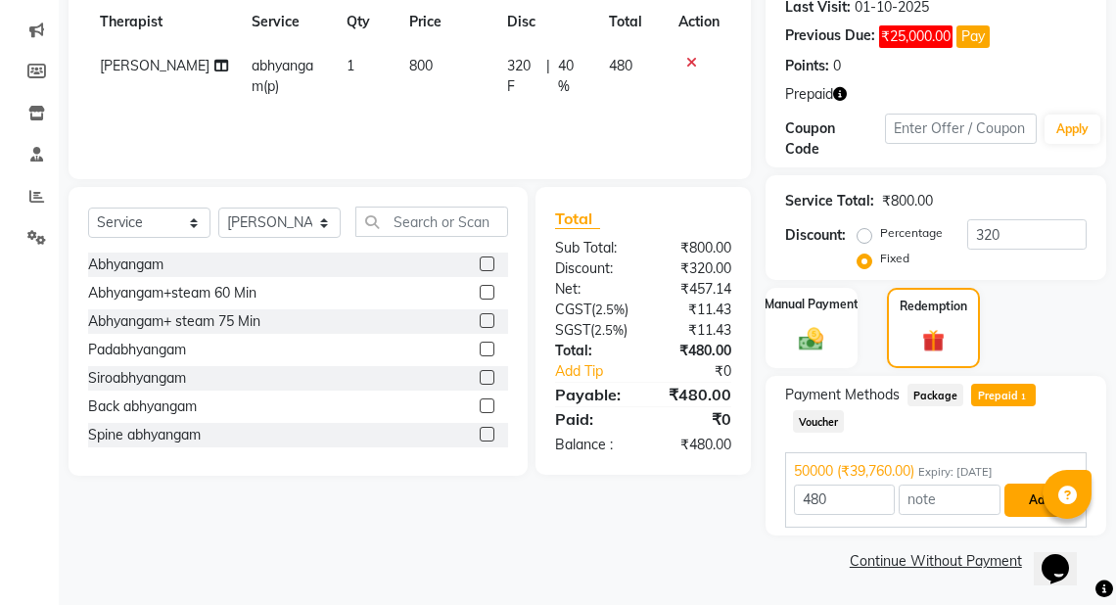
click at [1015, 502] on button "Add" at bounding box center [1040, 500] width 71 height 33
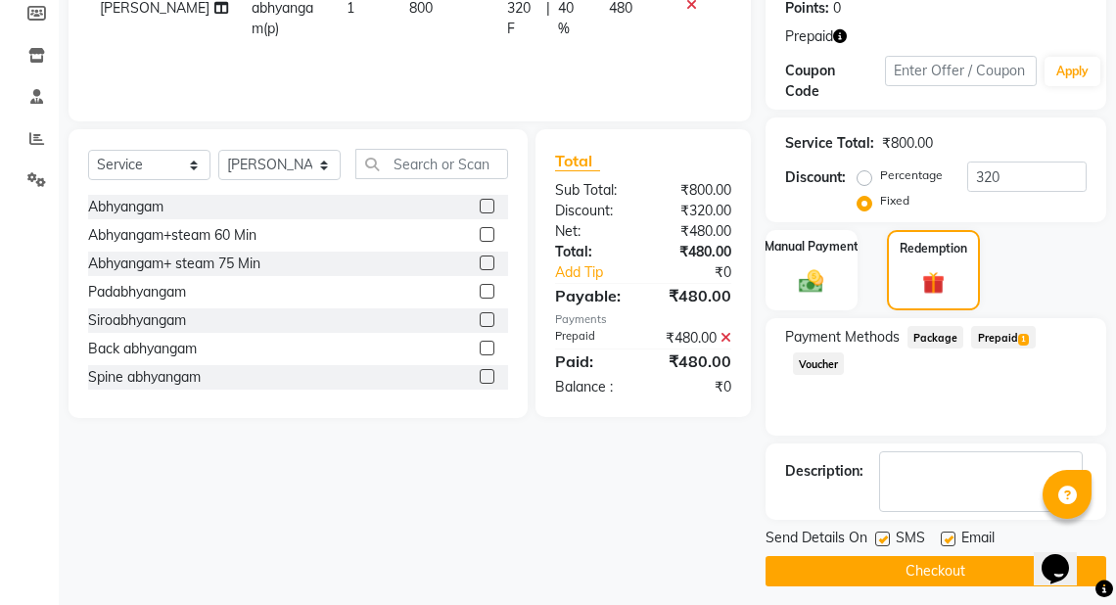
scroll to position [346, 0]
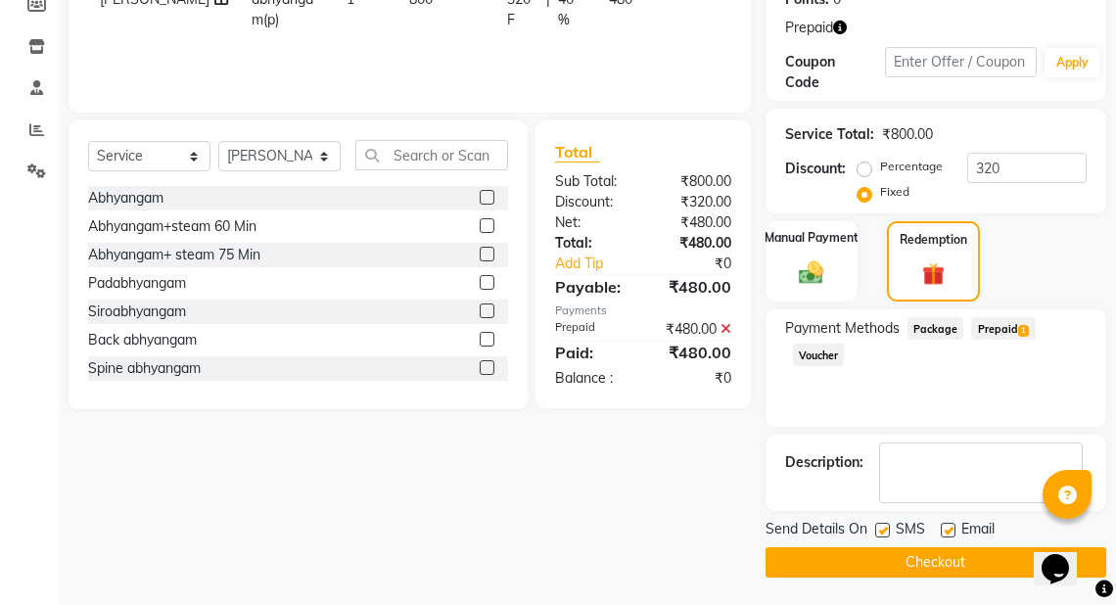
click at [924, 559] on button "Checkout" at bounding box center [936, 562] width 341 height 30
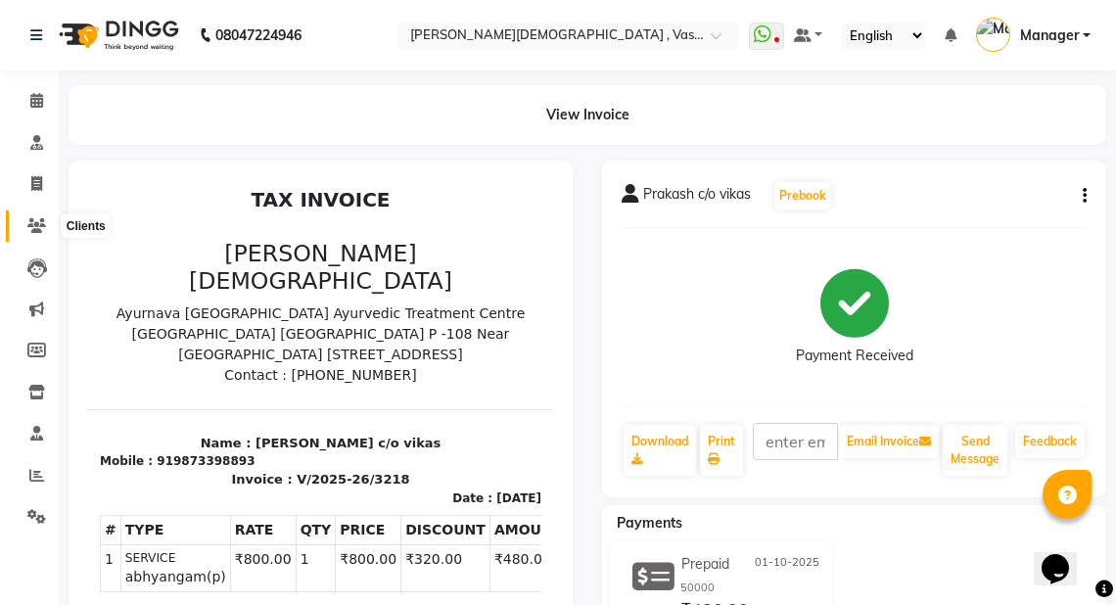
click at [40, 223] on icon at bounding box center [36, 225] width 19 height 15
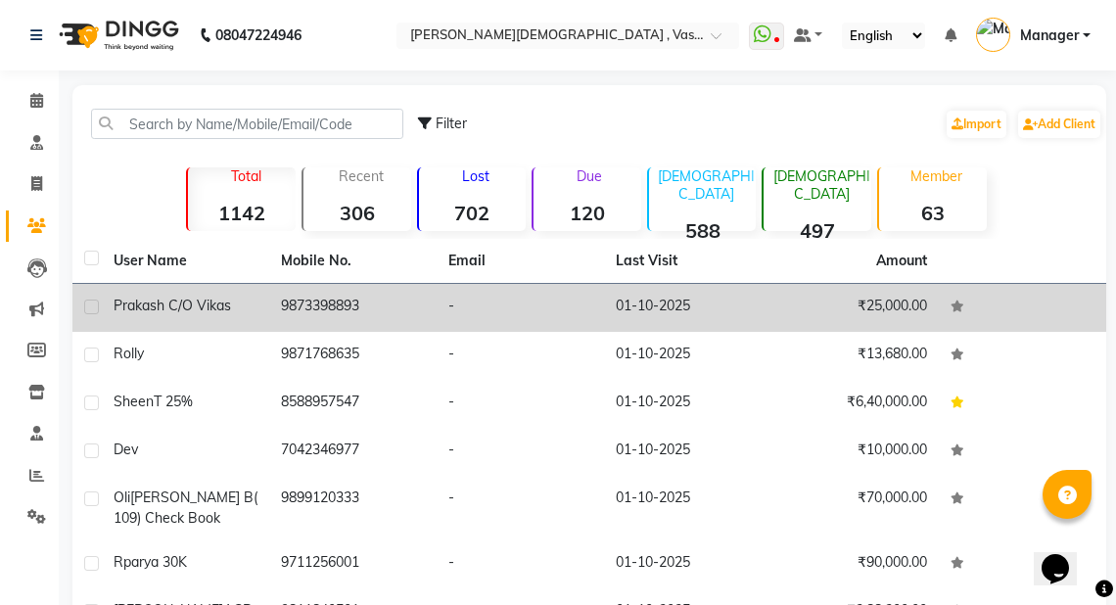
click at [258, 313] on td "Prakash c/o vikas" at bounding box center [185, 308] width 167 height 48
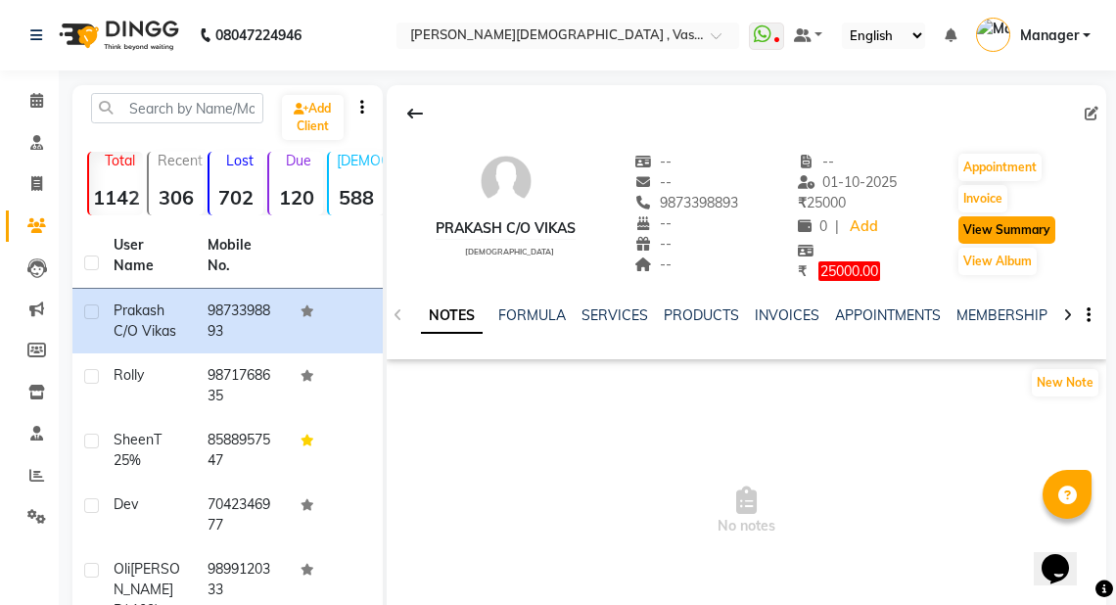
click at [1007, 228] on button "View Summary" at bounding box center [1007, 229] width 97 height 27
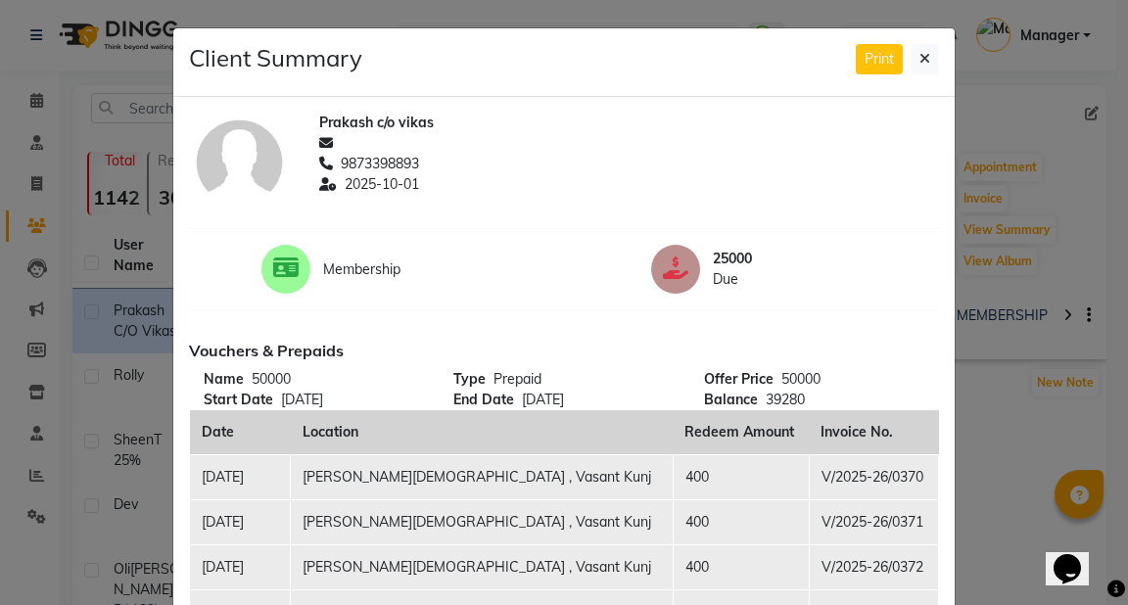
drag, startPoint x: 1115, startPoint y: 116, endPoint x: 1127, endPoint y: 178, distance: 63.8
click at [1127, 180] on ngb-modal-window "Client Summary Print Prakash c/o vikas 9873398893 2025-10-01 Membership 25000 D…" at bounding box center [564, 302] width 1128 height 605
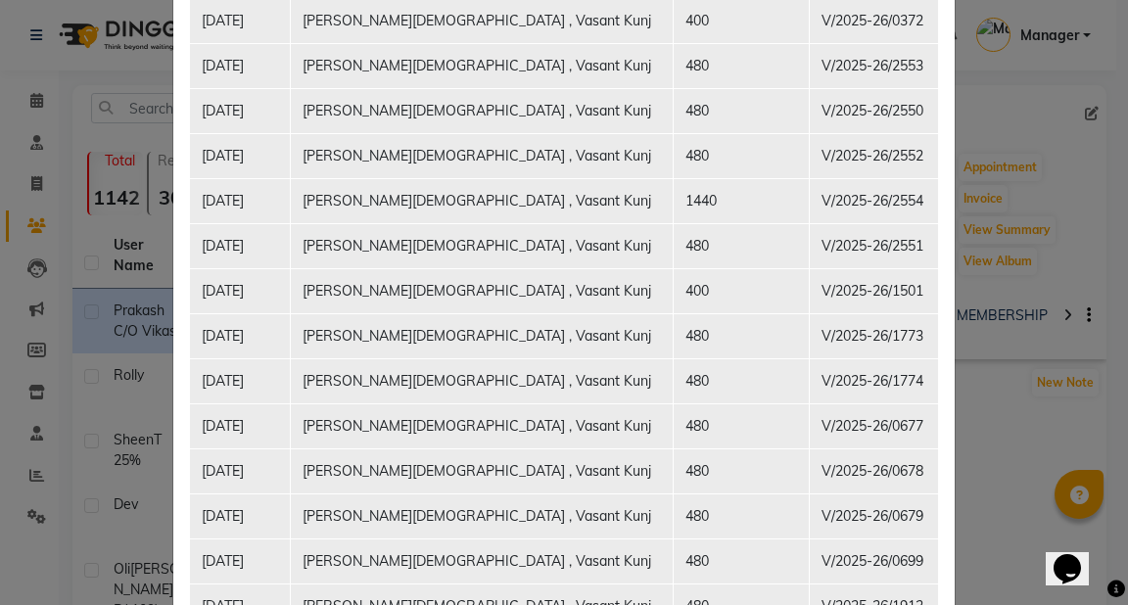
scroll to position [612, 0]
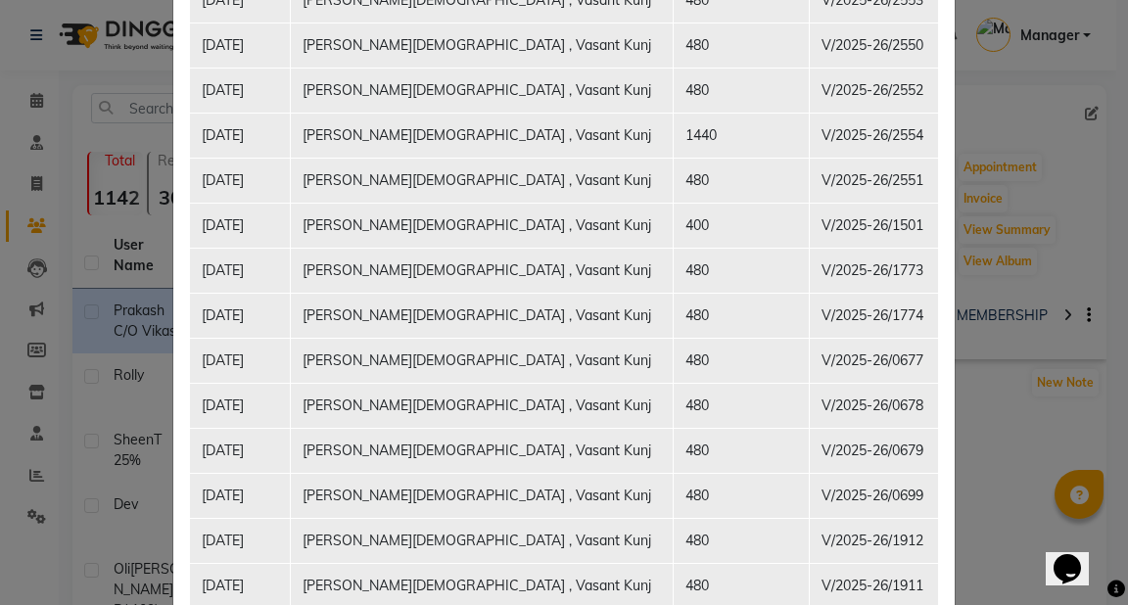
click at [1112, 249] on ngb-modal-window "Client Summary Print Prakash c/o vikas 9873398893 2025-10-01 Membership 25000 D…" at bounding box center [564, 302] width 1128 height 605
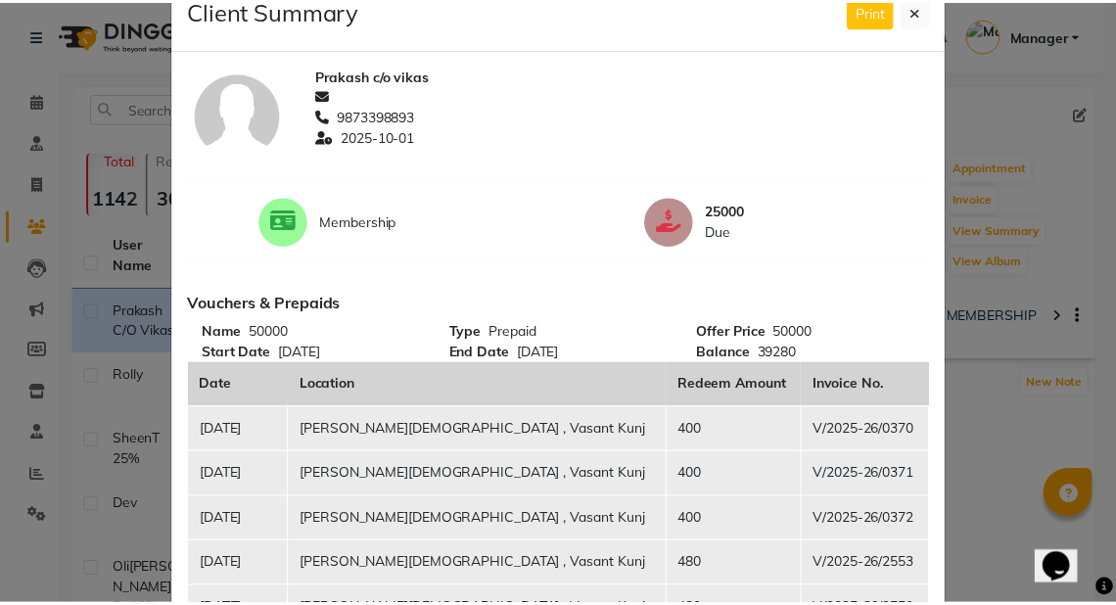
scroll to position [0, 0]
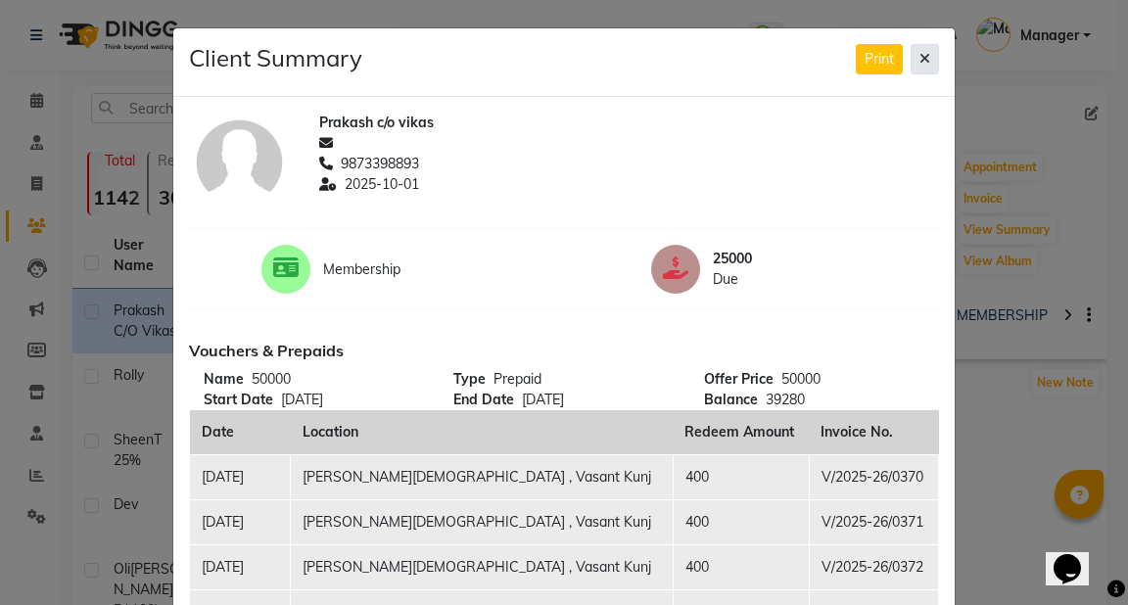
click at [919, 63] on icon at bounding box center [924, 59] width 11 height 14
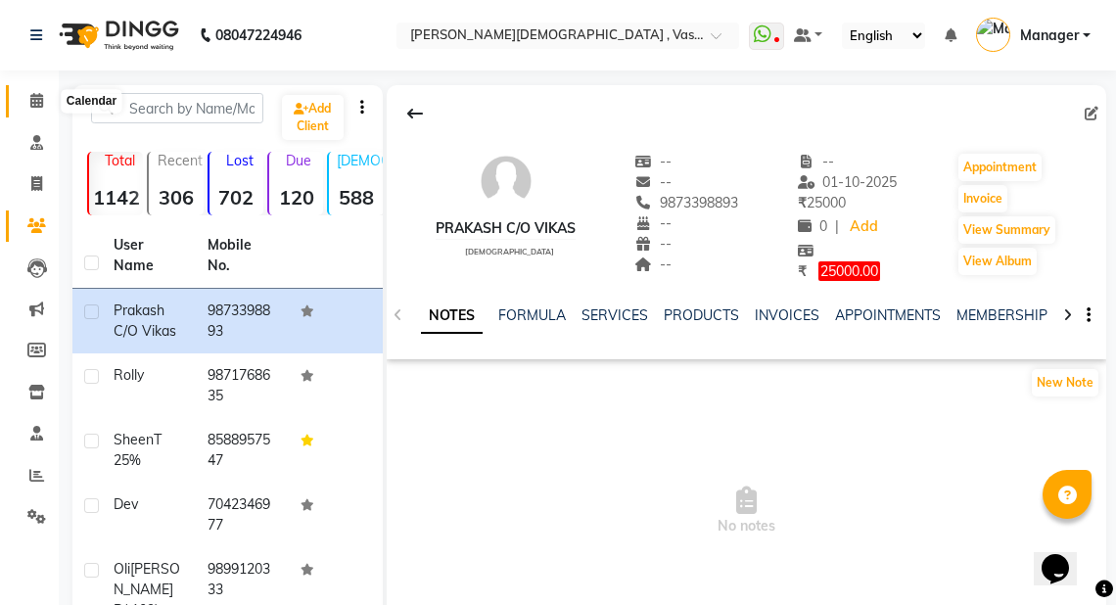
click at [36, 104] on icon at bounding box center [36, 100] width 13 height 15
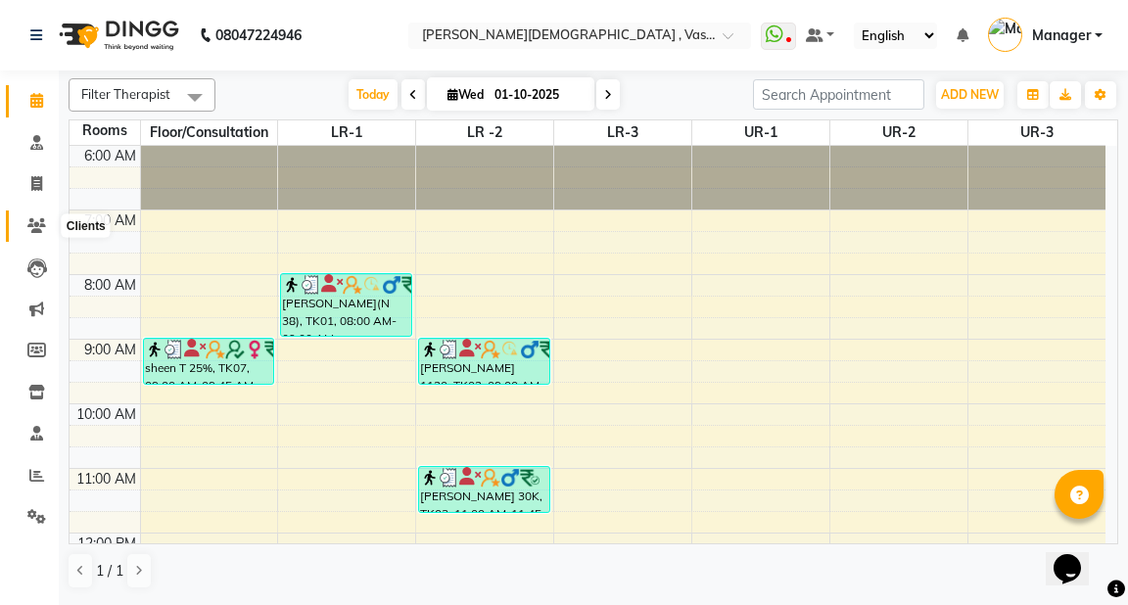
click at [43, 223] on icon at bounding box center [36, 225] width 19 height 15
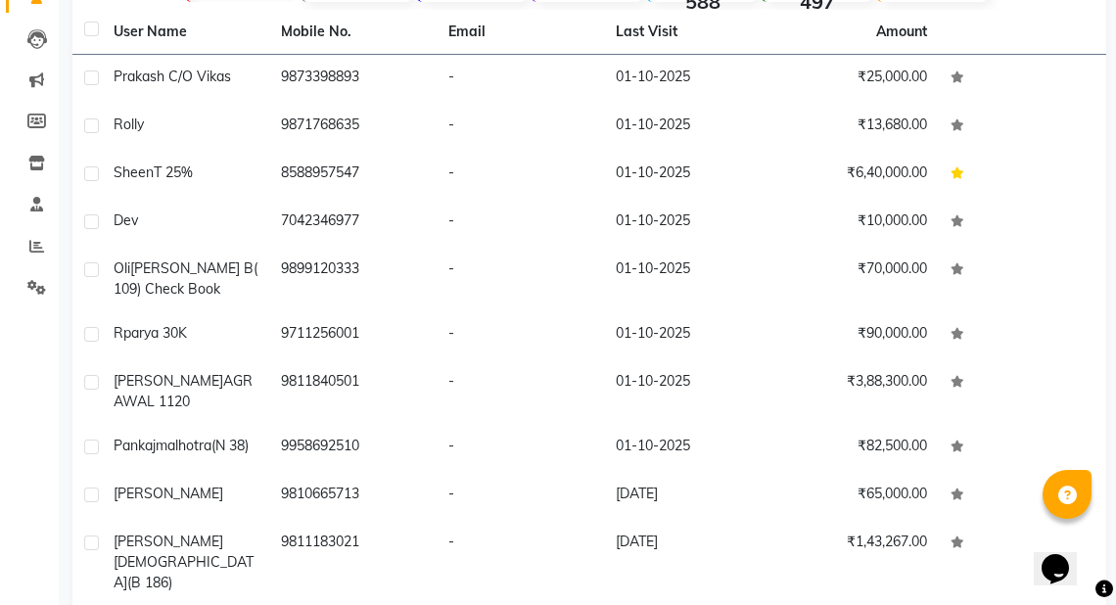
scroll to position [275, 0]
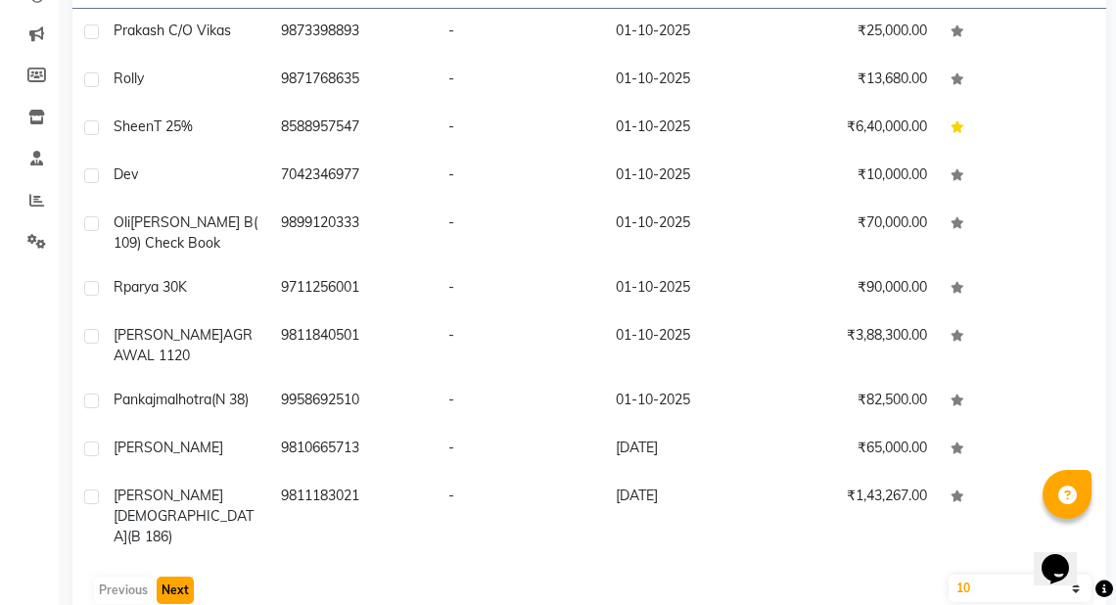
click at [177, 577] on button "Next" at bounding box center [175, 590] width 37 height 27
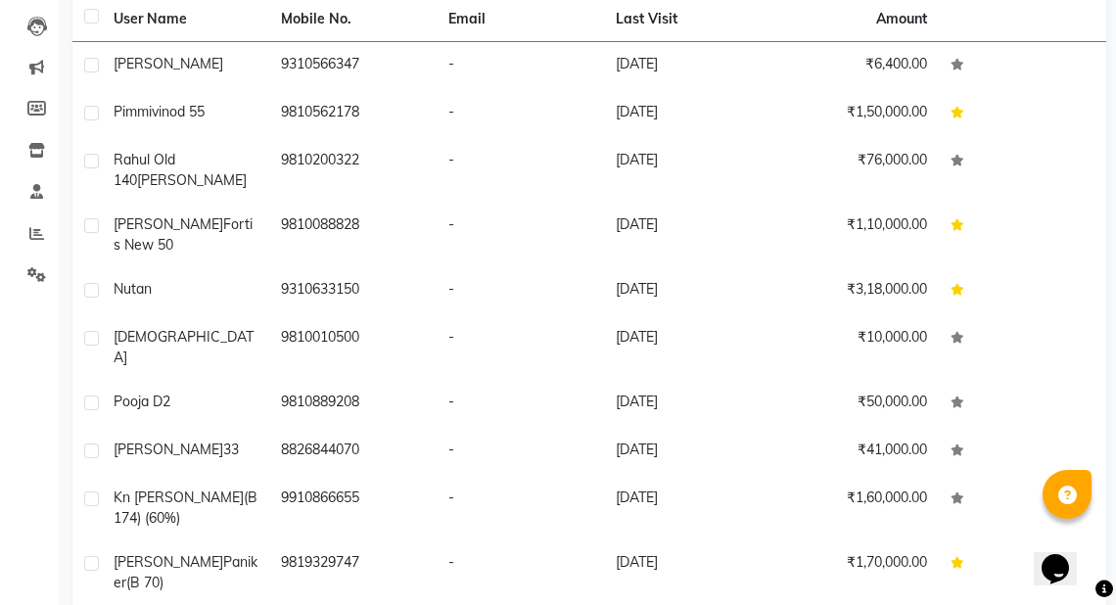
scroll to position [0, 0]
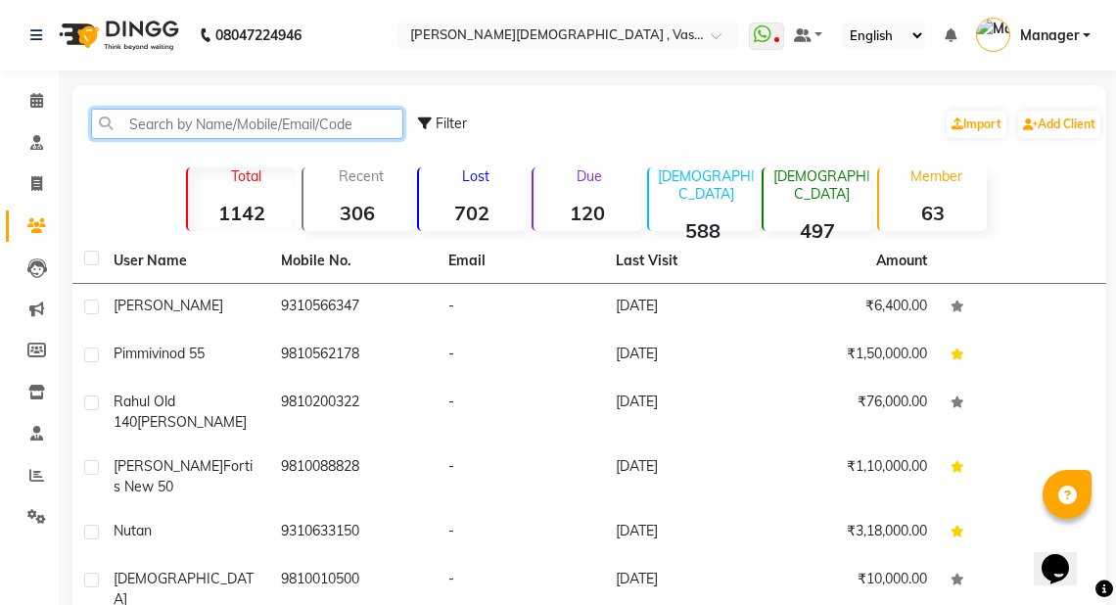
click at [156, 135] on input "text" at bounding box center [247, 124] width 312 height 30
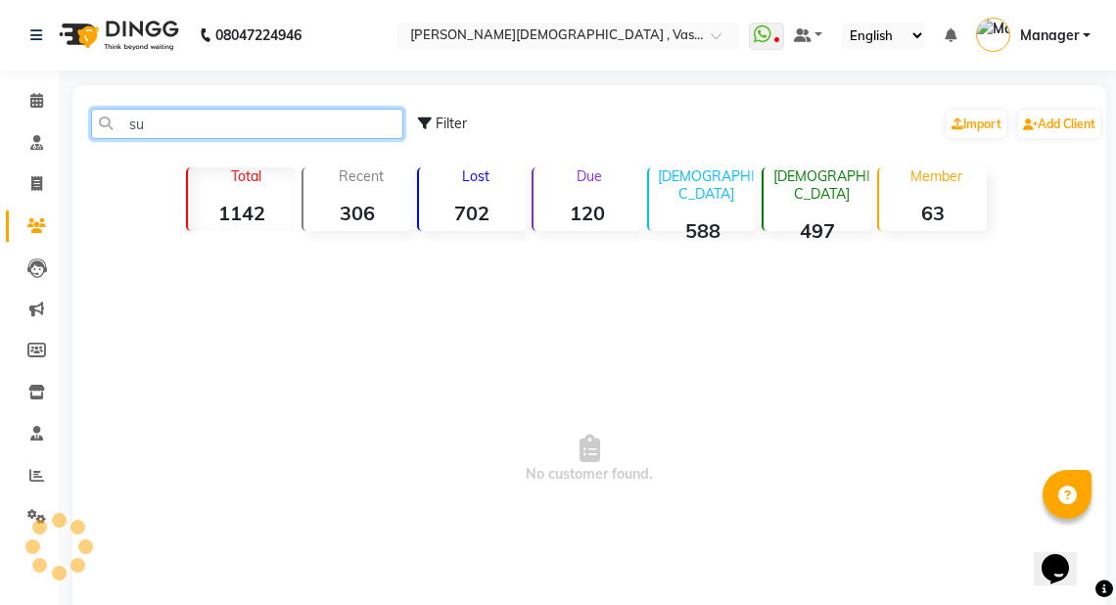
type input "s"
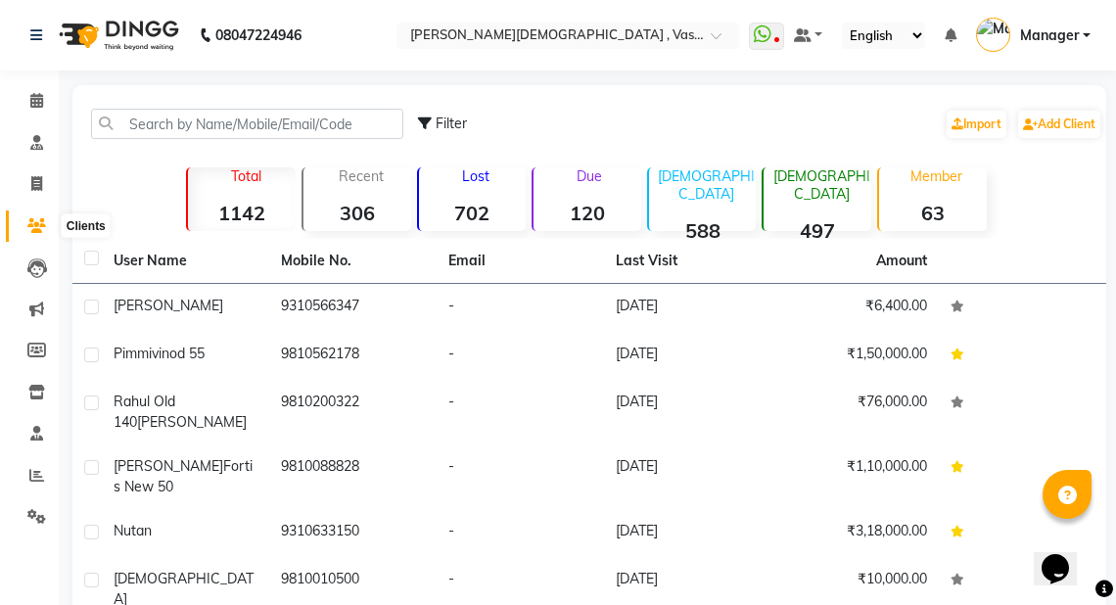
click at [36, 226] on icon at bounding box center [36, 225] width 19 height 15
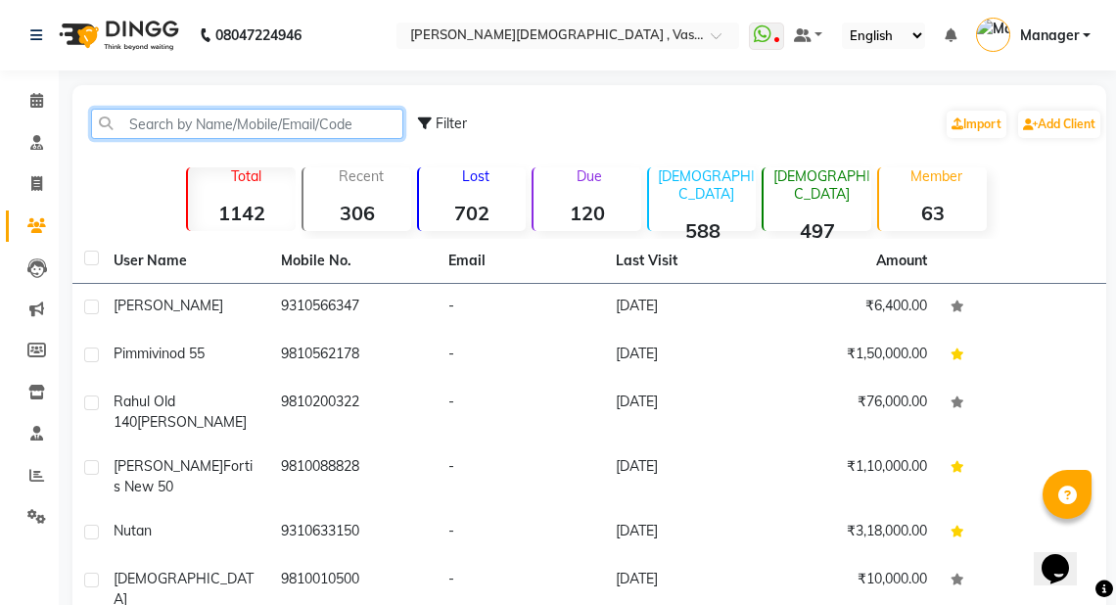
click at [151, 135] on input "text" at bounding box center [247, 124] width 312 height 30
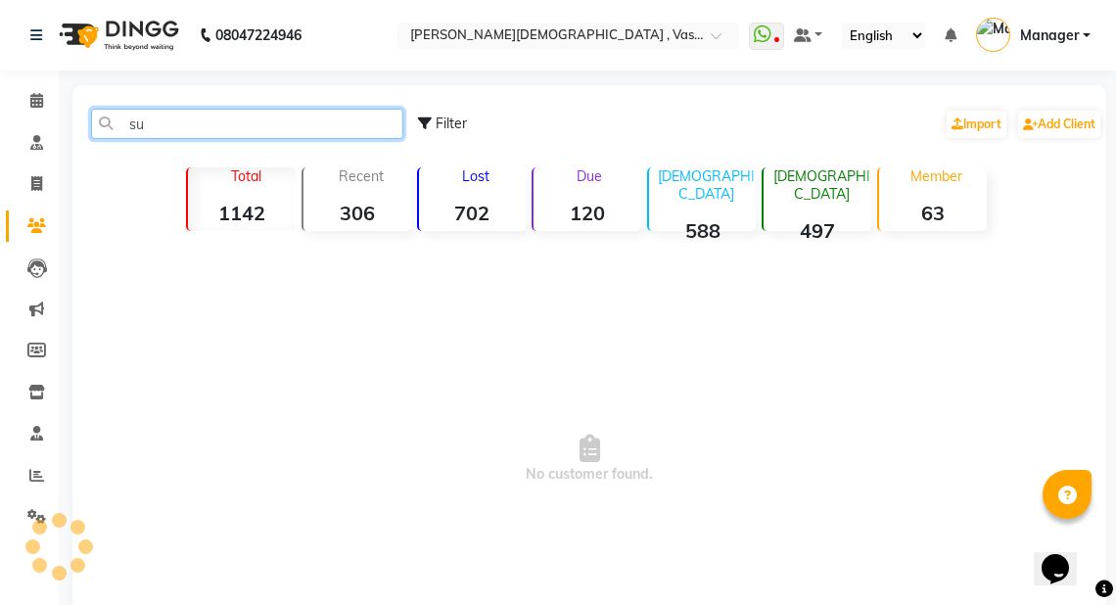
type input "s"
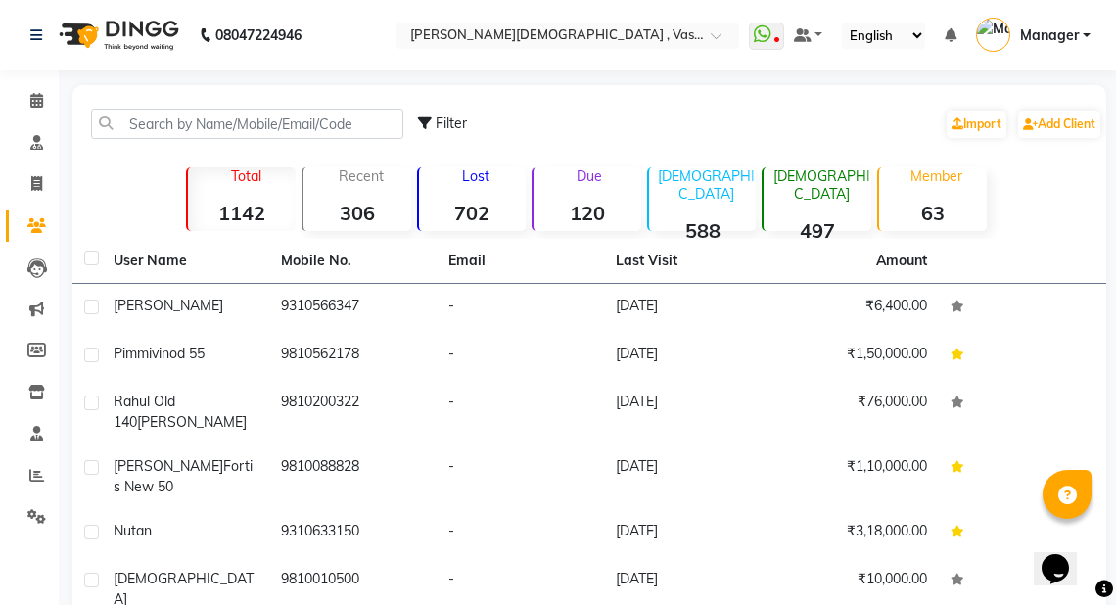
click at [32, 223] on icon at bounding box center [36, 225] width 19 height 15
click at [39, 96] on icon at bounding box center [36, 100] width 13 height 15
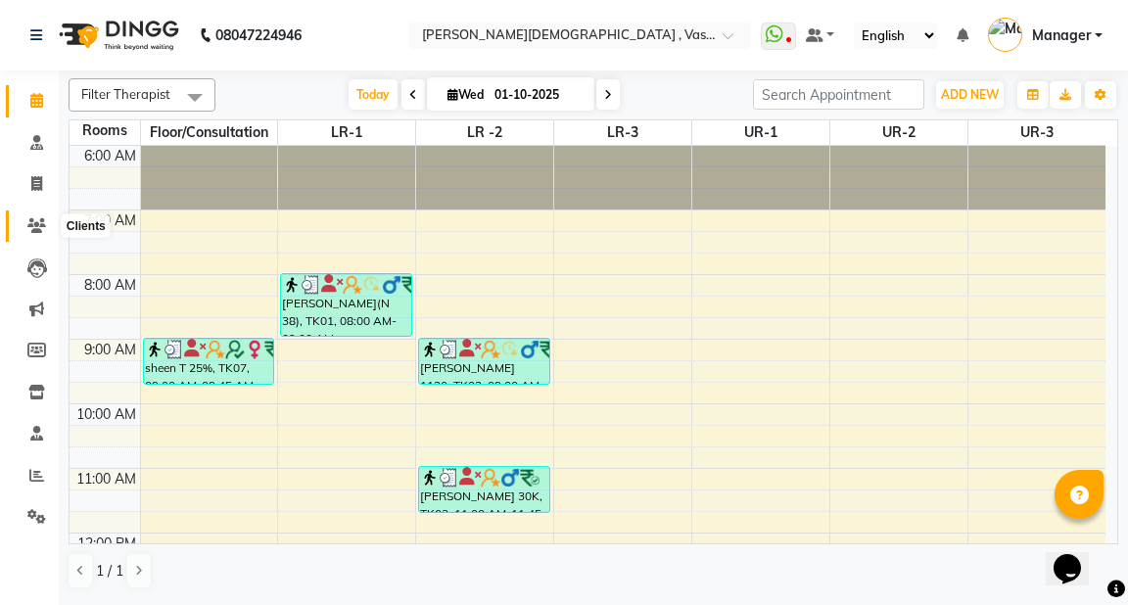
click at [31, 223] on icon at bounding box center [36, 225] width 19 height 15
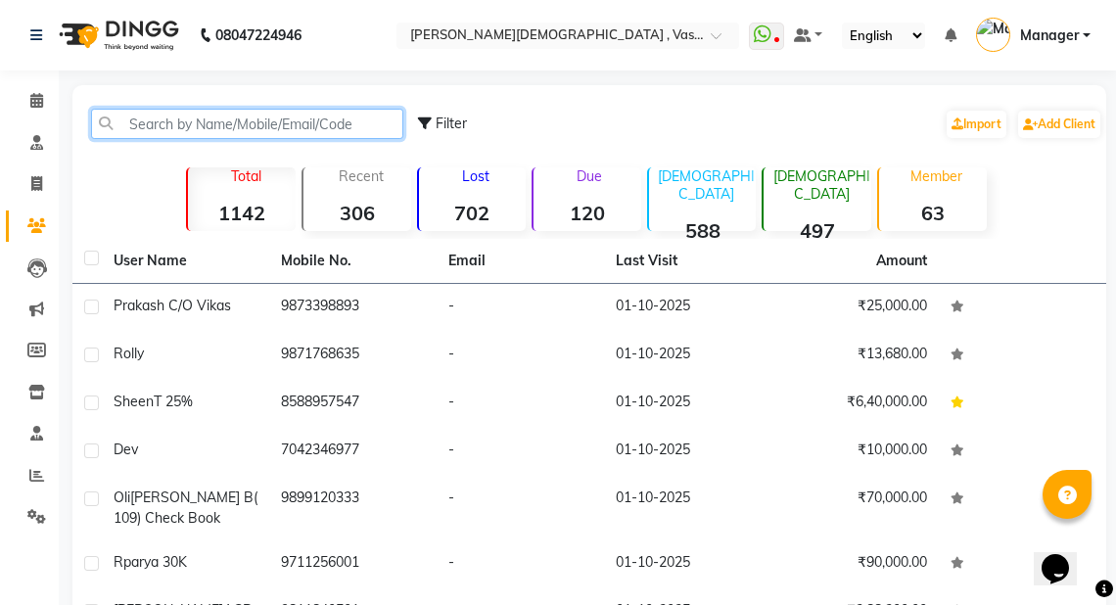
click at [121, 137] on input "text" at bounding box center [247, 124] width 312 height 30
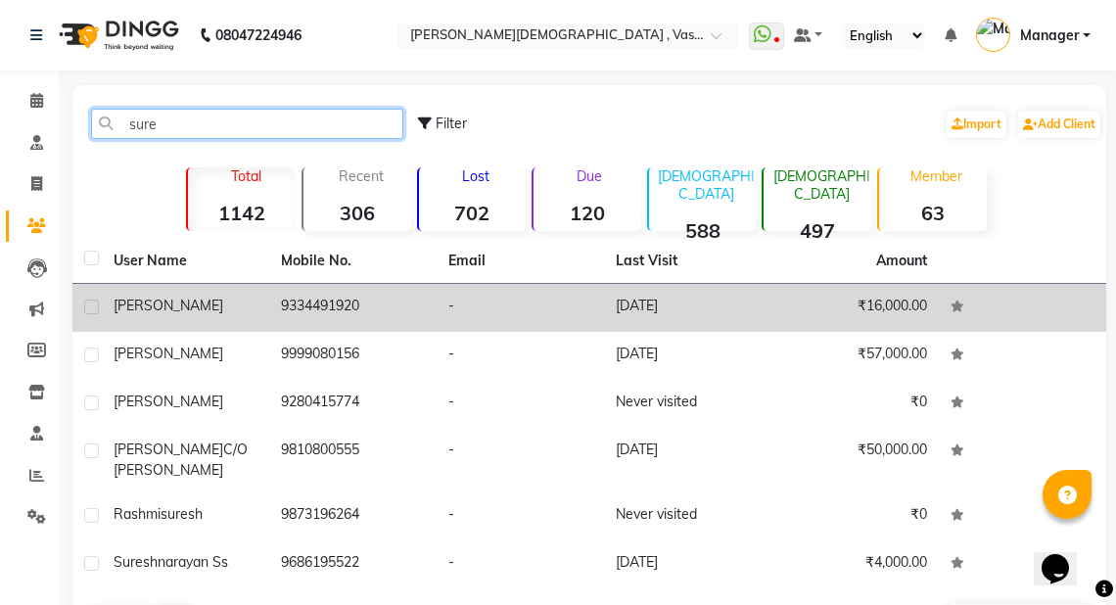
type input "sure"
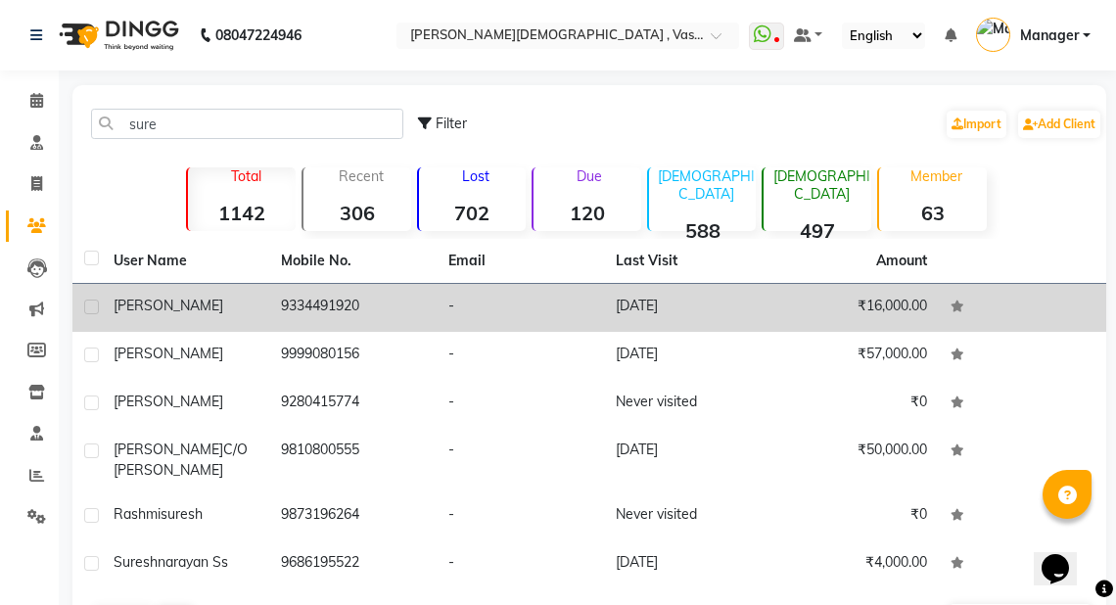
click at [184, 310] on span "[PERSON_NAME]" at bounding box center [169, 306] width 110 height 18
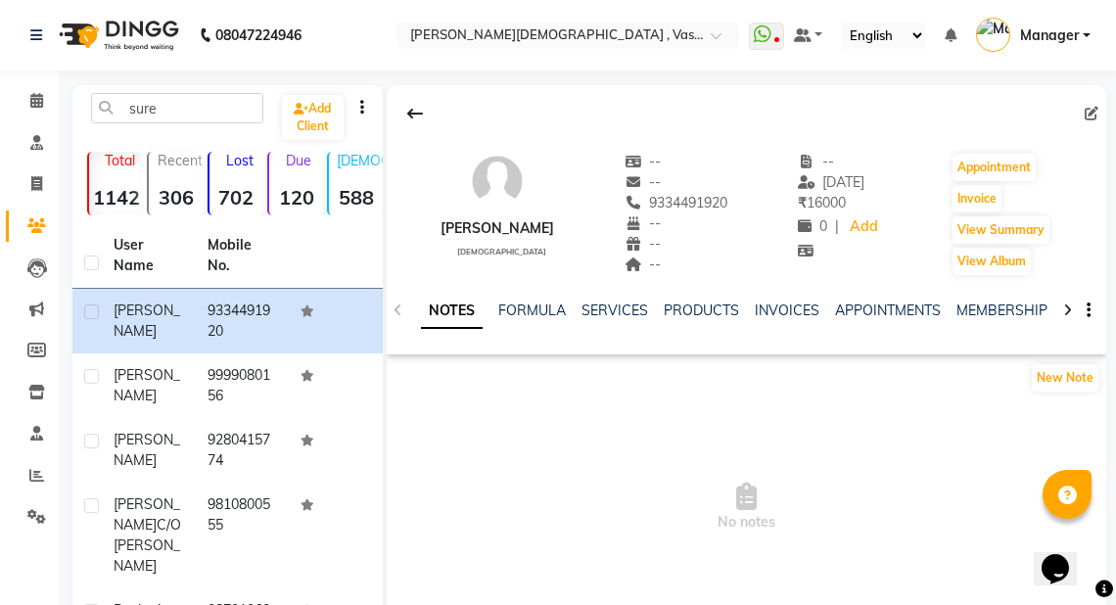
click at [1061, 305] on div at bounding box center [1067, 309] width 23 height 38
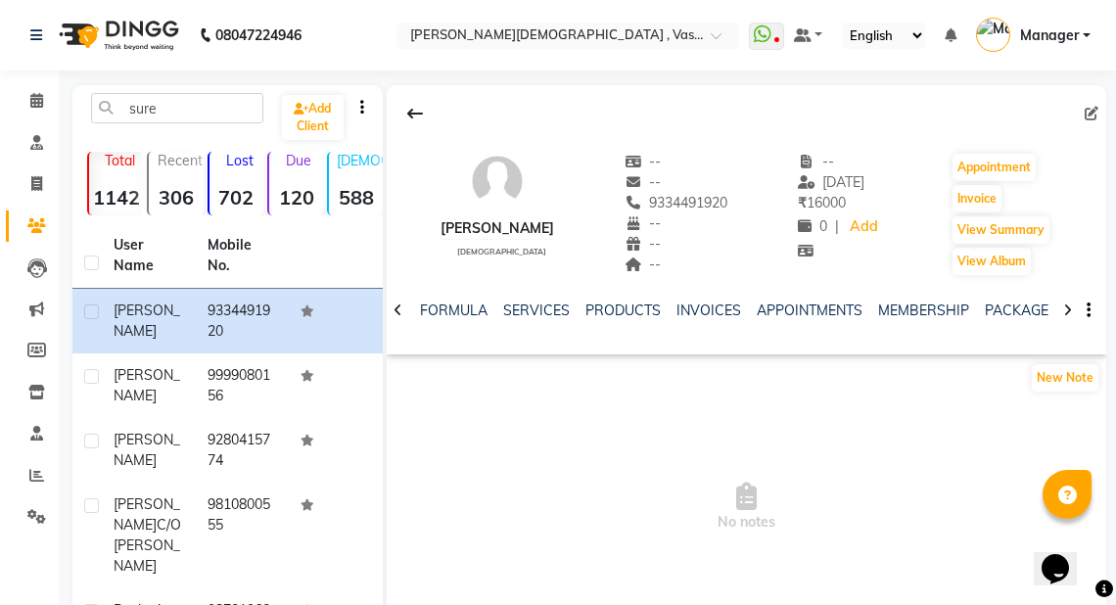
click at [1061, 305] on div at bounding box center [1067, 309] width 23 height 38
click at [1016, 304] on link "PACKAGES" at bounding box center [1005, 311] width 72 height 18
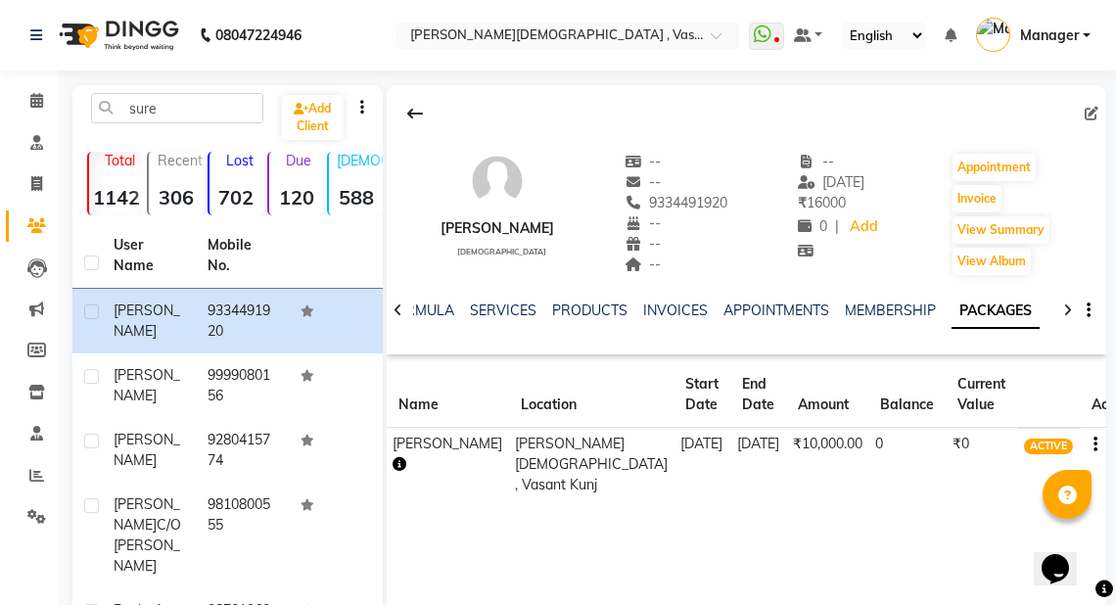
click at [397, 471] on icon "button" at bounding box center [400, 464] width 14 height 14
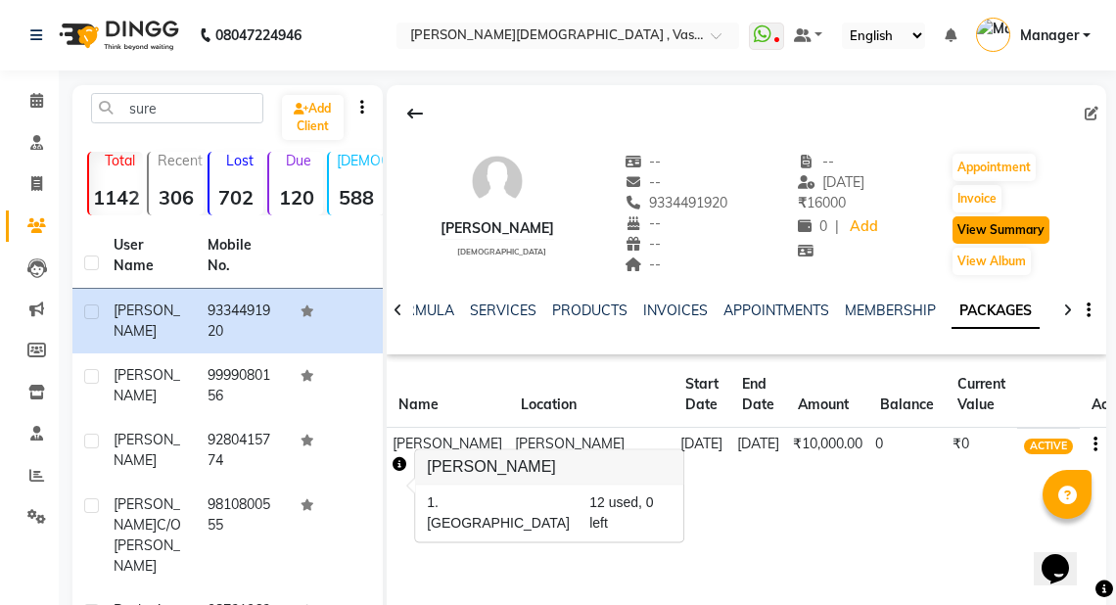
click at [998, 231] on button "View Summary" at bounding box center [1001, 229] width 97 height 27
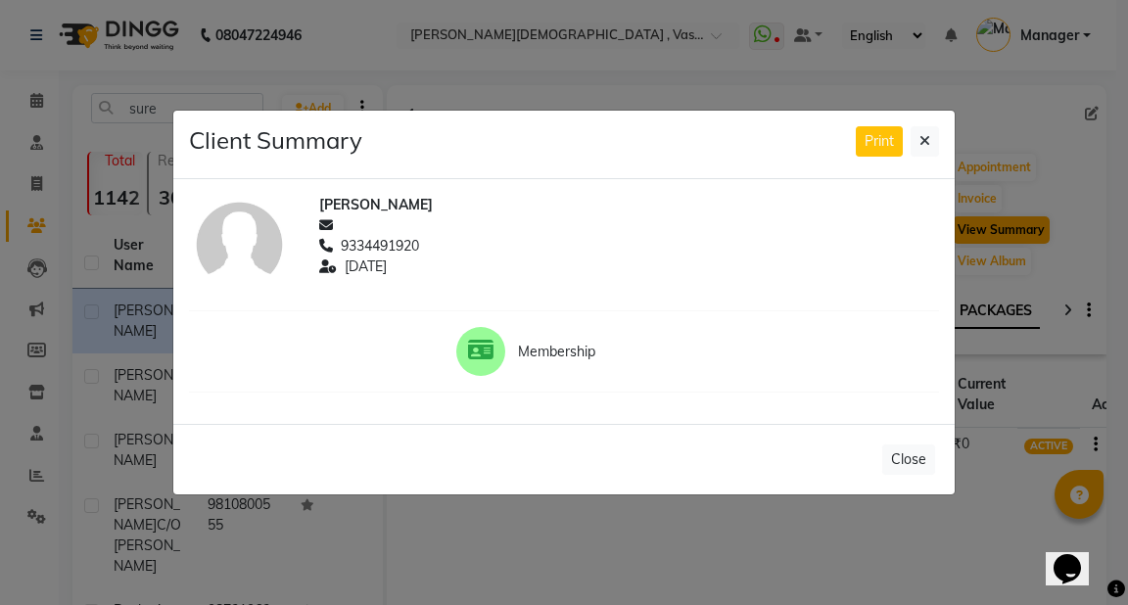
click at [999, 227] on ngb-modal-window "Client Summary Print [PERSON_NAME] 9334491920 [DATE] Membership Close" at bounding box center [564, 302] width 1128 height 605
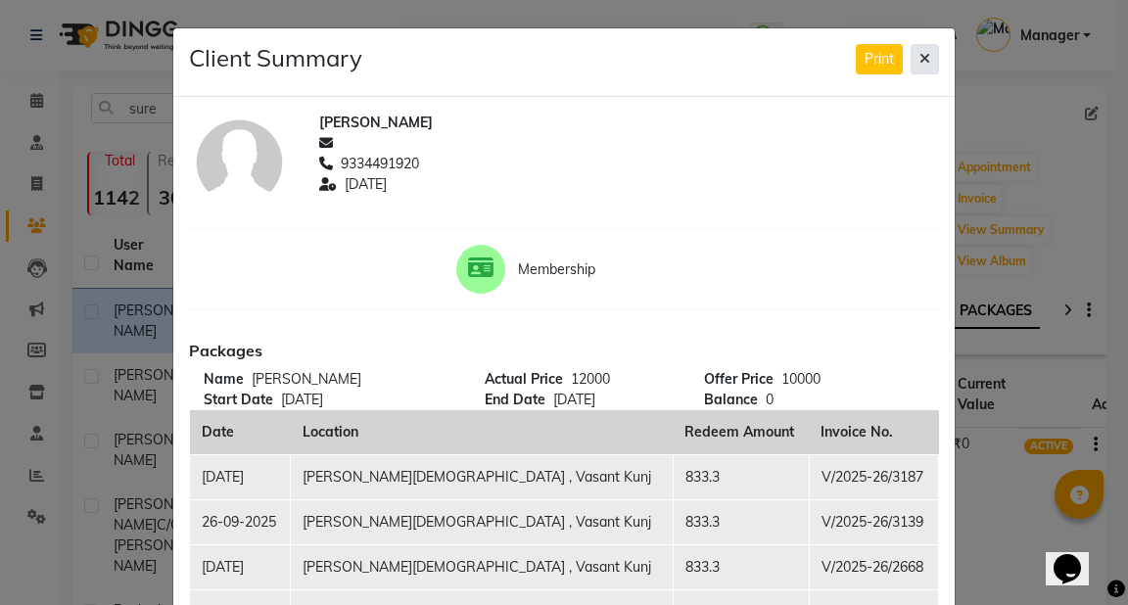
click at [913, 48] on button at bounding box center [925, 59] width 28 height 30
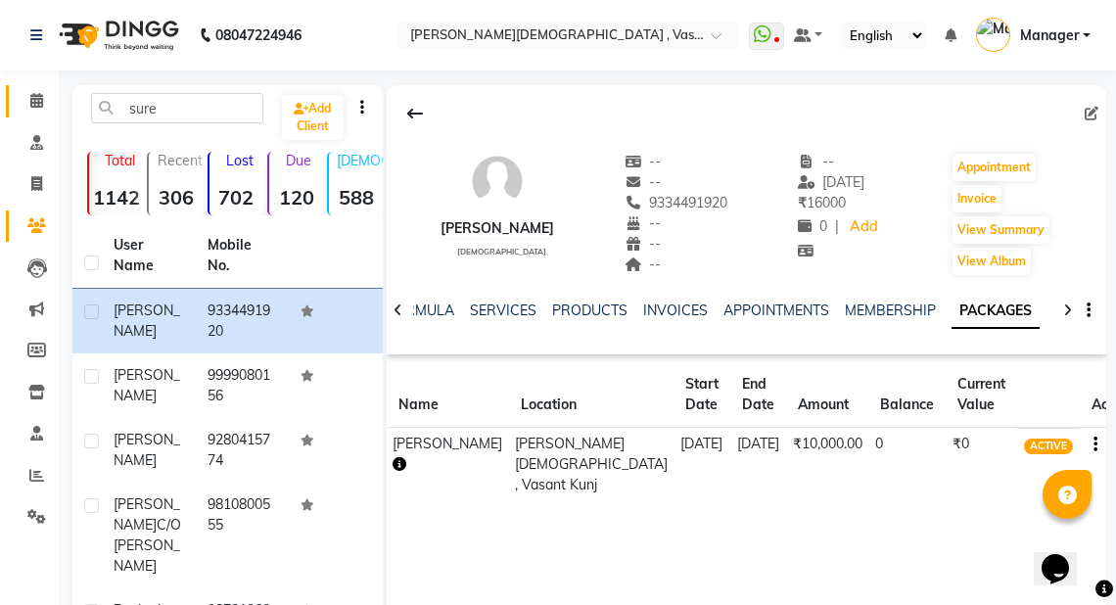
click at [35, 98] on icon at bounding box center [36, 100] width 13 height 15
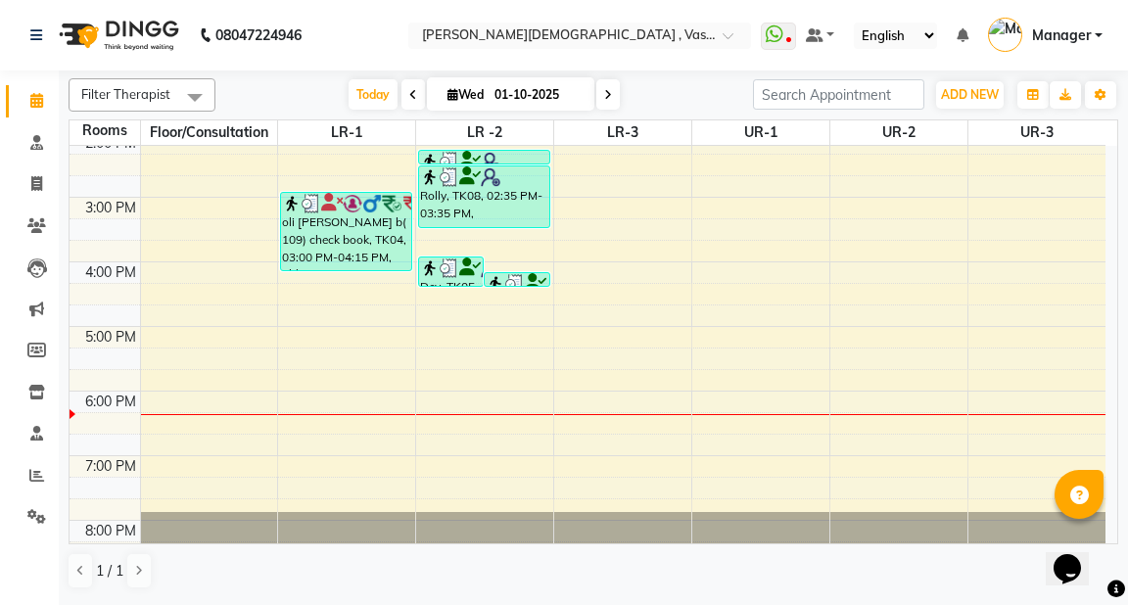
scroll to position [533, 0]
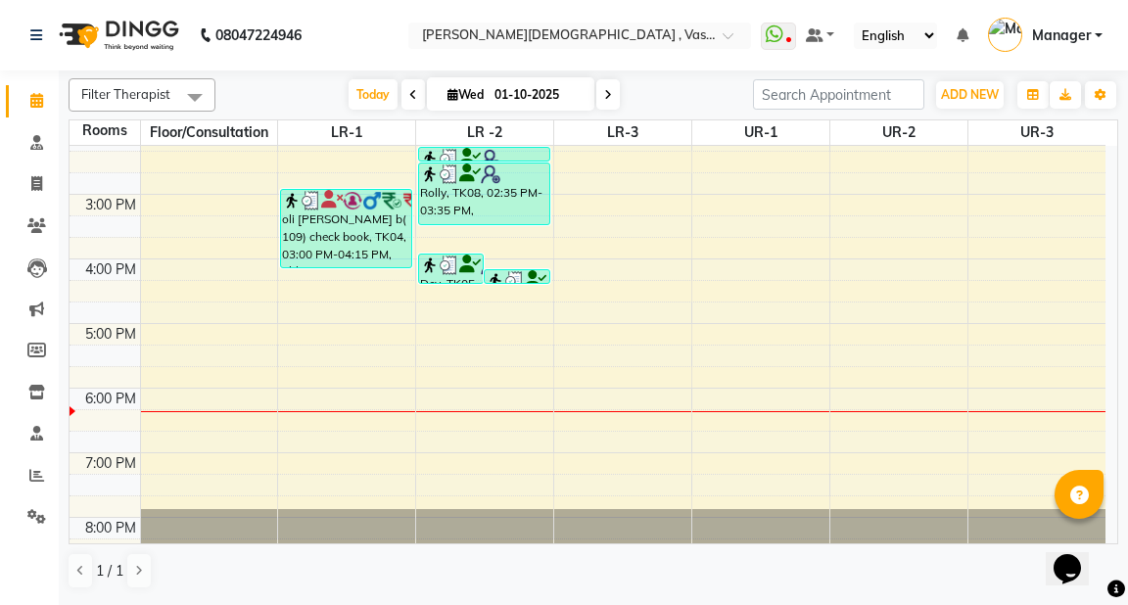
click at [439, 405] on div "6:00 AM 7:00 AM 8:00 AM 9:00 AM 10:00 AM 11:00 AM 12:00 PM 1:00 PM 2:00 PM 3:00…" at bounding box center [588, 97] width 1036 height 968
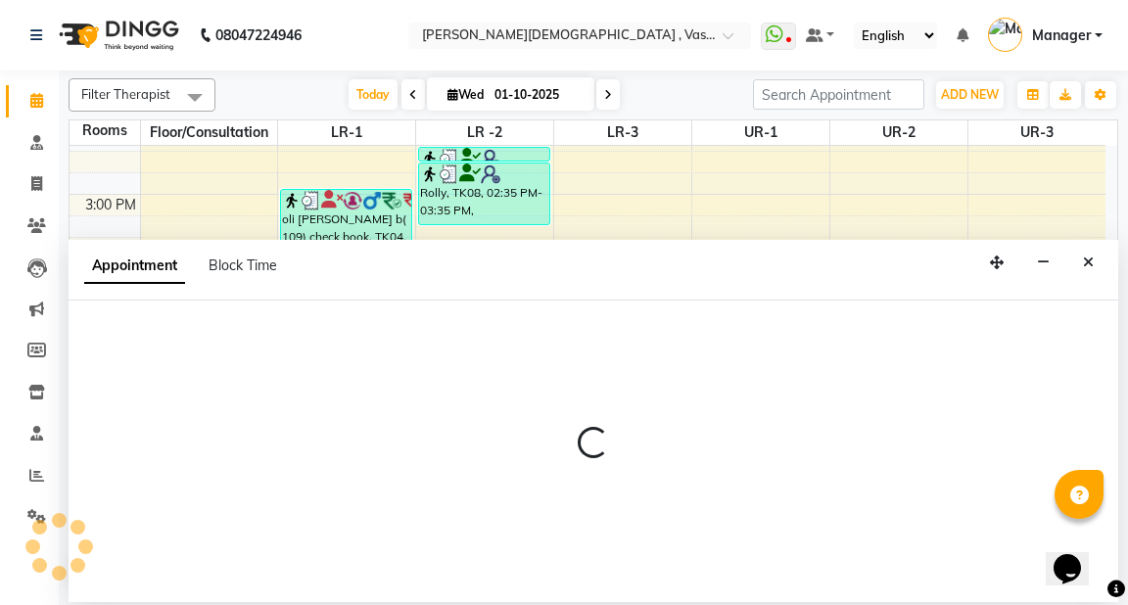
select select "1095"
select select "tentative"
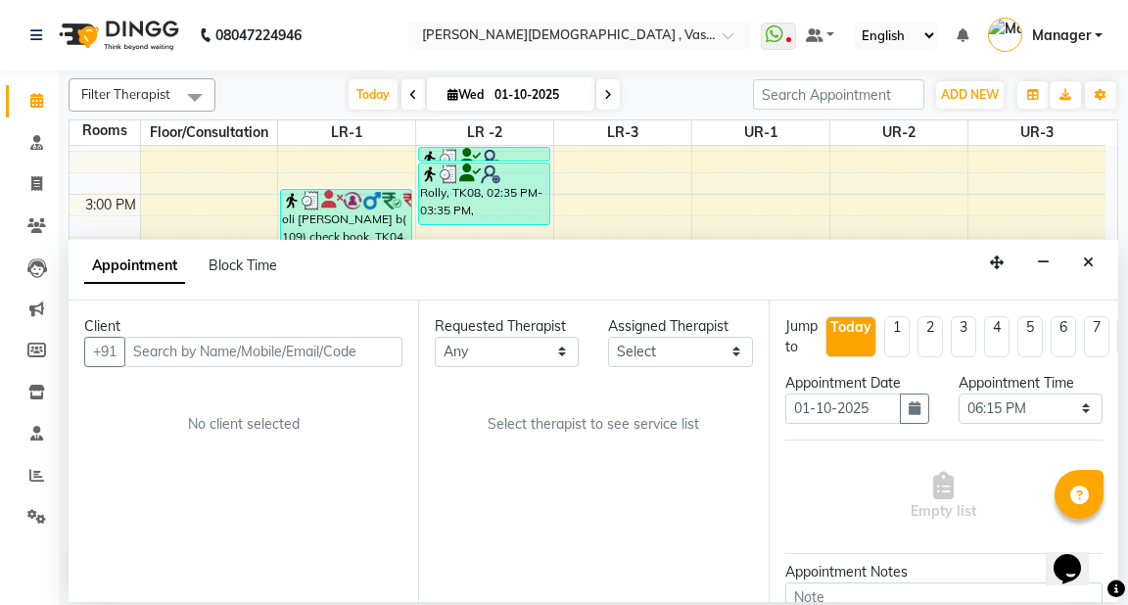
click at [184, 349] on input "text" at bounding box center [263, 352] width 278 height 30
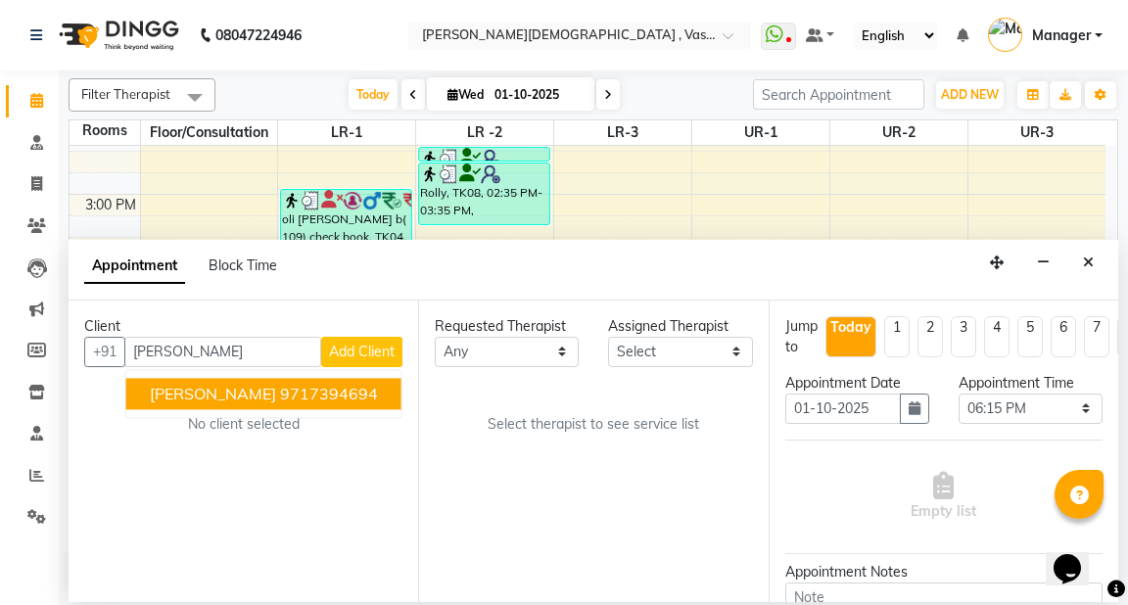
click at [280, 399] on ngb-highlight "9717394694" at bounding box center [329, 394] width 98 height 20
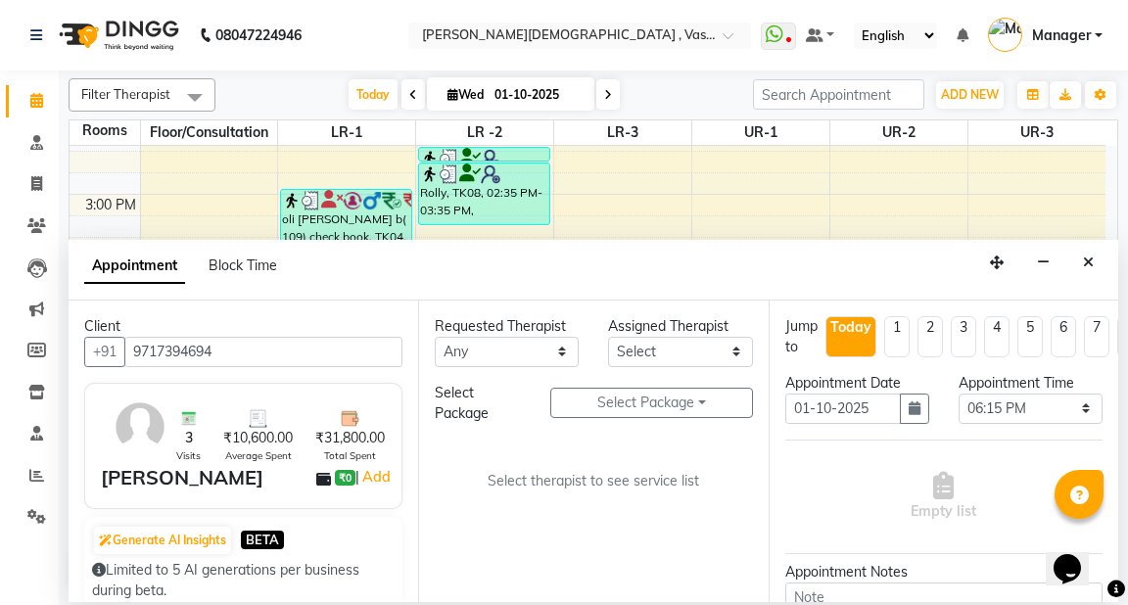
type input "9717394694"
click at [561, 351] on select "Any [PERSON_NAME] V [PERSON_NAME] [PERSON_NAME] A K [PERSON_NAME] N [PERSON_NAM…" at bounding box center [507, 352] width 144 height 30
select select "39036"
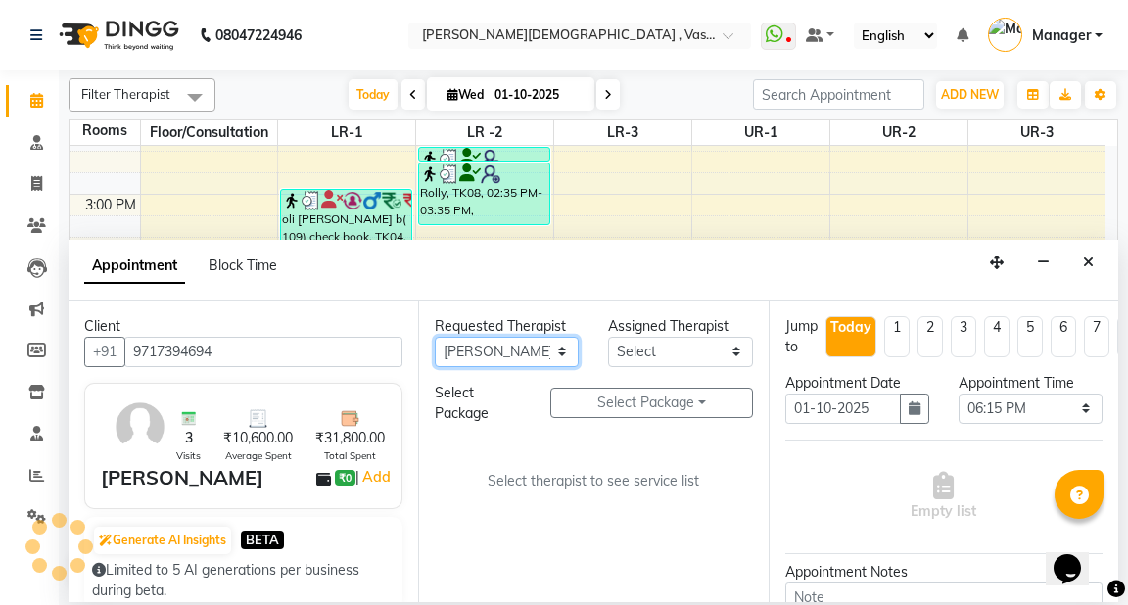
click at [435, 337] on select "Any [PERSON_NAME] V [PERSON_NAME] [PERSON_NAME] A K [PERSON_NAME] N [PERSON_NAM…" at bounding box center [507, 352] width 144 height 30
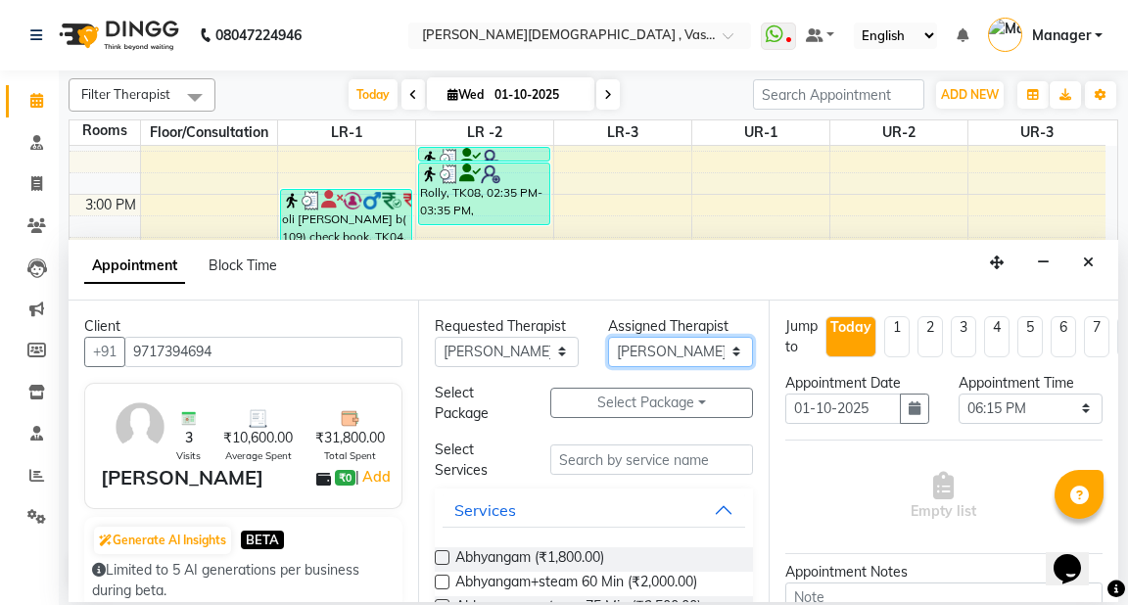
click at [663, 349] on select "Select [PERSON_NAME] V [PERSON_NAME] [PERSON_NAME] A K [PERSON_NAME] N [PERSON_…" at bounding box center [680, 352] width 144 height 30
select select "50054"
click at [608, 337] on select "Select [PERSON_NAME] V [PERSON_NAME] [PERSON_NAME] A K [PERSON_NAME] N [PERSON_…" at bounding box center [680, 352] width 144 height 30
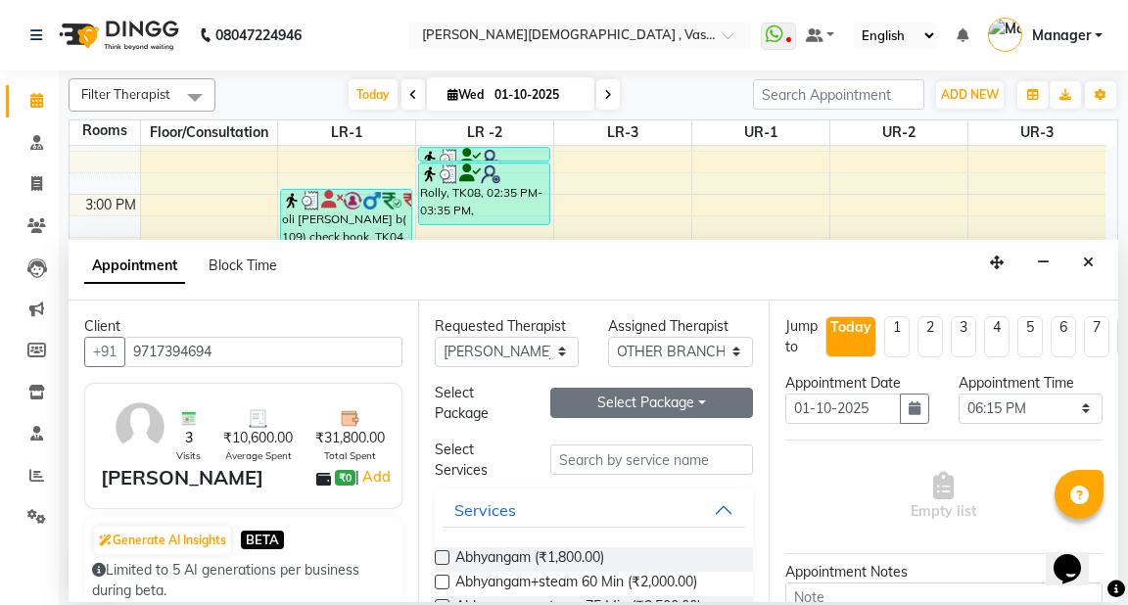
click at [648, 403] on button "Select Package Toggle Dropdown" at bounding box center [651, 403] width 202 height 30
click at [619, 446] on li "[PERSON_NAME]" at bounding box center [629, 442] width 156 height 28
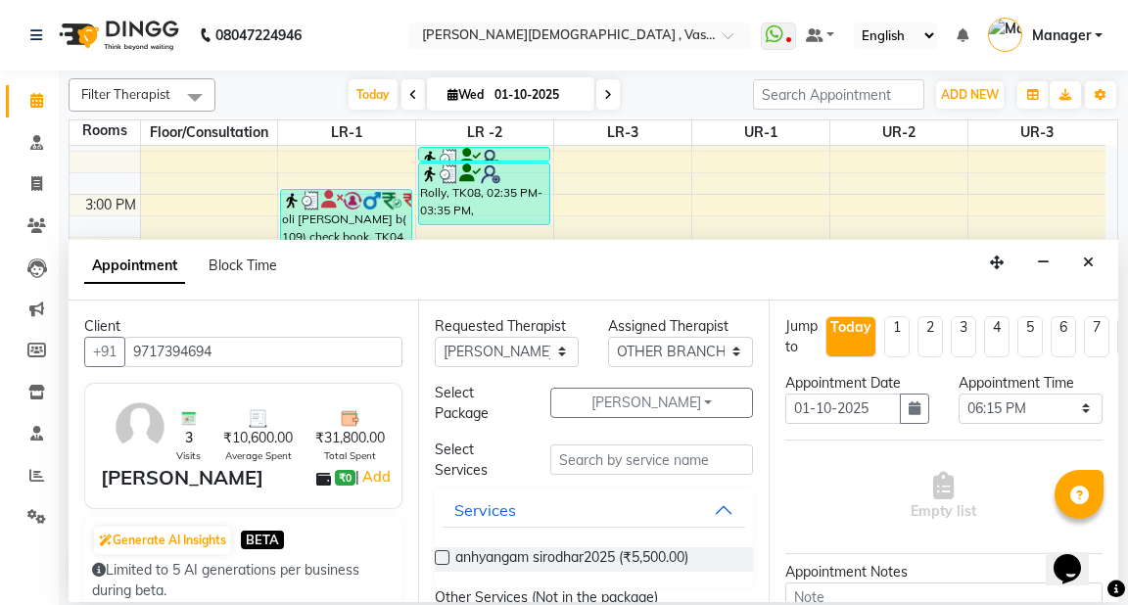
drag, startPoint x: 440, startPoint y: 554, endPoint x: 449, endPoint y: 564, distance: 13.8
click at [442, 559] on label at bounding box center [442, 557] width 15 height 15
click at [442, 559] on input "checkbox" at bounding box center [441, 559] width 13 height 13
checkbox input "true"
select select "2648"
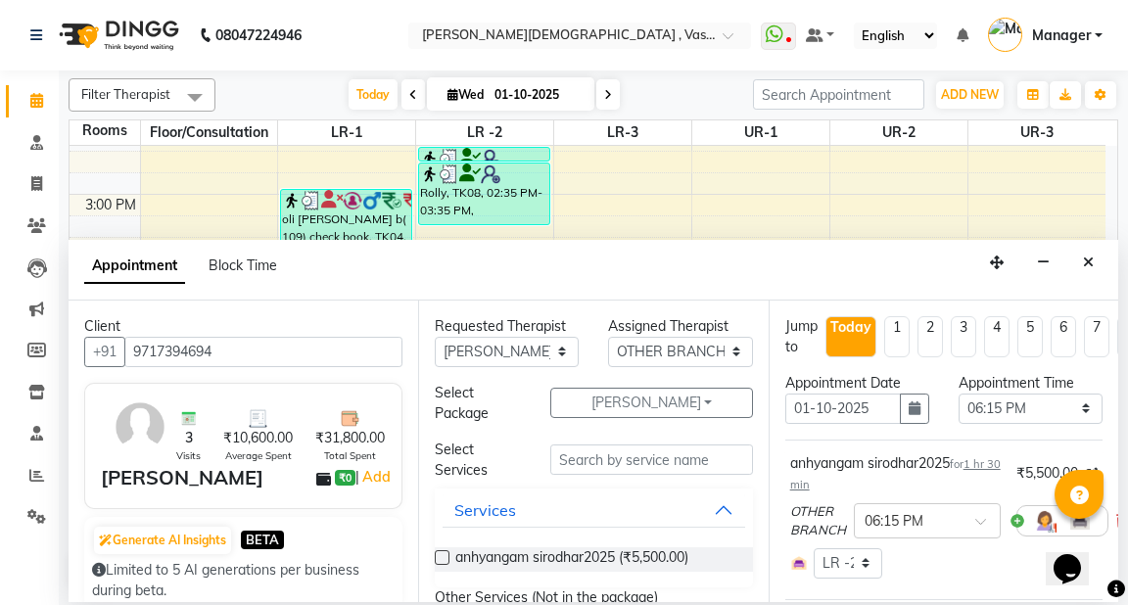
checkbox input "false"
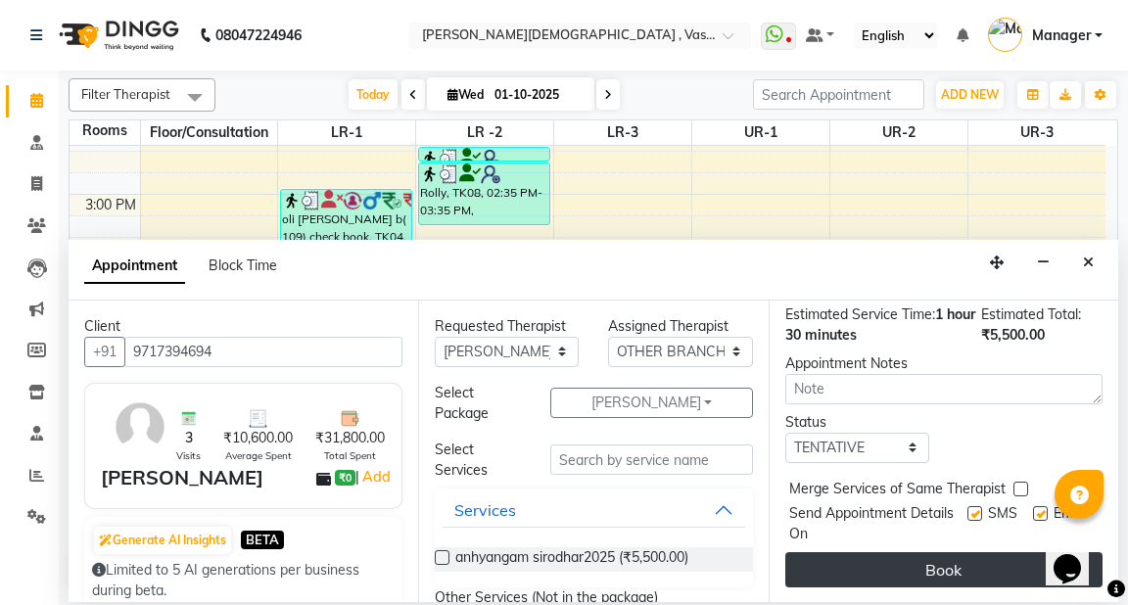
click at [949, 552] on button "Book" at bounding box center [943, 569] width 317 height 35
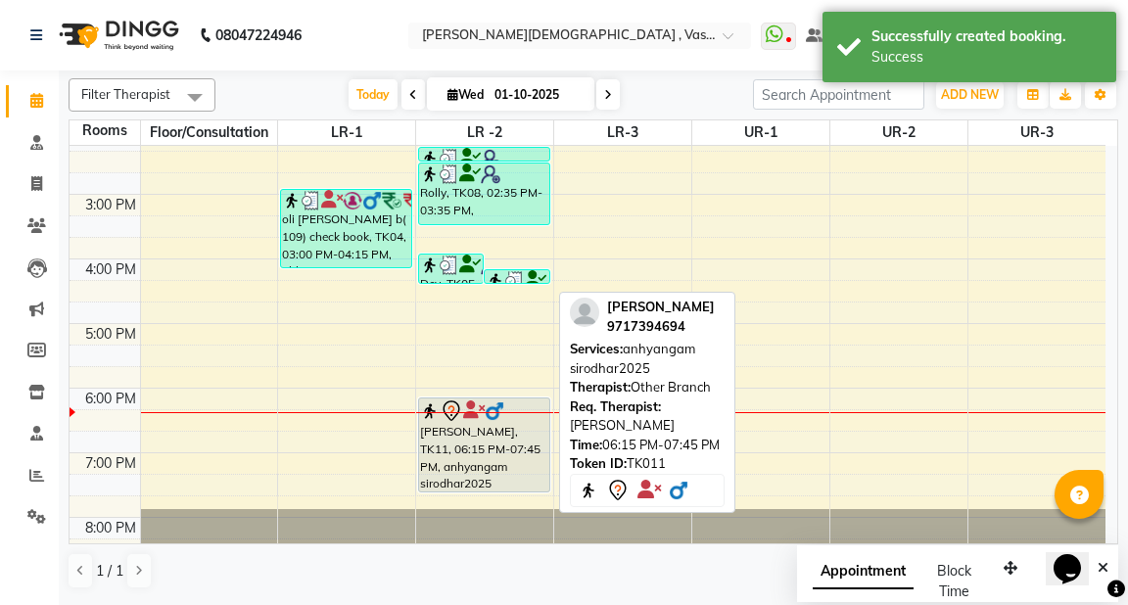
click at [458, 428] on div "[PERSON_NAME], TK11, 06:15 PM-07:45 PM, anhyangam sirodhar2025" at bounding box center [483, 444] width 129 height 93
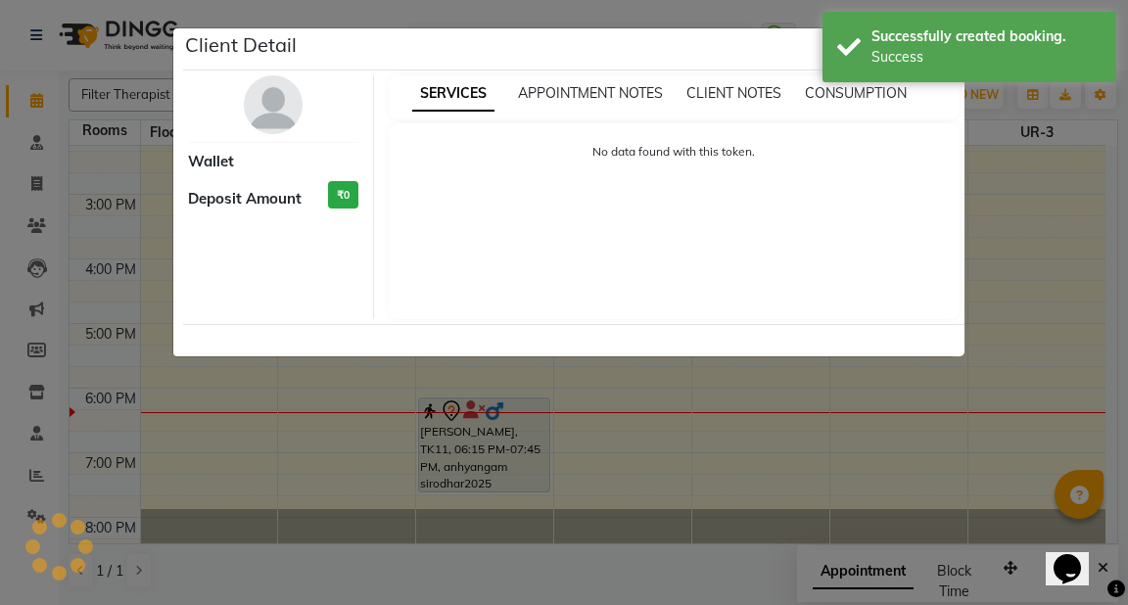
select select "7"
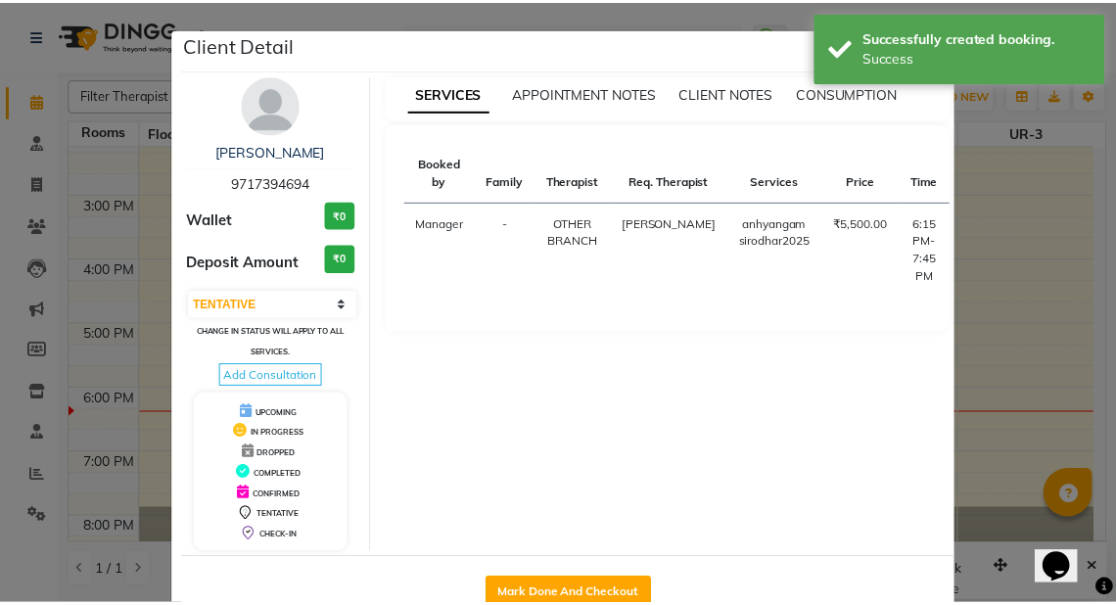
scroll to position [50, 0]
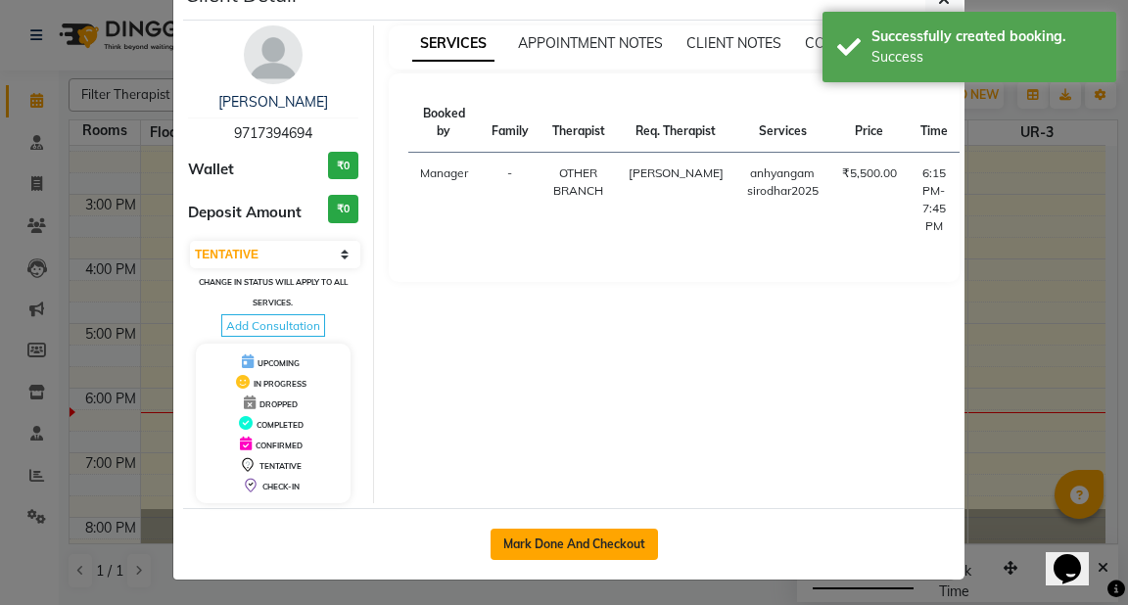
click at [561, 540] on button "Mark Done And Checkout" at bounding box center [574, 544] width 167 height 31
select select "service"
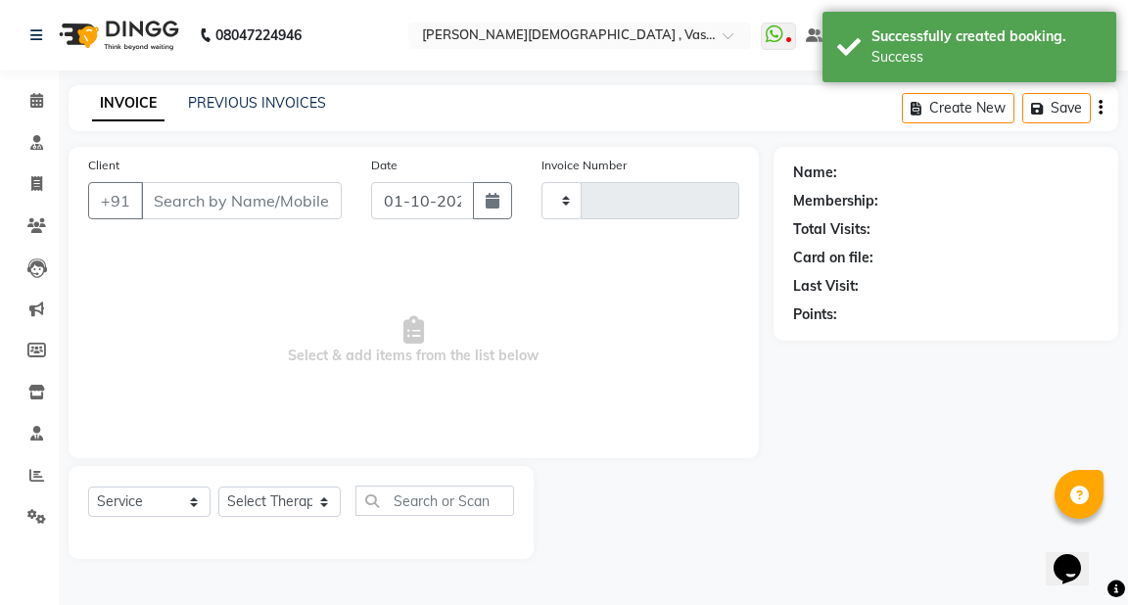
type input "3219"
select select "5571"
type input "9717394694"
select select "50054"
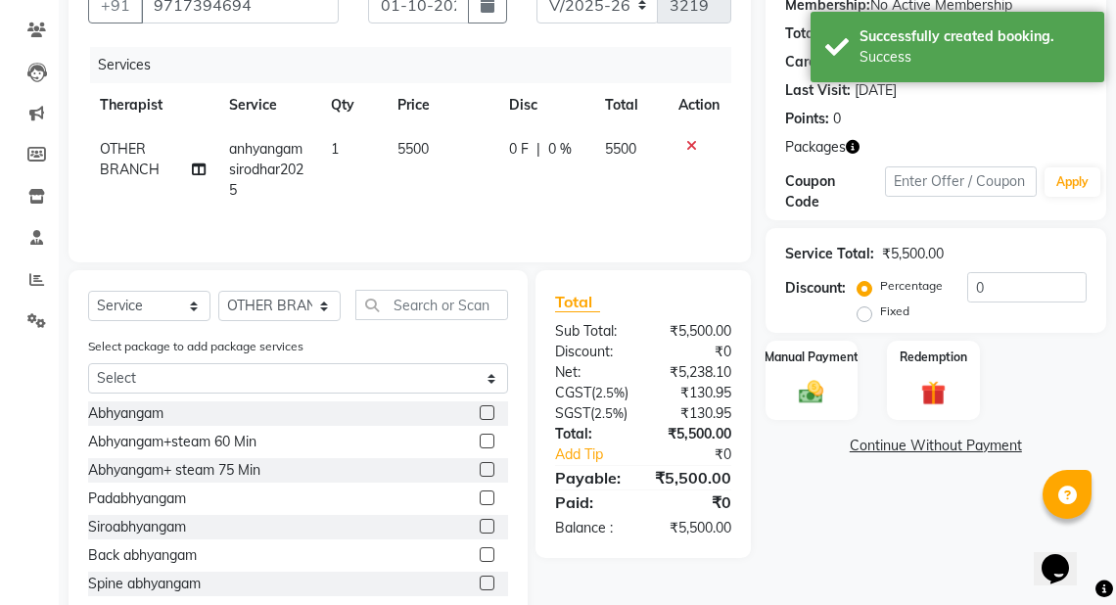
scroll to position [247, 0]
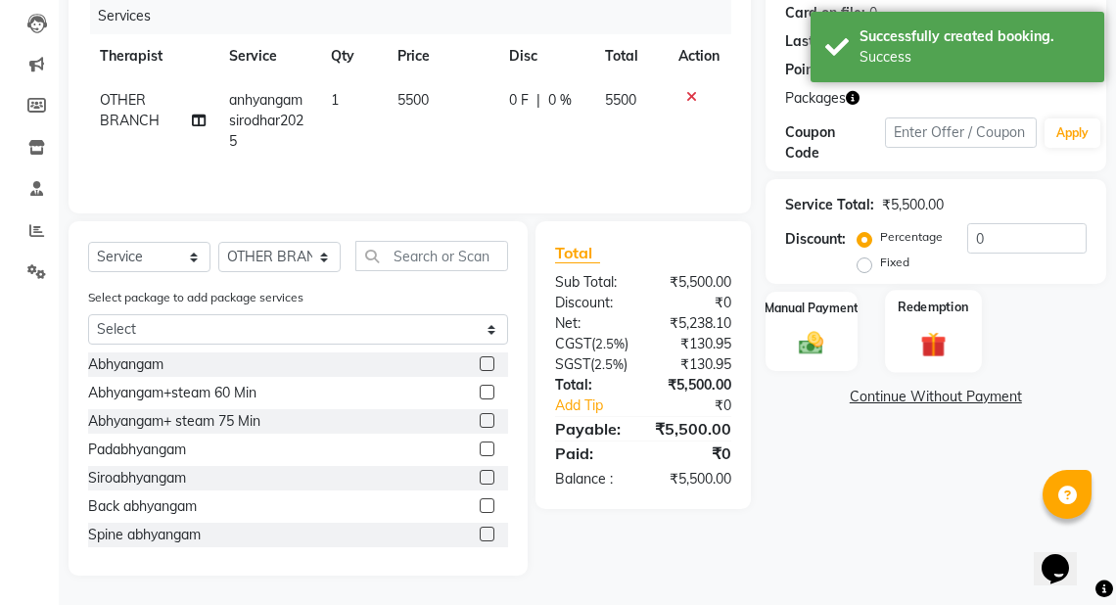
click at [914, 317] on div "Redemption" at bounding box center [933, 331] width 96 height 83
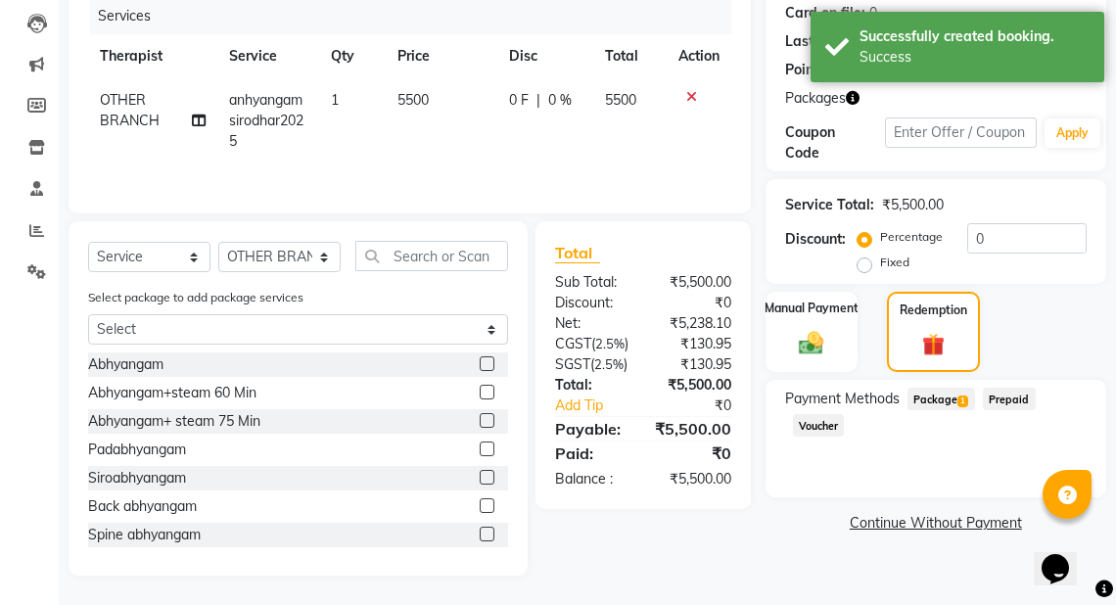
click at [936, 389] on span "Package 1" at bounding box center [942, 399] width 68 height 23
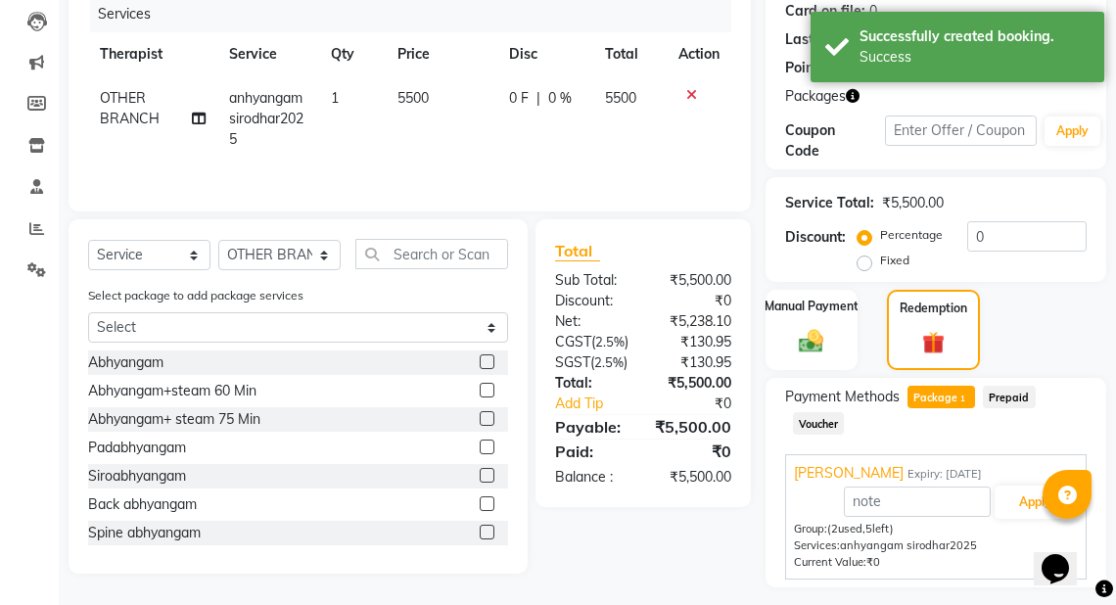
scroll to position [298, 0]
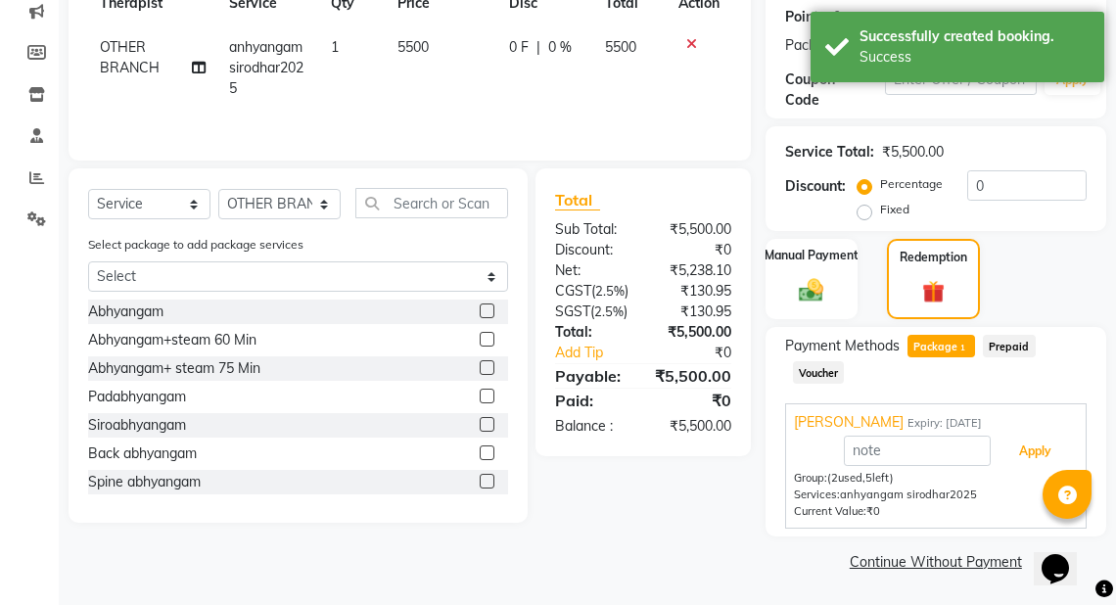
drag, startPoint x: 1007, startPoint y: 448, endPoint x: 1127, endPoint y: 473, distance: 121.9
click at [1007, 447] on button "Apply" at bounding box center [1035, 451] width 81 height 33
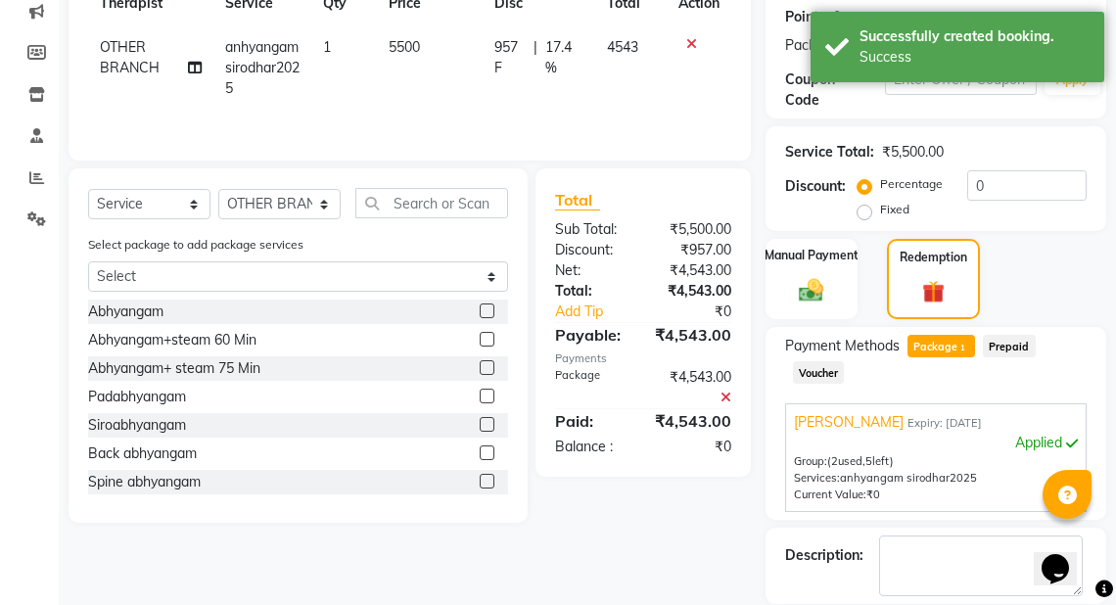
scroll to position [392, 0]
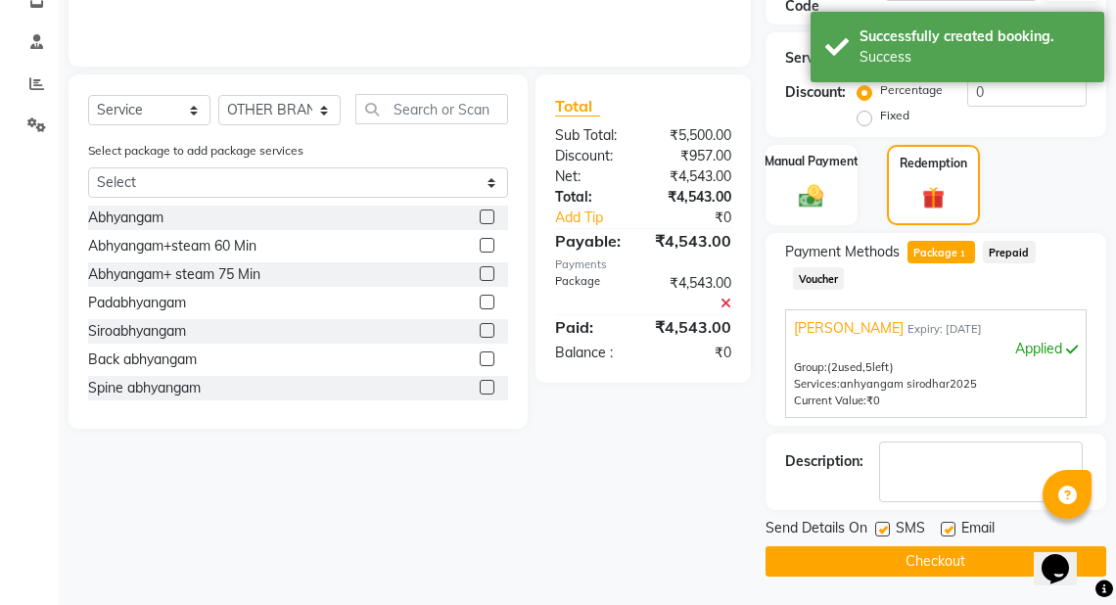
click at [943, 568] on button "Checkout" at bounding box center [936, 561] width 341 height 30
